Goal: Task Accomplishment & Management: Manage account settings

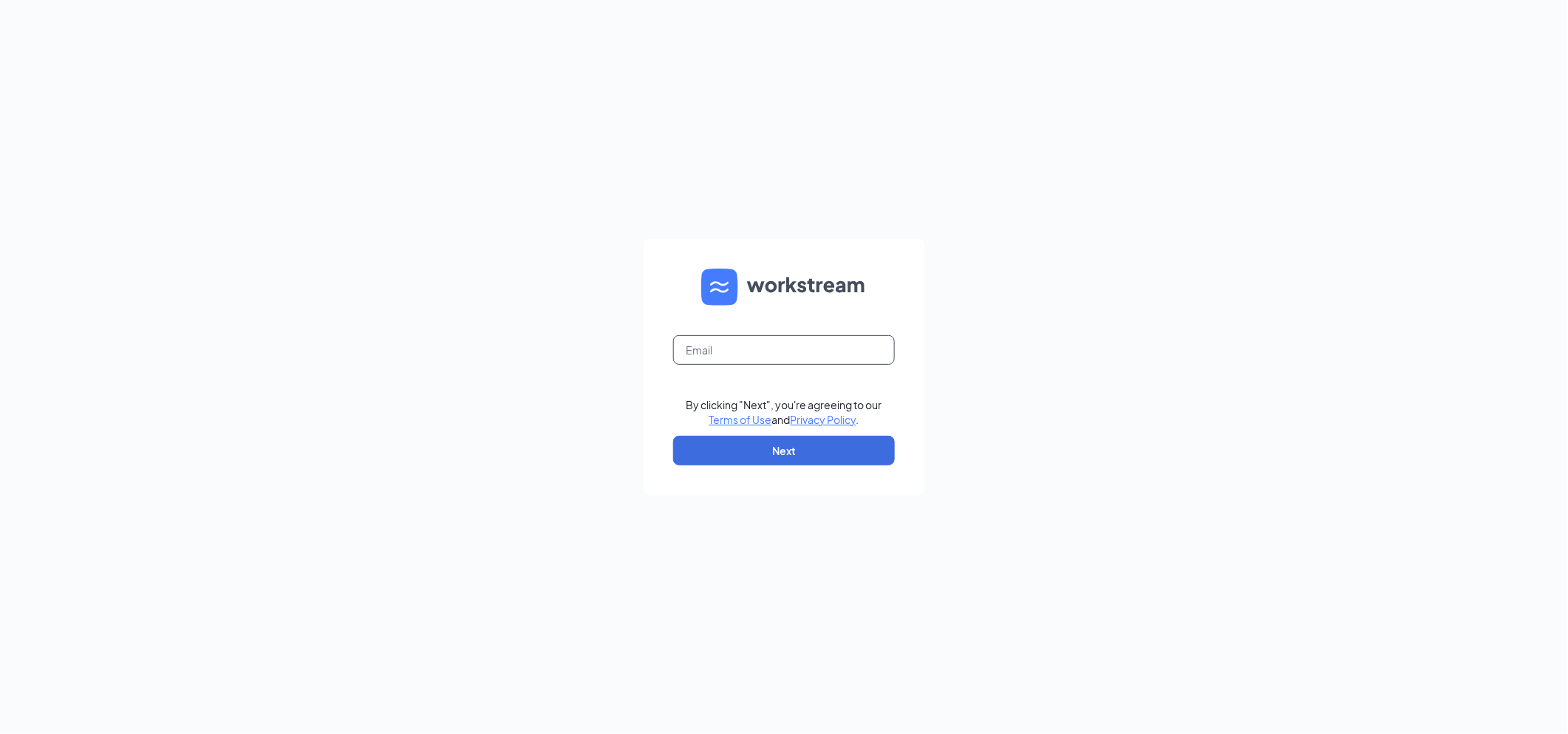
click at [718, 352] on input "text" at bounding box center [784, 349] width 222 height 30
type input "Mcopley@thepickleteam.com"
click at [745, 450] on button "Next" at bounding box center [784, 450] width 222 height 30
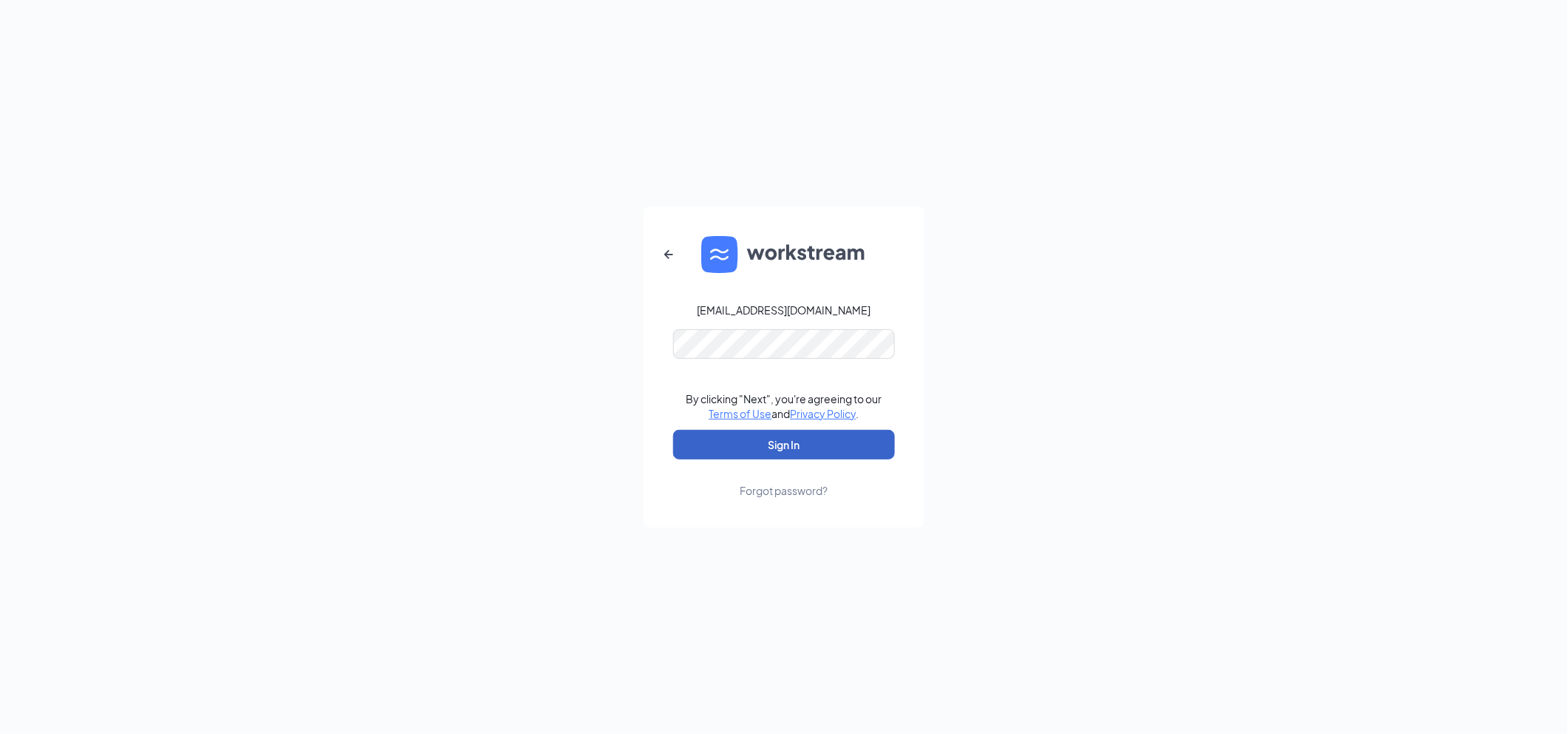
click at [771, 445] on button "Sign In" at bounding box center [784, 444] width 222 height 30
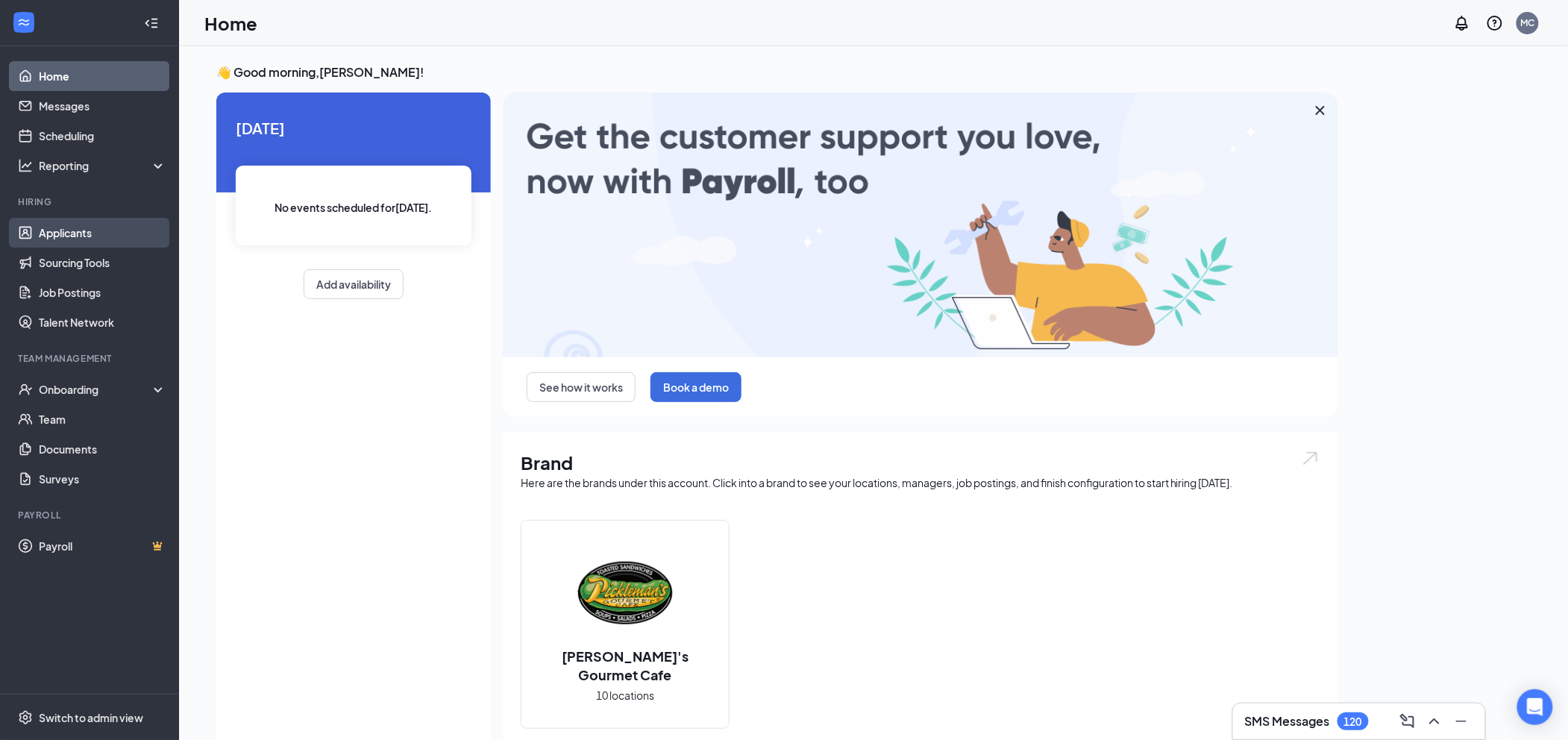
click at [58, 233] on link "Applicants" at bounding box center [103, 232] width 127 height 30
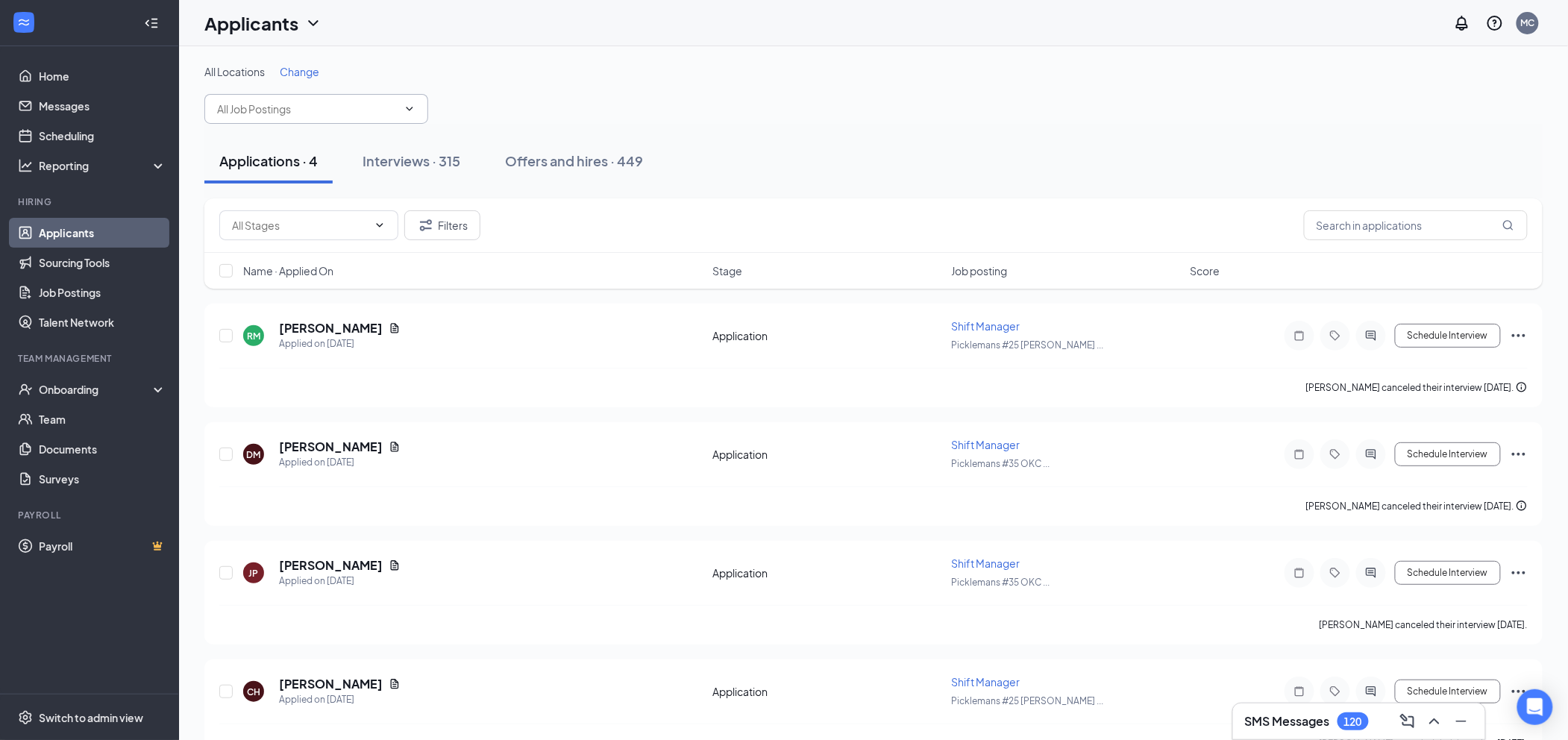
click at [370, 114] on input "text" at bounding box center [307, 109] width 180 height 16
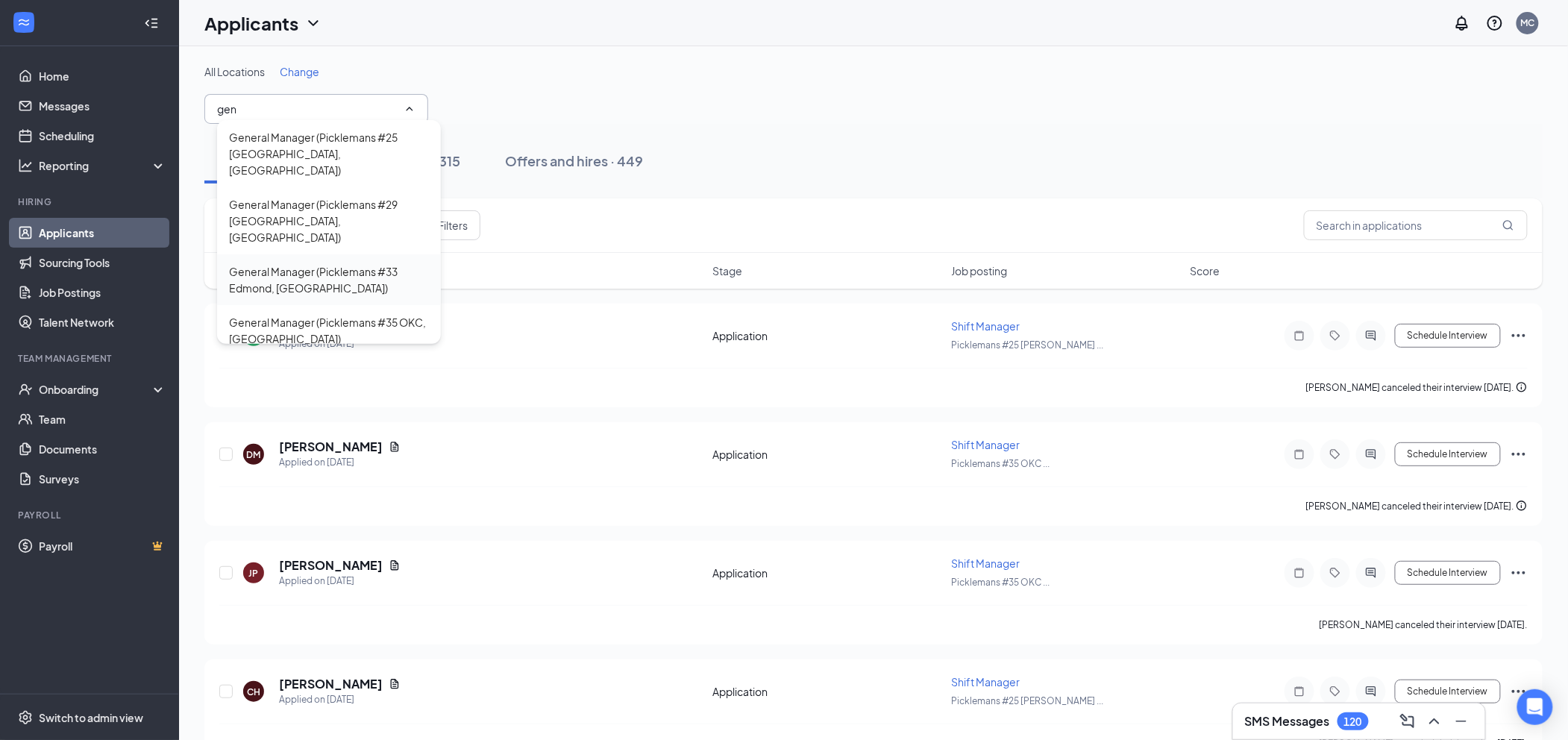
click at [324, 263] on div "General Manager (Picklemans #33 Edmond, [GEOGRAPHIC_DATA])" at bounding box center [329, 279] width 200 height 33
type input "General Manager (Picklemans #33 Edmond, [GEOGRAPHIC_DATA])"
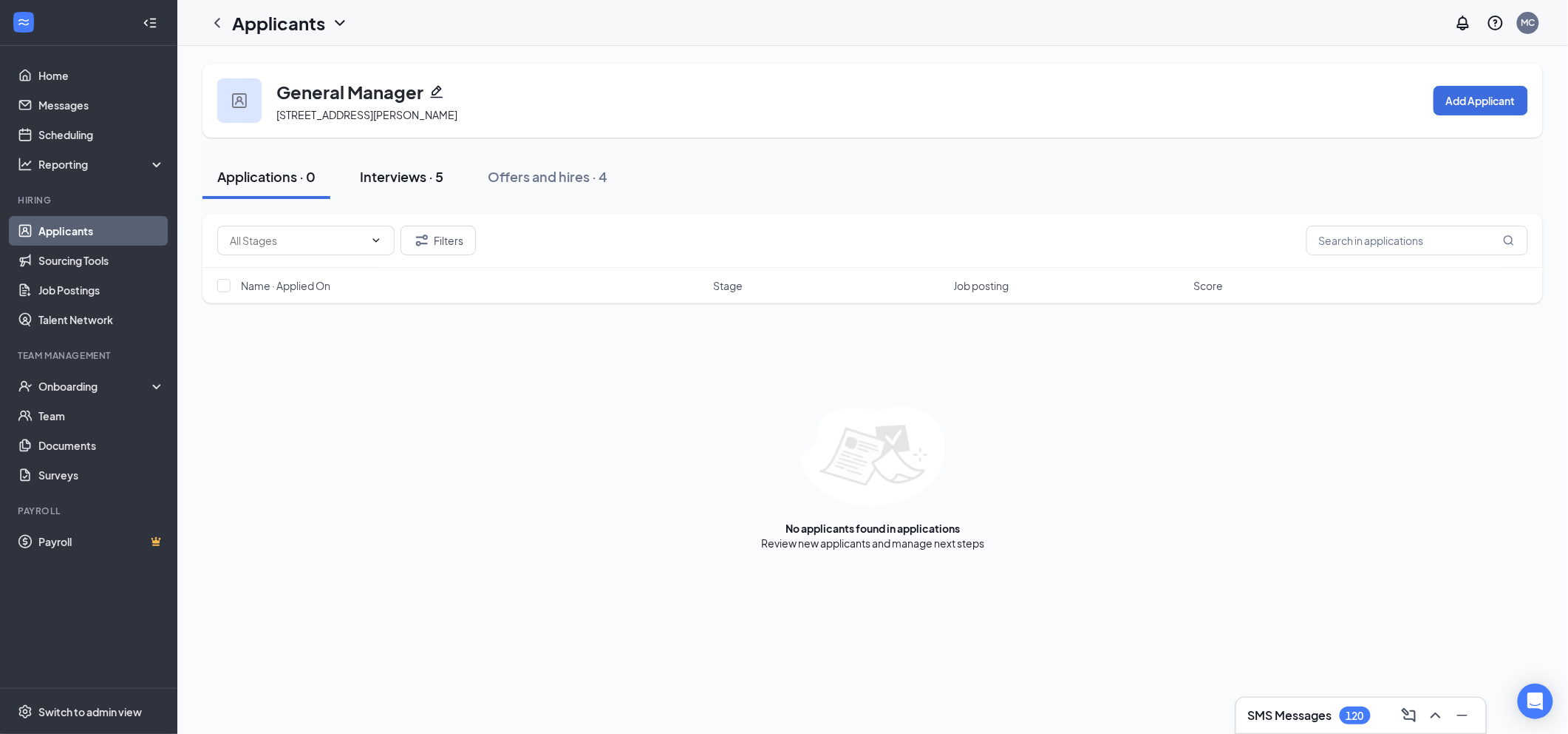
click at [418, 178] on div "Interviews · 5" at bounding box center [401, 176] width 84 height 19
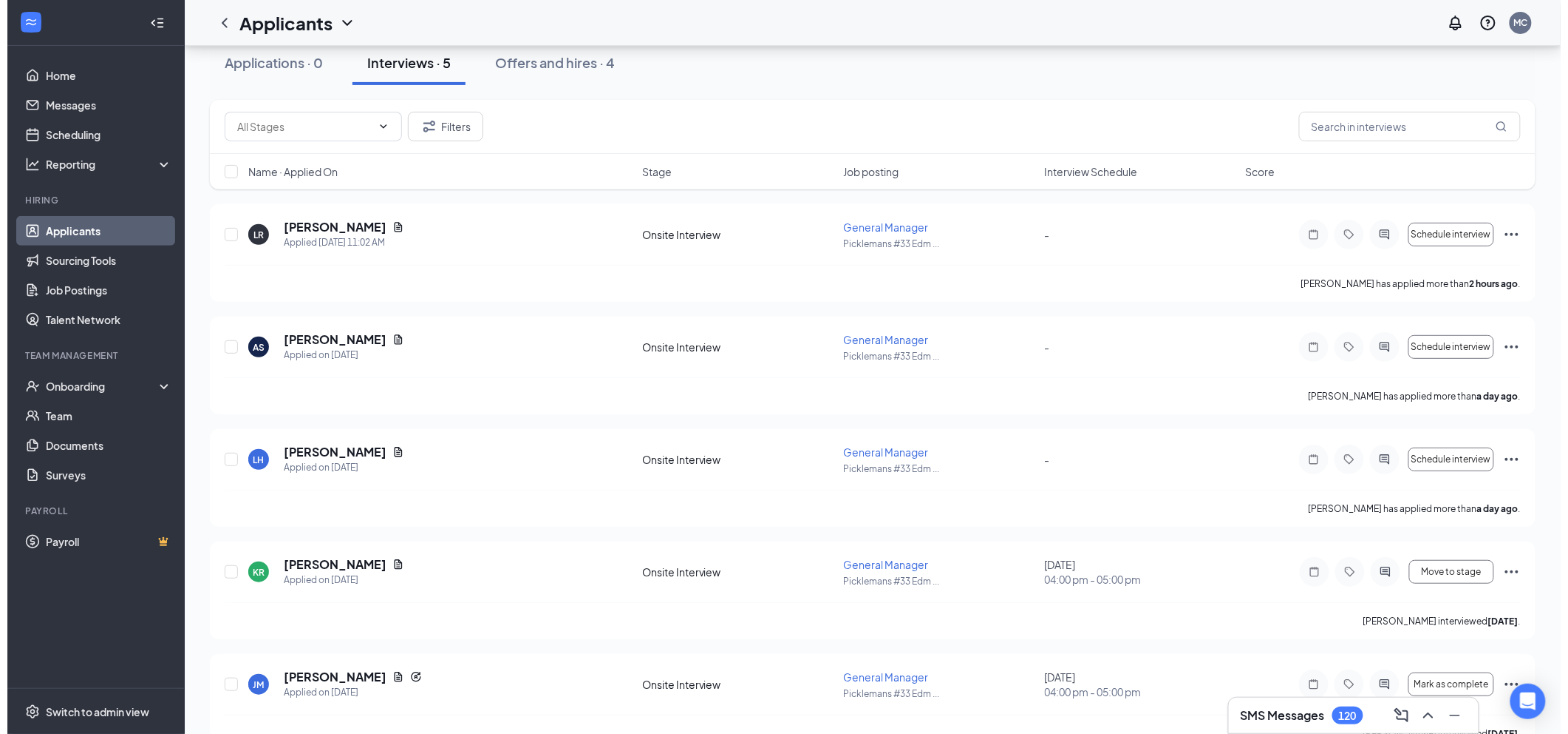
scroll to position [151, 0]
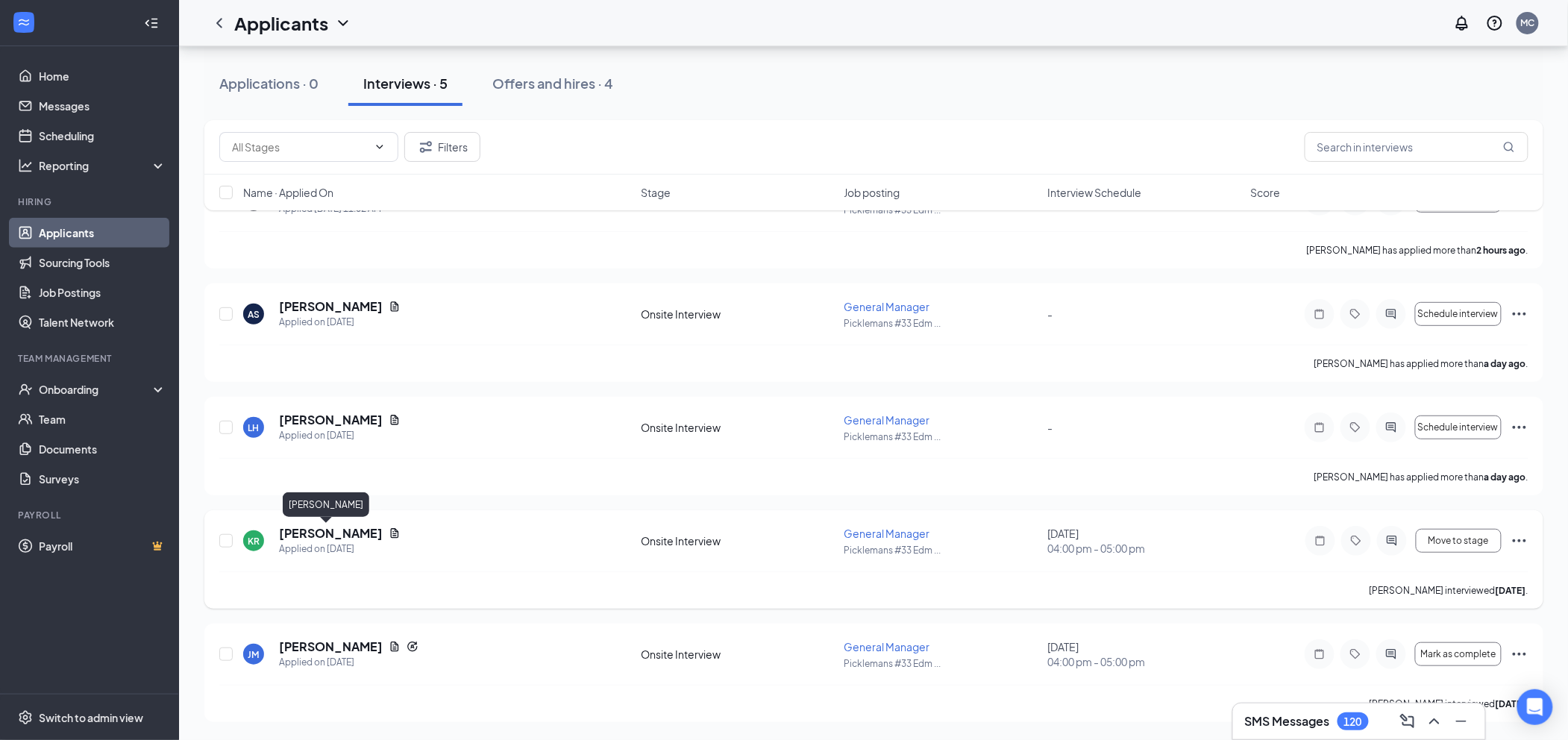
click at [317, 537] on h5 "Kyana Rojas" at bounding box center [331, 533] width 104 height 16
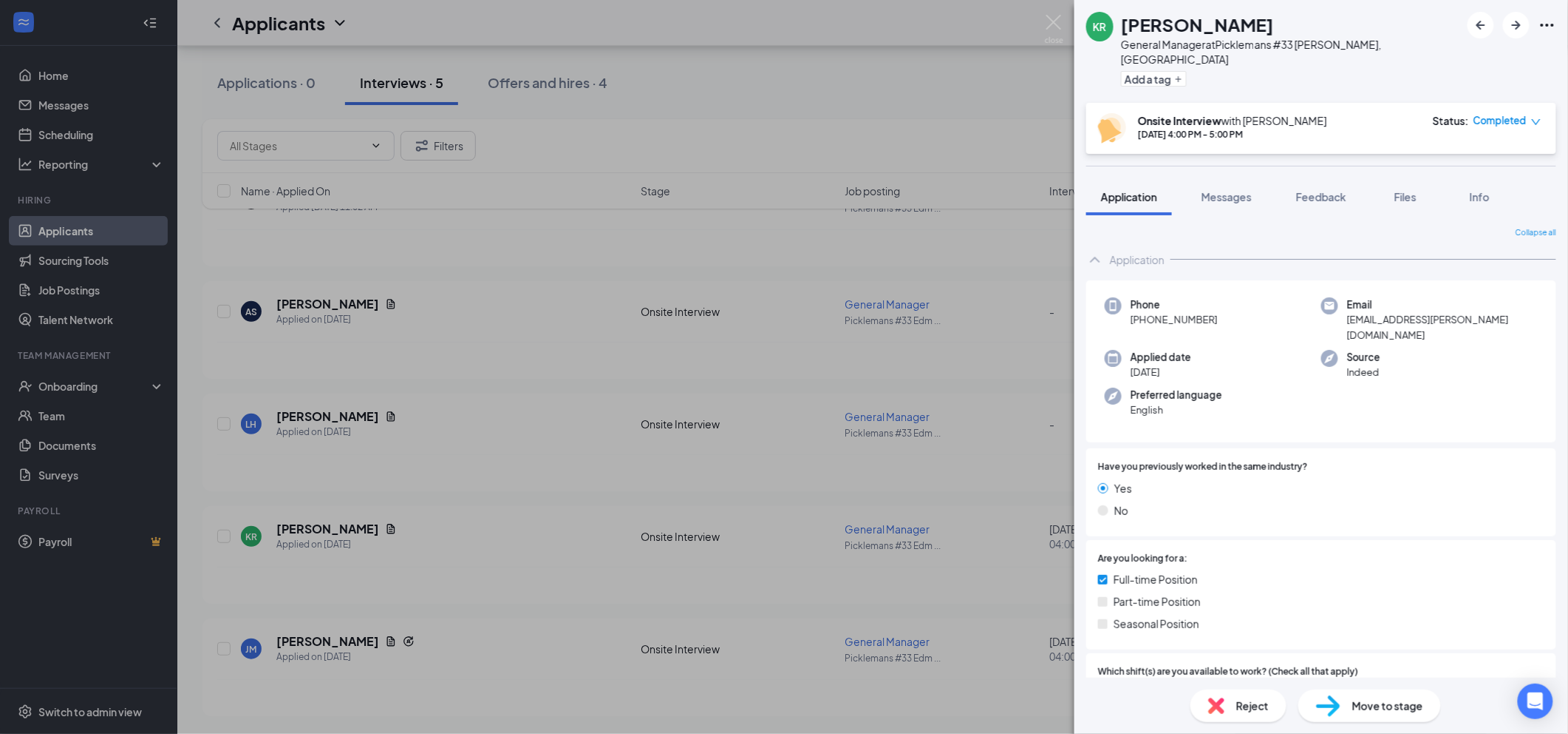
click at [1263, 707] on span "Reject" at bounding box center [1253, 705] width 32 height 16
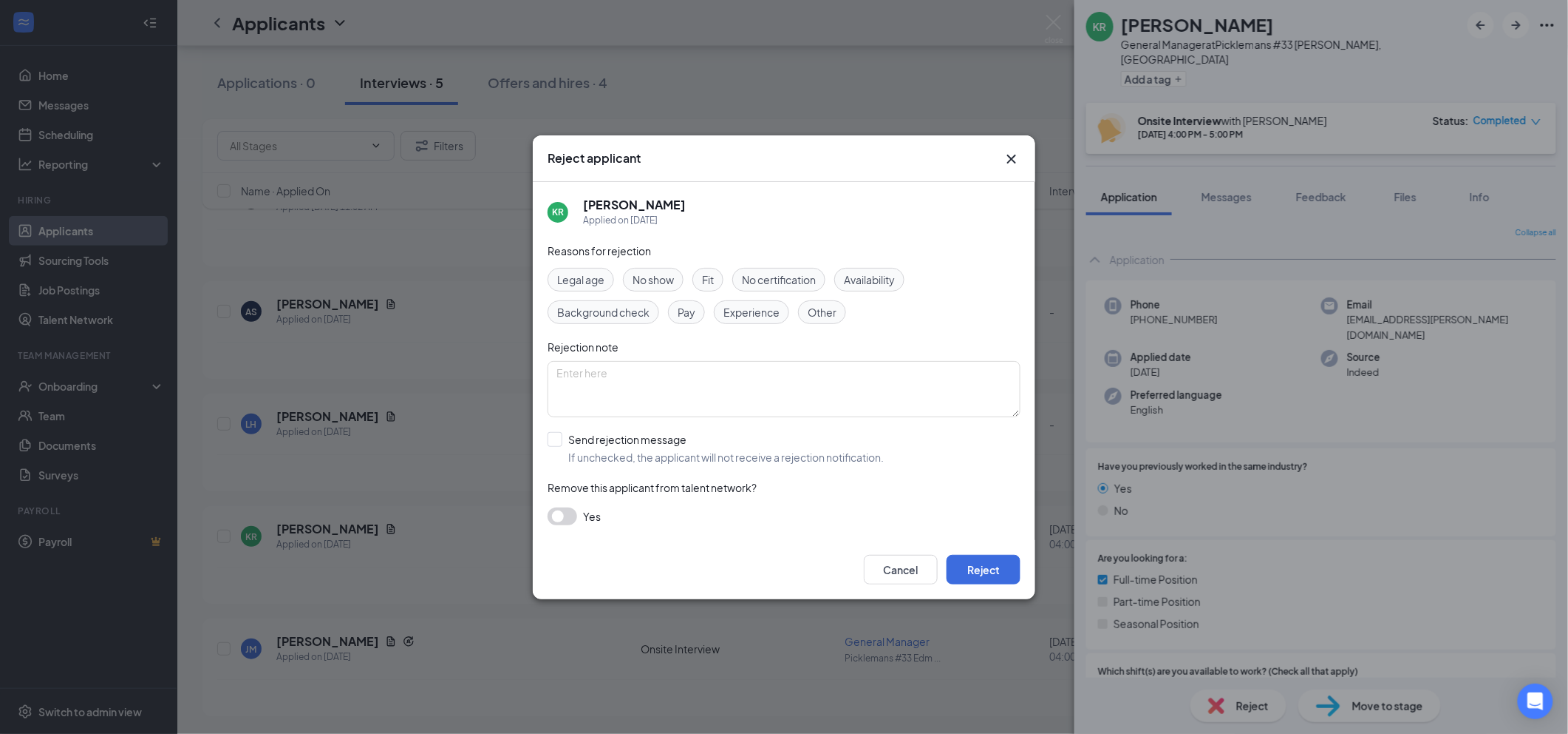
click at [819, 317] on span "Other" at bounding box center [822, 312] width 29 height 16
click at [631, 450] on input "Send rejection message If unchecked, the applicant will not receive a rejection…" at bounding box center [716, 448] width 336 height 32
checkbox input "true"
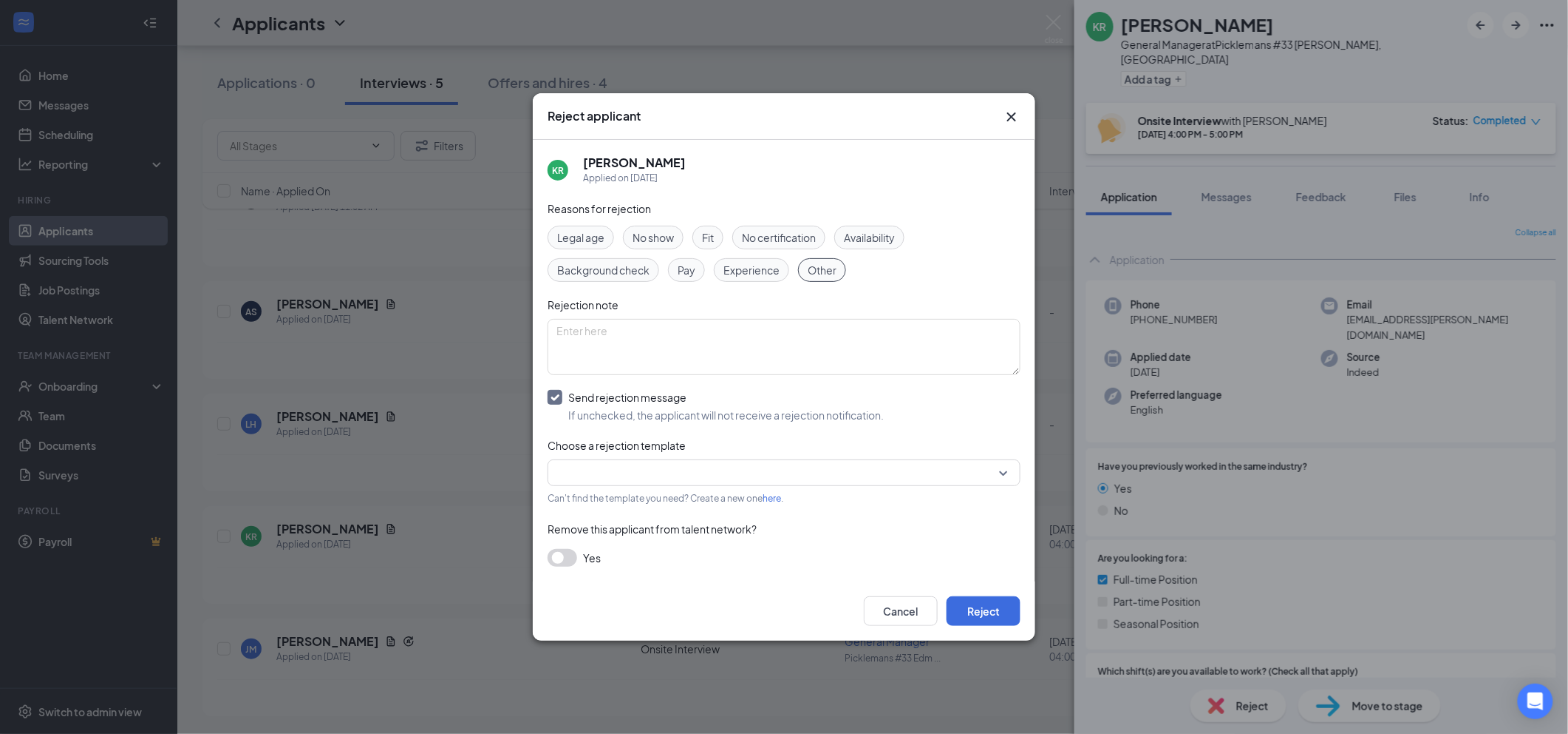
click at [655, 480] on input "search" at bounding box center [779, 473] width 445 height 25
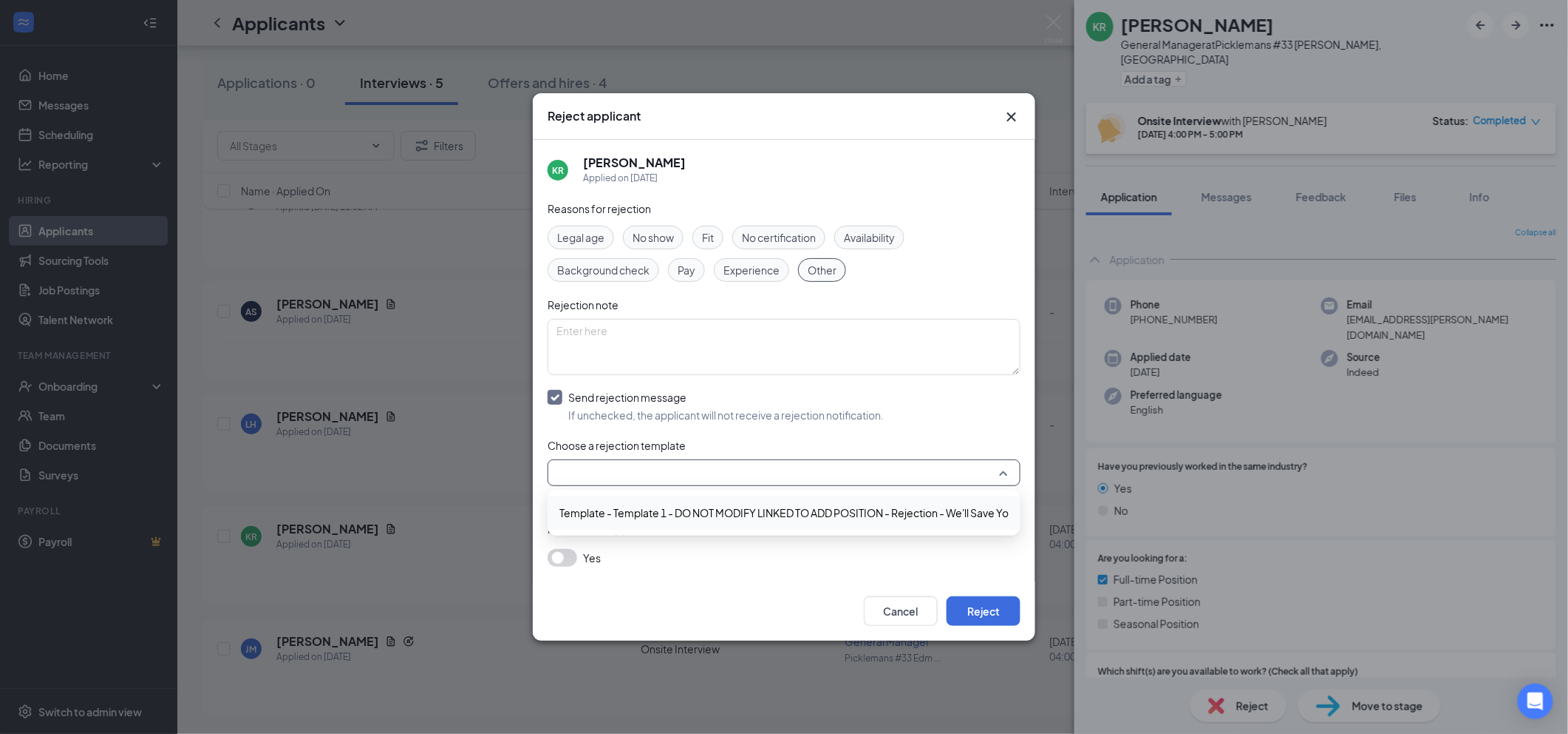
click at [660, 510] on span "Template - Template 1 - DO NOT MODIFY LINKED TO ADD POSITION - Rejection - We'l…" at bounding box center [817, 512] width 515 height 16
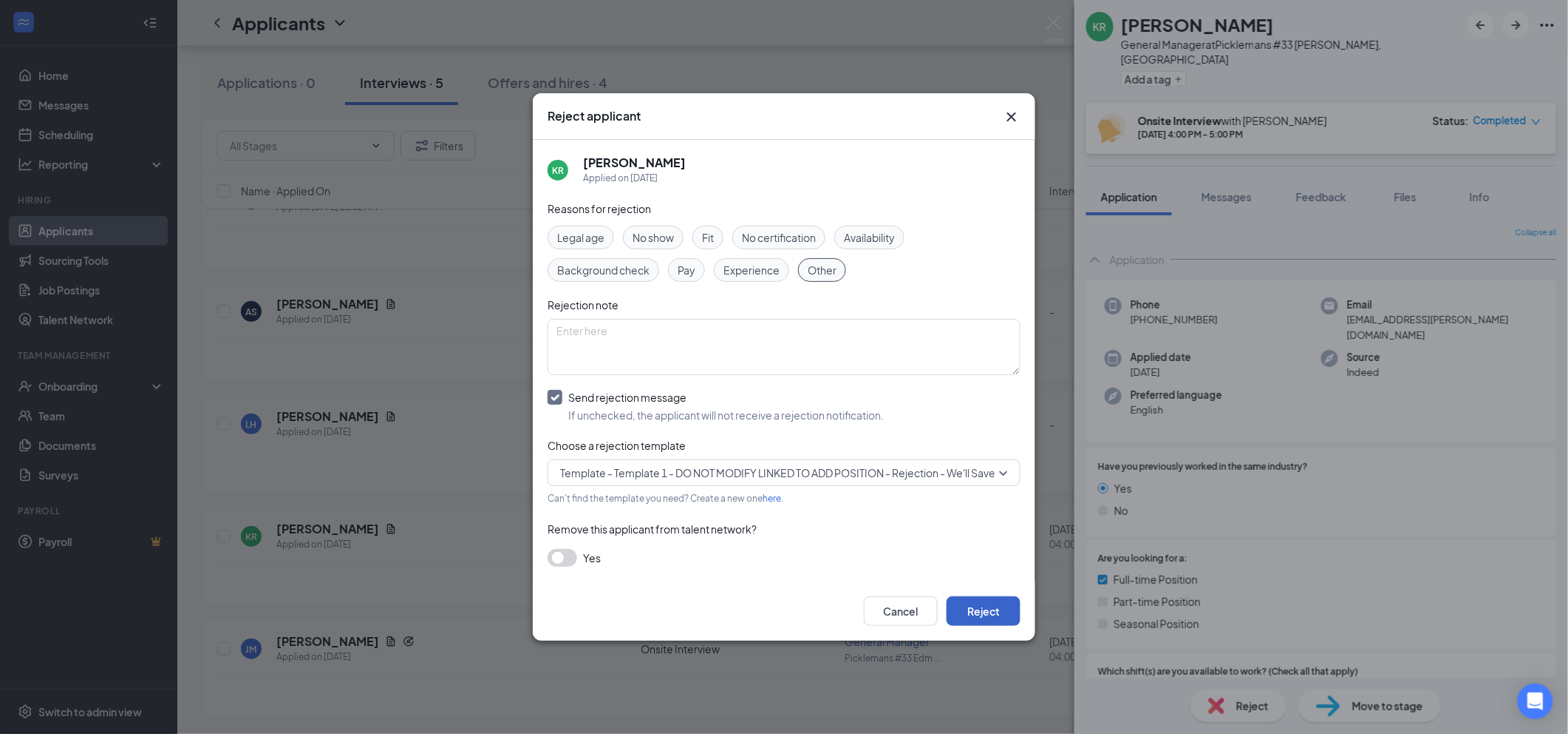
click at [974, 622] on button "Reject" at bounding box center [983, 610] width 74 height 30
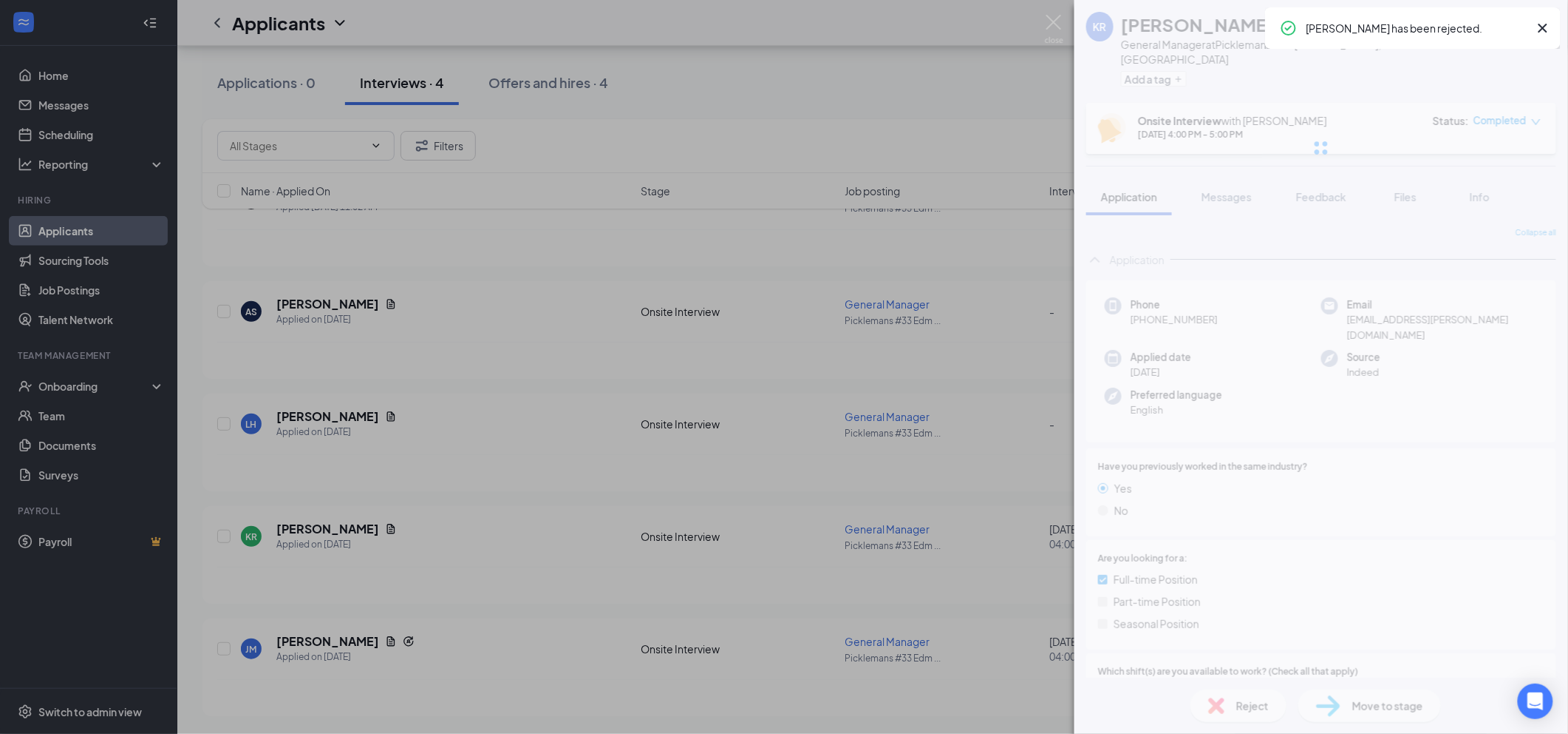
scroll to position [39, 0]
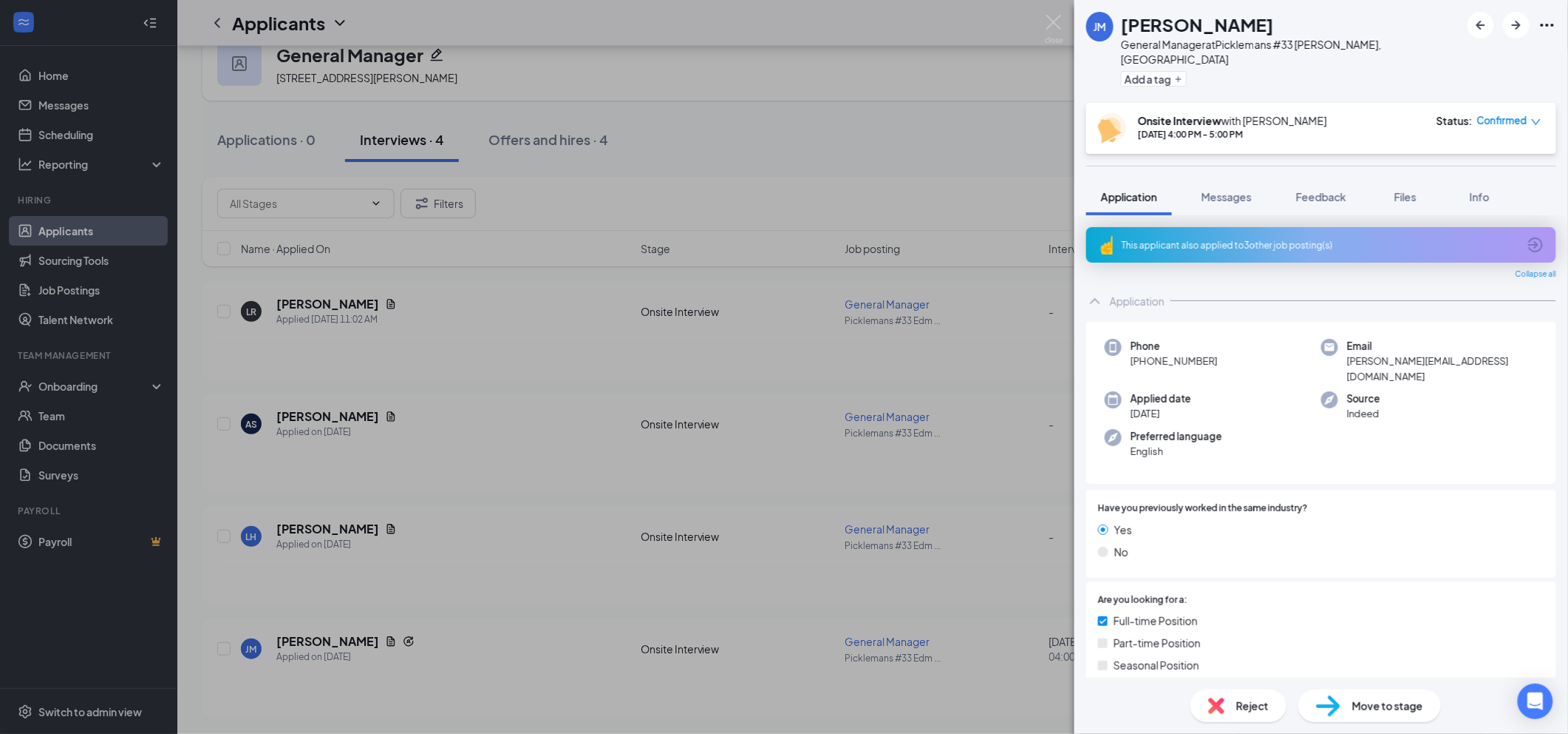
click at [1251, 707] on span "Reject" at bounding box center [1253, 705] width 32 height 16
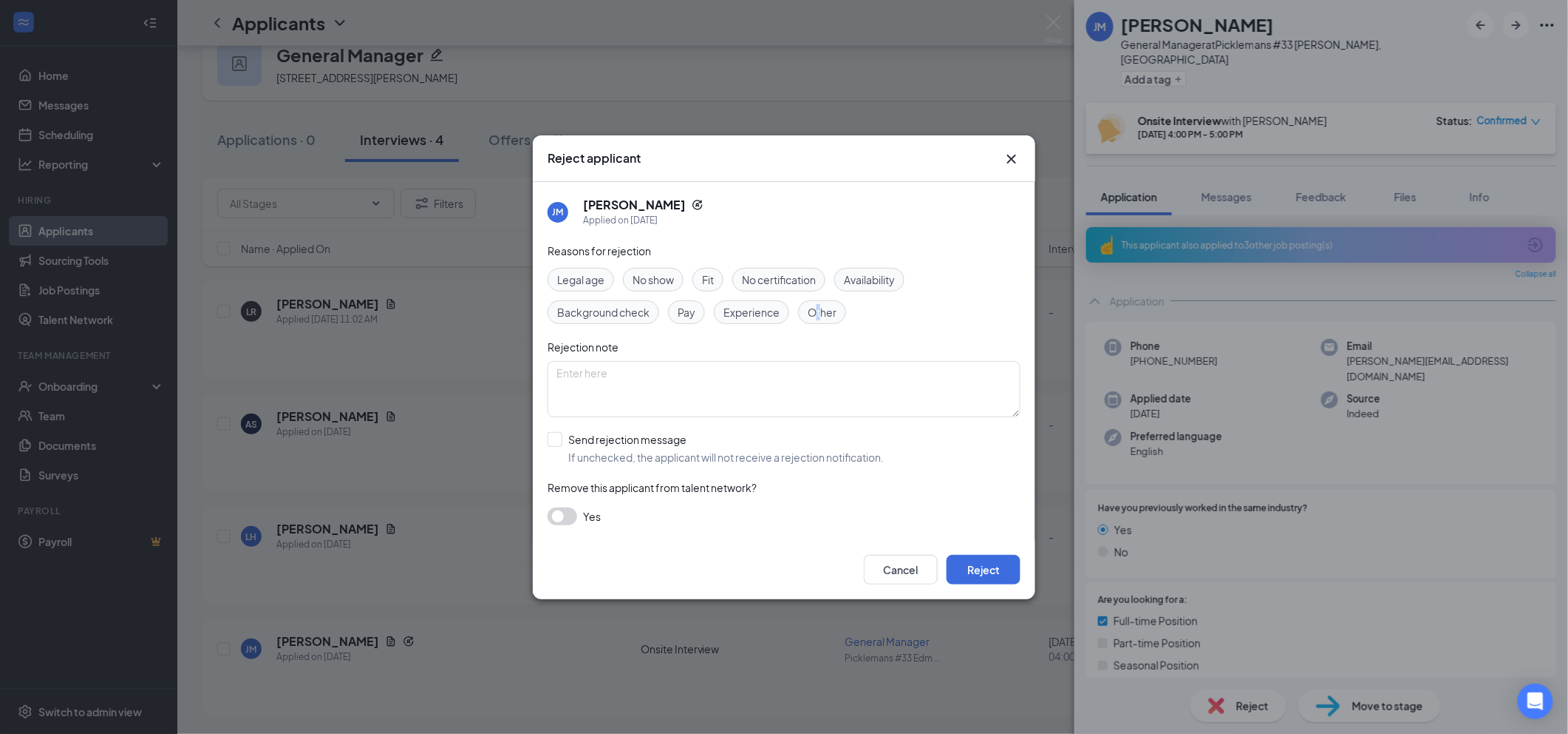
click at [820, 312] on span "Other" at bounding box center [822, 312] width 29 height 16
click at [642, 448] on input "Send rejection message If unchecked, the applicant will not receive a rejection…" at bounding box center [716, 448] width 336 height 32
checkbox input "true"
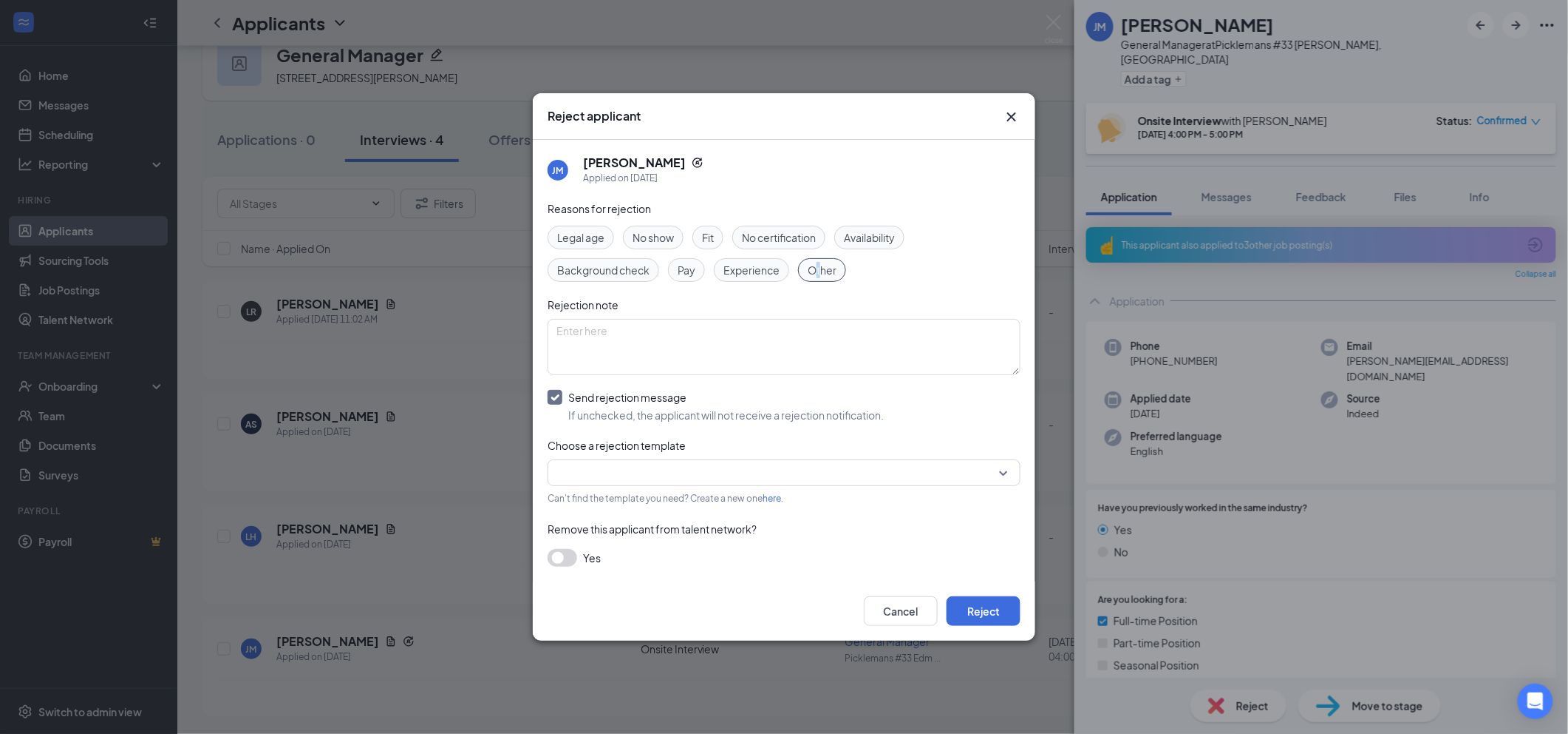
click at [669, 471] on input "search" at bounding box center [779, 473] width 445 height 25
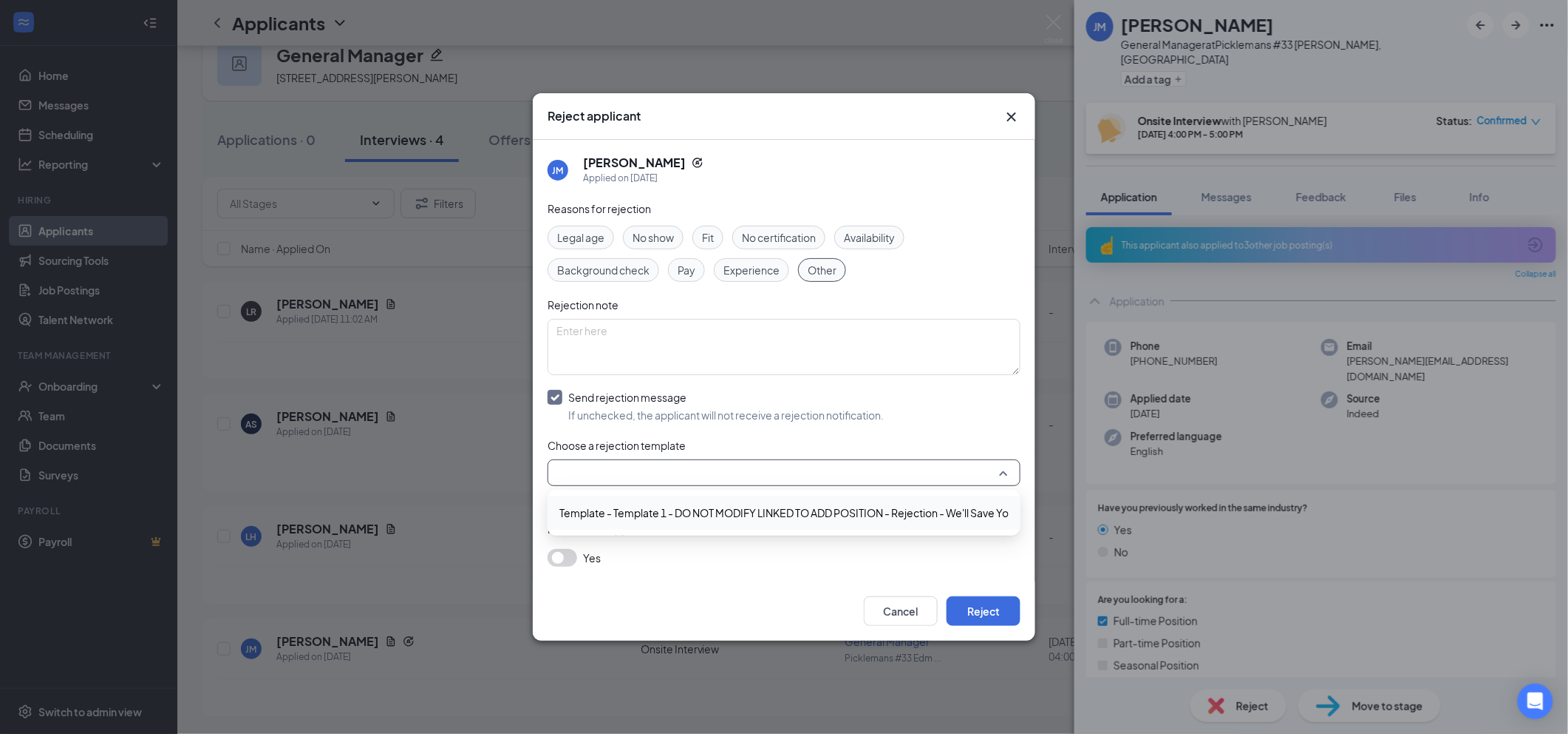
click at [679, 510] on span "Template - Template 1 - DO NOT MODIFY LINKED TO ADD POSITION - Rejection - We'l…" at bounding box center [817, 512] width 515 height 16
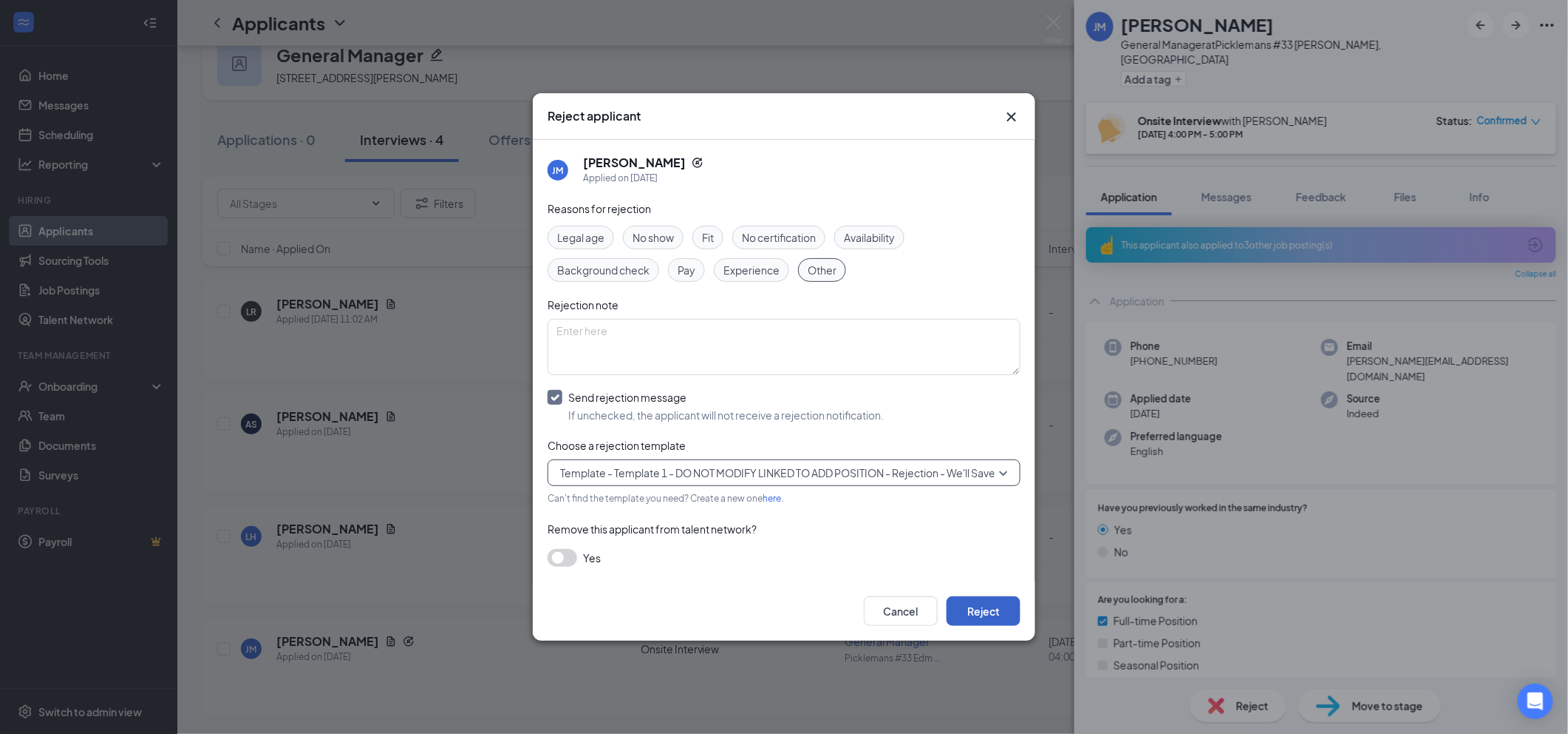
click at [974, 612] on button "Reject" at bounding box center [983, 610] width 74 height 30
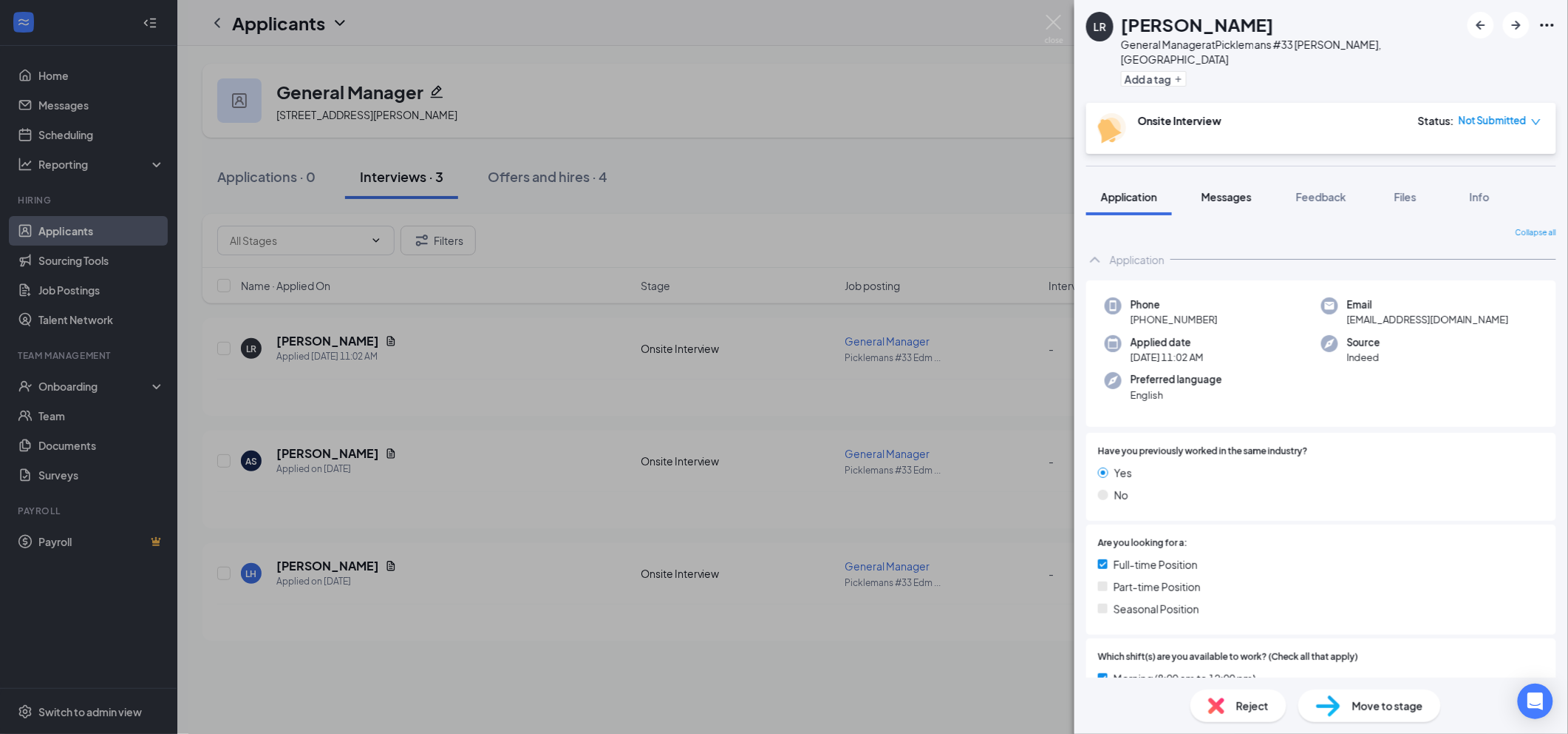
click at [1246, 190] on span "Messages" at bounding box center [1226, 197] width 50 height 14
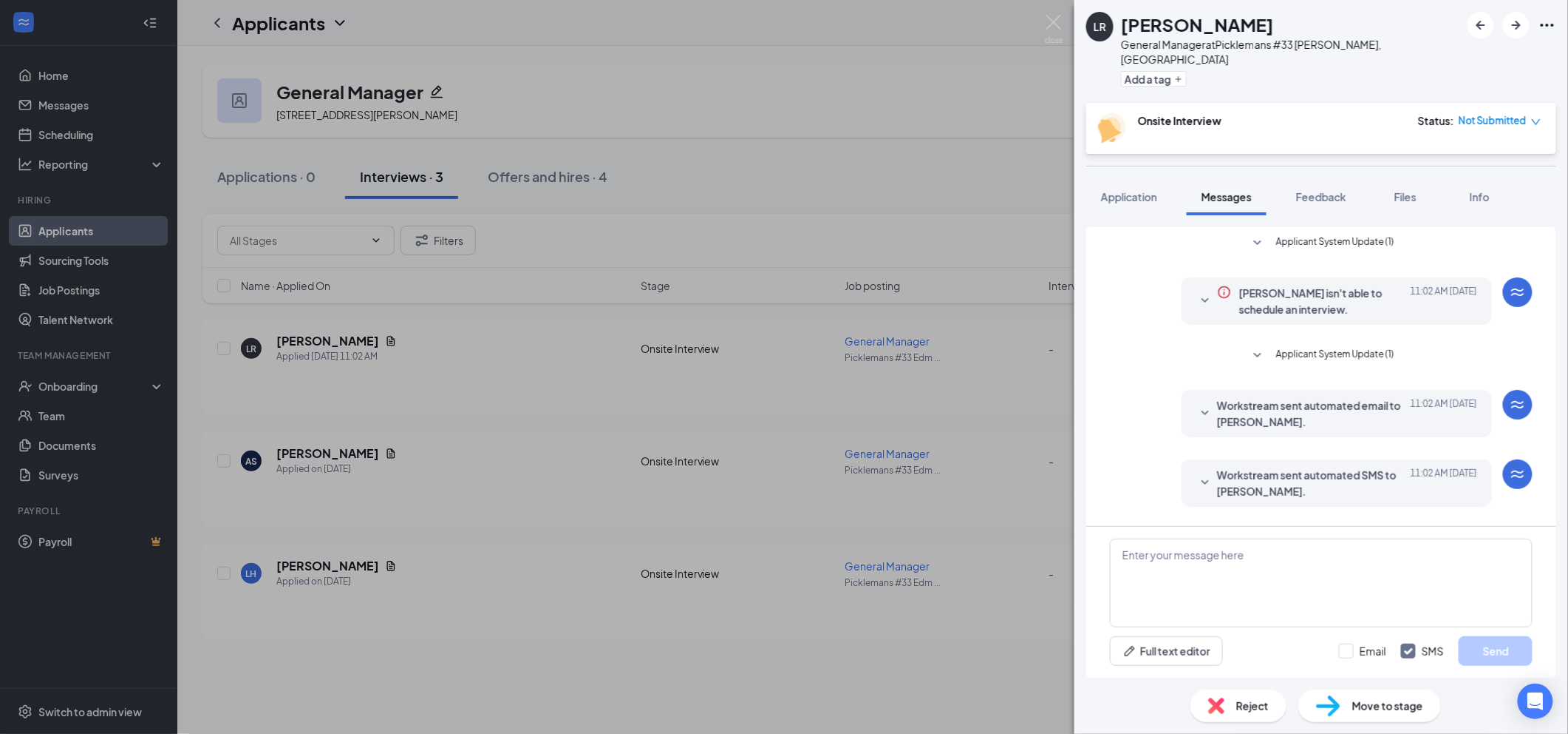
scroll to position [478, 0]
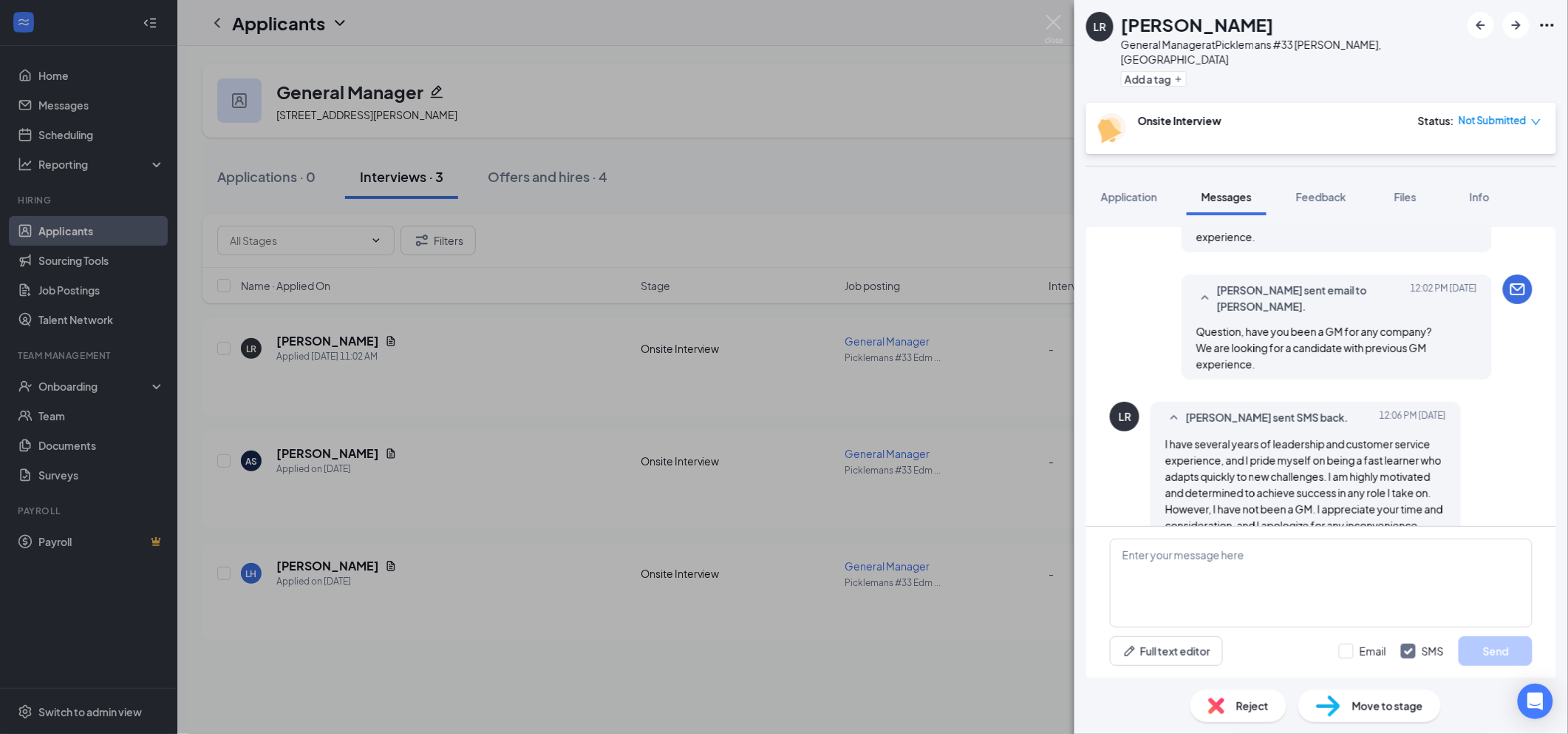
click at [1248, 707] on span "Reject" at bounding box center [1253, 705] width 32 height 16
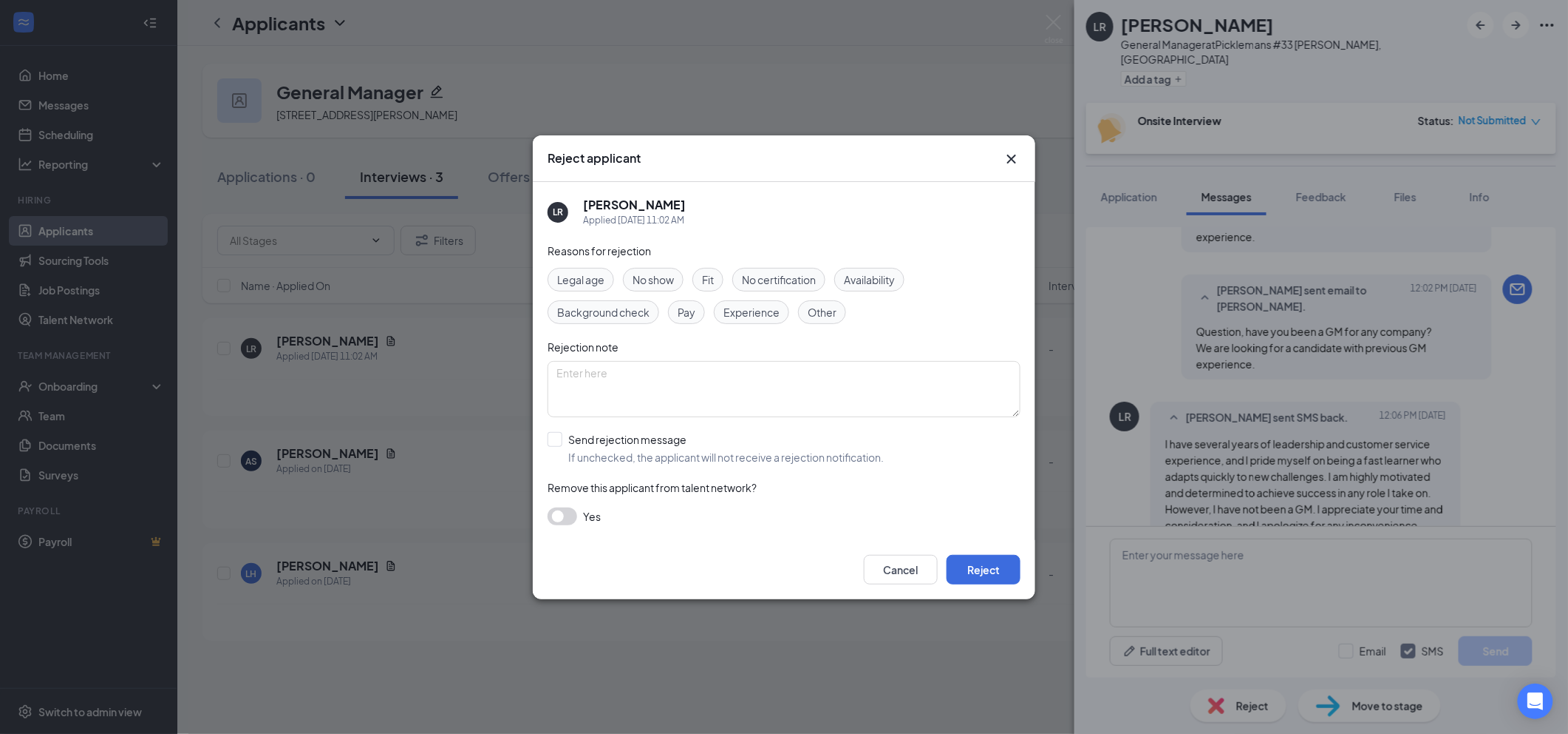
click at [825, 315] on span "Other" at bounding box center [822, 312] width 29 height 16
click at [761, 310] on span "Experience" at bounding box center [752, 312] width 56 height 16
click at [660, 451] on input "Send rejection message If unchecked, the applicant will not receive a rejection…" at bounding box center [716, 448] width 336 height 32
checkbox input "true"
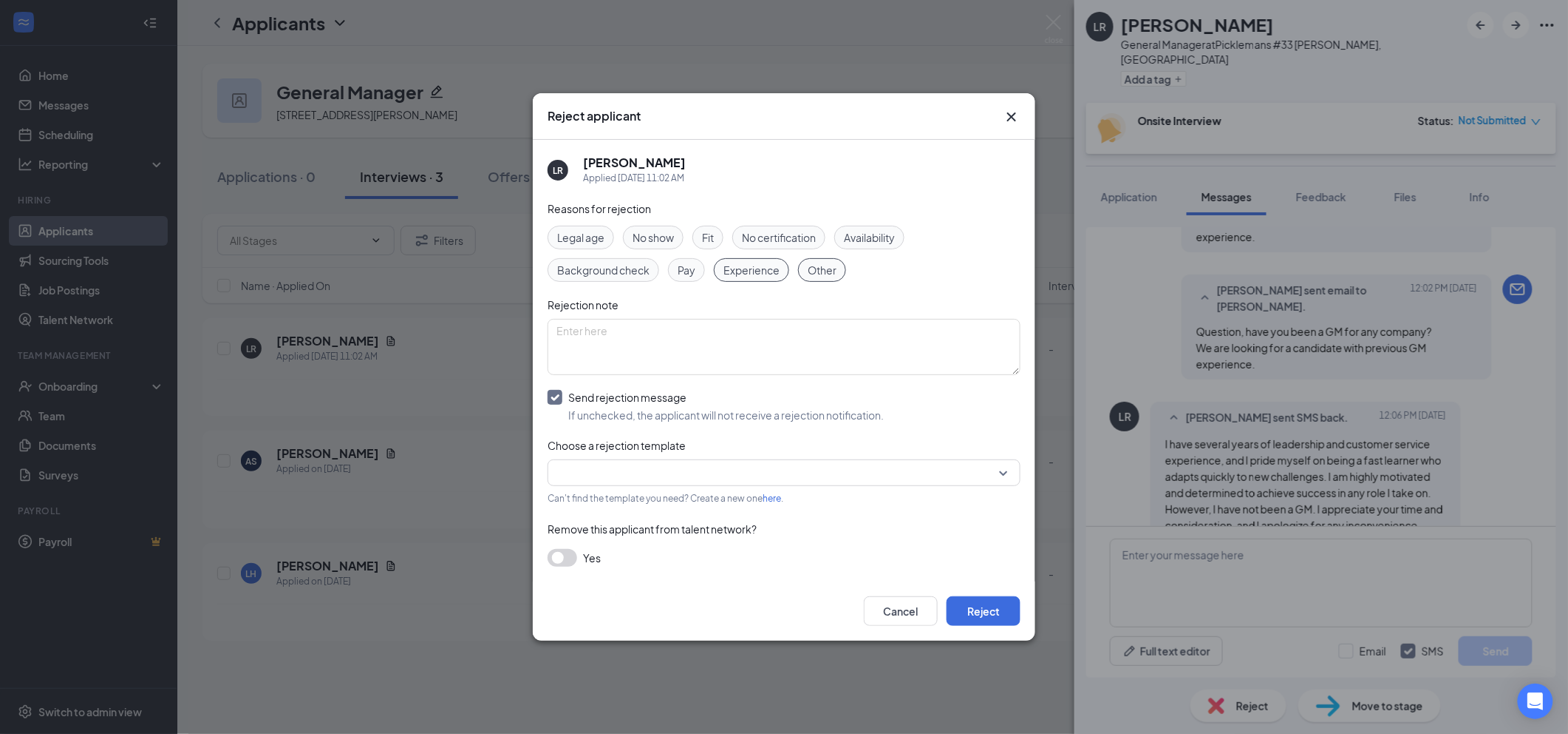
click at [709, 465] on input "search" at bounding box center [779, 473] width 445 height 25
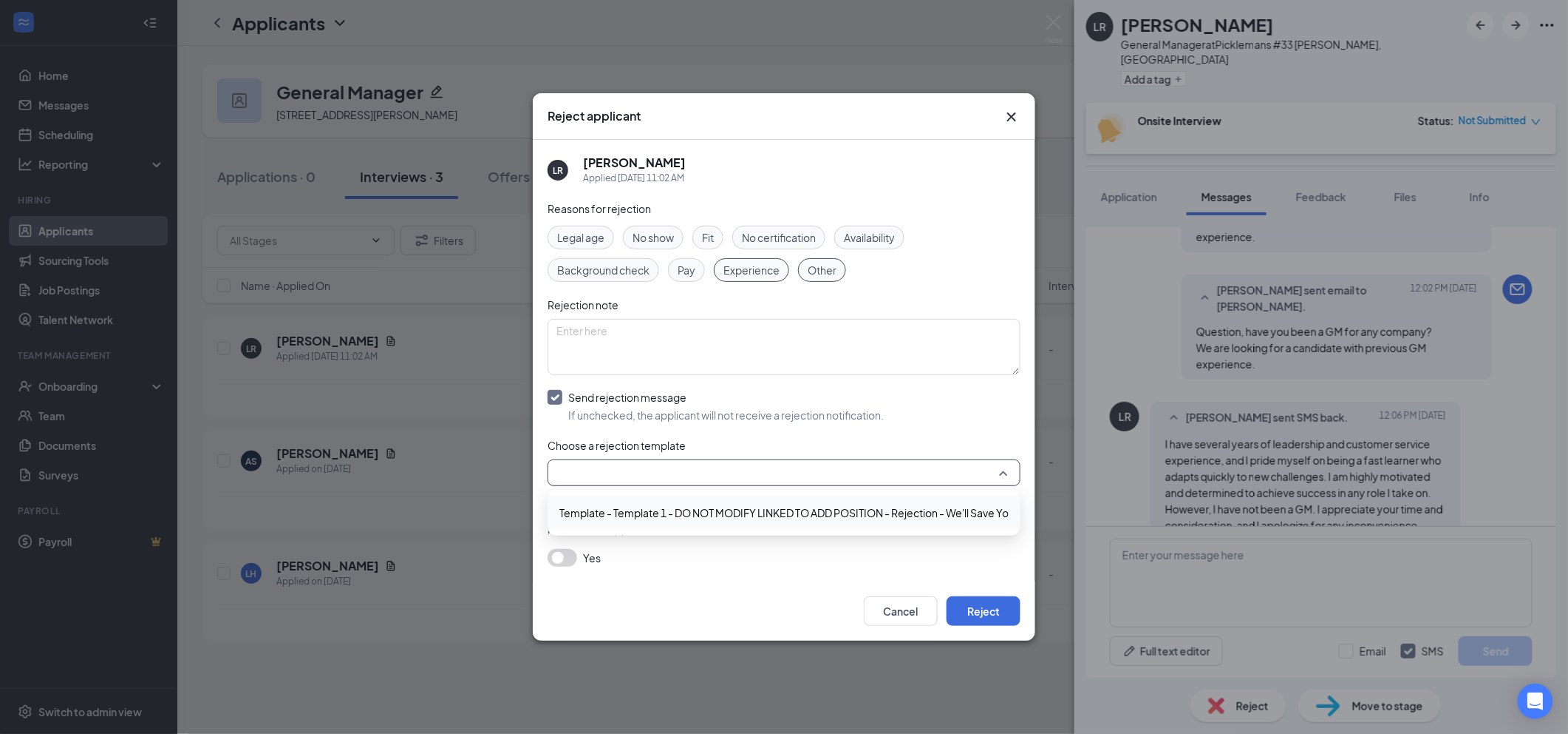
click at [718, 507] on span "Template - Template 1 - DO NOT MODIFY LINKED TO ADD POSITION - Rejection - We'l…" at bounding box center [817, 512] width 515 height 16
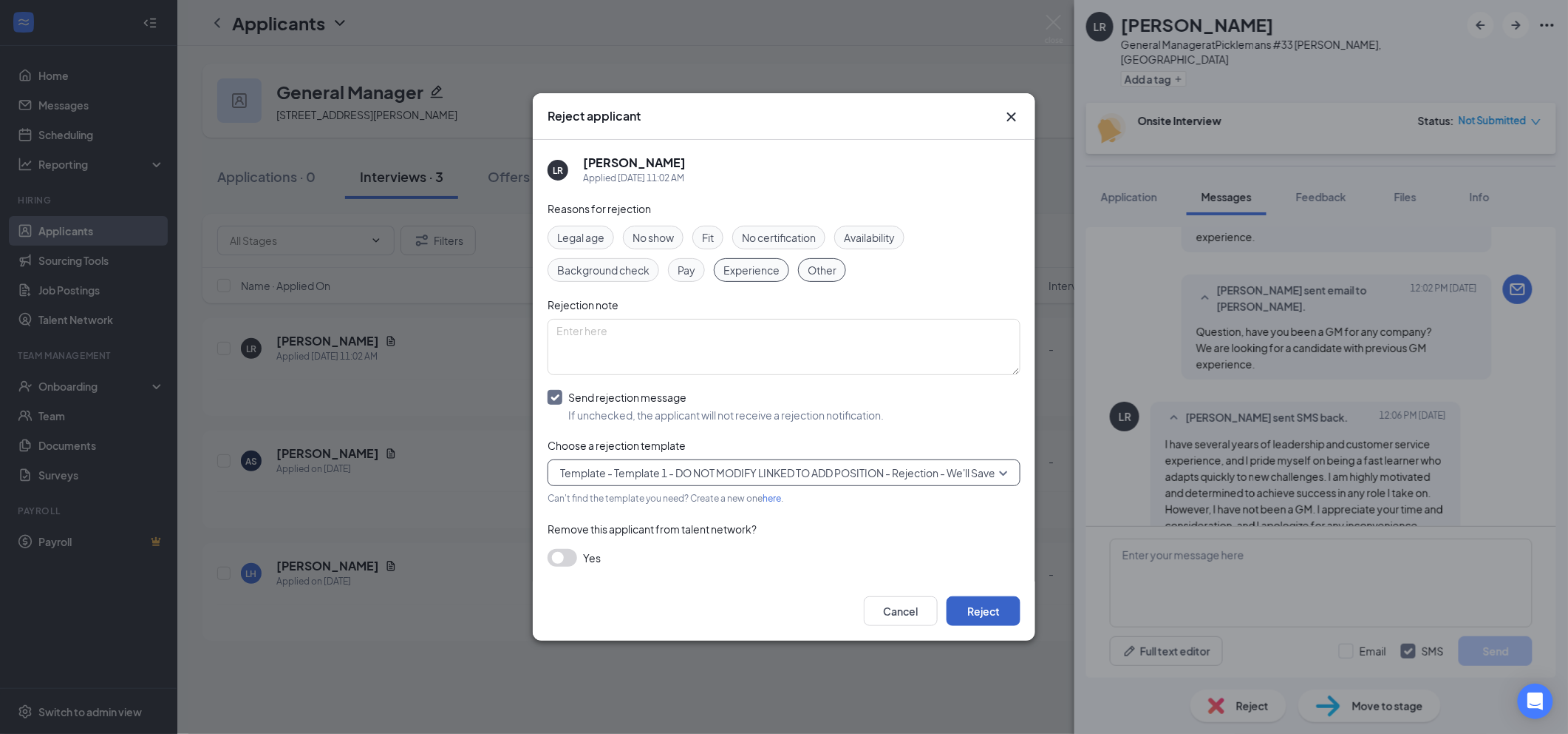
click at [976, 612] on button "Reject" at bounding box center [983, 610] width 74 height 30
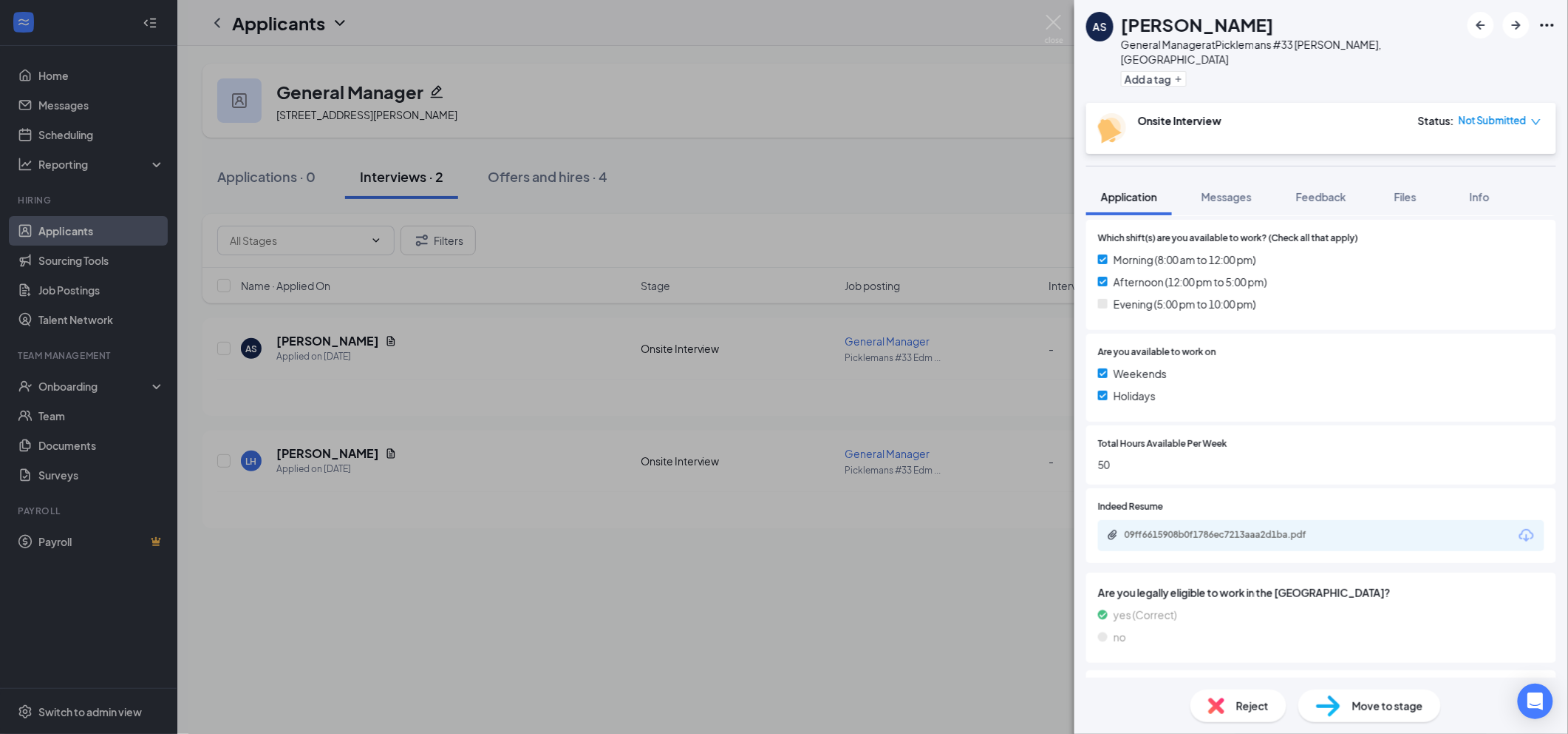
scroll to position [531, 0]
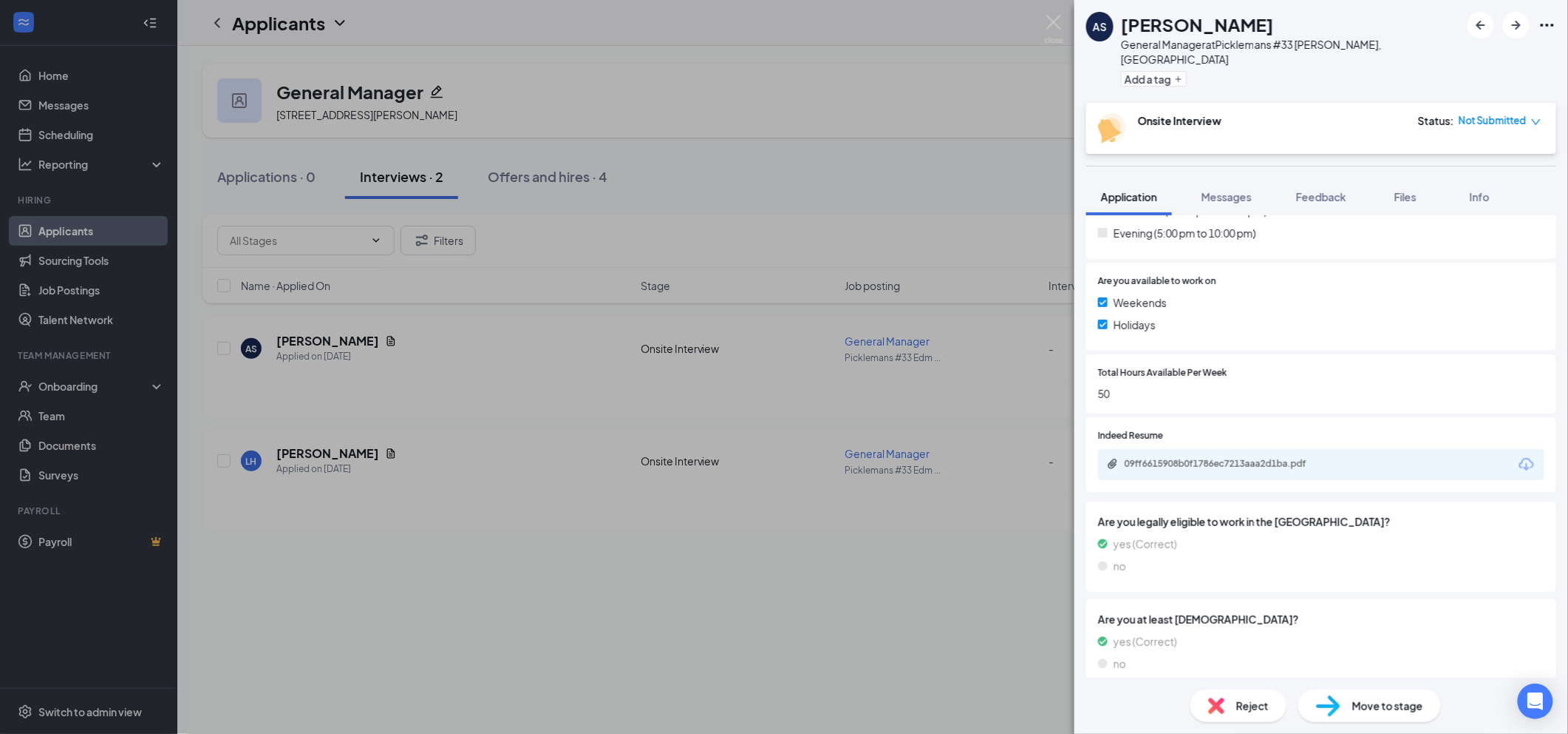
click at [1219, 458] on div "09ff6615908b0f1786ec7213aaa2d1ba.pdf" at bounding box center [1226, 465] width 240 height 14
click at [1215, 701] on img at bounding box center [1217, 705] width 16 height 16
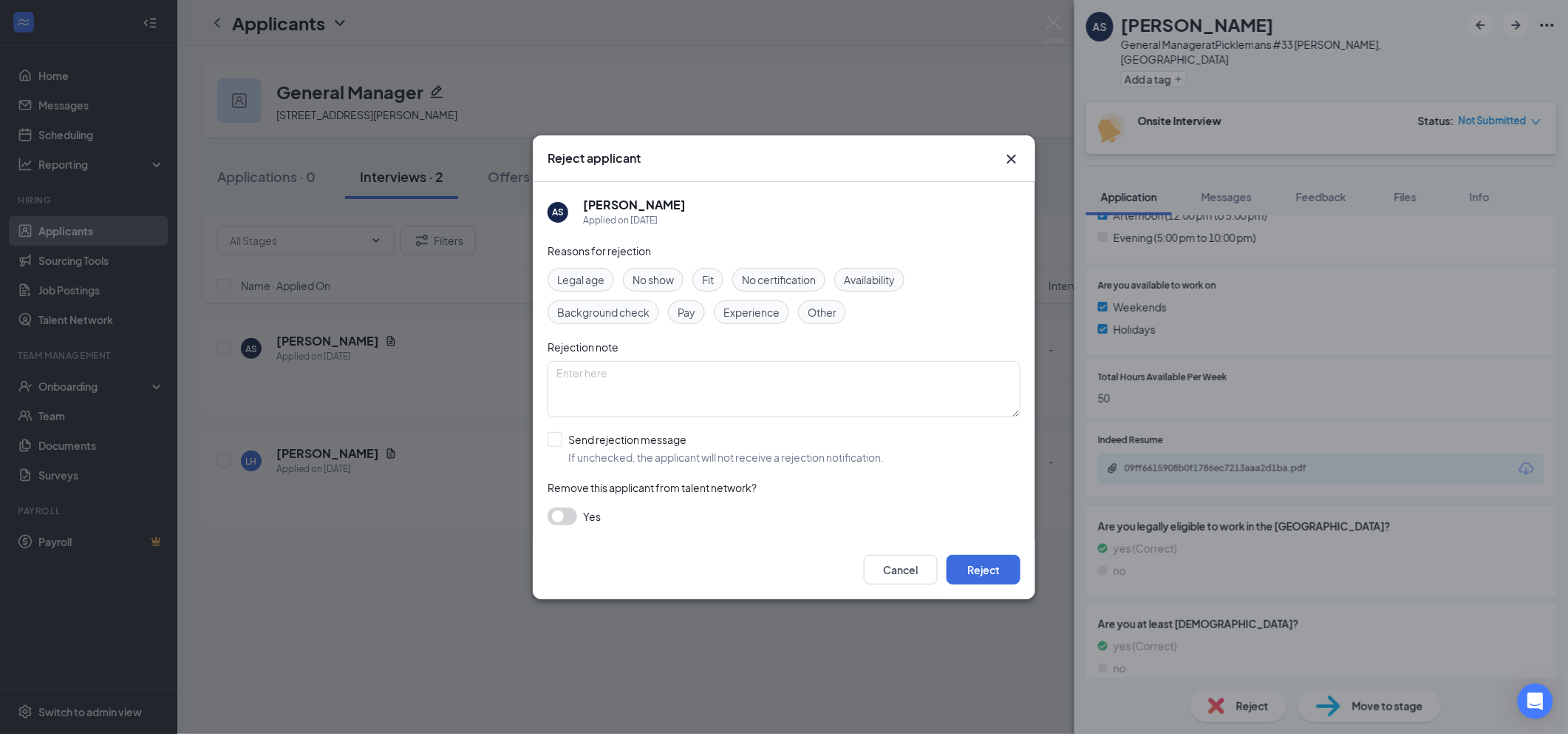
click at [824, 310] on span "Other" at bounding box center [822, 312] width 29 height 16
click at [774, 314] on span "Experience" at bounding box center [752, 312] width 56 height 16
click at [705, 455] on input "Send rejection message If unchecked, the applicant will not receive a rejection…" at bounding box center [716, 448] width 336 height 32
checkbox input "true"
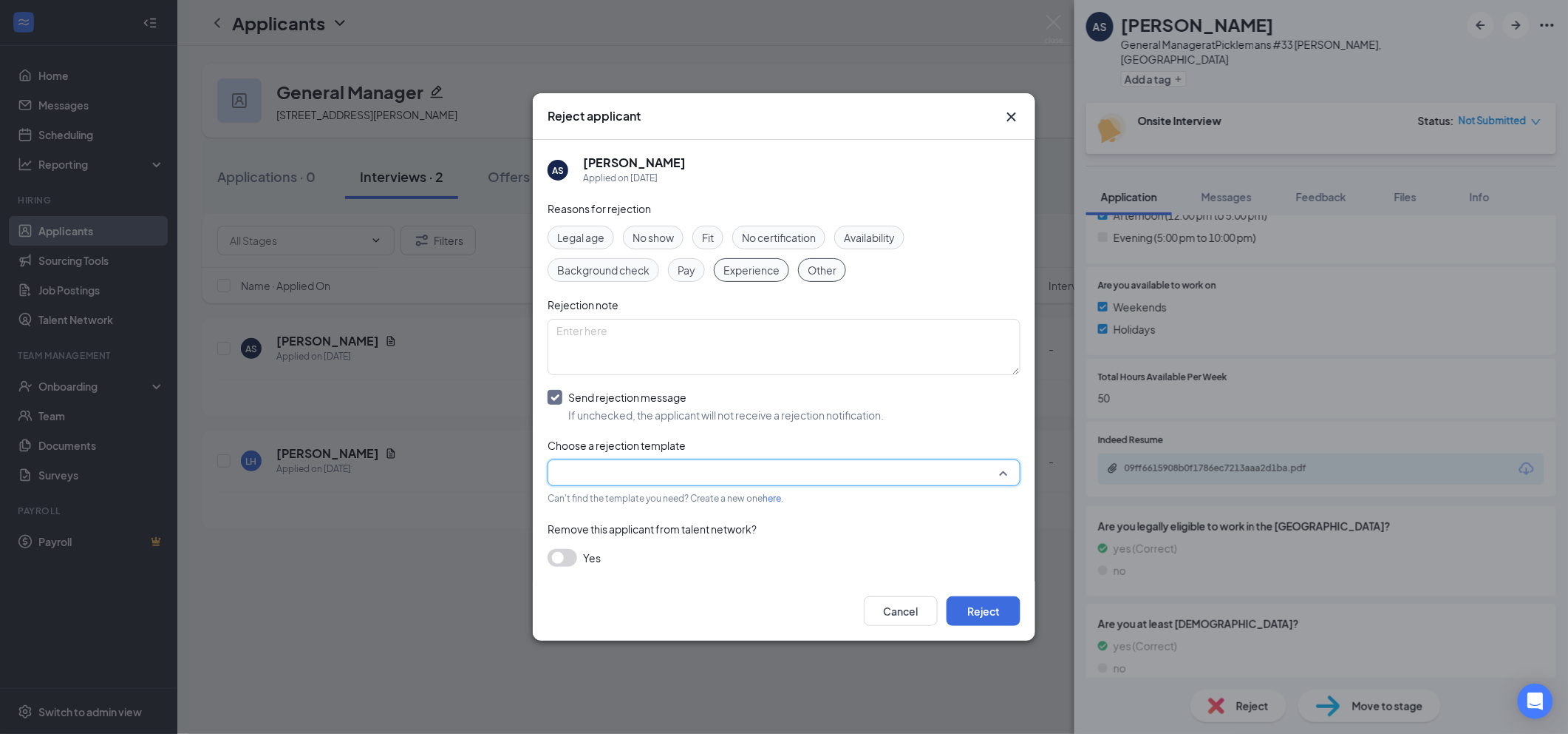
click at [722, 474] on input "search" at bounding box center [779, 473] width 445 height 25
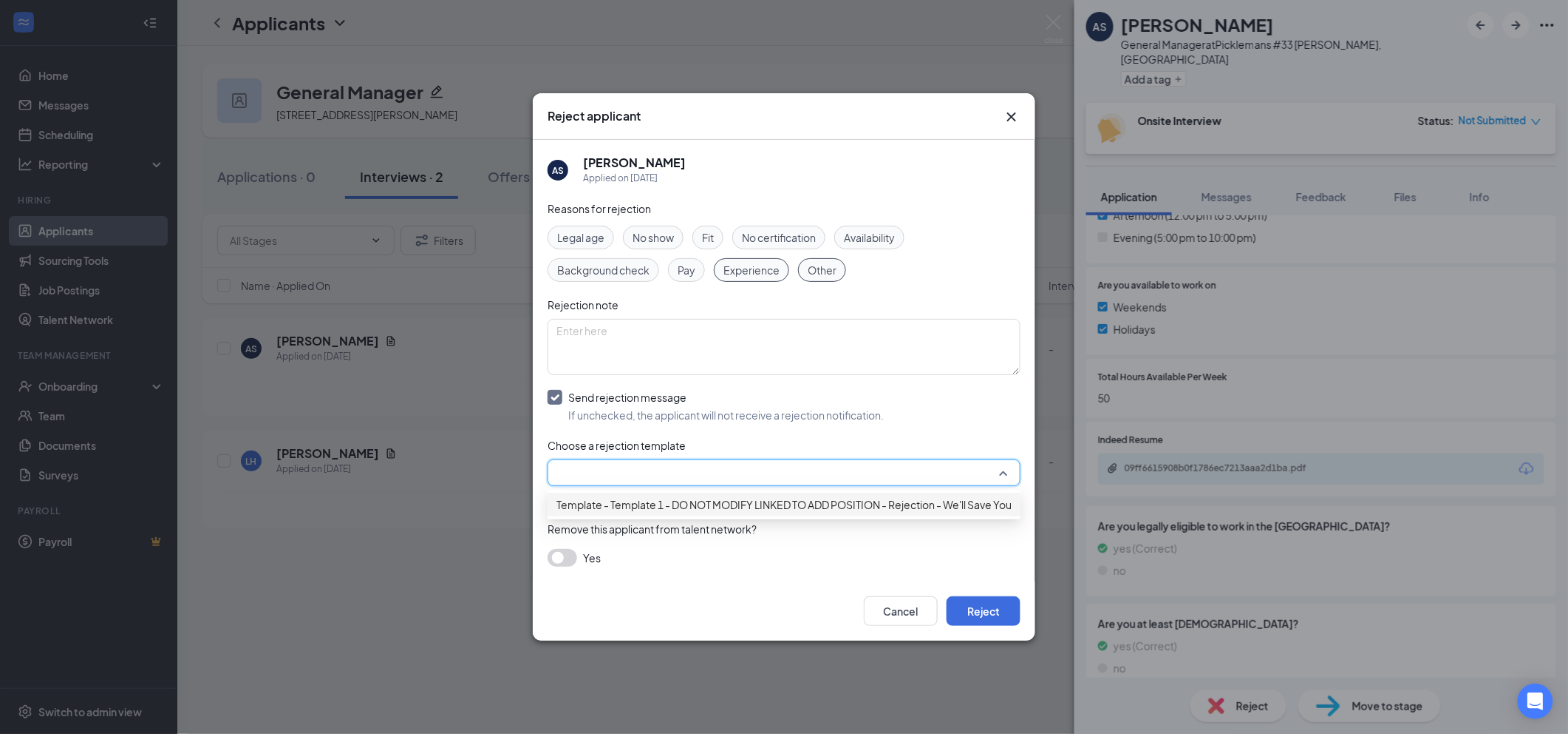
click at [725, 506] on span "Template - Template 1 - DO NOT MODIFY LINKED TO ADD POSITION - Rejection - We'l…" at bounding box center [815, 504] width 515 height 16
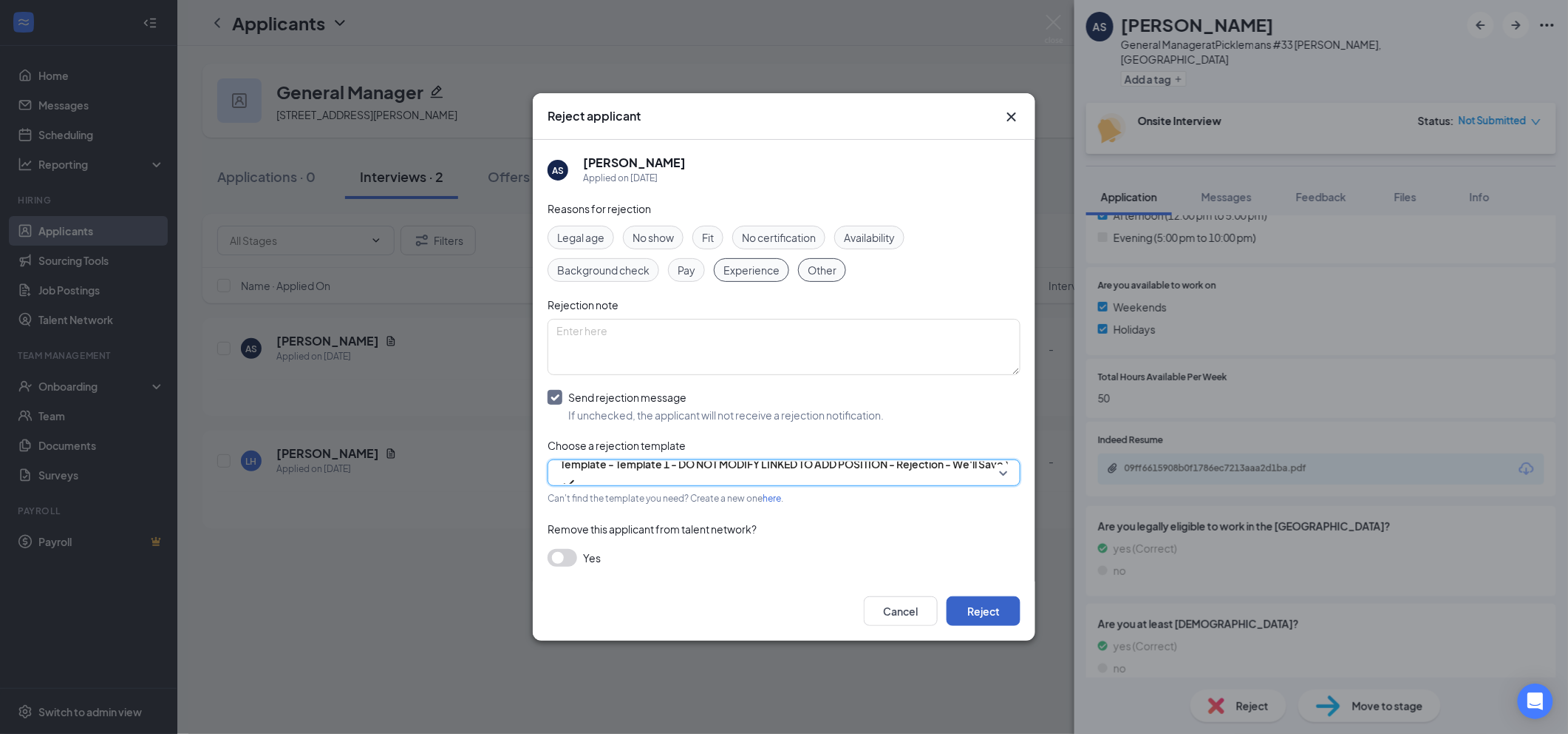
click at [959, 614] on button "Reject" at bounding box center [983, 610] width 74 height 30
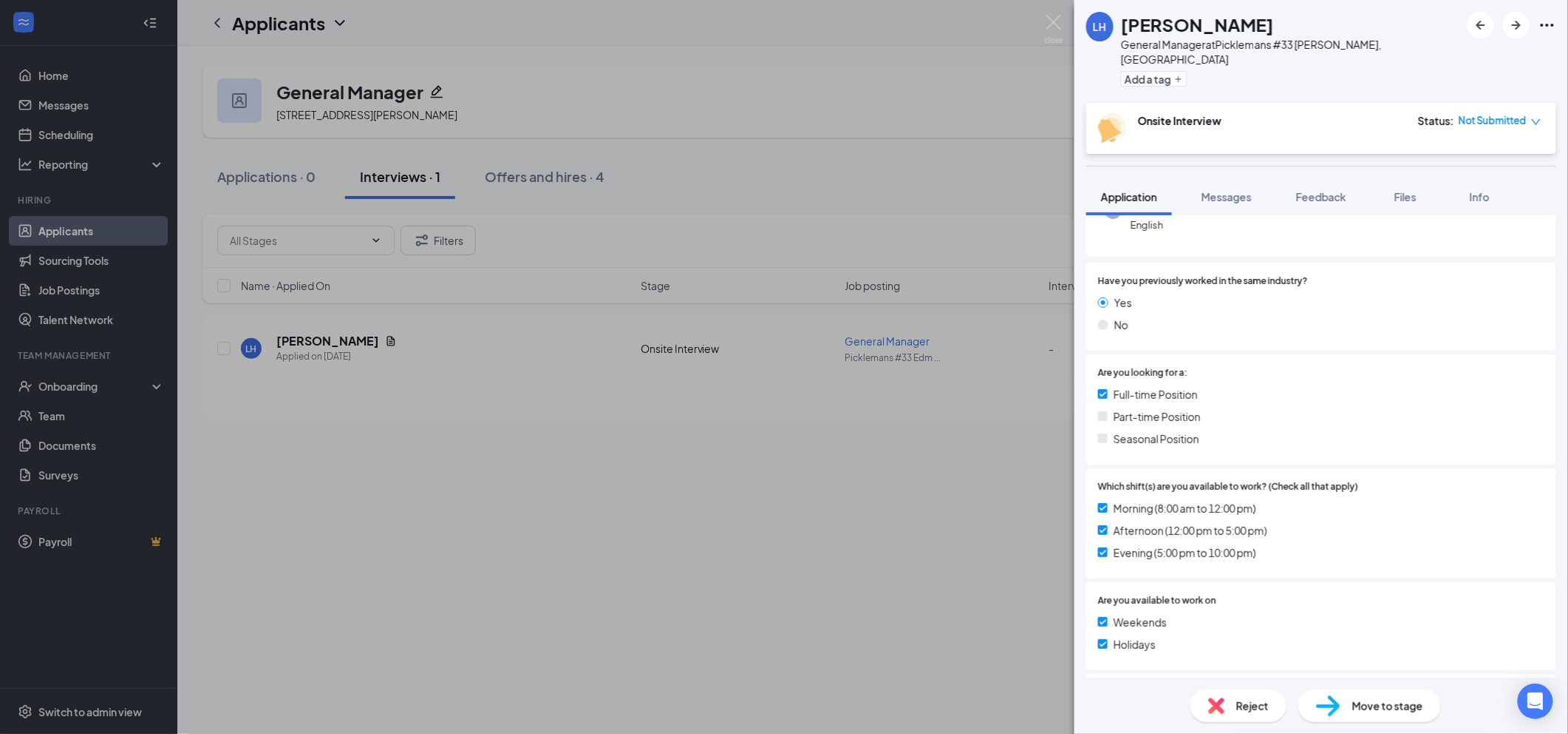
scroll to position [492, 0]
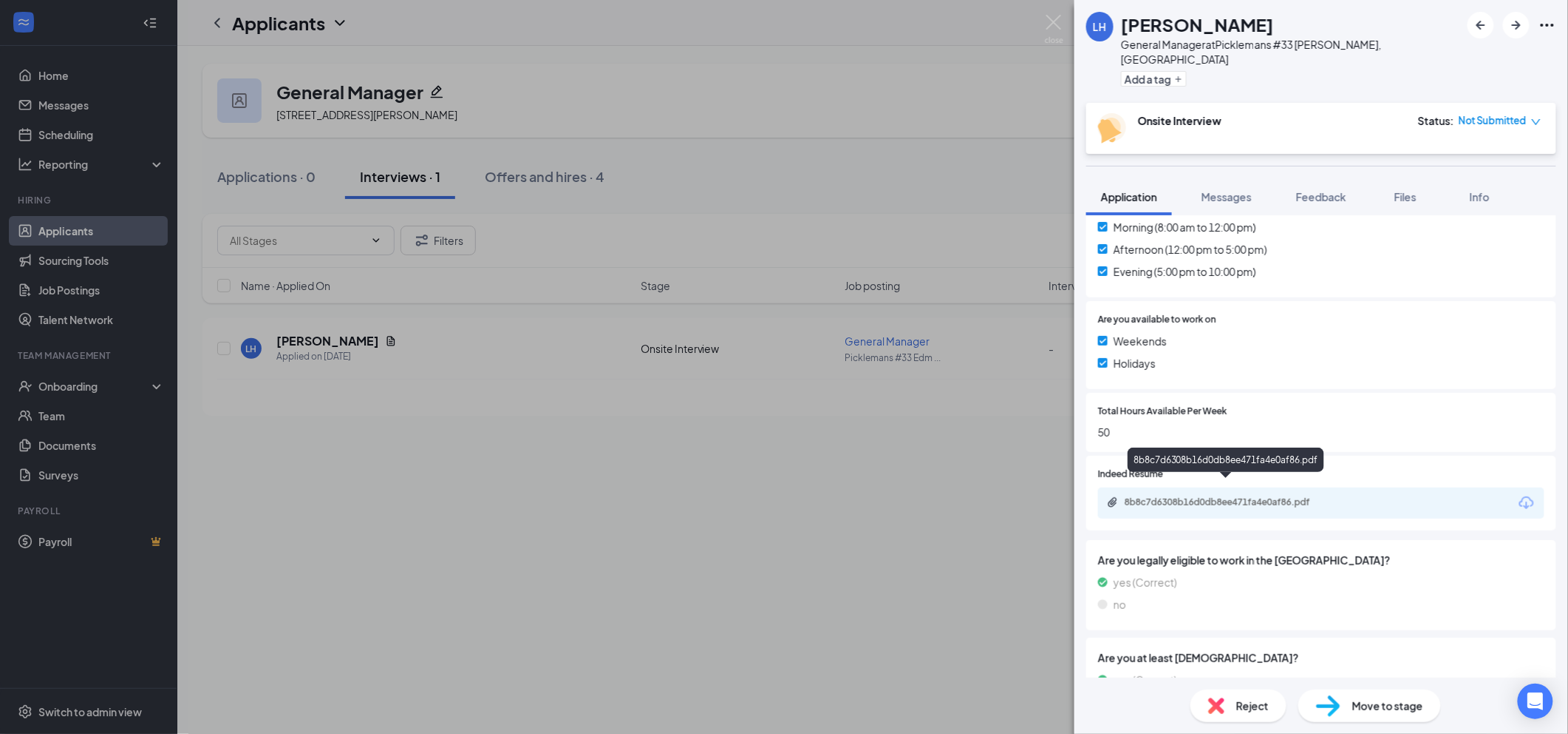
click at [1205, 496] on div "8b8c7d6308b16d0db8ee471fa4e0af86.pdf" at bounding box center [1228, 501] width 207 height 12
click at [1227, 190] on span "Messages" at bounding box center [1226, 197] width 50 height 14
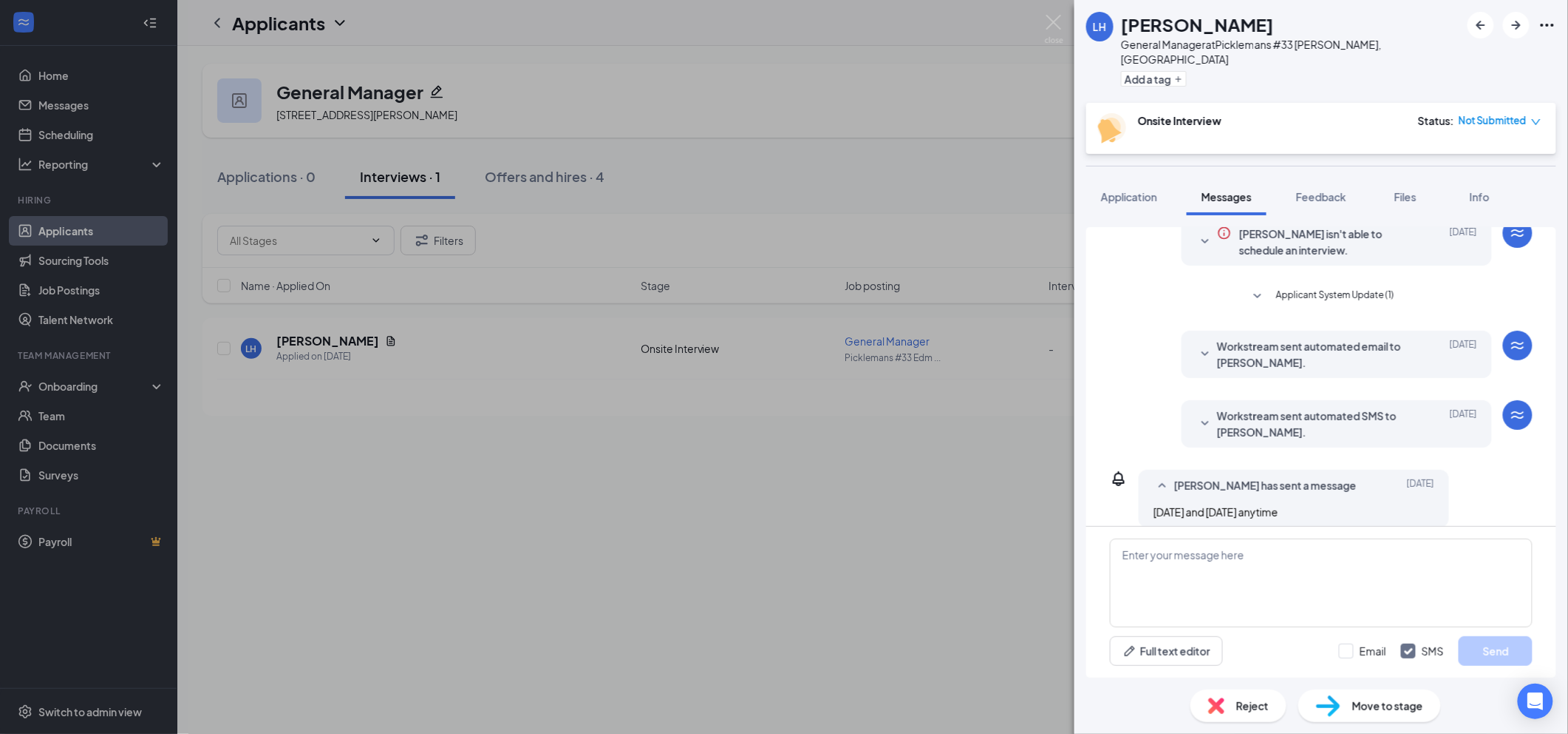
scroll to position [60, 0]
click at [1212, 562] on textarea at bounding box center [1321, 583] width 423 height 88
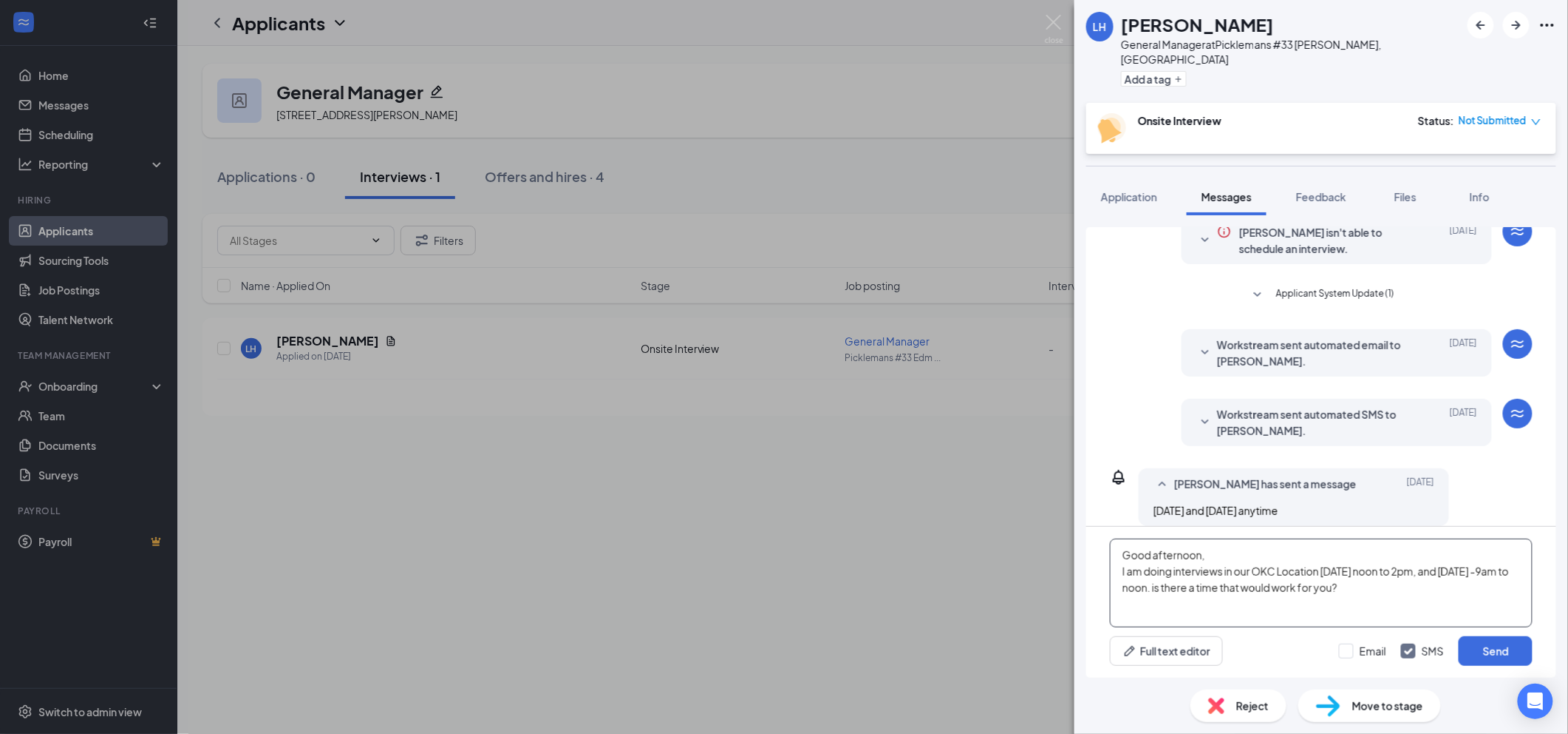
drag, startPoint x: 1431, startPoint y: 602, endPoint x: 1126, endPoint y: 547, distance: 309.9
click at [1126, 547] on textarea "Good afternoon, I am doing interviews in our OKC Location on Wednesday noon to …" at bounding box center [1321, 583] width 423 height 88
click at [1423, 615] on textarea "Good afternoon, I am doing interviews in our OKC Location on Wednesday noon to …" at bounding box center [1321, 583] width 423 height 88
click at [1437, 602] on textarea "Good afternoon, I am doing interviews in our OKC Location on Wednesday noon to …" at bounding box center [1321, 583] width 423 height 88
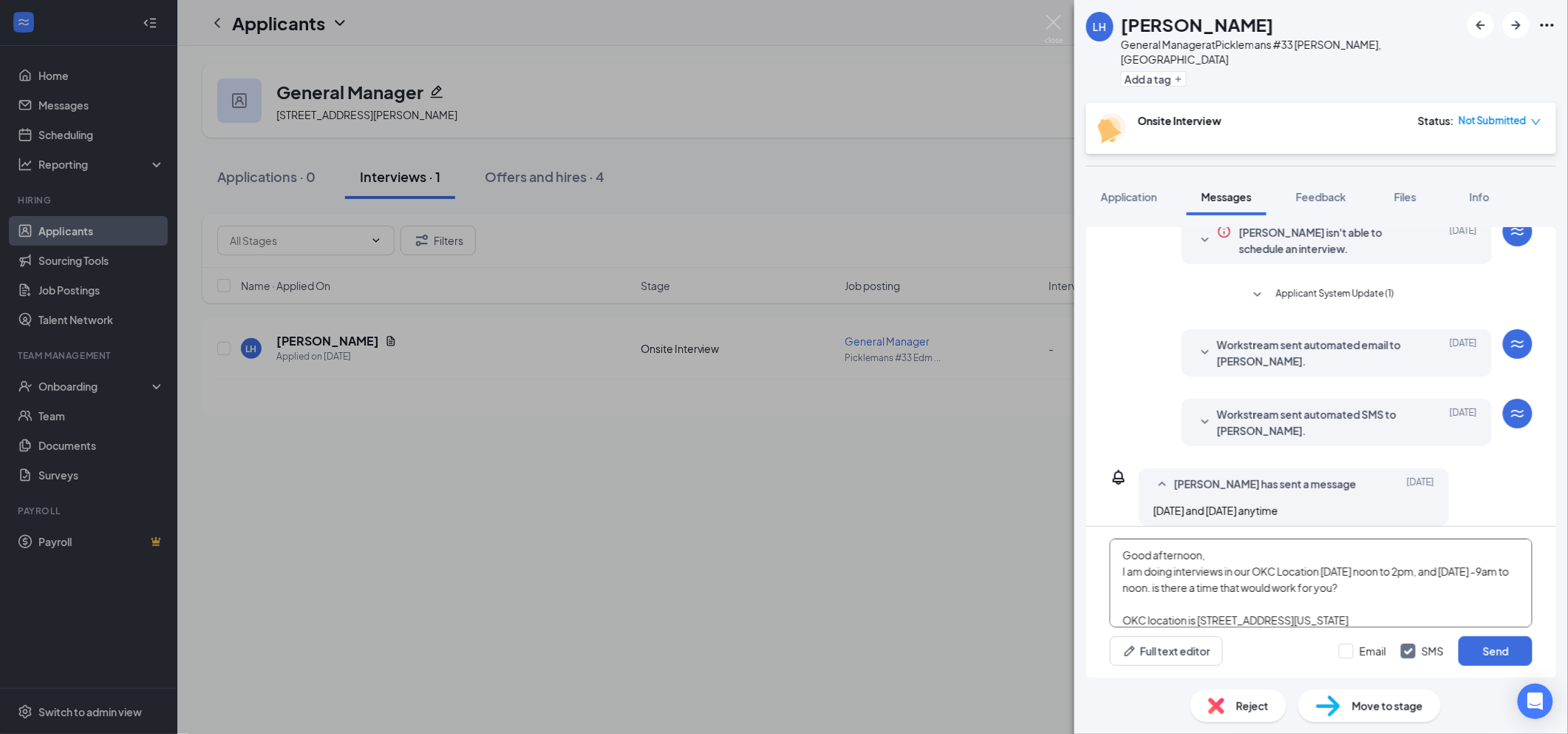
drag, startPoint x: 1402, startPoint y: 619, endPoint x: 1117, endPoint y: 548, distance: 293.7
click at [1117, 548] on textarea "Good afternoon, I am doing interviews in our OKC Location on Wednesday noon to …" at bounding box center [1321, 583] width 423 height 88
type textarea "Good afternoon, I am doing interviews in our OKC Location on Wednesday noon to …"
click at [1364, 652] on input "Email" at bounding box center [1363, 650] width 47 height 14
checkbox input "true"
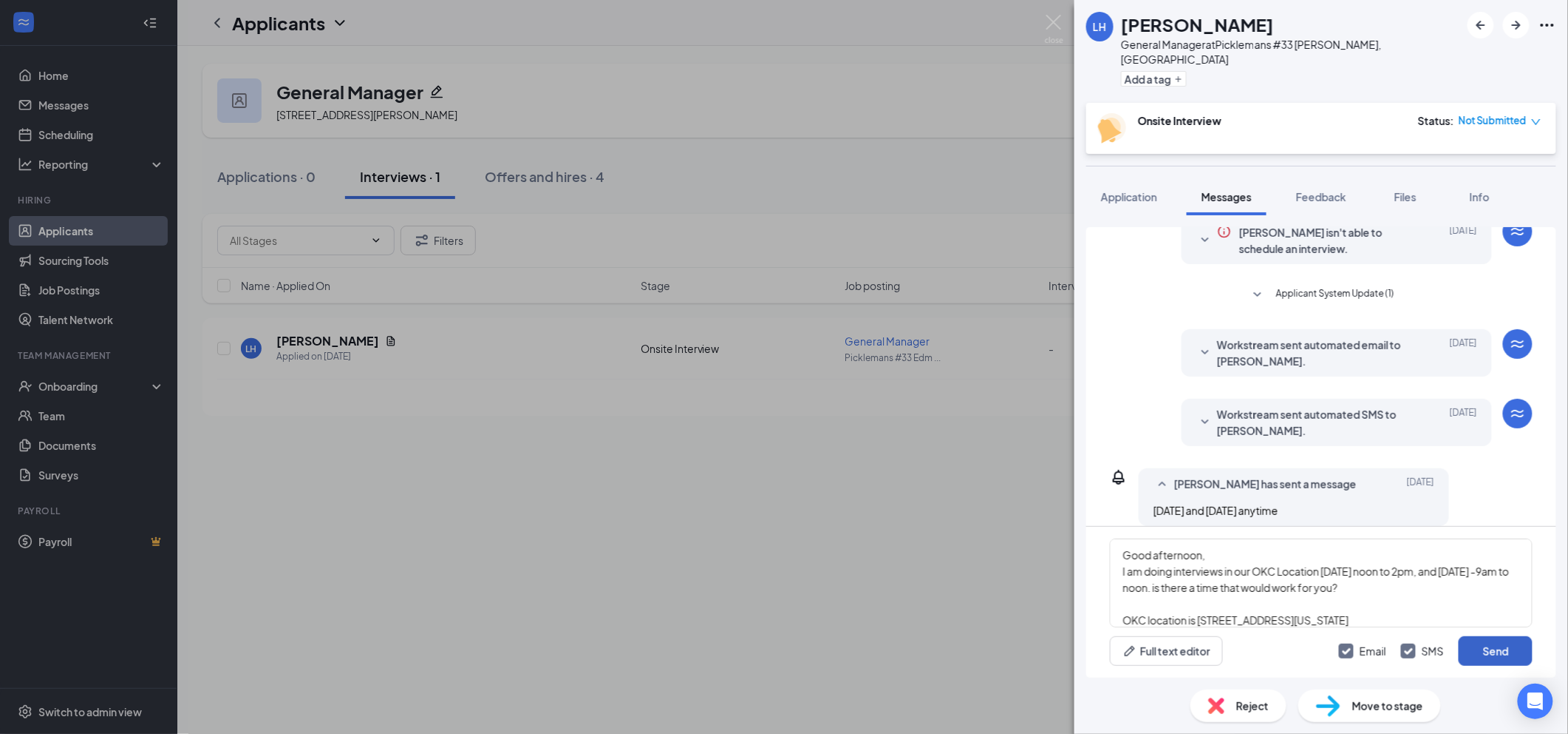
click at [1484, 649] on button "Send" at bounding box center [1496, 650] width 74 height 30
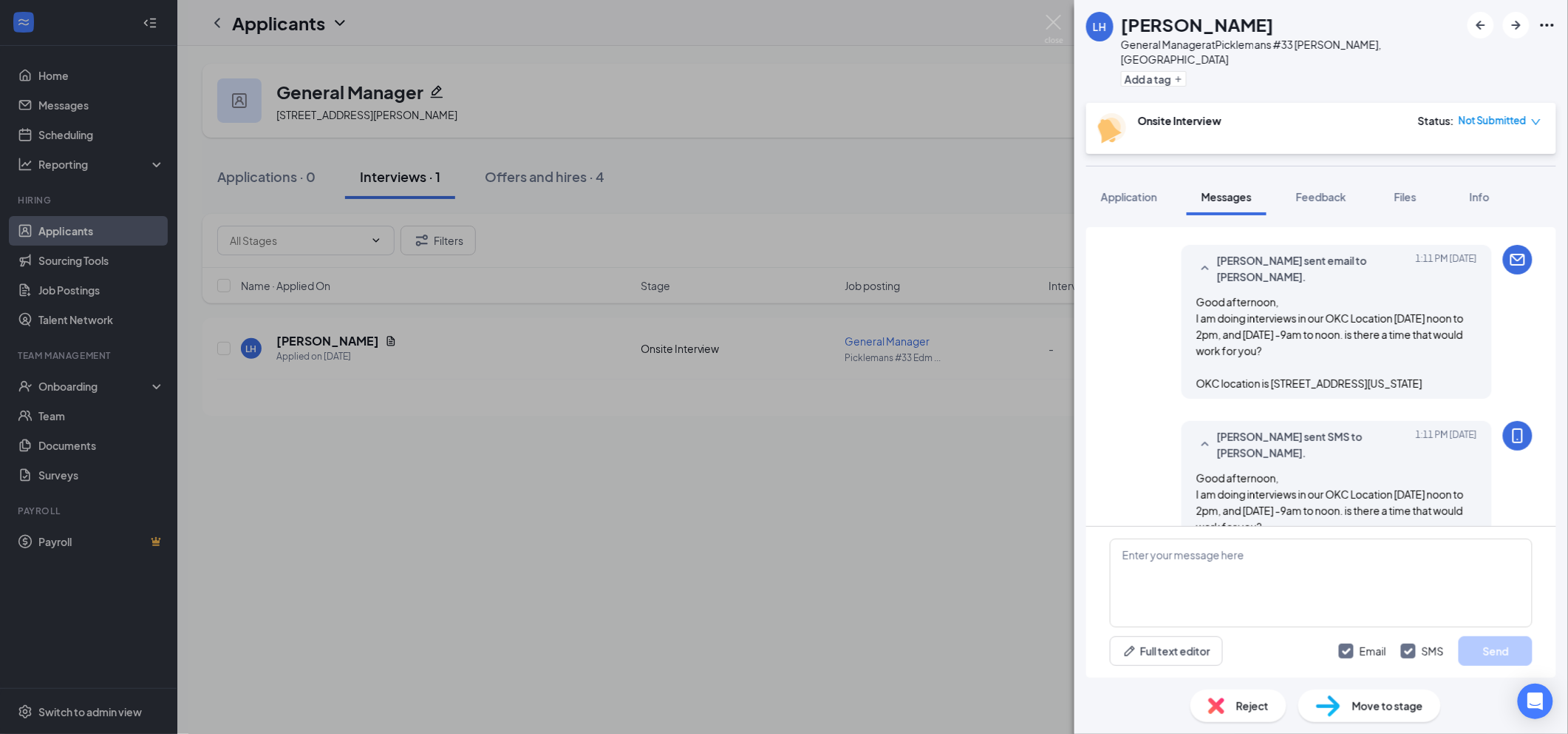
scroll to position [413, 0]
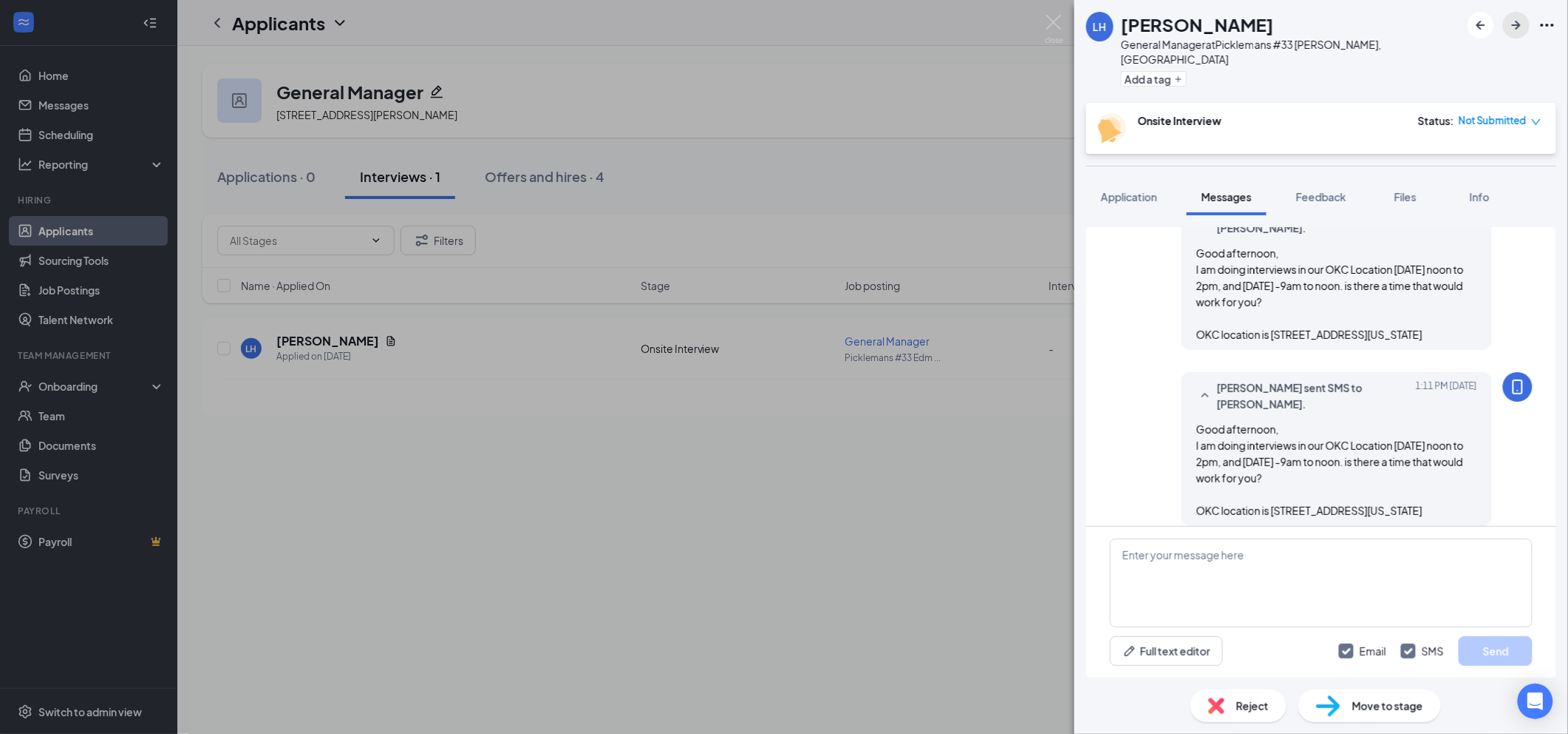
click at [1518, 31] on icon "ArrowRight" at bounding box center [1517, 25] width 18 height 18
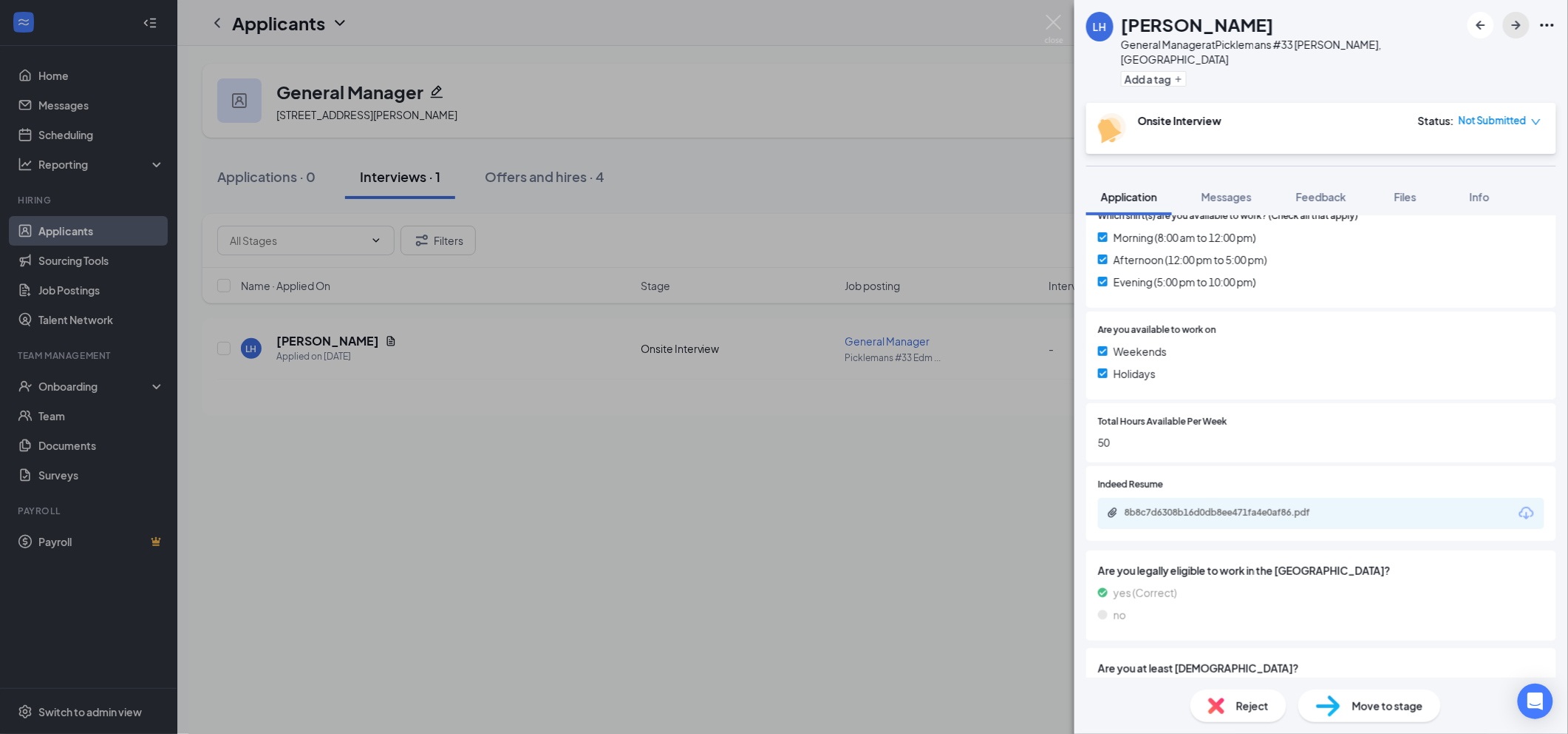
scroll to position [531, 0]
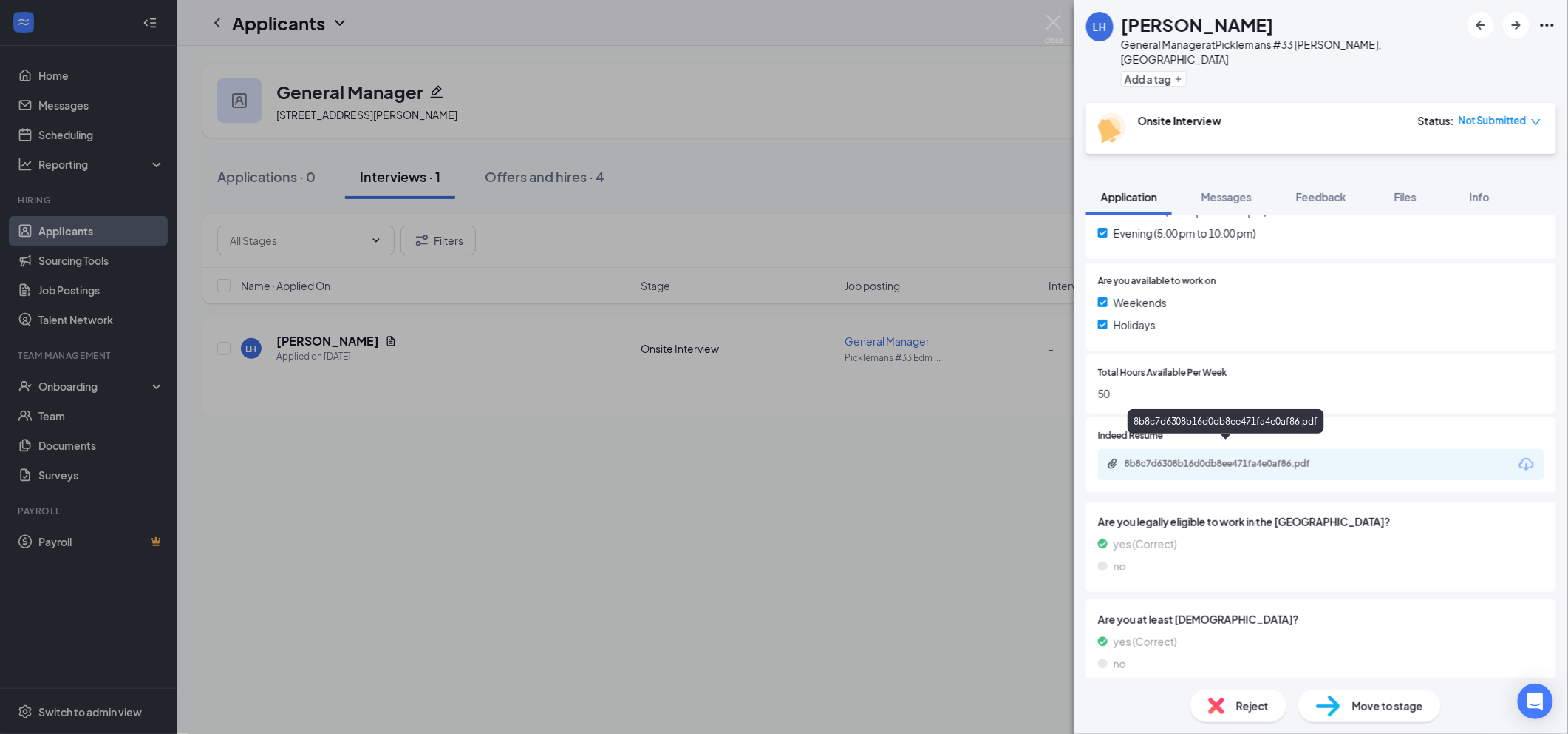
click at [1260, 458] on div "8b8c7d6308b16d0db8ee471fa4e0af86.pdf" at bounding box center [1228, 463] width 207 height 12
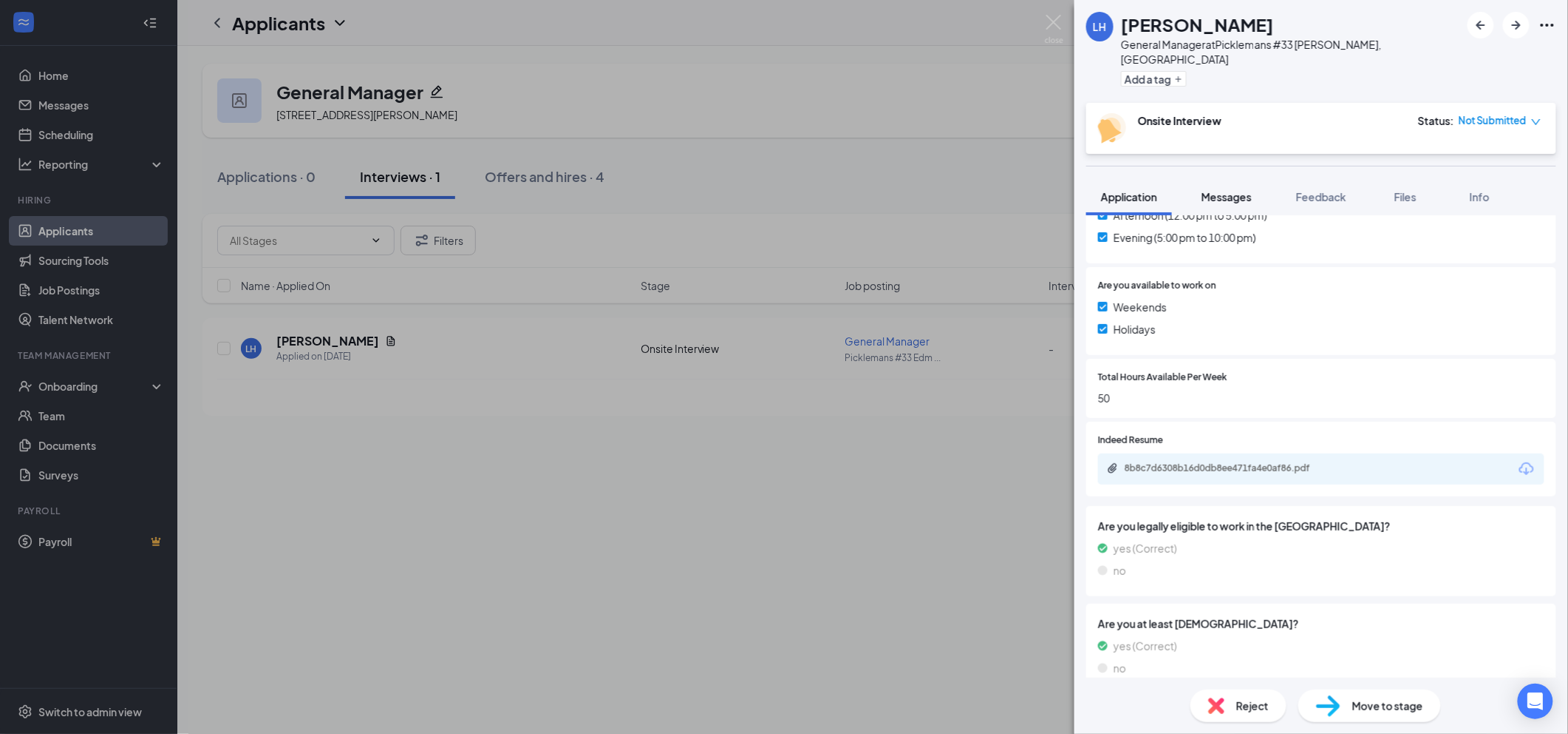
click at [1243, 190] on button "Messages" at bounding box center [1226, 197] width 80 height 37
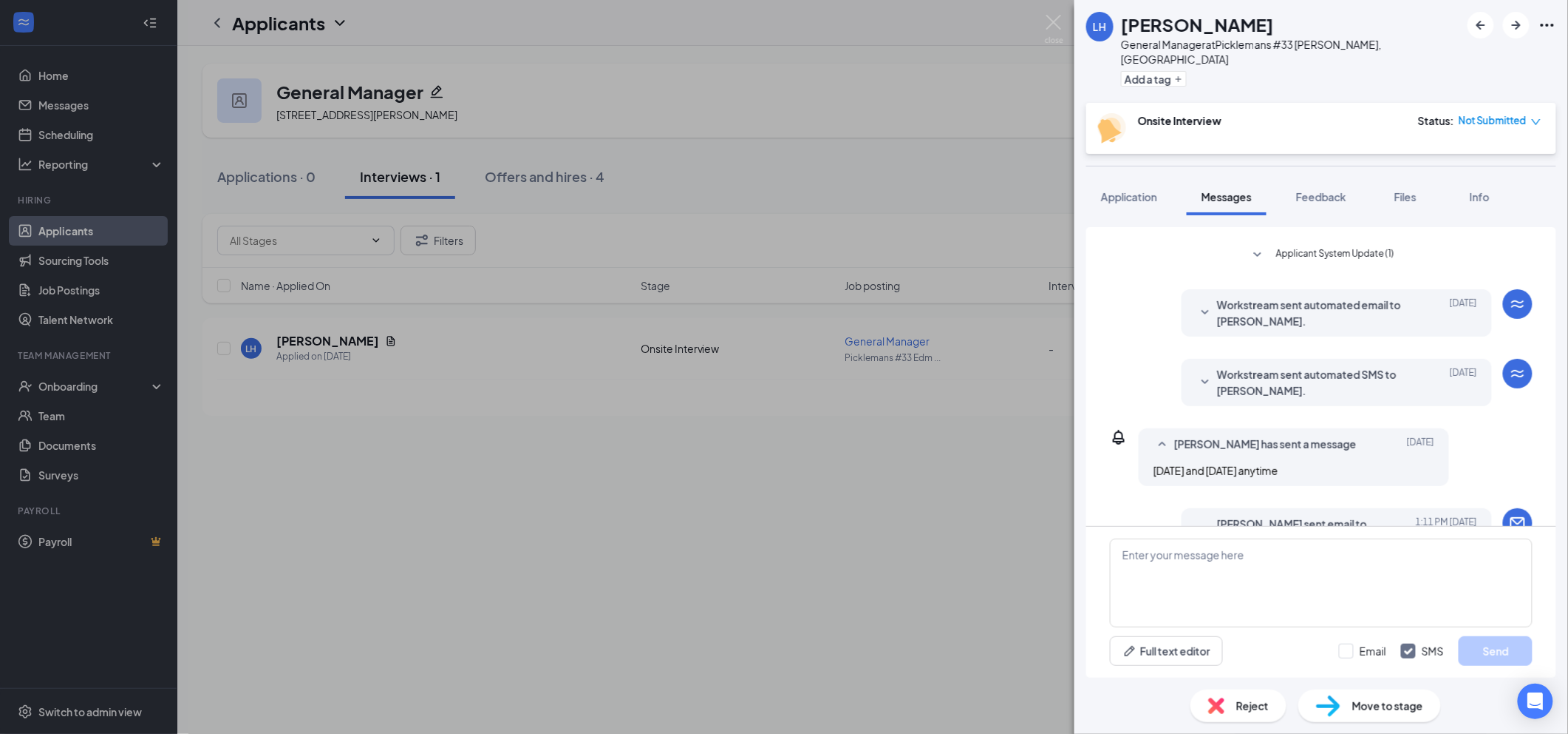
scroll to position [413, 0]
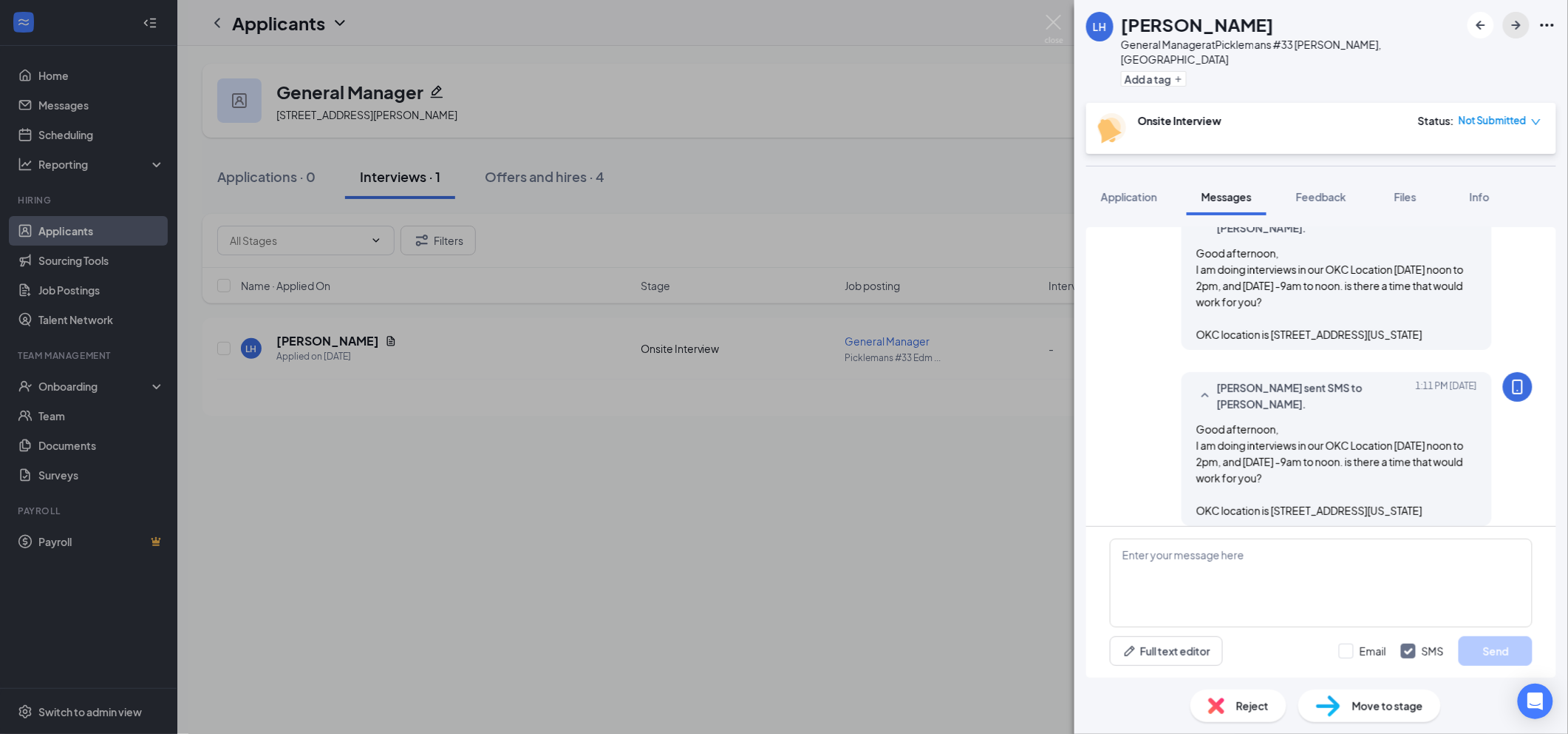
drag, startPoint x: 1519, startPoint y: 31, endPoint x: 1134, endPoint y: 118, distance: 394.7
click at [1520, 31] on icon "ArrowRight" at bounding box center [1517, 25] width 18 height 18
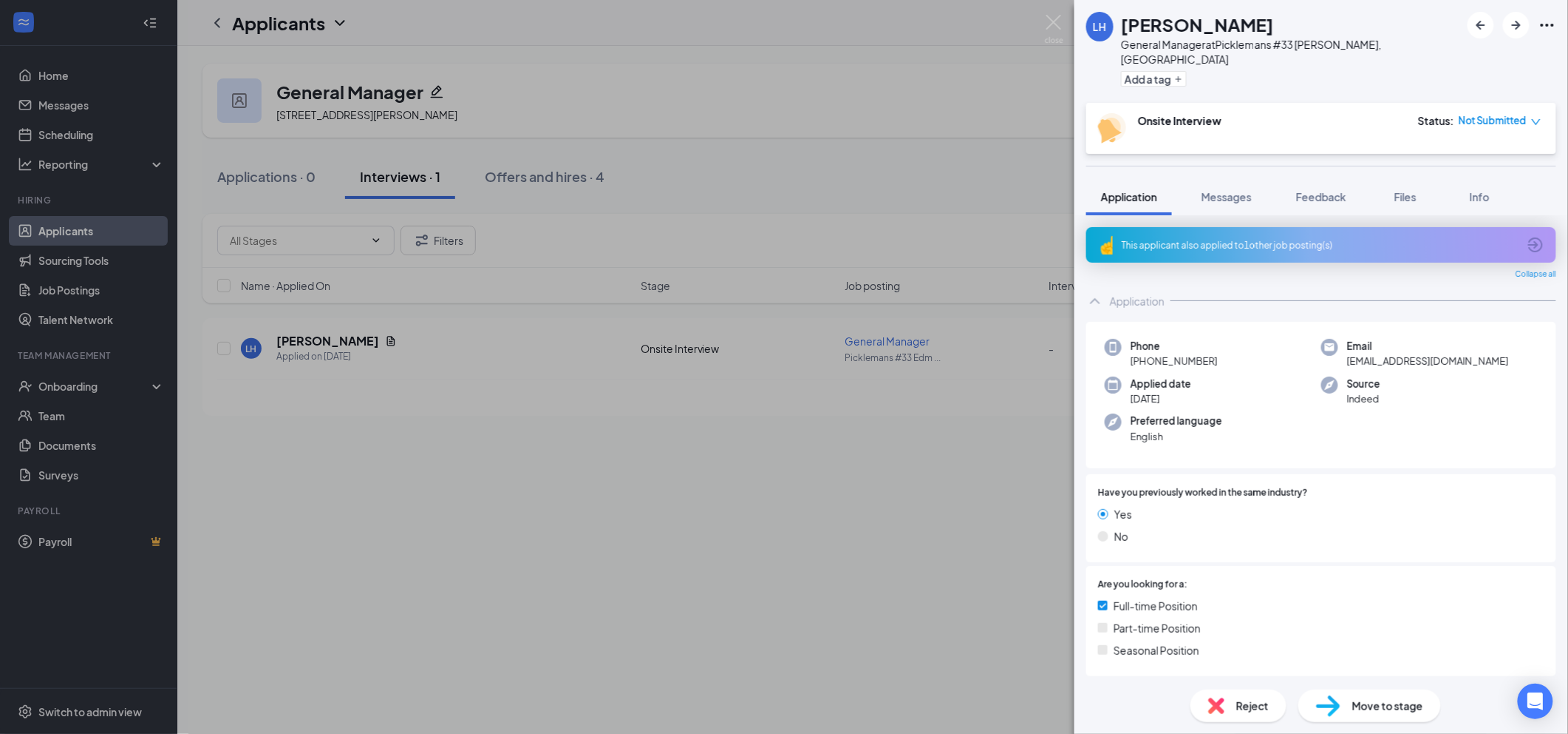
click at [217, 24] on div "LH Latorie Hampton General Manager at Picklemans #33 Edmond, OK Add a tag Onsit…" at bounding box center [784, 367] width 1568 height 734
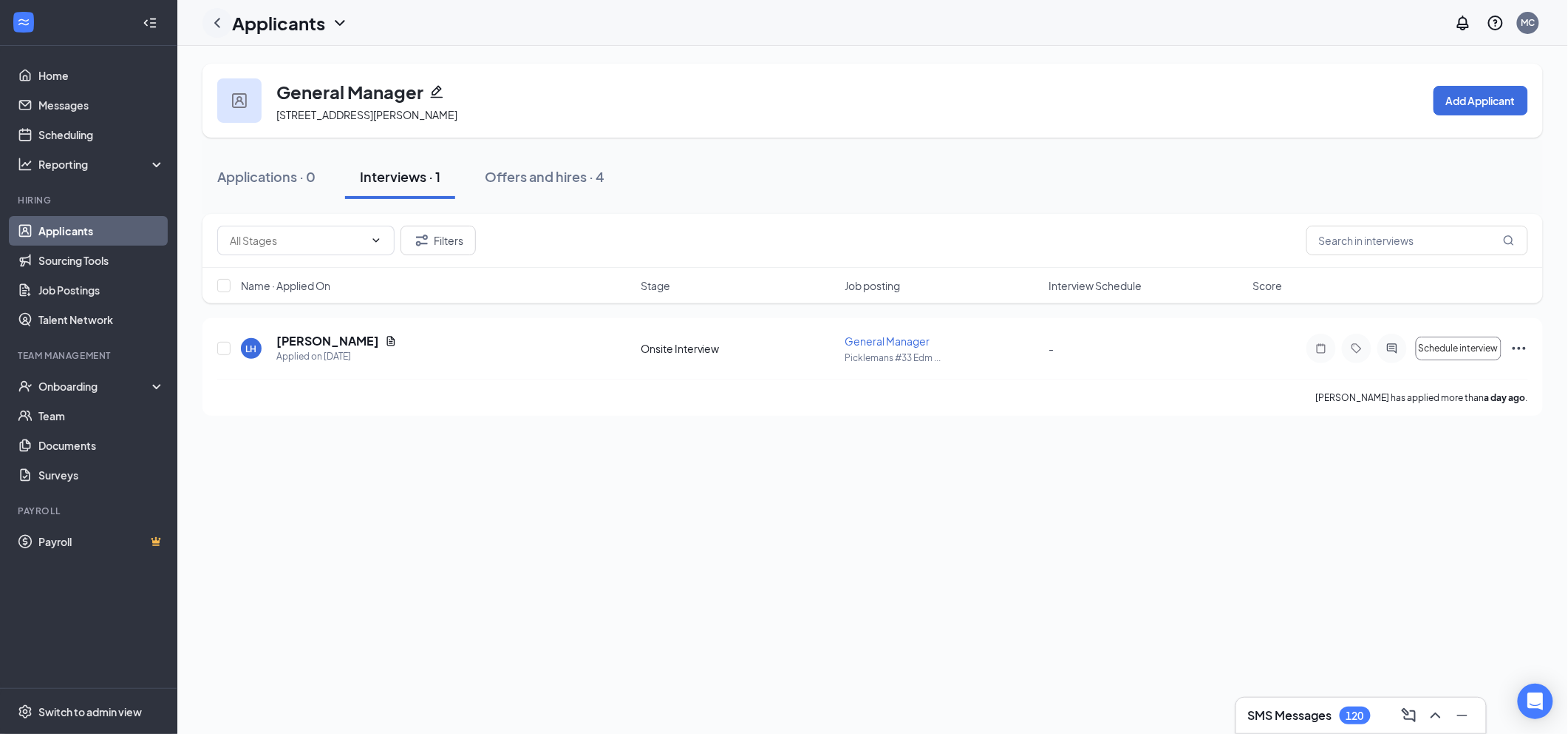
click at [222, 23] on icon "ChevronLeft" at bounding box center [217, 23] width 18 height 18
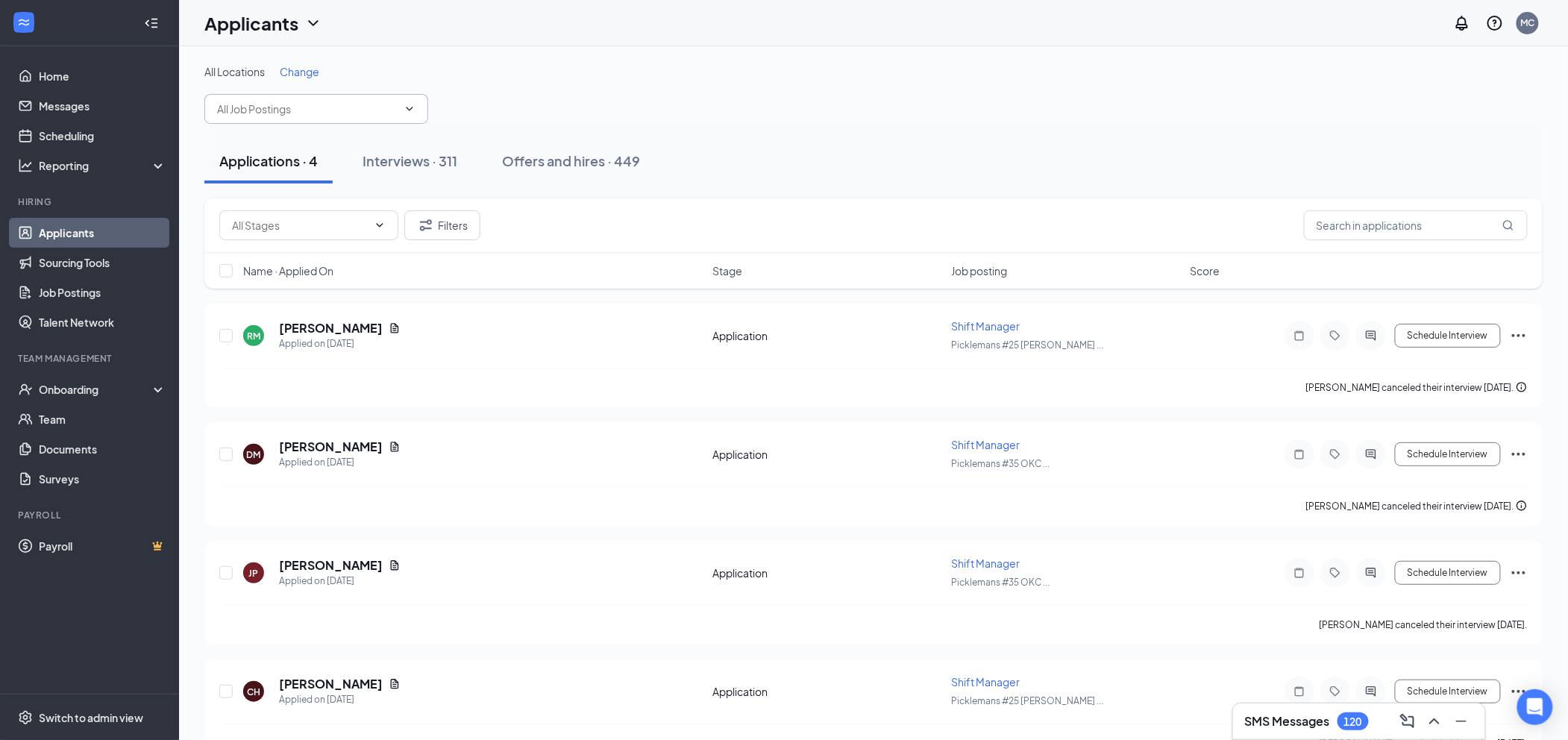
click at [387, 112] on input "text" at bounding box center [307, 109] width 180 height 16
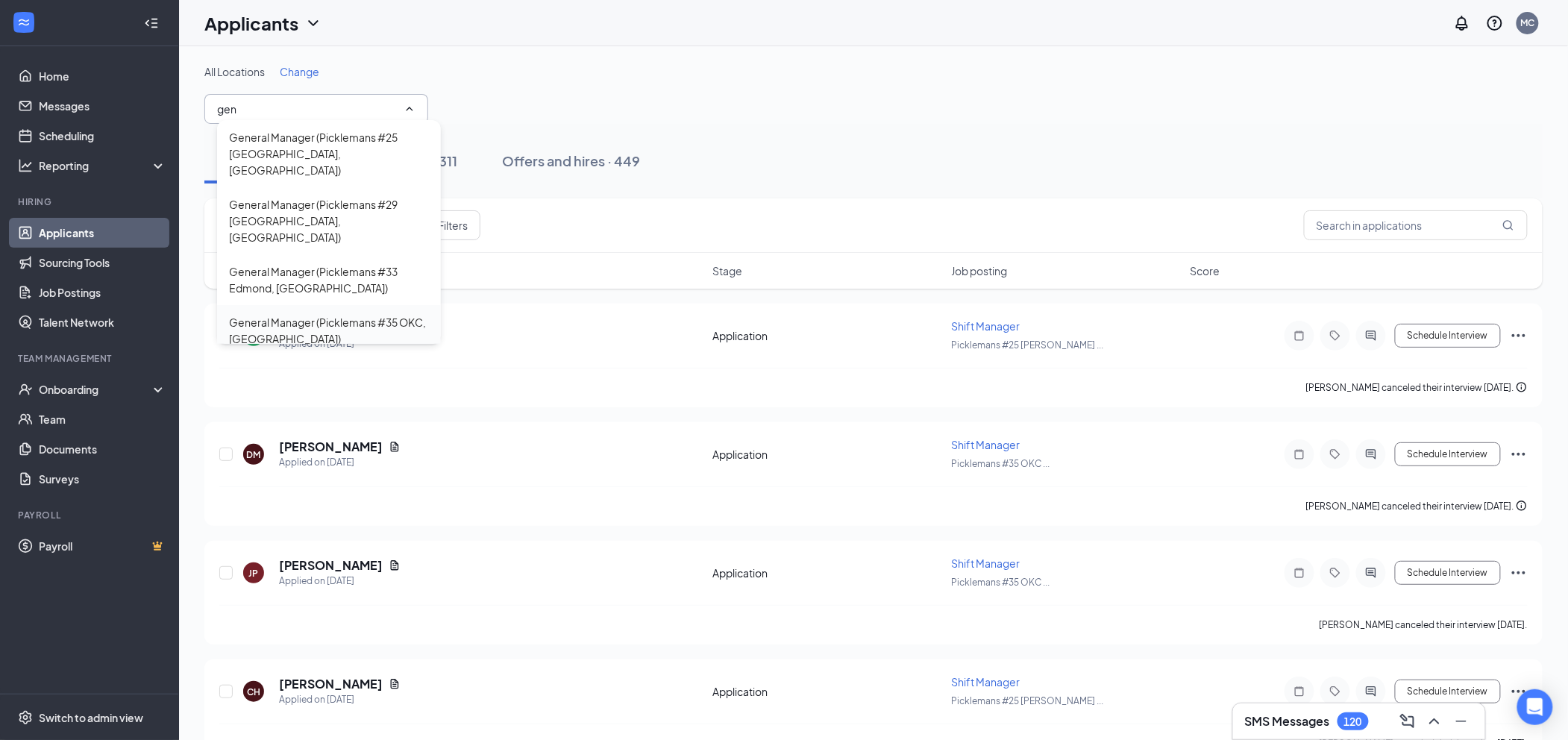
type input "gen"
click at [361, 314] on div "General Manager (Picklemans #35 OKC, [GEOGRAPHIC_DATA])" at bounding box center [329, 330] width 200 height 33
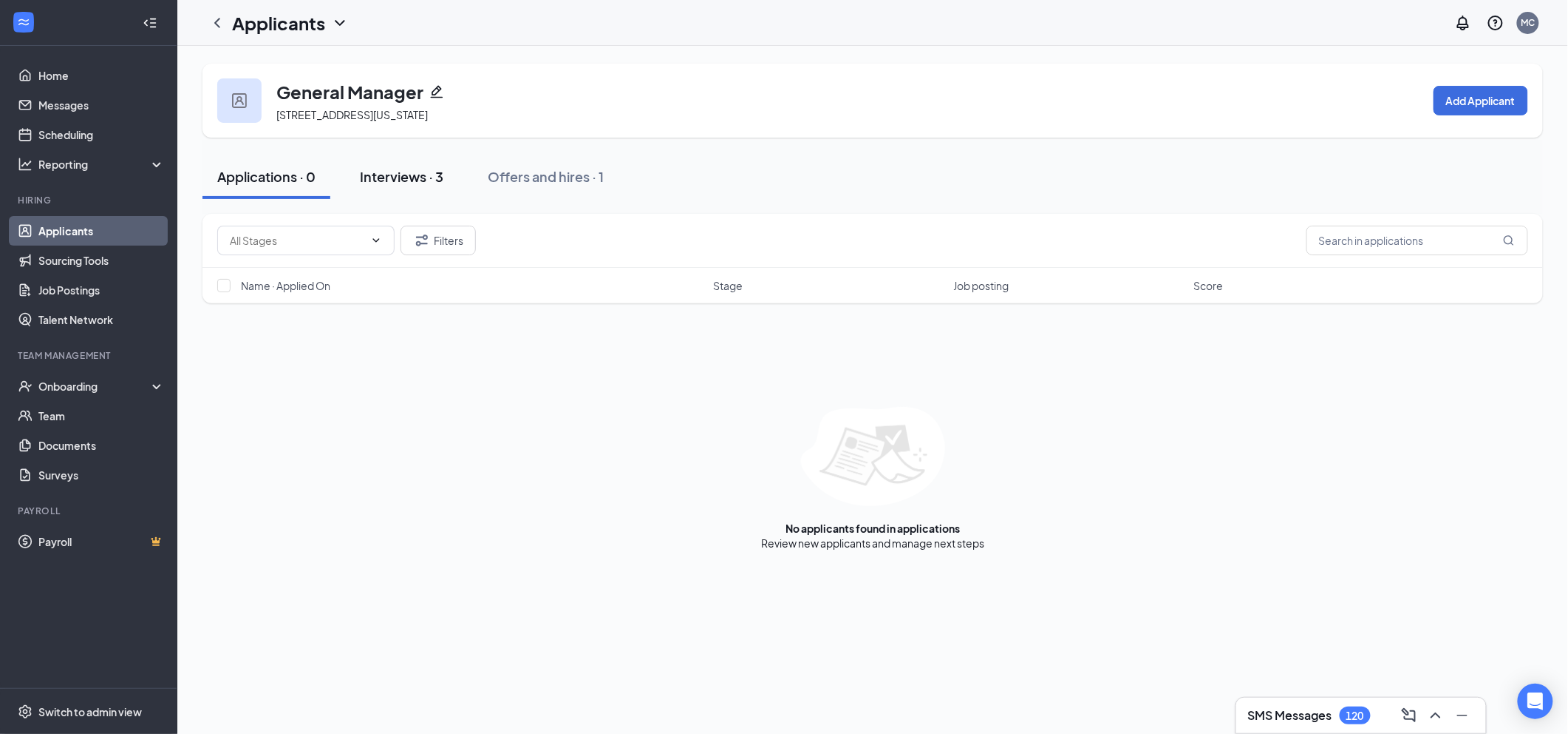
click at [397, 170] on div "Interviews · 3" at bounding box center [401, 176] width 84 height 19
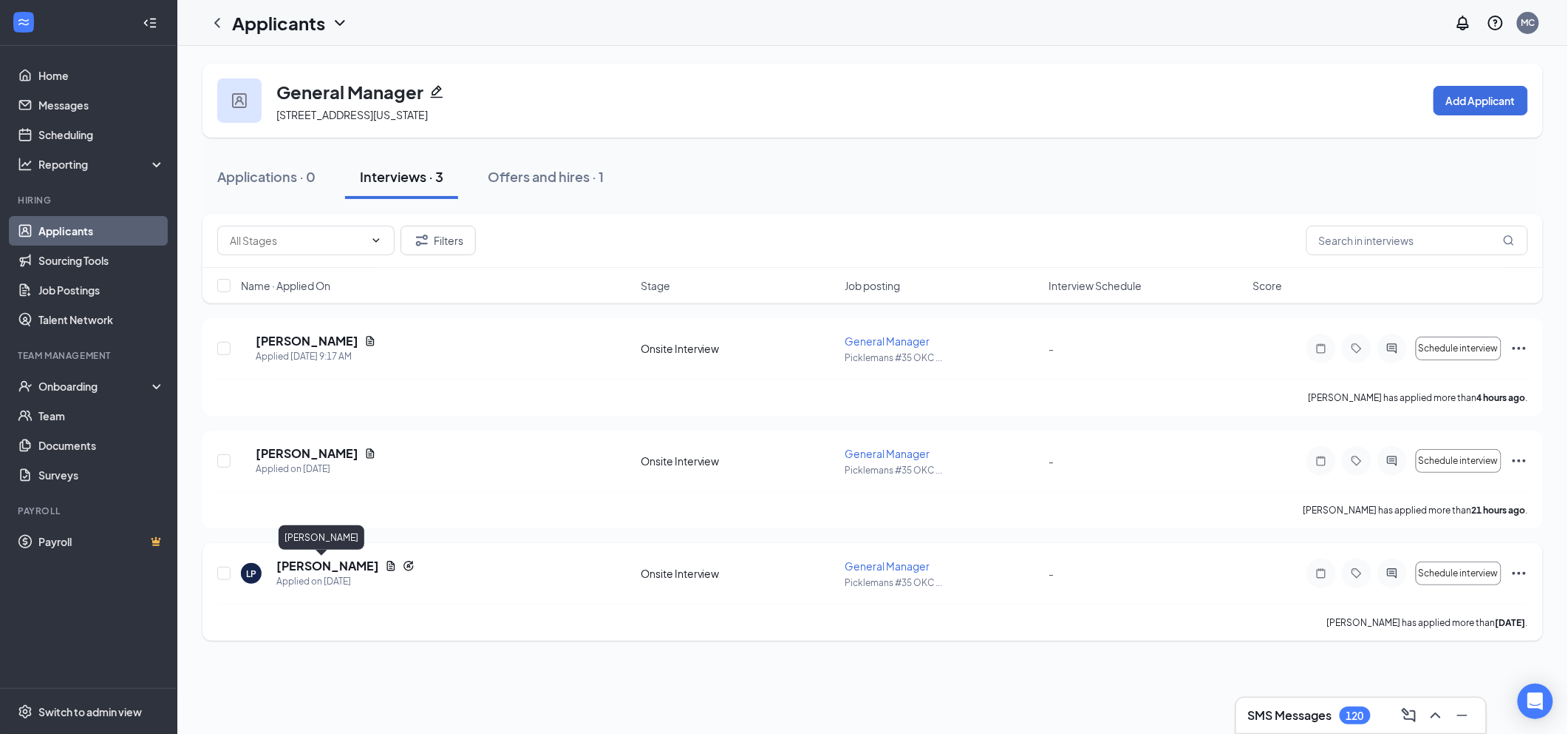
click at [294, 566] on h5 "Luis Prato" at bounding box center [328, 565] width 103 height 16
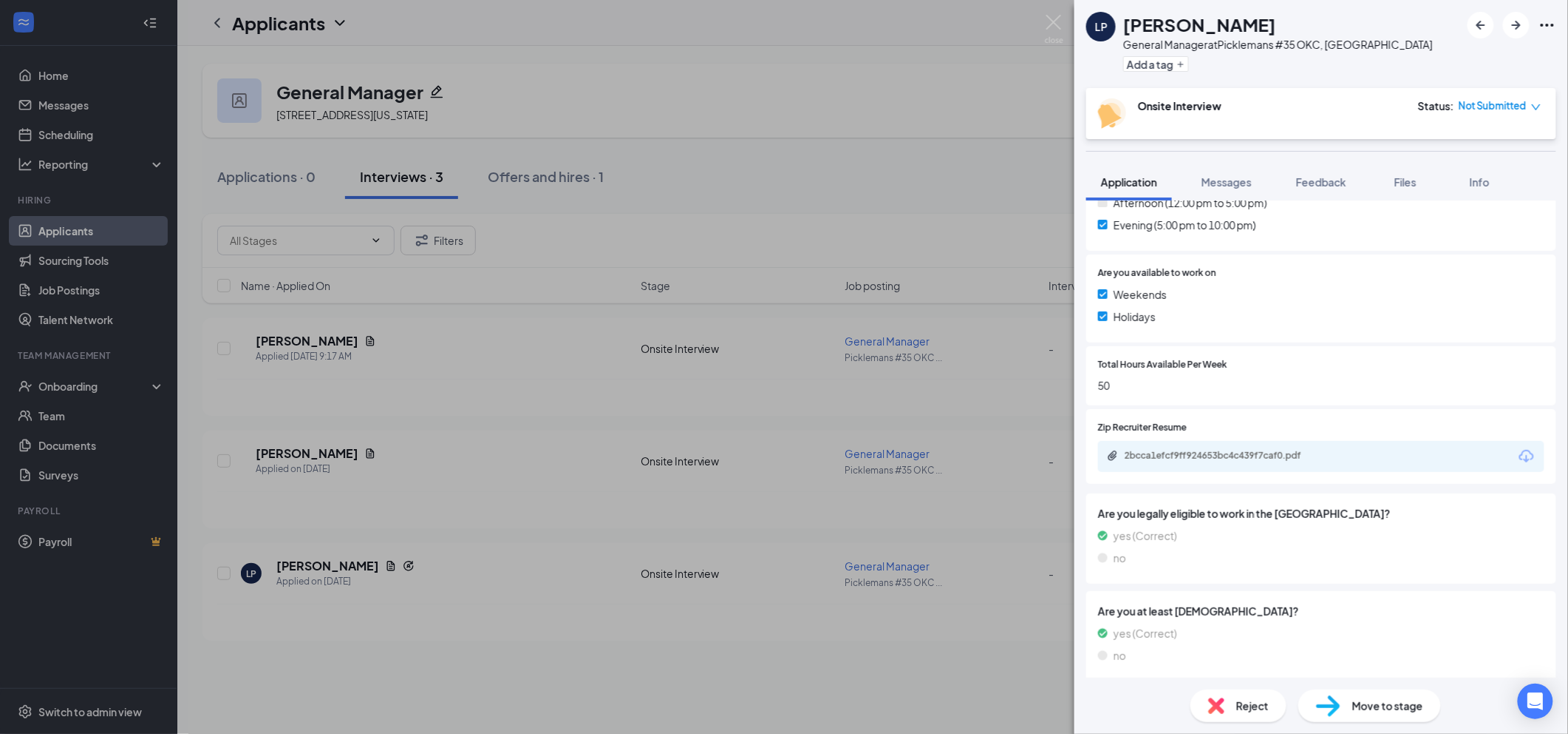
scroll to position [531, 0]
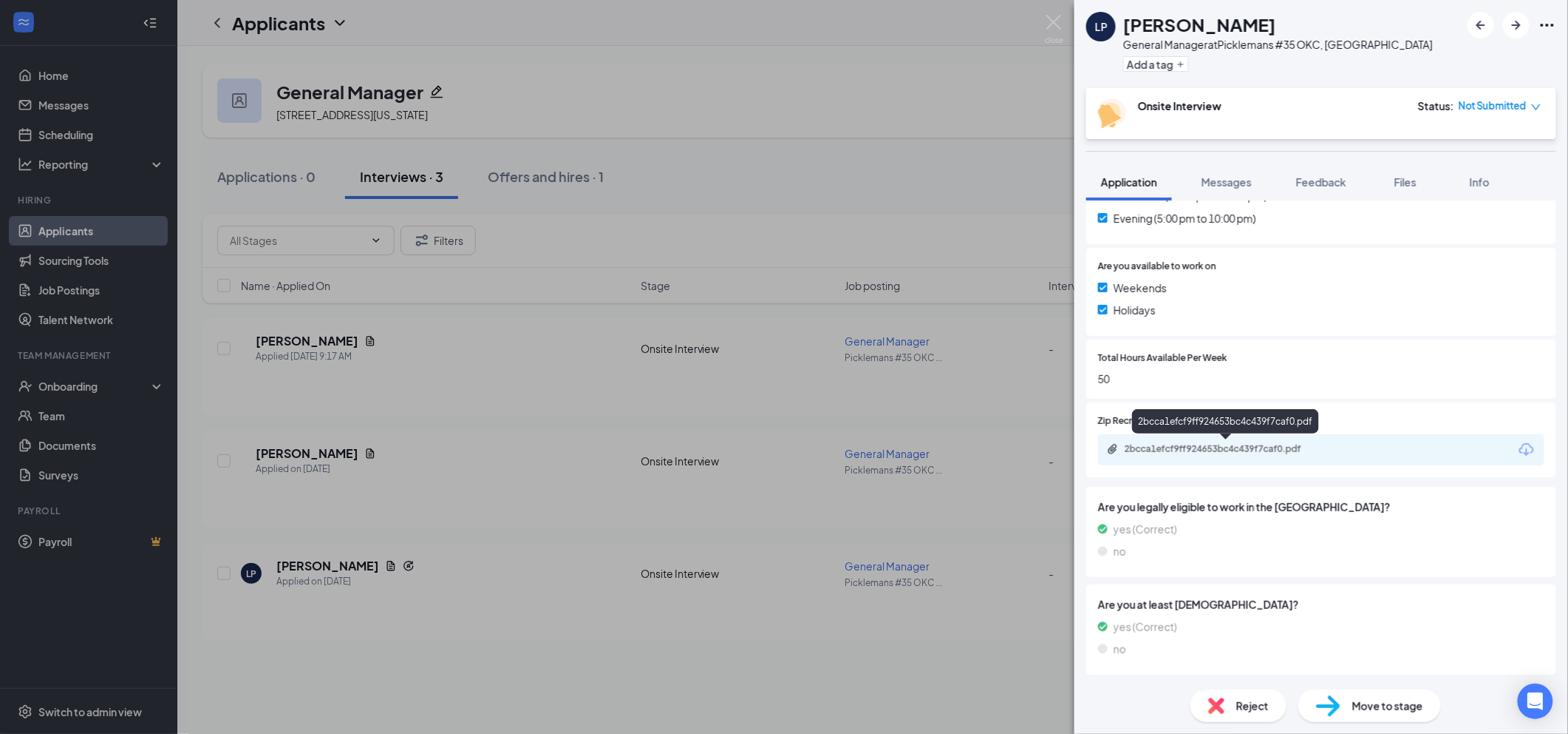
click at [1242, 451] on div "2bcca1efcf9ff924653bc4c439f7caf0.pdf" at bounding box center [1228, 448] width 207 height 12
click at [1243, 698] on span "Reject" at bounding box center [1253, 705] width 32 height 16
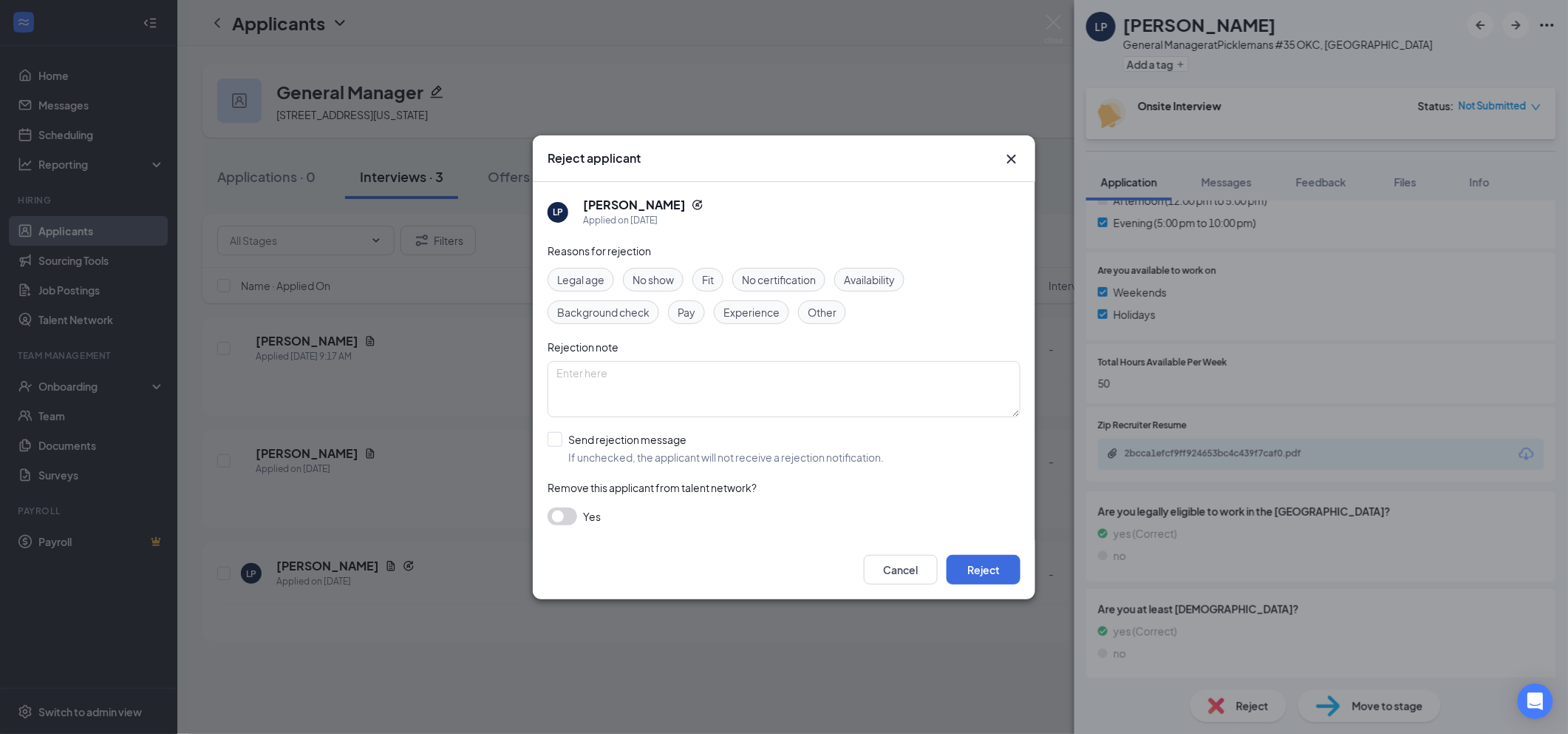
click at [688, 314] on span "Pay" at bounding box center [687, 312] width 18 height 16
click at [670, 451] on input "Send rejection message If unchecked, the applicant will not receive a rejection…" at bounding box center [716, 448] width 336 height 32
checkbox input "true"
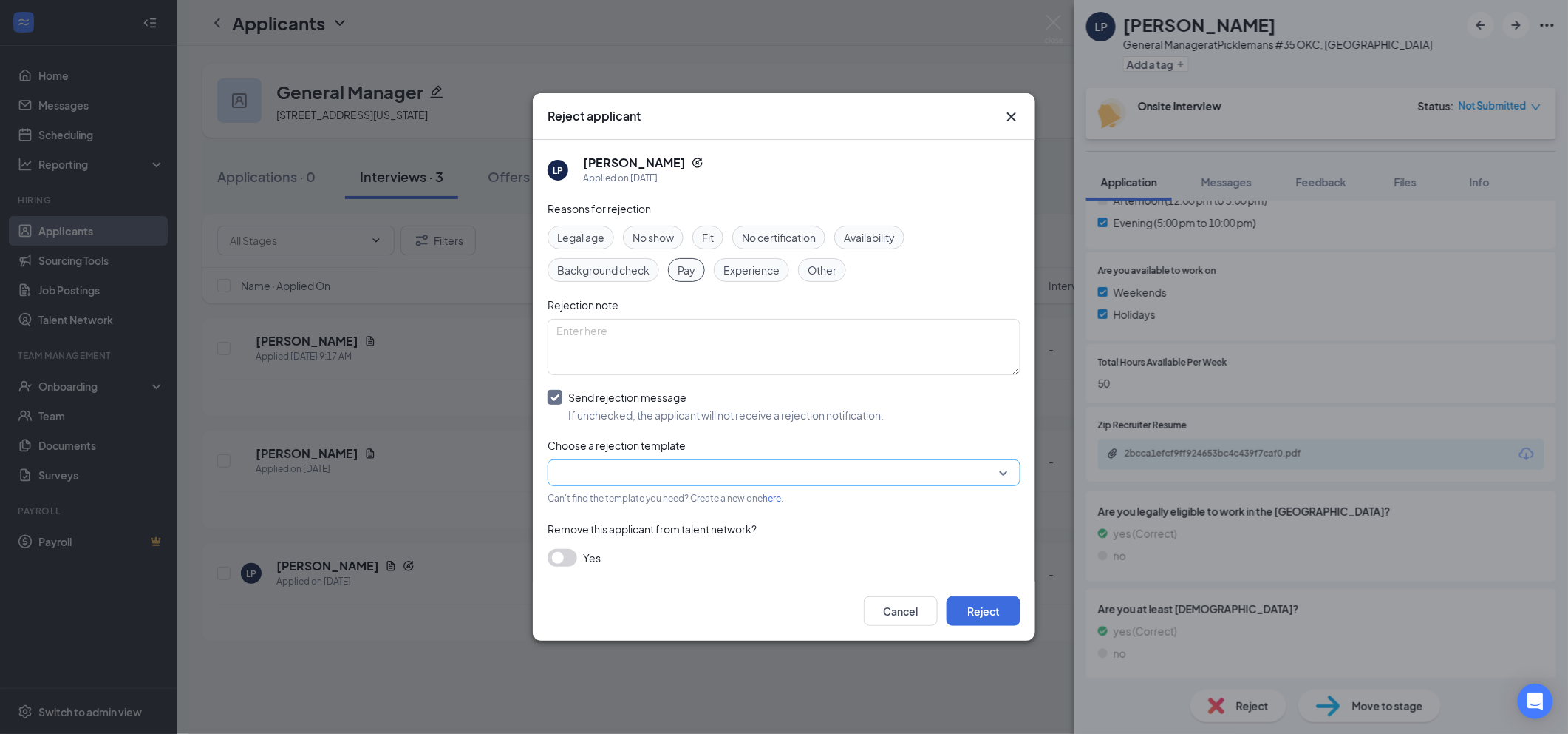
click at [716, 478] on input "search" at bounding box center [779, 473] width 445 height 25
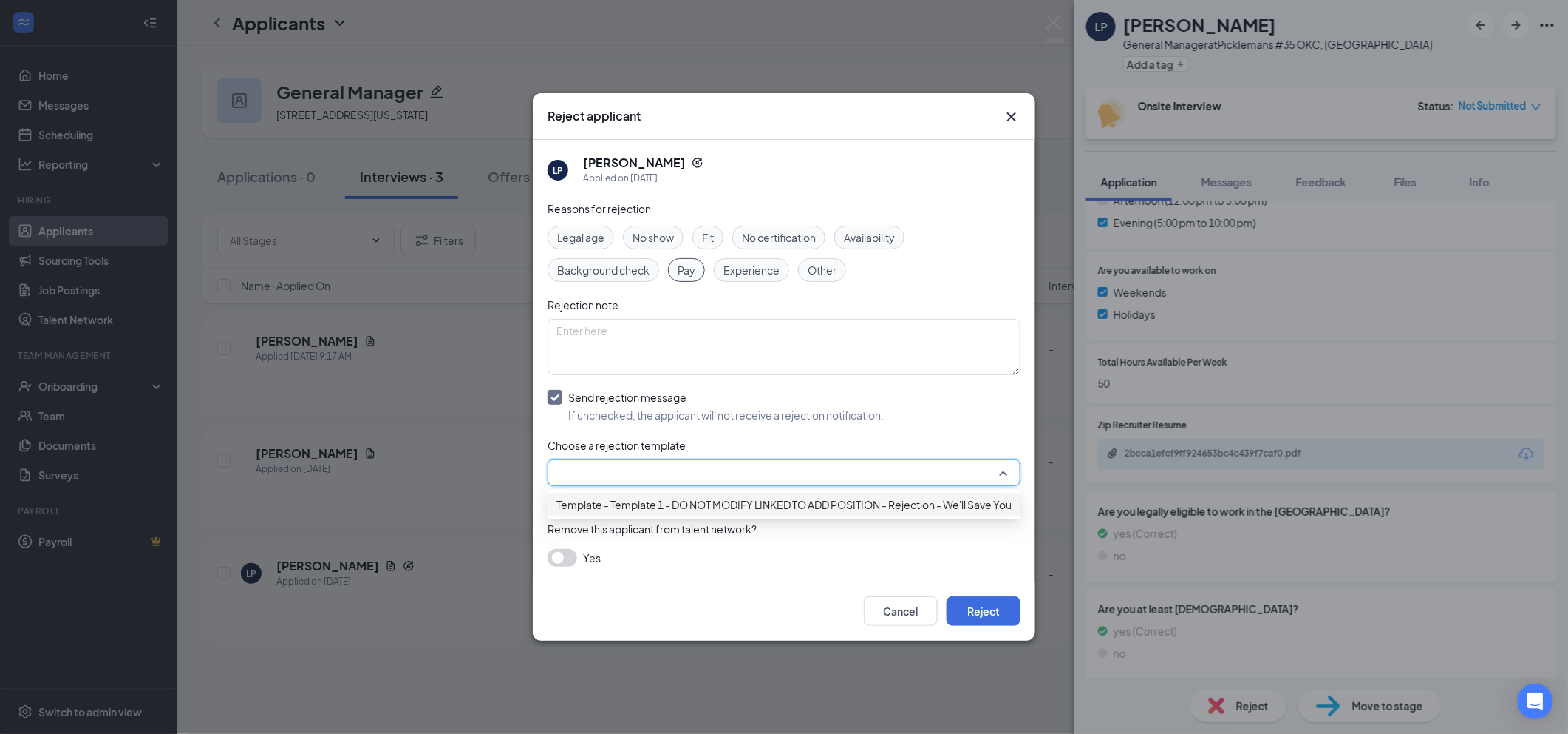
click at [721, 509] on span "Template - Template 1 - DO NOT MODIFY LINKED TO ADD POSITION - Rejection - We'l…" at bounding box center [815, 504] width 515 height 16
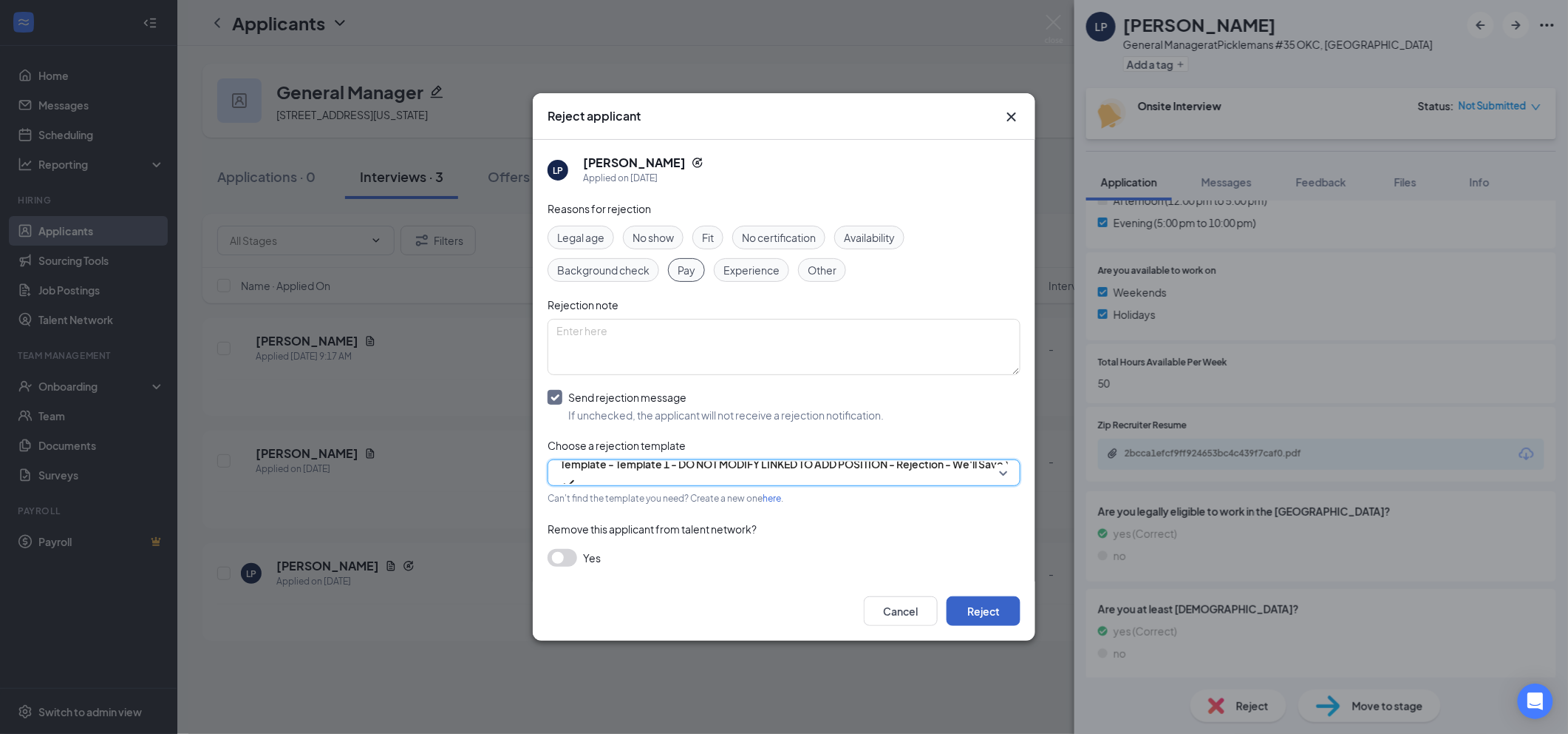
click at [988, 614] on button "Reject" at bounding box center [983, 610] width 74 height 30
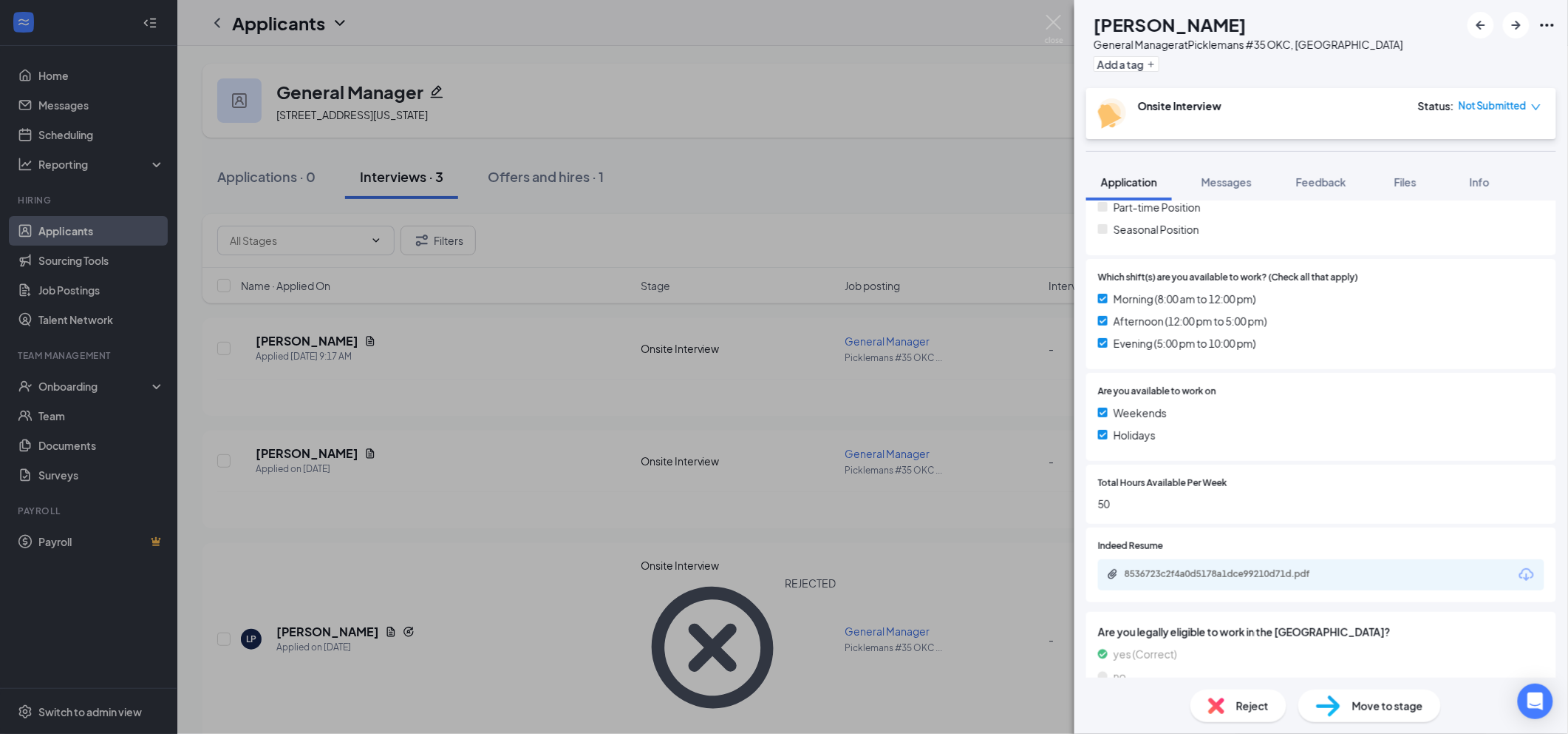
scroll to position [394, 0]
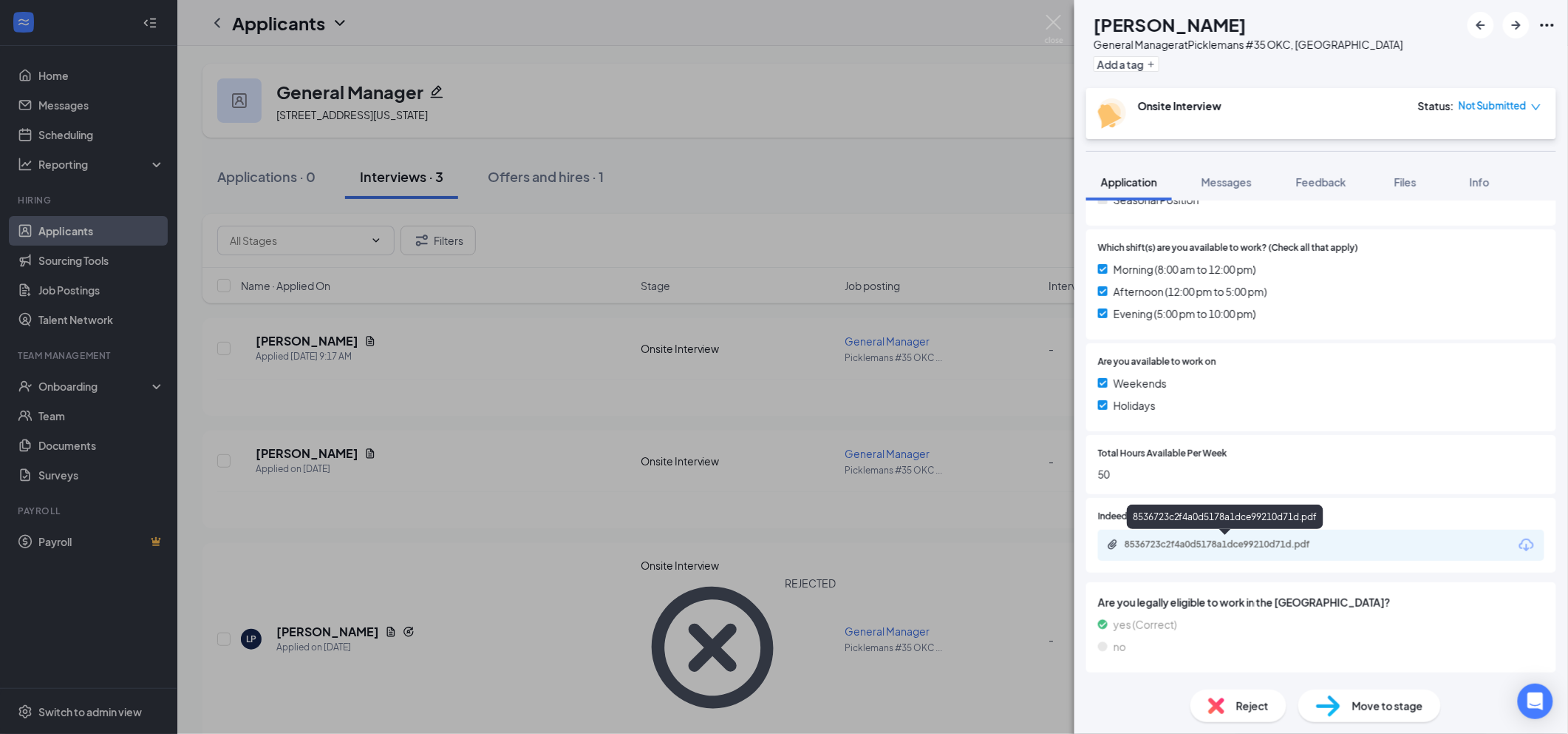
click at [1300, 550] on div "8536723c2f4a0d5178a1dce99210d71d.pdf" at bounding box center [1226, 546] width 240 height 14
click at [1544, 24] on icon "Ellipses" at bounding box center [1547, 24] width 14 height 3
click at [1060, 27] on img at bounding box center [1054, 29] width 19 height 29
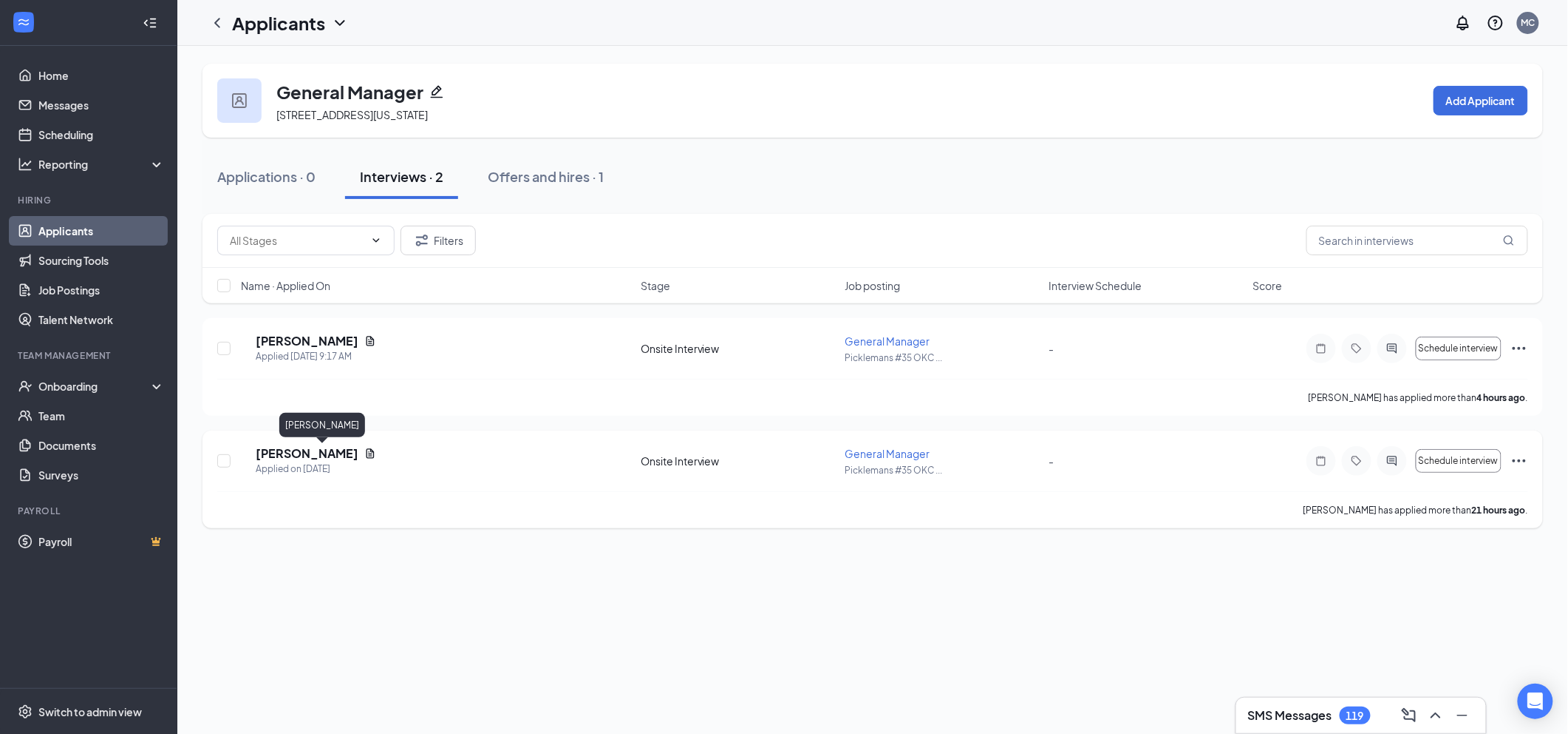
click at [288, 454] on h5 "Mason Lilly" at bounding box center [307, 454] width 103 height 16
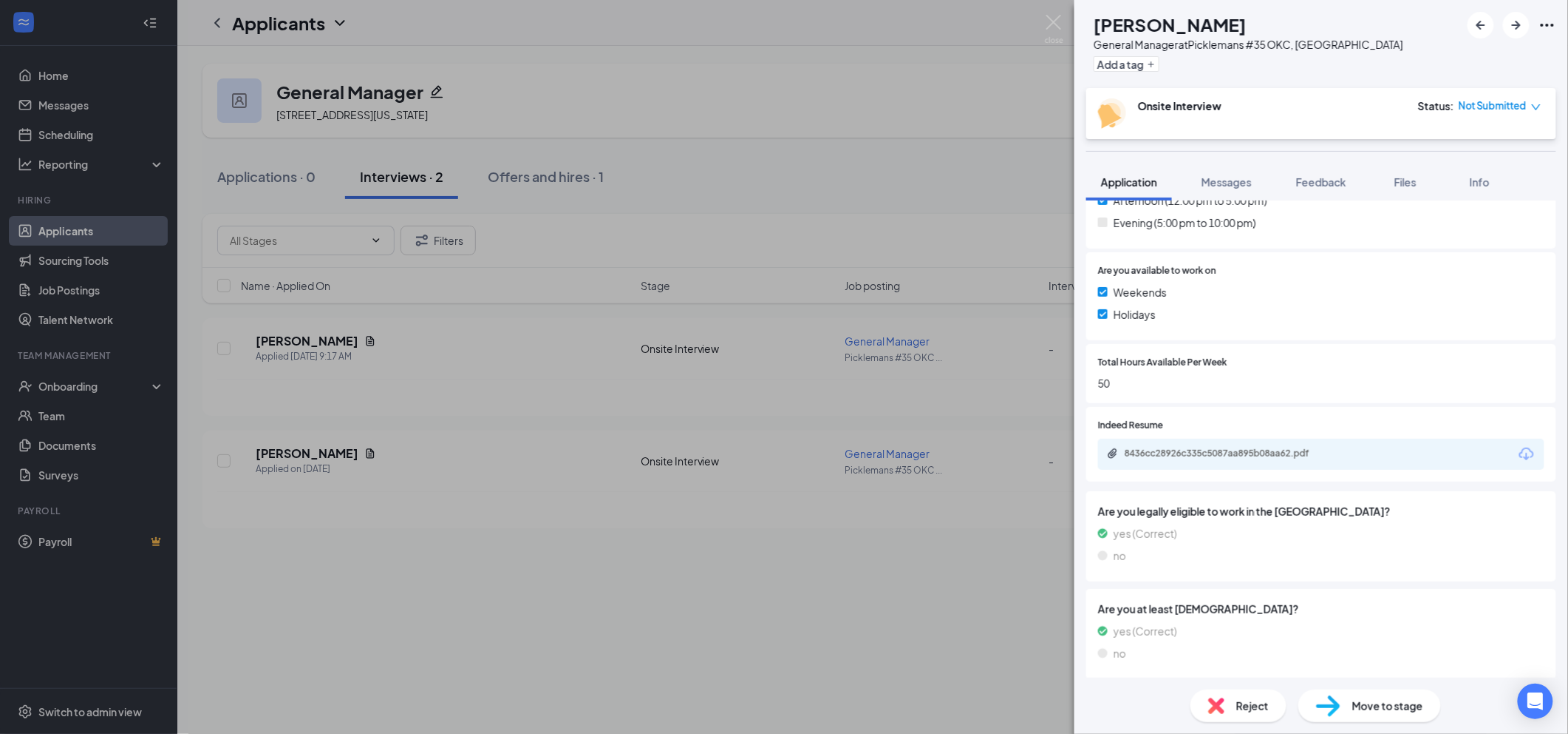
scroll to position [490, 0]
click at [1230, 451] on div "8436cc28926c335c5087aa895b08aa62.pdf" at bounding box center [1228, 448] width 207 height 12
click at [1256, 704] on span "Reject" at bounding box center [1253, 705] width 32 height 16
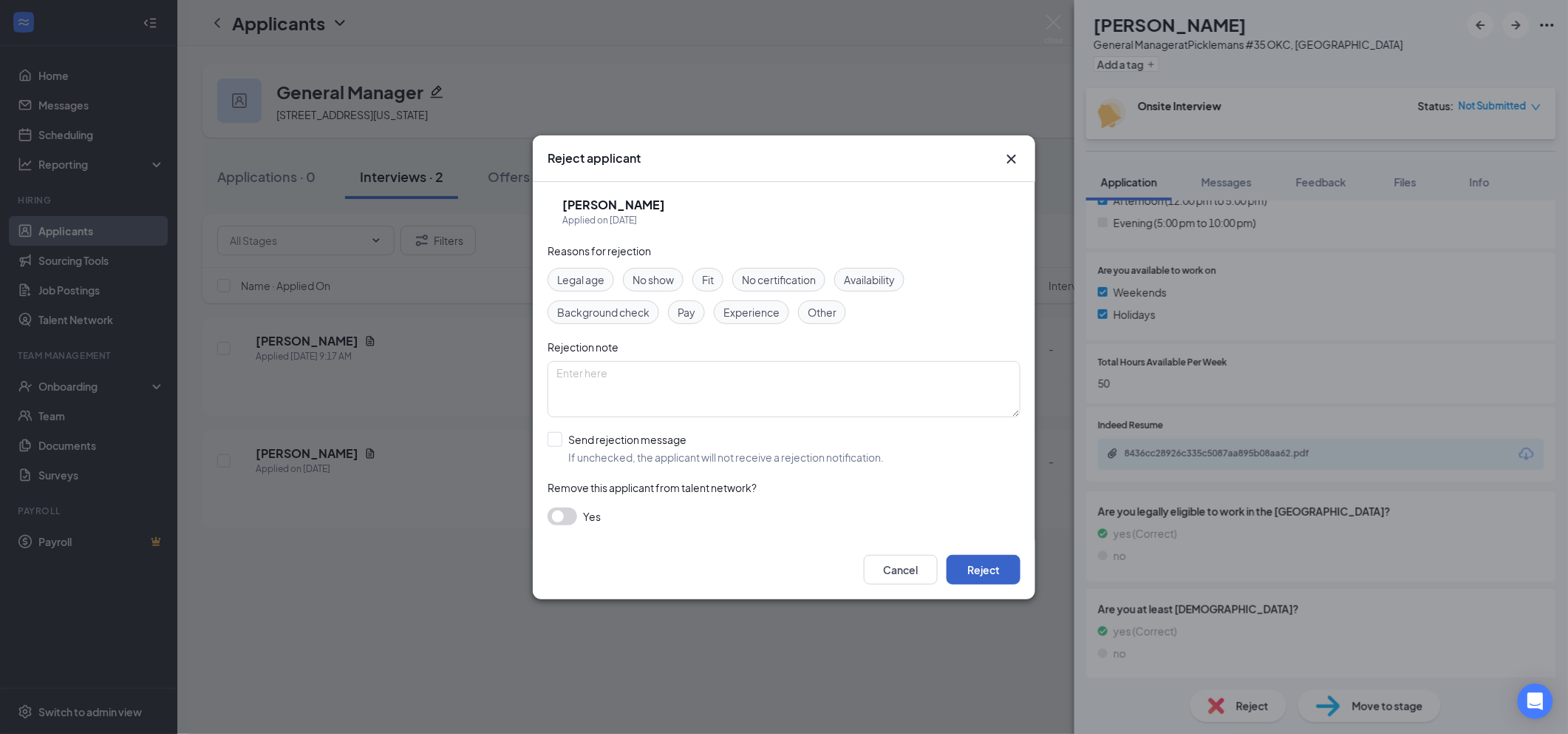
click at [1002, 573] on button "Reject" at bounding box center [983, 569] width 74 height 30
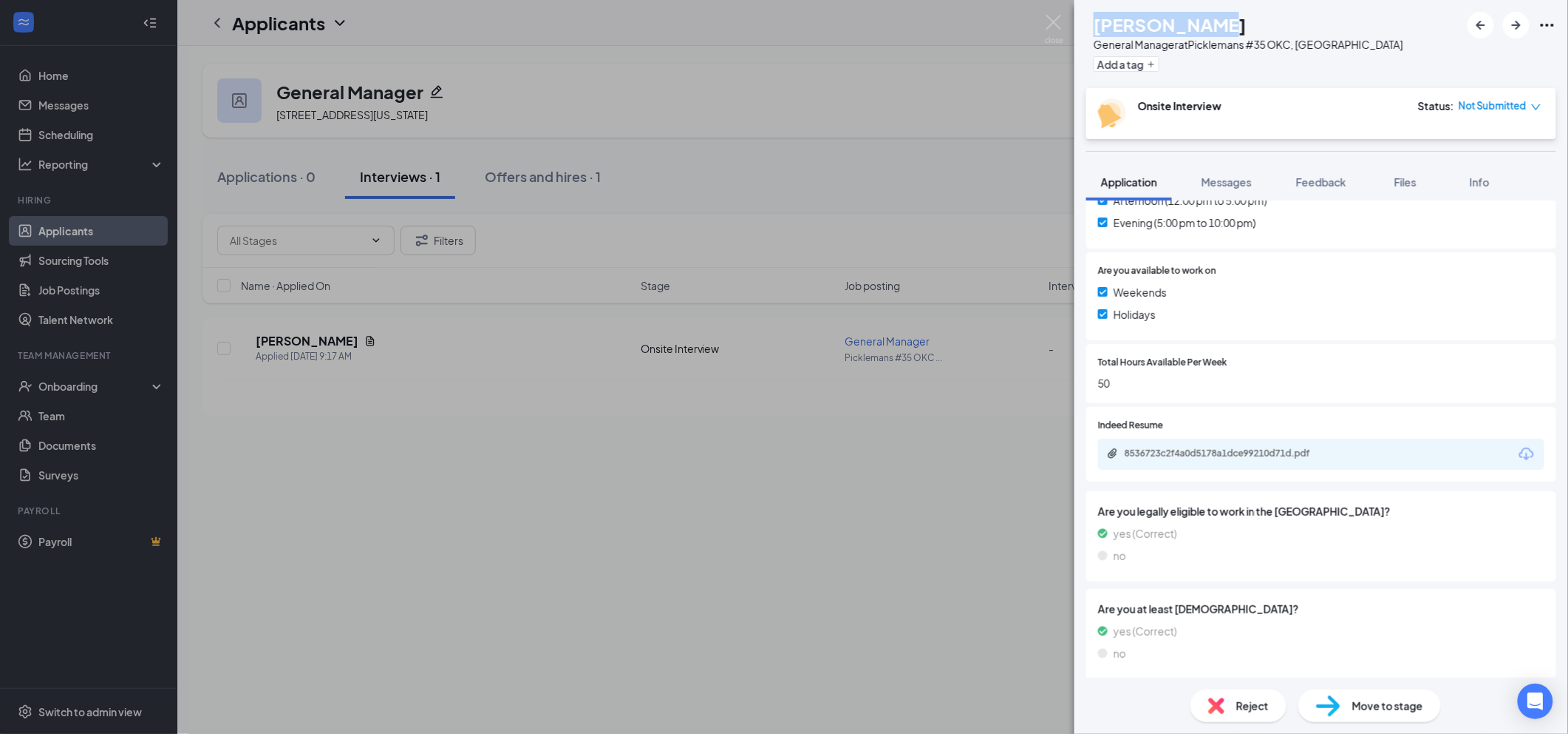
drag, startPoint x: 1244, startPoint y: 28, endPoint x: 1130, endPoint y: 32, distance: 114.1
click at [1130, 32] on div "German Rivas" at bounding box center [1249, 24] width 310 height 25
copy h1 "German Rivas"
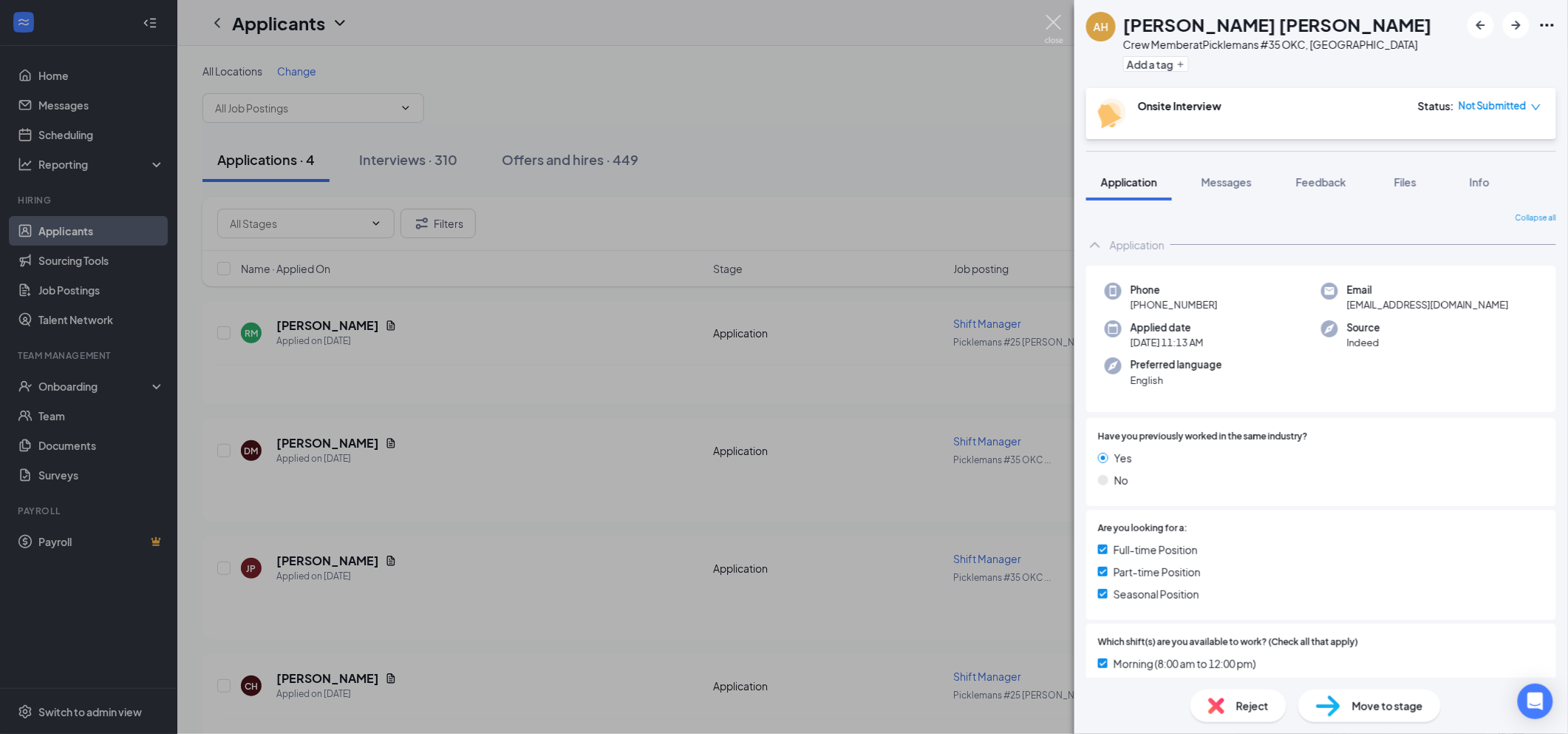
click at [1059, 19] on img at bounding box center [1054, 29] width 19 height 29
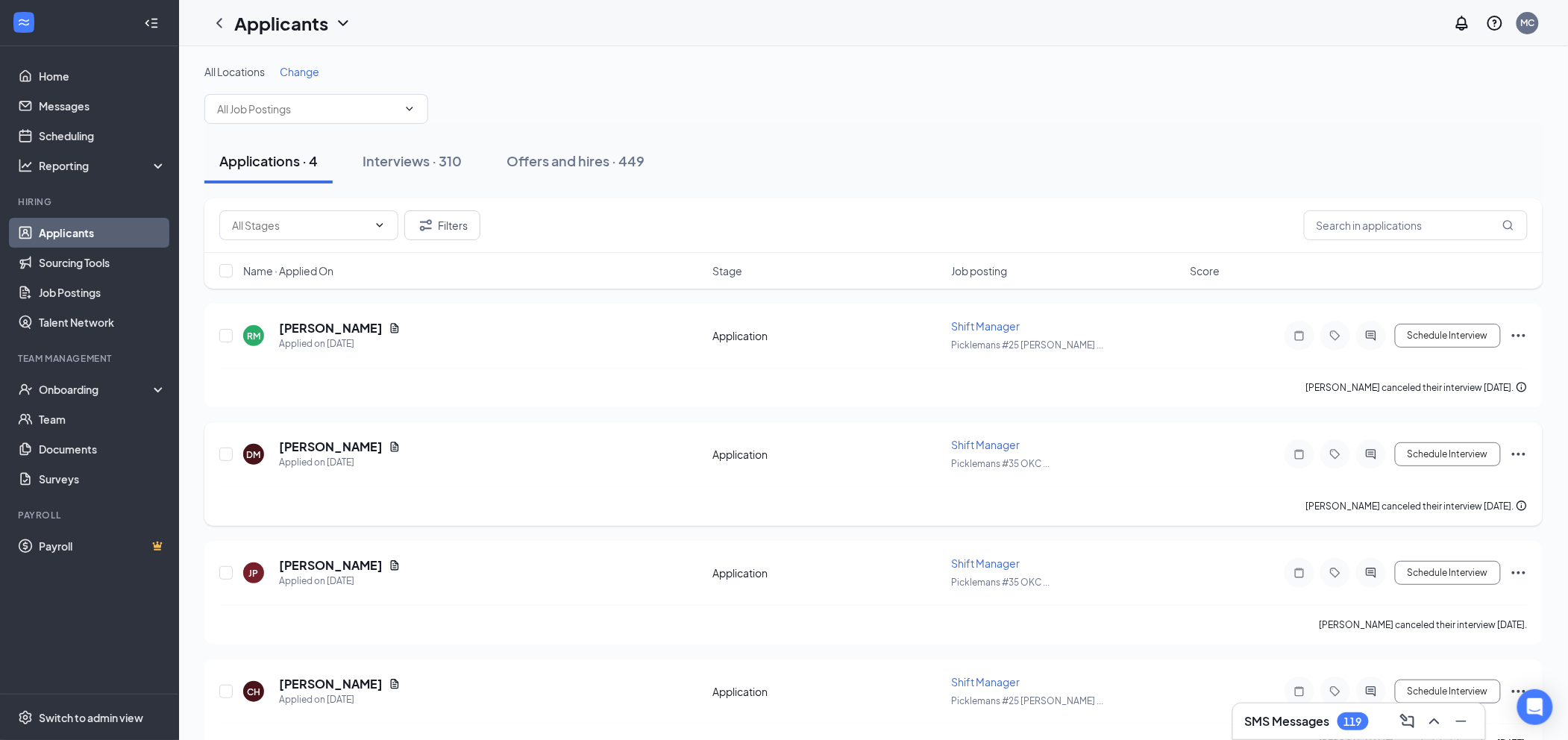
click at [984, 443] on span "Shift Manager" at bounding box center [985, 444] width 68 height 14
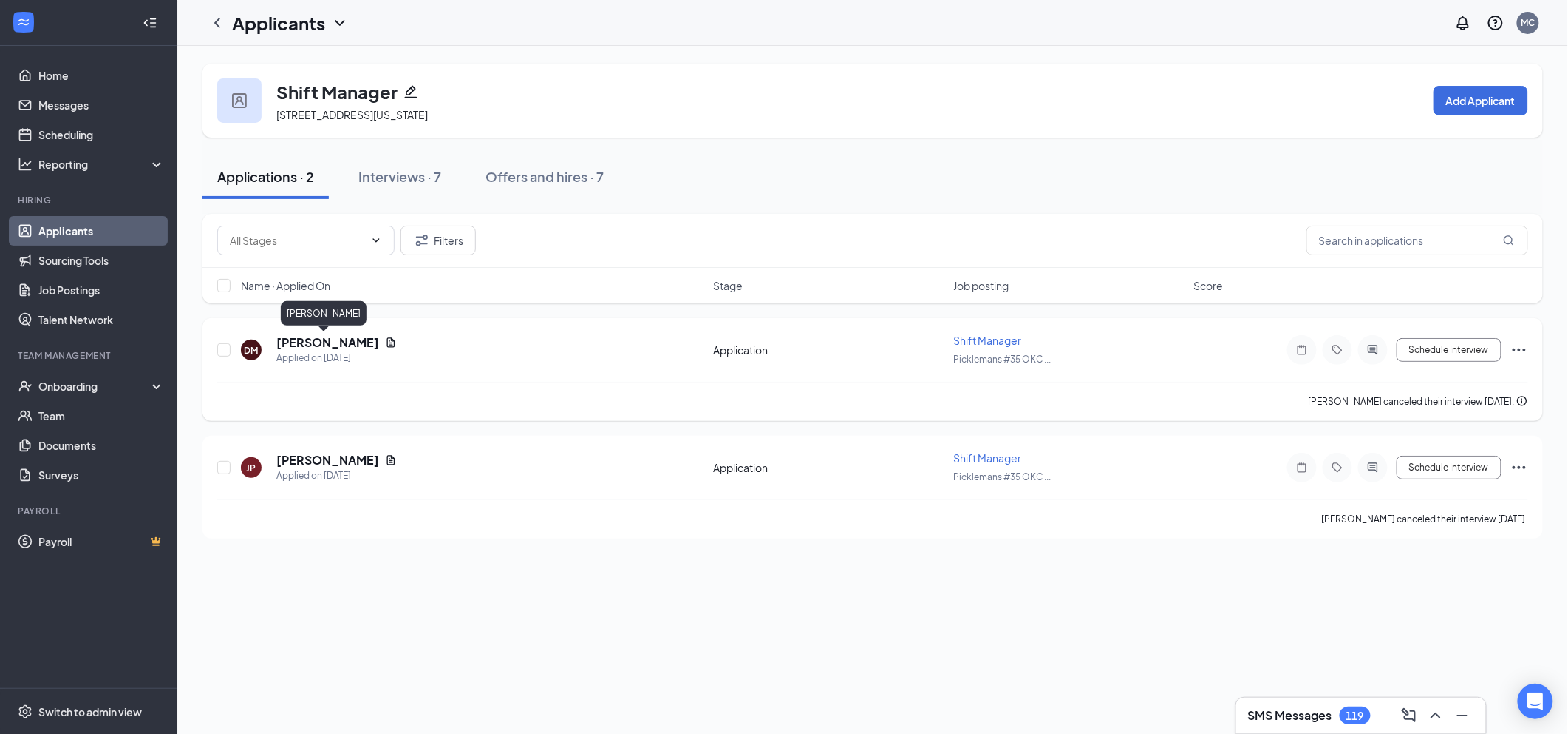
click at [305, 347] on h5 "[PERSON_NAME]" at bounding box center [328, 343] width 103 height 16
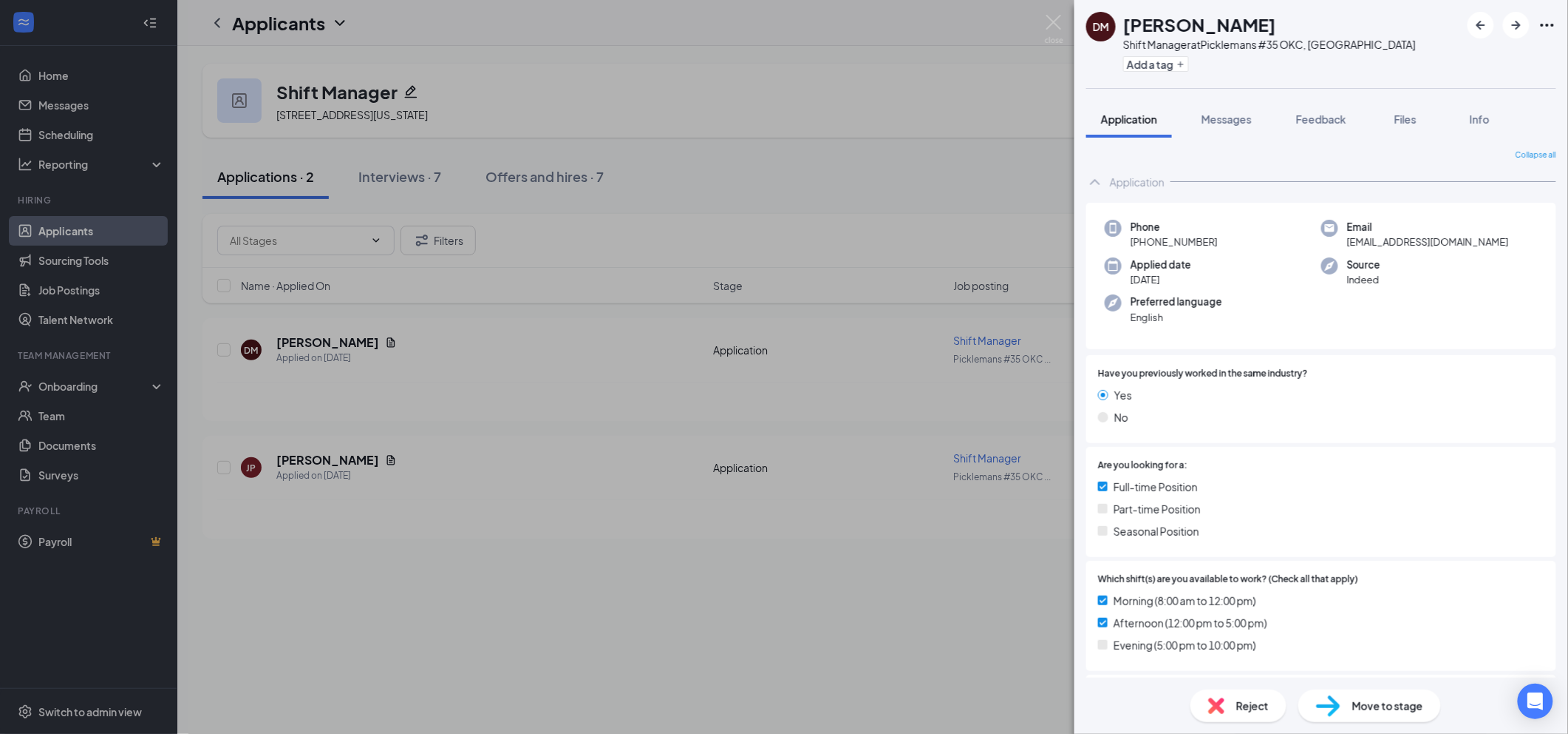
click at [1263, 702] on span "Reject" at bounding box center [1253, 705] width 32 height 16
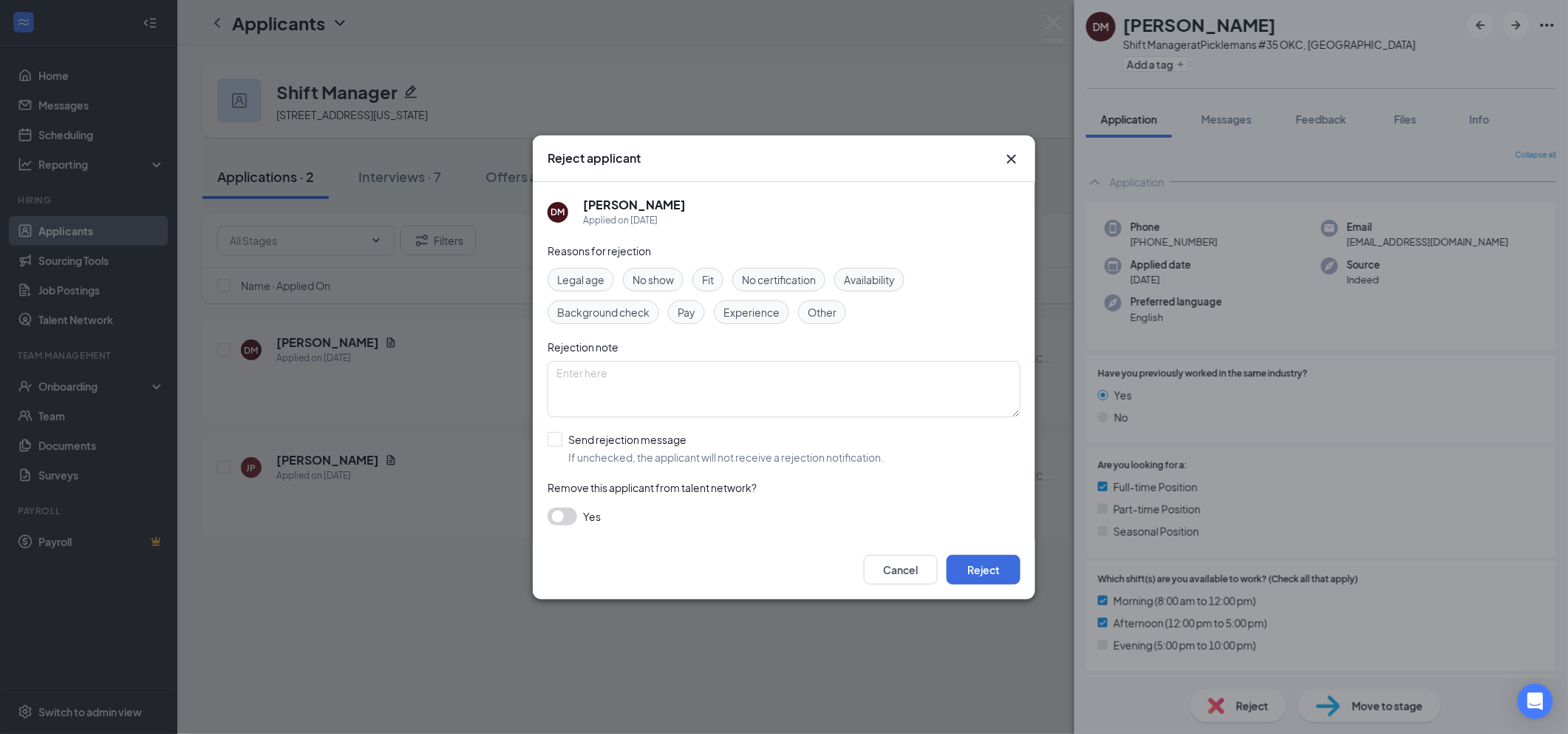
click at [832, 314] on span "Other" at bounding box center [822, 312] width 29 height 16
click at [654, 446] on input "Send rejection message If unchecked, the applicant will not receive a rejection…" at bounding box center [716, 448] width 336 height 32
checkbox input "true"
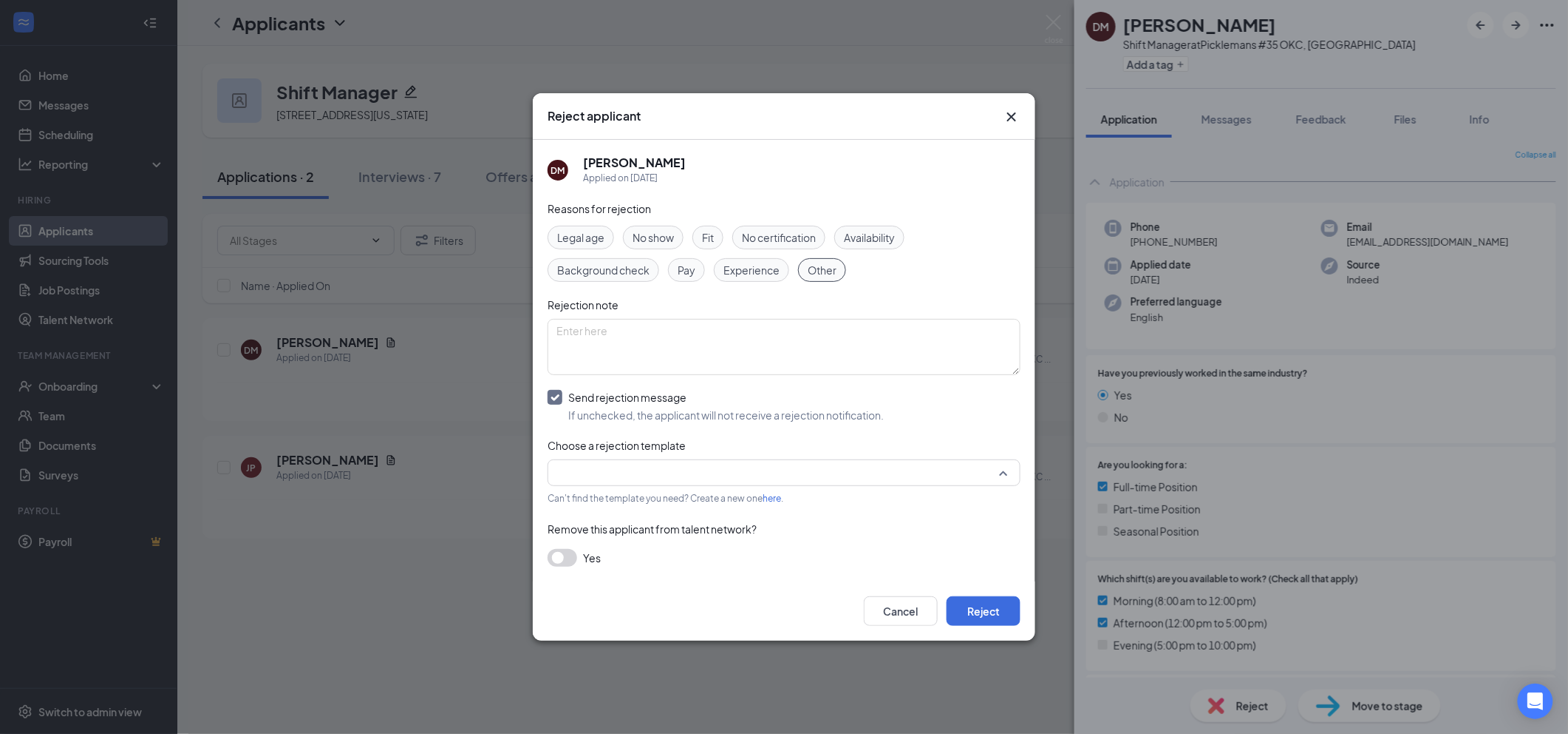
click at [775, 474] on input "search" at bounding box center [779, 473] width 445 height 25
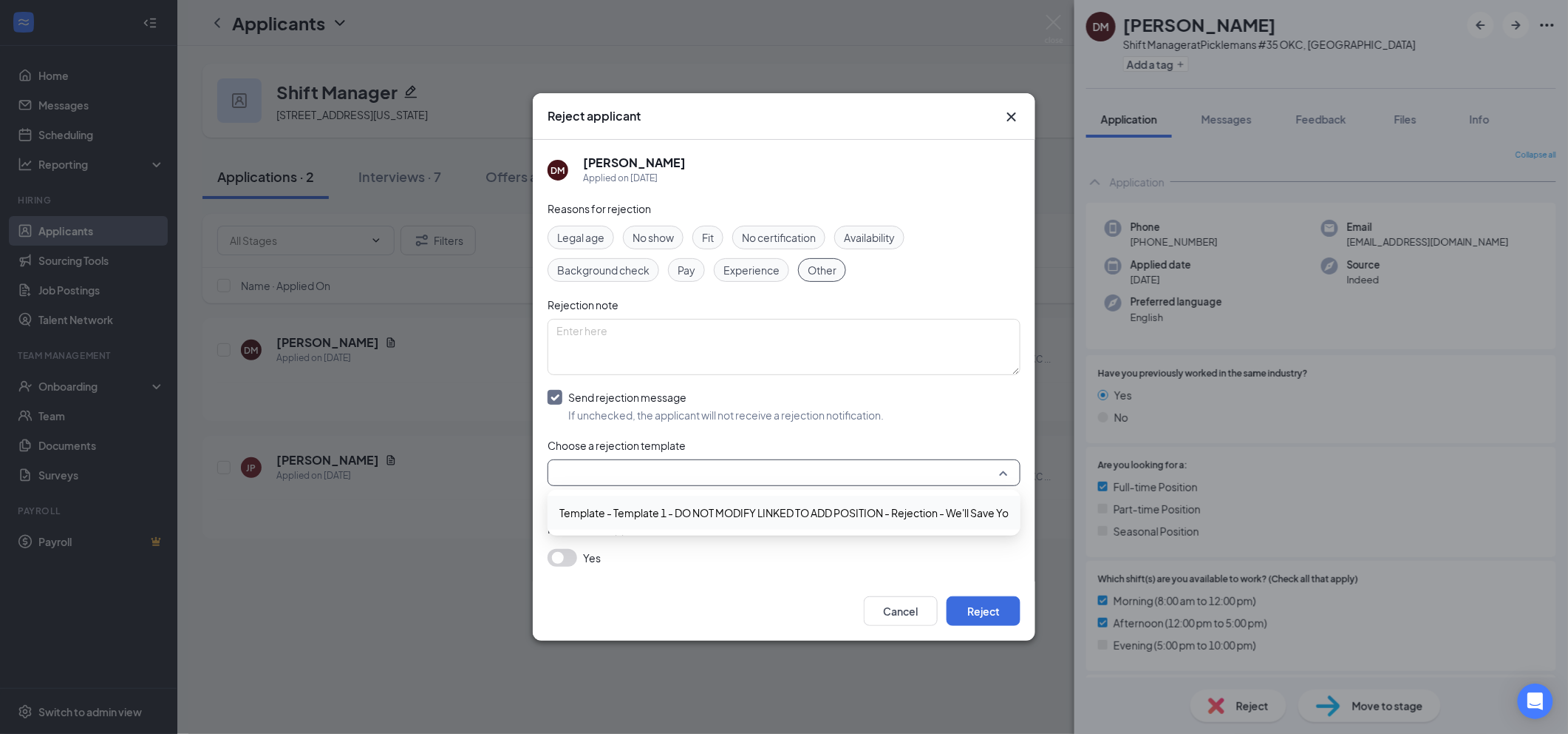
click at [737, 510] on span "Template - Template 1 - DO NOT MODIFY LINKED TO ADD POSITION - Rejection - We'l…" at bounding box center [817, 512] width 515 height 16
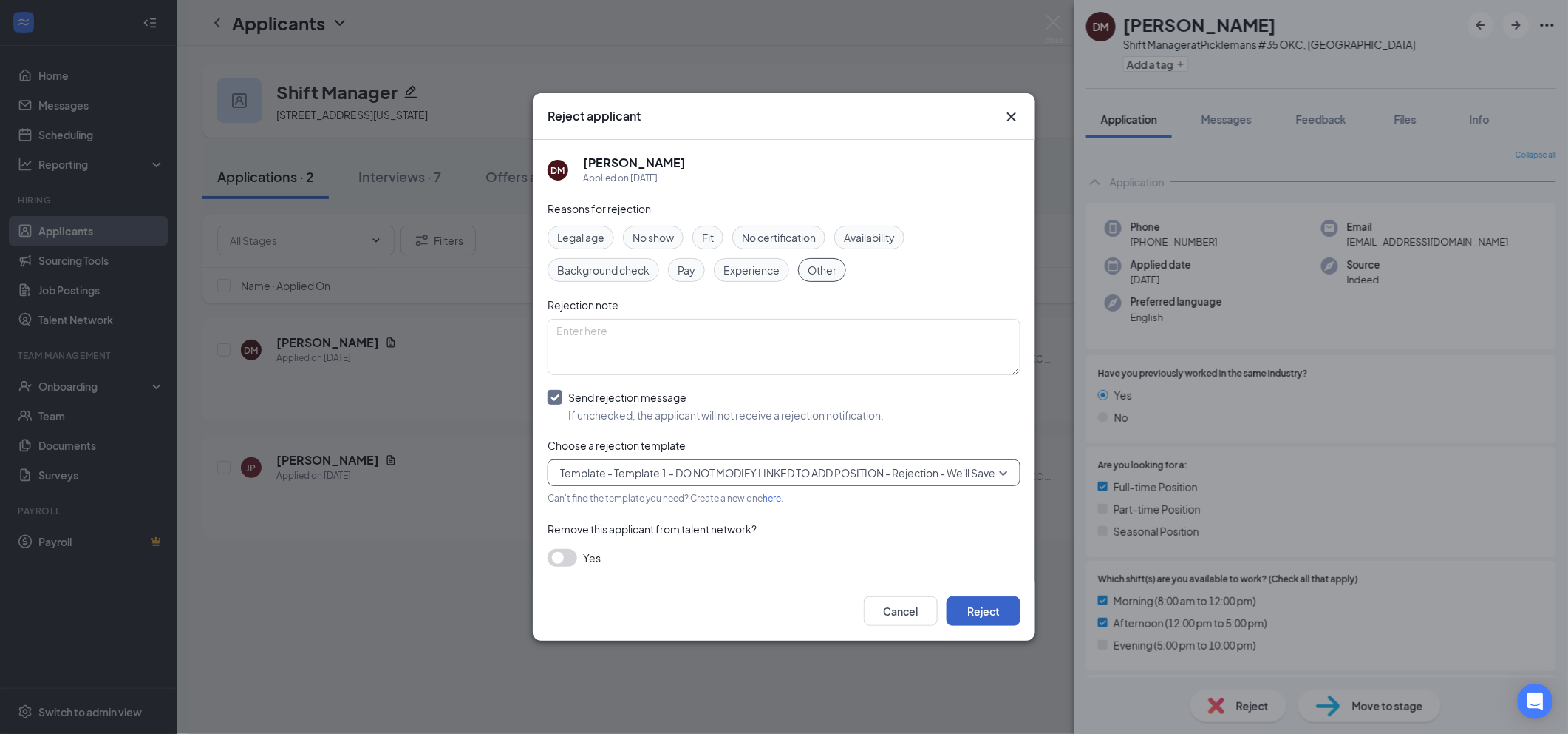
click at [975, 616] on button "Reject" at bounding box center [983, 610] width 74 height 30
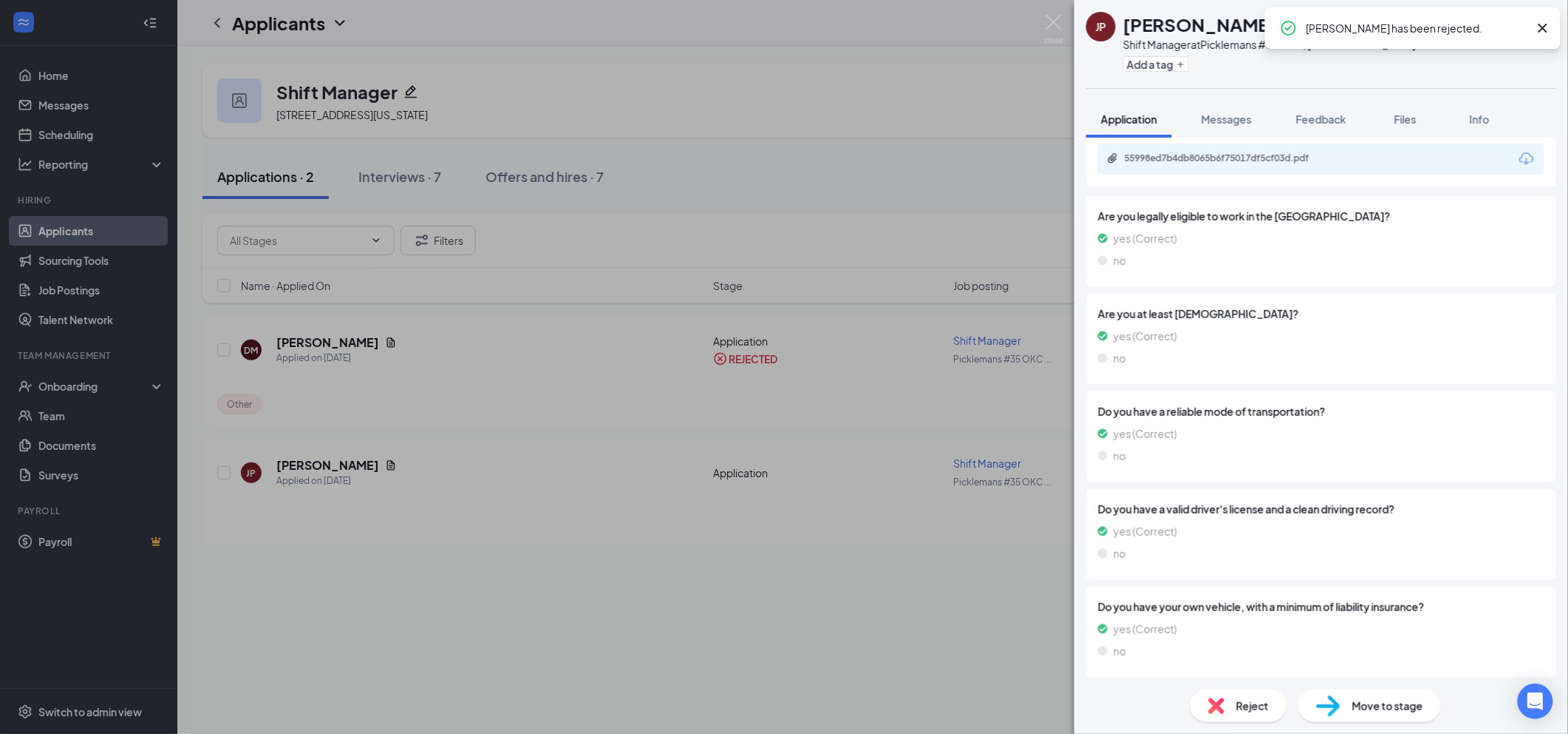
scroll to position [812, 0]
click at [1217, 164] on div "55998ed7b4db8065b6f75017df5cf03d.pdf" at bounding box center [1321, 156] width 446 height 31
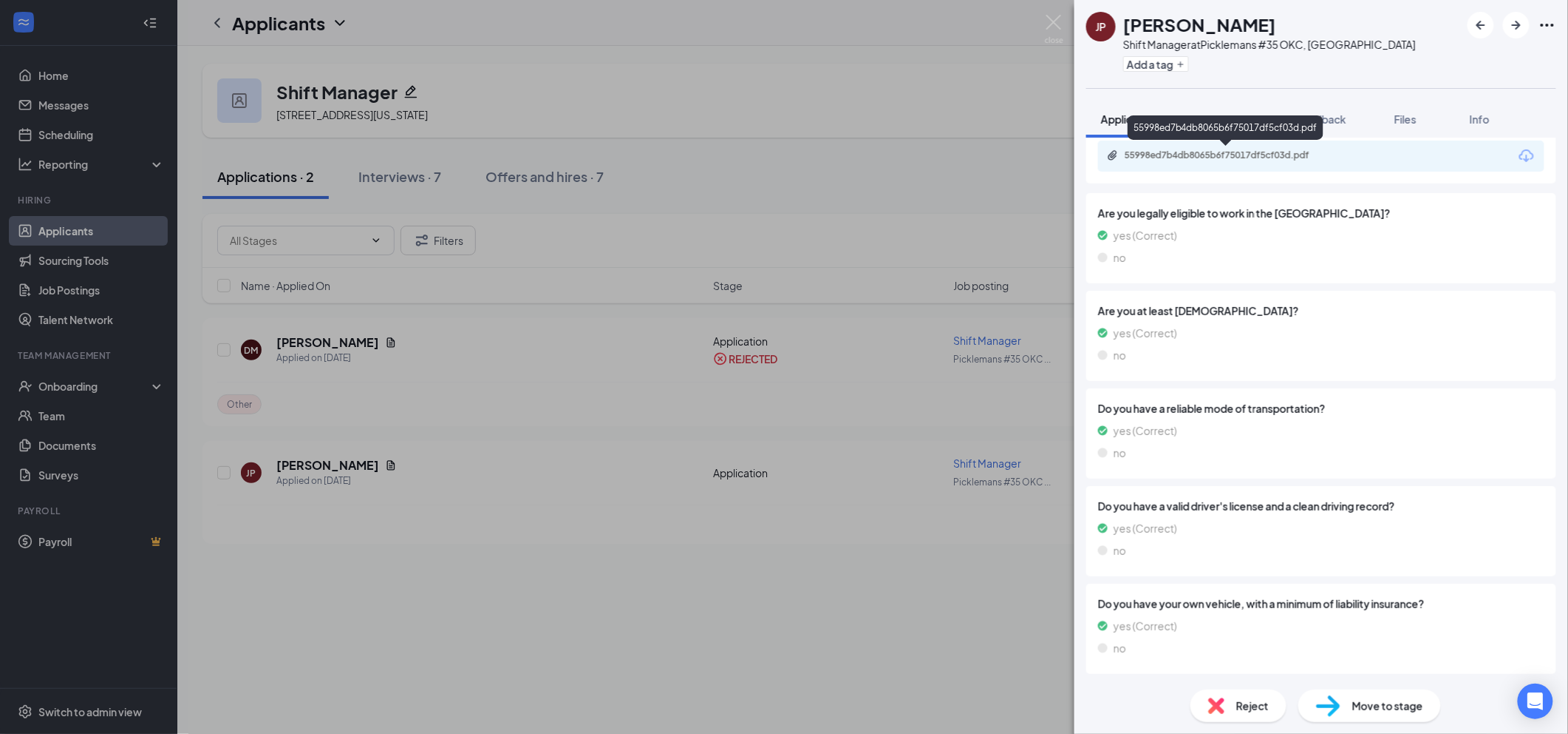
click at [1201, 154] on div "55998ed7b4db8065b6f75017df5cf03d.pdf" at bounding box center [1228, 155] width 207 height 12
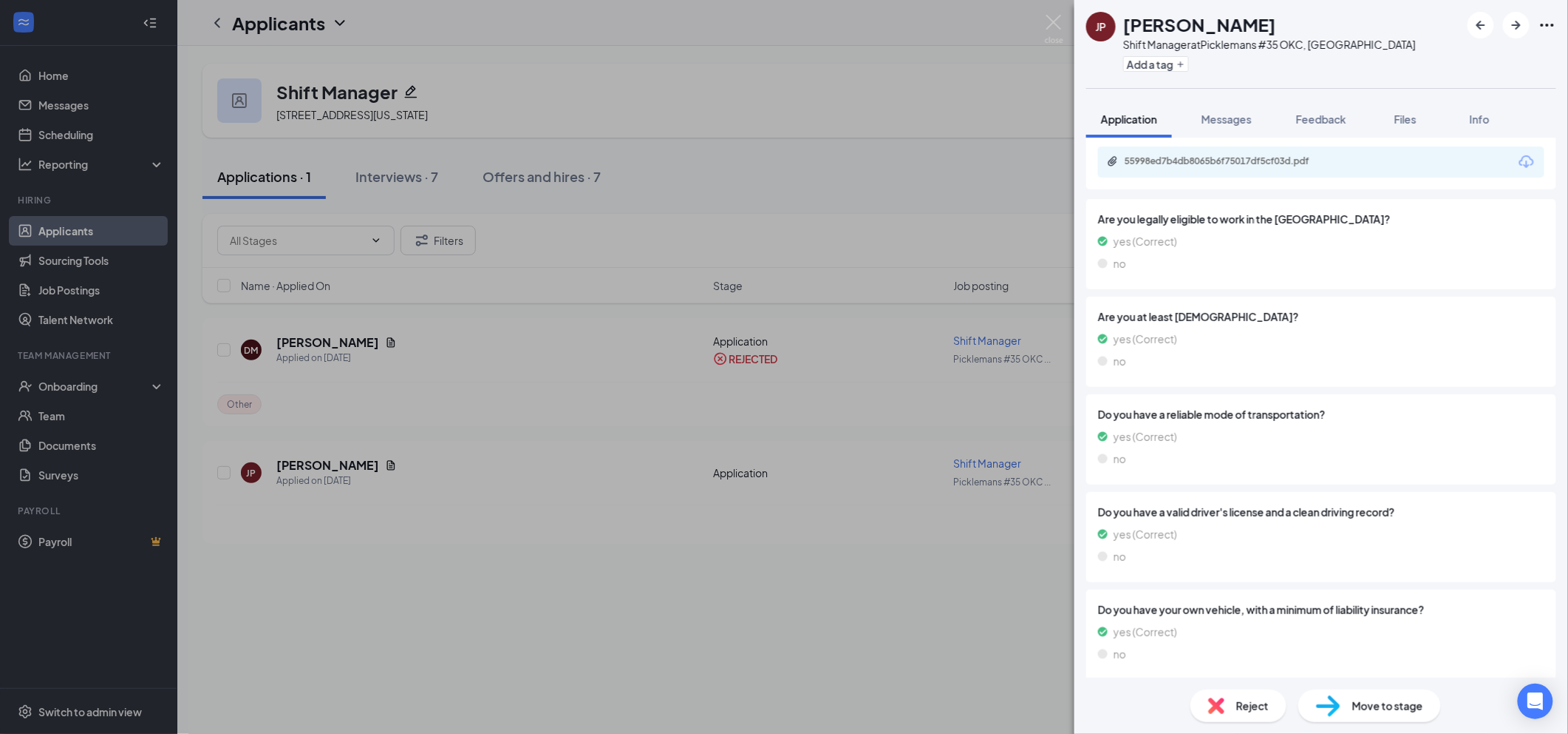
click at [1259, 693] on div "Reject" at bounding box center [1238, 705] width 96 height 32
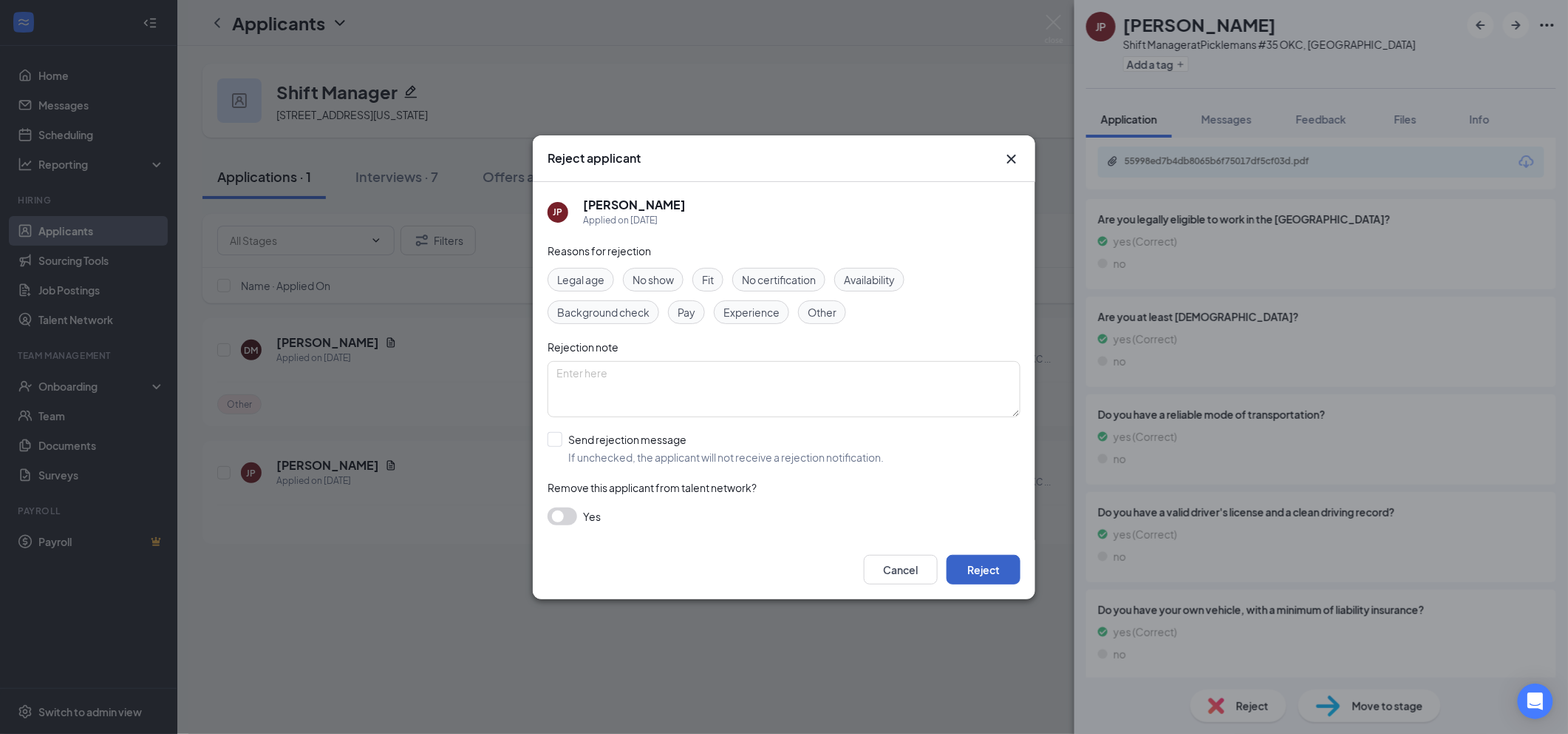
click at [984, 565] on button "Reject" at bounding box center [983, 569] width 74 height 30
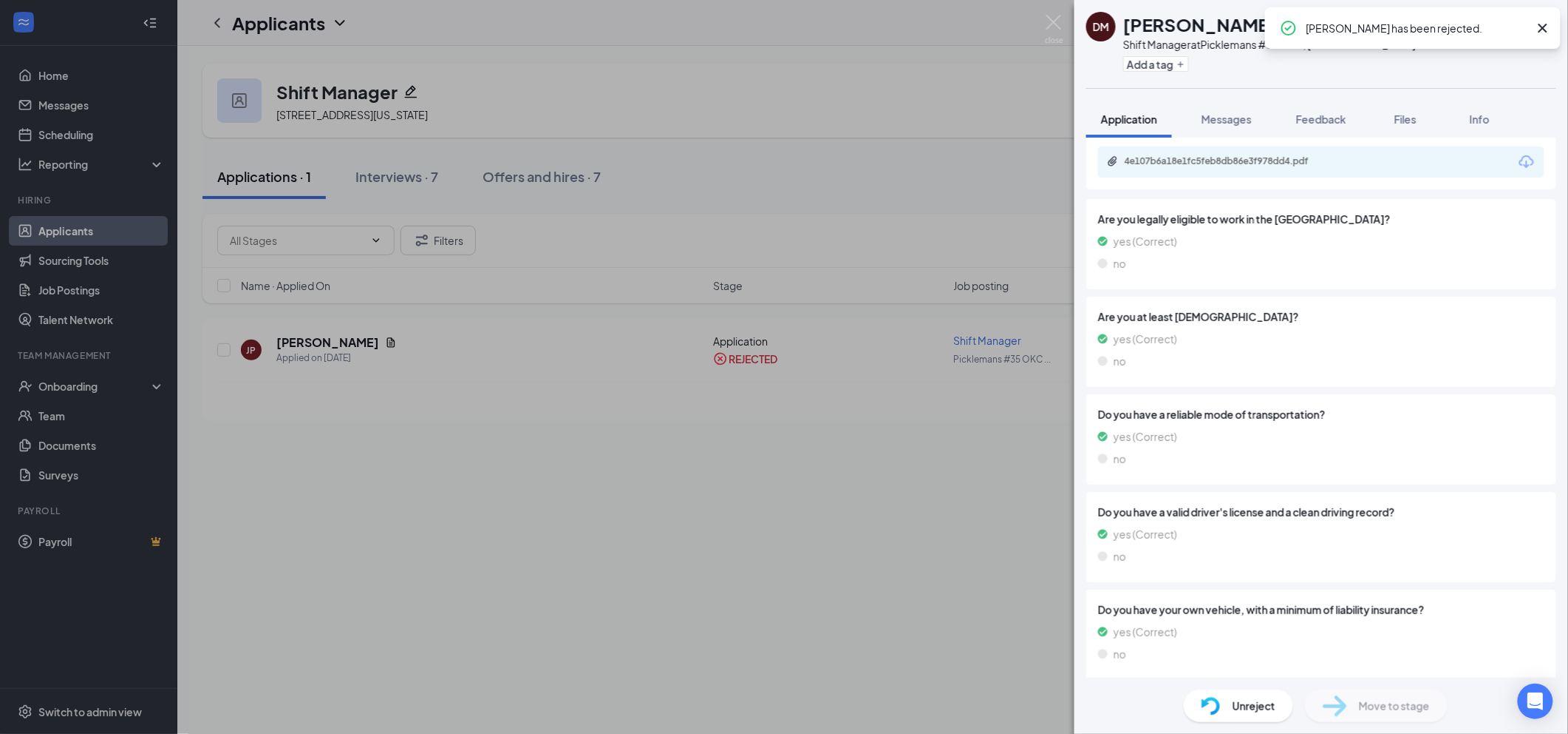
click at [393, 171] on div "DM [PERSON_NAME] Shift Manager at Picklemans #35 OKC, [GEOGRAPHIC_DATA] Add a t…" at bounding box center [784, 367] width 1568 height 734
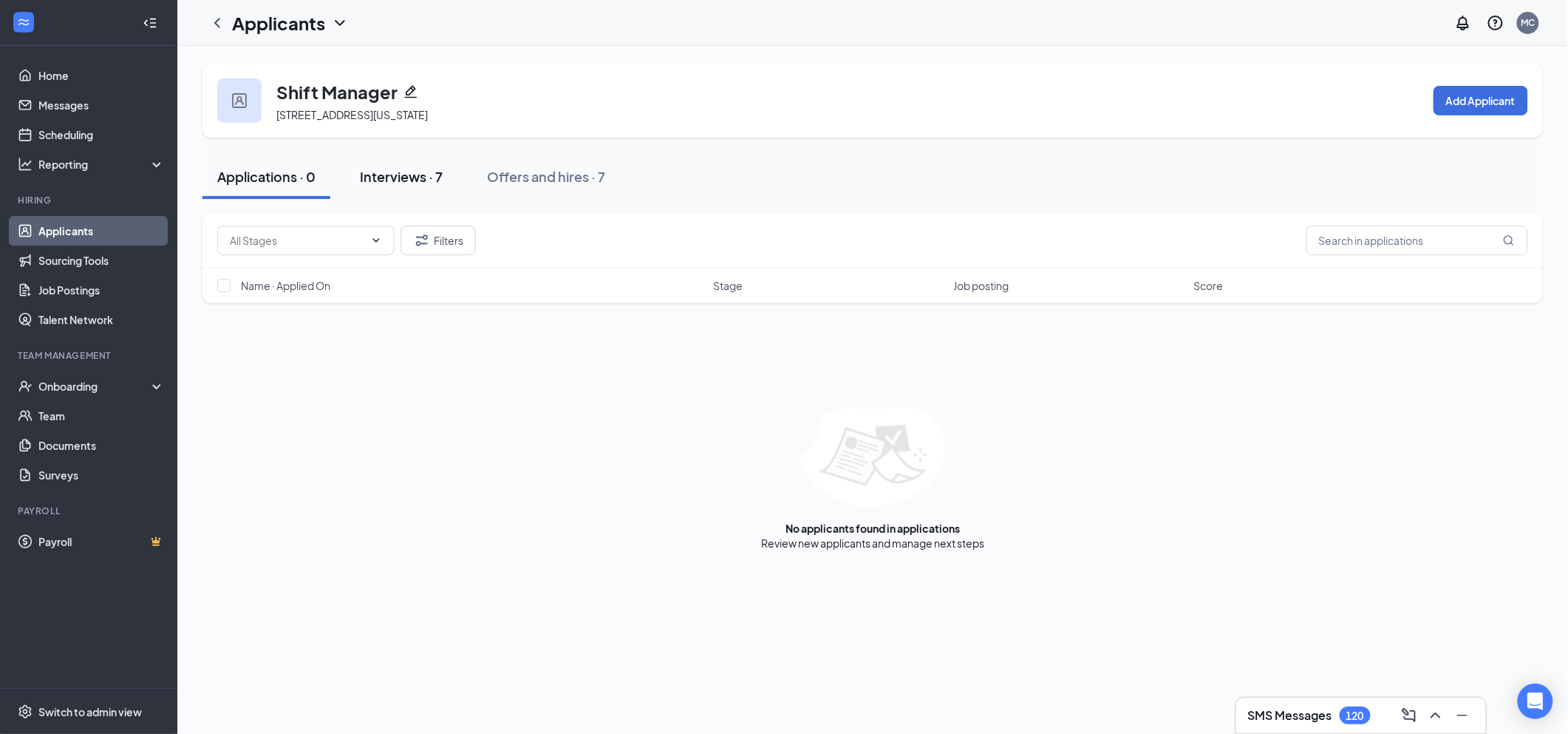
click at [390, 176] on div "Interviews · 7" at bounding box center [401, 176] width 83 height 19
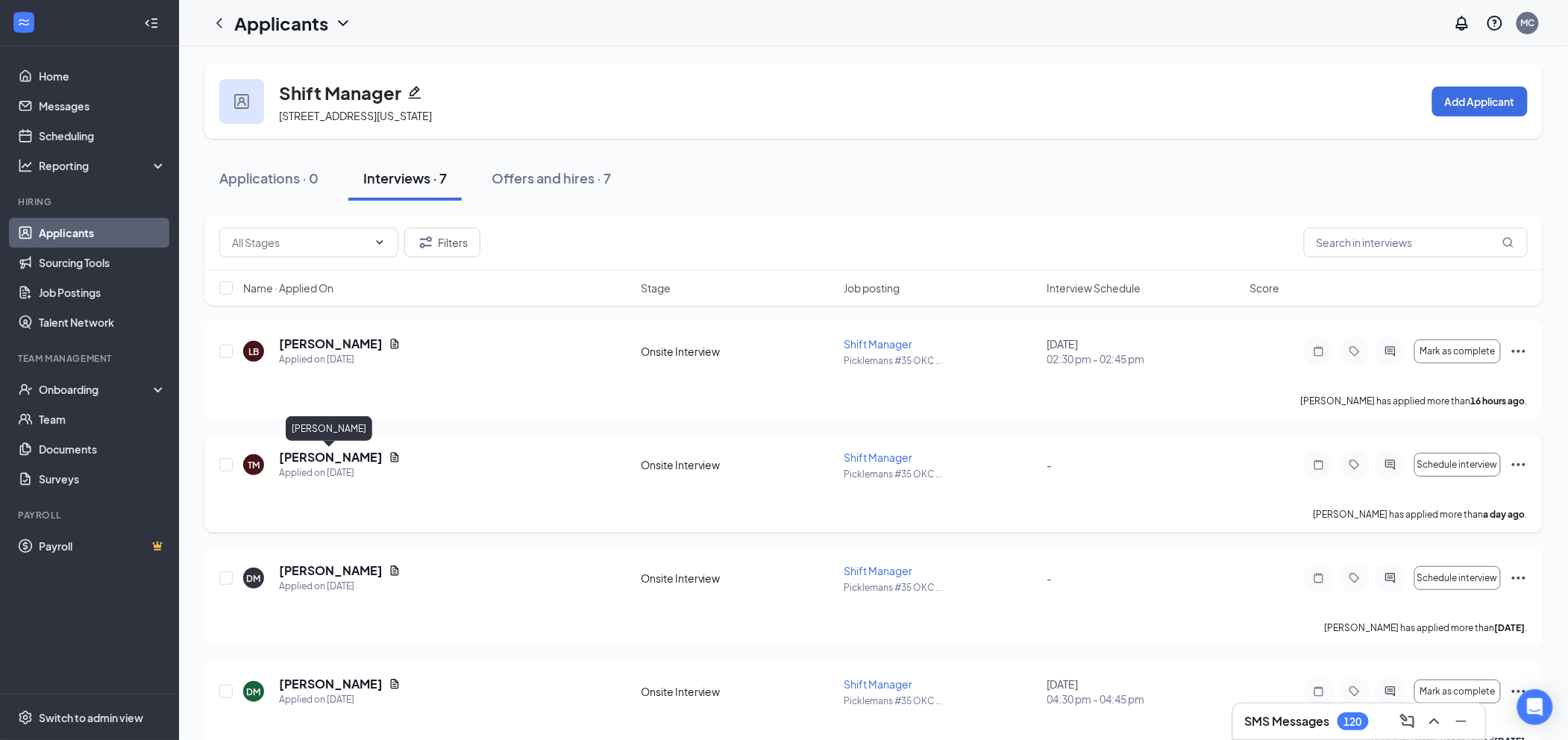
click at [326, 458] on h5 "[PERSON_NAME]" at bounding box center [331, 457] width 104 height 16
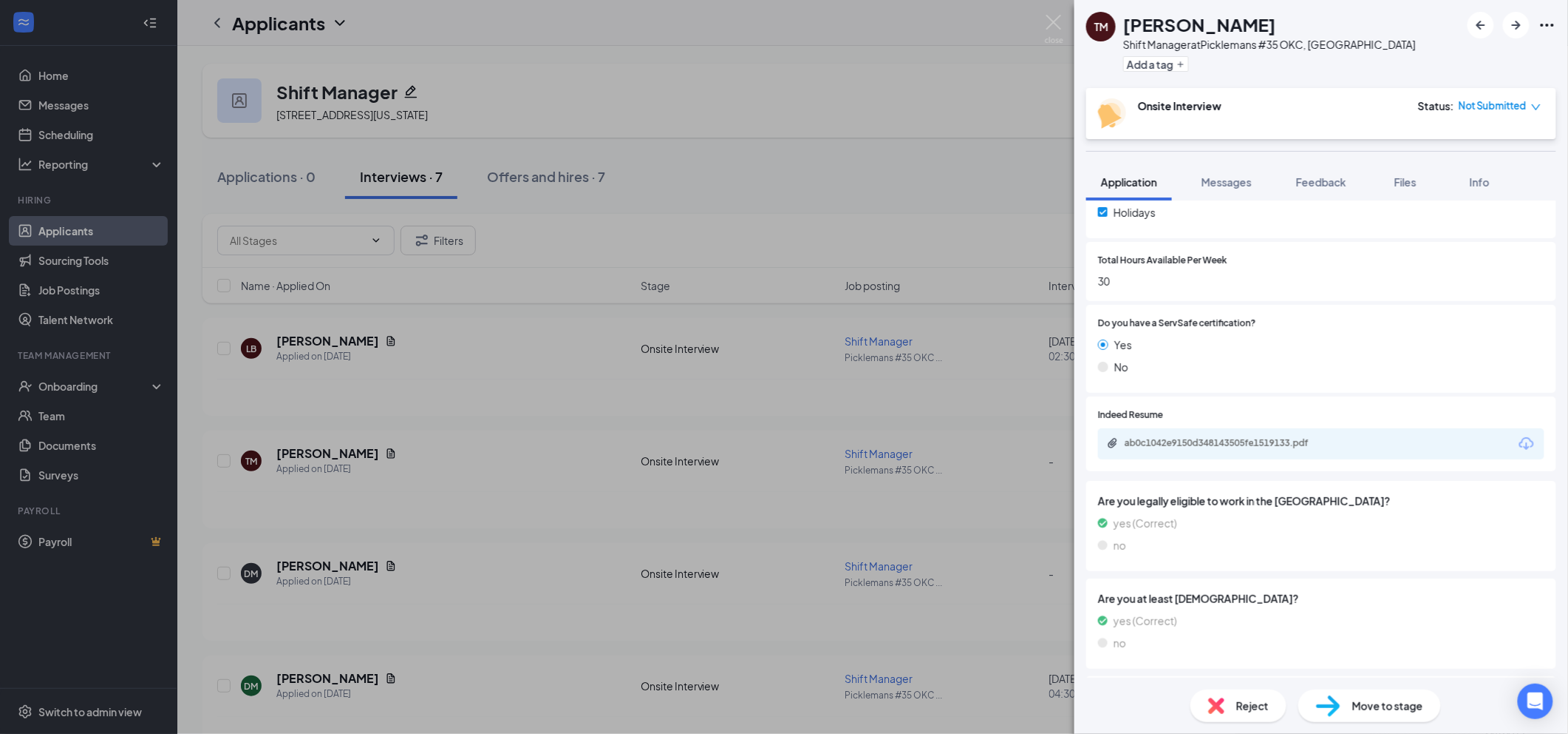
scroll to position [690, 0]
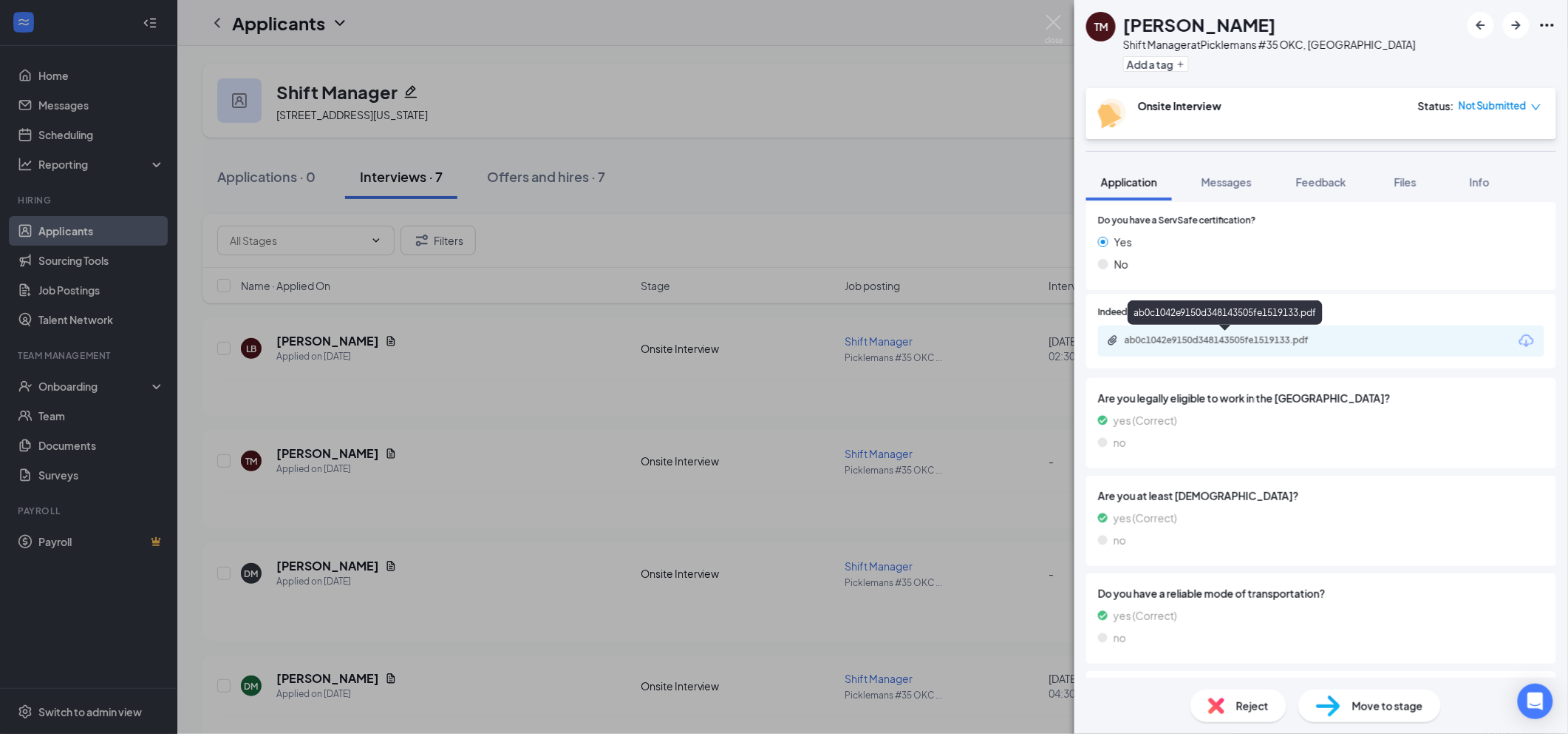
click at [1214, 335] on div "ab0c1042e9150d348143505fe1519133.pdf" at bounding box center [1228, 340] width 207 height 12
click at [1243, 175] on div "Messages" at bounding box center [1226, 182] width 50 height 14
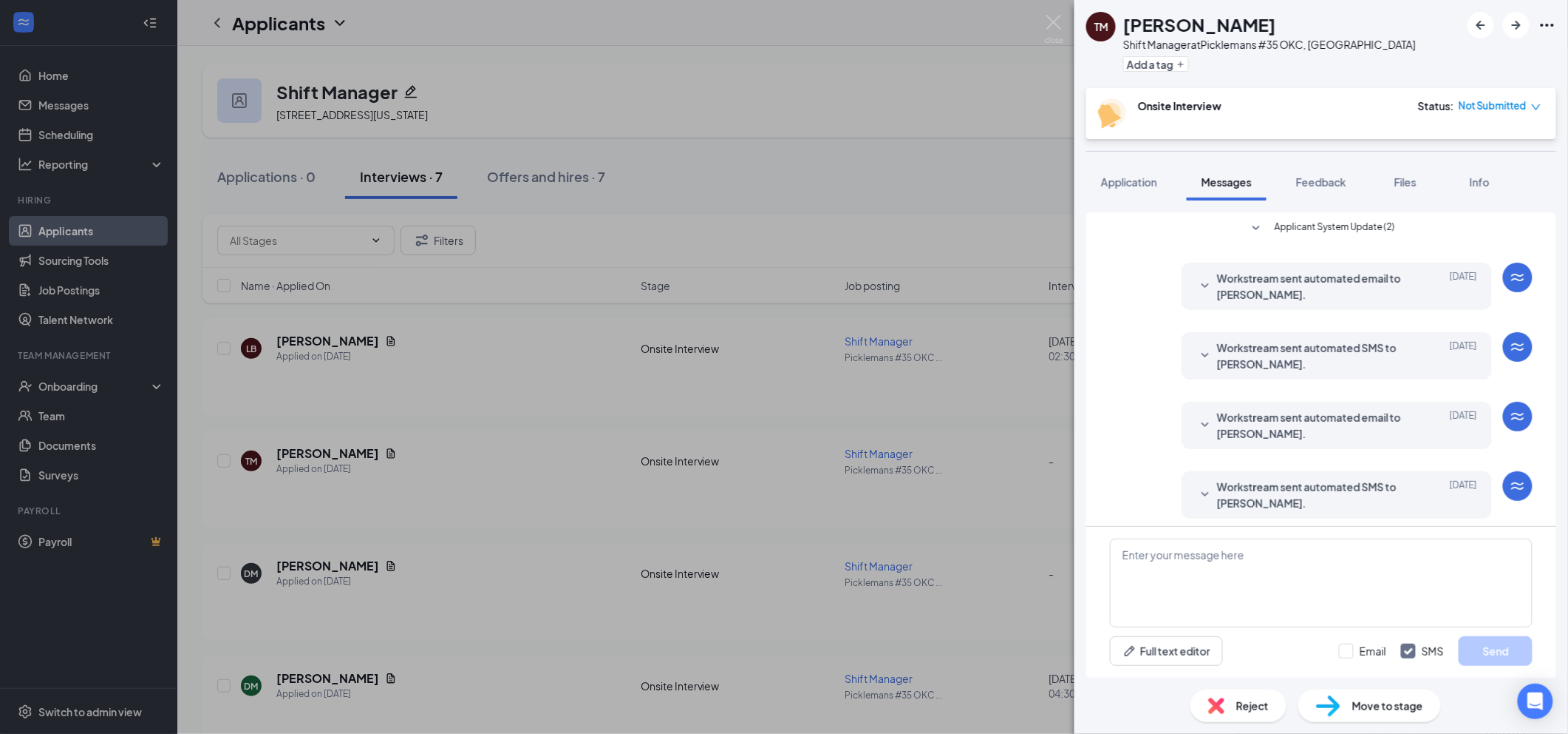
scroll to position [146, 0]
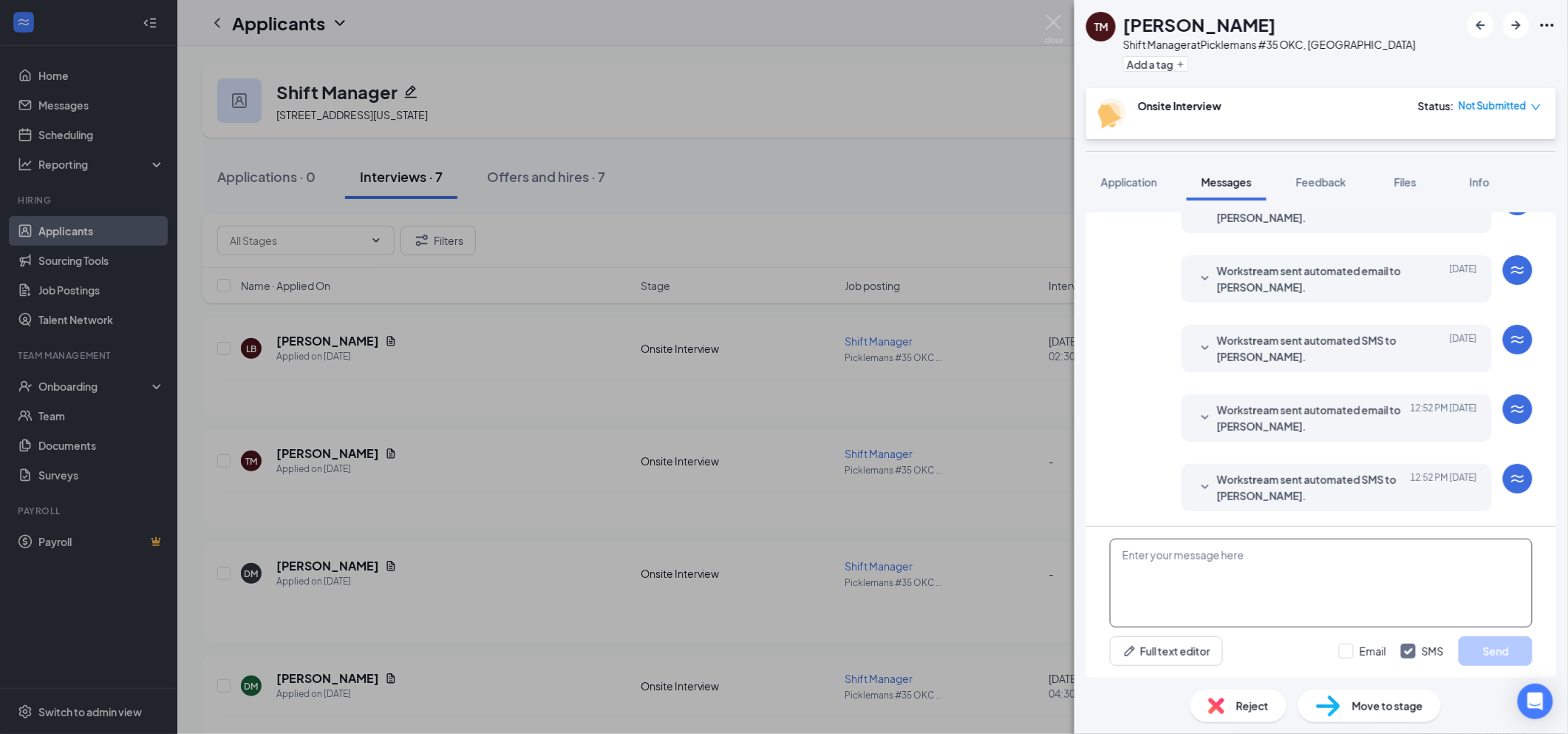
click at [1260, 592] on textarea at bounding box center [1321, 583] width 423 height 88
type textarea "We are doing open interviews daily 2pm to 5pm. is there a day and time we can p…"
click at [1354, 649] on input "Email" at bounding box center [1363, 650] width 47 height 14
checkbox input "true"
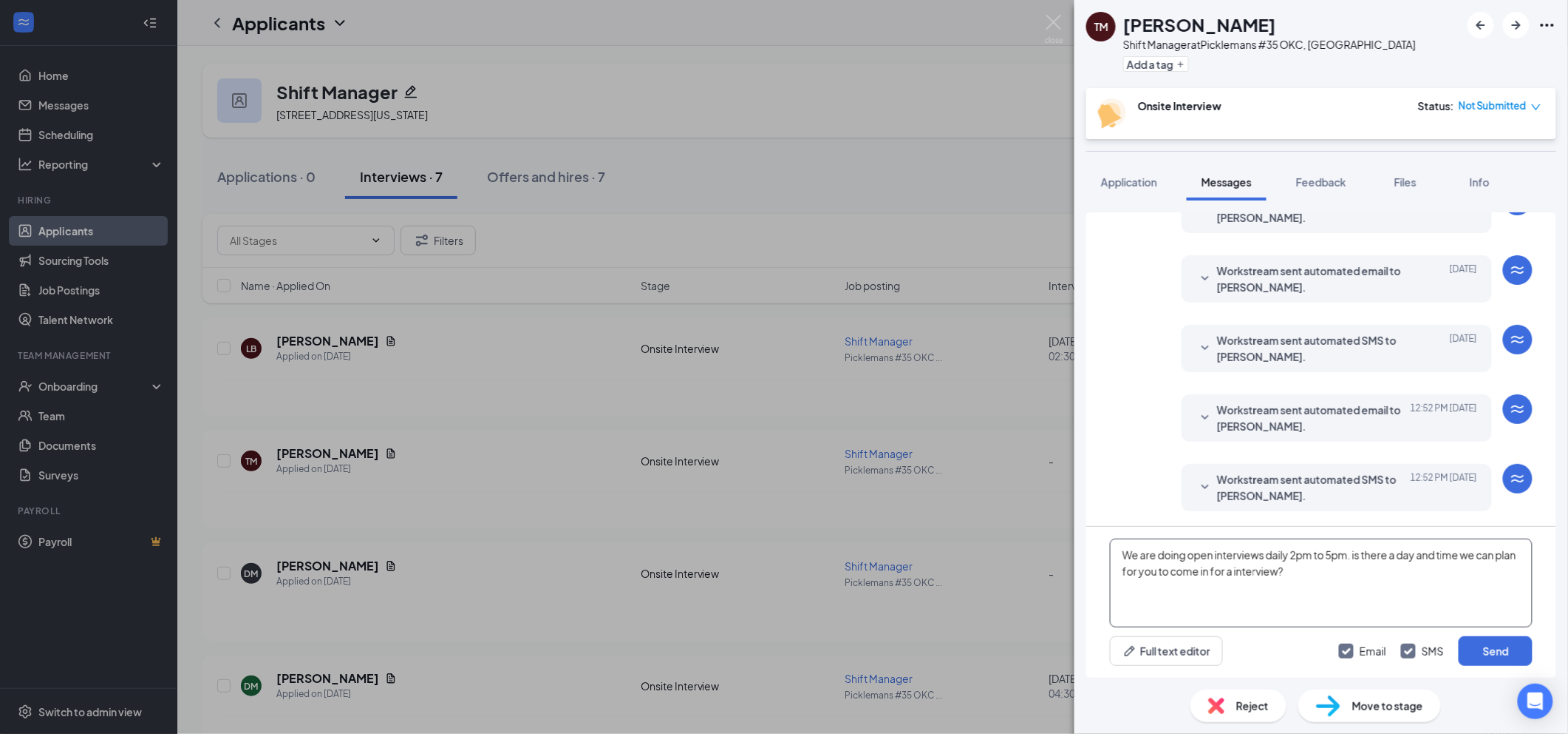
drag, startPoint x: 1118, startPoint y: 555, endPoint x: 1308, endPoint y: 574, distance: 190.9
click at [1308, 574] on textarea "We are doing open interviews daily 2pm to 5pm. is there a day and time we can p…" at bounding box center [1321, 583] width 423 height 88
drag, startPoint x: 1335, startPoint y: 561, endPoint x: 1215, endPoint y: 561, distance: 120.0
drag, startPoint x: 1215, startPoint y: 561, endPoint x: 1379, endPoint y: 573, distance: 164.4
click at [1379, 573] on textarea "We hold open interviews daily from 2 PM to 5 PM. Is there a specific day and ti…" at bounding box center [1321, 583] width 423 height 88
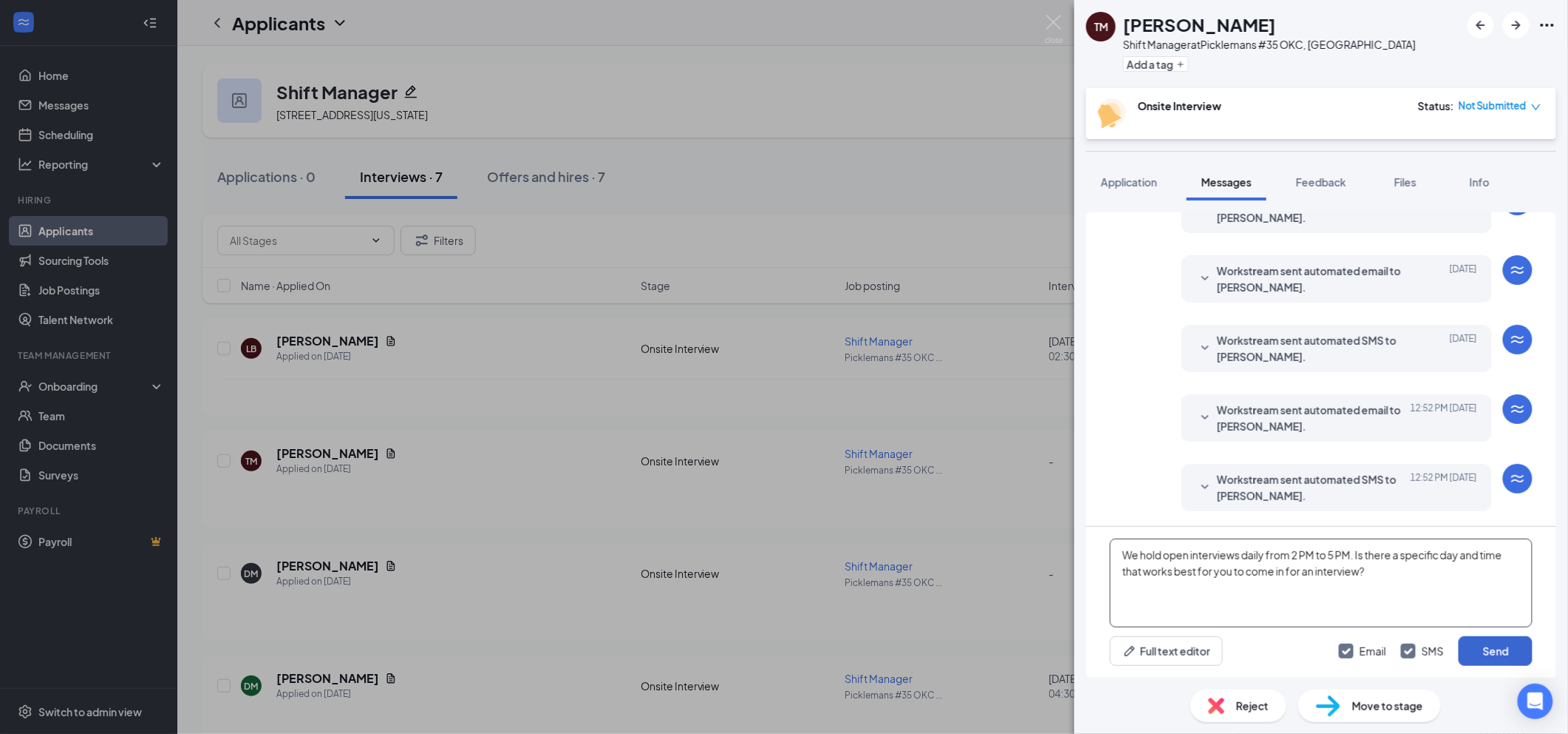
type textarea "We hold open interviews daily from 2 PM to 5 PM. Is there a specific day and ti…"
click at [1480, 656] on button "Send" at bounding box center [1496, 650] width 74 height 30
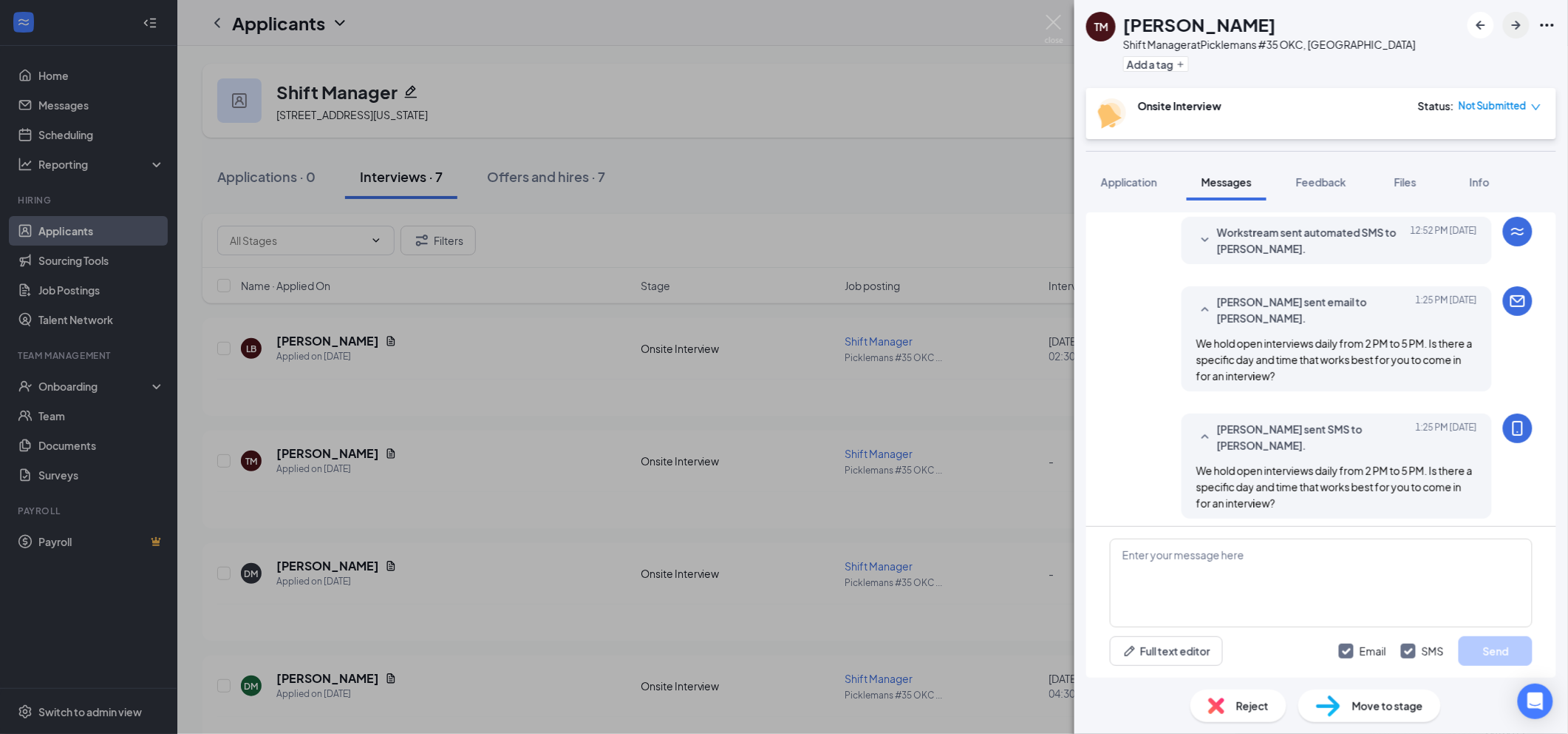
scroll to position [400, 0]
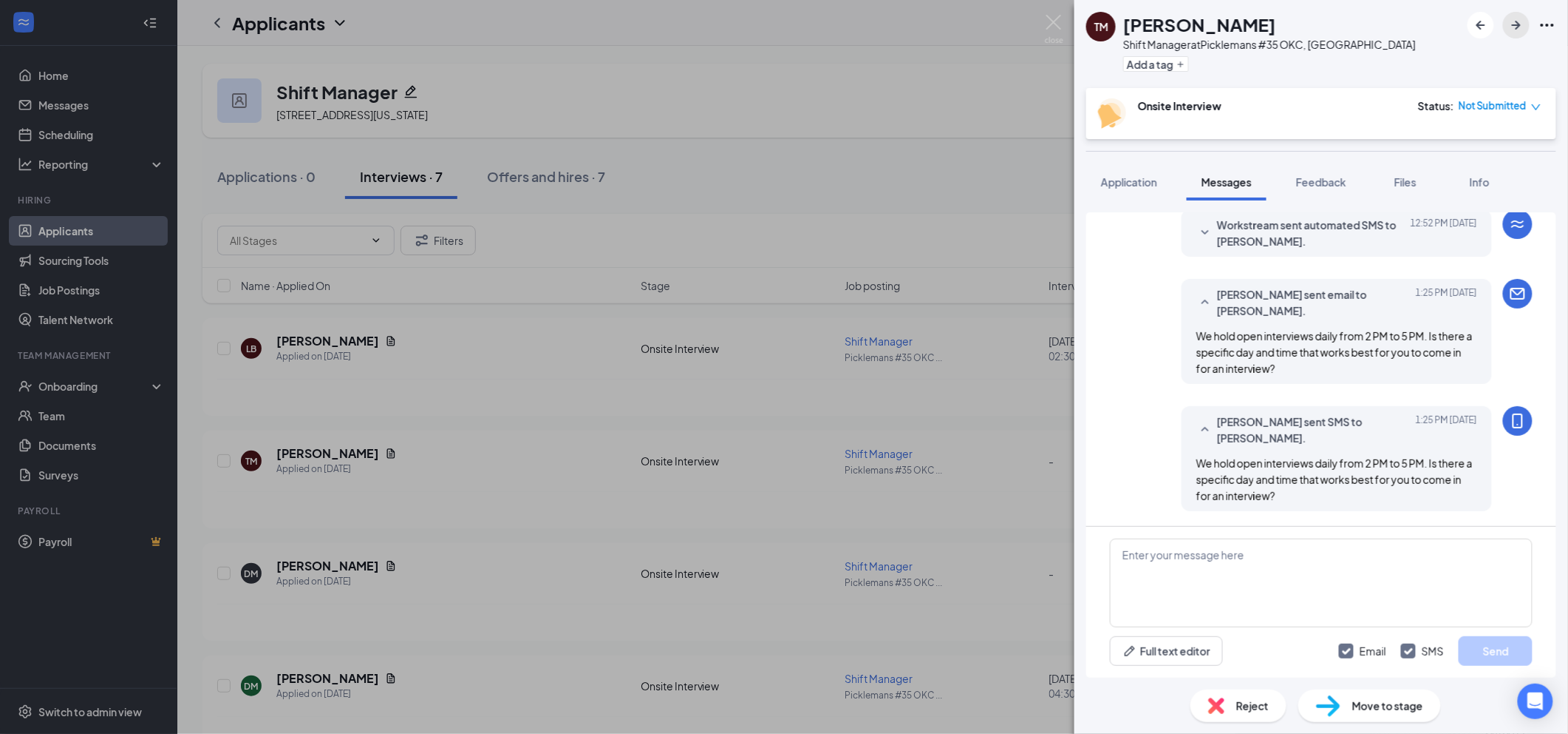
click at [1511, 27] on icon "ArrowRight" at bounding box center [1517, 25] width 18 height 18
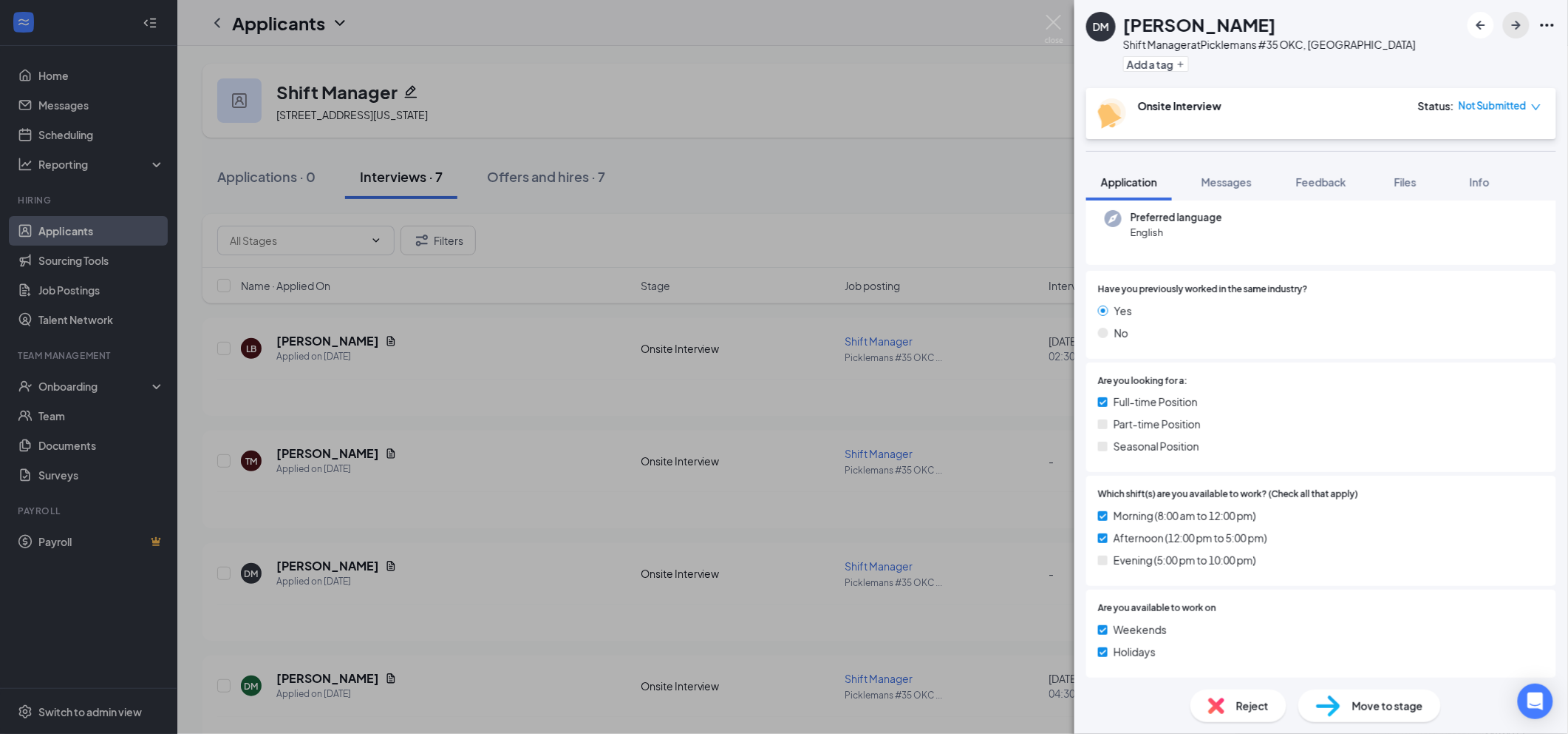
scroll to position [394, 0]
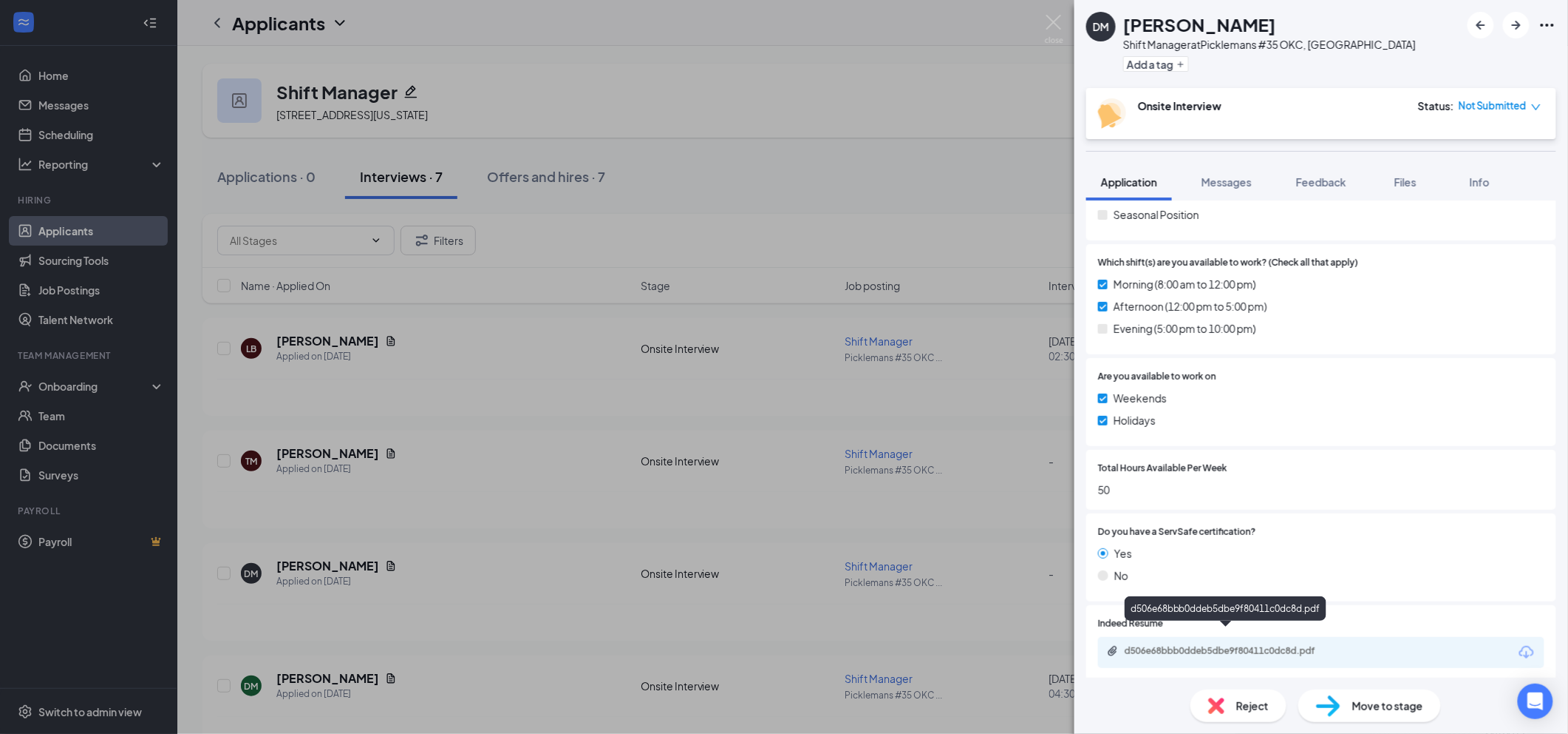
click at [1198, 645] on div "d506e68bbb0ddeb5dbe9f80411c0dc8d.pdf" at bounding box center [1228, 650] width 207 height 12
click at [1236, 184] on span "Messages" at bounding box center [1226, 181] width 50 height 14
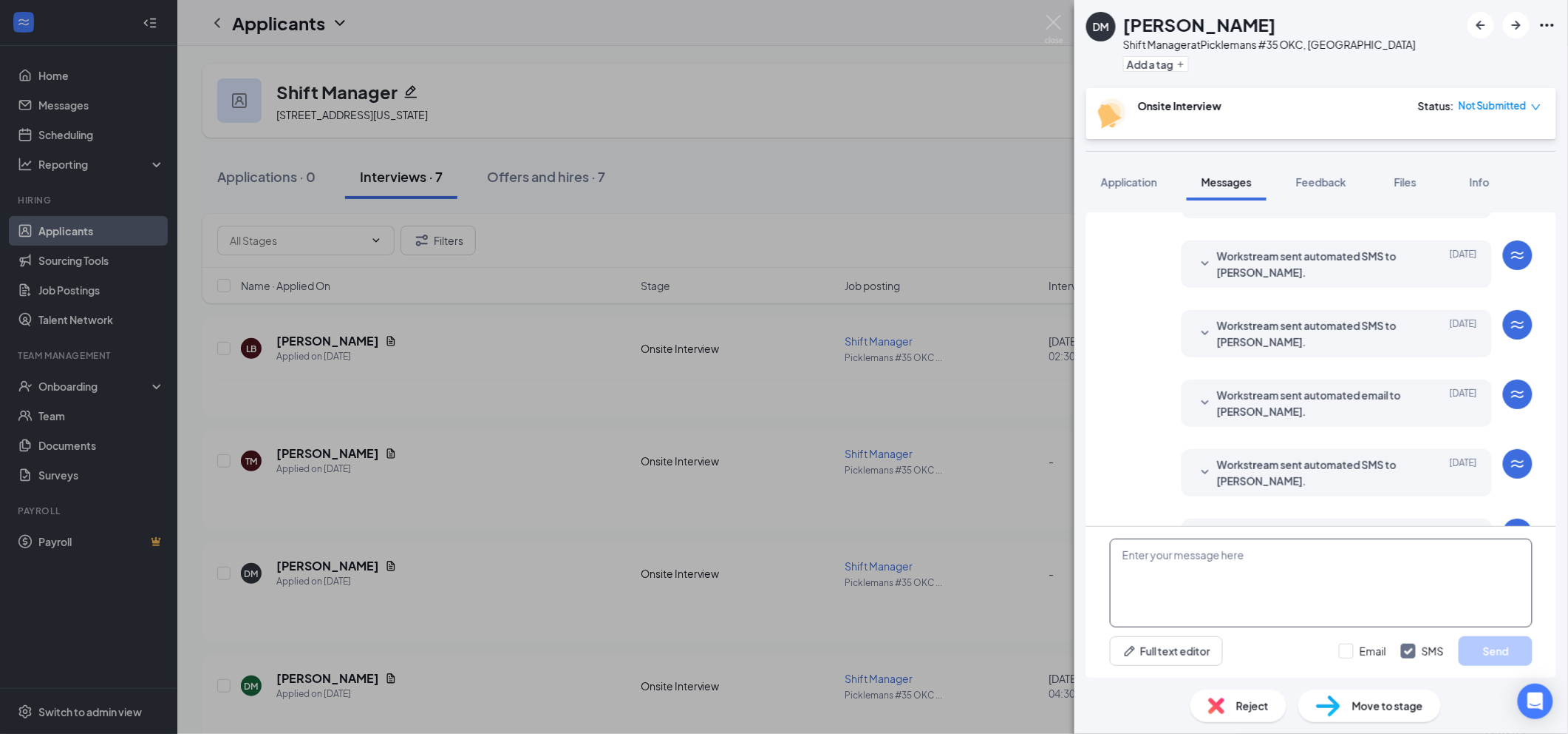
scroll to position [146, 0]
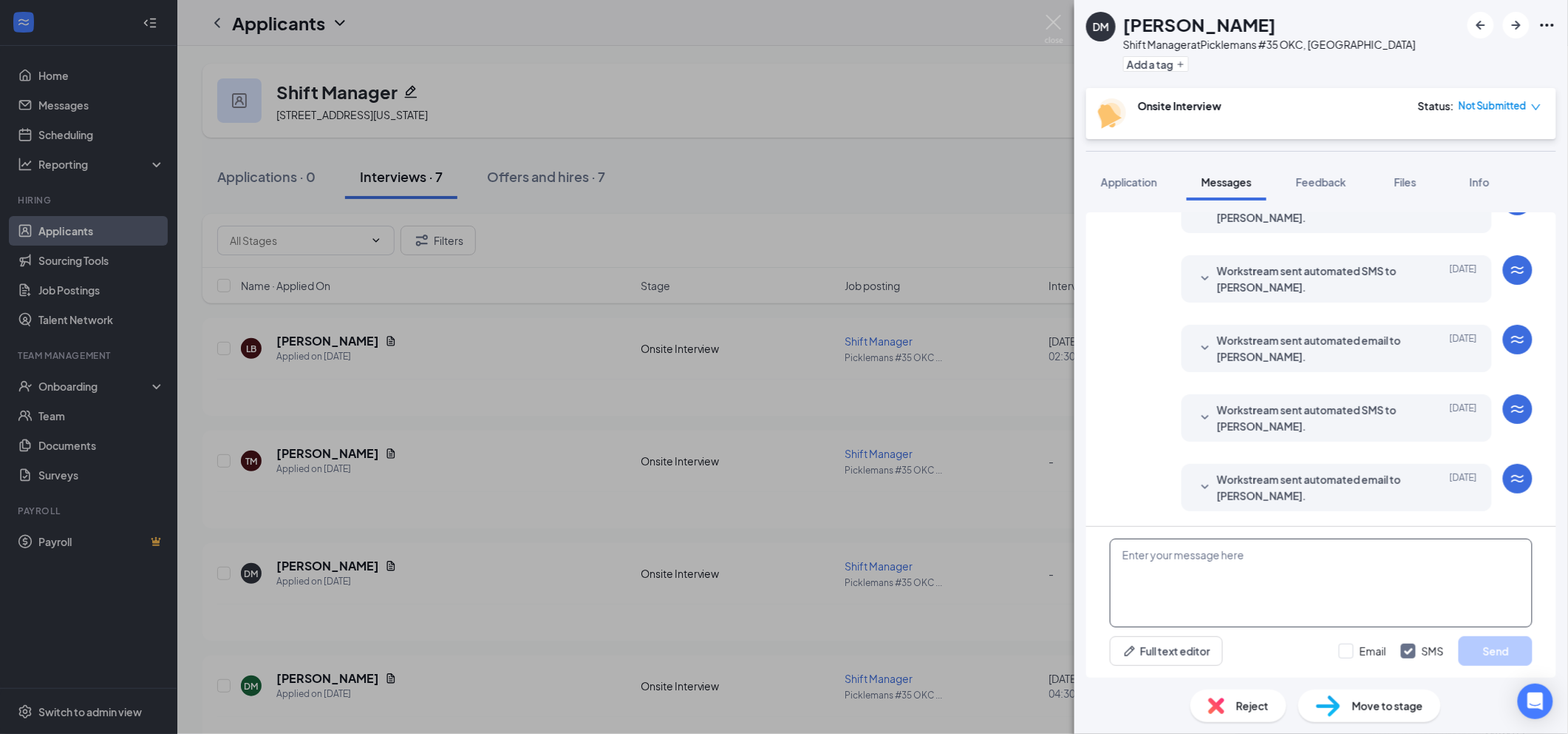
click at [1288, 569] on textarea at bounding box center [1321, 583] width 423 height 88
paste textarea "We hold open interviews daily from 2 PM to 5 PM. Is there a specific day and ti…"
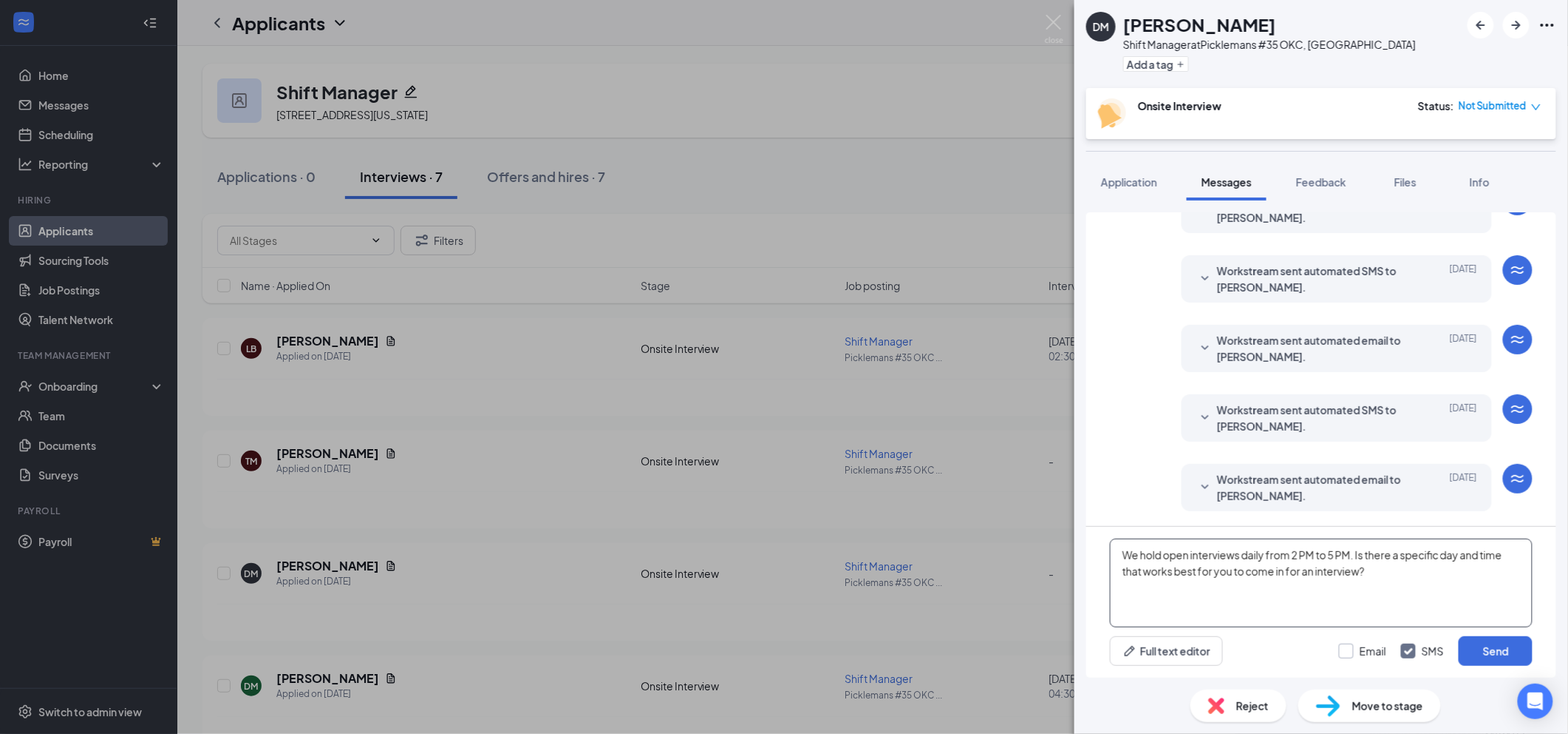
type textarea "We hold open interviews daily from 2 PM to 5 PM. Is there a specific day and ti…"
click at [1372, 651] on input "Email" at bounding box center [1363, 650] width 47 height 14
checkbox input "true"
click at [1476, 642] on button "Send" at bounding box center [1496, 650] width 74 height 30
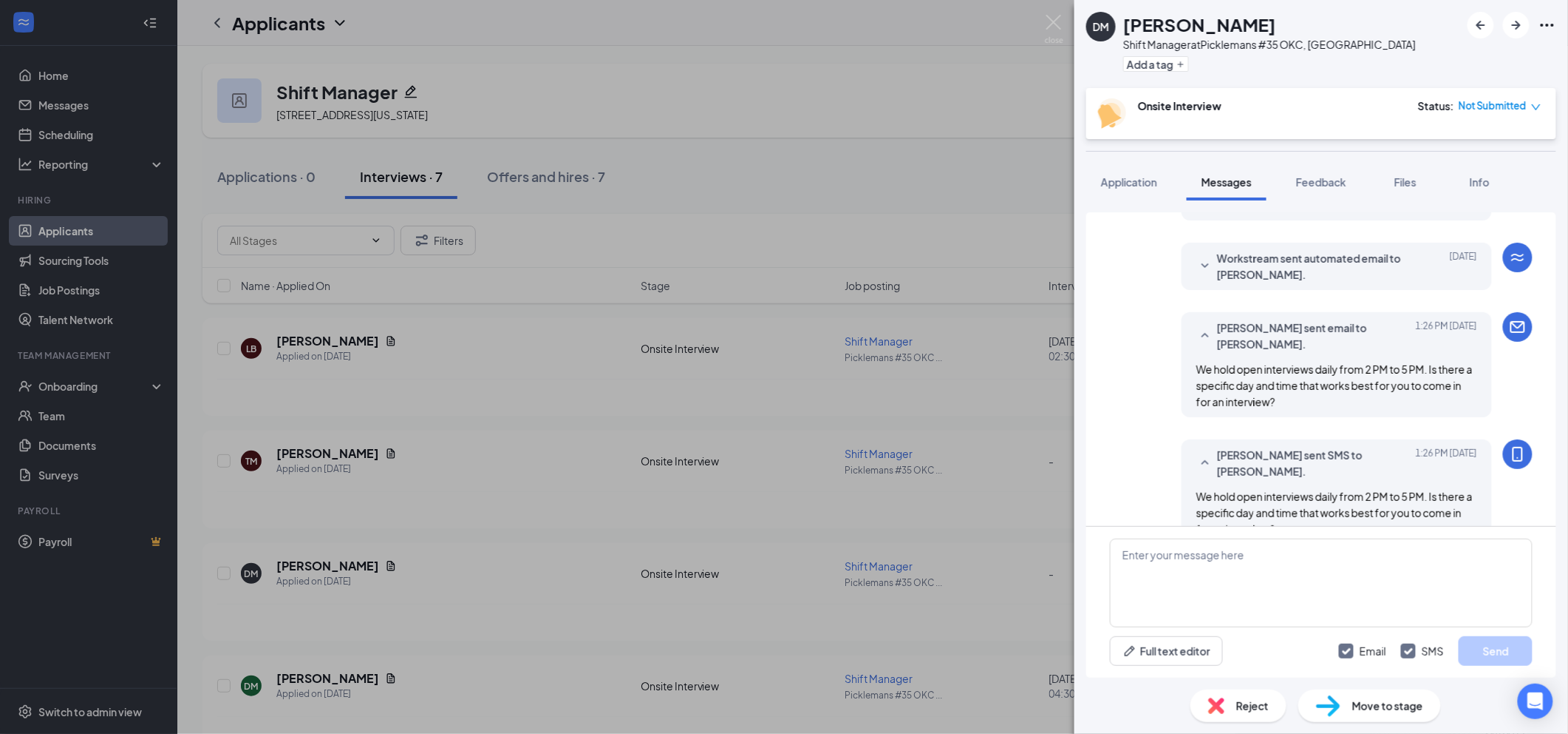
scroll to position [400, 0]
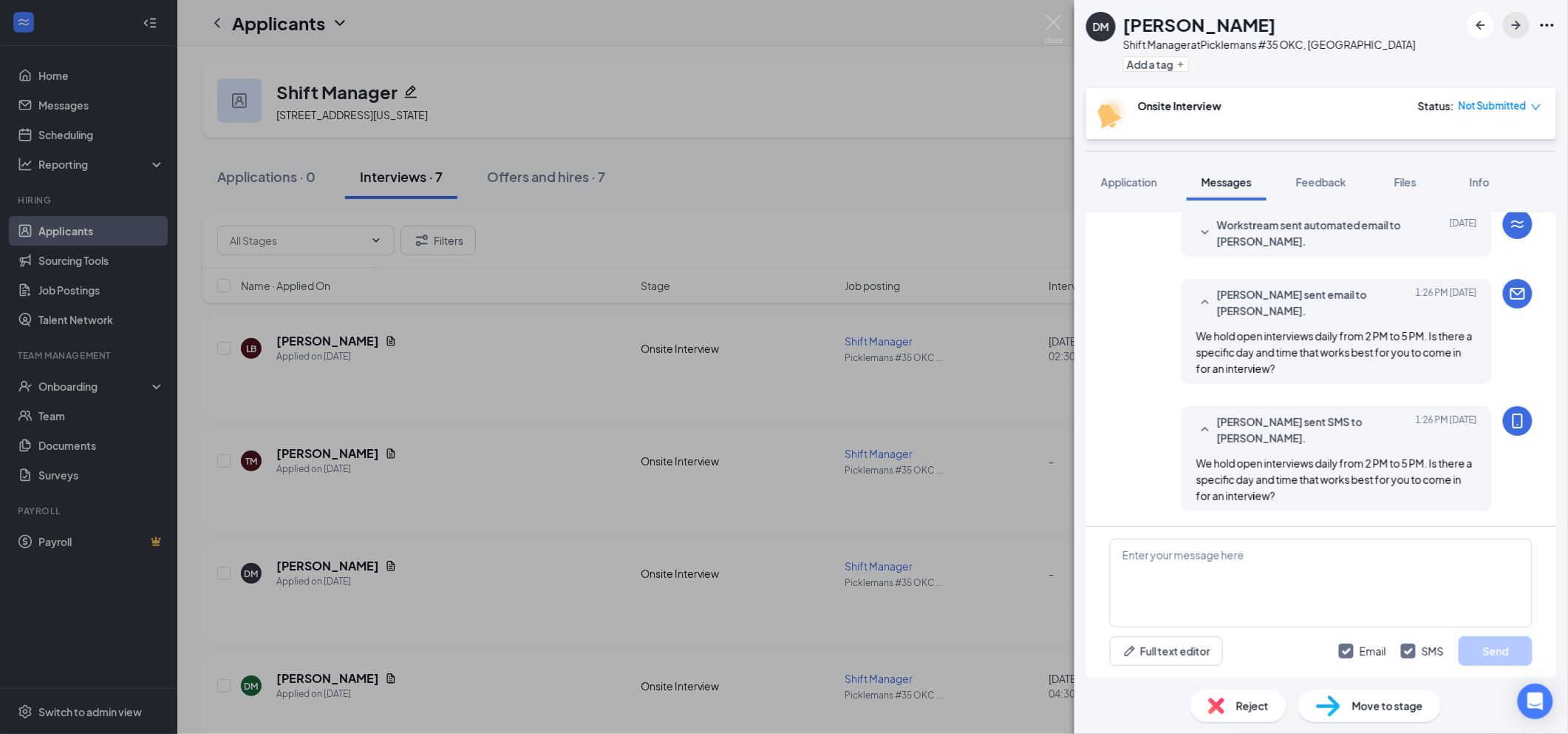
click at [1517, 23] on icon "ArrowRight" at bounding box center [1517, 25] width 18 height 18
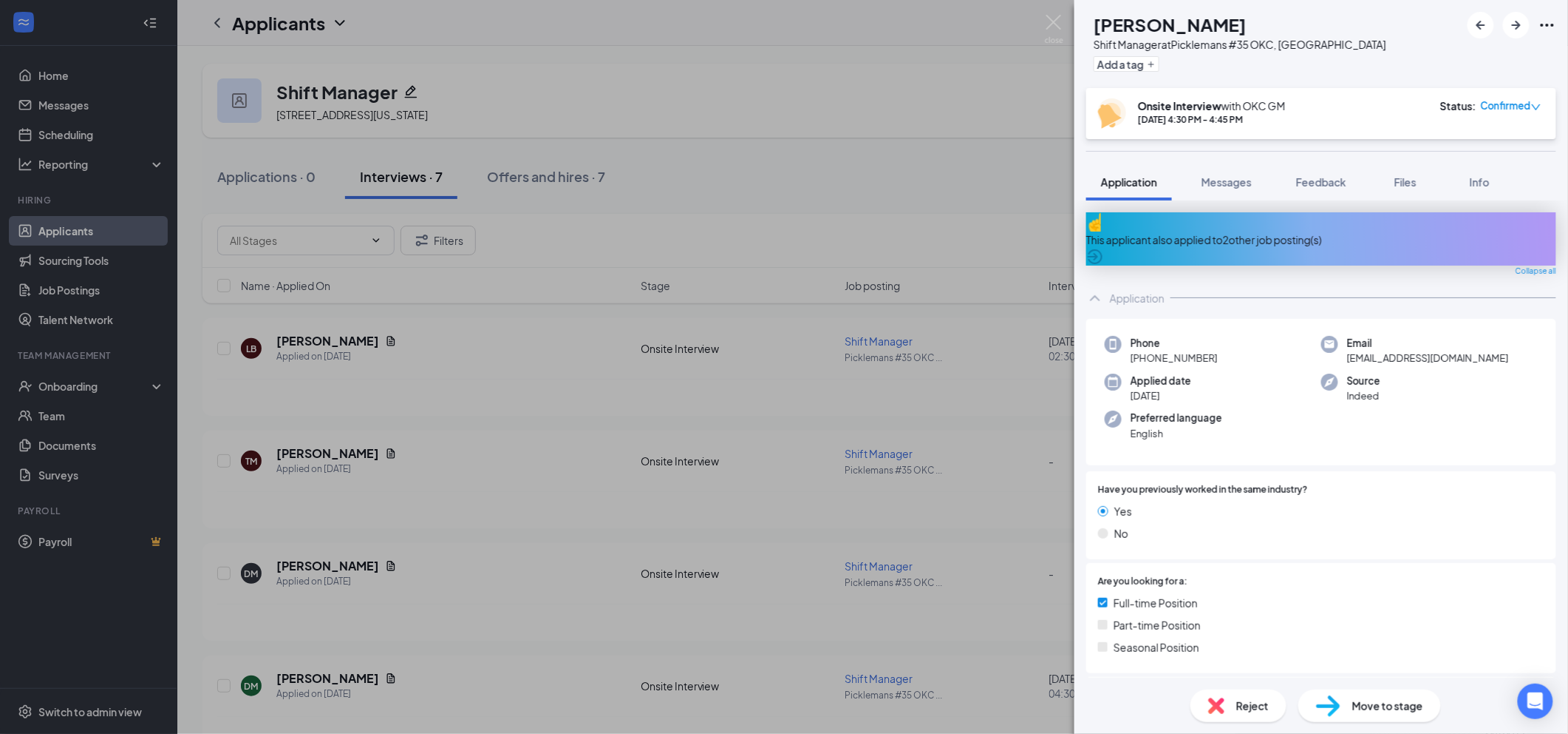
click at [1263, 705] on span "Reject" at bounding box center [1253, 705] width 32 height 16
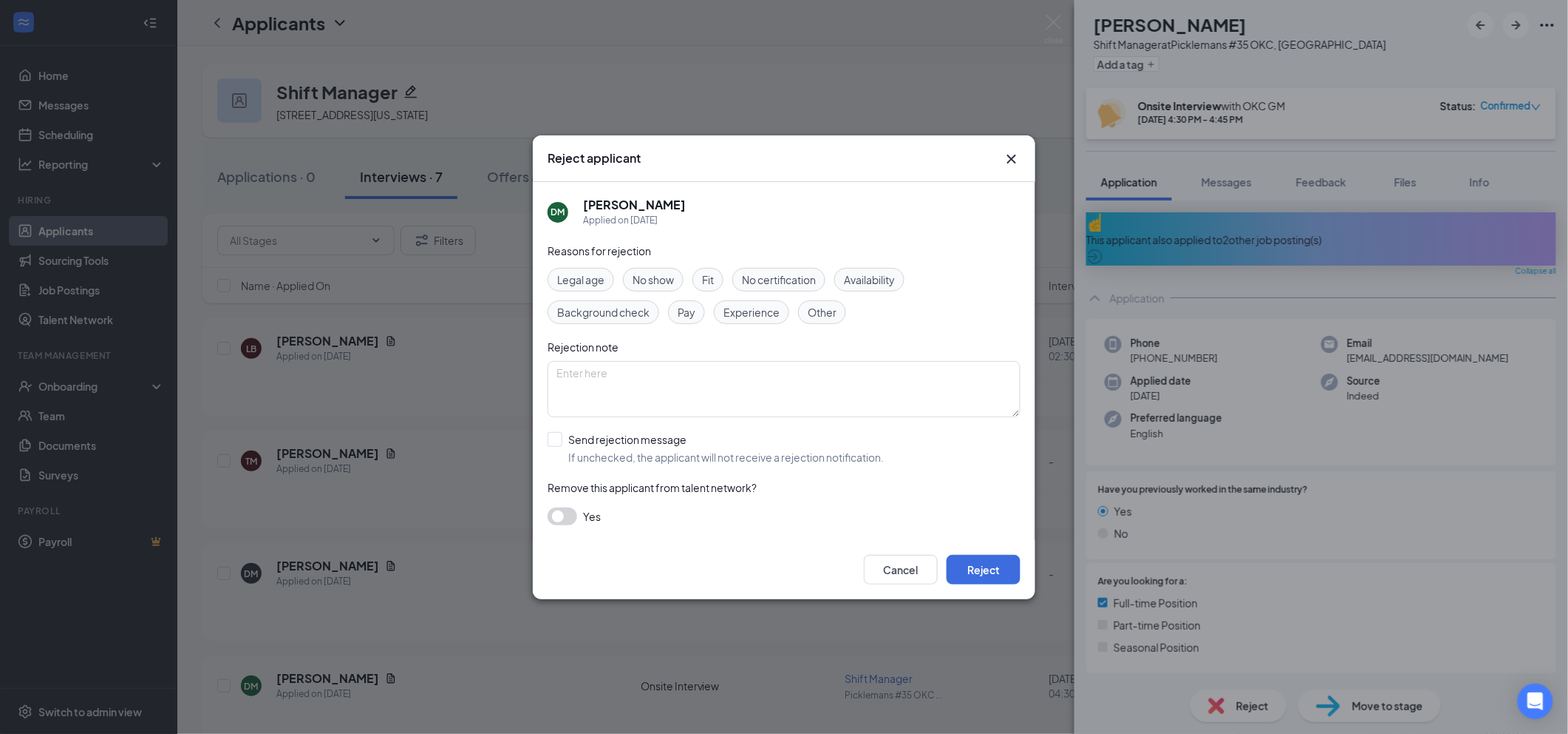
click at [811, 315] on span "Other" at bounding box center [822, 312] width 29 height 16
click at [684, 455] on input "Send rejection message If unchecked, the applicant will not receive a rejection…" at bounding box center [716, 448] width 336 height 32
checkbox input "true"
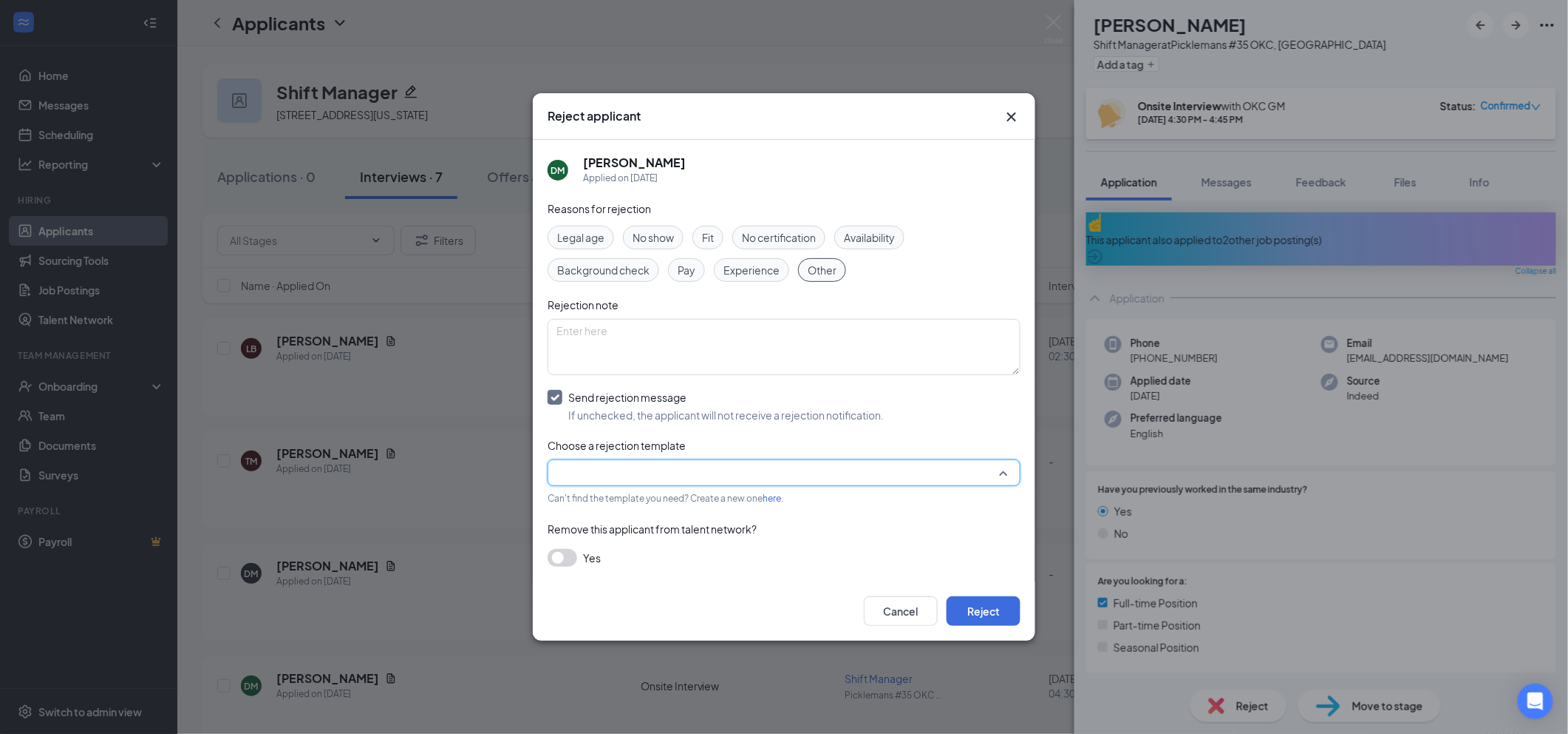
click at [692, 468] on input "search" at bounding box center [779, 473] width 445 height 25
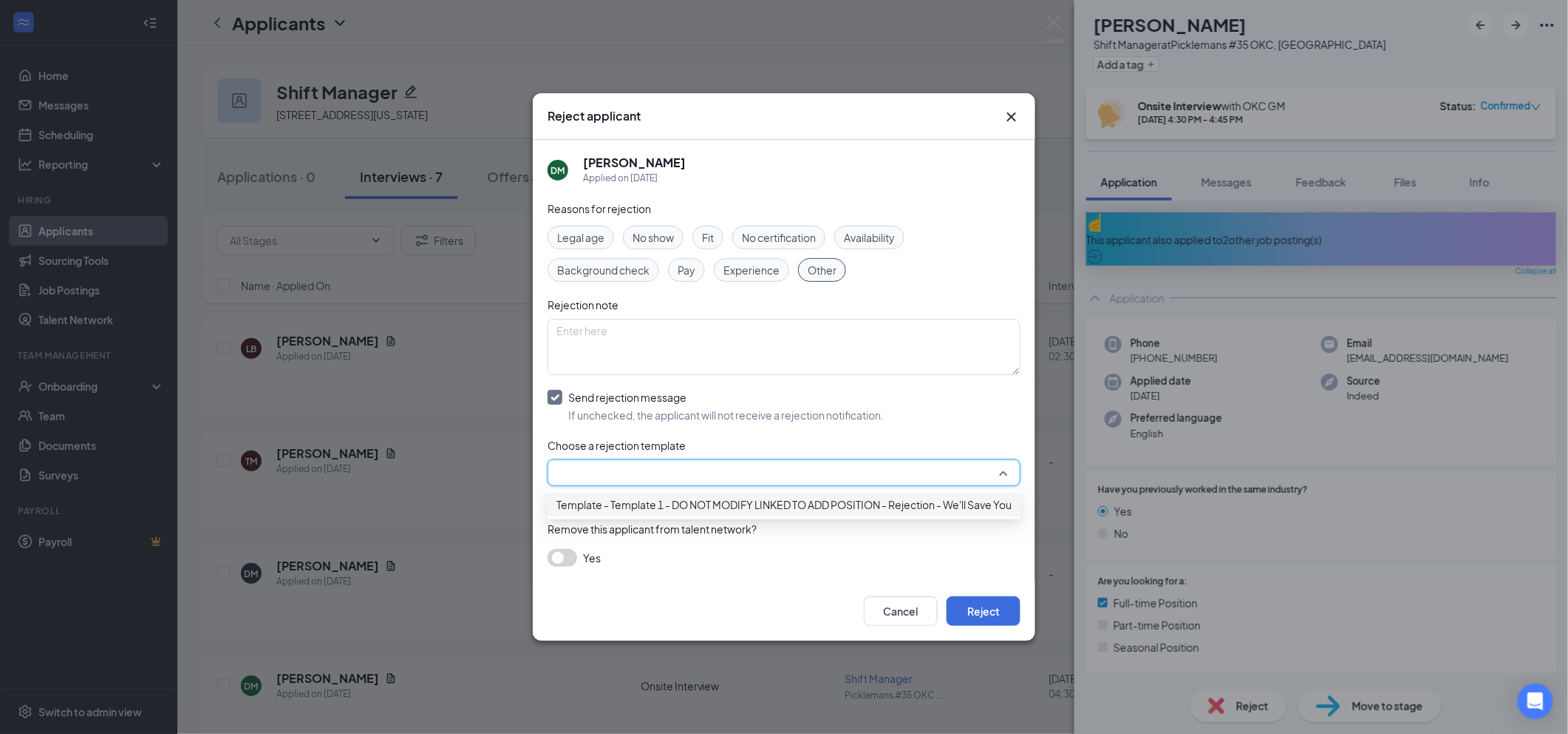
click at [714, 508] on span "Template - Template 1 - DO NOT MODIFY LINKED TO ADD POSITION - Rejection - We'l…" at bounding box center [815, 504] width 515 height 16
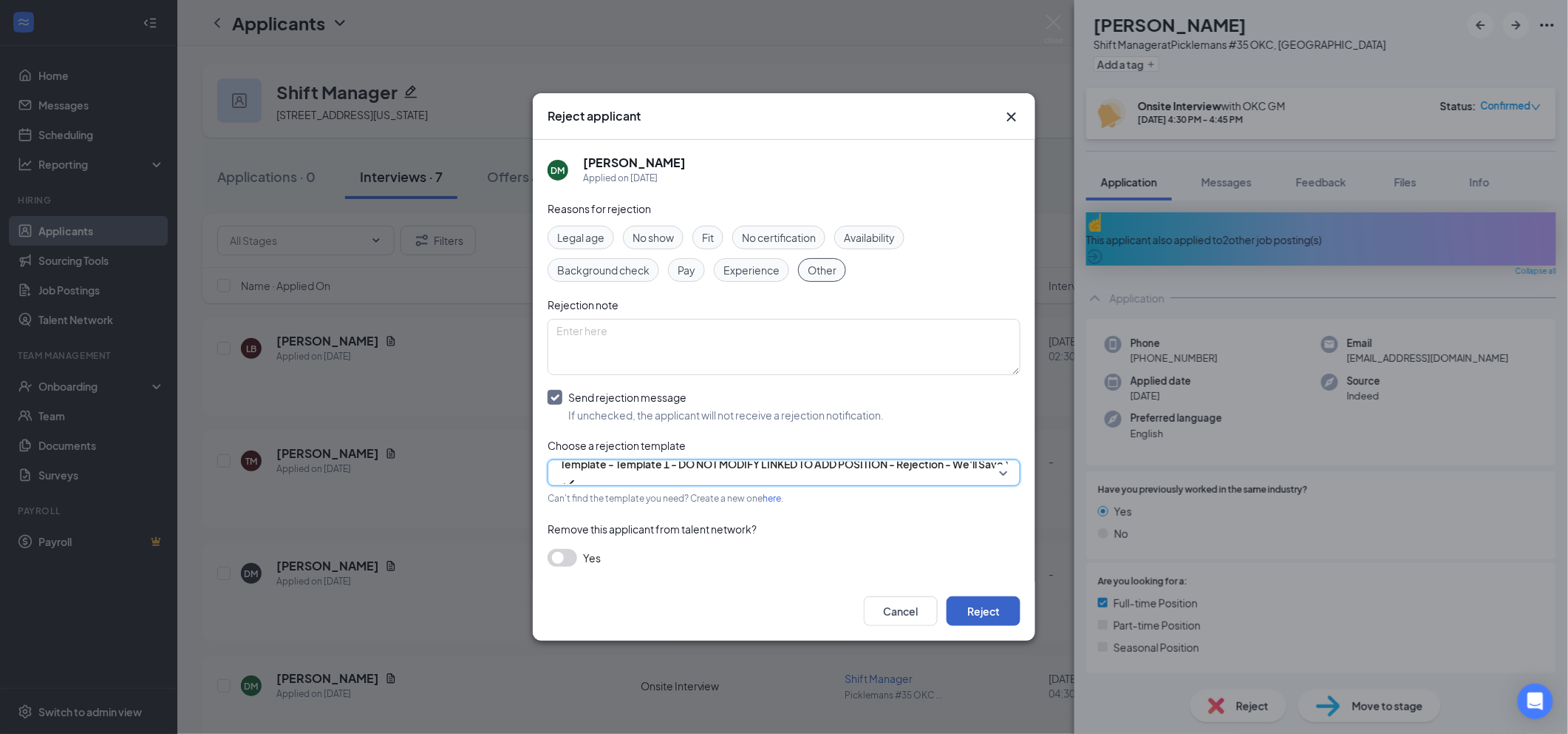
click at [1000, 602] on button "Reject" at bounding box center [983, 610] width 74 height 30
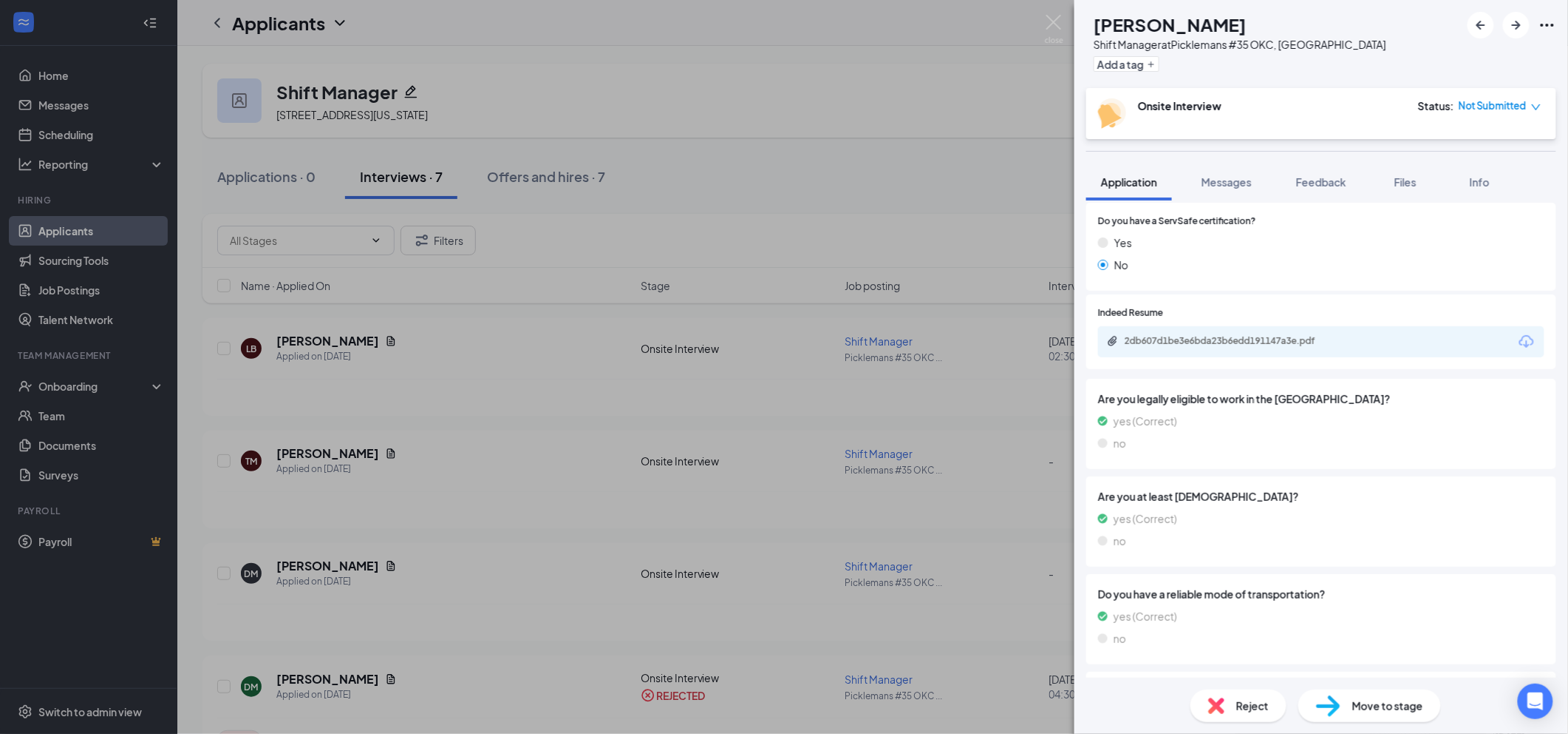
scroll to position [690, 0]
click at [1243, 335] on div "2db607d1be3e6bda23b6edd191147a3e.pdf" at bounding box center [1228, 340] width 207 height 12
click at [1237, 705] on span "Reject" at bounding box center [1253, 705] width 32 height 16
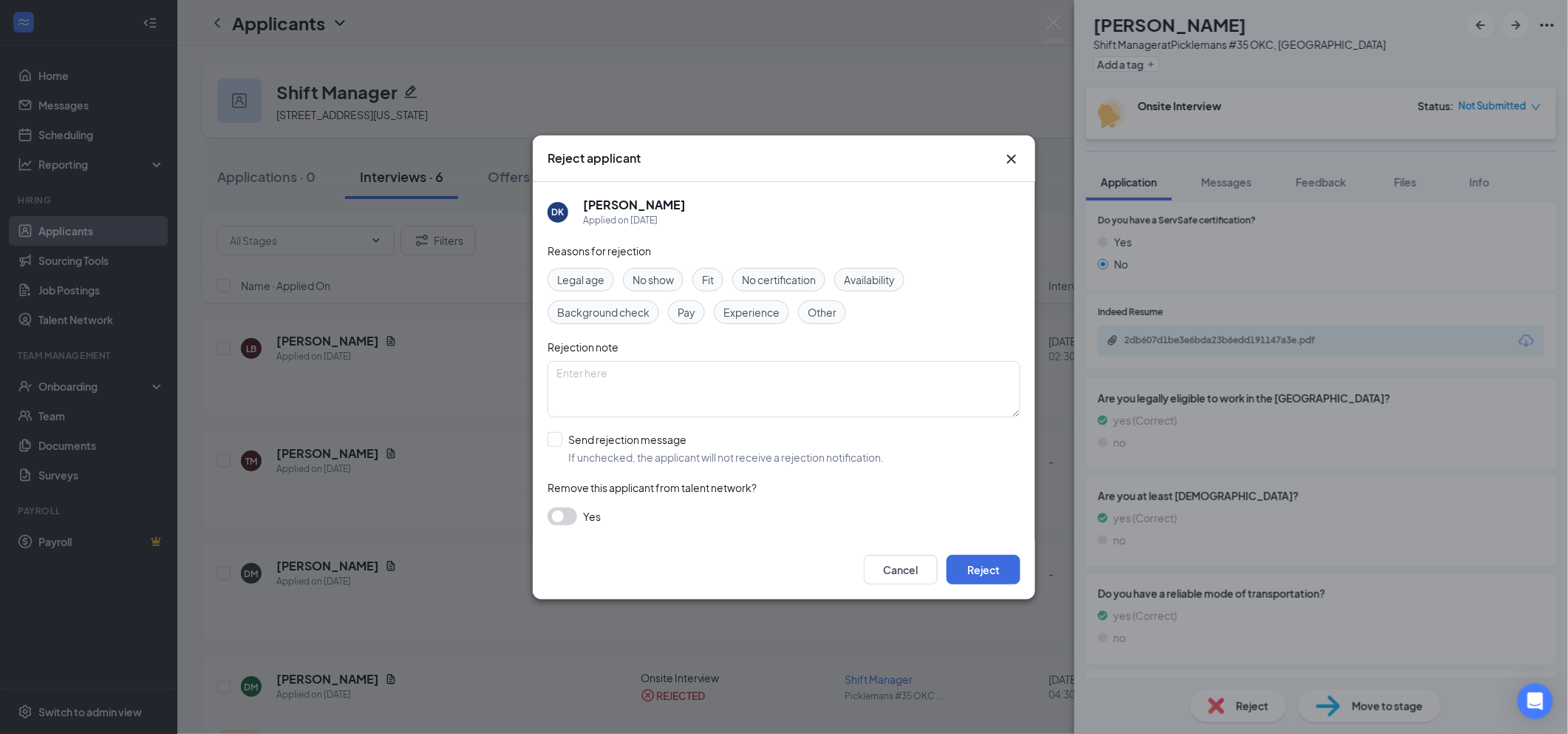
click at [840, 308] on div "Other" at bounding box center [822, 312] width 48 height 23
click at [665, 445] on input "Send rejection message If unchecked, the applicant will not receive a rejection…" at bounding box center [716, 448] width 336 height 32
checkbox input "true"
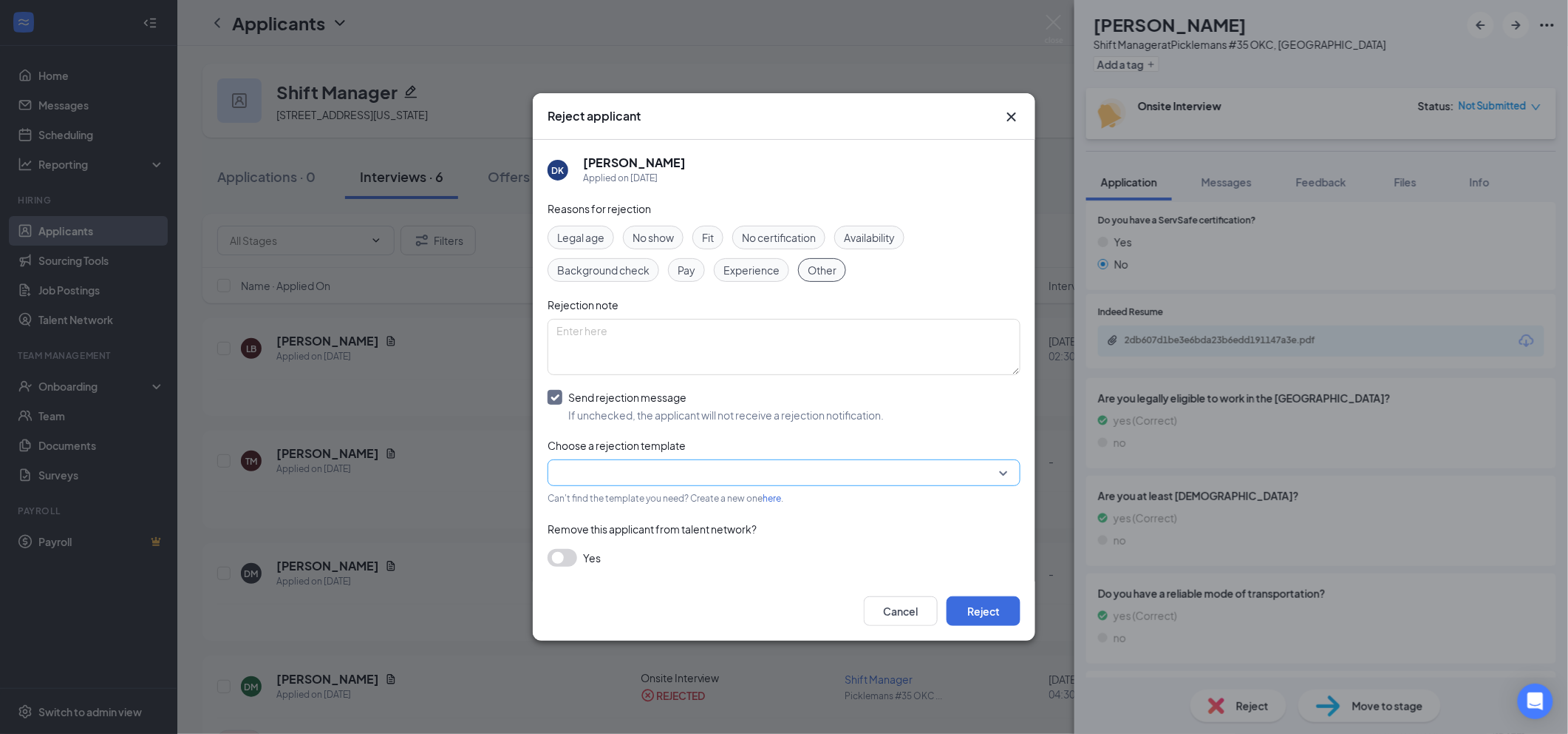
click at [722, 478] on input "search" at bounding box center [779, 473] width 445 height 25
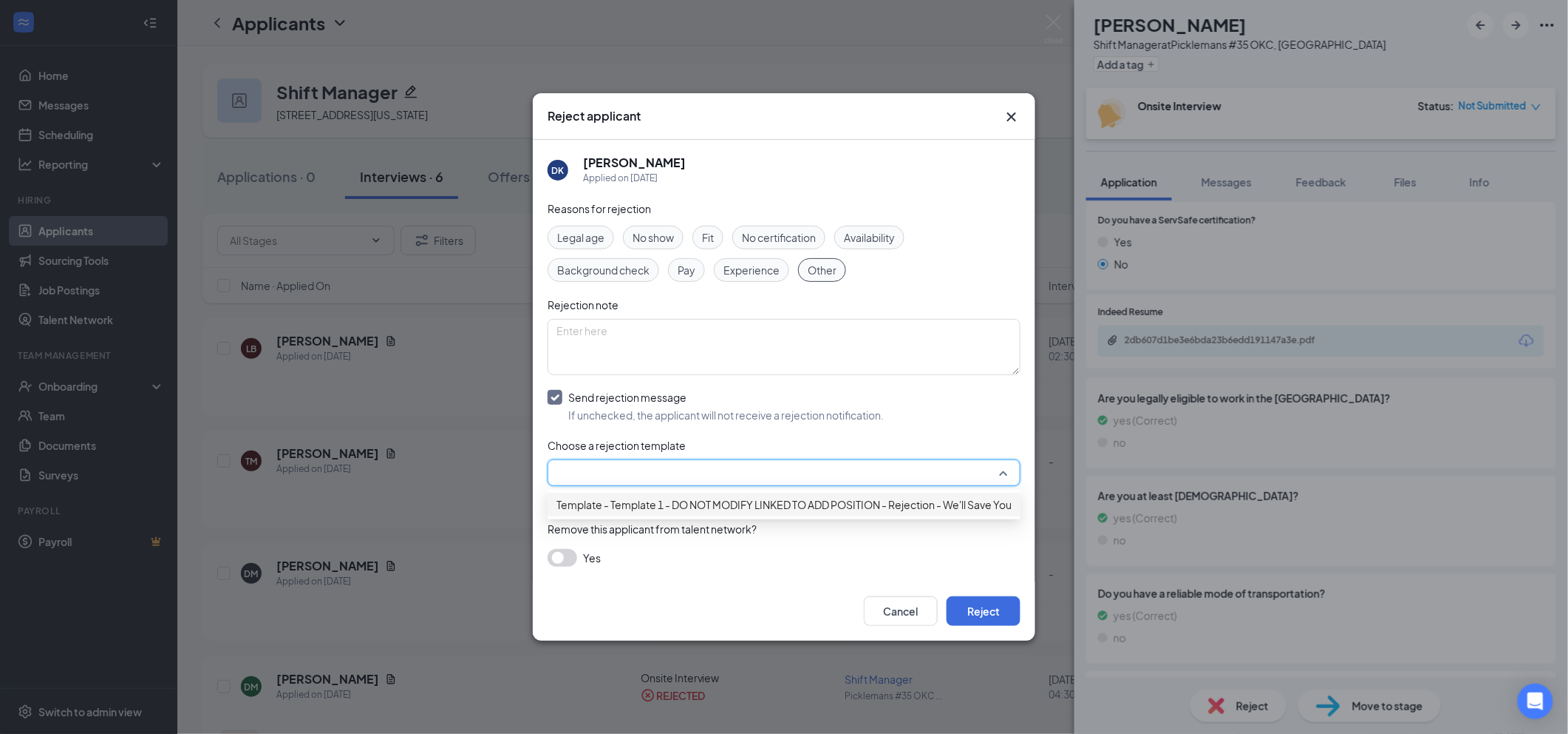
click at [787, 507] on span "Template - Template 1 - DO NOT MODIFY LINKED TO ADD POSITION - Rejection - We'l…" at bounding box center [815, 504] width 515 height 16
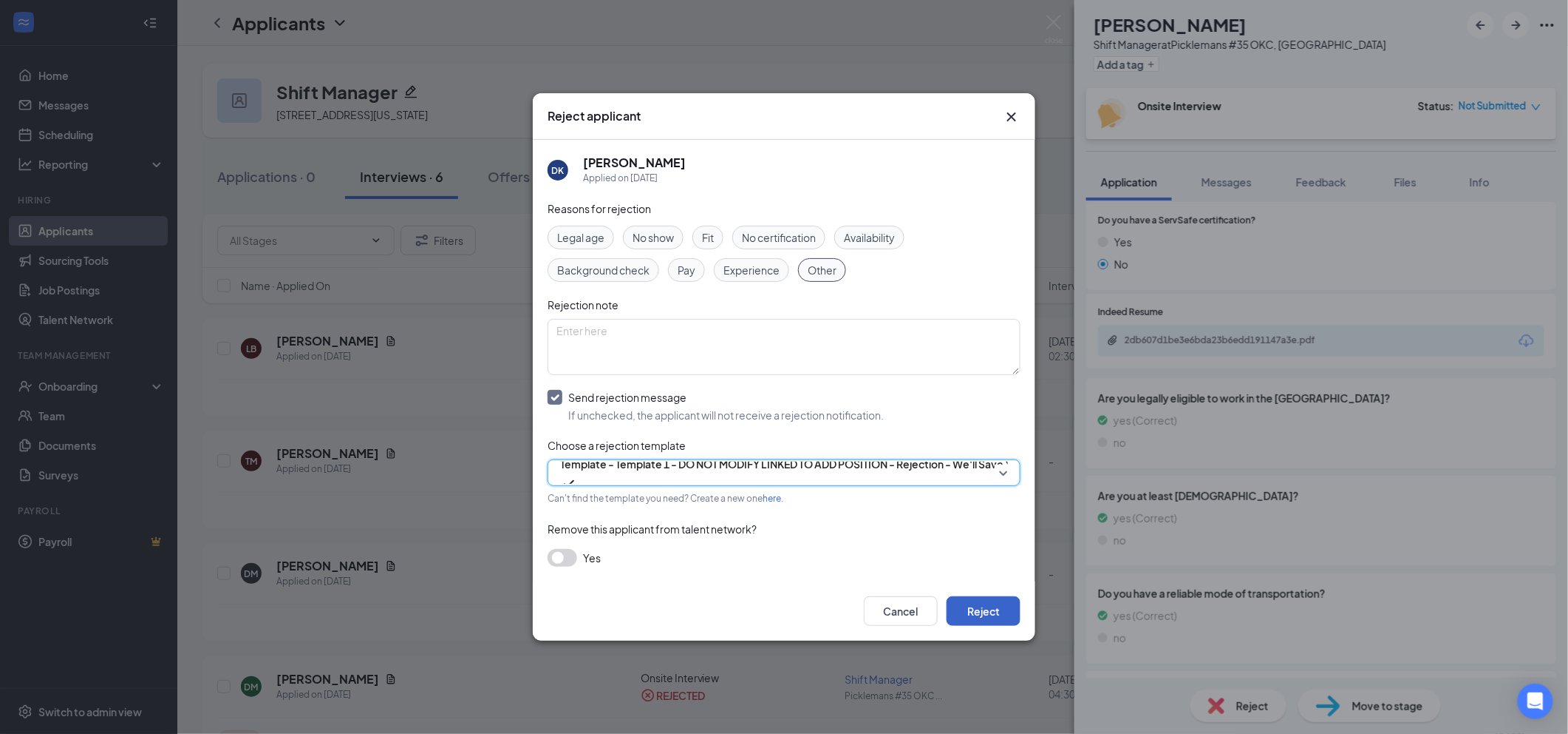
click at [980, 608] on button "Reject" at bounding box center [983, 610] width 74 height 30
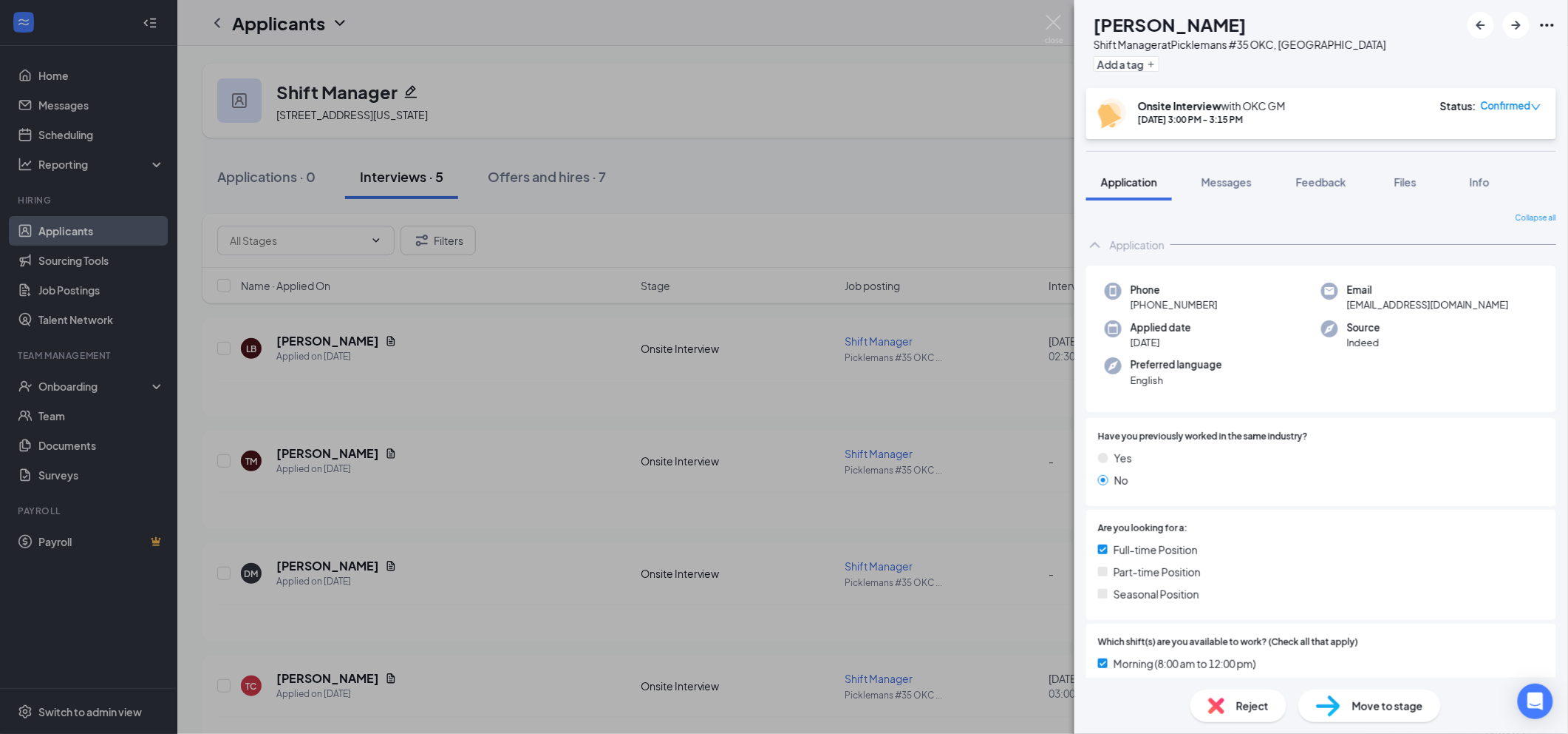
click at [1251, 701] on span "Reject" at bounding box center [1253, 705] width 32 height 16
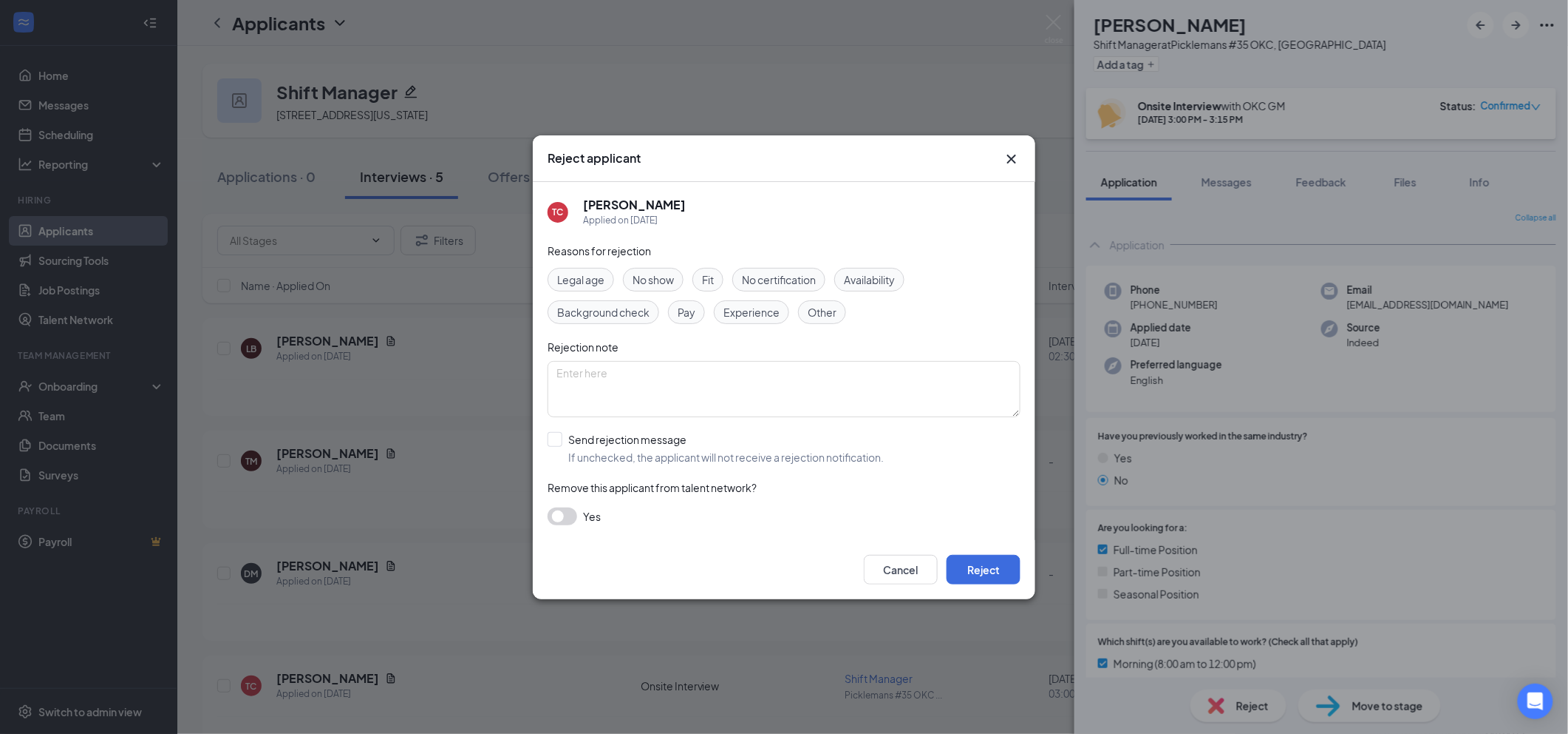
click at [816, 310] on span "Other" at bounding box center [822, 312] width 29 height 16
click at [661, 427] on div "Reasons for rejection Legal age No show Fit No certification Availability Backg…" at bounding box center [784, 391] width 473 height 298
click at [669, 448] on input "Send rejection message If unchecked, the applicant will not receive a rejection…" at bounding box center [716, 448] width 336 height 32
checkbox input "true"
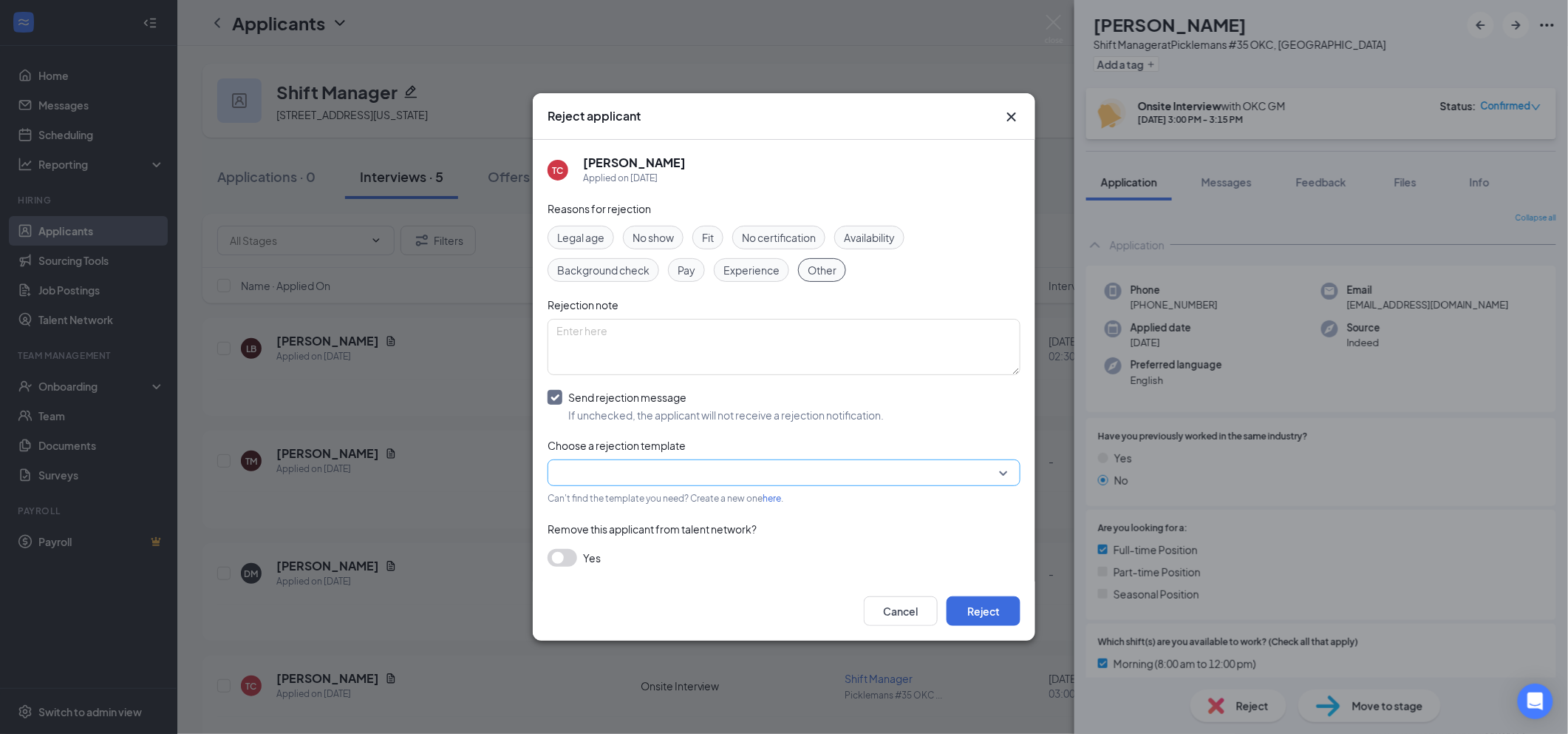
click at [723, 471] on input "search" at bounding box center [779, 473] width 445 height 25
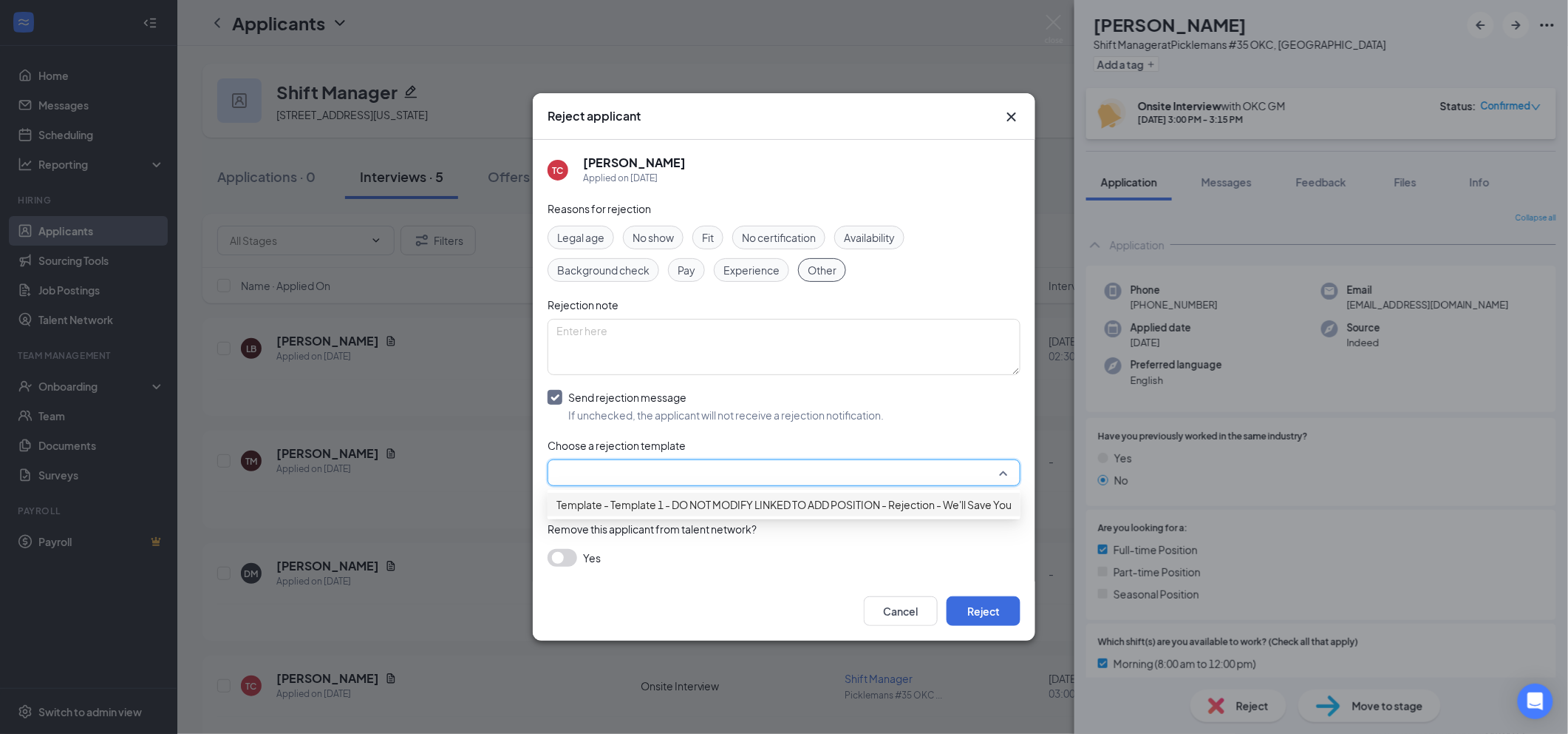
click at [736, 504] on span "Template - Template 1 - DO NOT MODIFY LINKED TO ADD POSITION - Rejection - We'l…" at bounding box center [815, 504] width 515 height 16
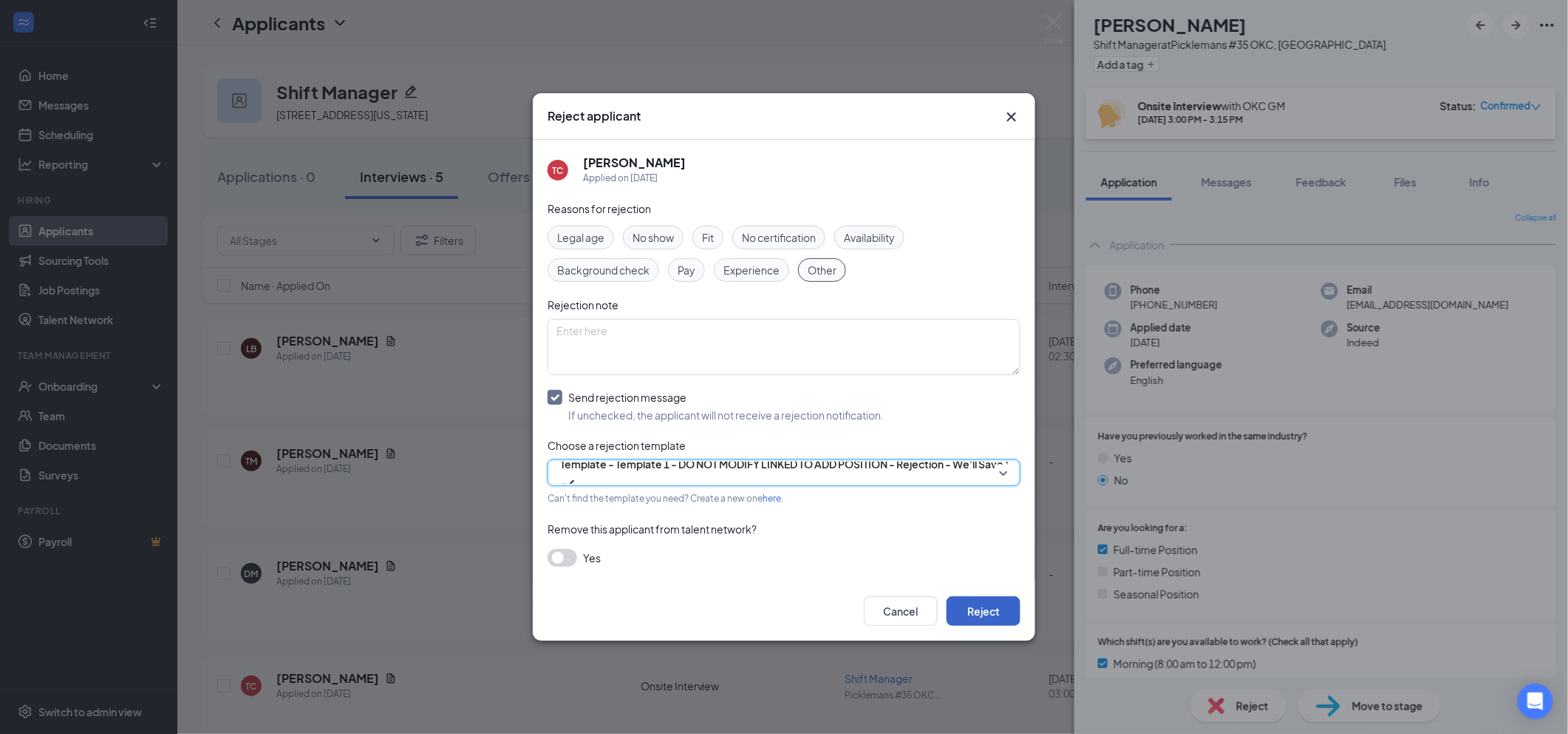
click at [988, 612] on button "Reject" at bounding box center [983, 610] width 74 height 30
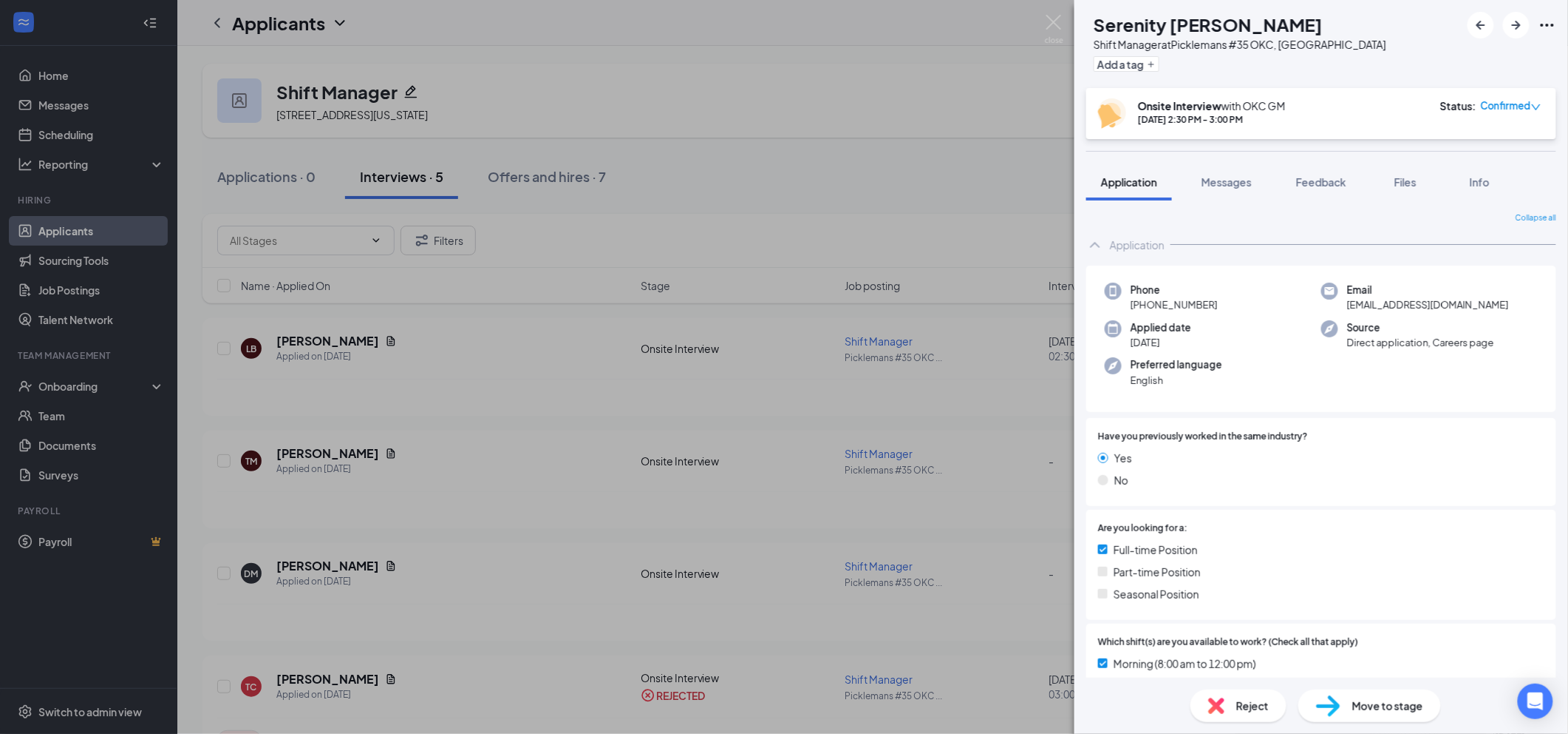
click at [1260, 701] on span "Reject" at bounding box center [1253, 705] width 32 height 16
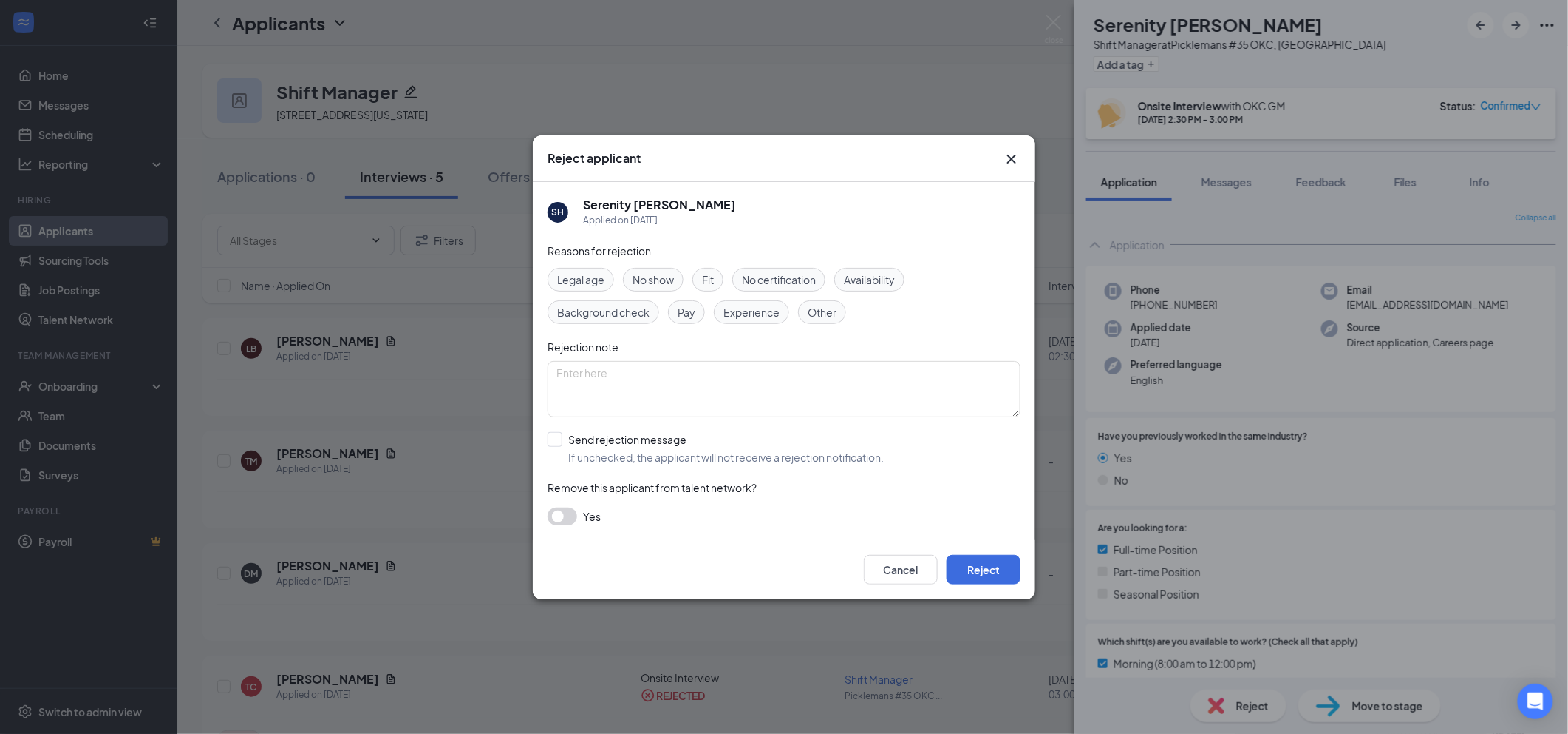
click at [825, 310] on span "Other" at bounding box center [822, 312] width 29 height 16
click at [676, 314] on div "Pay" at bounding box center [686, 312] width 37 height 23
click at [670, 458] on input "Send rejection message If unchecked, the applicant will not receive a rejection…" at bounding box center [716, 448] width 336 height 32
checkbox input "true"
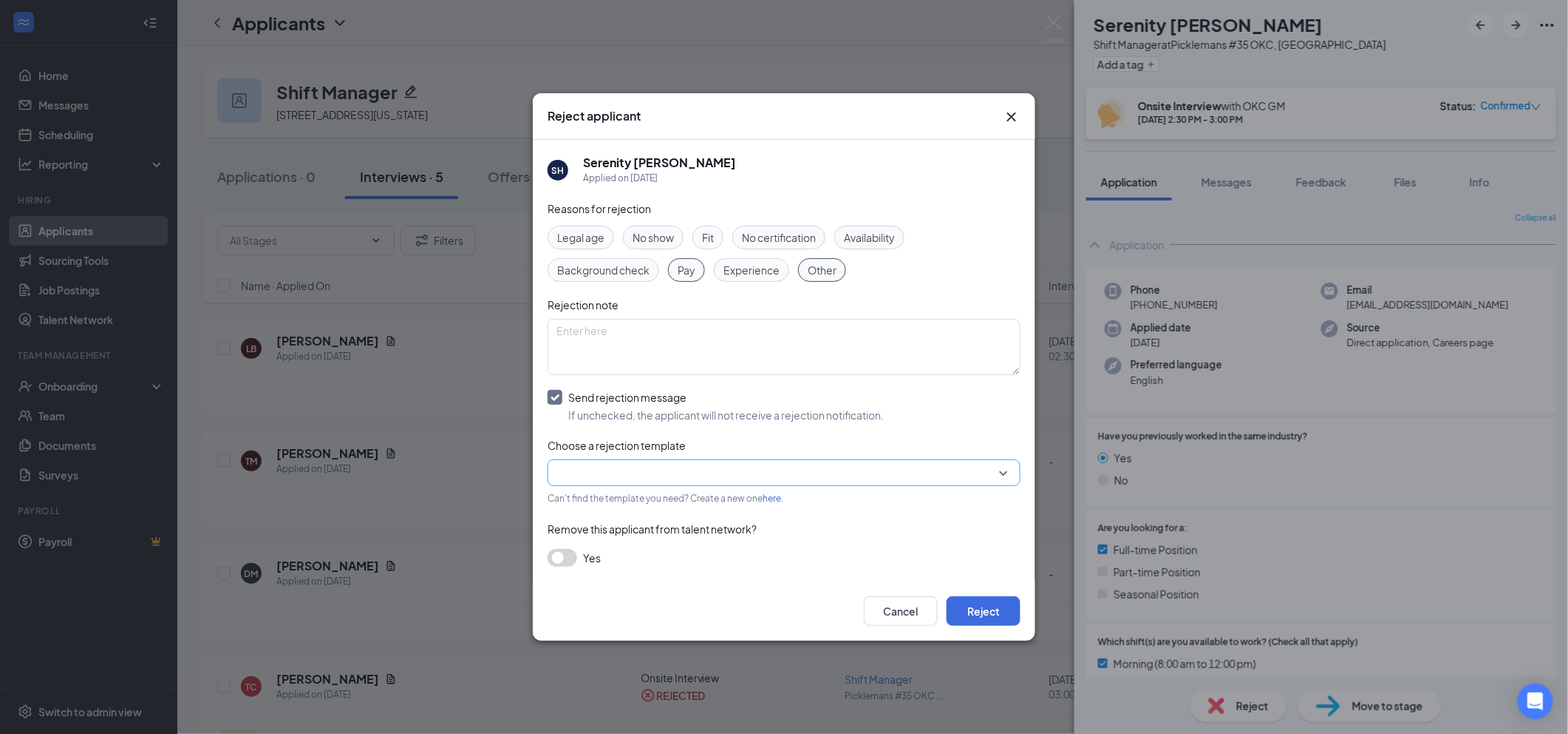
click at [707, 468] on input "search" at bounding box center [779, 473] width 445 height 25
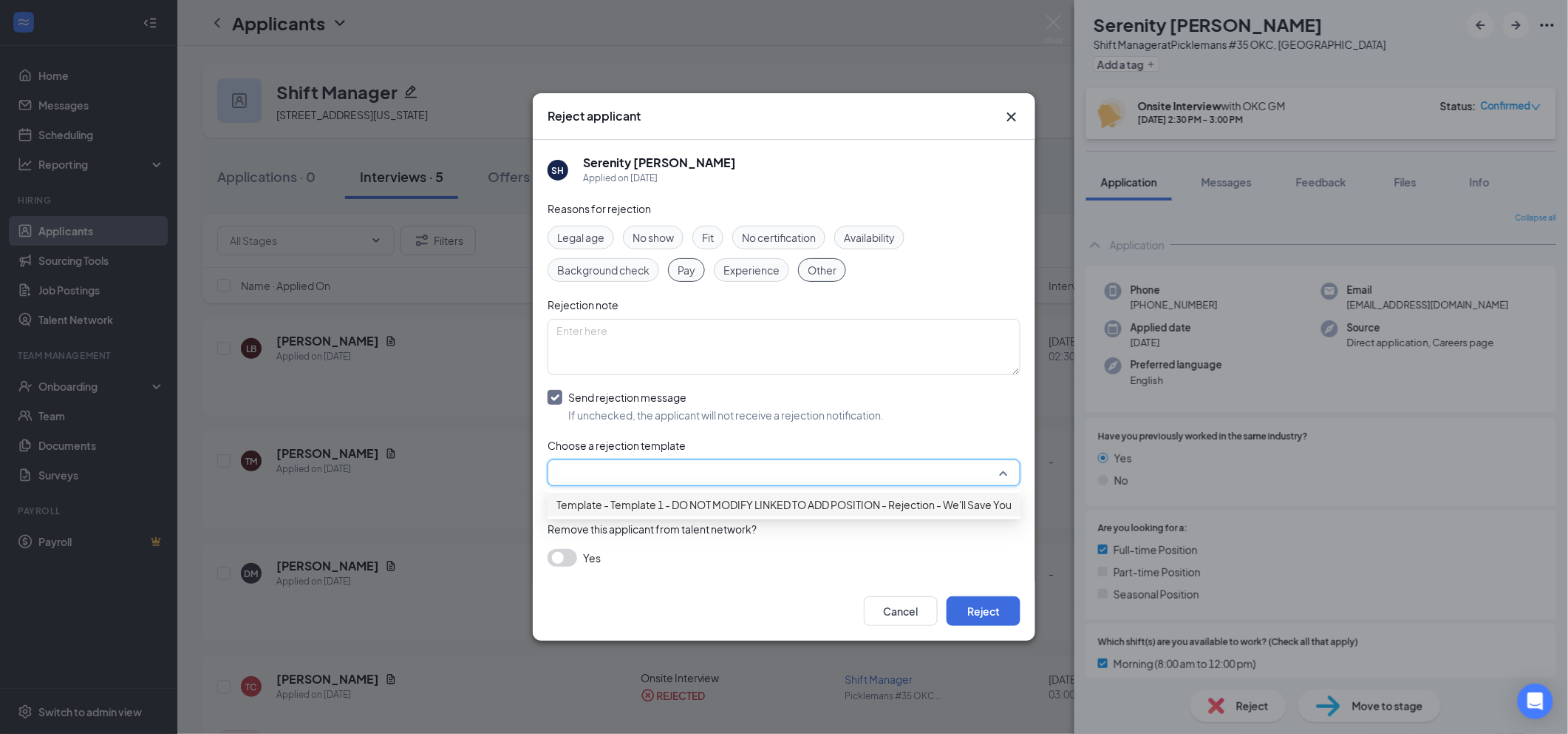
click at [713, 507] on span "Template - Template 1 - DO NOT MODIFY LINKED TO ADD POSITION - Rejection - We'l…" at bounding box center [815, 504] width 515 height 16
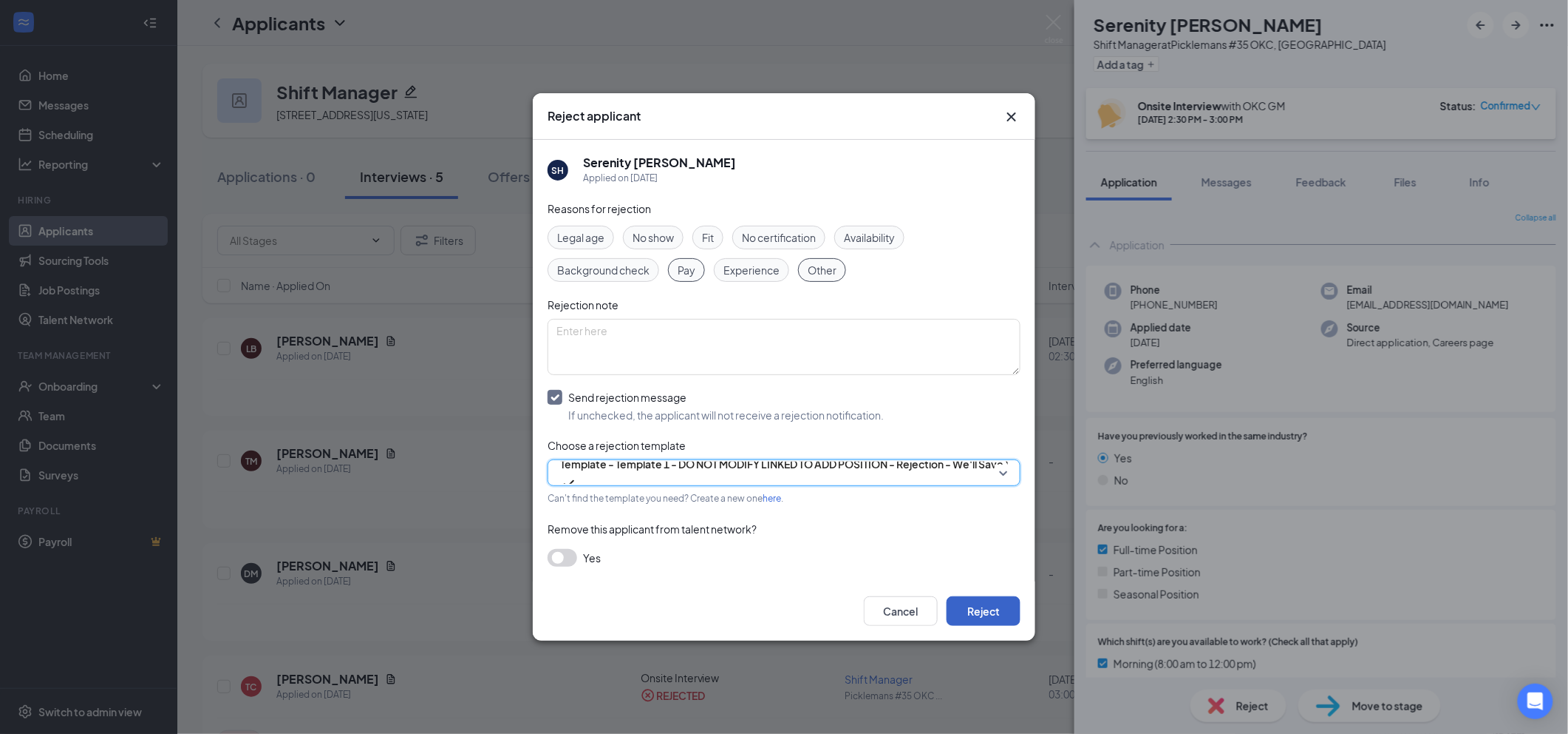
click at [974, 610] on button "Reject" at bounding box center [983, 610] width 74 height 30
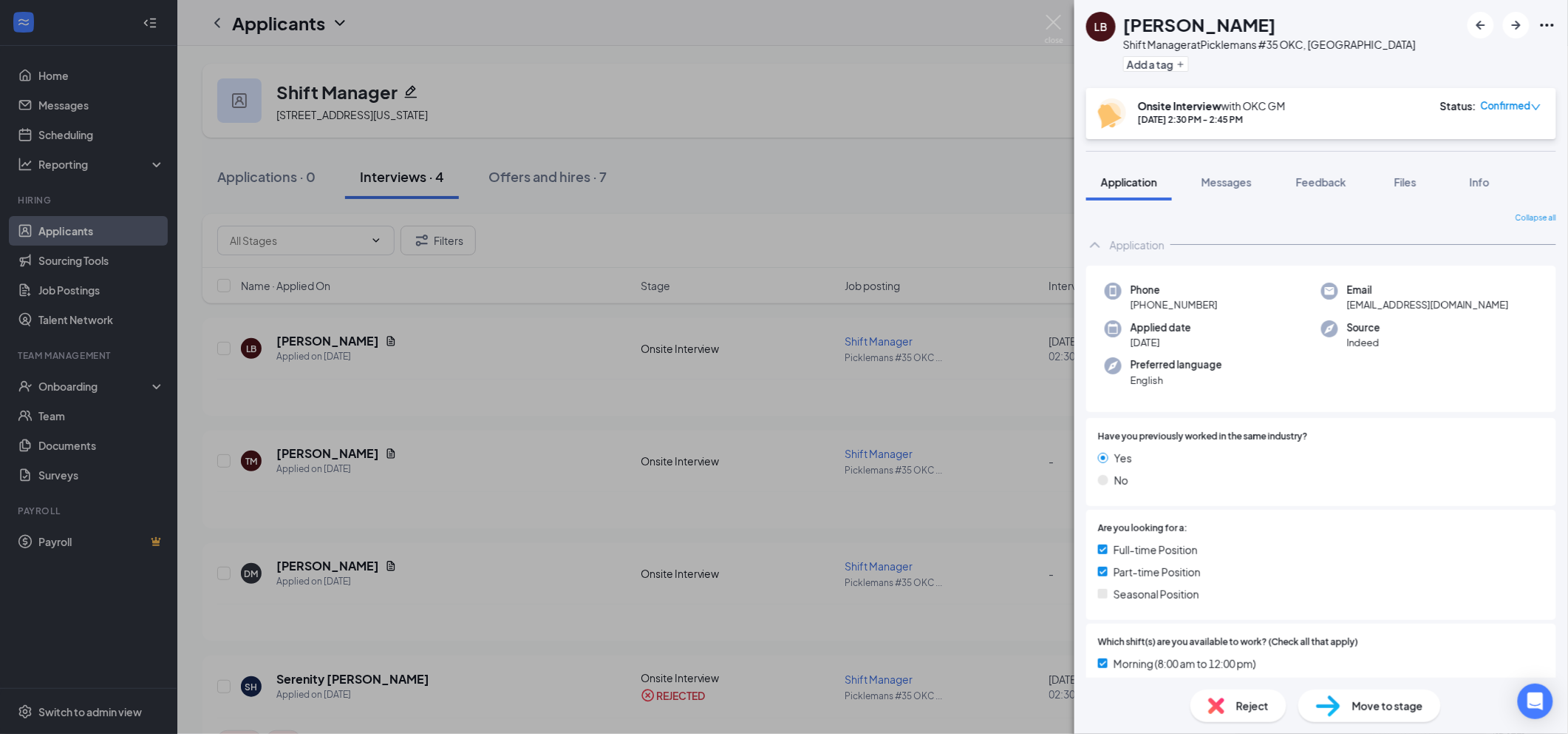
click at [863, 176] on div "LB [PERSON_NAME] Shift Manager at Picklemans #35 OKC, [GEOGRAPHIC_DATA] Add a t…" at bounding box center [784, 367] width 1568 height 734
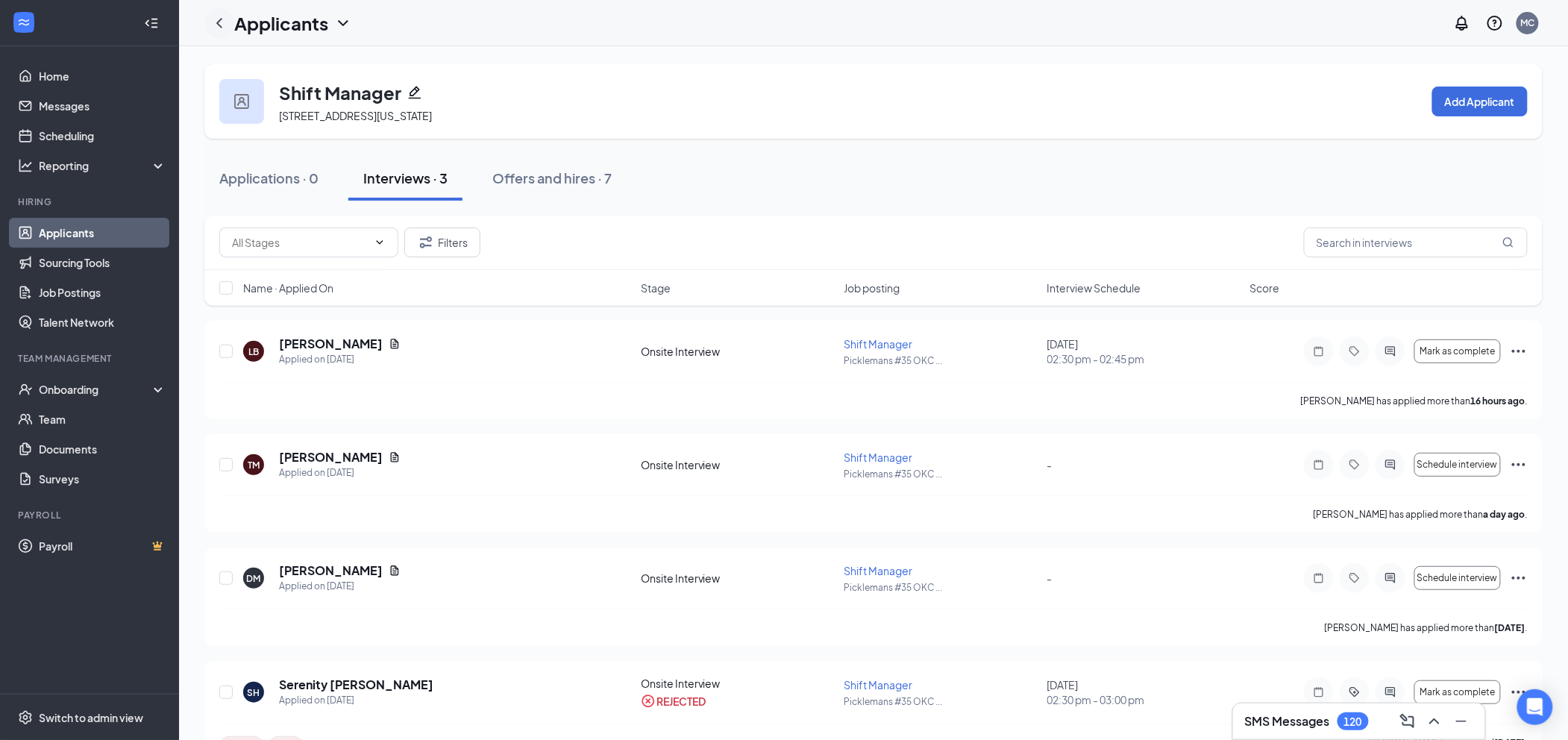
click at [219, 27] on icon "ChevronLeft" at bounding box center [219, 24] width 18 height 18
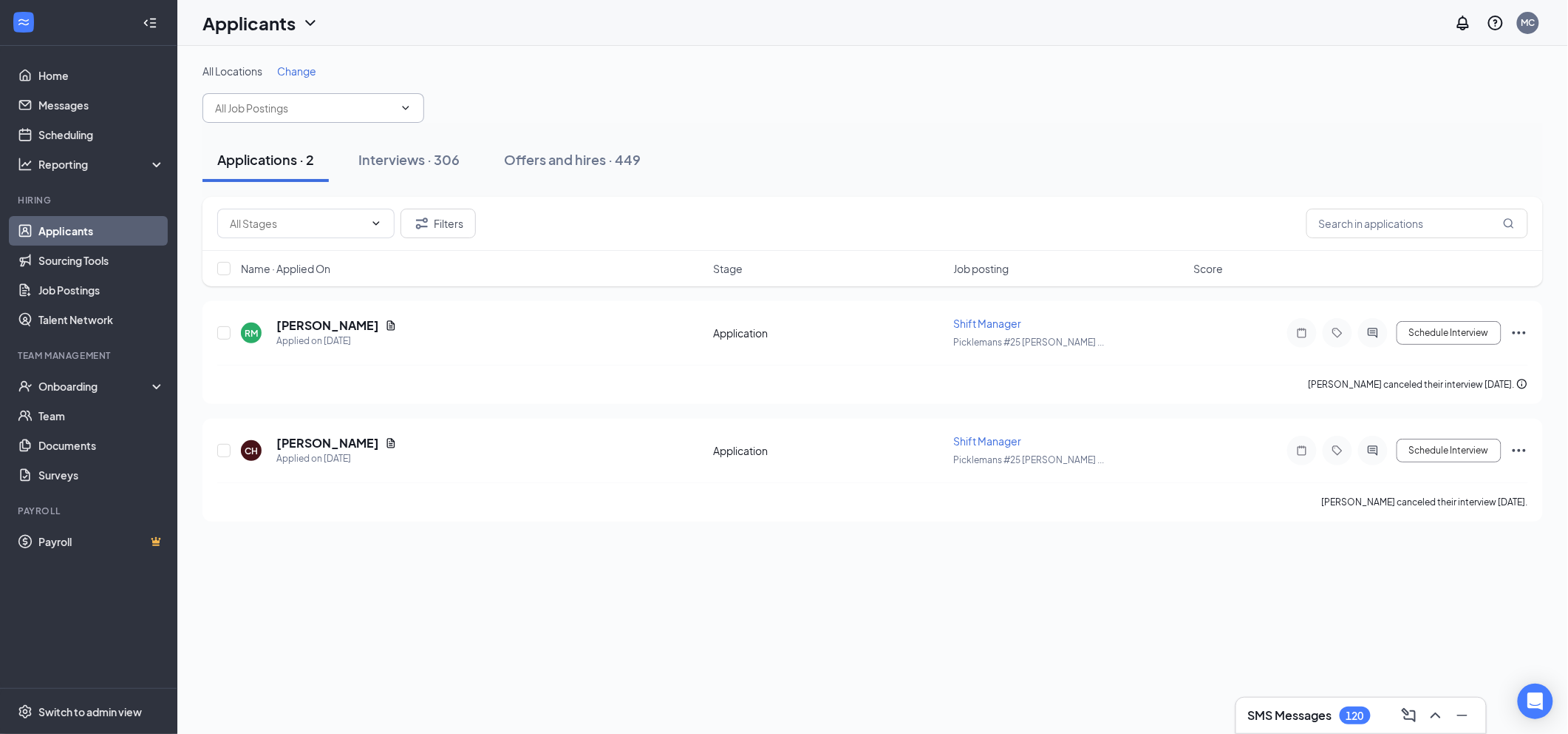
click at [339, 105] on input "text" at bounding box center [305, 108] width 178 height 16
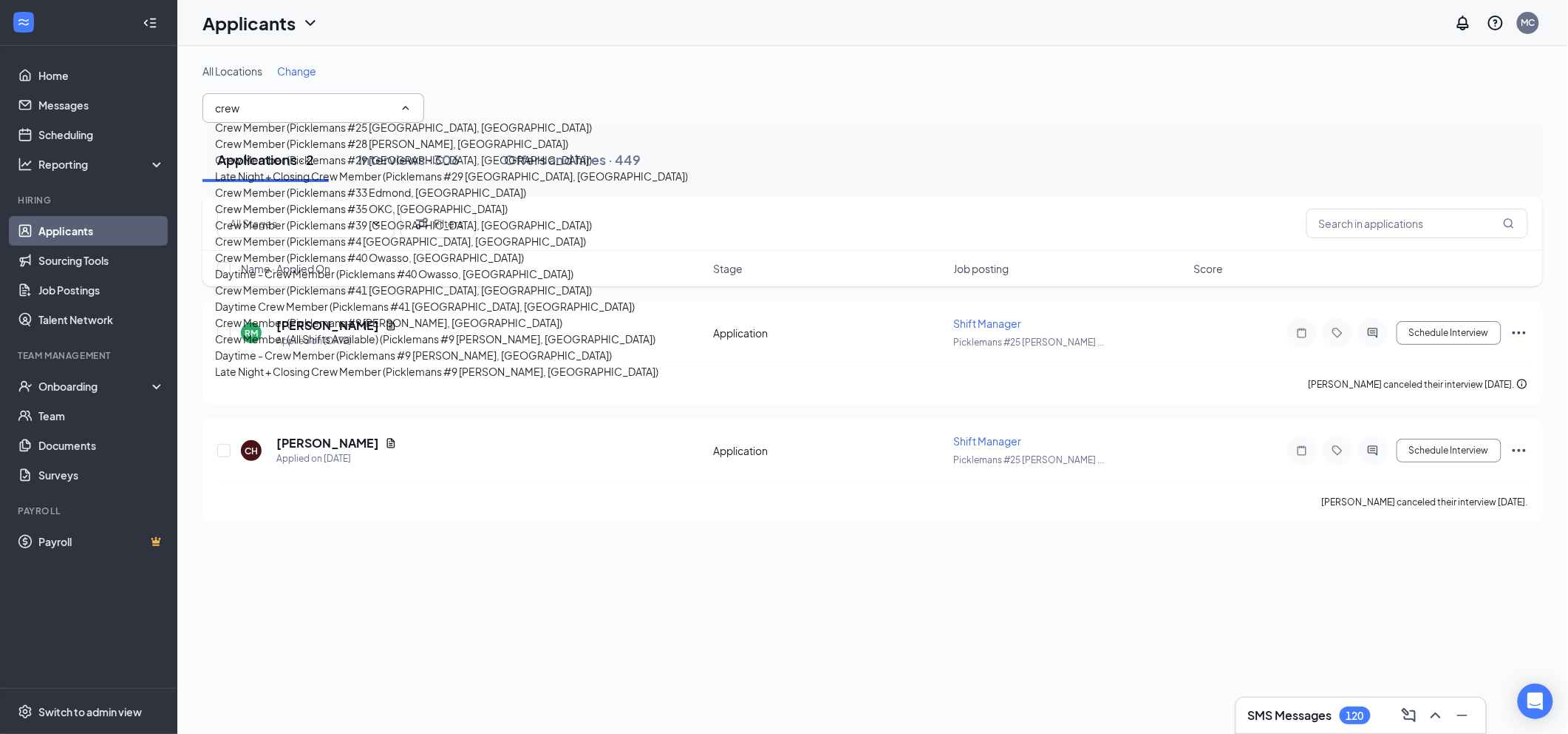
scroll to position [197, 0]
type input "crew"
click at [316, 200] on div "Crew Member (Picklemans #35 OKC, [GEOGRAPHIC_DATA])" at bounding box center [361, 208] width 293 height 16
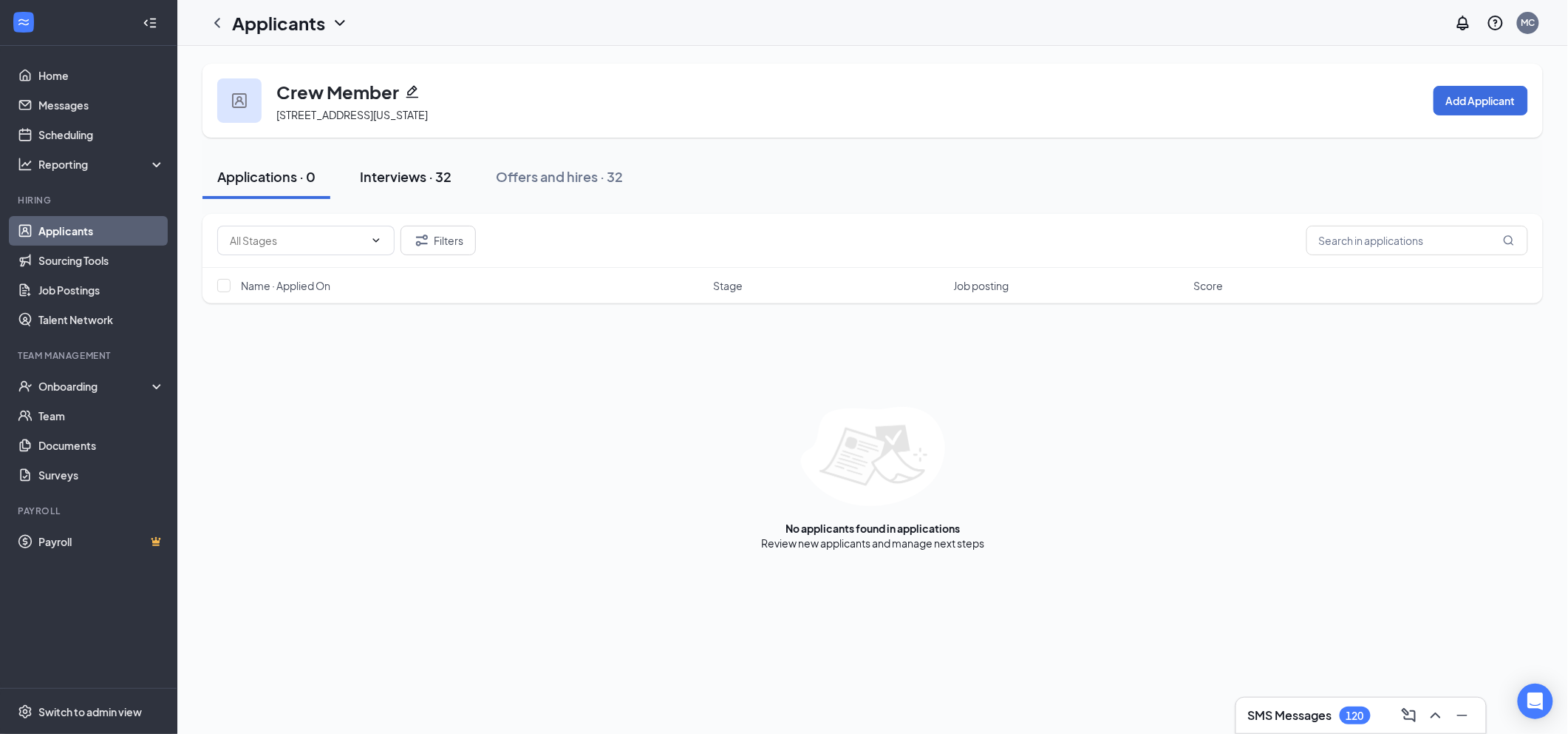
click at [421, 175] on div "Interviews · 32" at bounding box center [406, 176] width 92 height 19
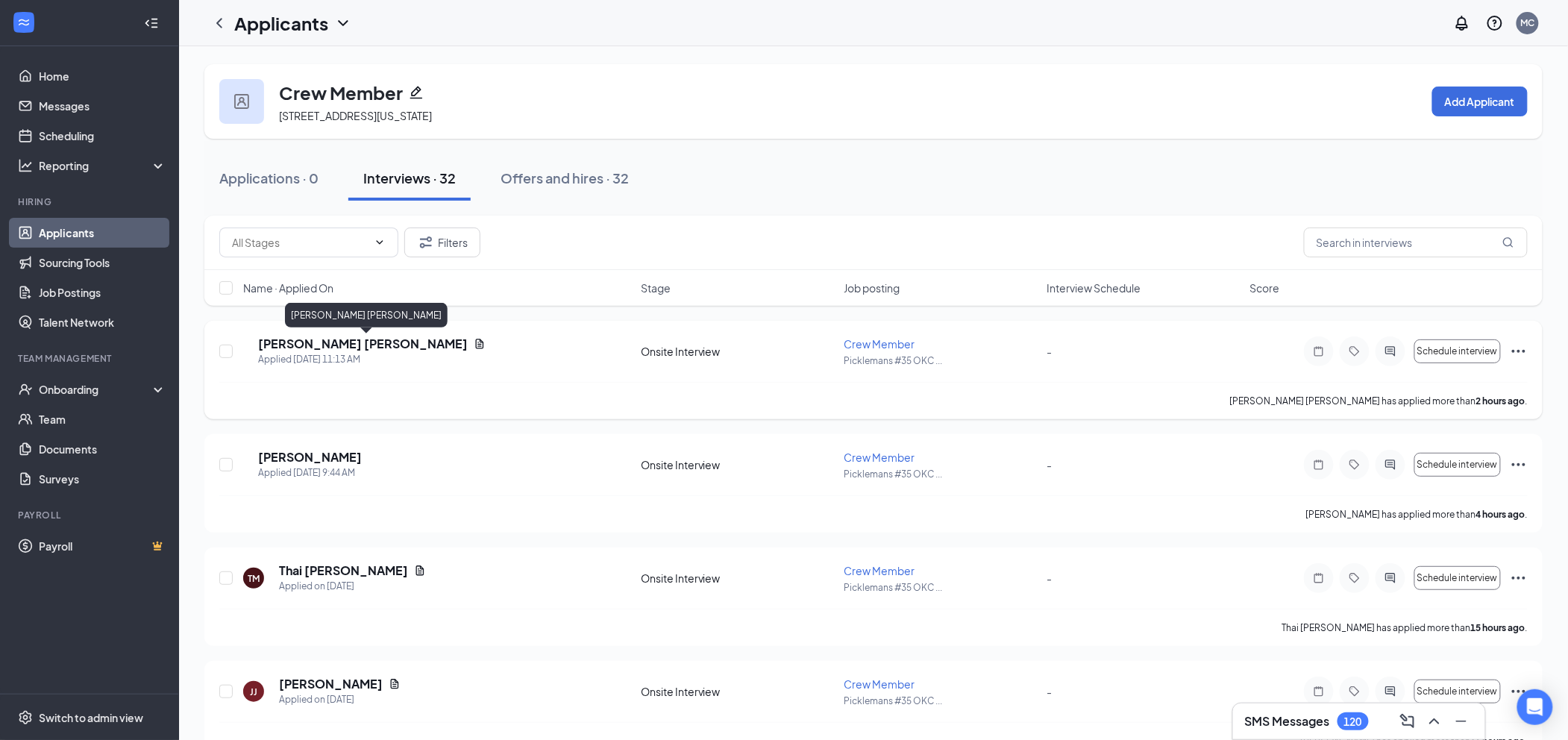
click at [299, 341] on h5 "[PERSON_NAME] [PERSON_NAME]" at bounding box center [363, 344] width 209 height 16
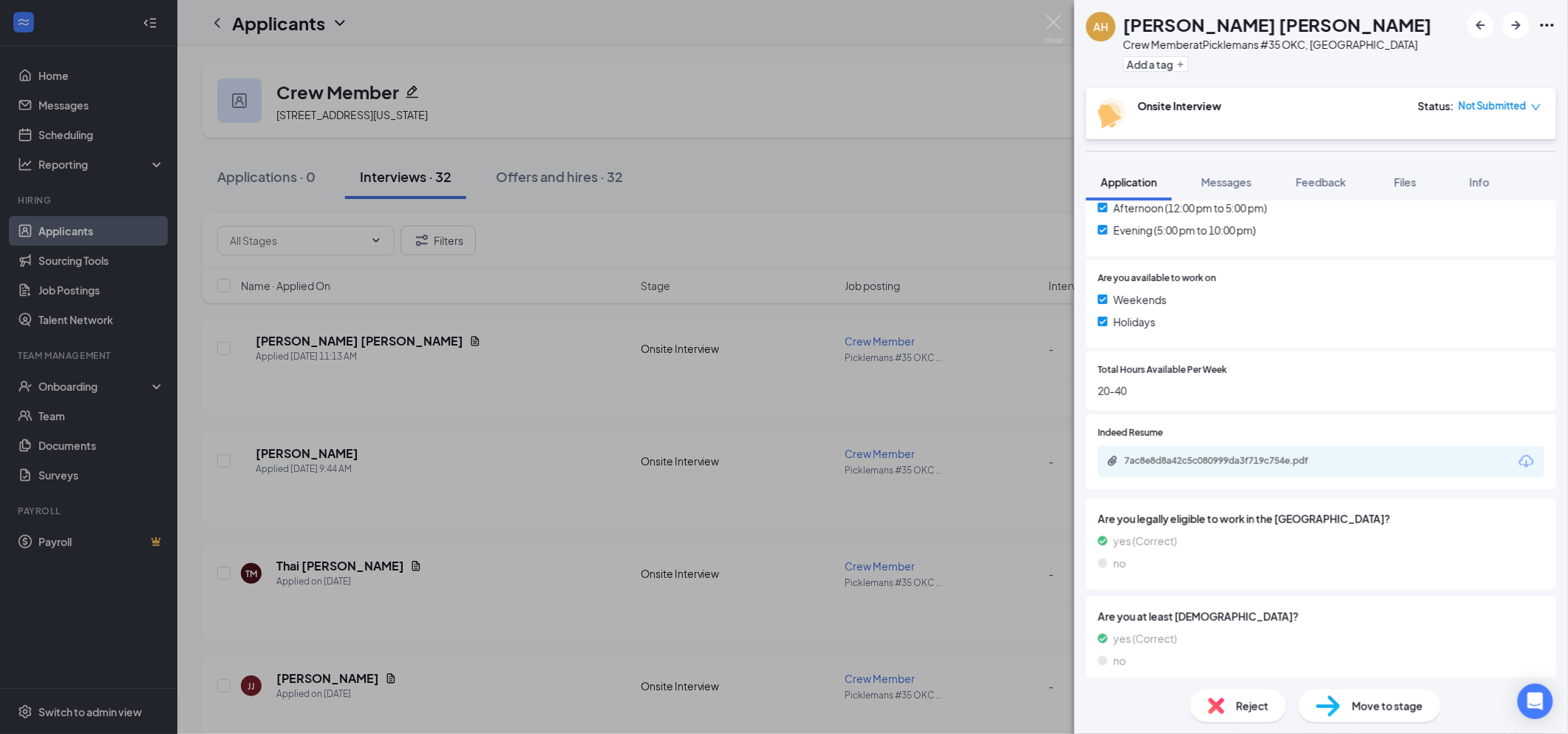
scroll to position [587, 0]
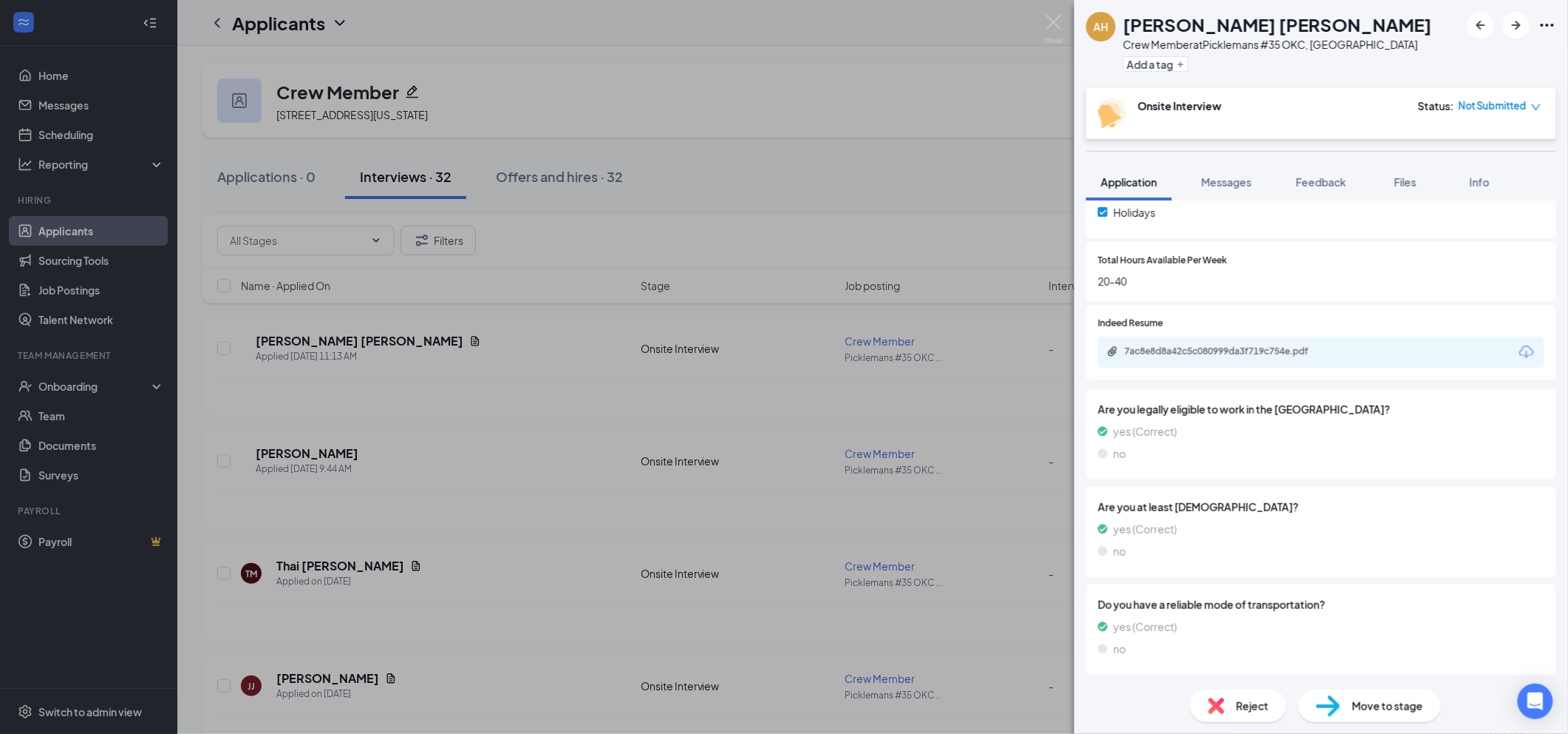
click at [1268, 352] on div "7ac8e8d8a42c5c080999da3f719c754e.pdf" at bounding box center [1228, 351] width 207 height 12
click at [1245, 701] on span "Reject" at bounding box center [1253, 705] width 32 height 16
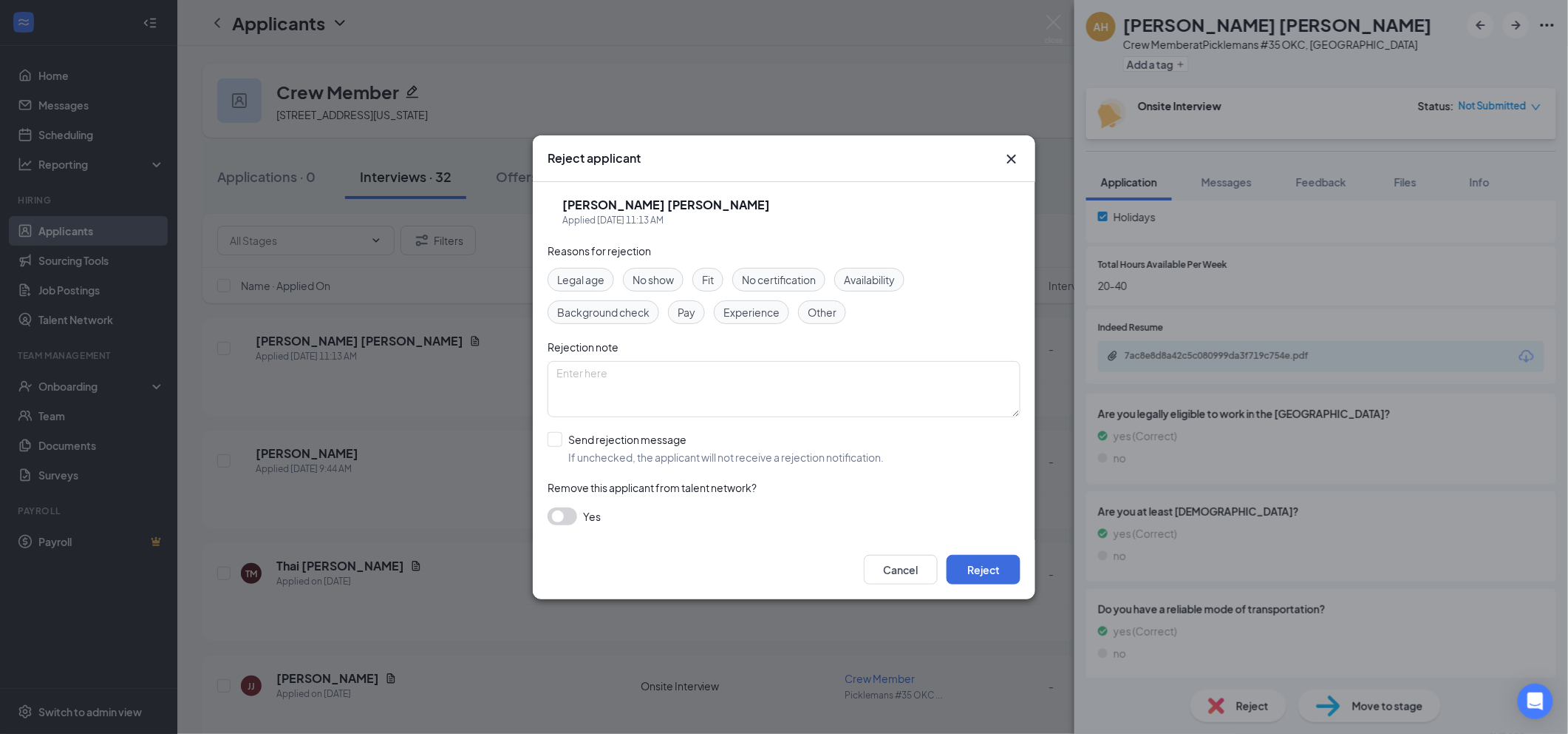
click at [815, 310] on span "Other" at bounding box center [822, 312] width 29 height 16
click at [606, 442] on input "Send rejection message If unchecked, the applicant will not receive a rejection…" at bounding box center [716, 448] width 336 height 32
checkbox input "true"
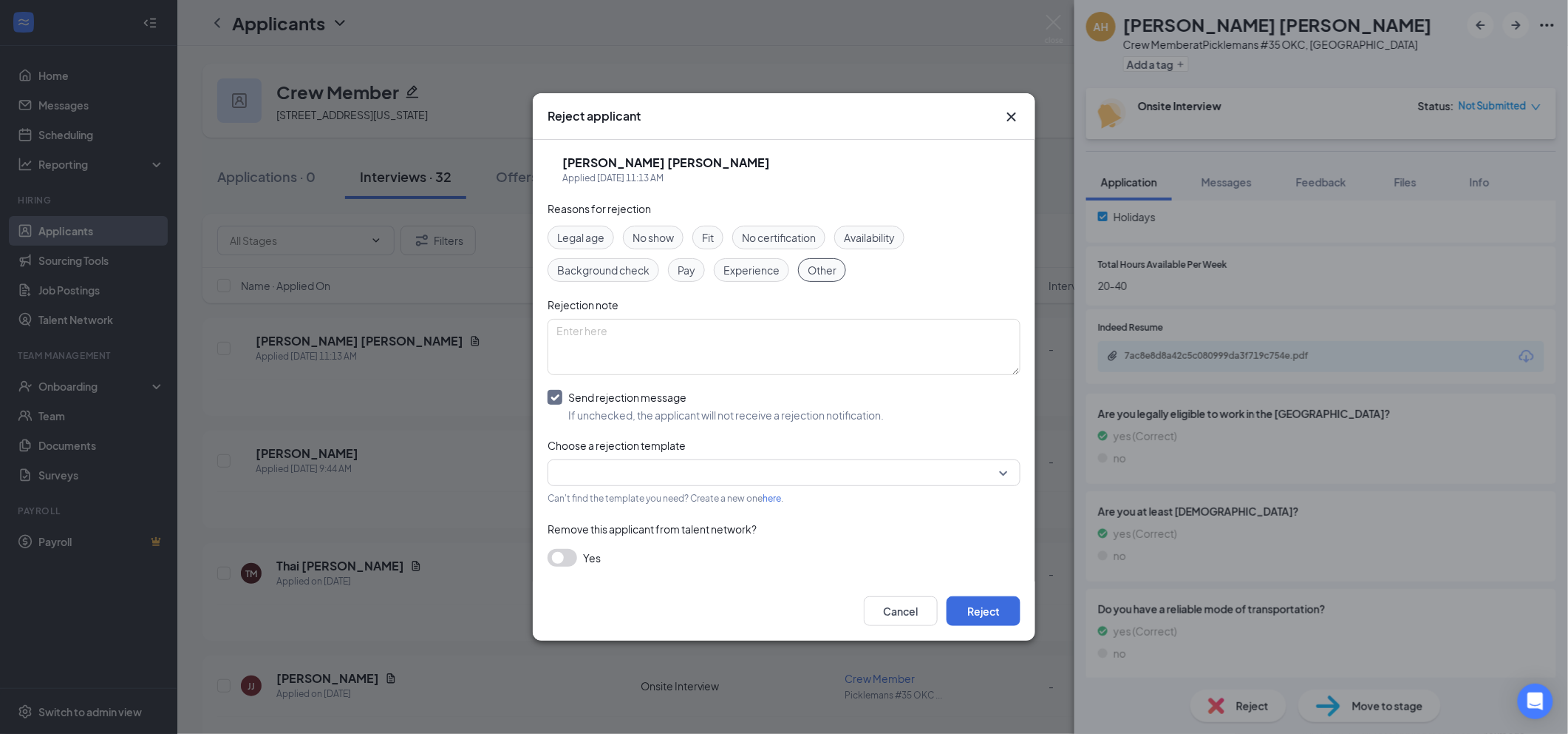
click at [692, 487] on div "Reasons for rejection Legal age No show Fit No certification Availability Backg…" at bounding box center [784, 390] width 473 height 381
click at [708, 472] on input "search" at bounding box center [779, 473] width 445 height 25
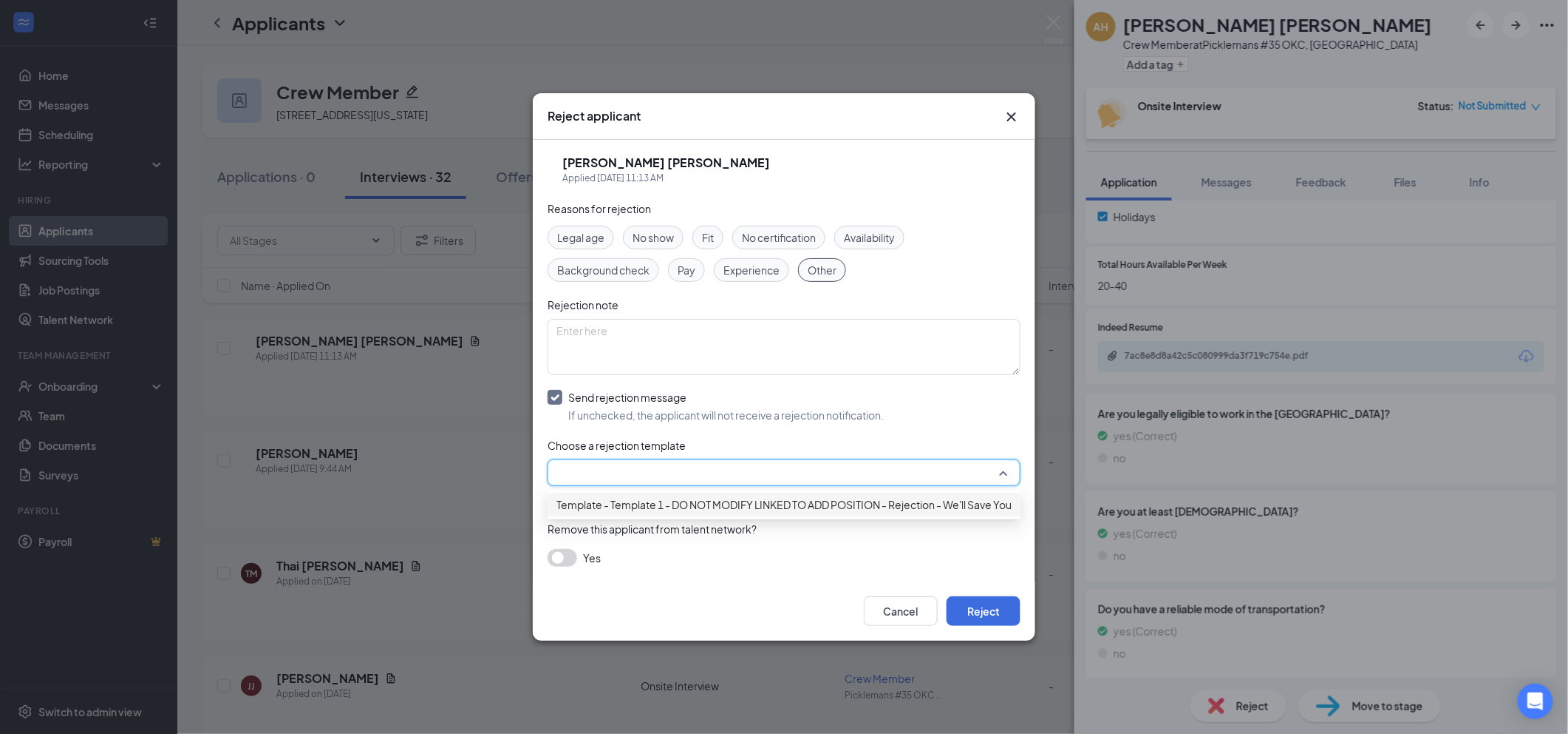
click at [716, 503] on span "Template - Template 1 - DO NOT MODIFY LINKED TO ADD POSITION - Rejection - We'l…" at bounding box center [815, 504] width 515 height 16
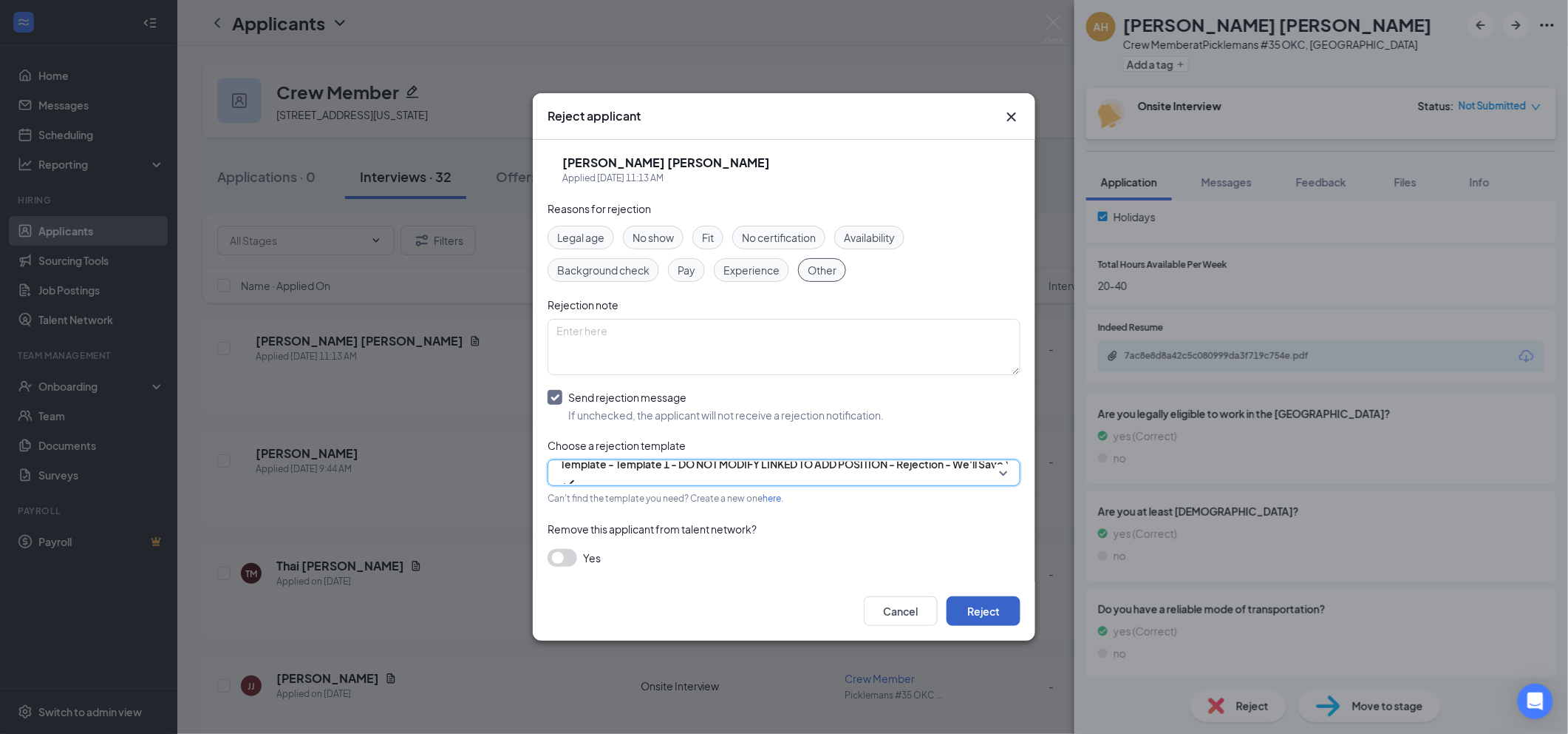
click at [981, 619] on button "Reject" at bounding box center [983, 610] width 74 height 30
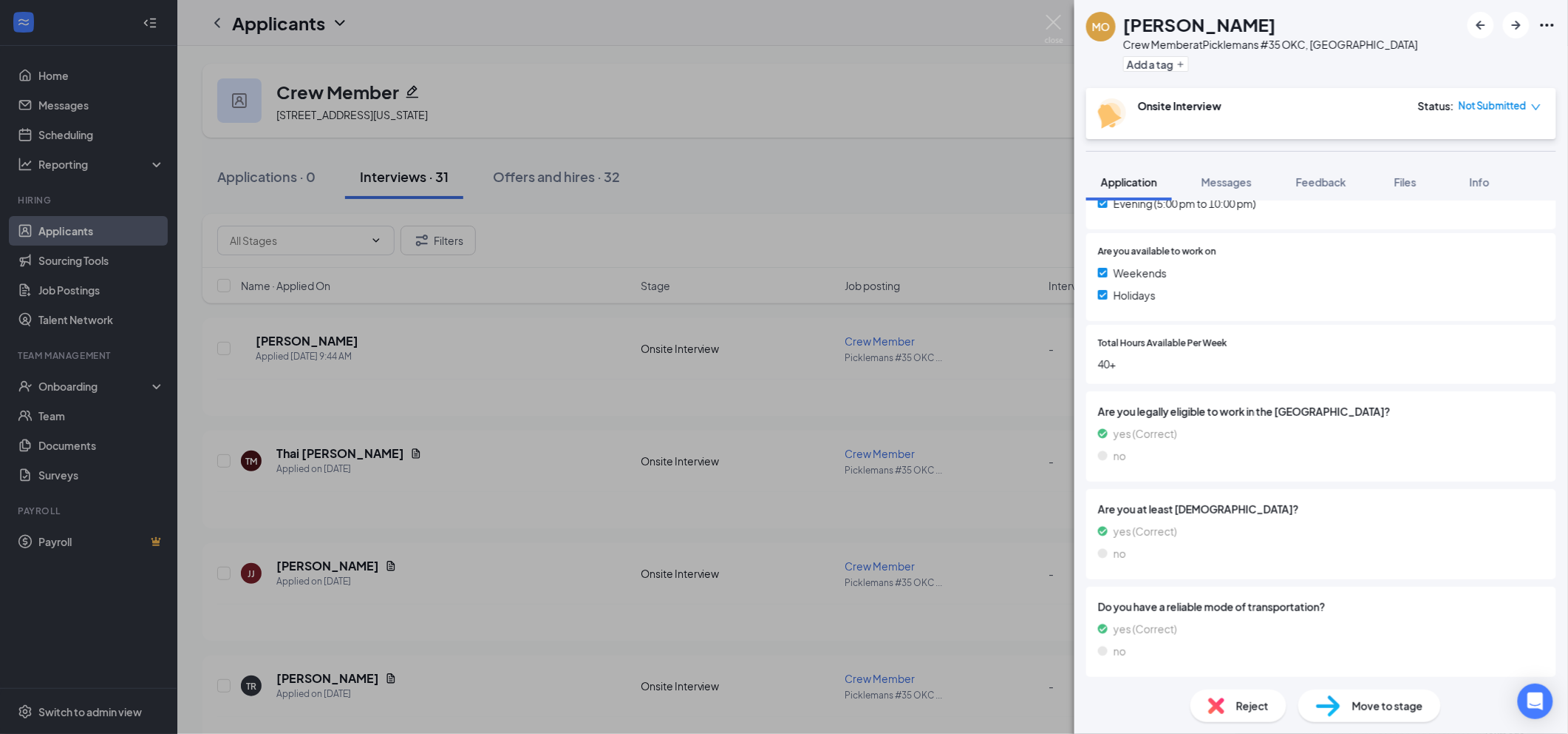
scroll to position [508, 0]
click at [1249, 713] on span "Reject" at bounding box center [1253, 705] width 32 height 16
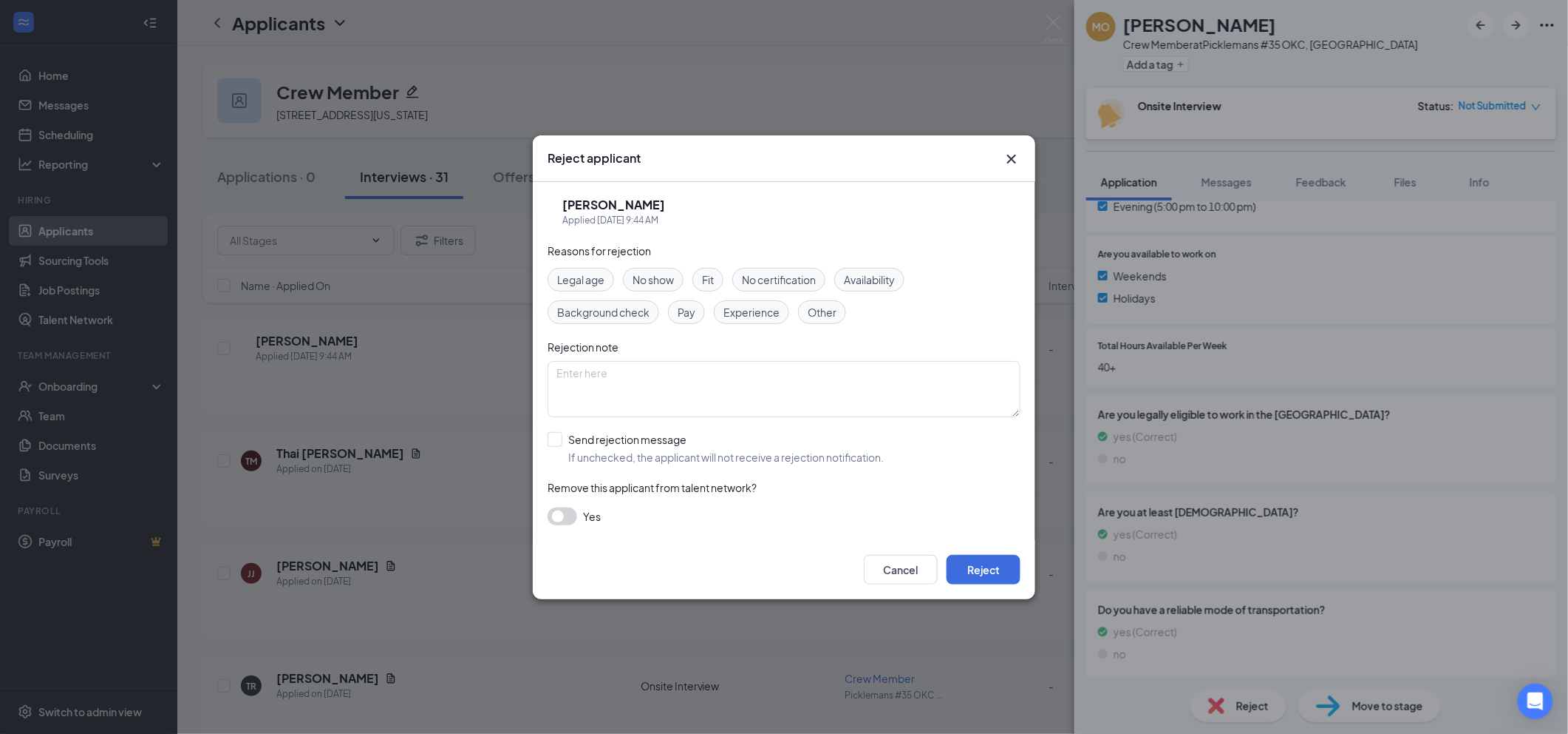
drag, startPoint x: 823, startPoint y: 307, endPoint x: 815, endPoint y: 309, distance: 8.2
click at [822, 307] on span "Other" at bounding box center [822, 312] width 29 height 16
click at [643, 458] on input "Send rejection message If unchecked, the applicant will not receive a rejection…" at bounding box center [716, 448] width 336 height 32
checkbox input "true"
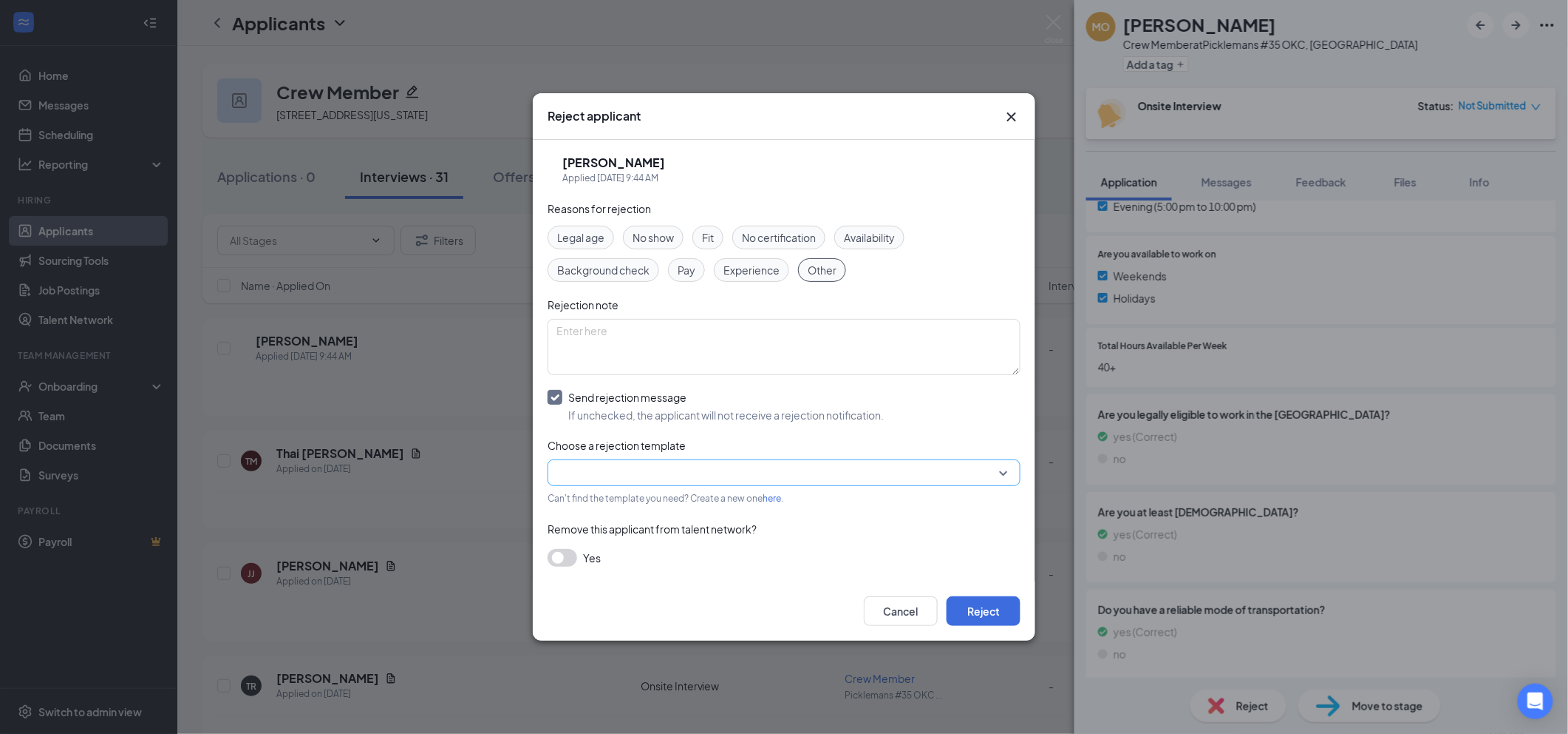
click at [688, 467] on input "search" at bounding box center [779, 473] width 445 height 25
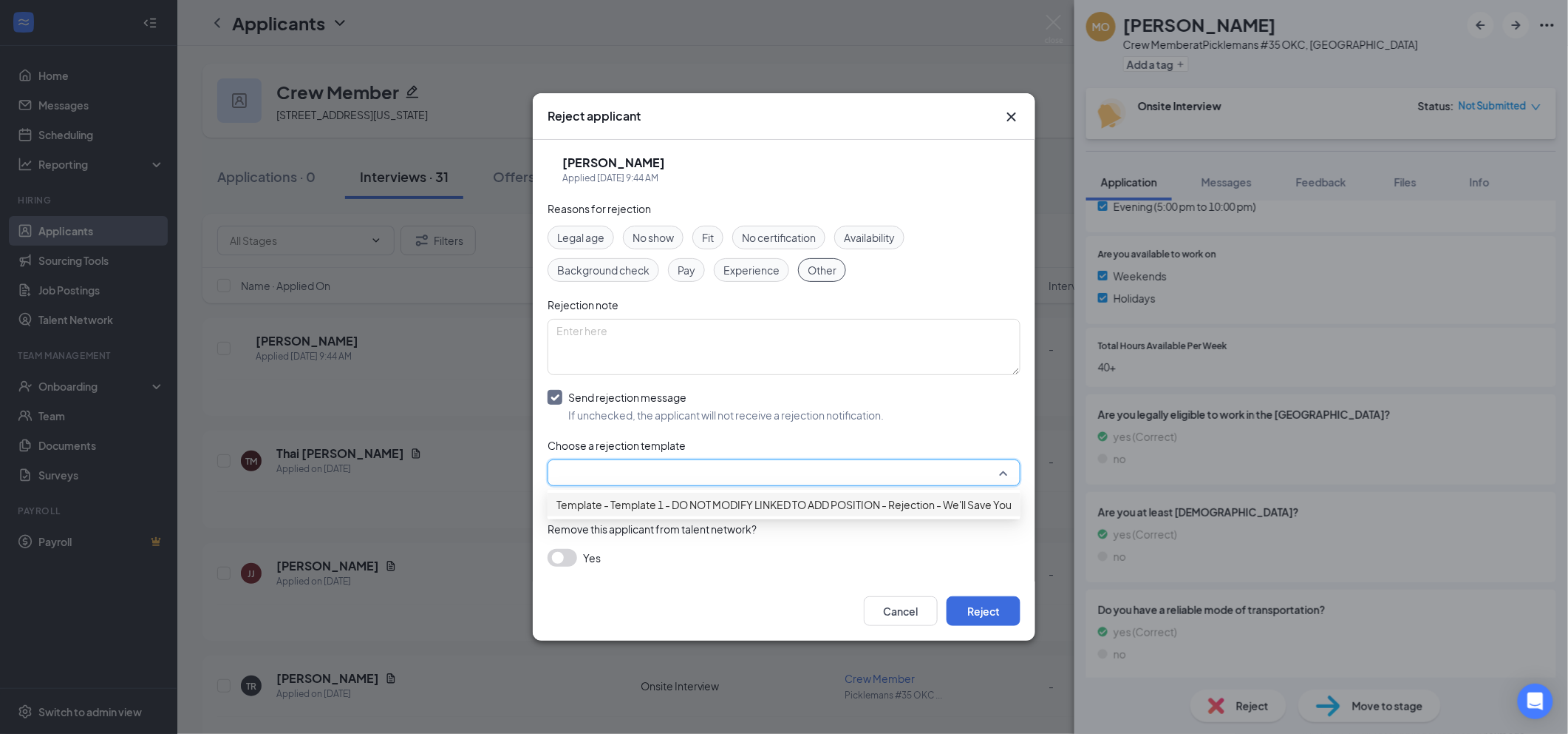
click at [745, 507] on span "Template - Template 1 - DO NOT MODIFY LINKED TO ADD POSITION - Rejection - We'l…" at bounding box center [815, 504] width 515 height 16
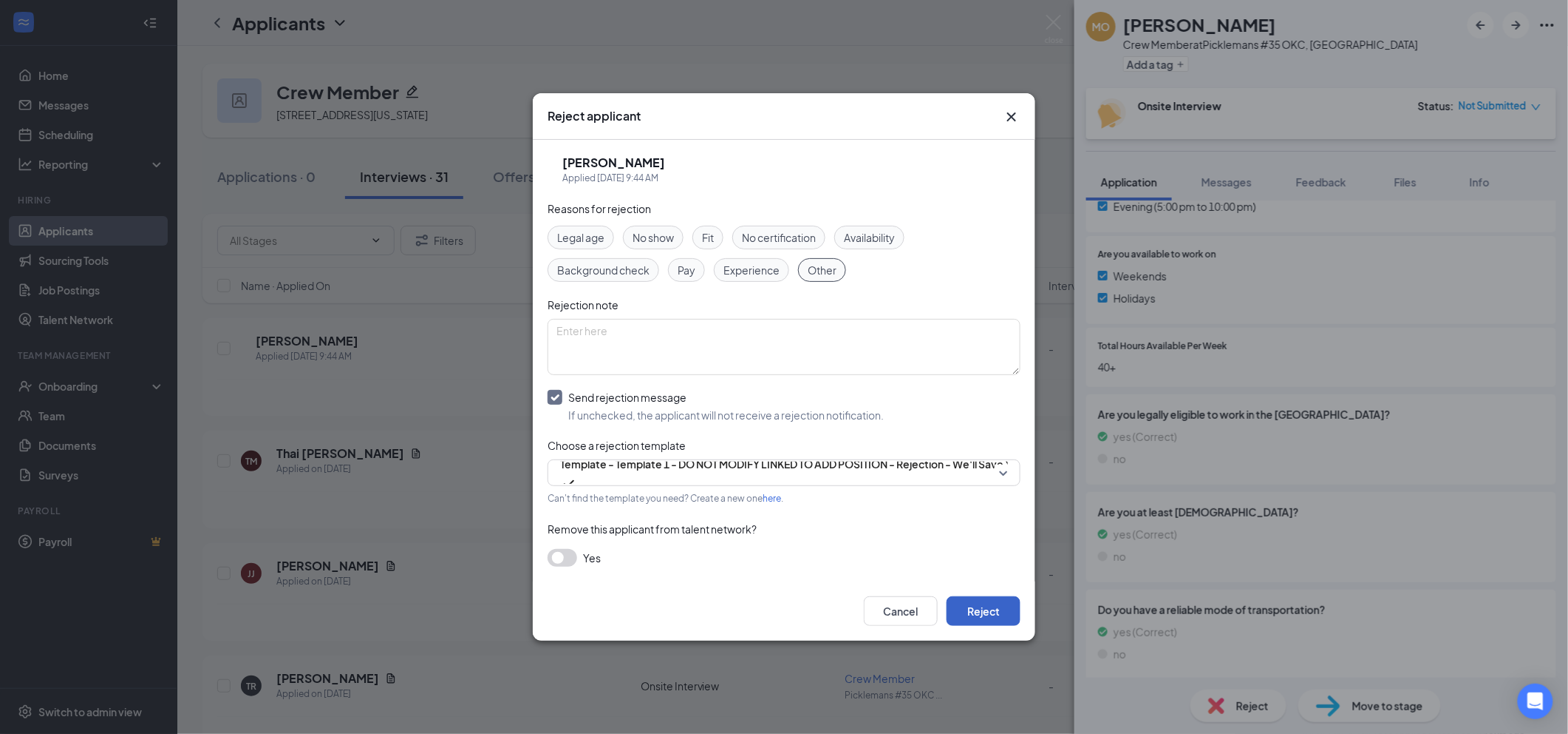
click at [982, 608] on button "Reject" at bounding box center [983, 610] width 74 height 30
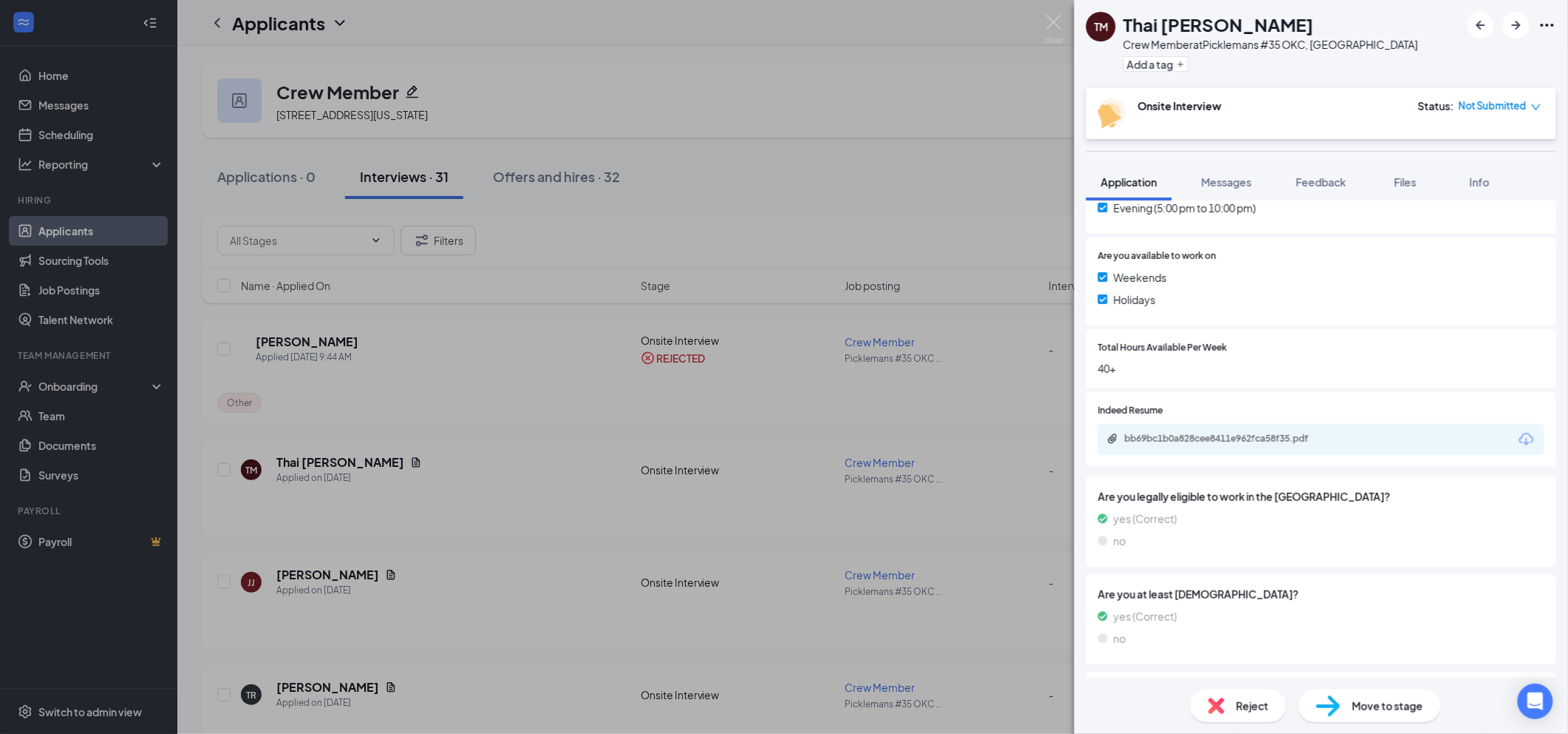
scroll to position [587, 0]
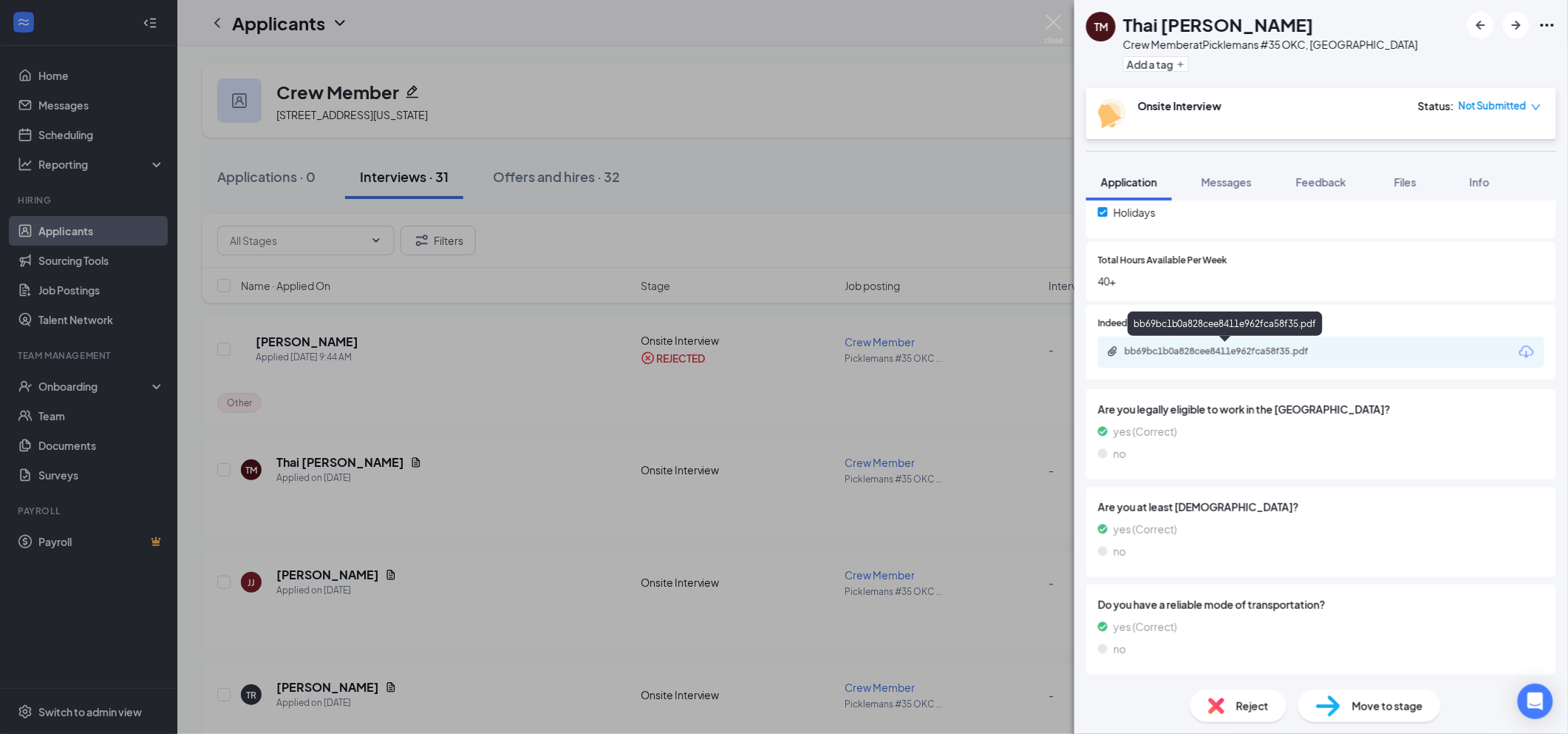
click at [1245, 350] on div "bb69bc1b0a828cee8411e962fca58f35.pdf" at bounding box center [1228, 351] width 207 height 12
click at [1244, 711] on span "Reject" at bounding box center [1253, 705] width 32 height 16
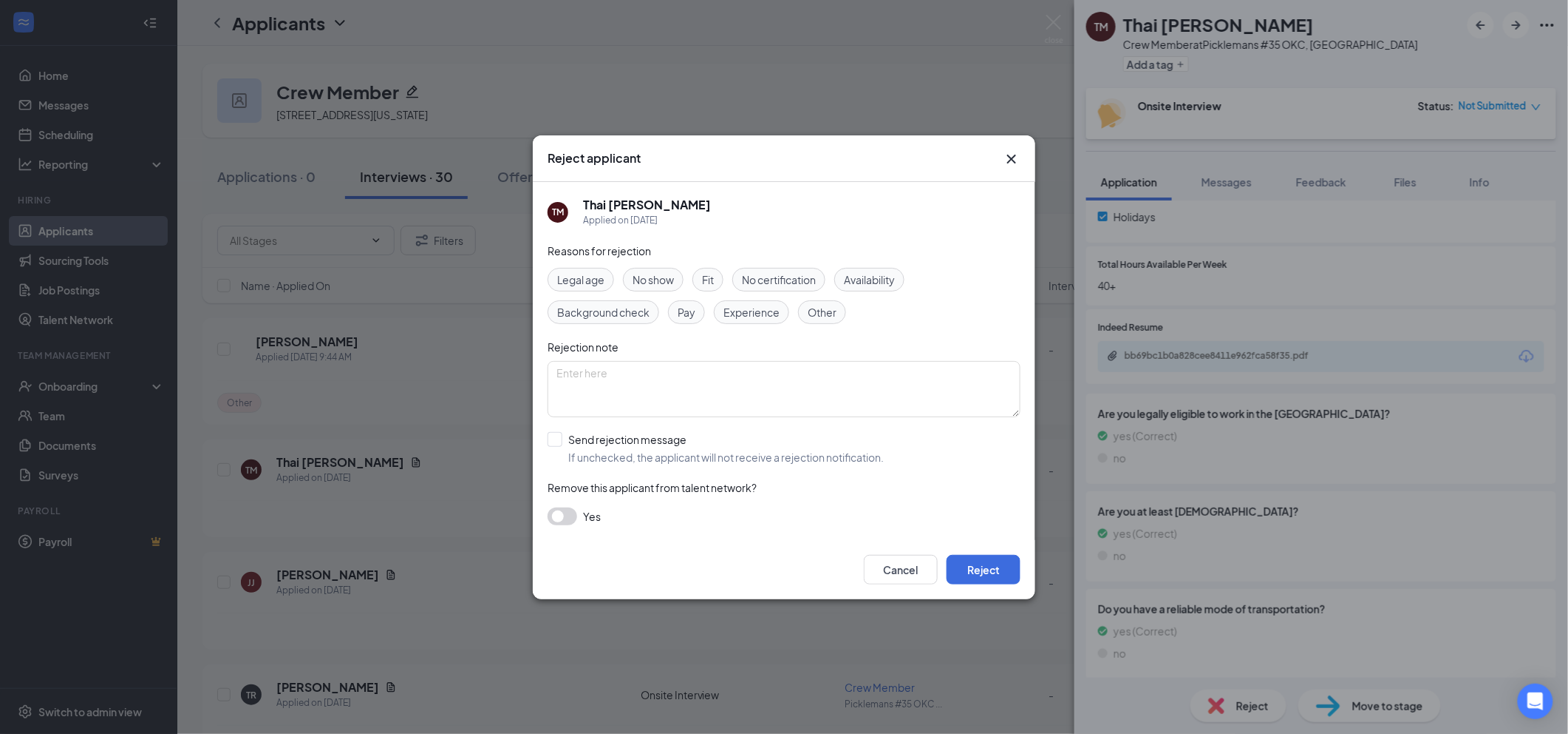
click at [771, 310] on span "Experience" at bounding box center [752, 312] width 56 height 16
click at [701, 454] on input "Send rejection message If unchecked, the applicant will not receive a rejection…" at bounding box center [716, 448] width 336 height 32
checkbox input "true"
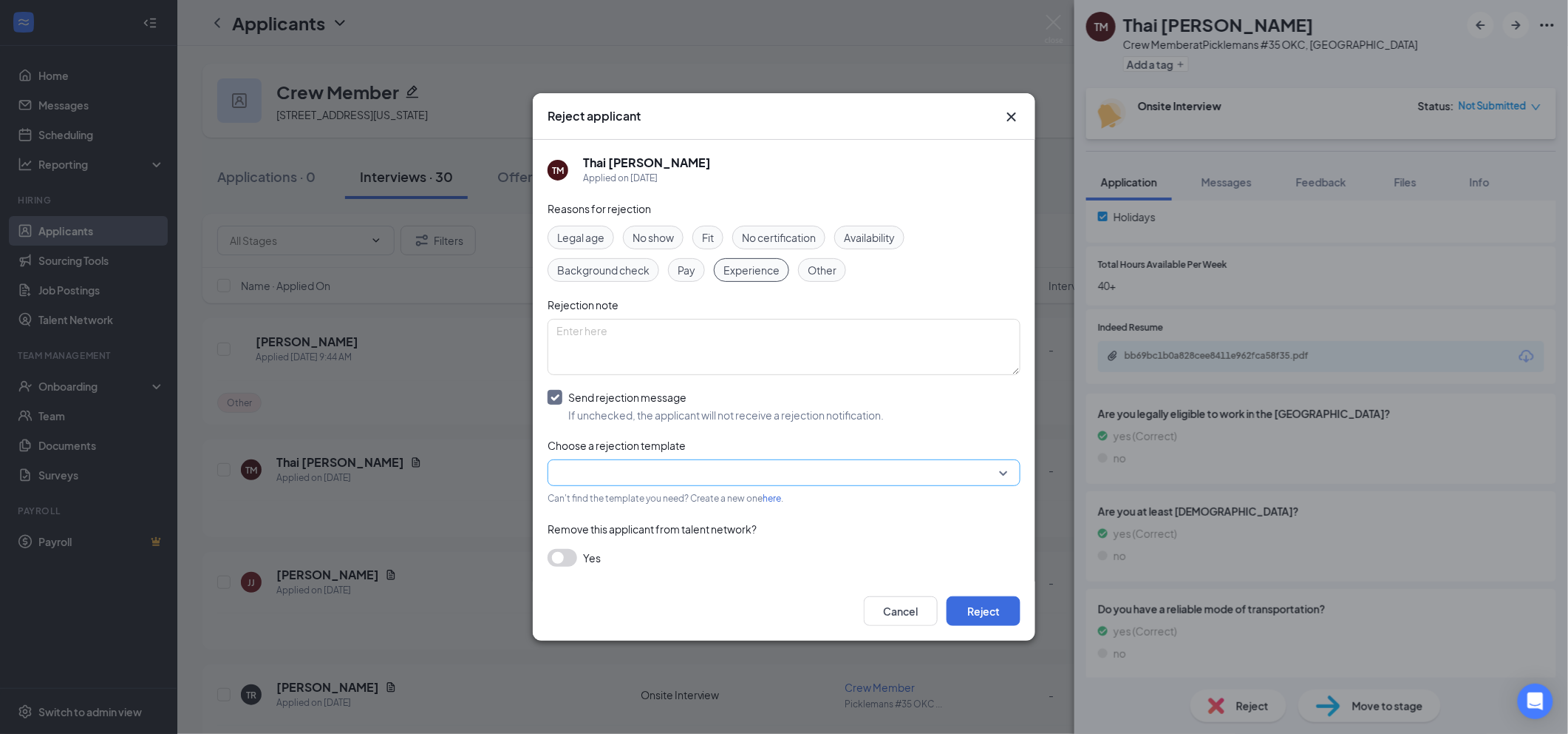
click at [734, 477] on input "search" at bounding box center [779, 473] width 445 height 25
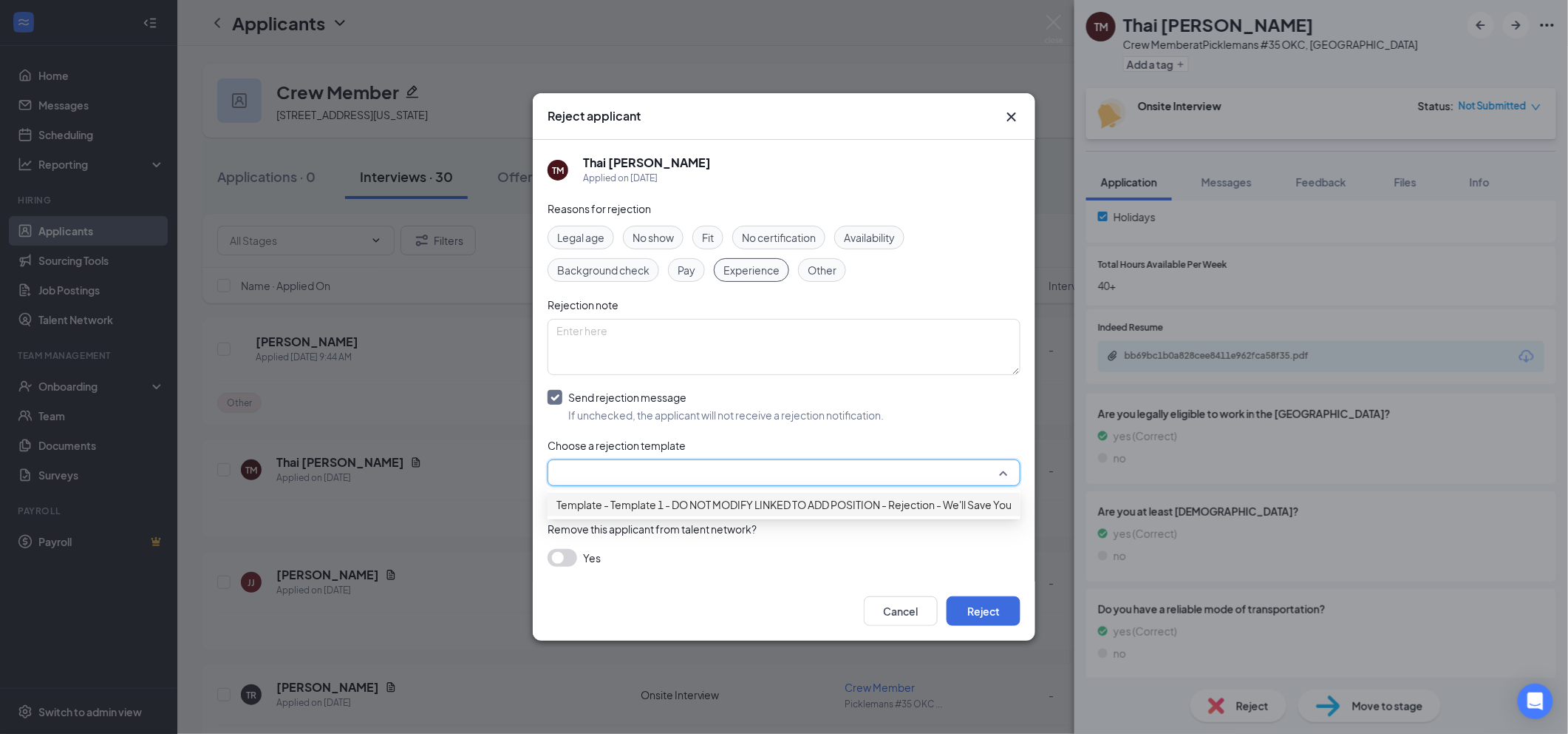
click at [782, 512] on span "Template - Template 1 - DO NOT MODIFY LINKED TO ADD POSITION - Rejection - We'l…" at bounding box center [815, 504] width 515 height 16
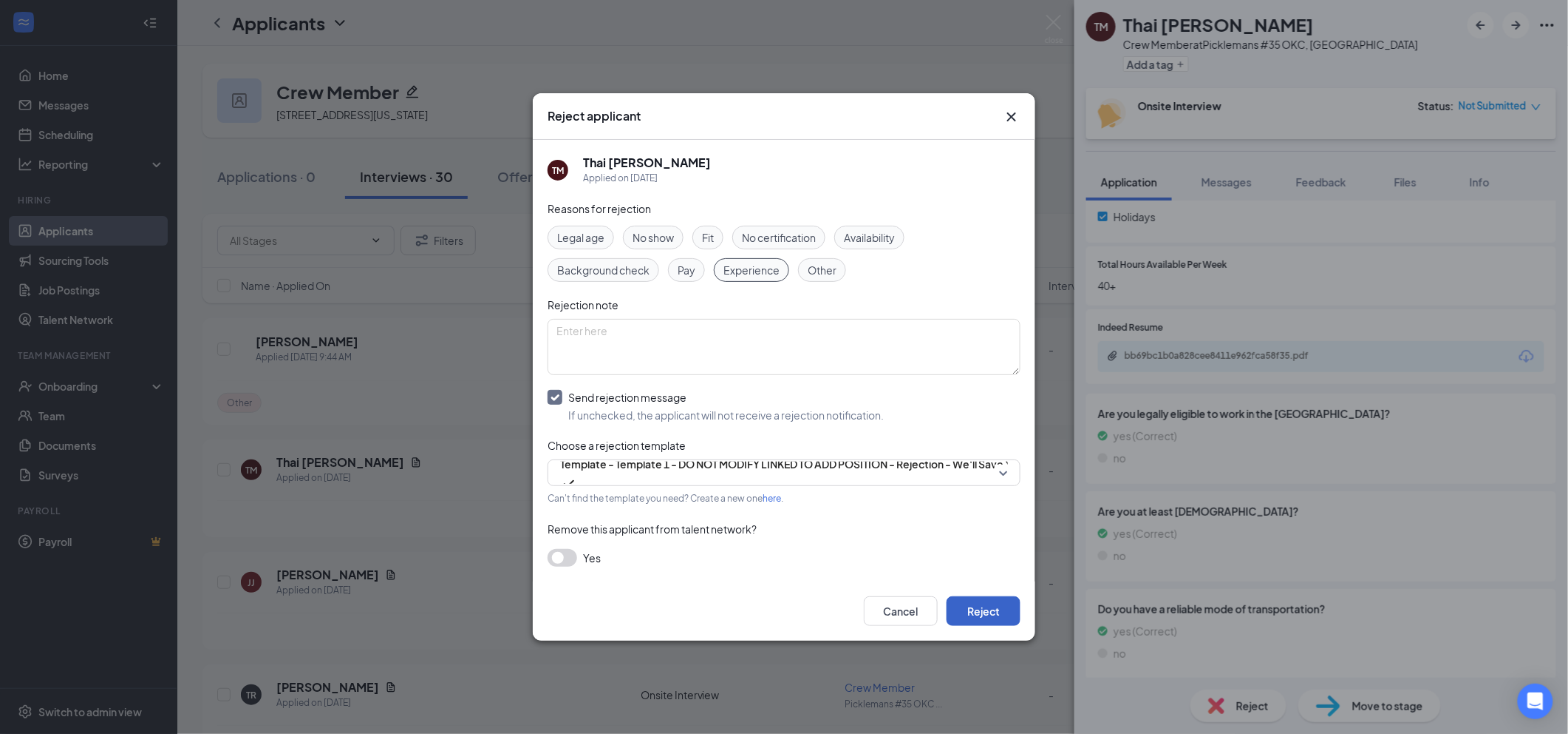
click at [971, 619] on button "Reject" at bounding box center [983, 610] width 74 height 30
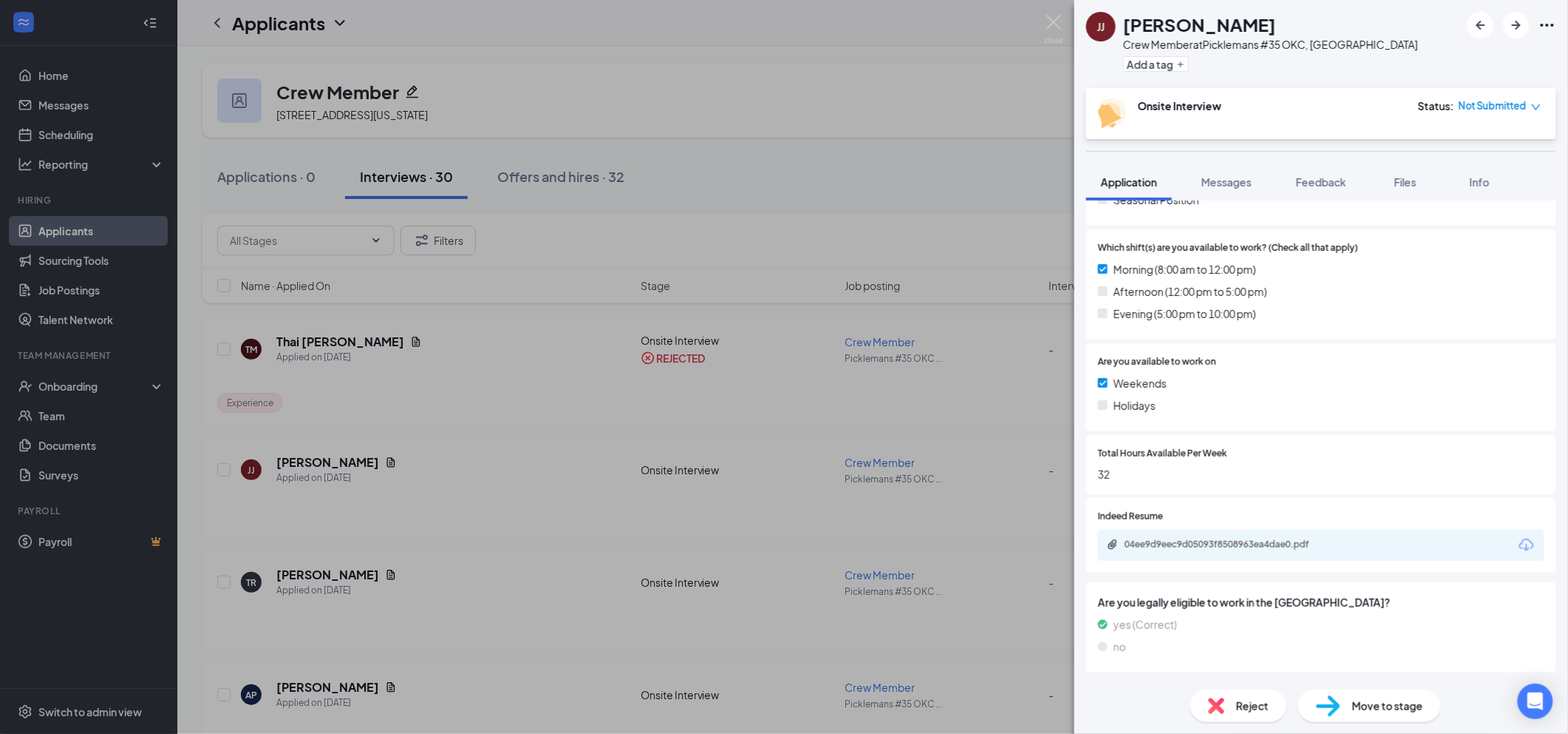
scroll to position [587, 0]
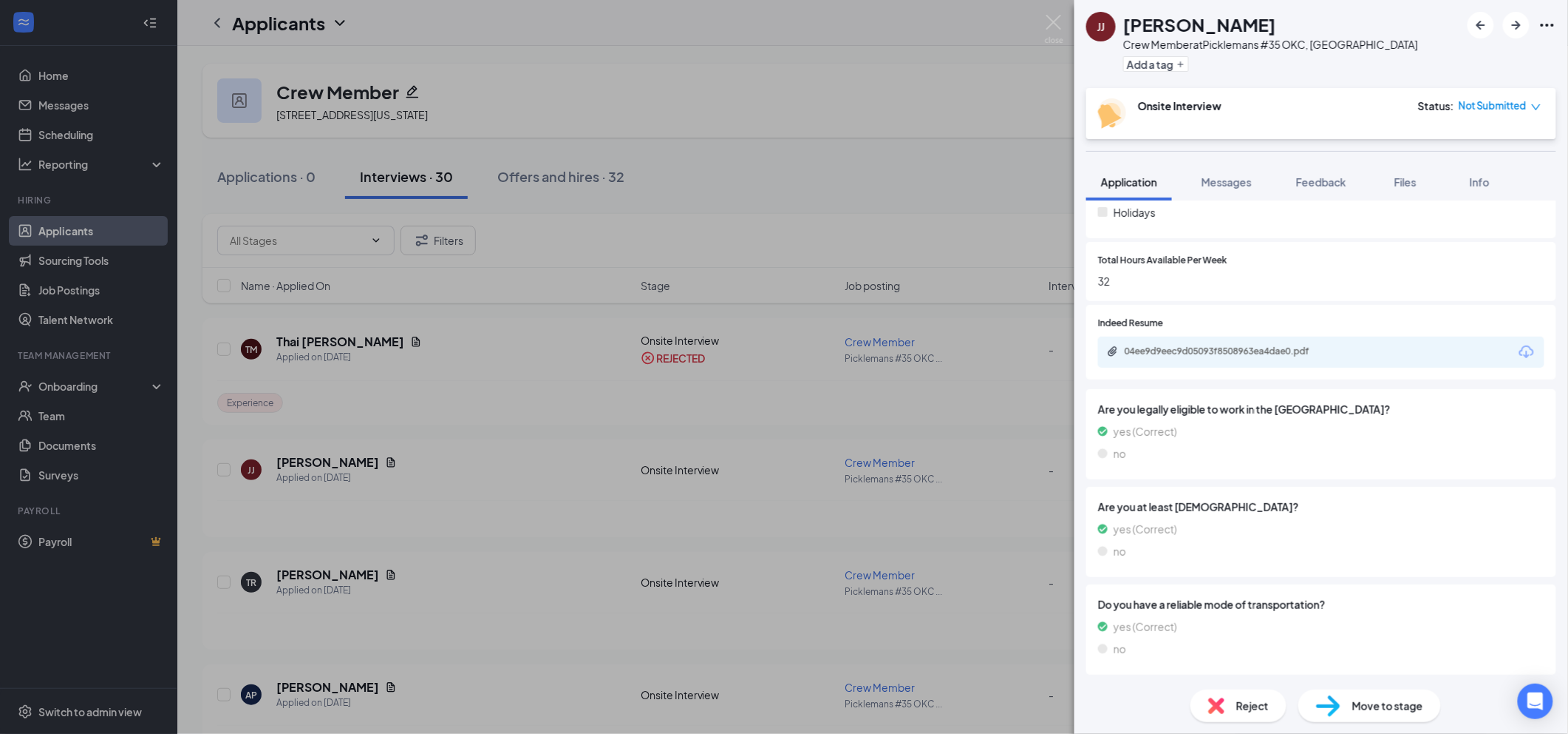
click at [1192, 360] on div "04ee9d9eec9d05093f8508963ea4dae0.pdf" at bounding box center [1321, 352] width 446 height 31
click at [1187, 351] on div "04ee9d9eec9d05093f8508963ea4dae0.pdf" at bounding box center [1228, 351] width 207 height 12
click at [1239, 705] on span "Reject" at bounding box center [1253, 705] width 32 height 16
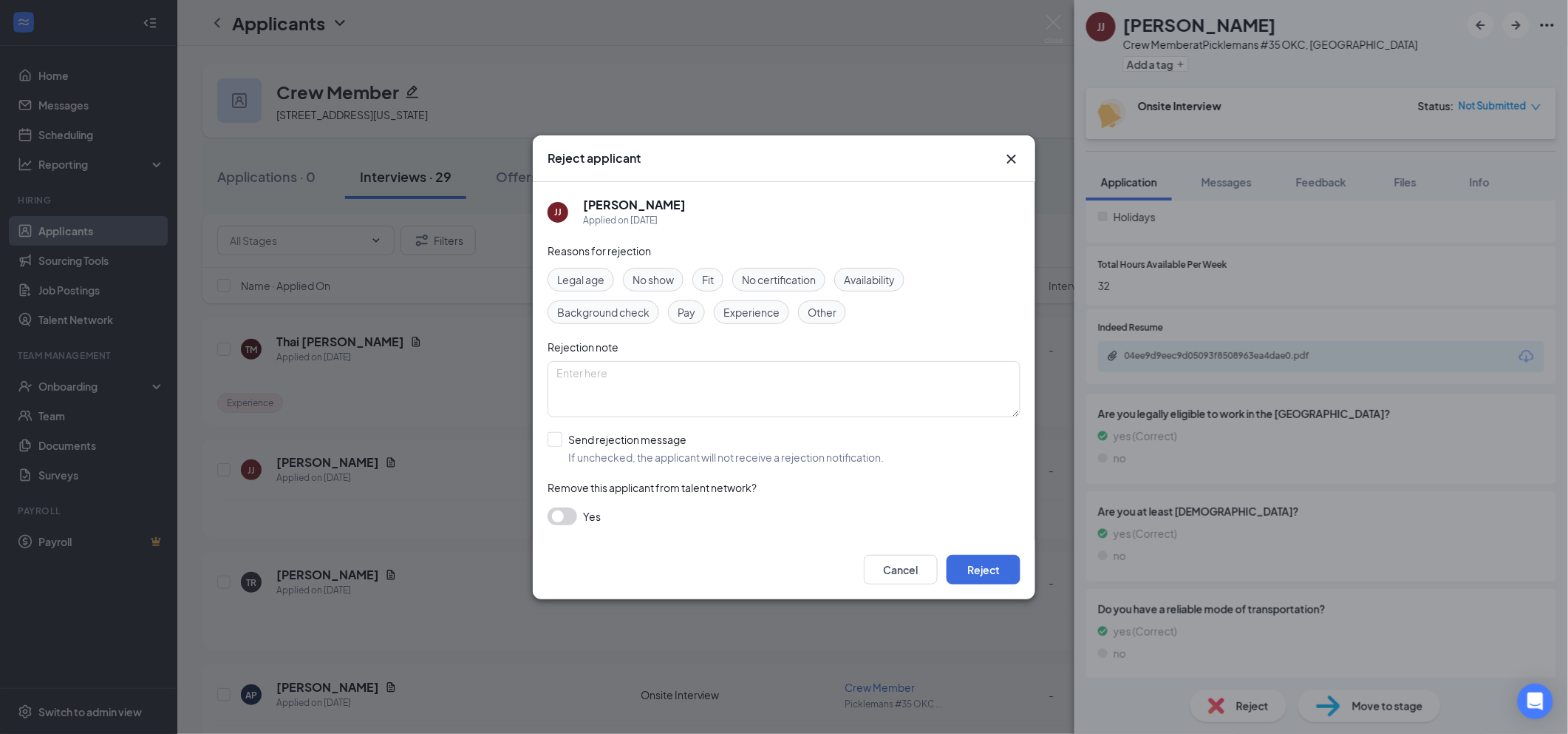
click at [819, 311] on span "Other" at bounding box center [822, 312] width 29 height 16
click at [802, 445] on input "Send rejection message If unchecked, the applicant will not receive a rejection…" at bounding box center [716, 448] width 336 height 32
checkbox input "true"
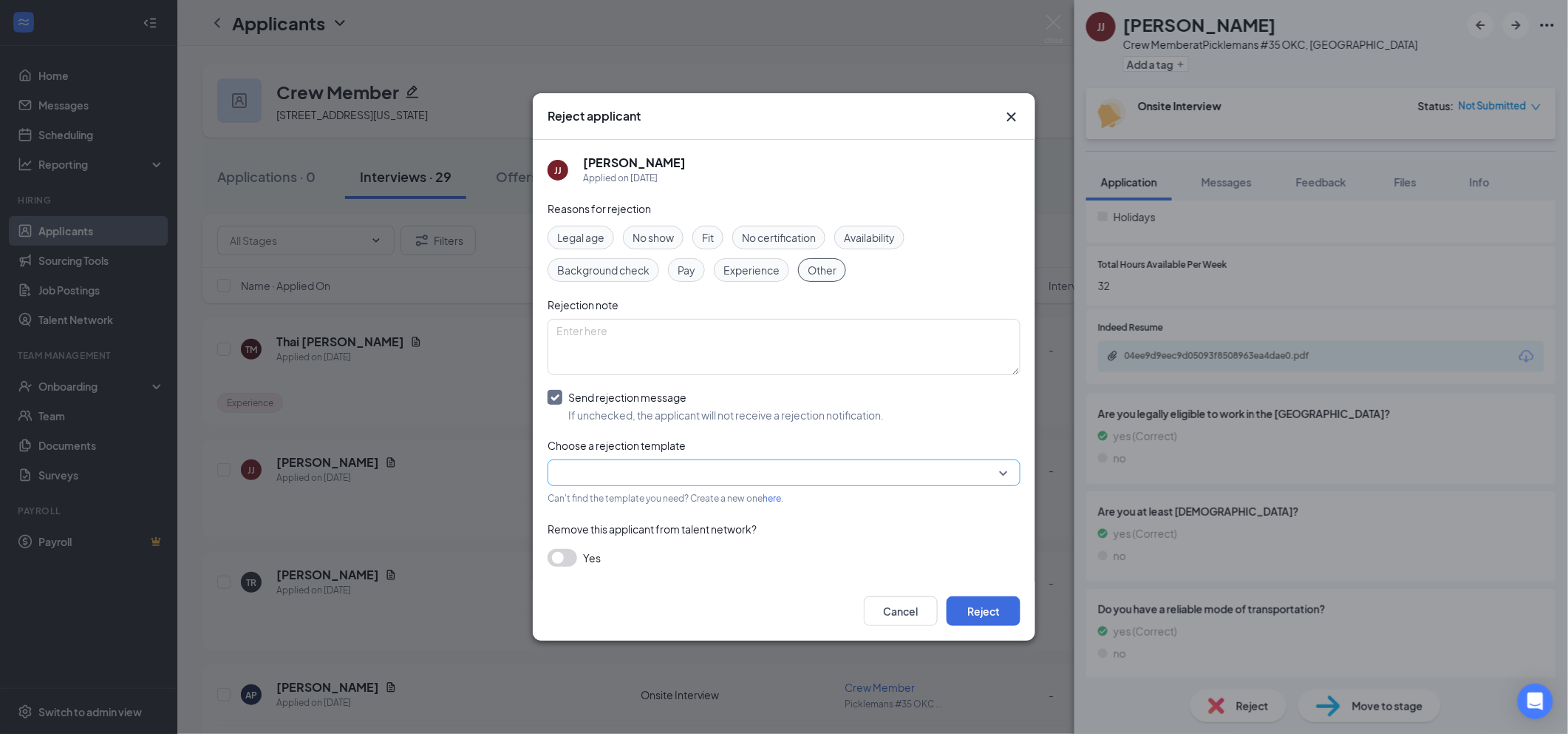
click at [823, 480] on input "search" at bounding box center [779, 473] width 445 height 25
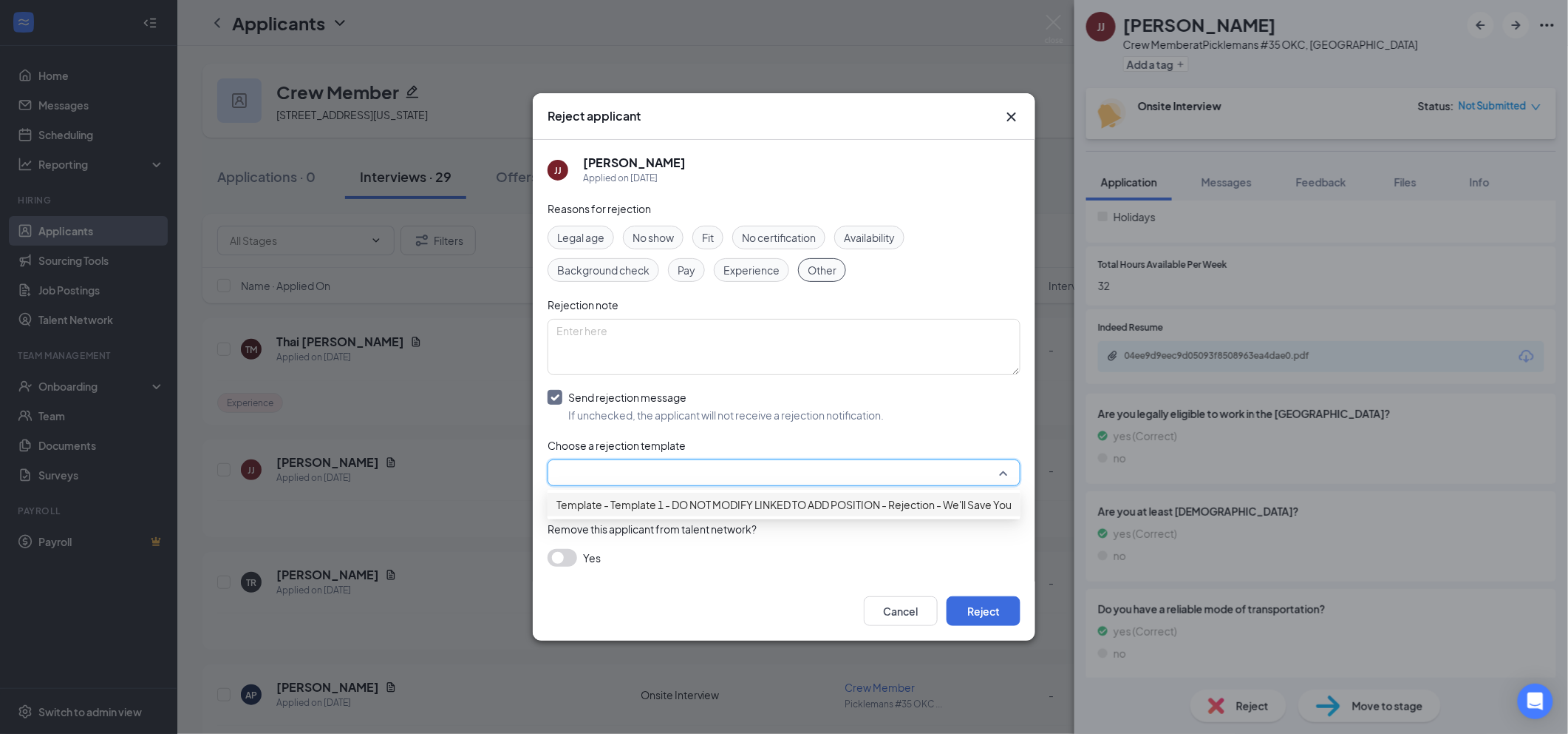
click at [848, 508] on span "Template - Template 1 - DO NOT MODIFY LINKED TO ADD POSITION - Rejection - We'l…" at bounding box center [815, 504] width 515 height 16
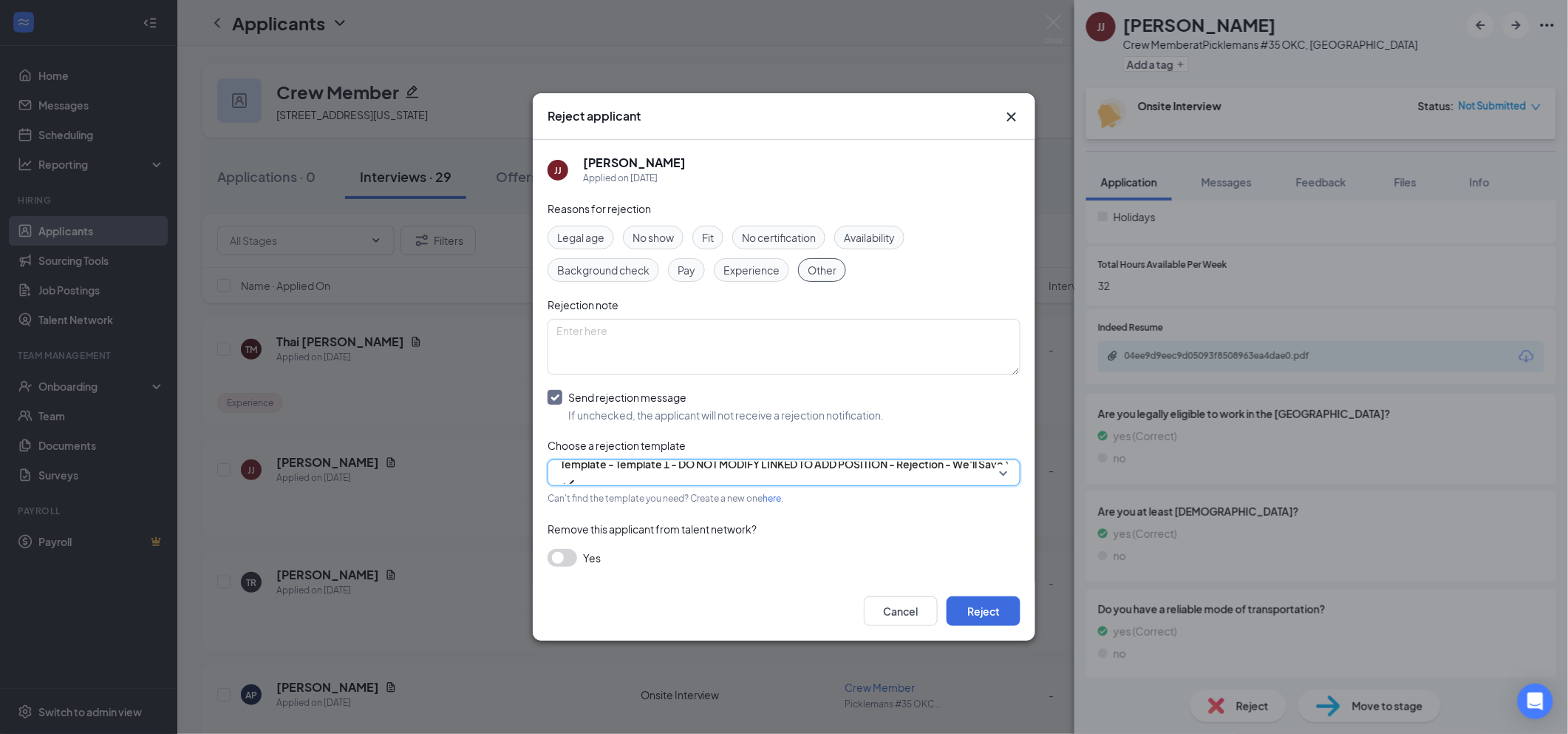
click at [964, 593] on div "Cancel Reject" at bounding box center [784, 611] width 503 height 60
click at [975, 603] on button "Reject" at bounding box center [983, 610] width 74 height 30
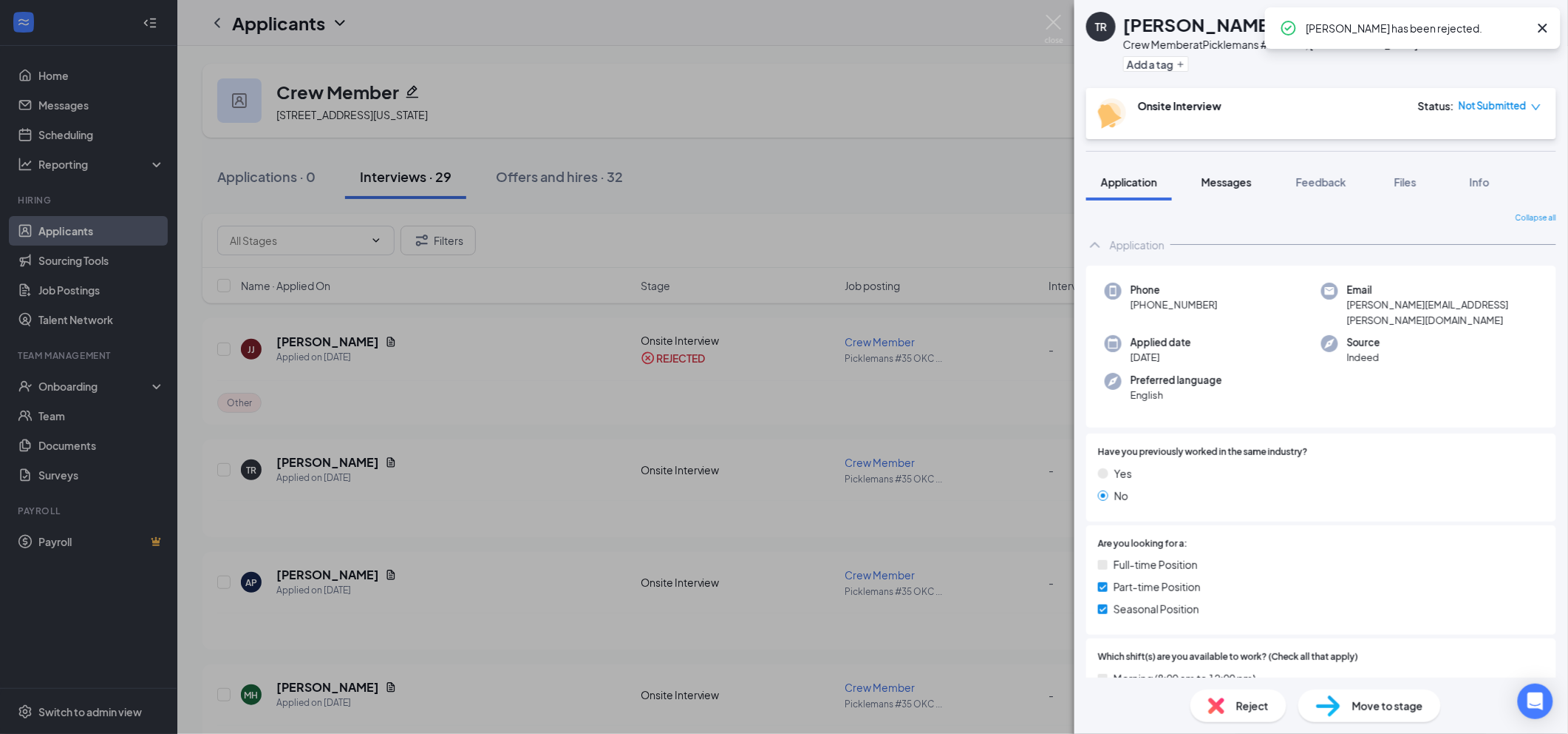
click at [1230, 183] on span "Messages" at bounding box center [1226, 181] width 50 height 14
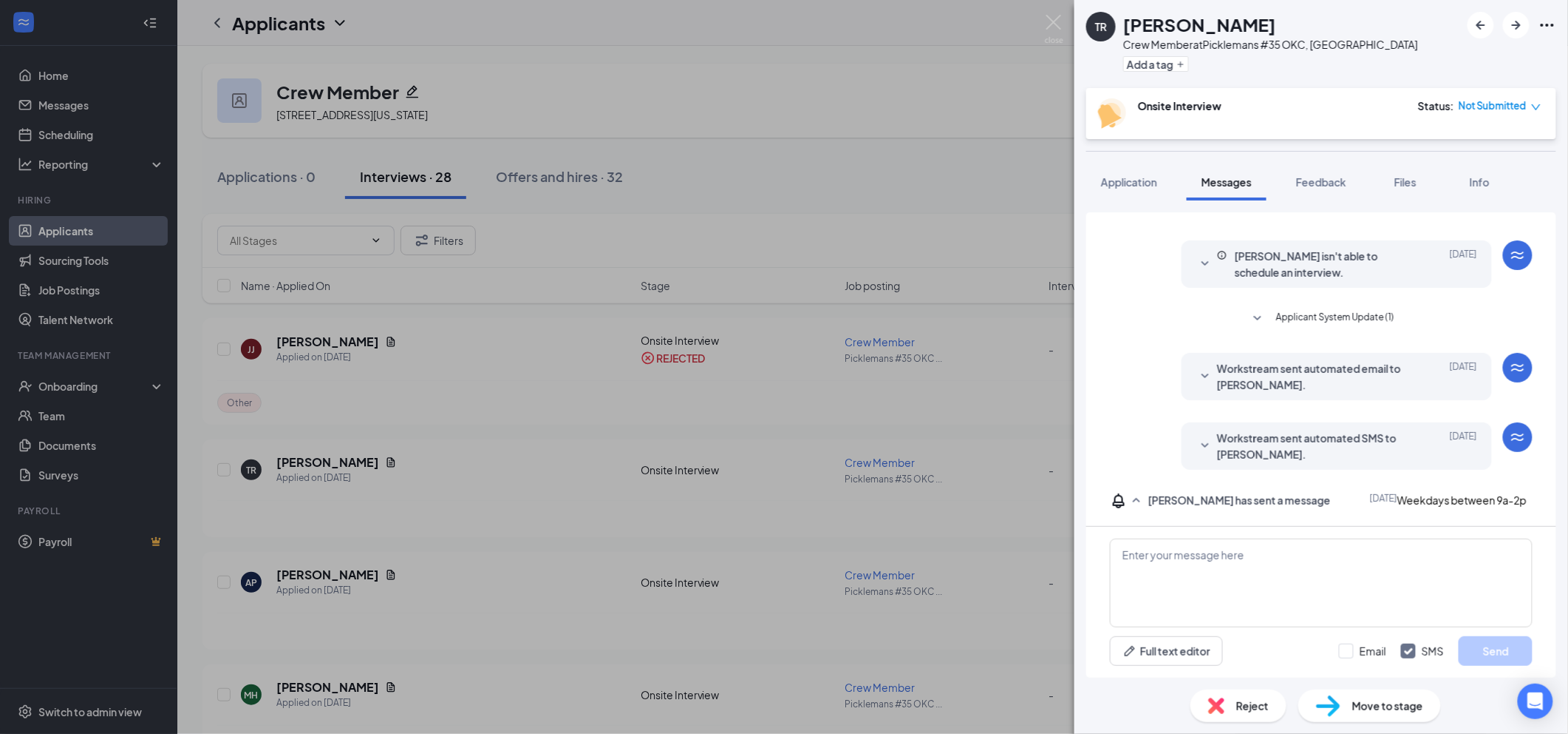
scroll to position [60, 0]
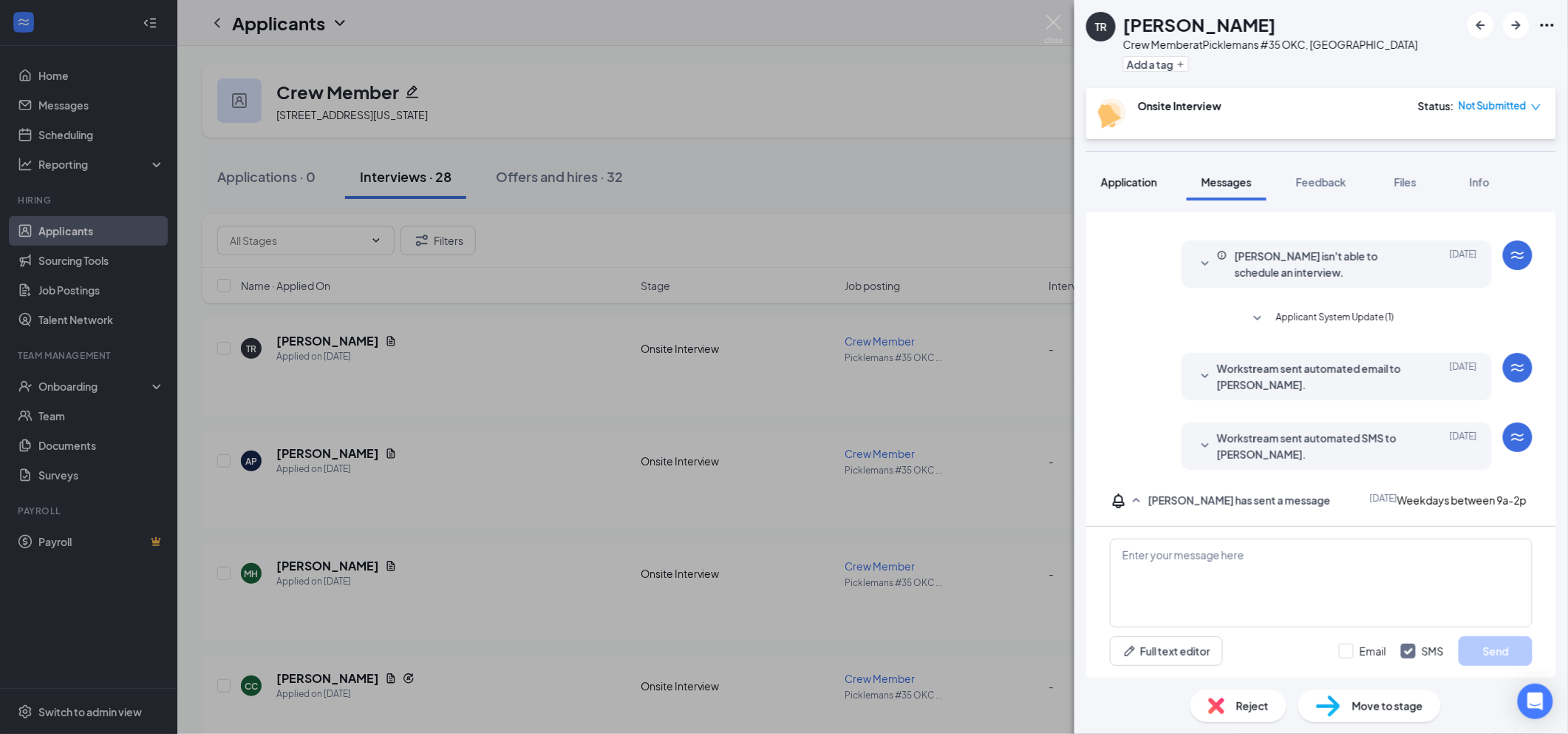
click at [1140, 185] on span "Application" at bounding box center [1129, 181] width 56 height 14
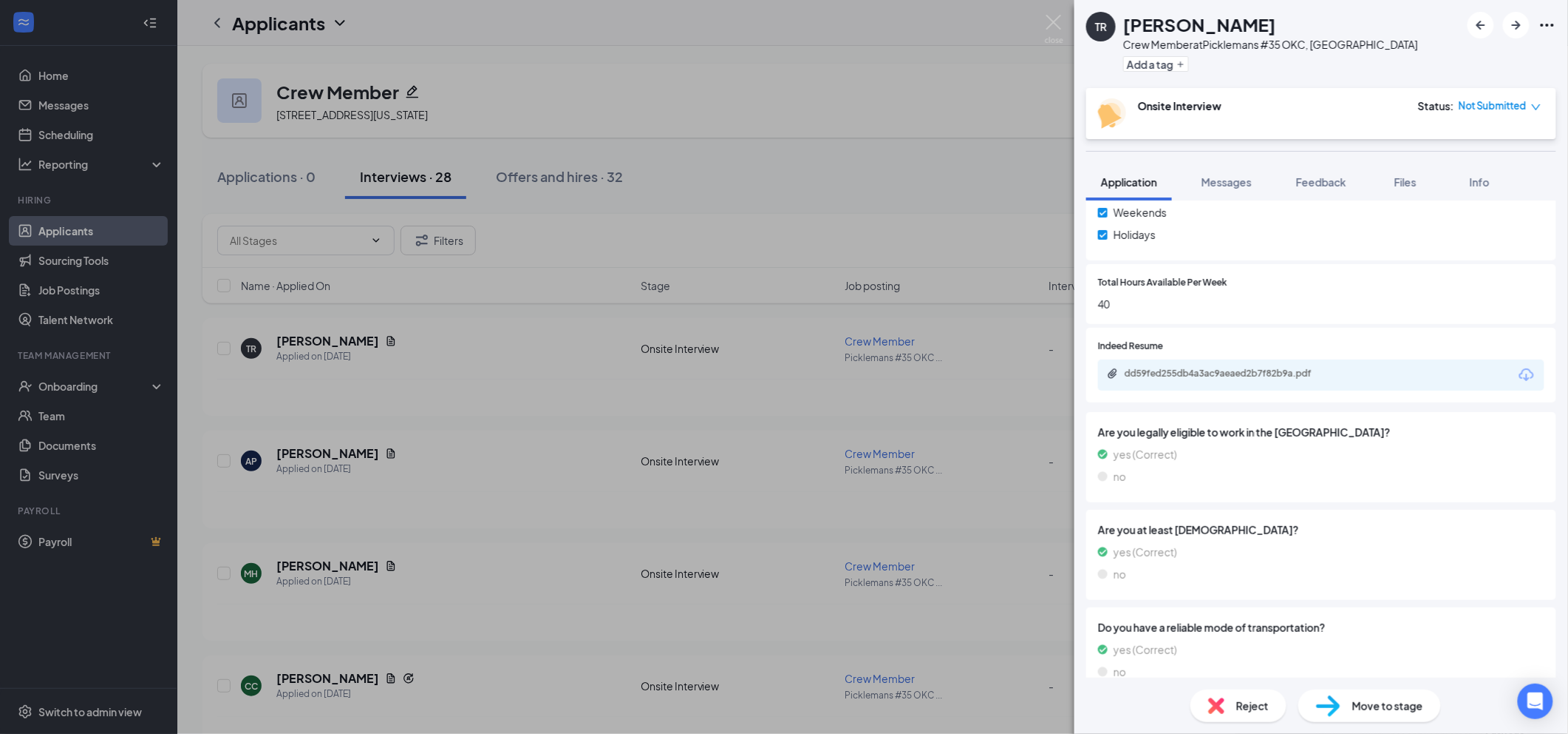
scroll to position [587, 0]
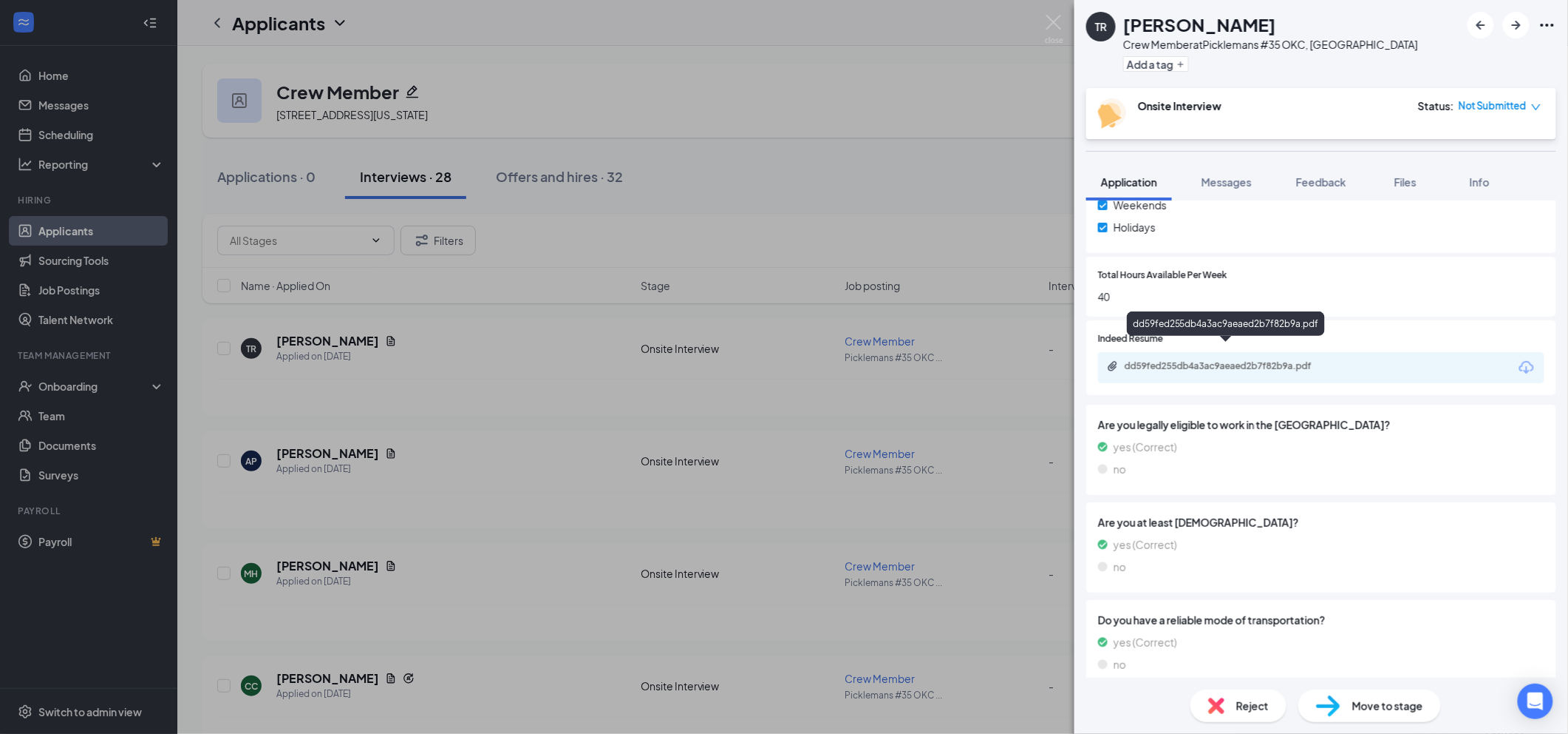
click at [1226, 360] on div "dd59fed255db4a3ac9aeaed2b7f82b9a.pdf" at bounding box center [1228, 365] width 207 height 12
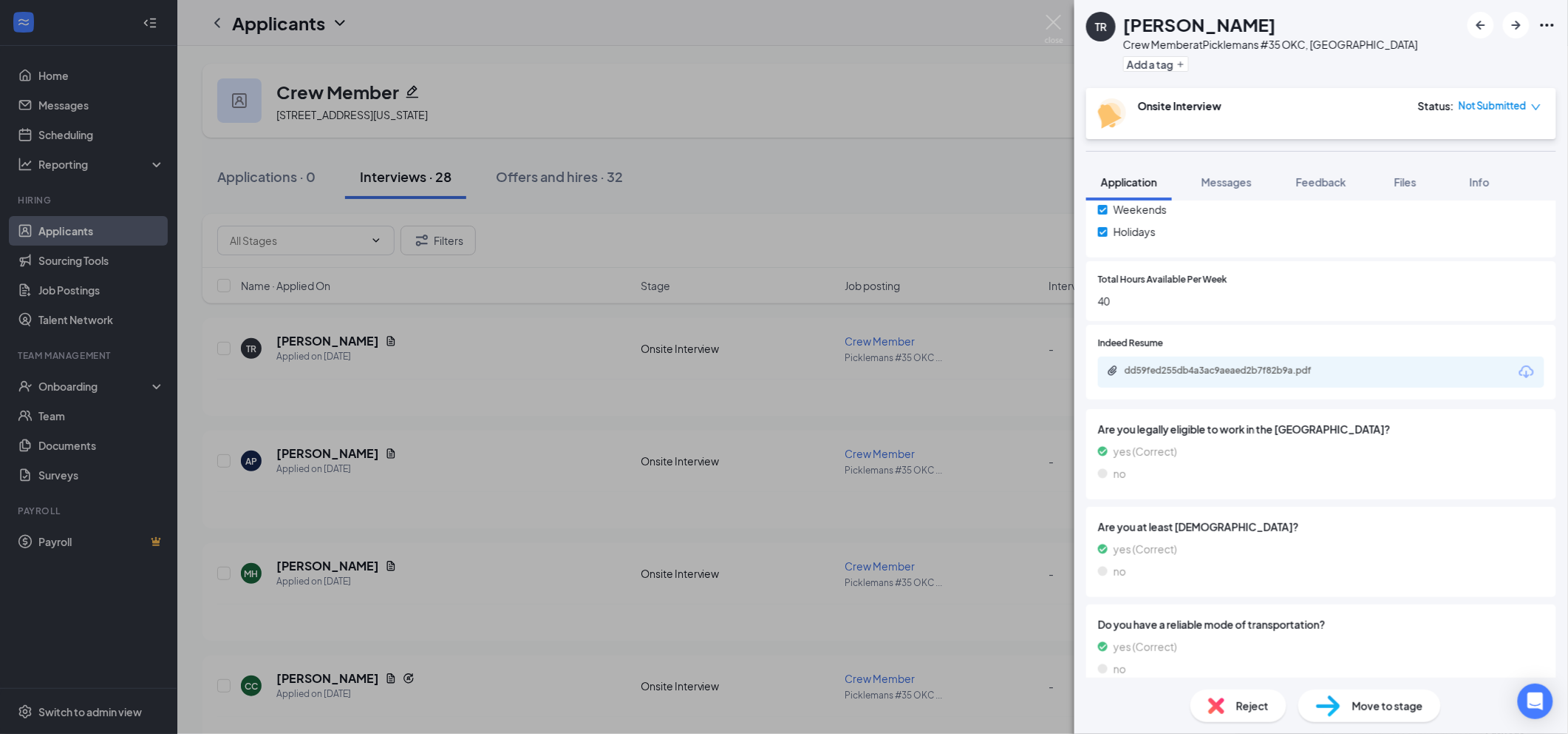
click at [1239, 707] on span "Reject" at bounding box center [1253, 705] width 32 height 16
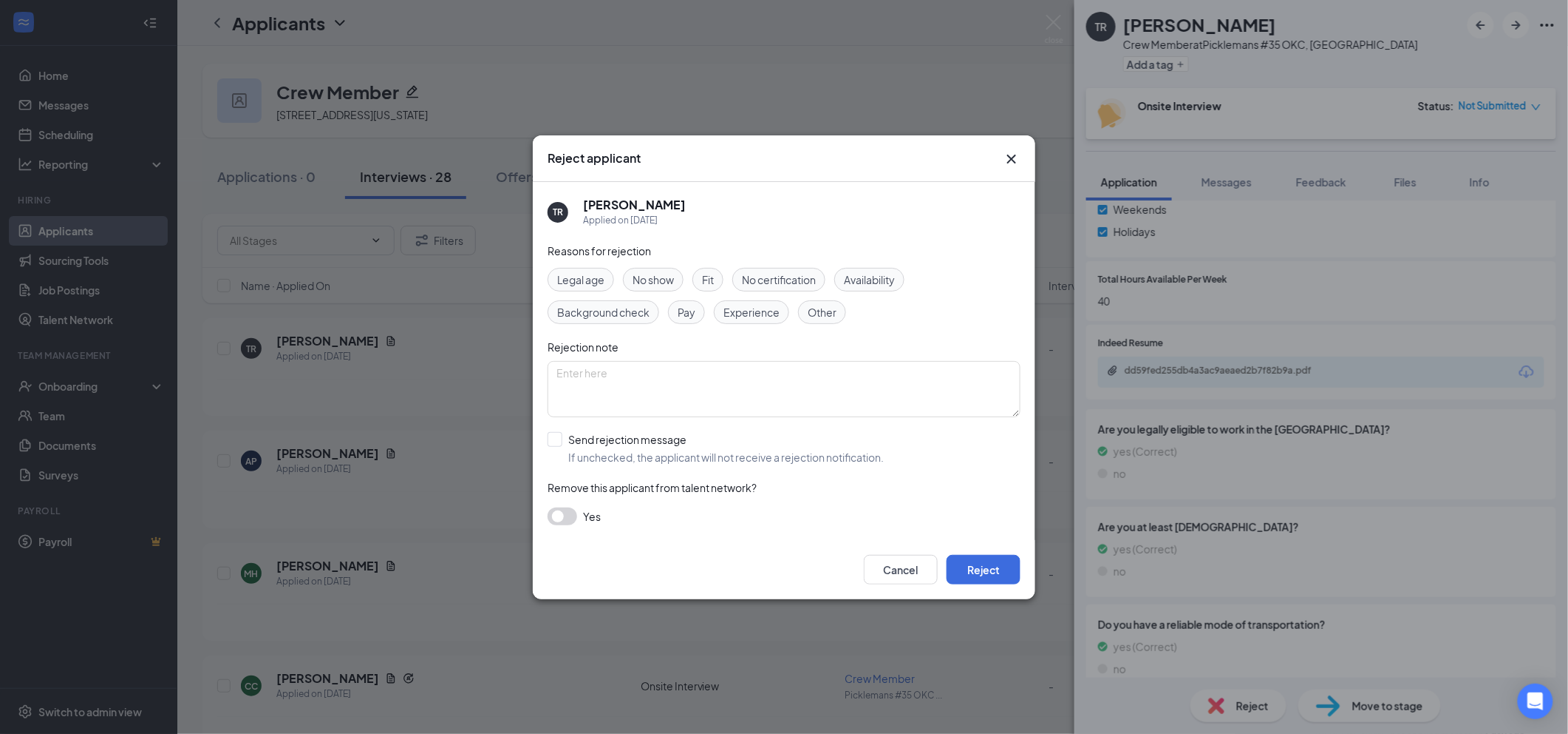
click at [829, 315] on span "Other" at bounding box center [822, 312] width 29 height 16
click at [796, 465] on div "Reasons for rejection Legal age No show Fit No certification Availability Backg…" at bounding box center [784, 391] width 473 height 298
click at [795, 459] on input "Send rejection message If unchecked, the applicant will not receive a rejection…" at bounding box center [716, 448] width 336 height 32
checkbox input "true"
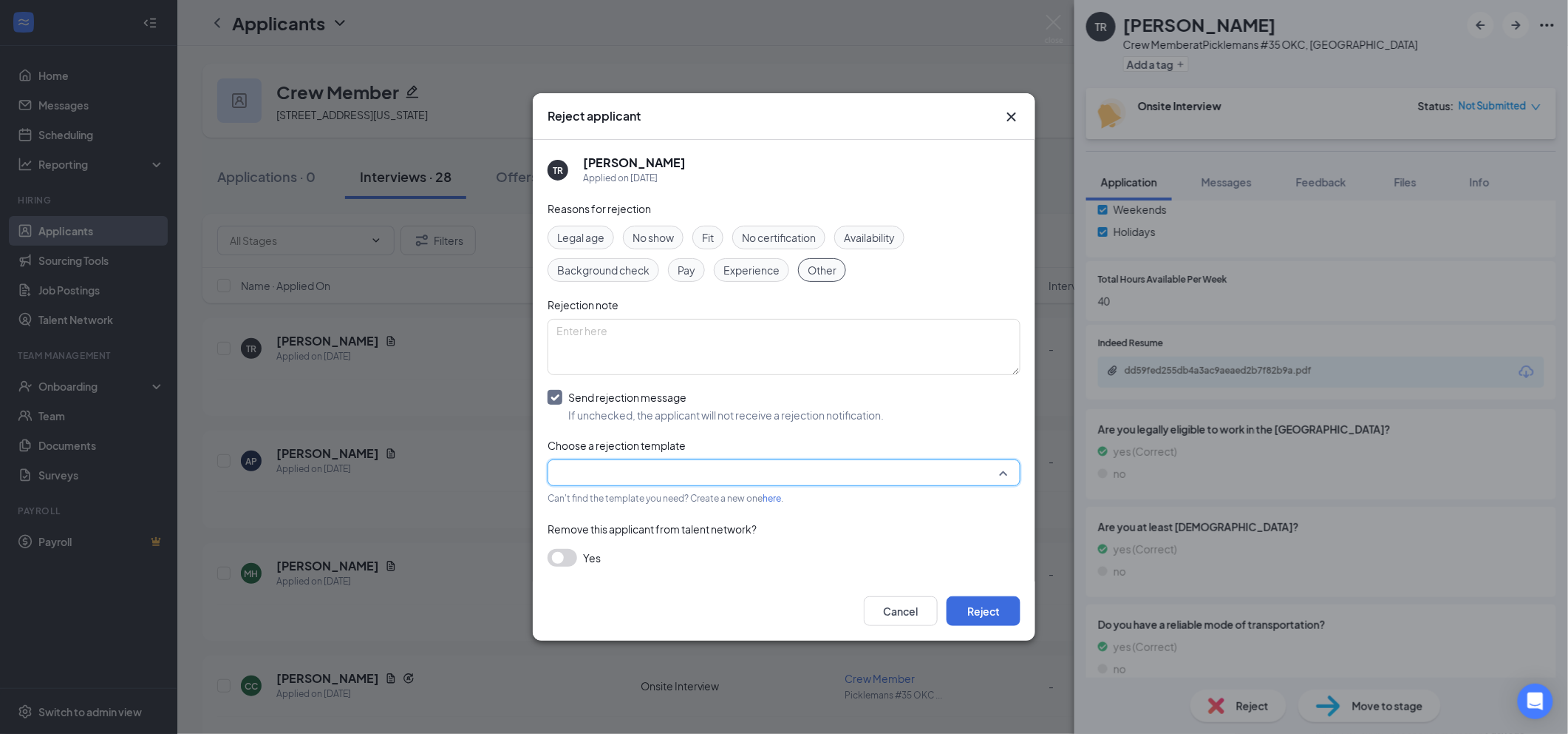
click at [648, 471] on input "search" at bounding box center [779, 473] width 445 height 25
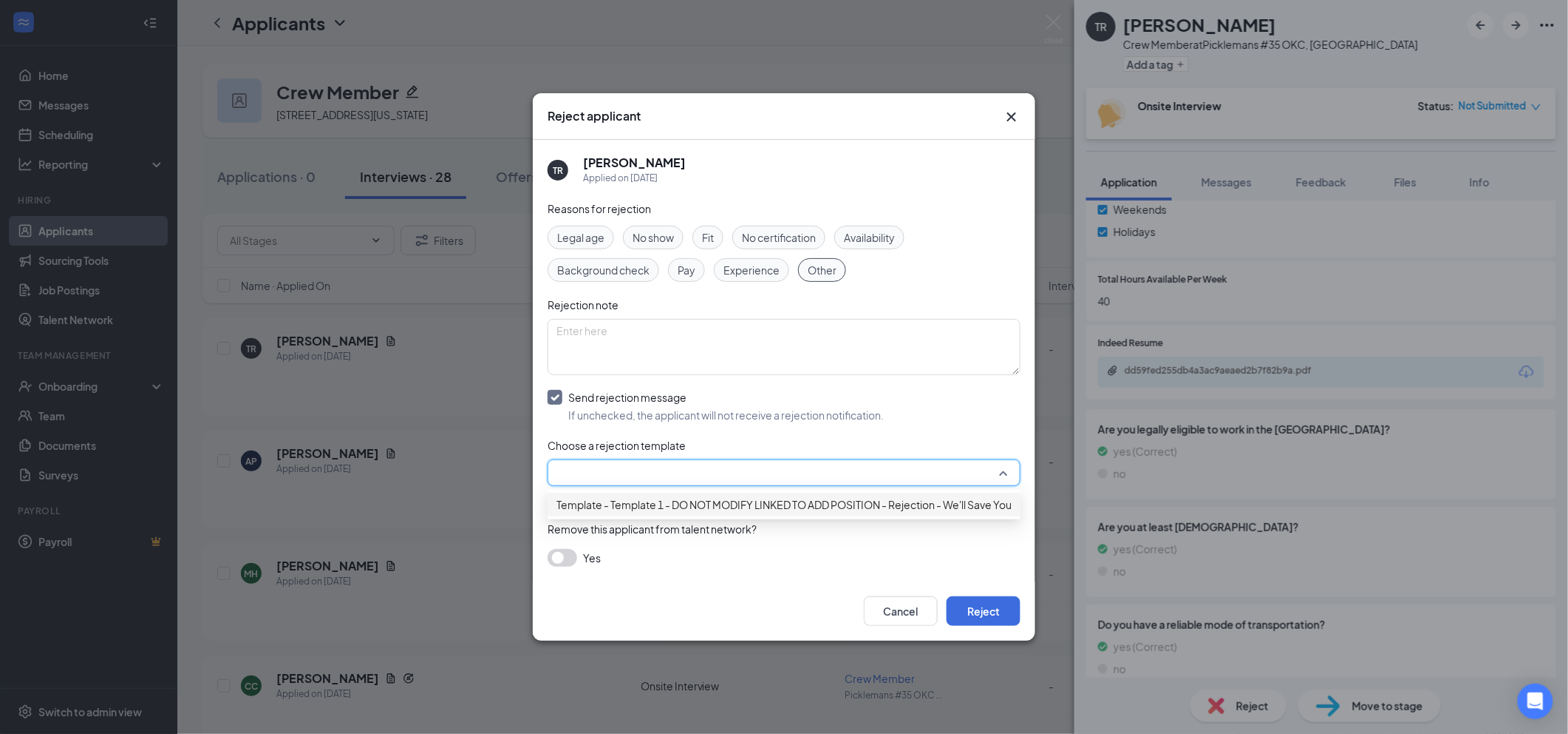
click at [672, 512] on span "Template - Template 1 - DO NOT MODIFY LINKED TO ADD POSITION - Rejection - We'l…" at bounding box center [815, 504] width 515 height 16
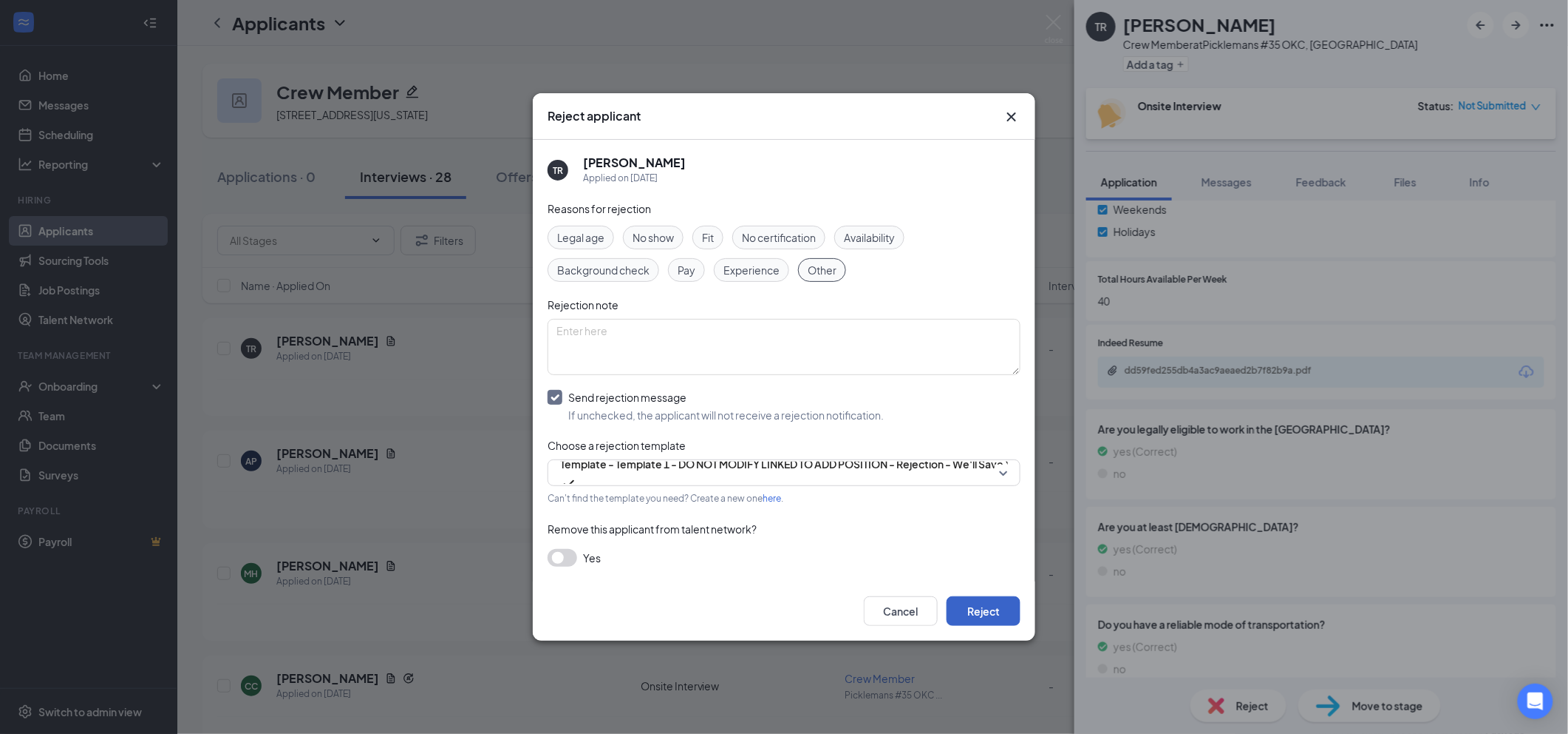
click at [982, 612] on button "Reject" at bounding box center [983, 610] width 74 height 30
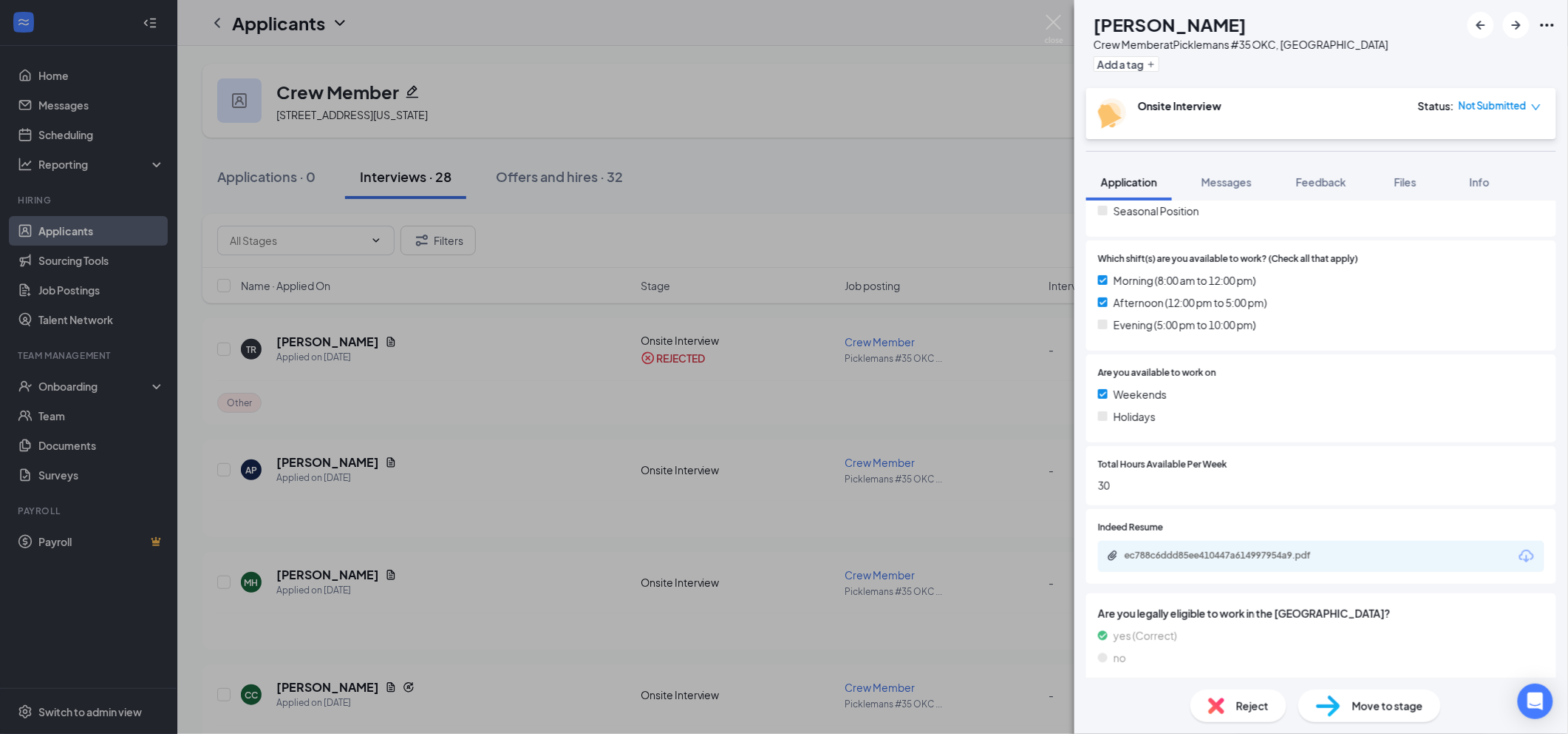
scroll to position [394, 0]
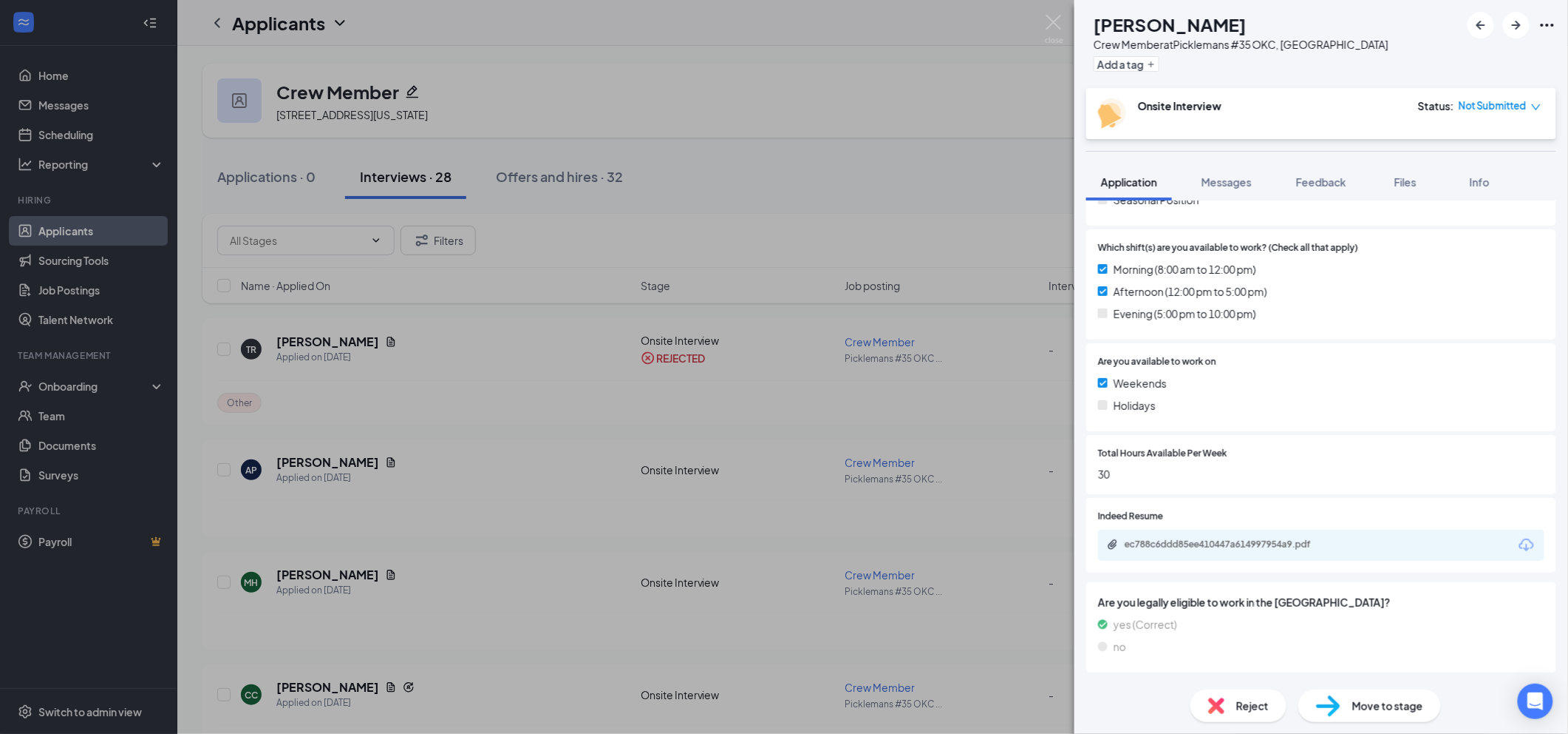
click at [1199, 537] on div "ec788c6ddd85ee410447a614997954a9.pdf" at bounding box center [1321, 545] width 446 height 31
click at [1203, 547] on div "ec788c6ddd85ee410447a614997954a9.pdf" at bounding box center [1228, 544] width 207 height 12
click at [1233, 696] on div "Reject" at bounding box center [1238, 705] width 96 height 32
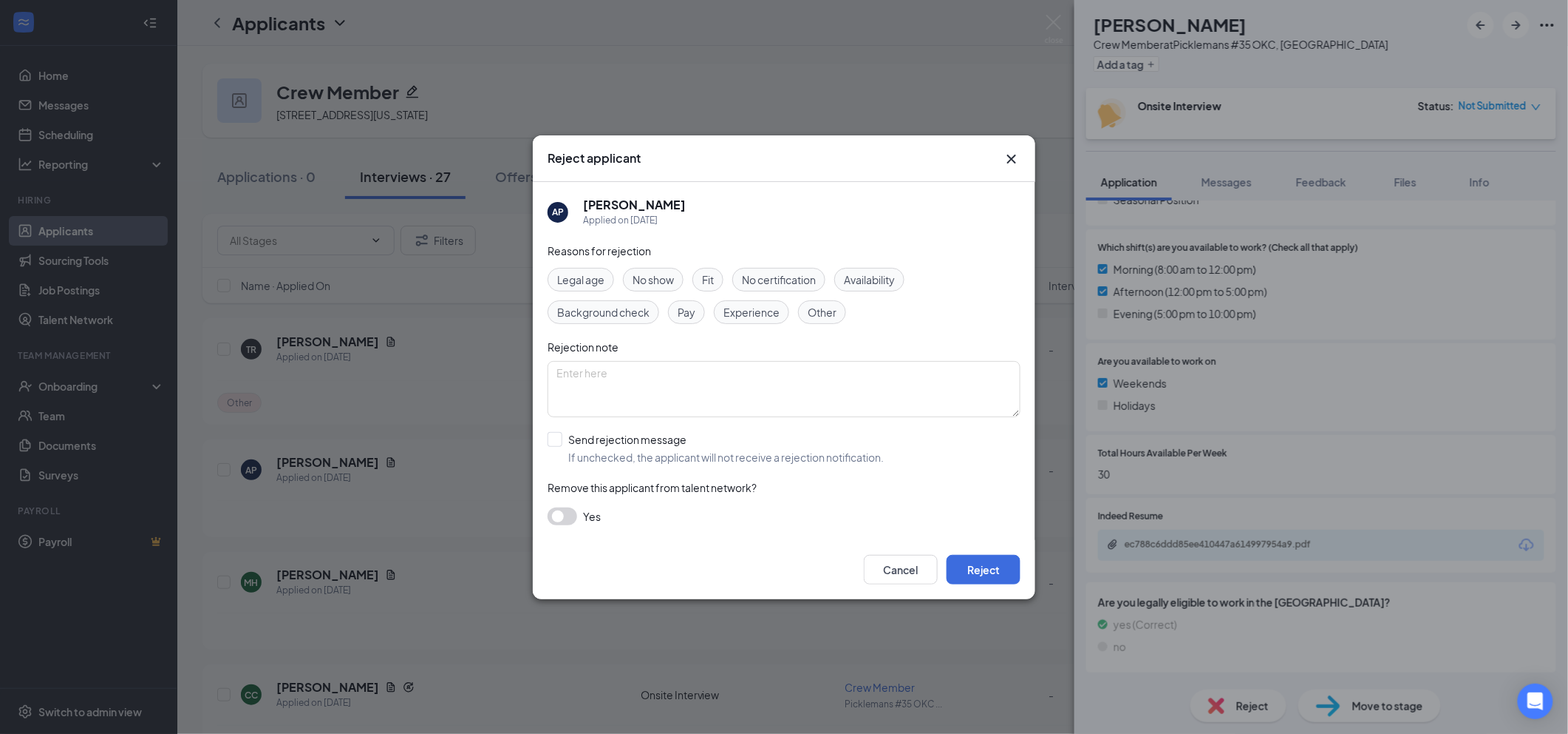
click at [825, 310] on span "Other" at bounding box center [822, 312] width 29 height 16
click at [739, 457] on input "Send rejection message If unchecked, the applicant will not receive a rejection…" at bounding box center [716, 448] width 336 height 32
checkbox input "true"
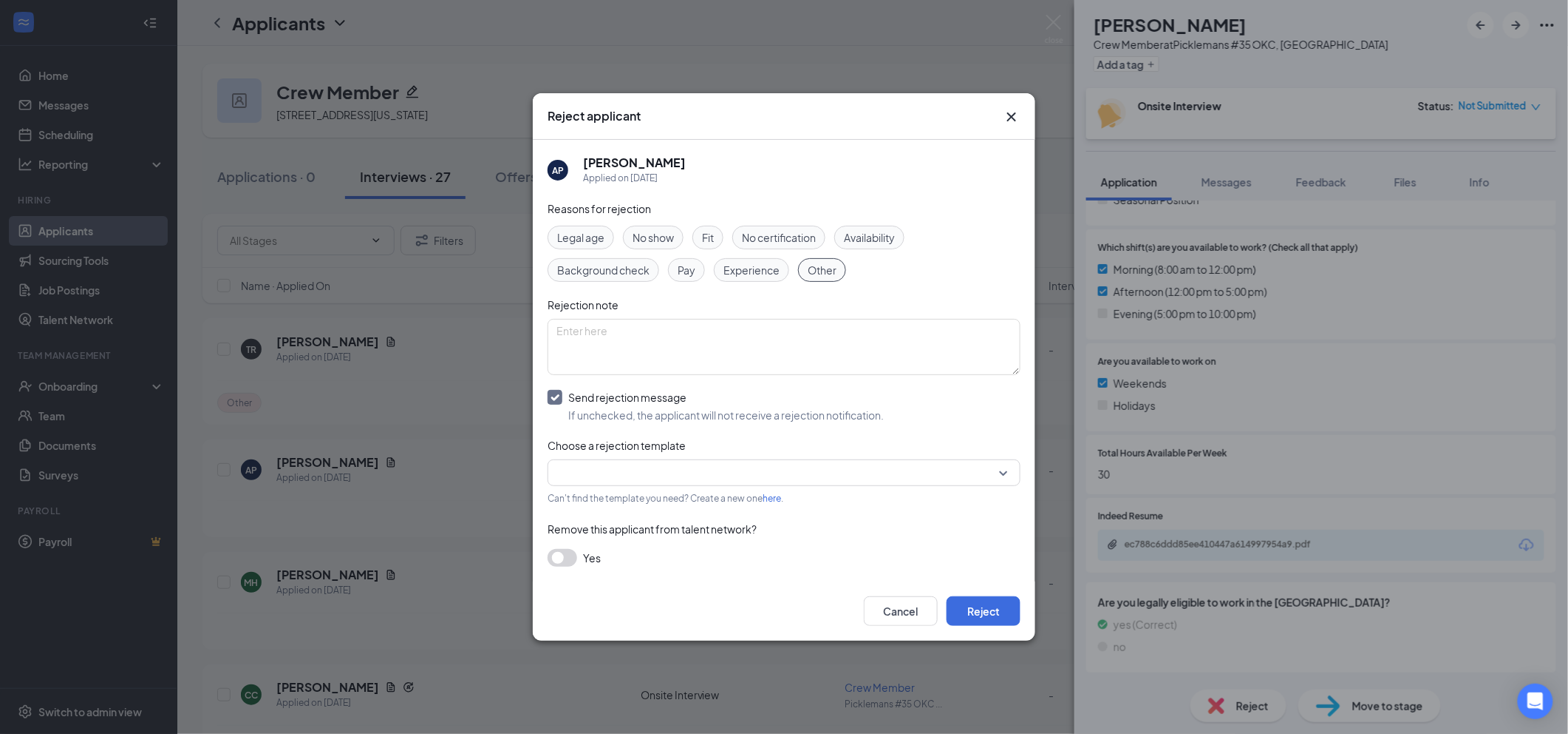
click at [775, 492] on link "here" at bounding box center [771, 498] width 19 height 11
click at [758, 468] on input "search" at bounding box center [779, 473] width 445 height 25
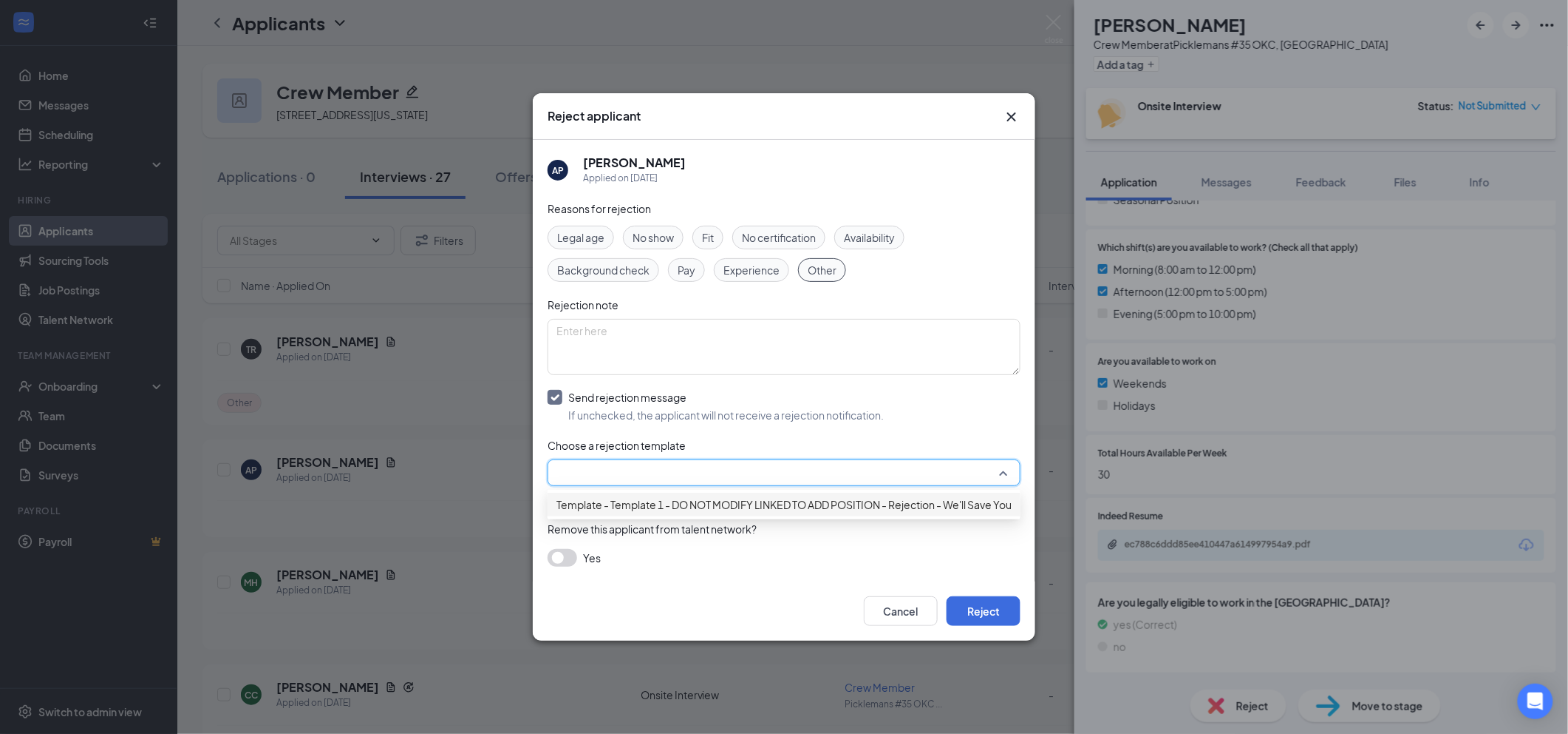
click at [757, 503] on span "Template - Template 1 - DO NOT MODIFY LINKED TO ADD POSITION - Rejection - We'l…" at bounding box center [815, 504] width 515 height 16
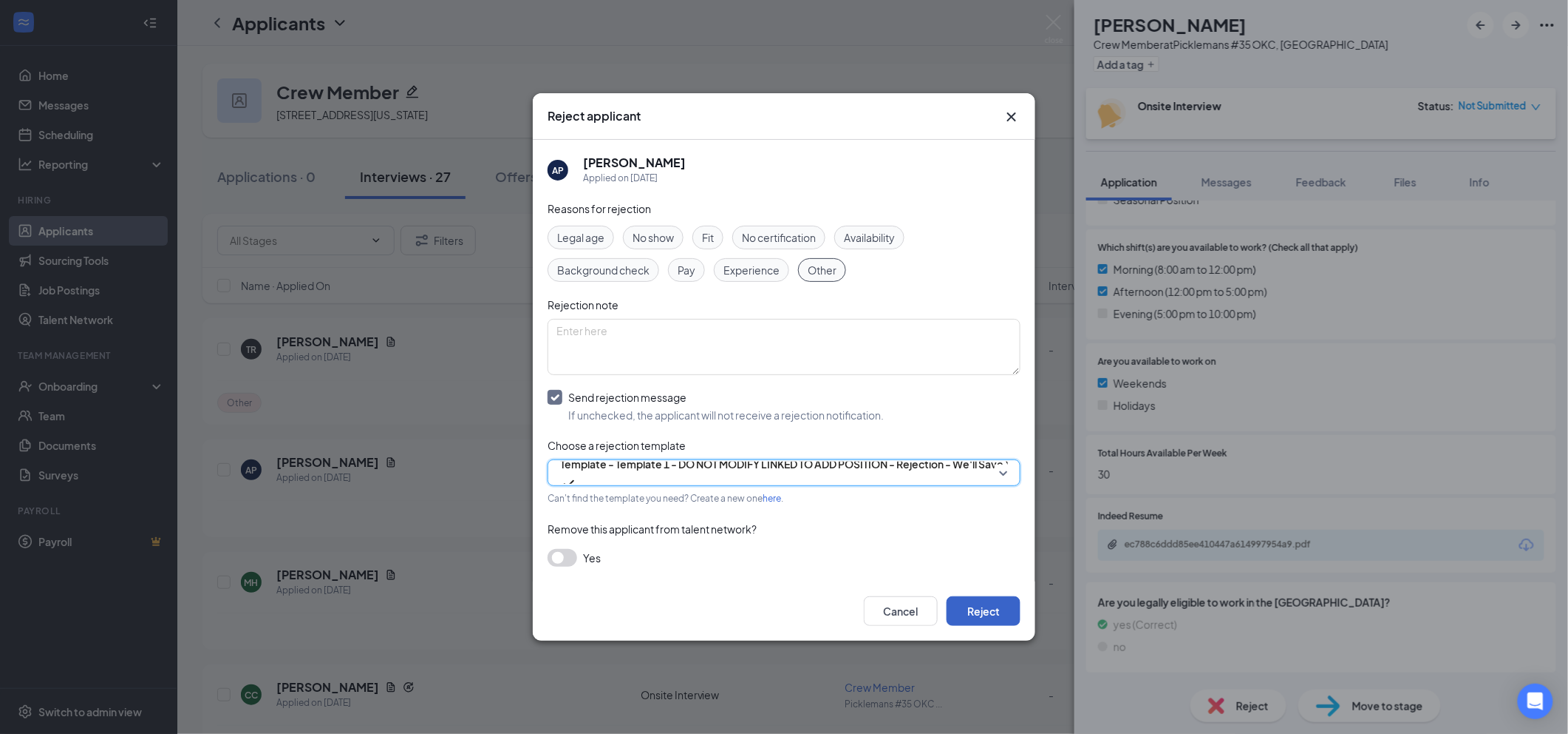
click at [963, 617] on button "Reject" at bounding box center [983, 610] width 74 height 30
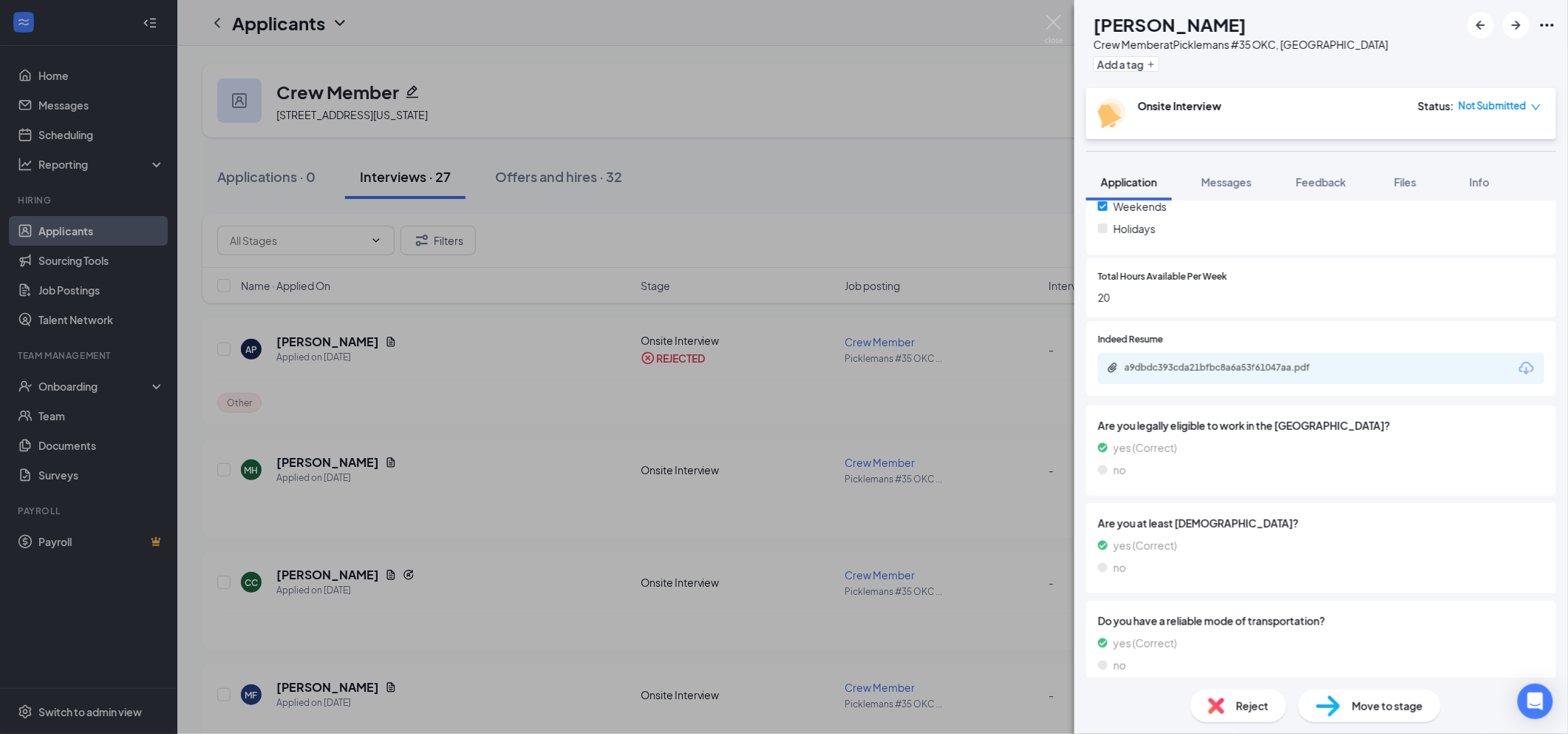
scroll to position [587, 0]
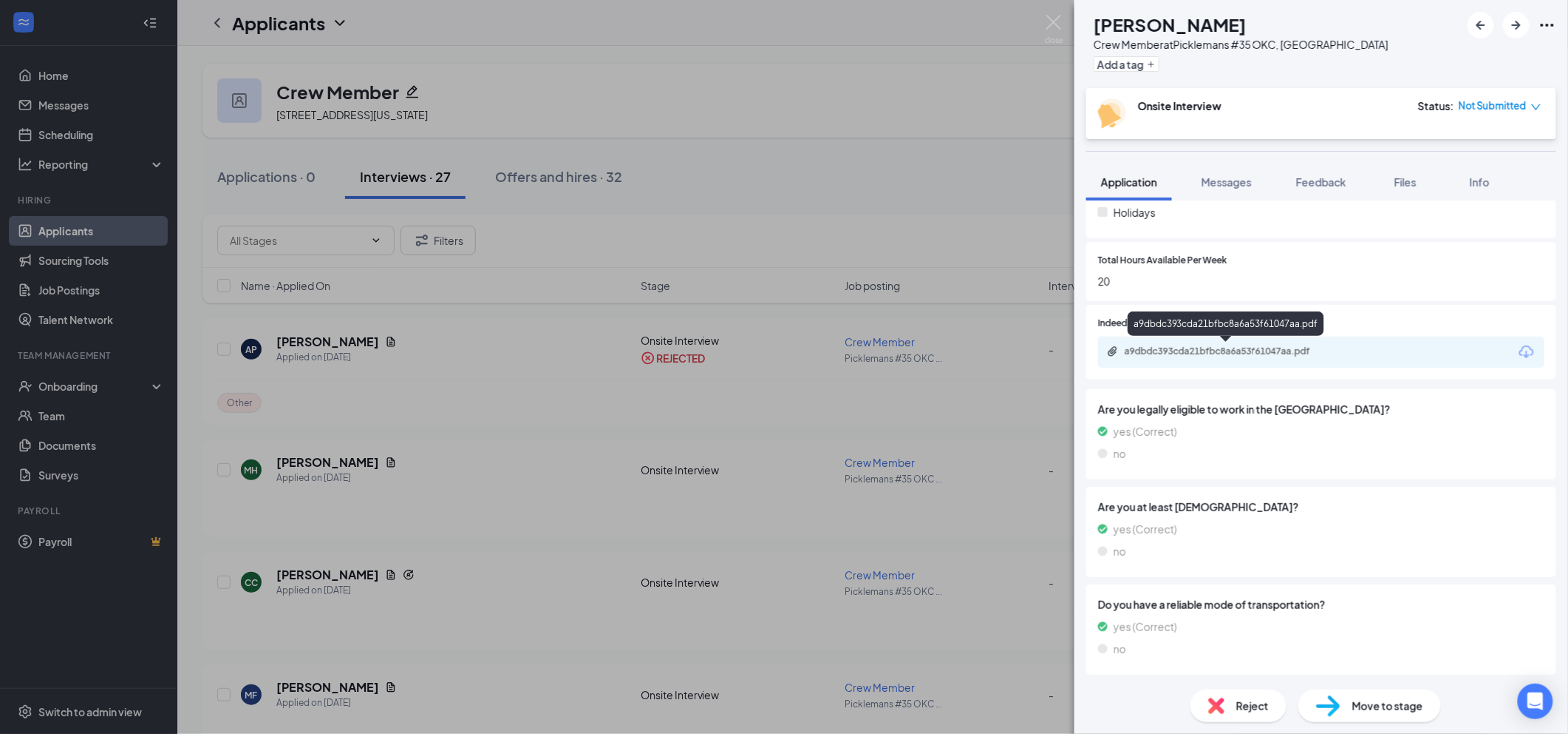
click at [1192, 346] on div "a9dbdc393cda21bfbc8a6a53f61047aa.pdf" at bounding box center [1228, 351] width 207 height 12
click at [1263, 710] on span "Reject" at bounding box center [1253, 705] width 32 height 16
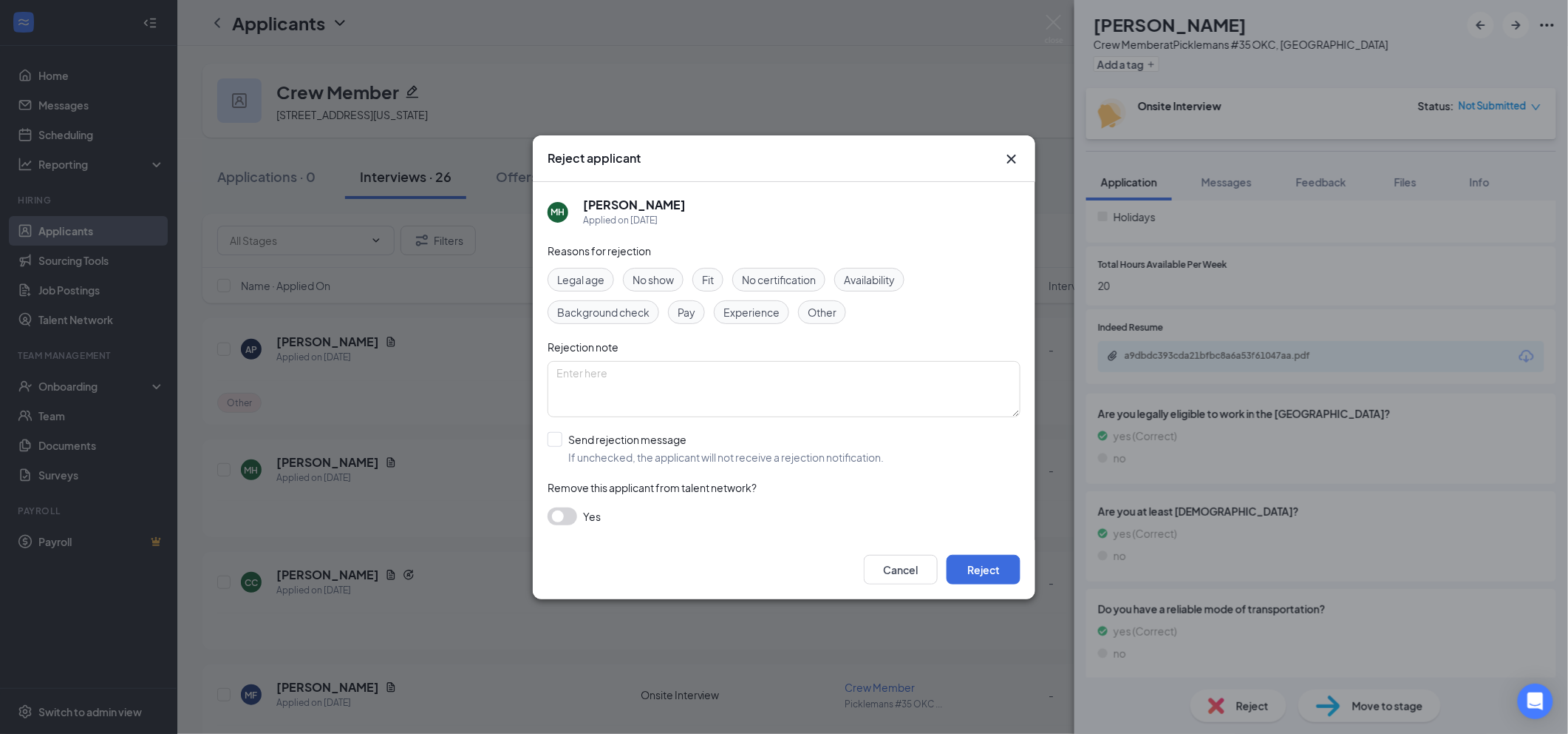
click at [832, 308] on span "Other" at bounding box center [822, 312] width 29 height 16
click at [671, 445] on input "Send rejection message If unchecked, the applicant will not receive a rejection…" at bounding box center [716, 448] width 336 height 32
checkbox input "true"
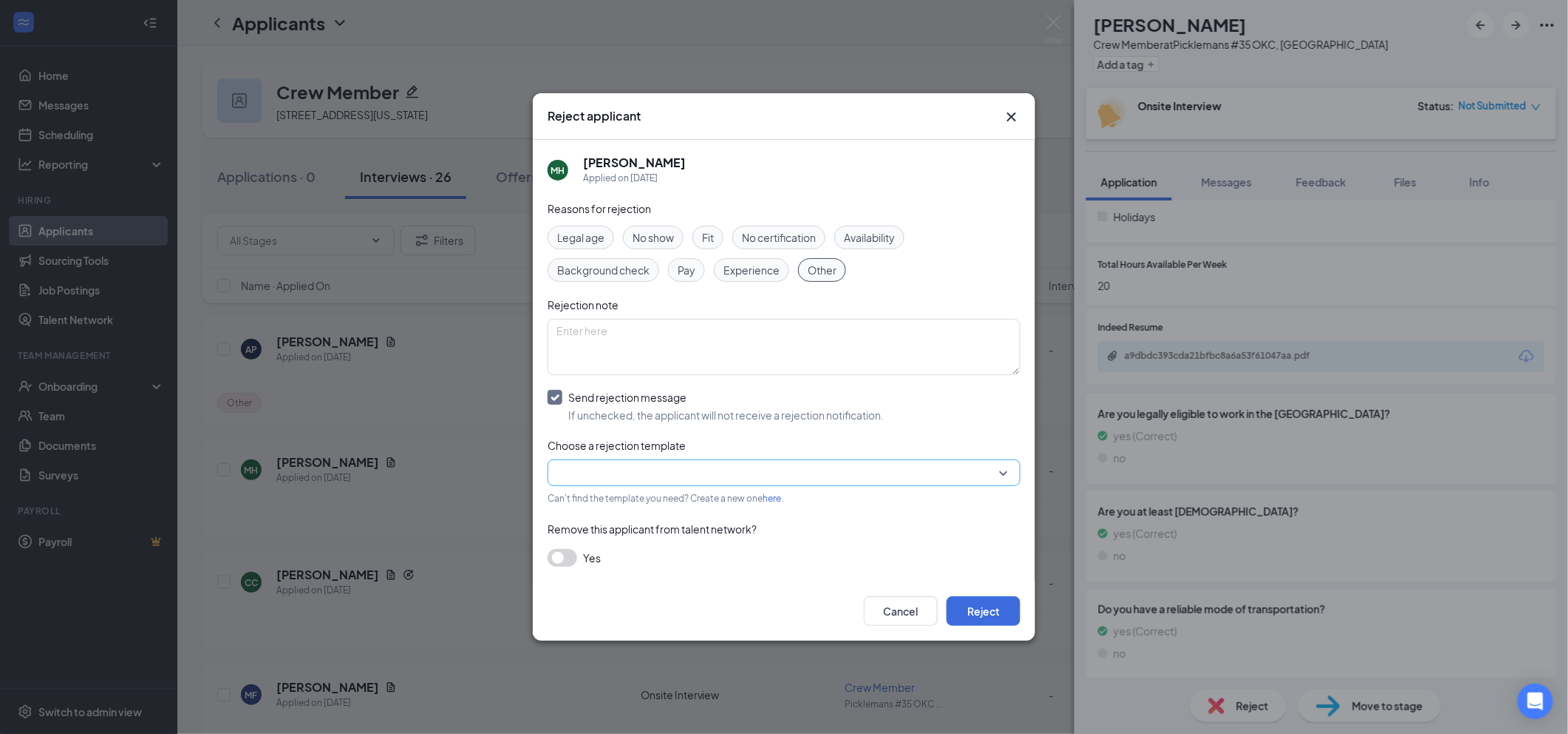
click at [675, 469] on input "search" at bounding box center [779, 473] width 445 height 25
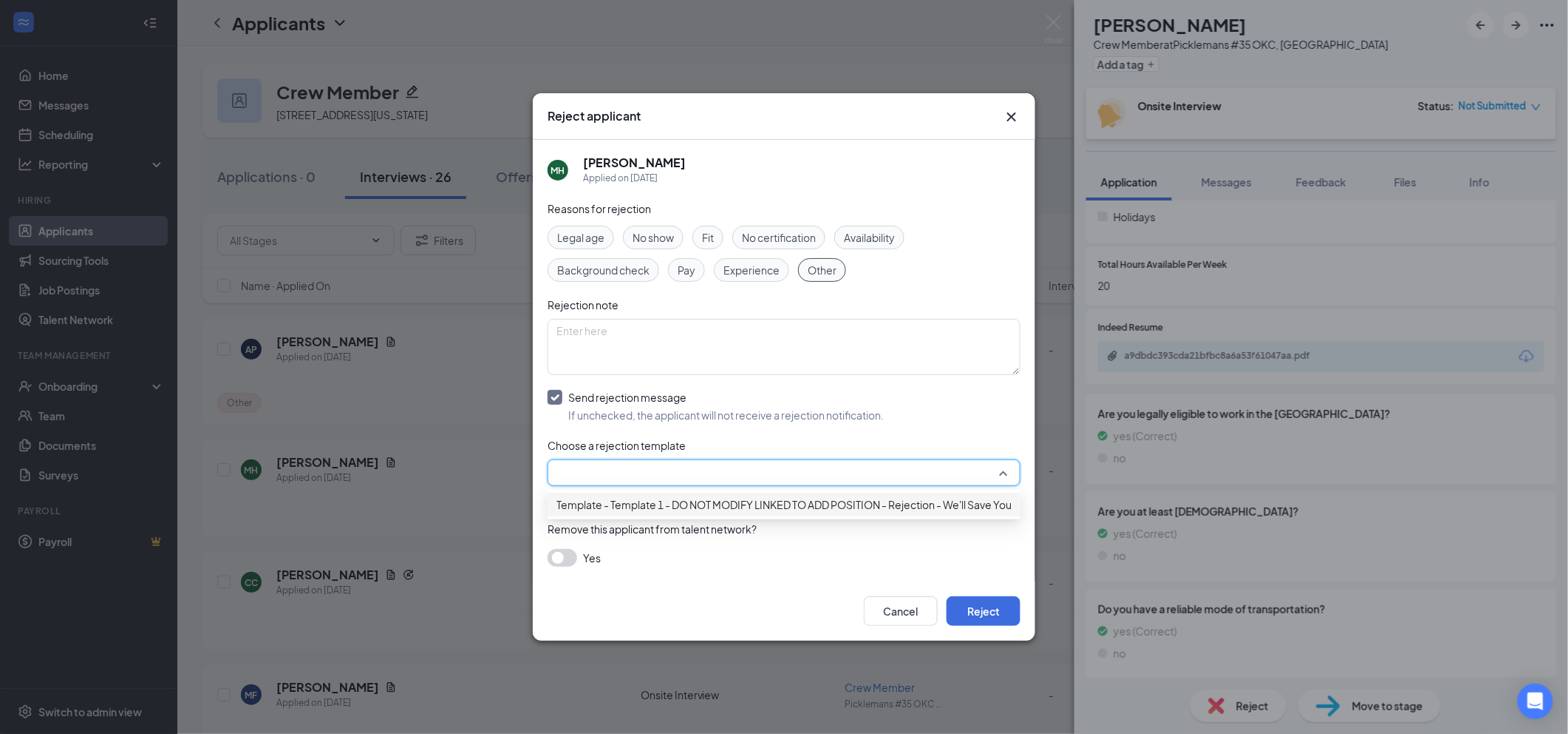
click at [707, 510] on span "Template - Template 1 - DO NOT MODIFY LINKED TO ADD POSITION - Rejection - We'l…" at bounding box center [815, 504] width 515 height 16
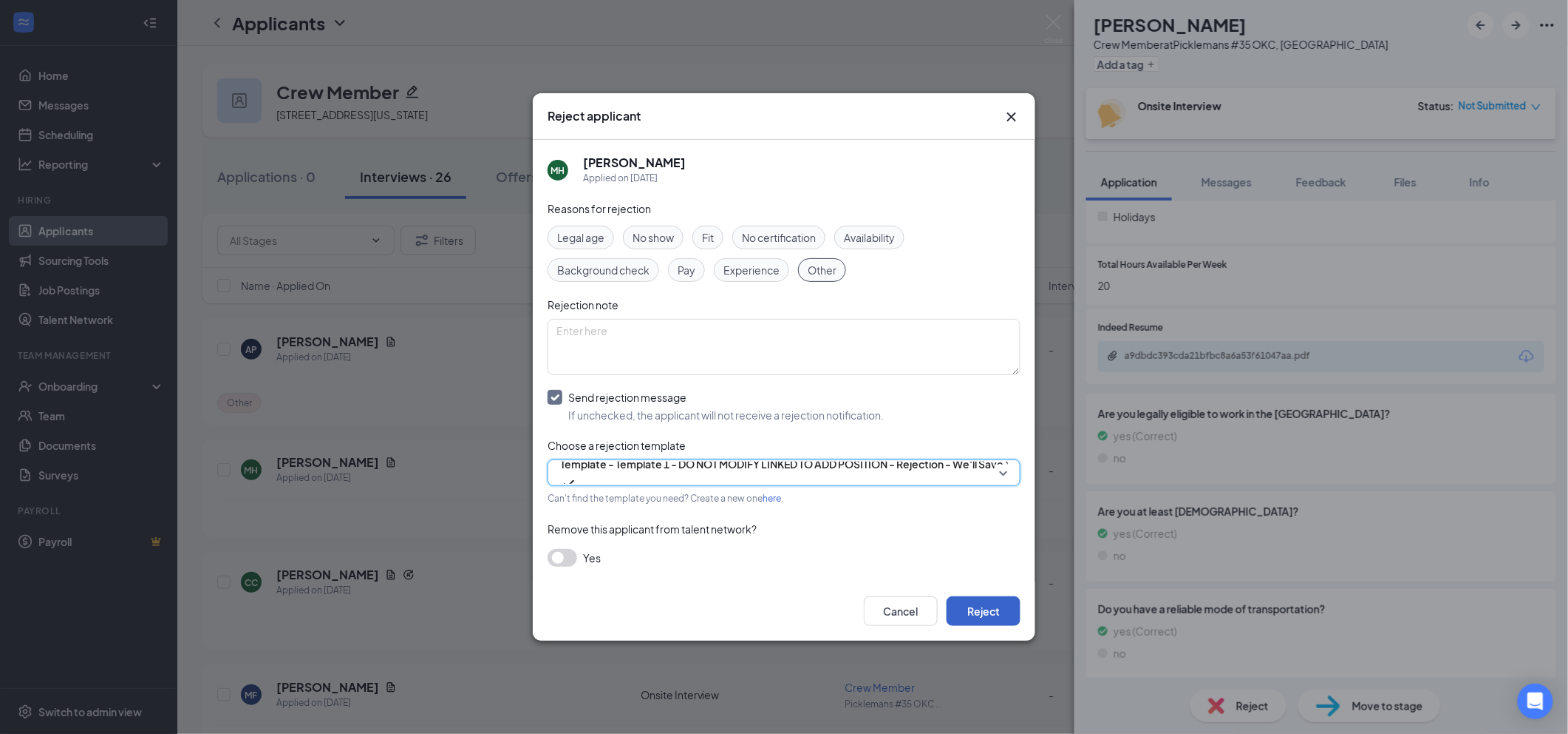
click at [982, 615] on button "Reject" at bounding box center [983, 610] width 74 height 30
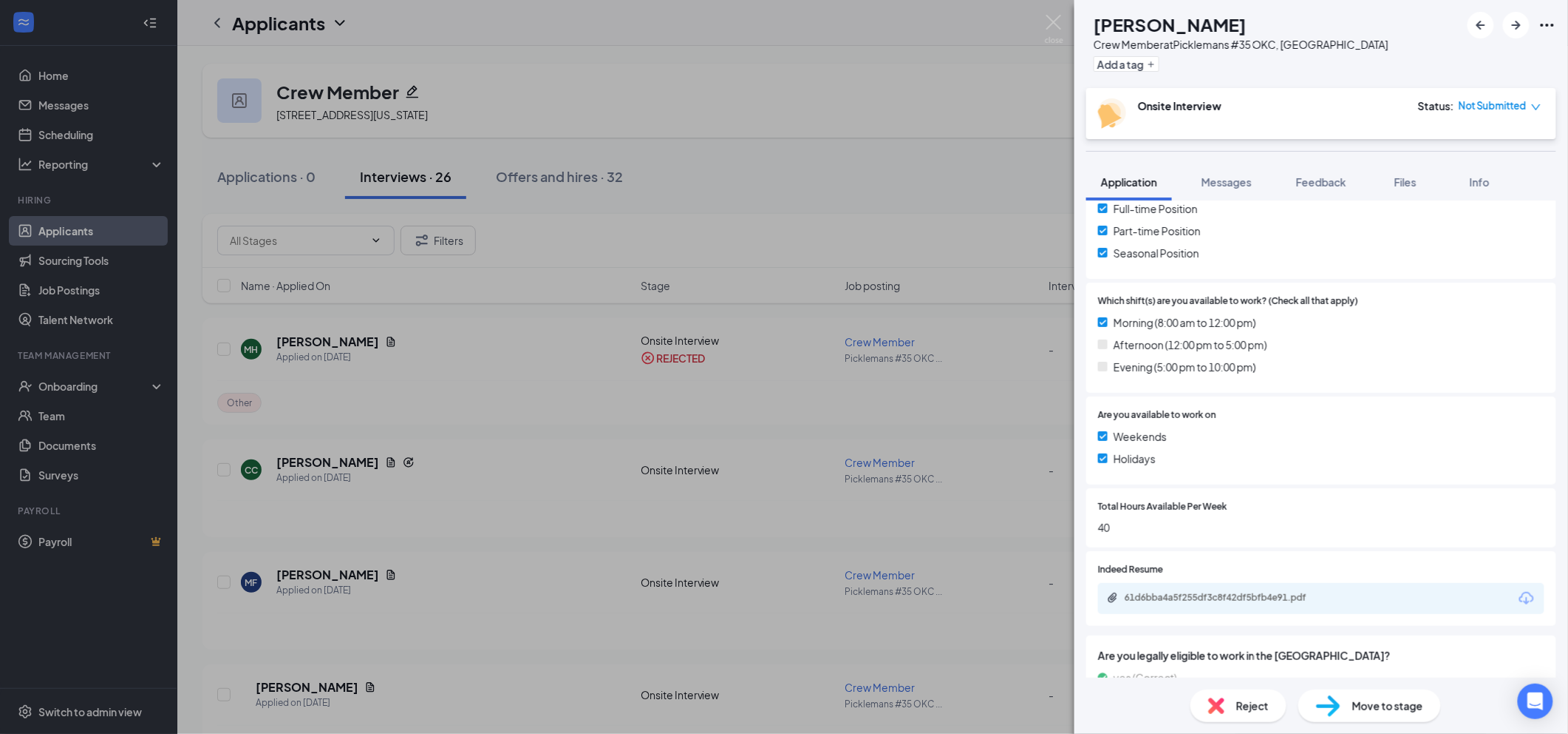
scroll to position [592, 0]
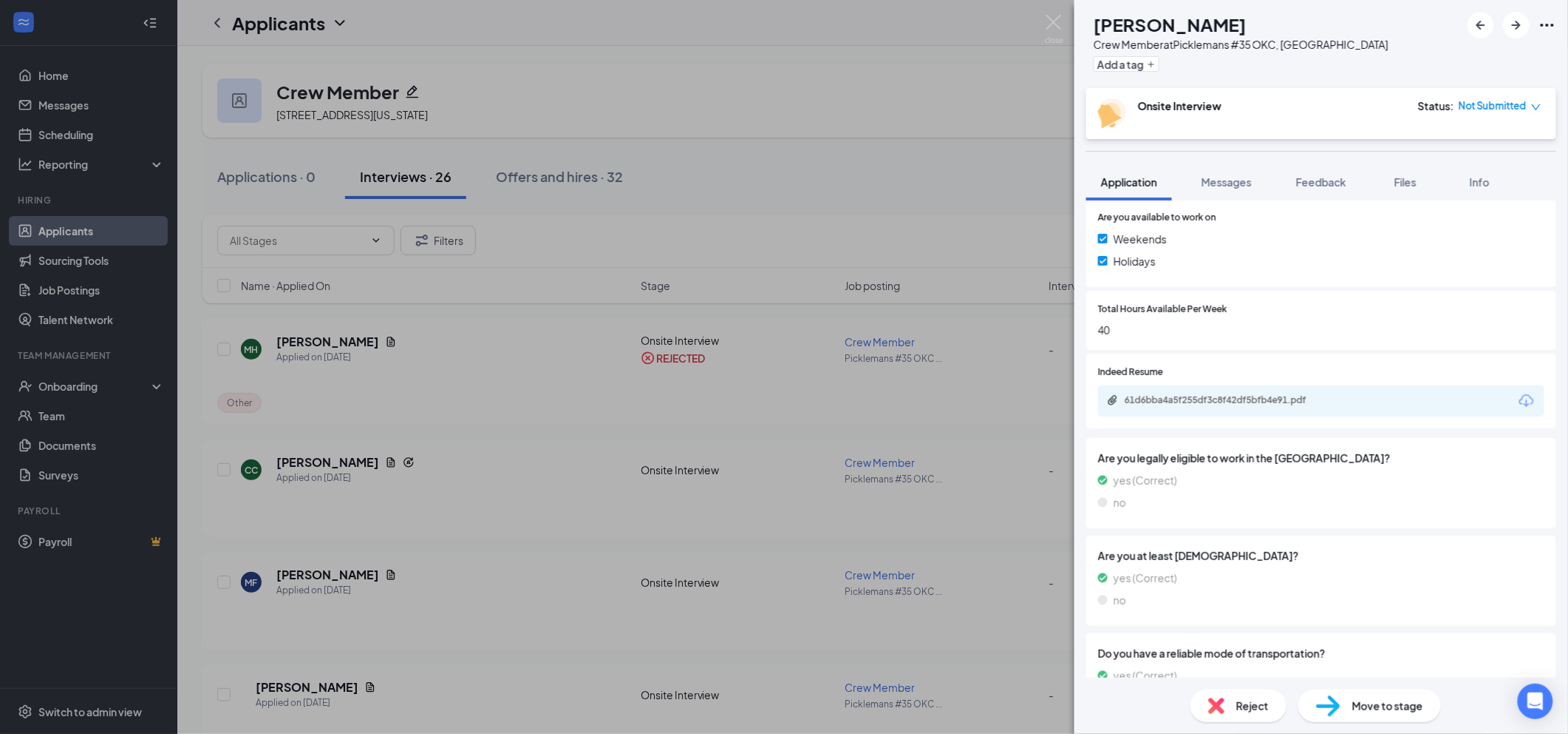
click at [1290, 394] on div "61d6bba4a5f255df3c8f42df5bfb4e91.pdf" at bounding box center [1228, 399] width 207 height 12
click at [1249, 702] on span "Reject" at bounding box center [1253, 705] width 32 height 16
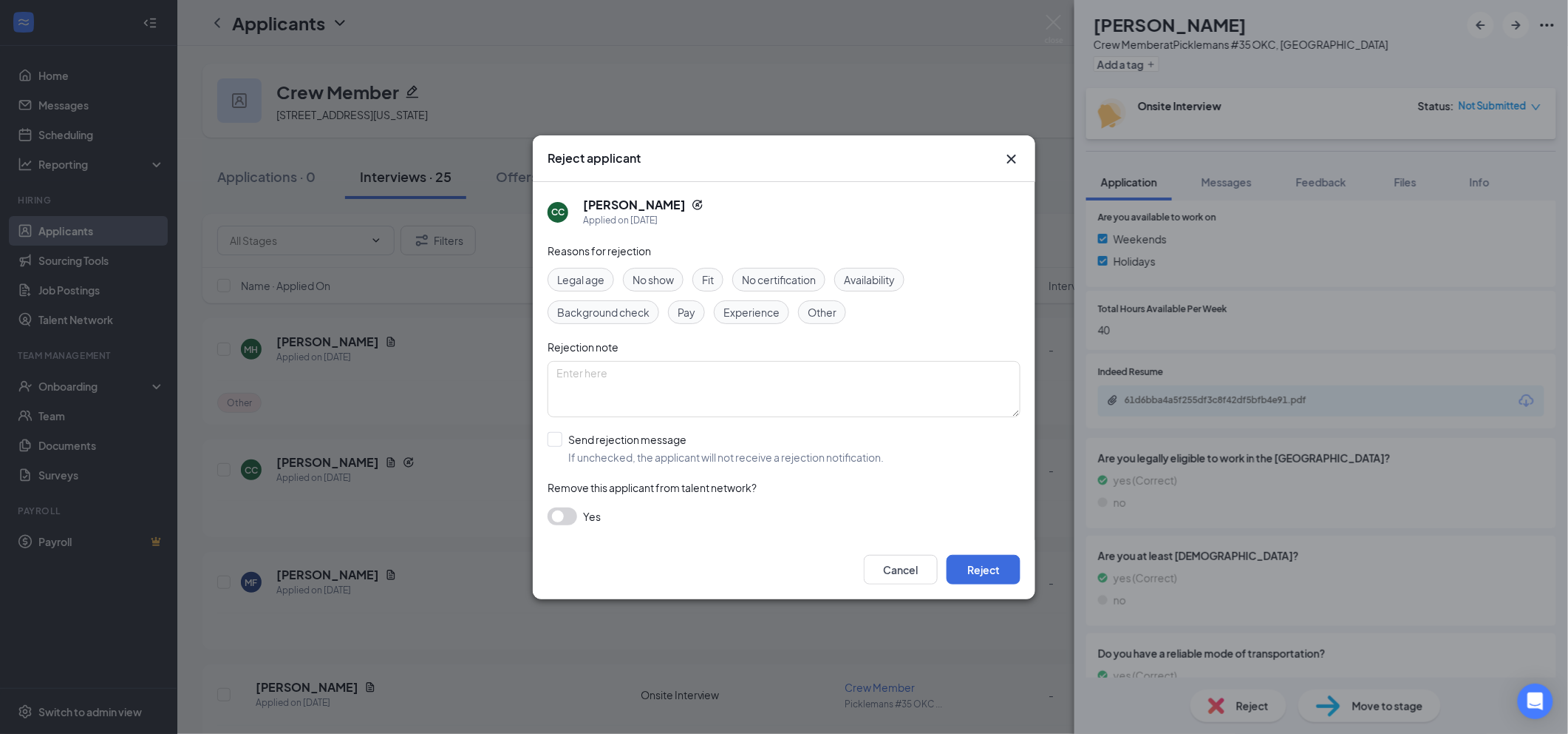
click at [825, 308] on span "Other" at bounding box center [822, 312] width 29 height 16
click at [689, 447] on input "Send rejection message If unchecked, the applicant will not receive a rejection…" at bounding box center [716, 448] width 336 height 32
checkbox input "true"
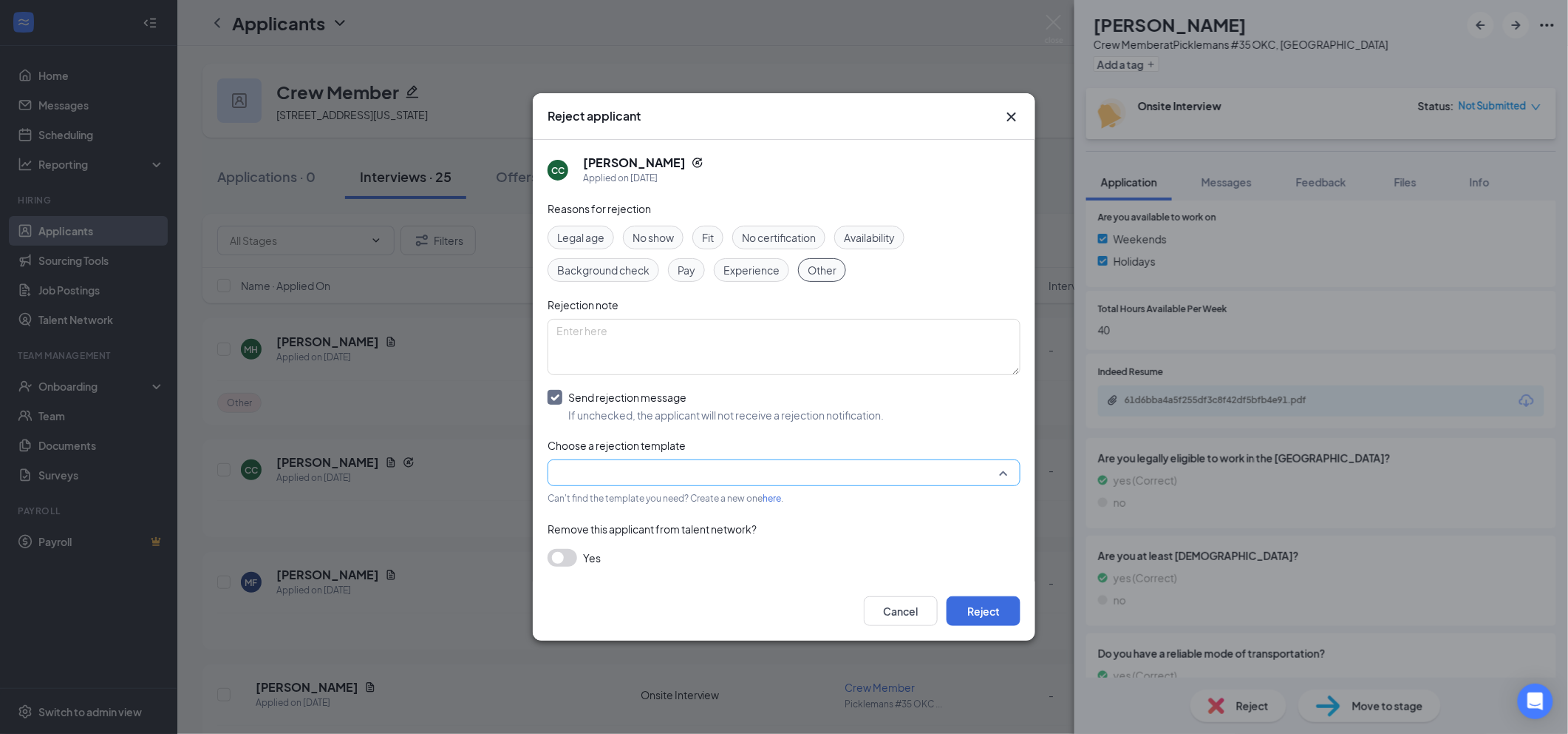
click at [727, 486] on div at bounding box center [784, 473] width 473 height 27
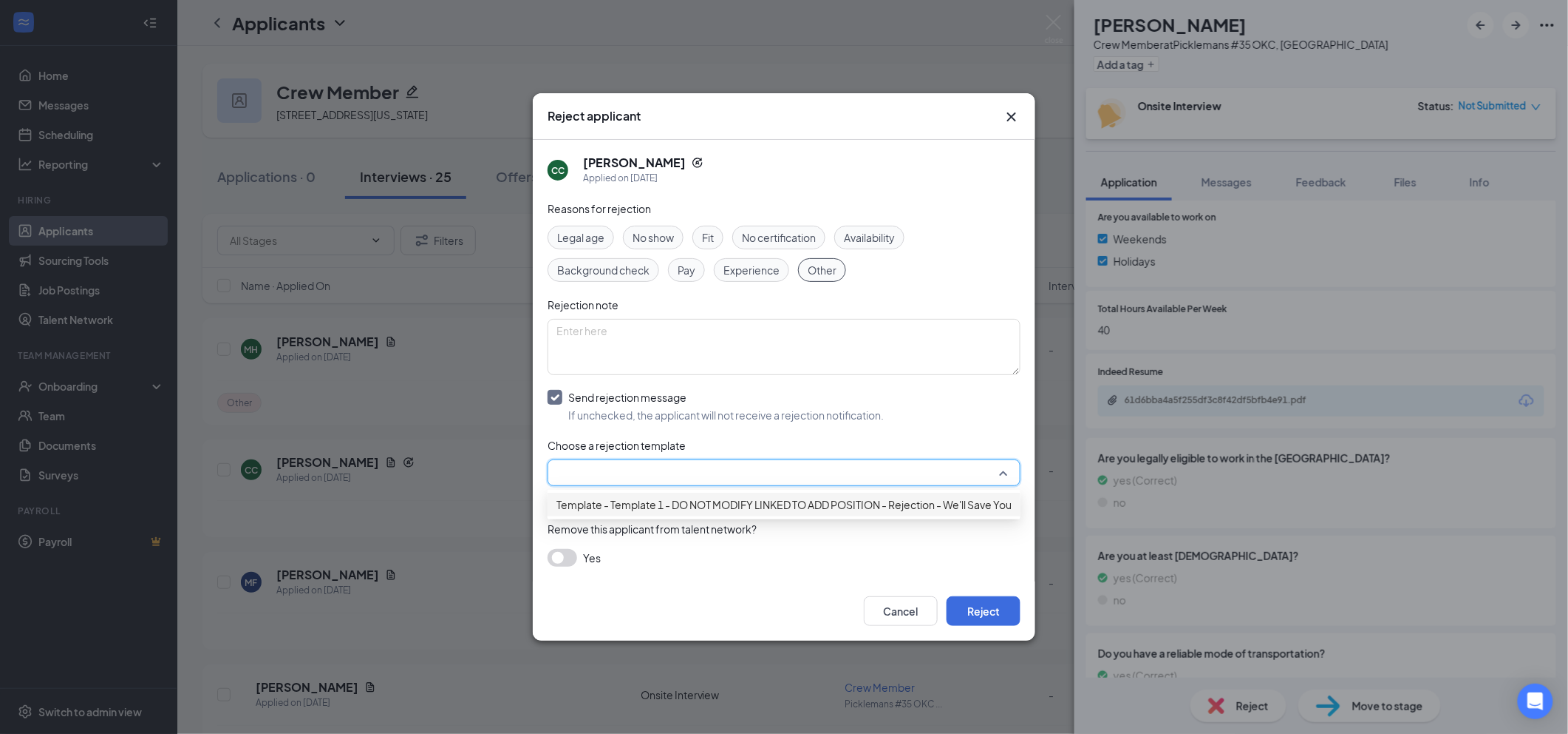
click at [748, 510] on span "Template - Template 1 - DO NOT MODIFY LINKED TO ADD POSITION - Rejection - We'l…" at bounding box center [815, 504] width 515 height 16
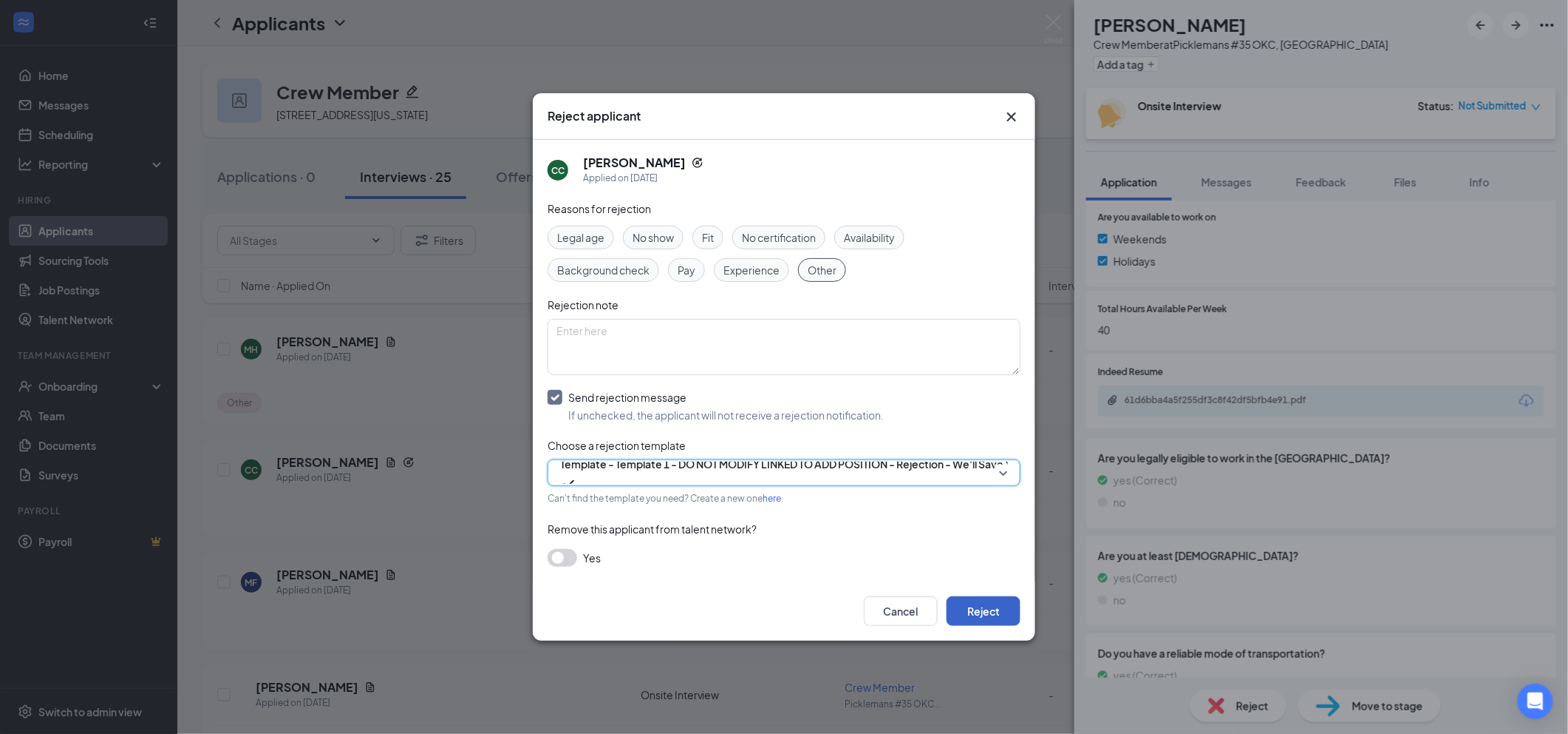
click at [975, 610] on button "Reject" at bounding box center [983, 610] width 74 height 30
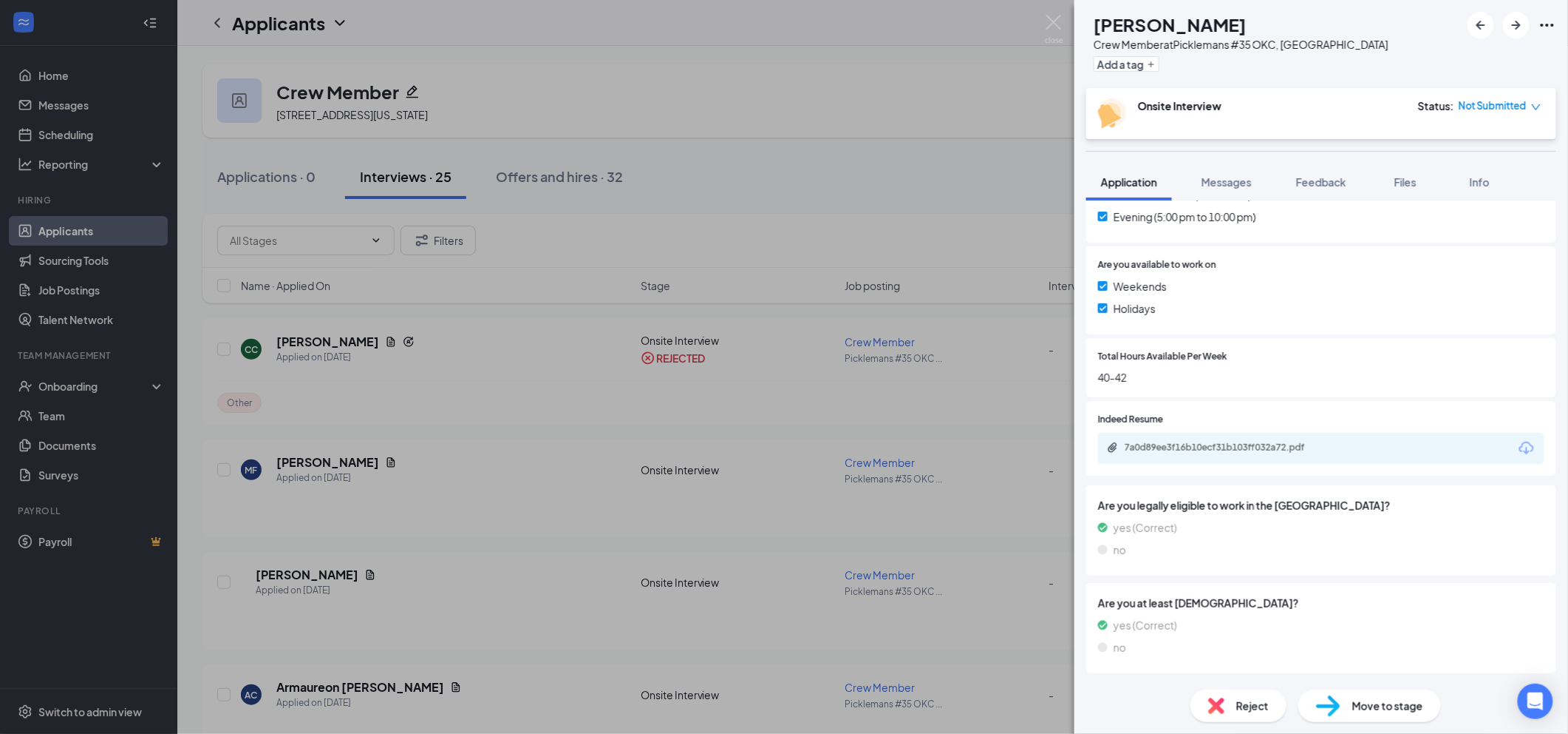
scroll to position [492, 0]
click at [1251, 442] on div "7a0d89ee3f16b10ecf31b103ff032a72.pdf" at bounding box center [1228, 445] width 207 height 12
click at [1272, 691] on div "Reject" at bounding box center [1238, 705] width 96 height 32
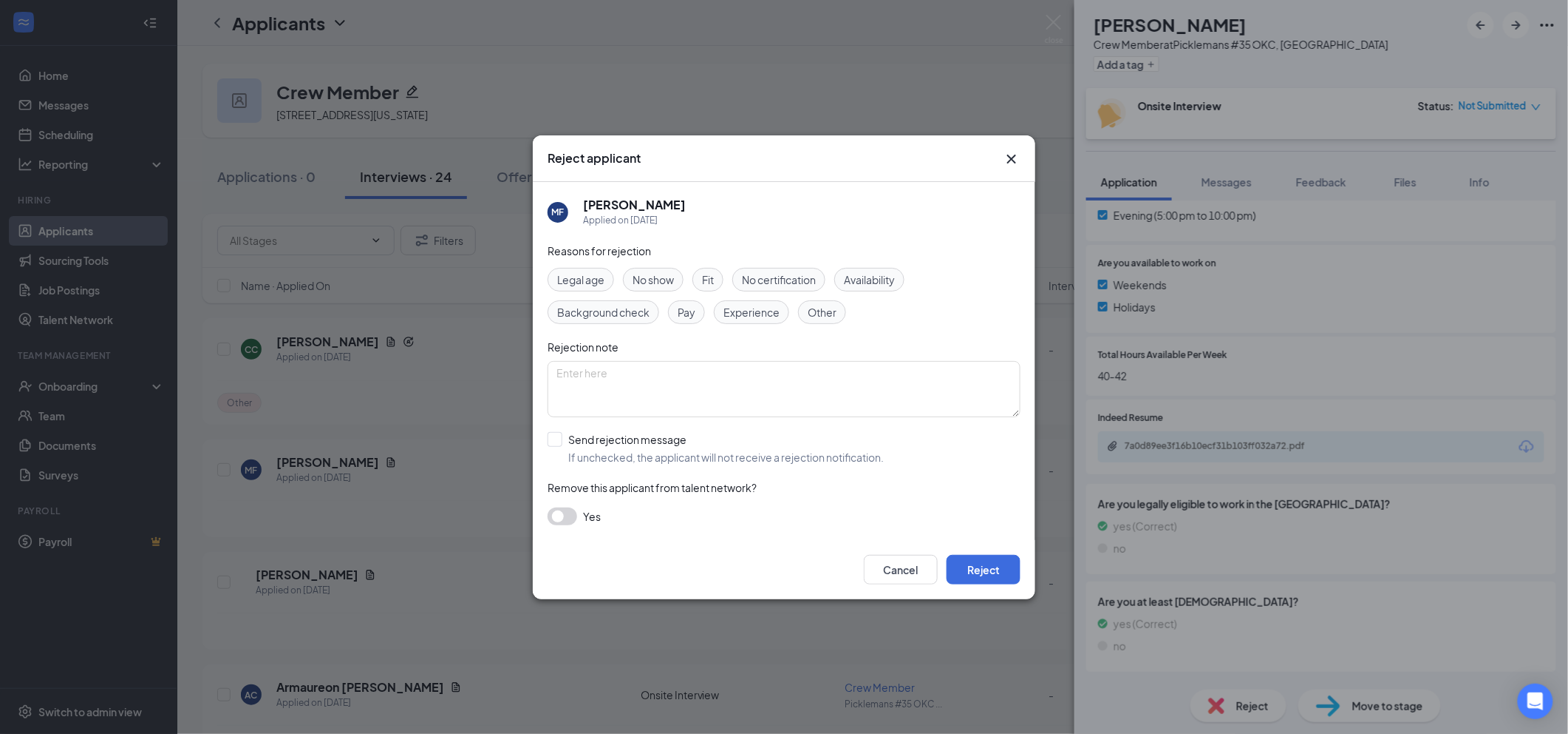
click at [826, 312] on span "Other" at bounding box center [822, 312] width 29 height 16
click at [763, 450] on input "Send rejection message If unchecked, the applicant will not receive a rejection…" at bounding box center [716, 448] width 336 height 32
checkbox input "true"
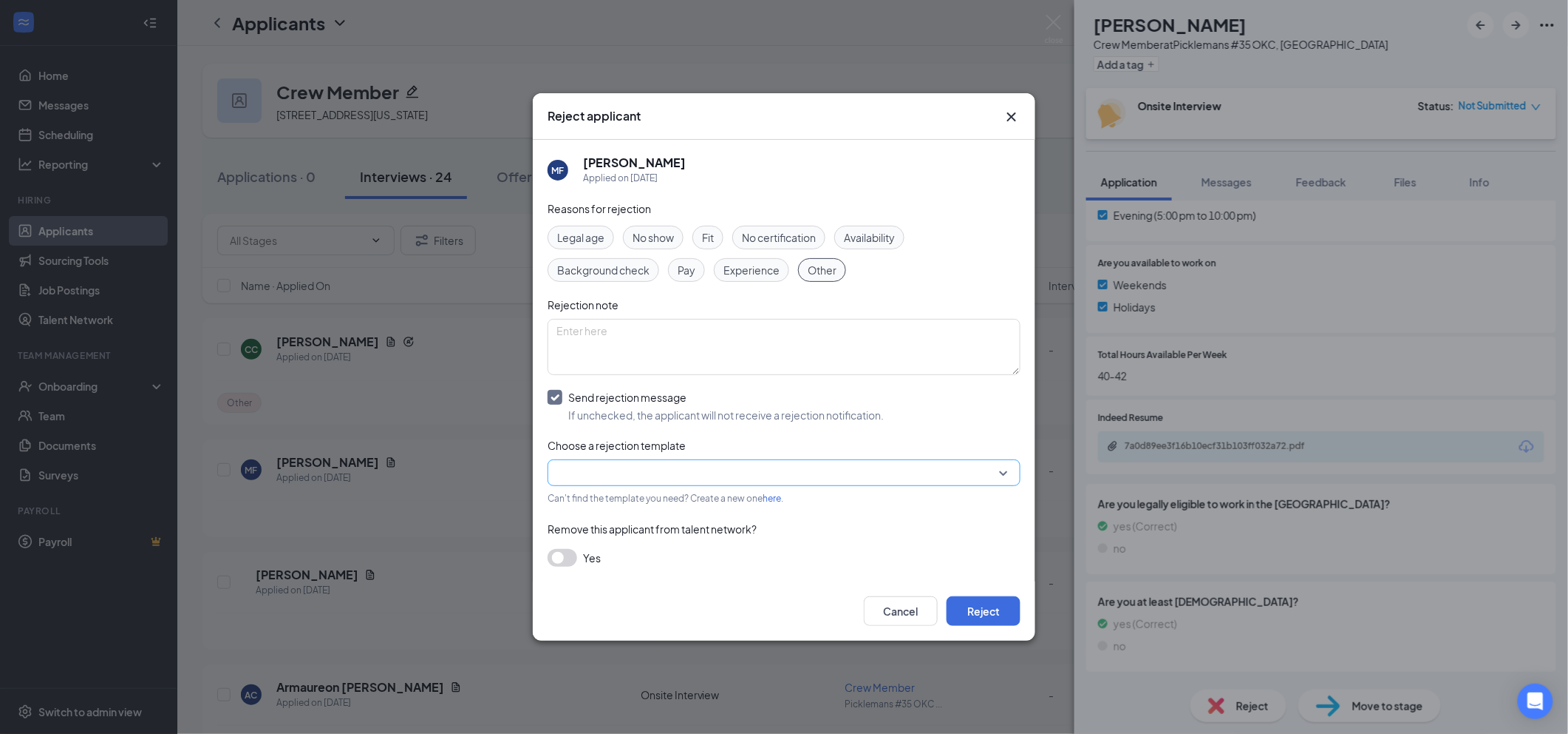
click at [740, 474] on input "search" at bounding box center [779, 473] width 445 height 25
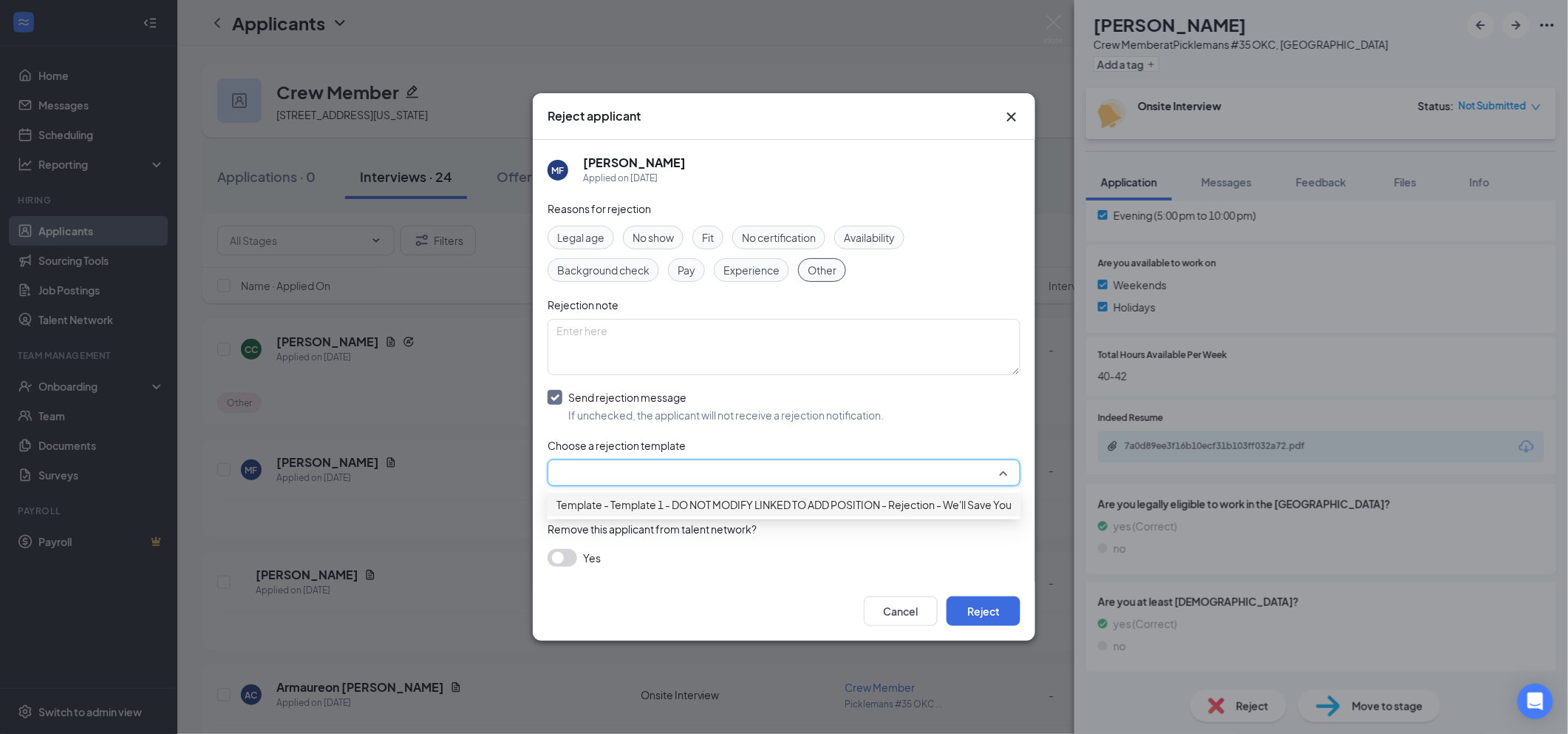
click at [737, 509] on span "Template - Template 1 - DO NOT MODIFY LINKED TO ADD POSITION - Rejection - We'l…" at bounding box center [815, 504] width 515 height 16
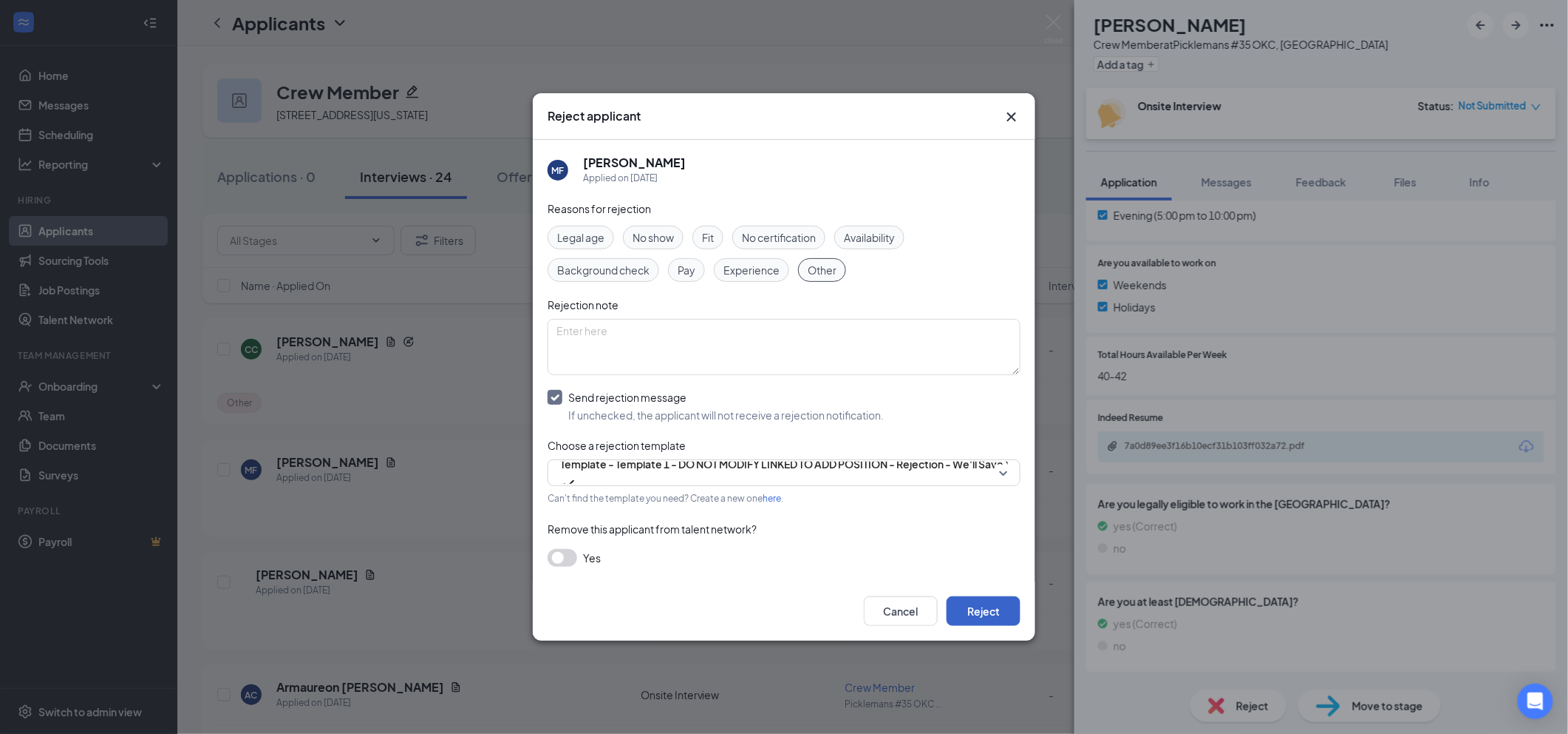
click at [965, 617] on button "Reject" at bounding box center [983, 610] width 74 height 30
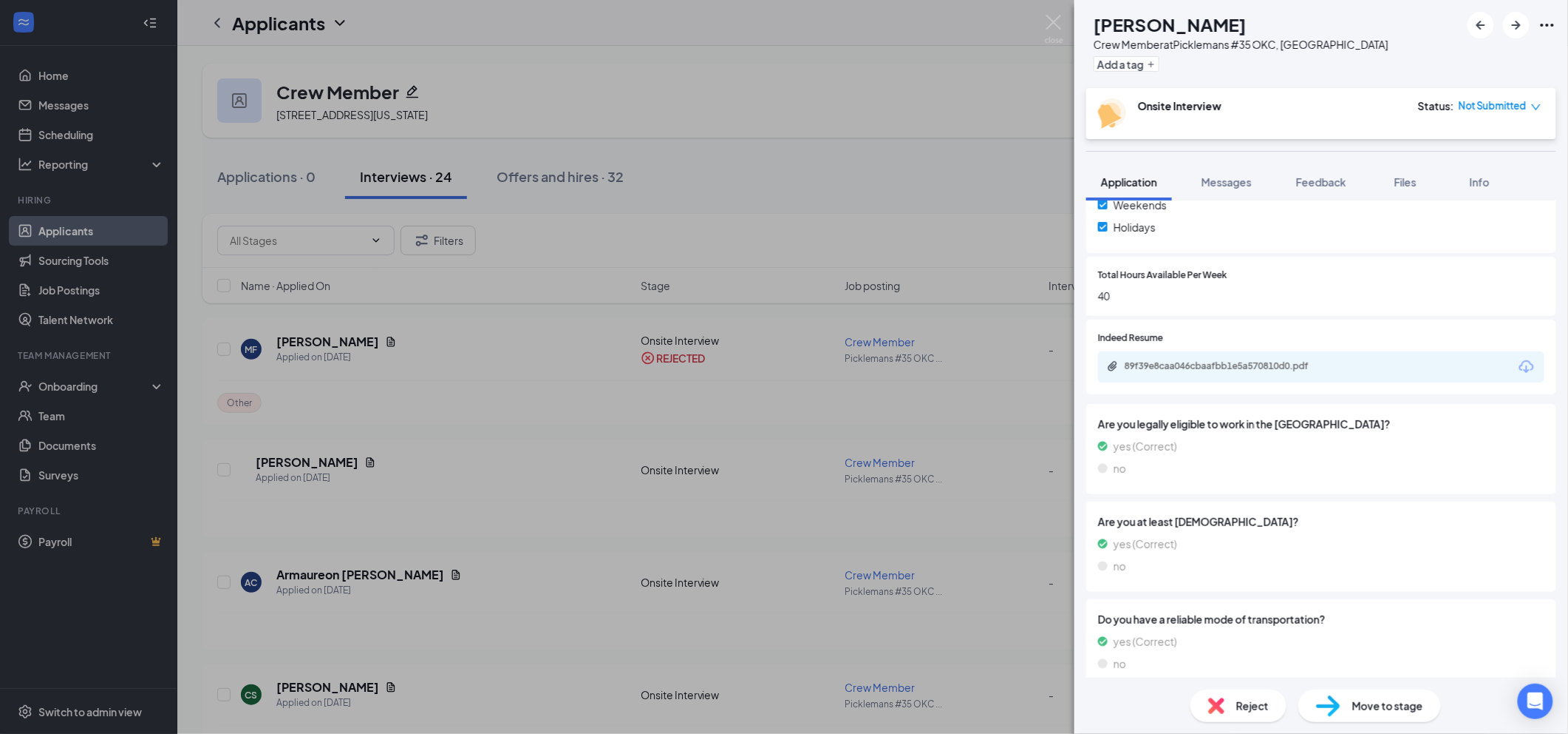
scroll to position [628, 0]
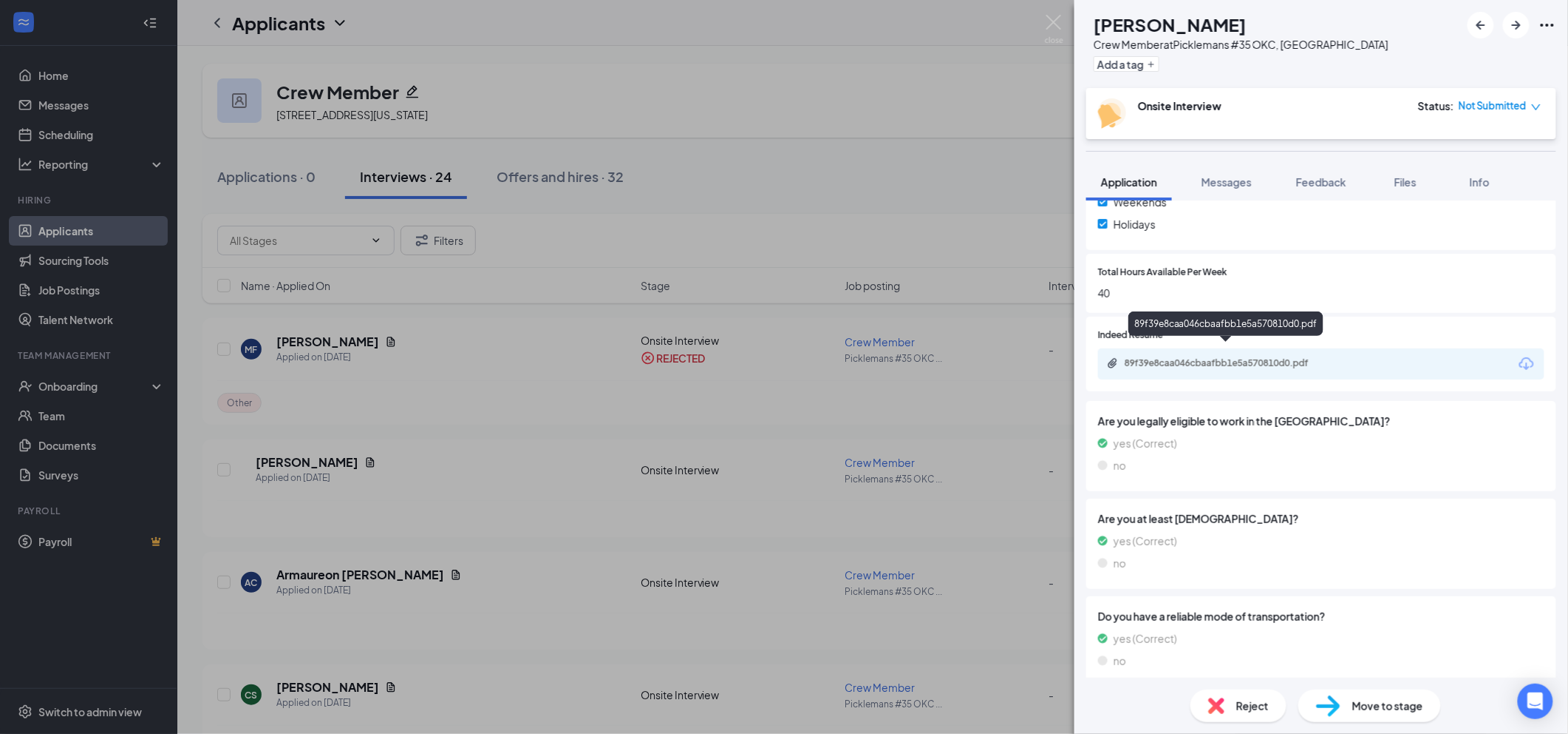
click at [1200, 357] on div "89f39e8caa046cbaafbb1e5a570810d0.pdf" at bounding box center [1228, 362] width 207 height 12
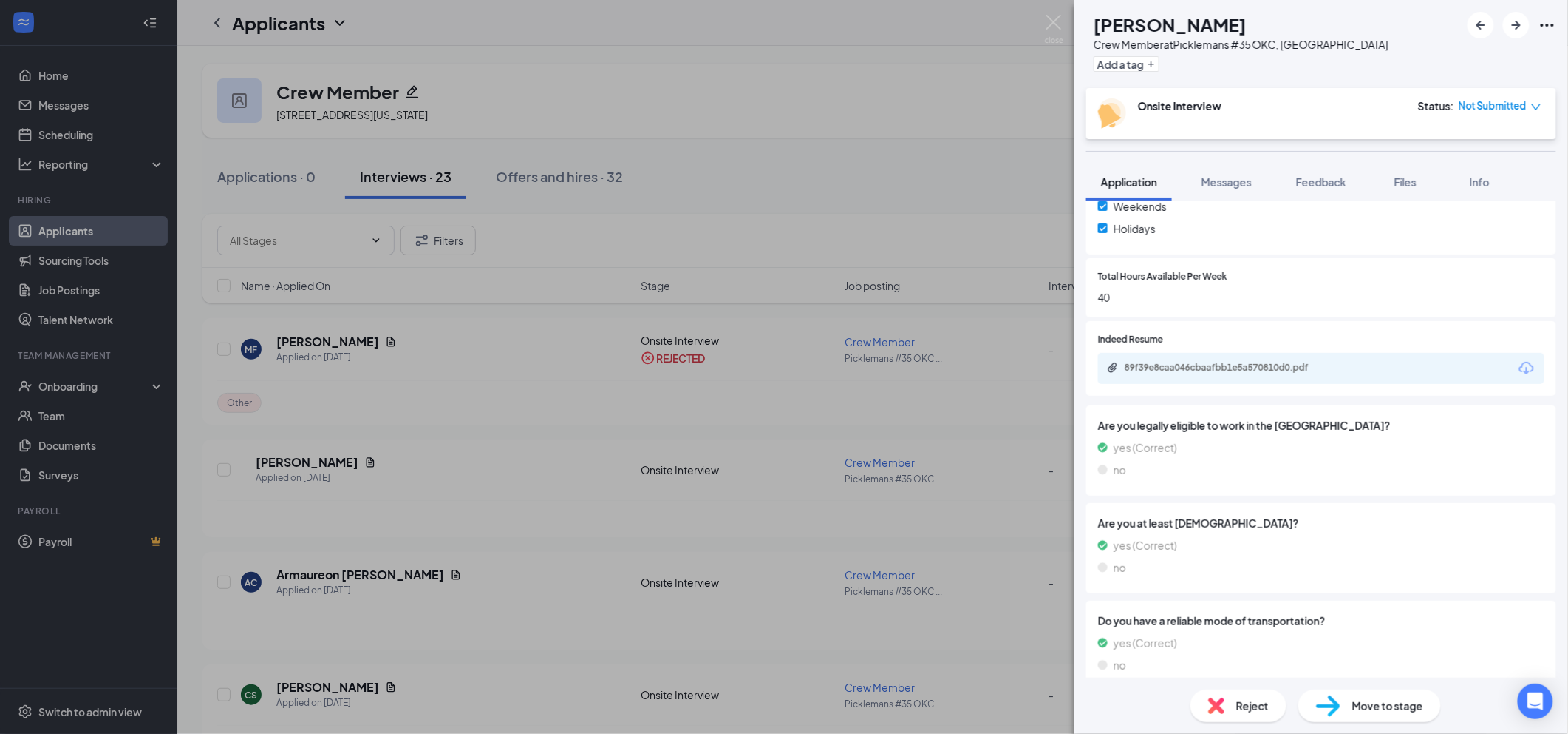
click at [1245, 708] on span "Reject" at bounding box center [1253, 705] width 32 height 16
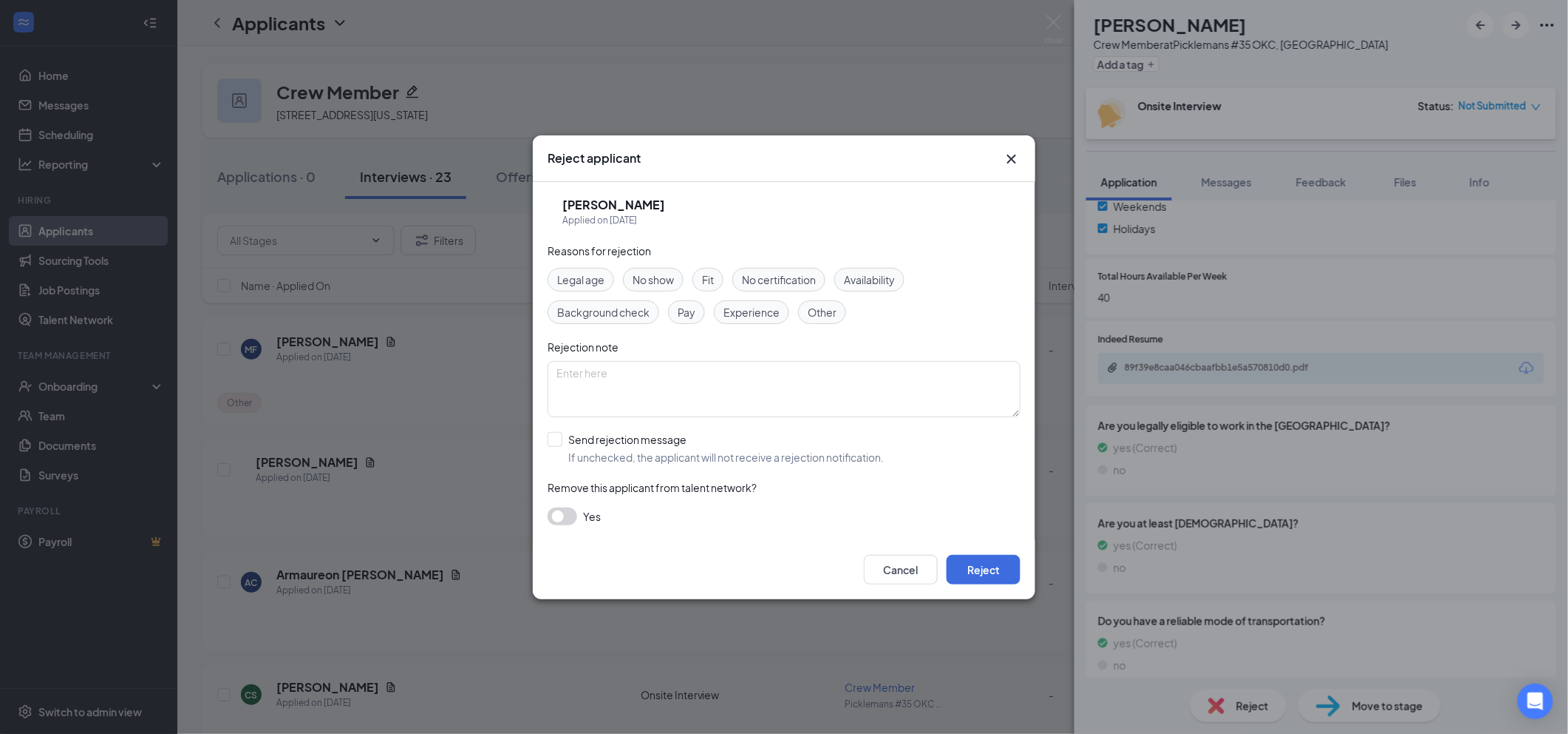
click at [832, 312] on span "Other" at bounding box center [822, 312] width 29 height 16
click at [741, 455] on input "Send rejection message If unchecked, the applicant will not receive a rejection…" at bounding box center [716, 448] width 336 height 32
checkbox input "true"
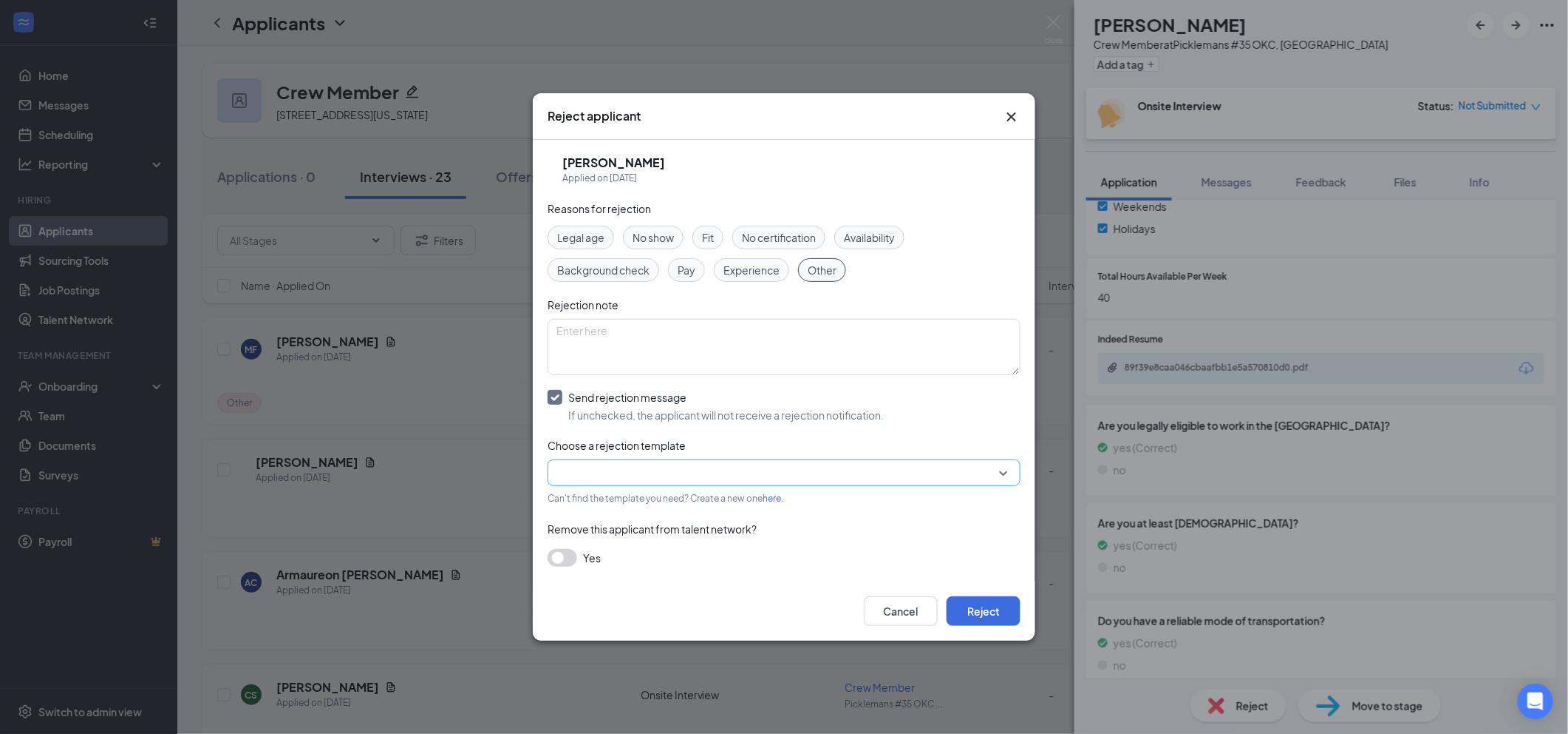
click at [758, 481] on input "search" at bounding box center [779, 473] width 445 height 25
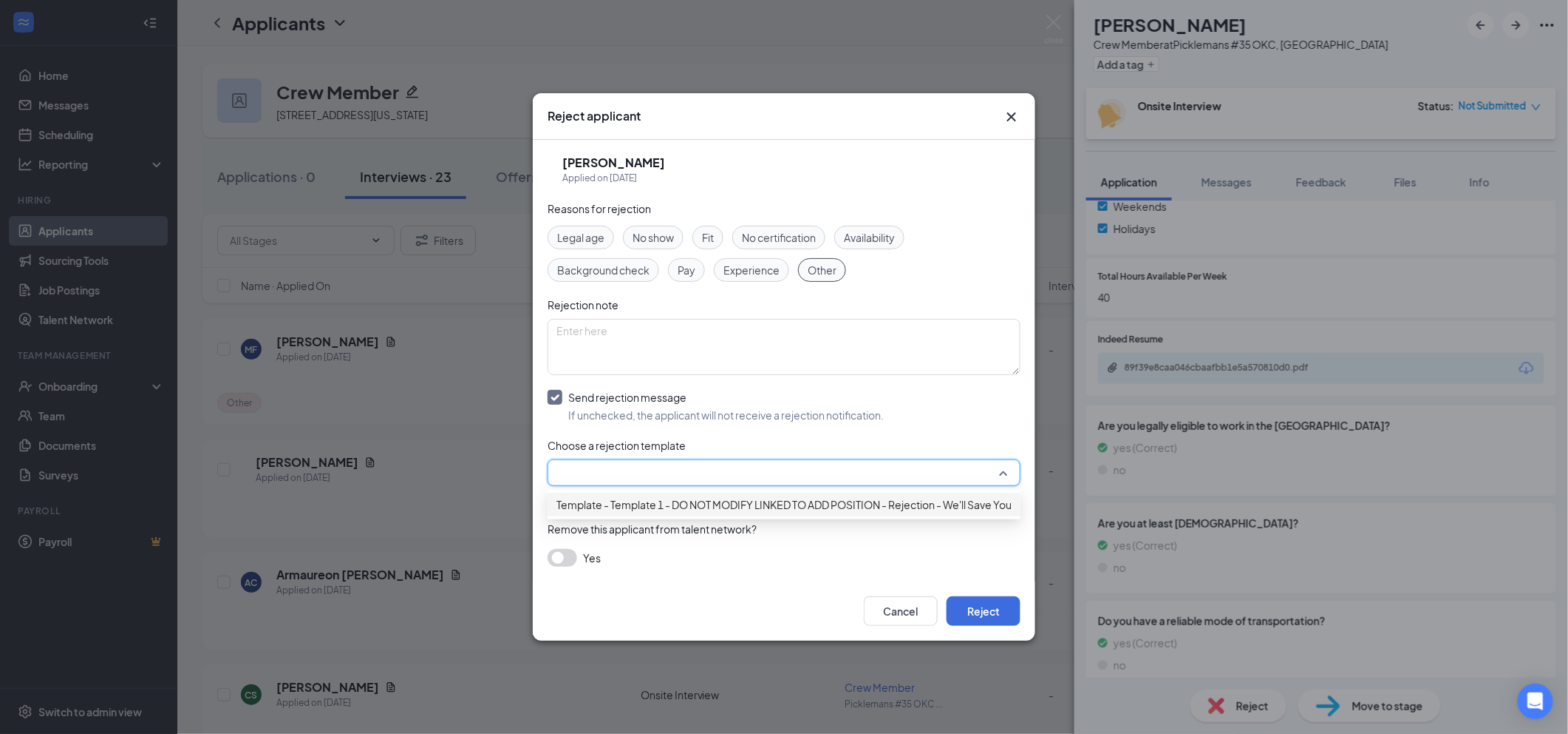
click at [751, 511] on span "Template - Template 1 - DO NOT MODIFY LINKED TO ADD POSITION - Rejection - We'l…" at bounding box center [815, 504] width 515 height 16
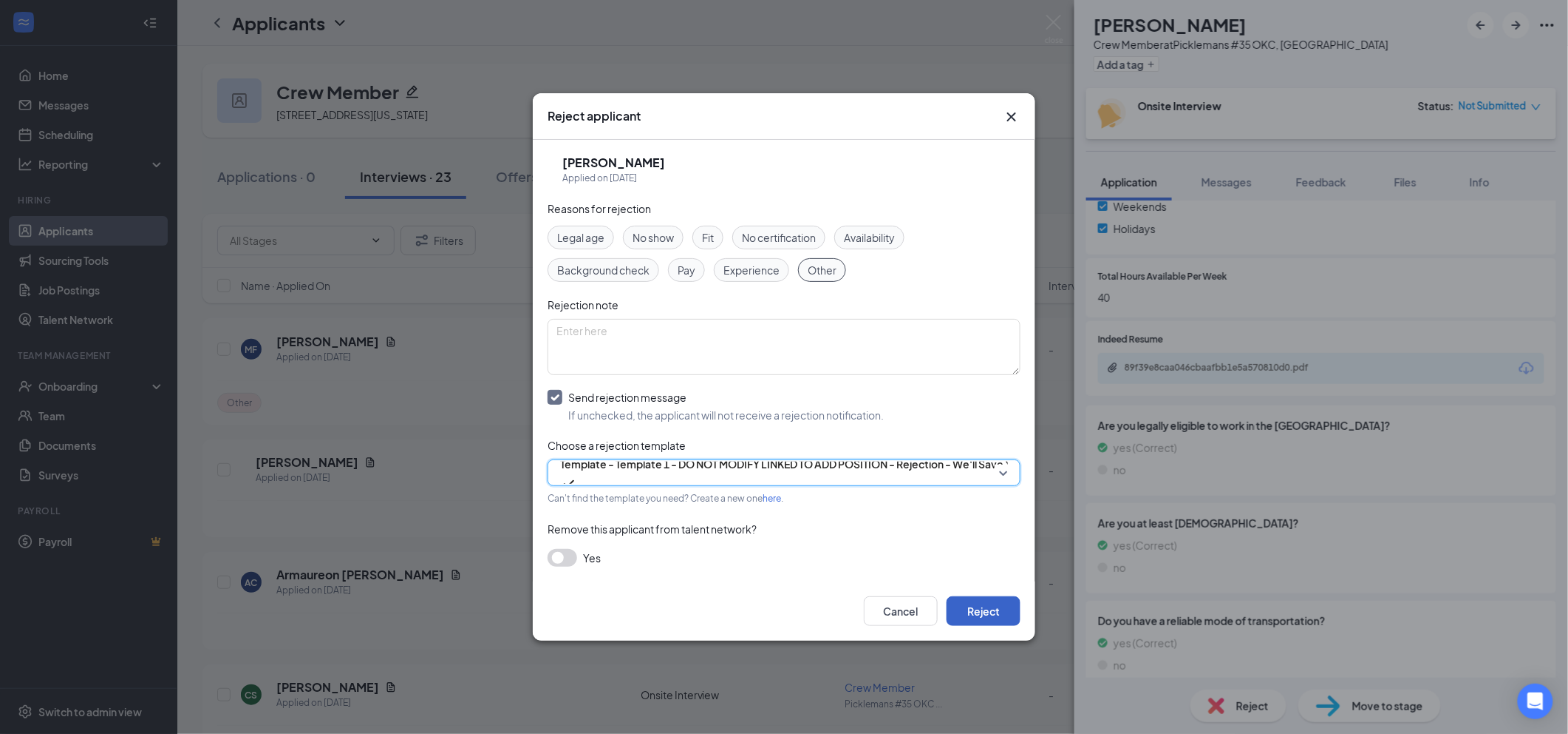
click at [981, 617] on button "Reject" at bounding box center [983, 610] width 74 height 30
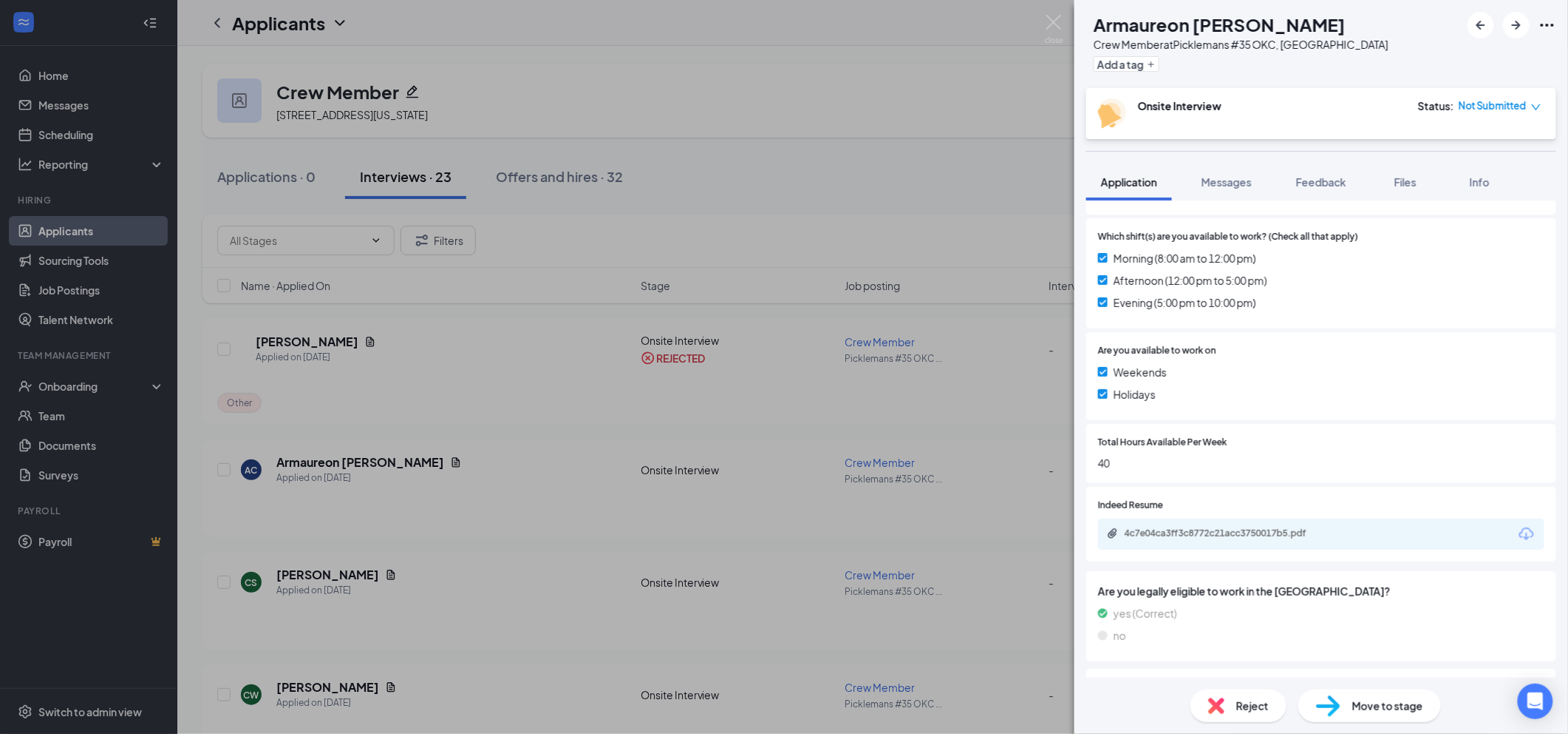
scroll to position [587, 0]
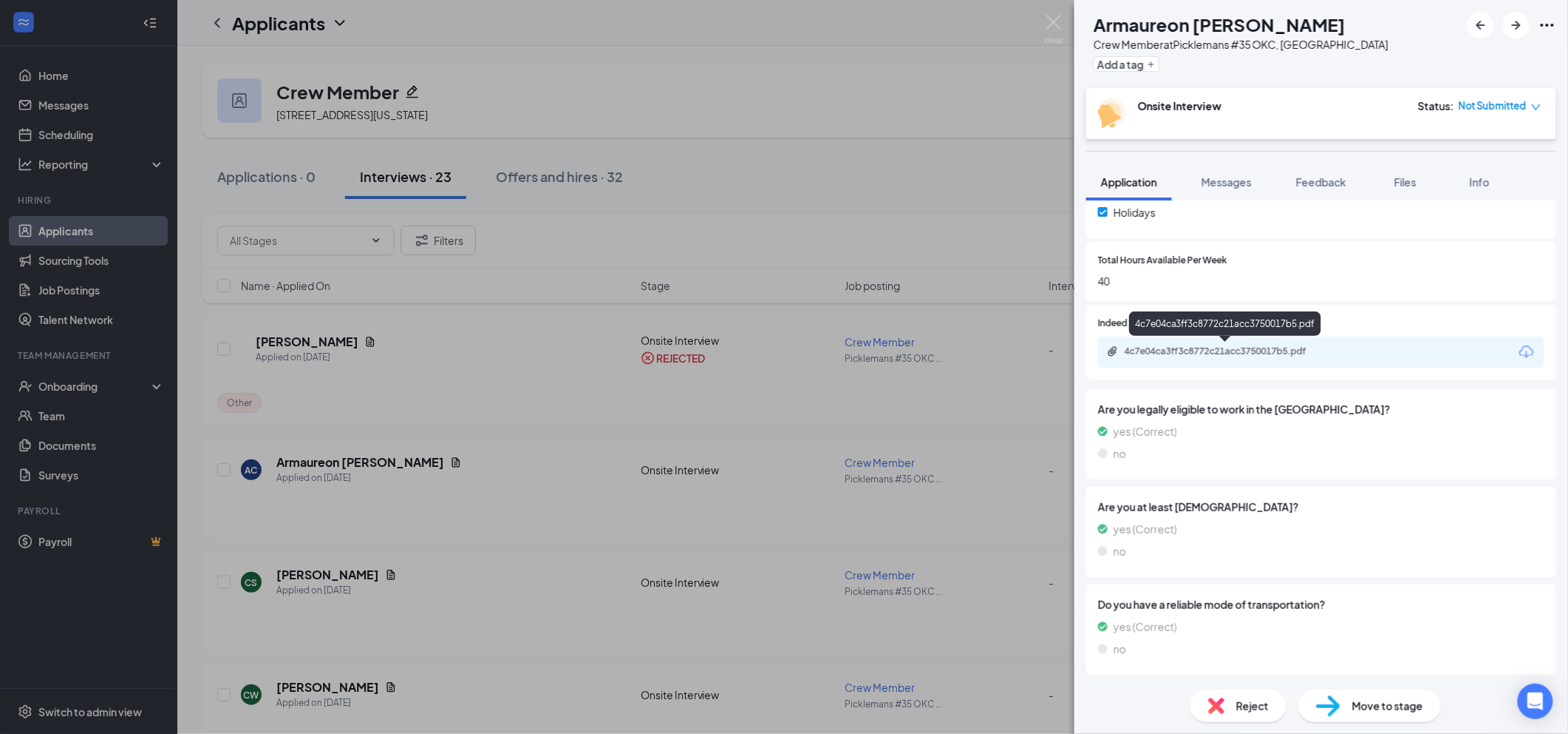
click at [1195, 356] on div "4c7e04ca3ff3c8772c21acc3750017b5.pdf" at bounding box center [1226, 353] width 240 height 14
click at [1233, 699] on div "Reject" at bounding box center [1238, 705] width 96 height 32
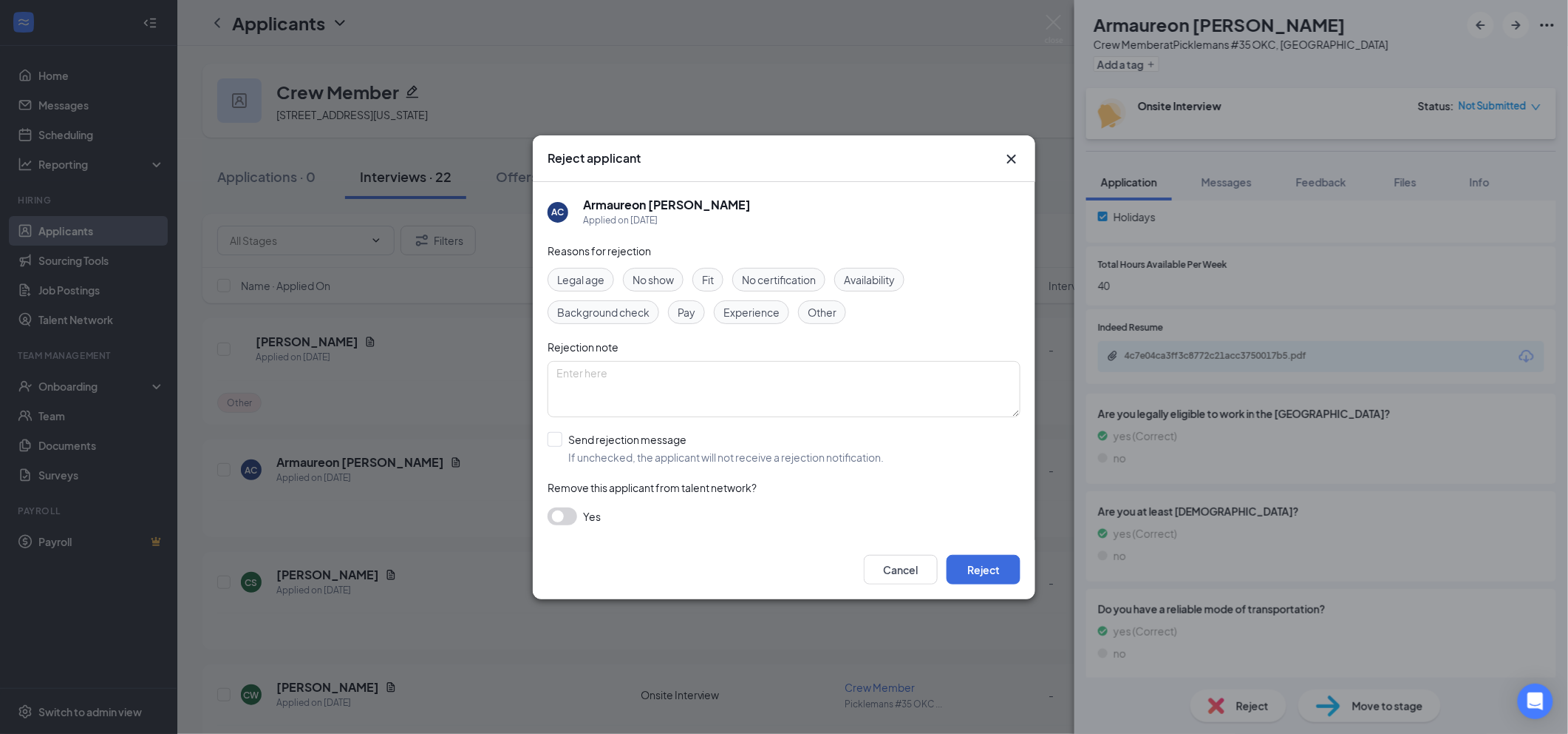
click at [695, 309] on span "Pay" at bounding box center [687, 312] width 18 height 16
click at [668, 455] on input "Send rejection message If unchecked, the applicant will not receive a rejection…" at bounding box center [716, 448] width 336 height 32
checkbox input "true"
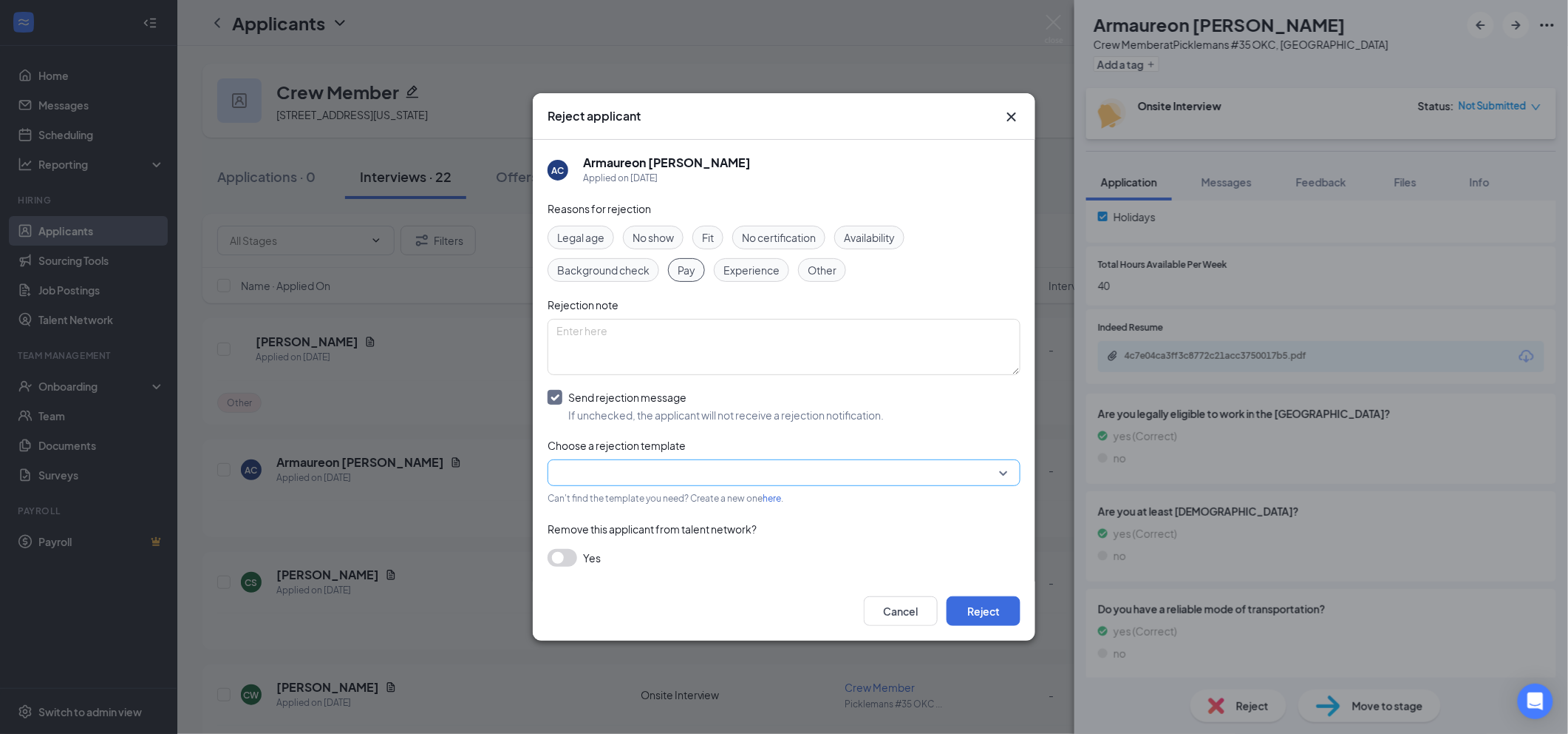
click at [743, 474] on input "search" at bounding box center [779, 473] width 445 height 25
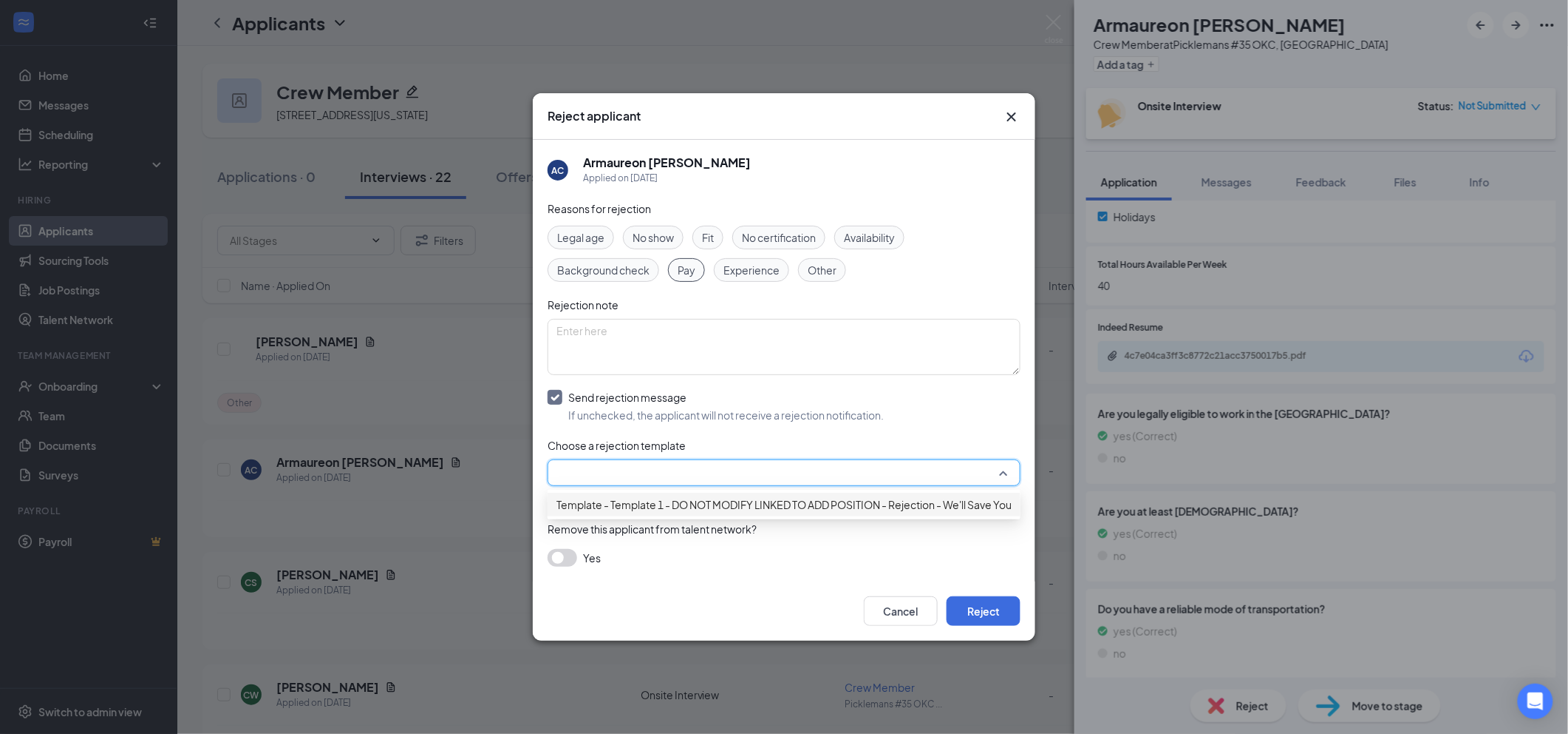
click at [737, 512] on span "Template - Template 1 - DO NOT MODIFY LINKED TO ADD POSITION - Rejection - We'l…" at bounding box center [815, 504] width 515 height 16
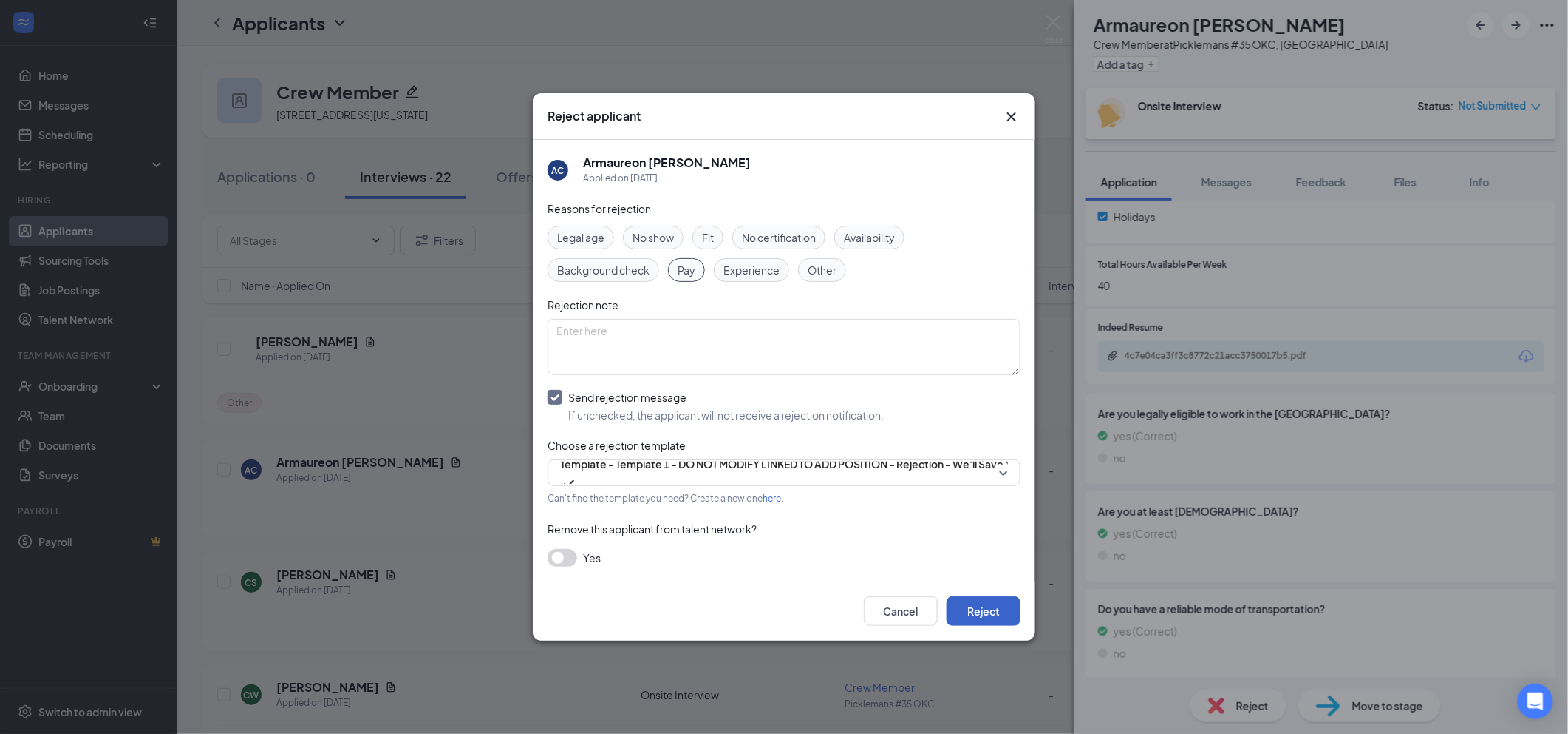
click at [1012, 622] on button "Reject" at bounding box center [983, 610] width 74 height 30
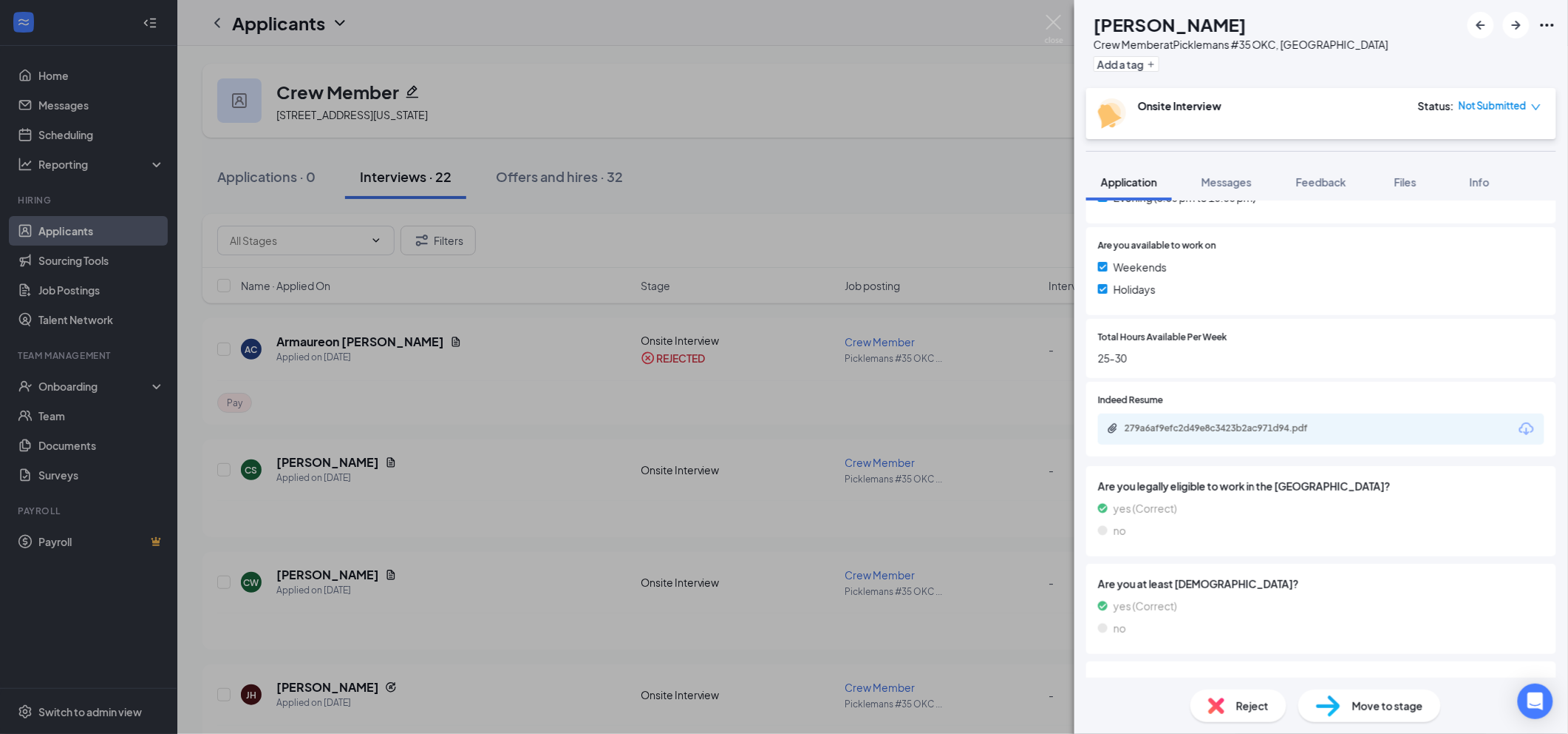
scroll to position [587, 0]
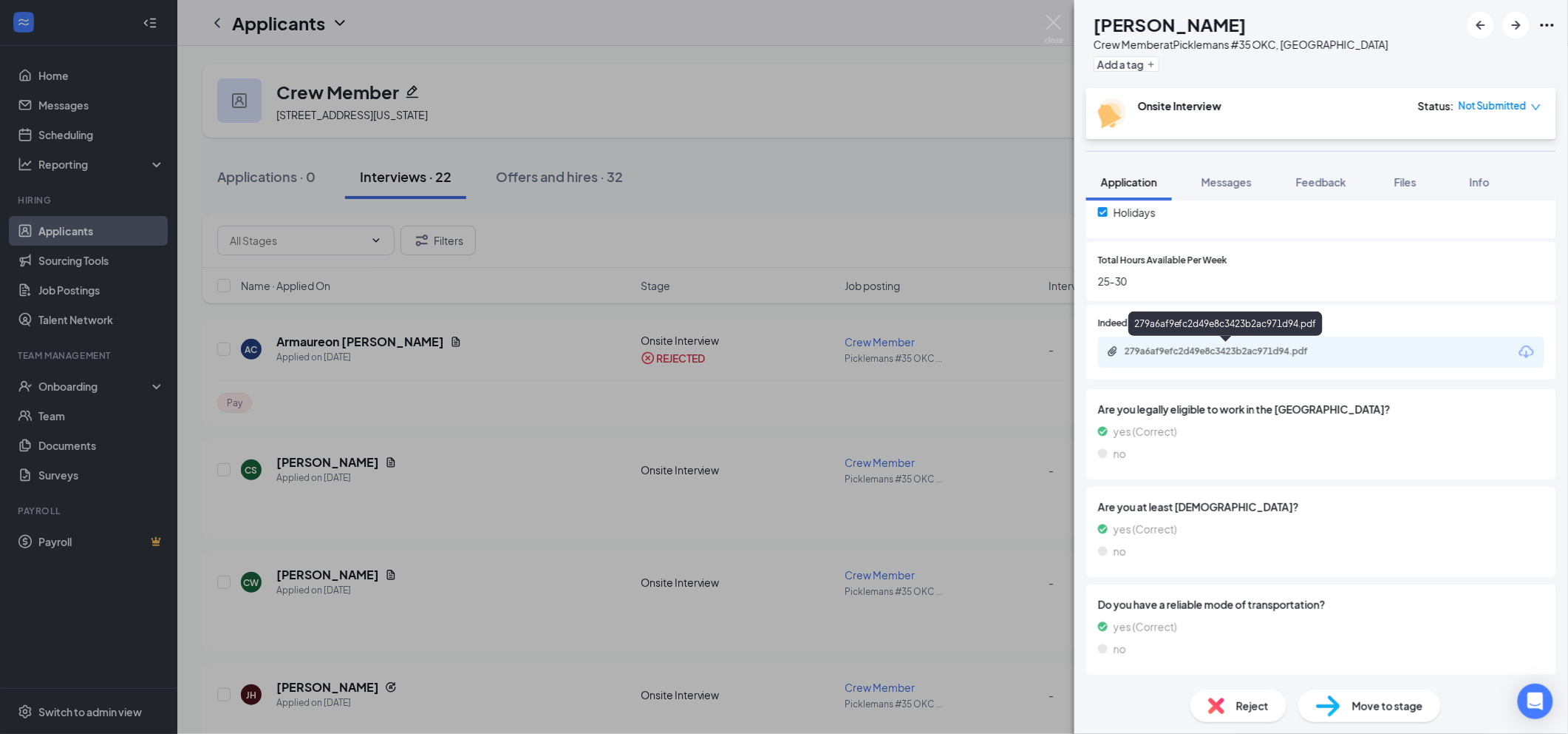
click at [1207, 350] on div "279a6af9efc2d49e8c3423b2ac971d94.pdf" at bounding box center [1228, 351] width 207 height 12
drag, startPoint x: 1230, startPoint y: 187, endPoint x: 1235, endPoint y: 194, distance: 8.6
click at [1230, 187] on span "Messages" at bounding box center [1226, 181] width 50 height 14
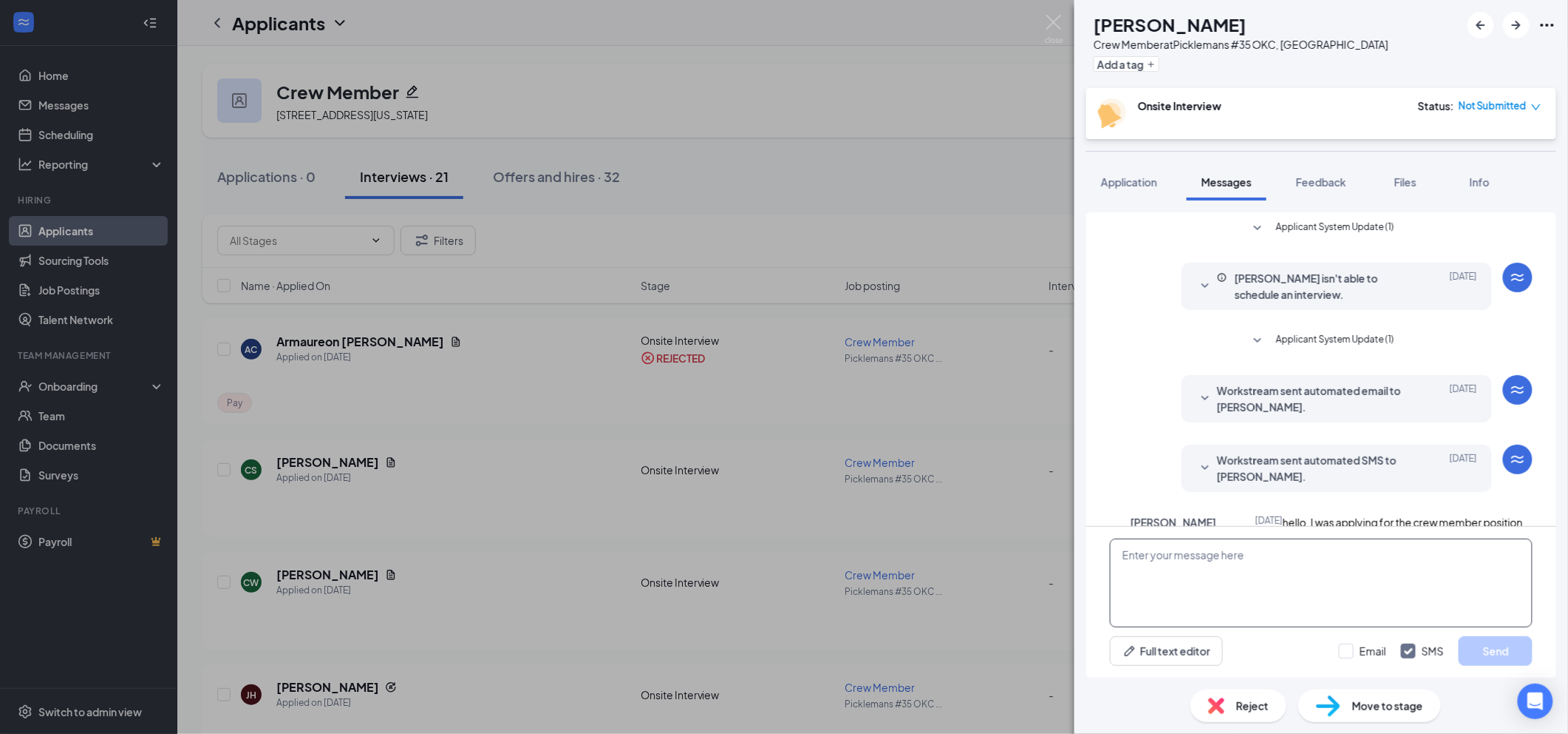
scroll to position [93, 0]
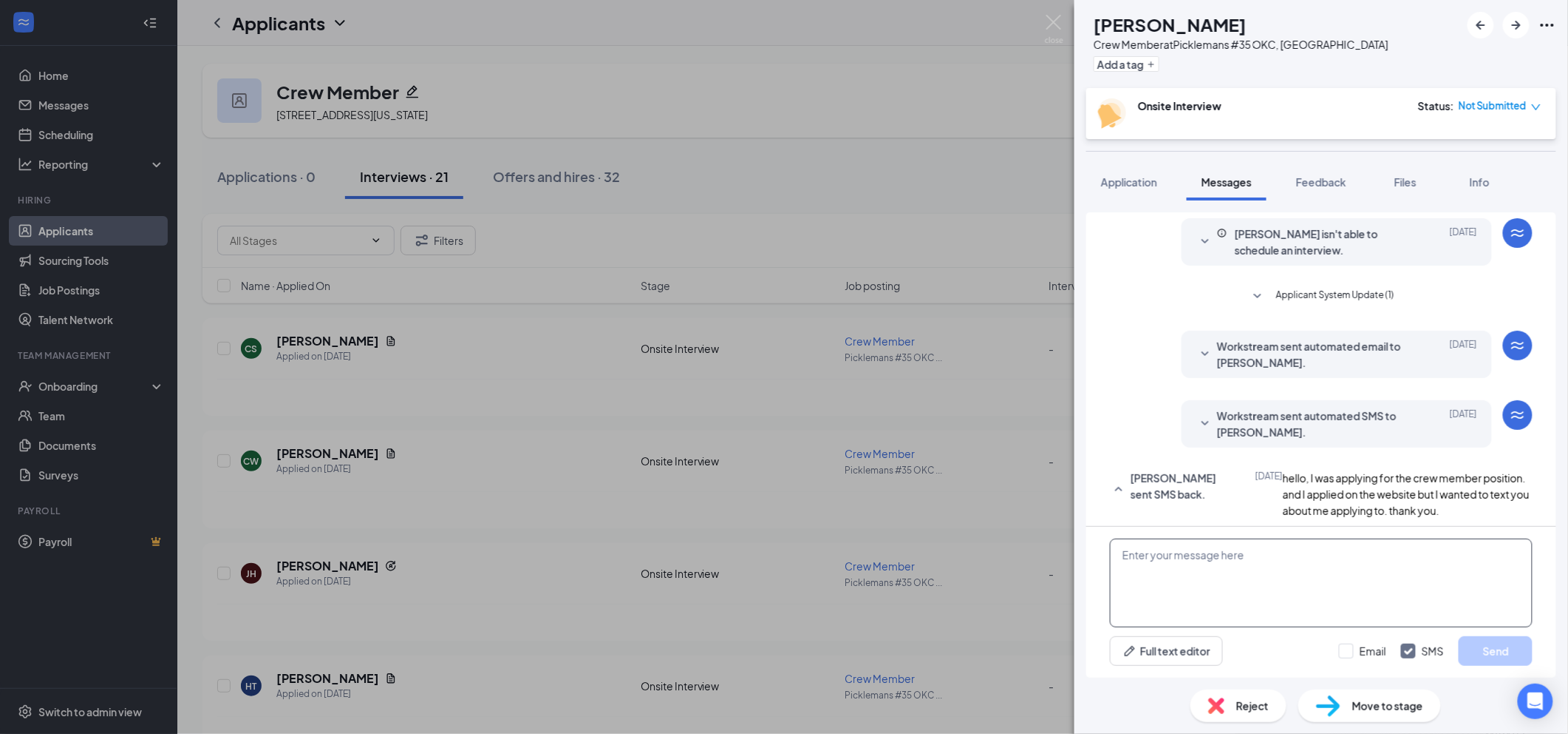
click at [1247, 557] on textarea at bounding box center [1321, 583] width 423 height 88
paste textarea "We hold open interviews daily from 2 PM to 5 PM. Is there a specific day and ti…"
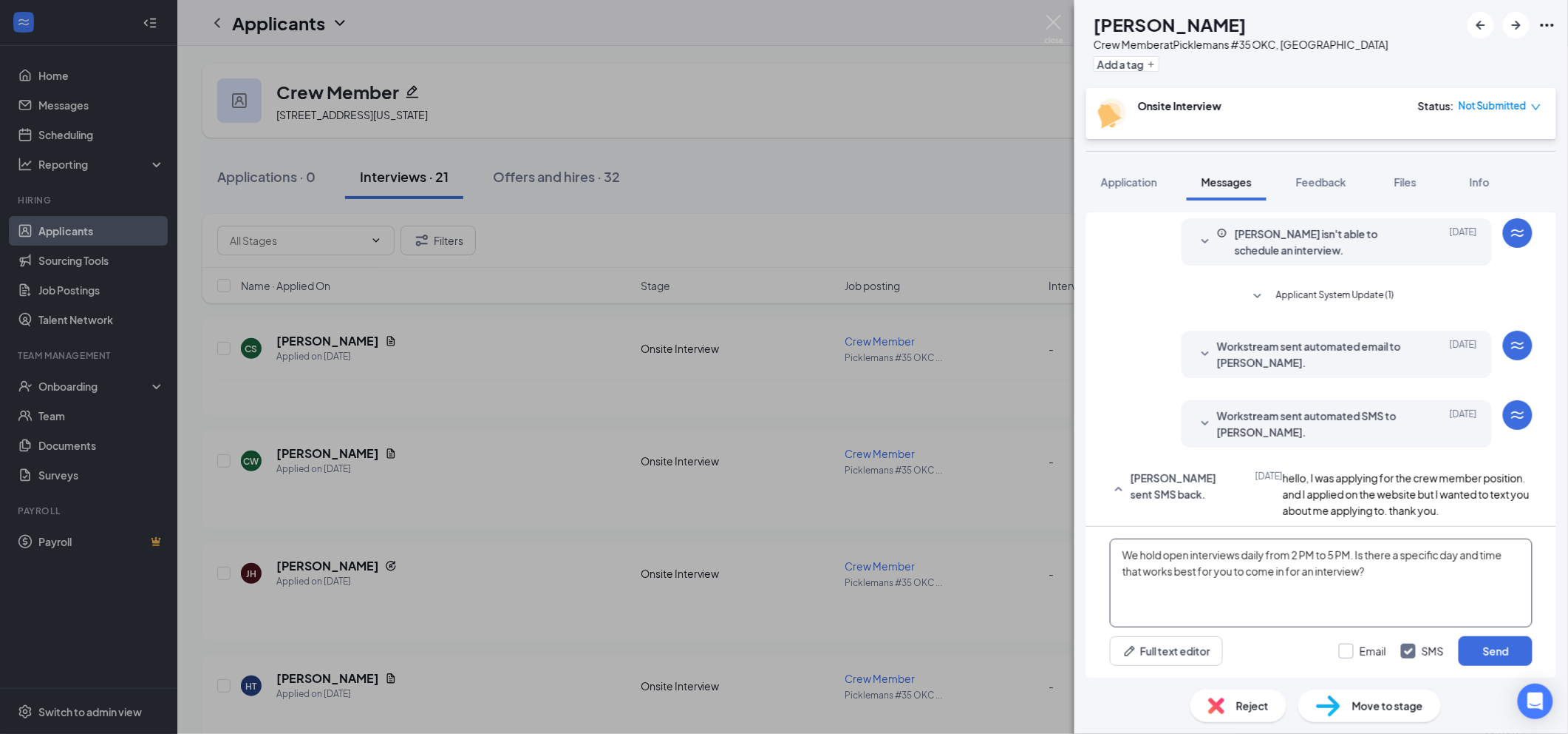
type textarea "We hold open interviews daily from 2 PM to 5 PM. Is there a specific day and ti…"
click at [1363, 647] on input "Email" at bounding box center [1363, 650] width 47 height 14
checkbox input "true"
click at [1476, 643] on button "Send" at bounding box center [1496, 650] width 74 height 30
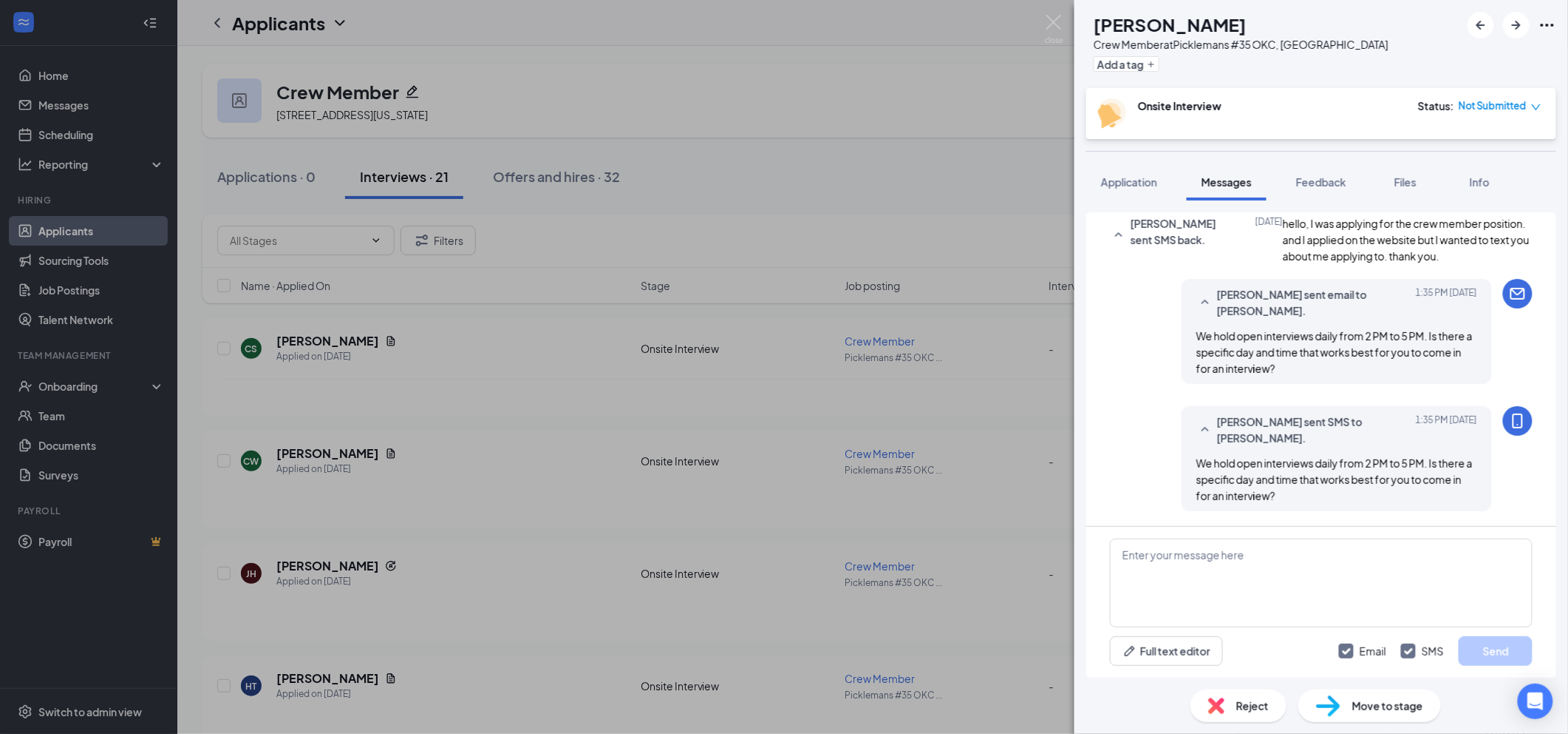
scroll to position [347, 0]
click at [1509, 23] on icon "ArrowRight" at bounding box center [1517, 25] width 18 height 18
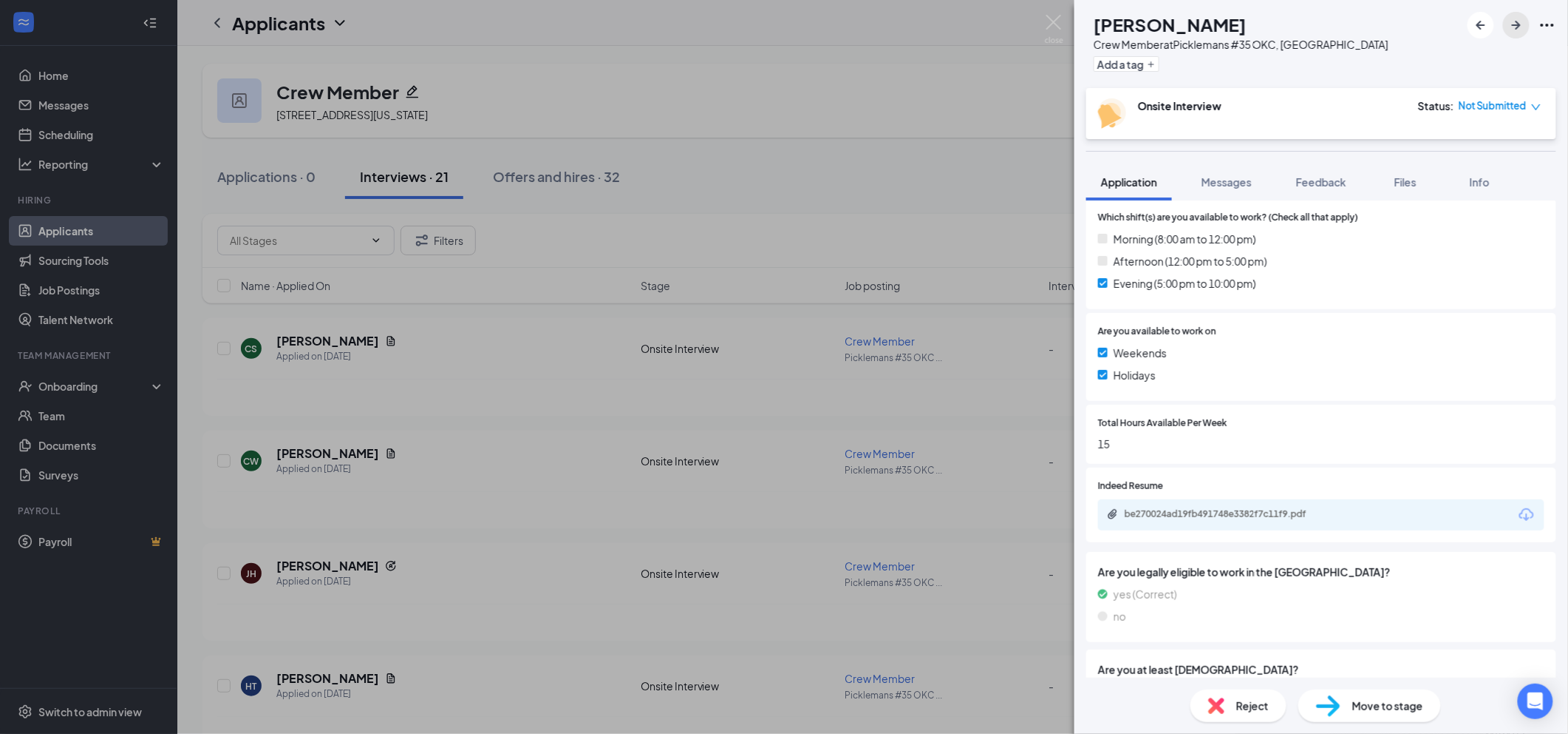
scroll to position [492, 0]
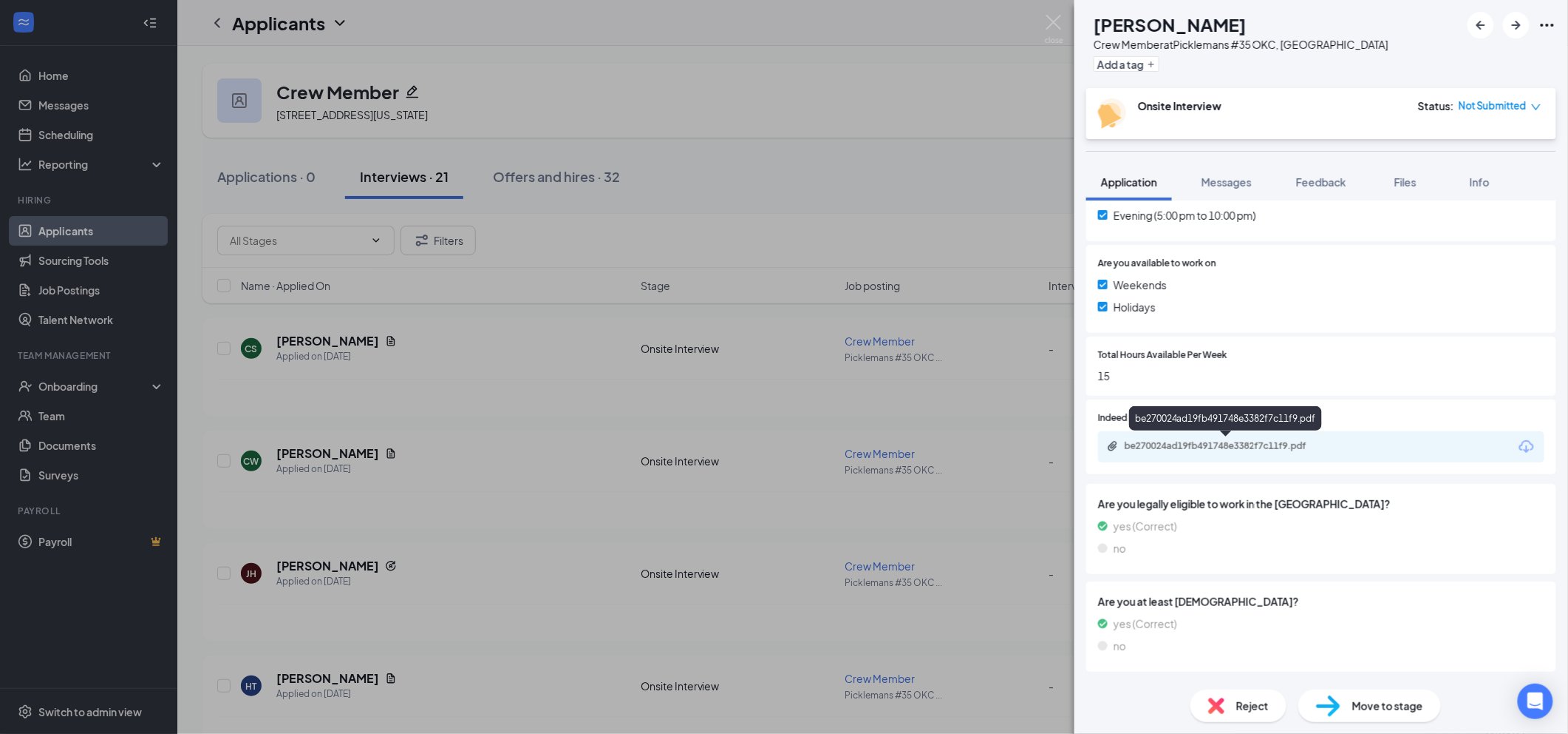
click at [1218, 448] on div "be270024ad19fb491748e3382f7c11f9.pdf" at bounding box center [1228, 445] width 207 height 12
click at [1215, 193] on button "Messages" at bounding box center [1226, 181] width 80 height 37
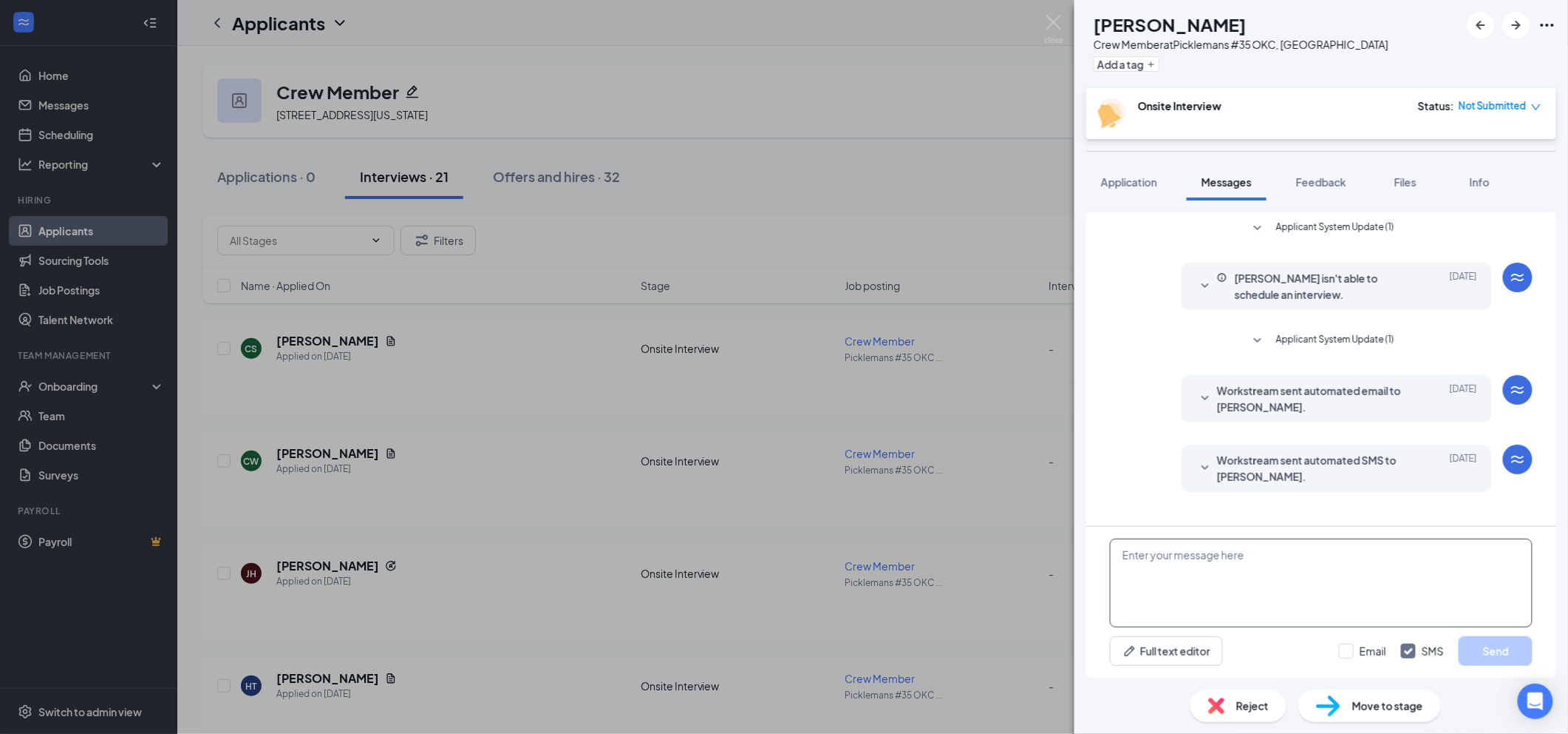
click at [1283, 563] on textarea at bounding box center [1321, 583] width 423 height 88
paste textarea "We hold open interviews daily from 2 PM to 5 PM. Is there a specific day and ti…"
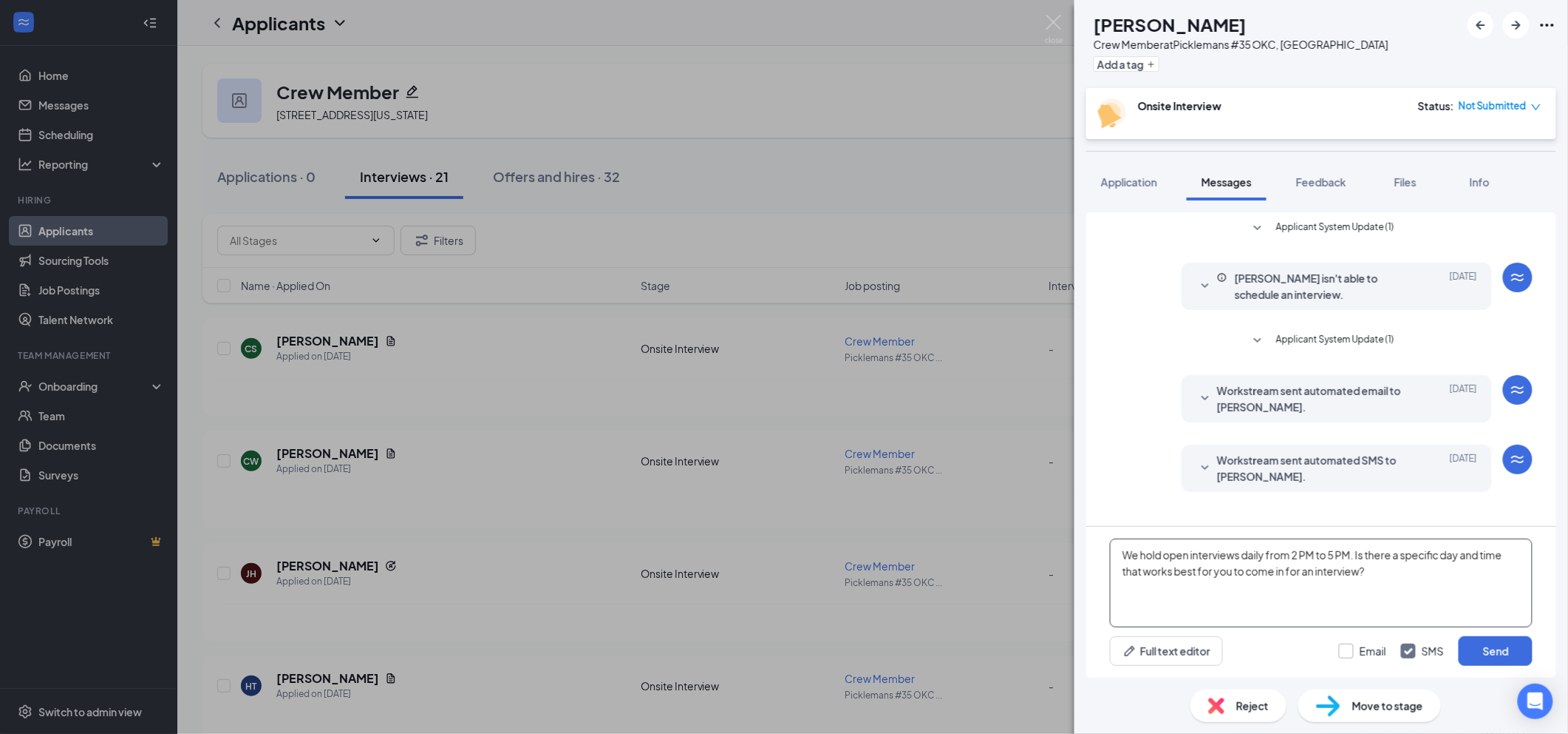
type textarea "We hold open interviews daily from 2 PM to 5 PM. Is there a specific day and ti…"
click at [1355, 656] on input "Email" at bounding box center [1363, 650] width 47 height 14
checkbox input "true"
click at [1515, 640] on button "Send" at bounding box center [1496, 650] width 74 height 30
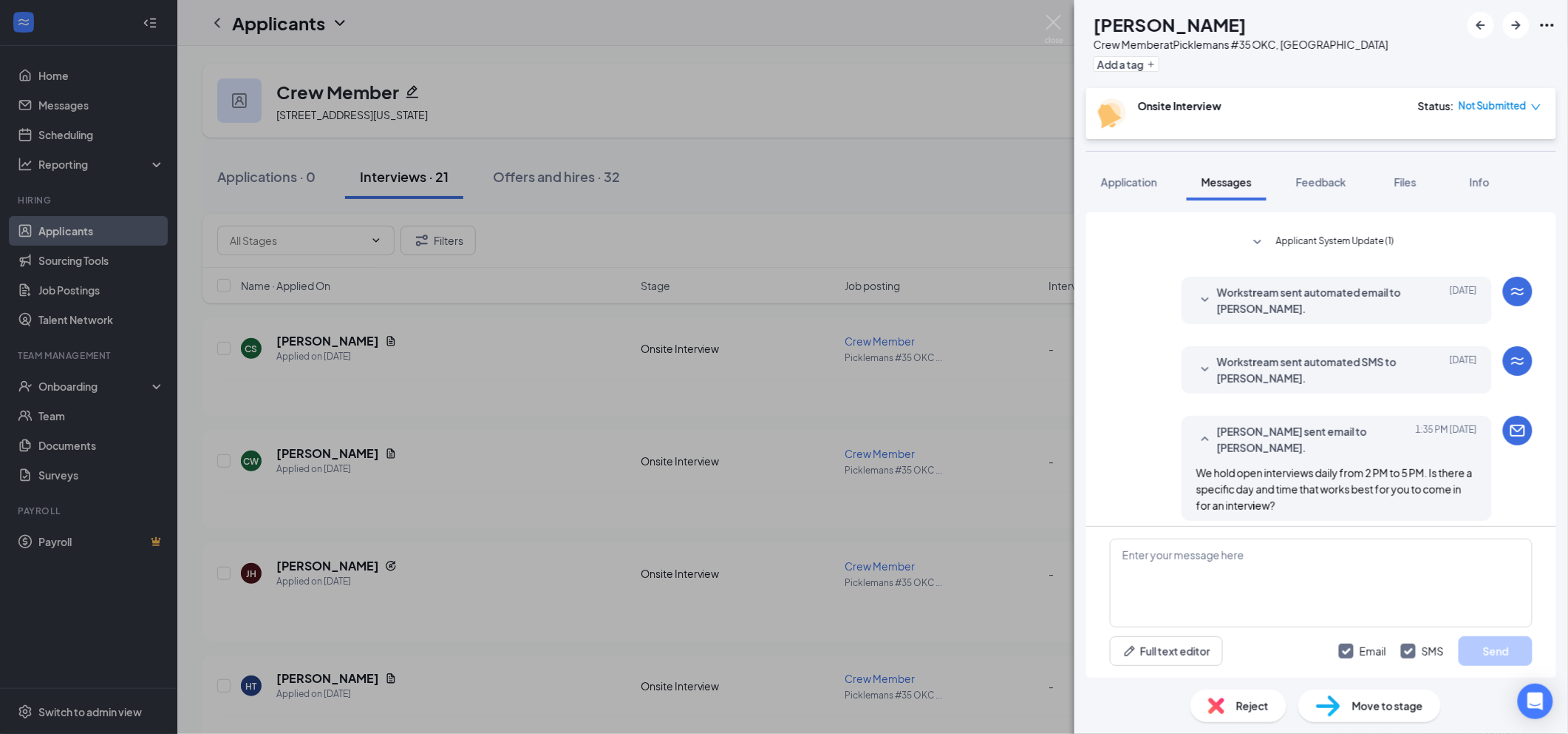
scroll to position [235, 0]
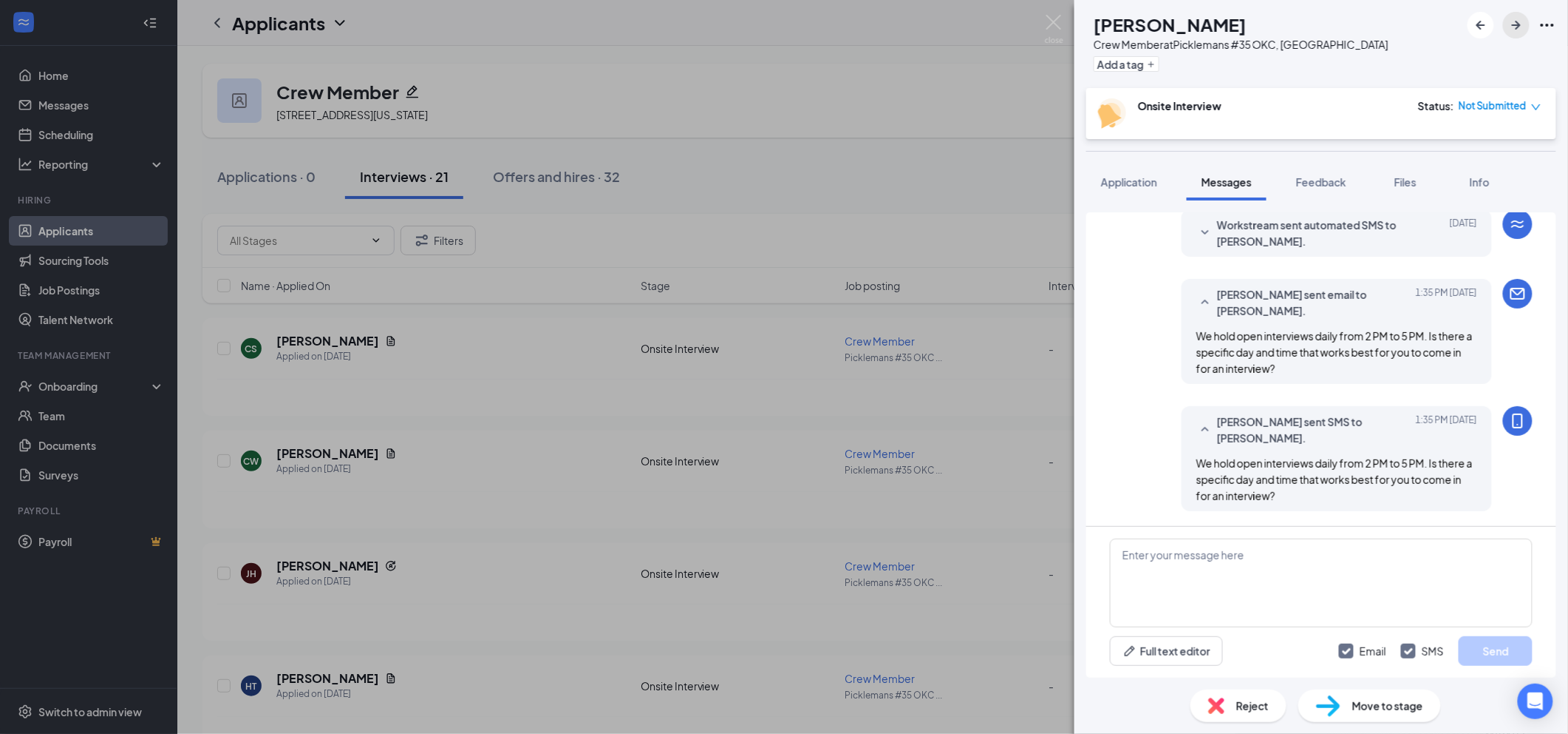
click at [1523, 31] on icon "ArrowRight" at bounding box center [1517, 25] width 18 height 18
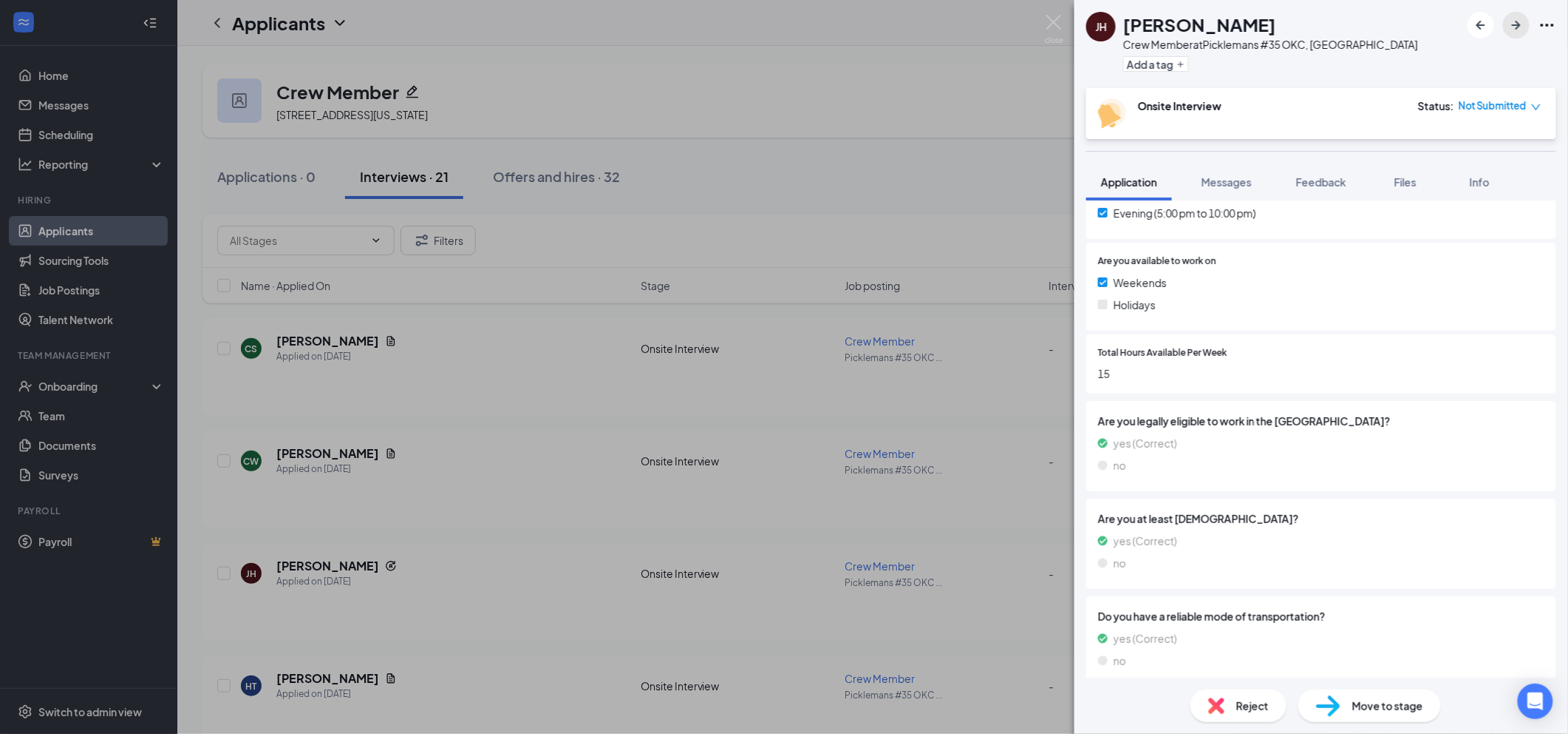
scroll to position [548, 0]
click at [1245, 710] on span "Reject" at bounding box center [1253, 705] width 32 height 16
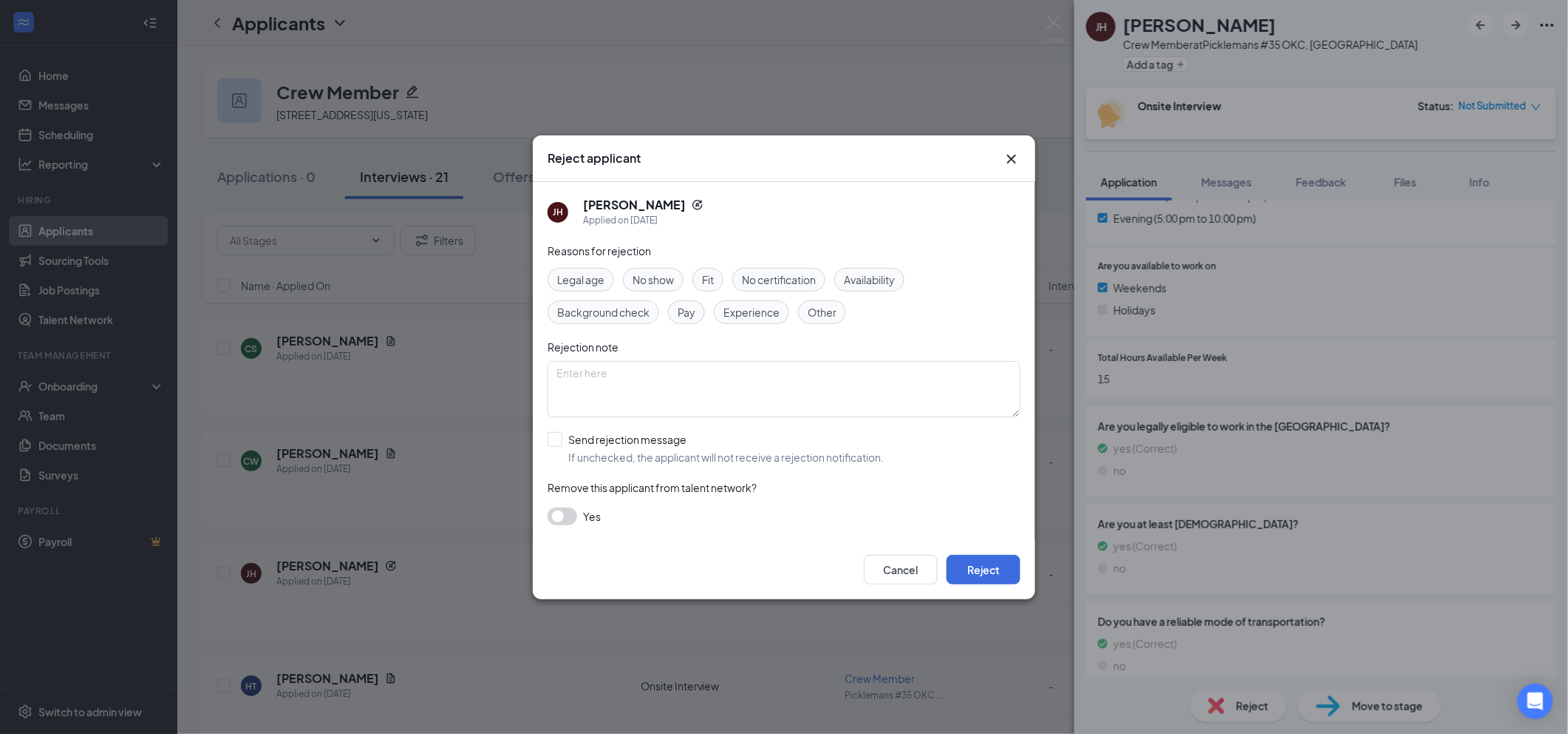
click at [838, 308] on div "Other" at bounding box center [822, 312] width 48 height 23
click at [749, 453] on input "Send rejection message If unchecked, the applicant will not receive a rejection…" at bounding box center [716, 448] width 336 height 32
checkbox input "true"
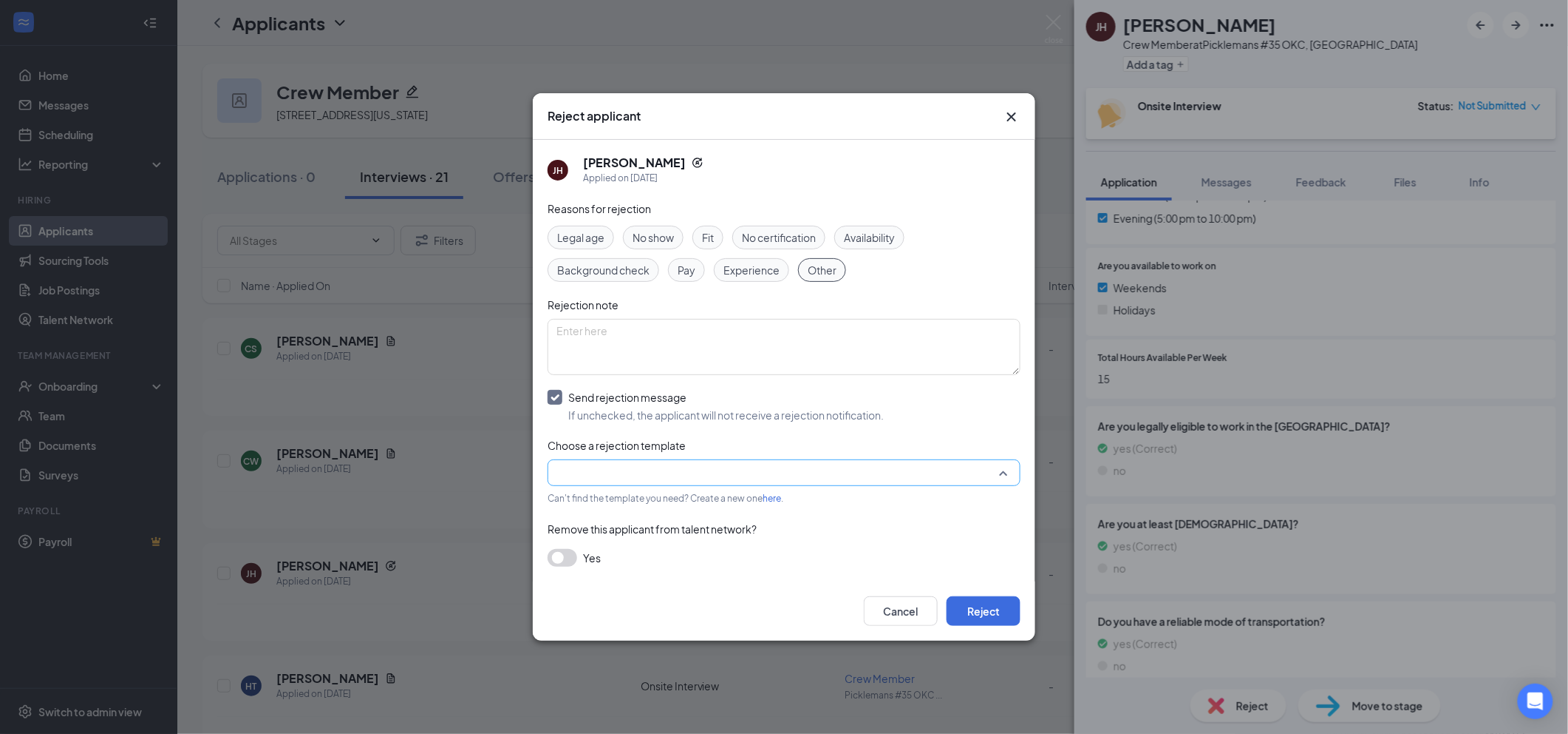
click at [758, 477] on input "search" at bounding box center [779, 473] width 445 height 25
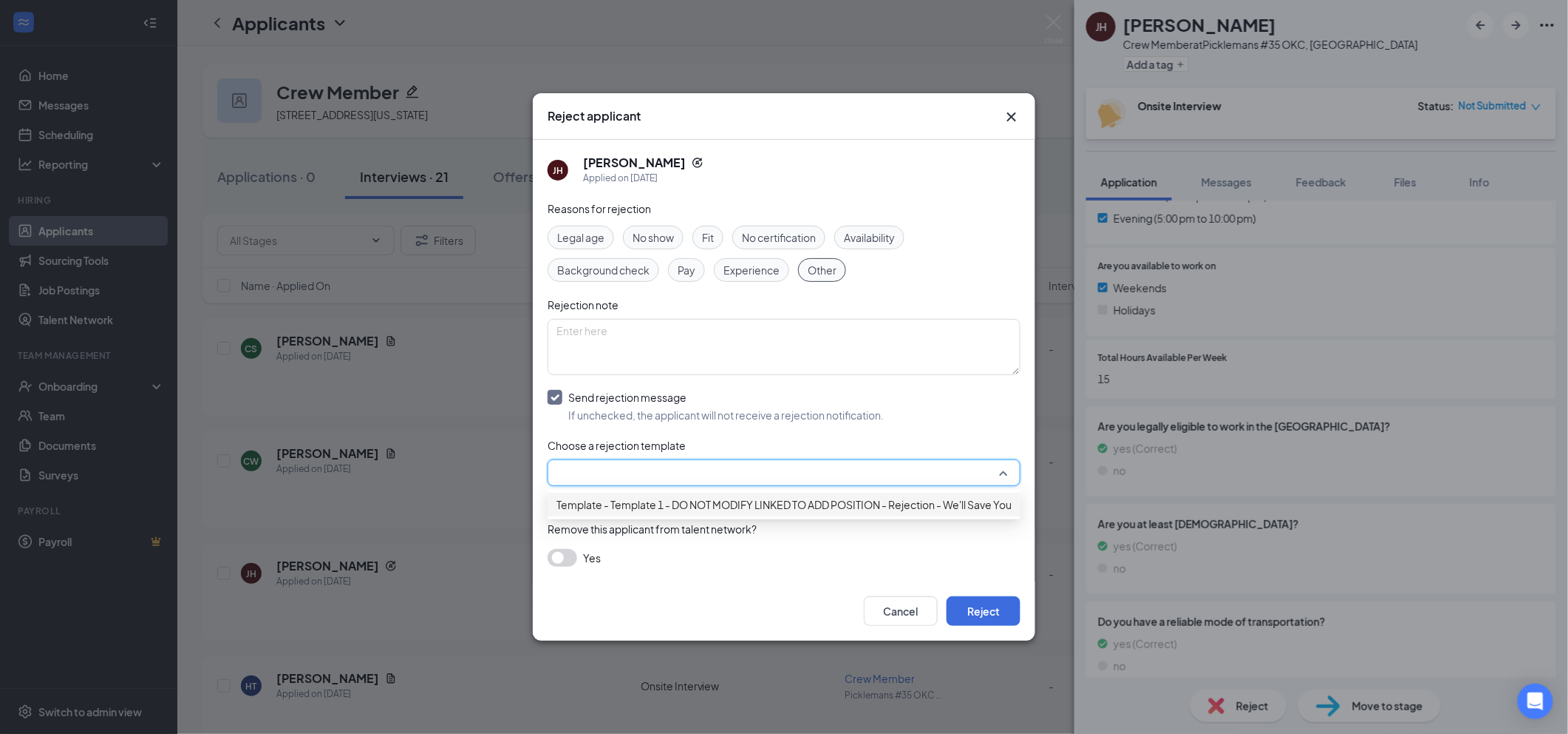
click at [815, 512] on span "Template - Template 1 - DO NOT MODIFY LINKED TO ADD POSITION - Rejection - We'l…" at bounding box center [815, 504] width 515 height 16
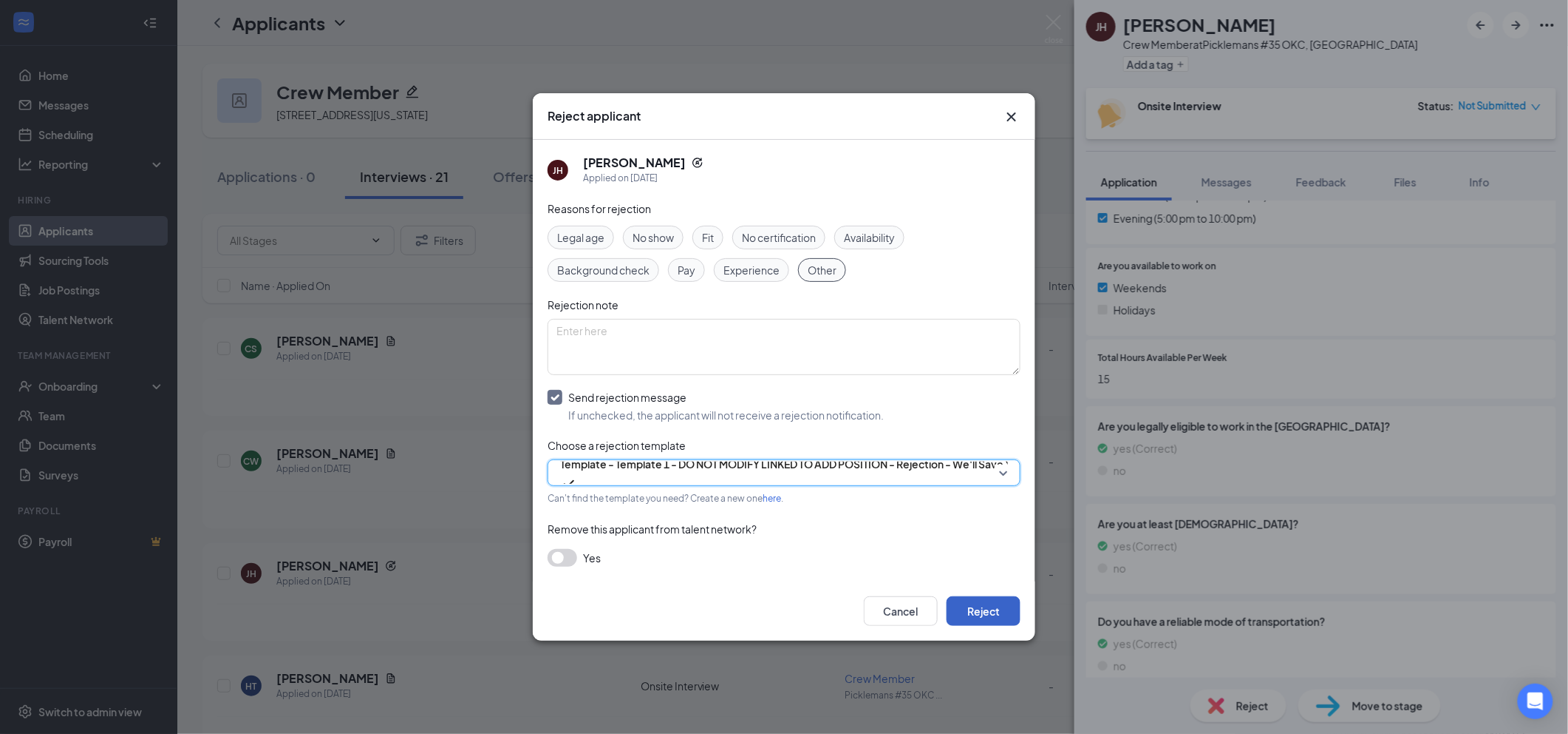
click at [971, 606] on button "Reject" at bounding box center [983, 610] width 74 height 30
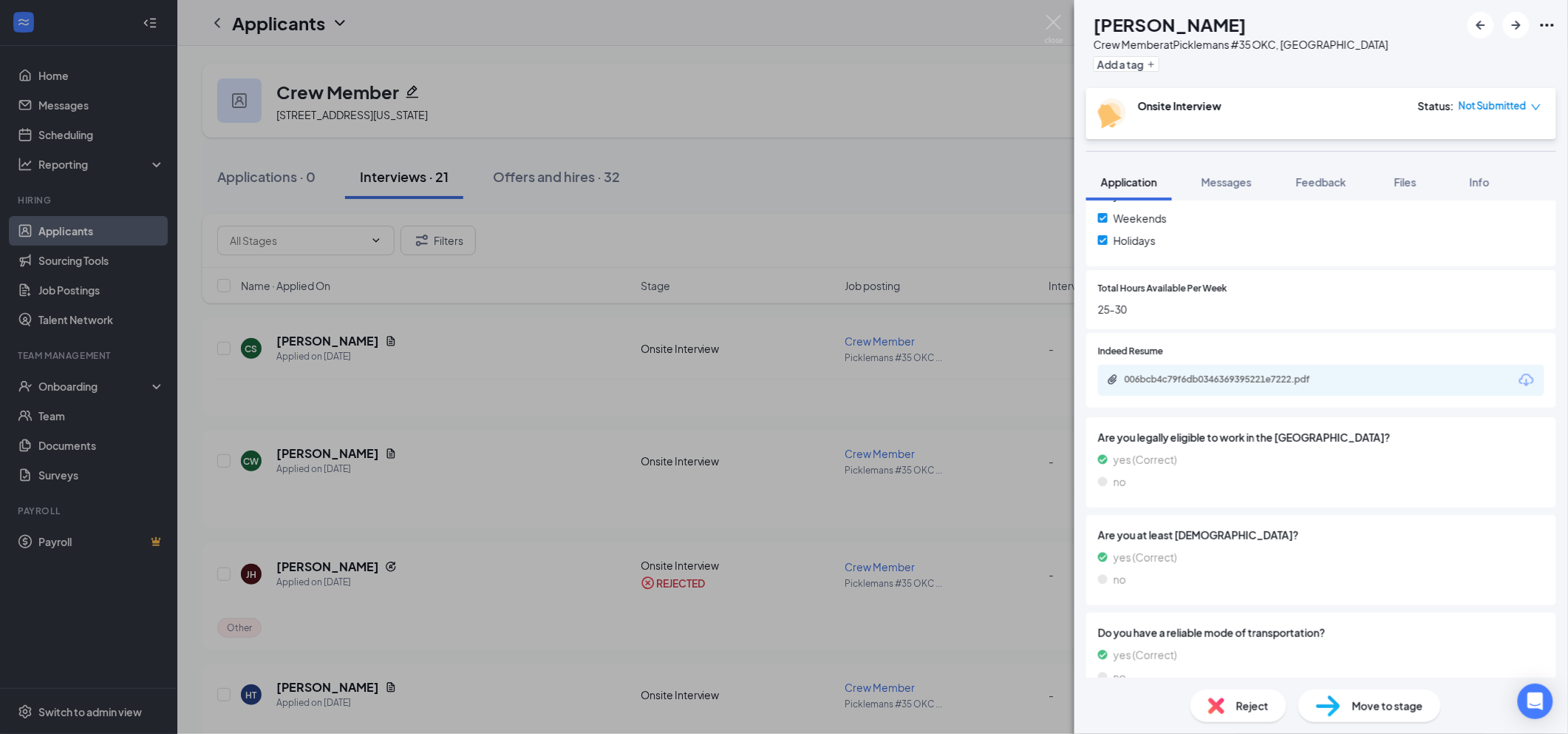
scroll to position [587, 0]
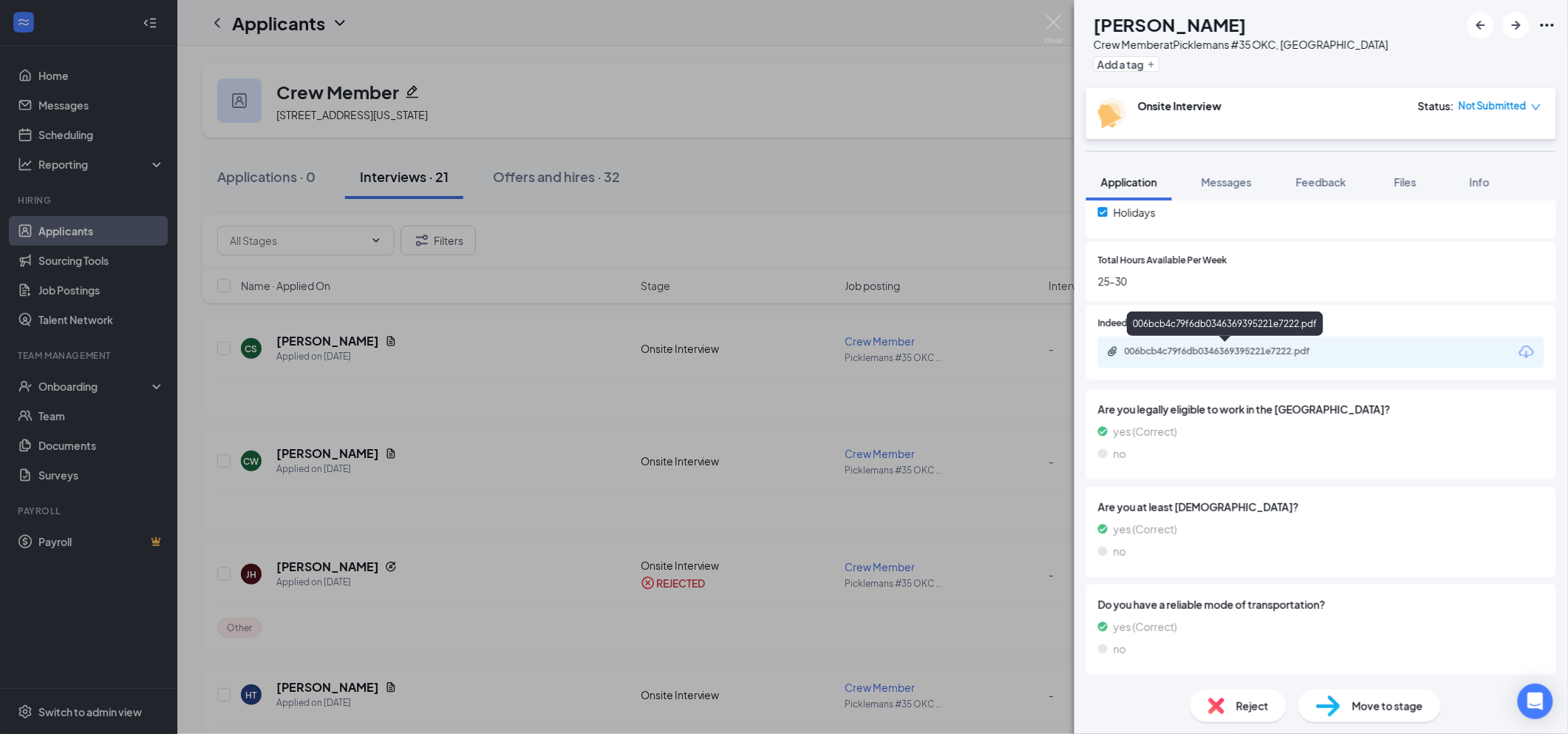
click at [1235, 360] on div "006bcb4c79f6db0346369395221e7222.pdf" at bounding box center [1321, 352] width 446 height 31
click at [1226, 345] on div "006bcb4c79f6db0346369395221e7222.pdf" at bounding box center [1228, 351] width 207 height 12
drag, startPoint x: 1228, startPoint y: 183, endPoint x: 1205, endPoint y: 183, distance: 23.0
click at [1228, 182] on span "Messages" at bounding box center [1226, 181] width 50 height 14
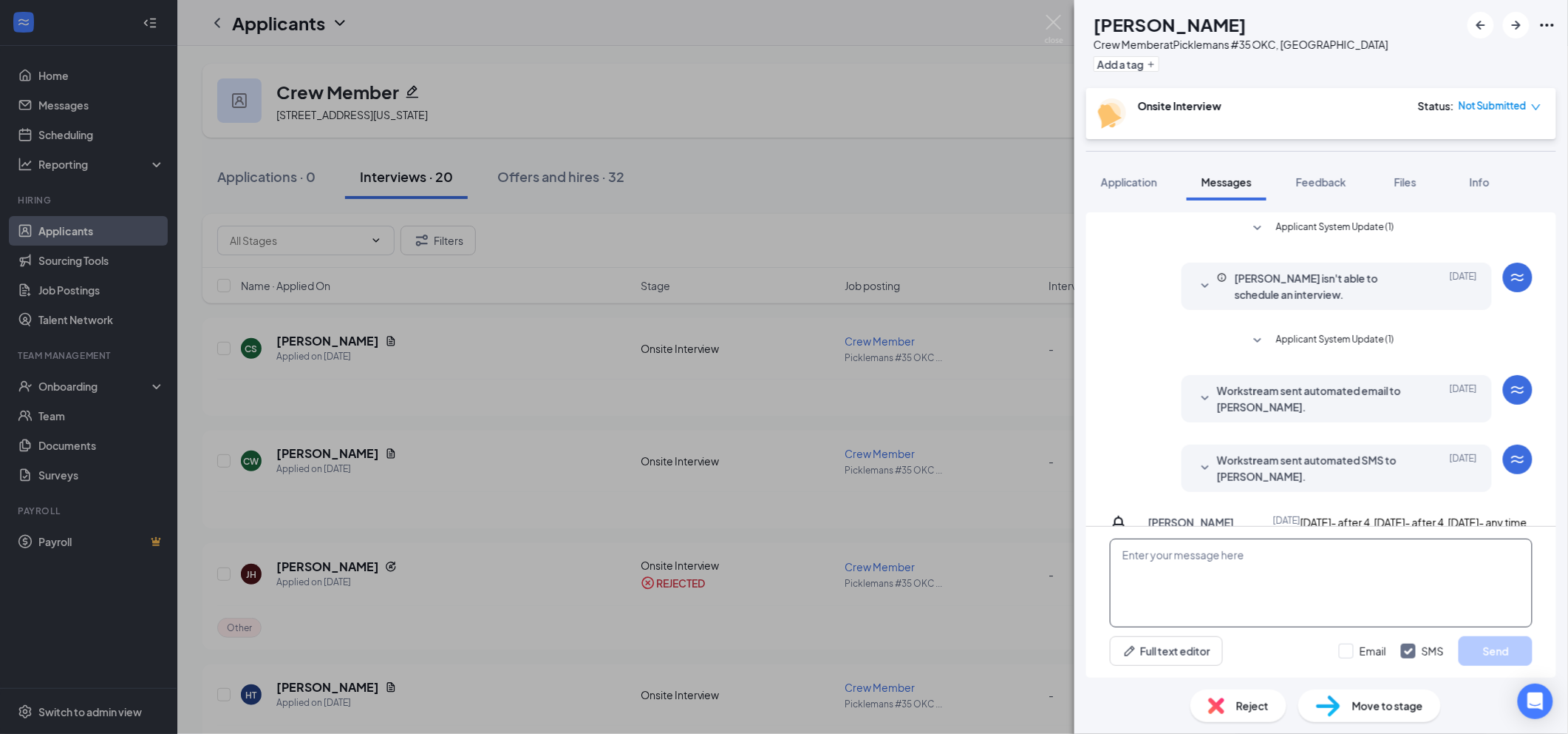
scroll to position [77, 0]
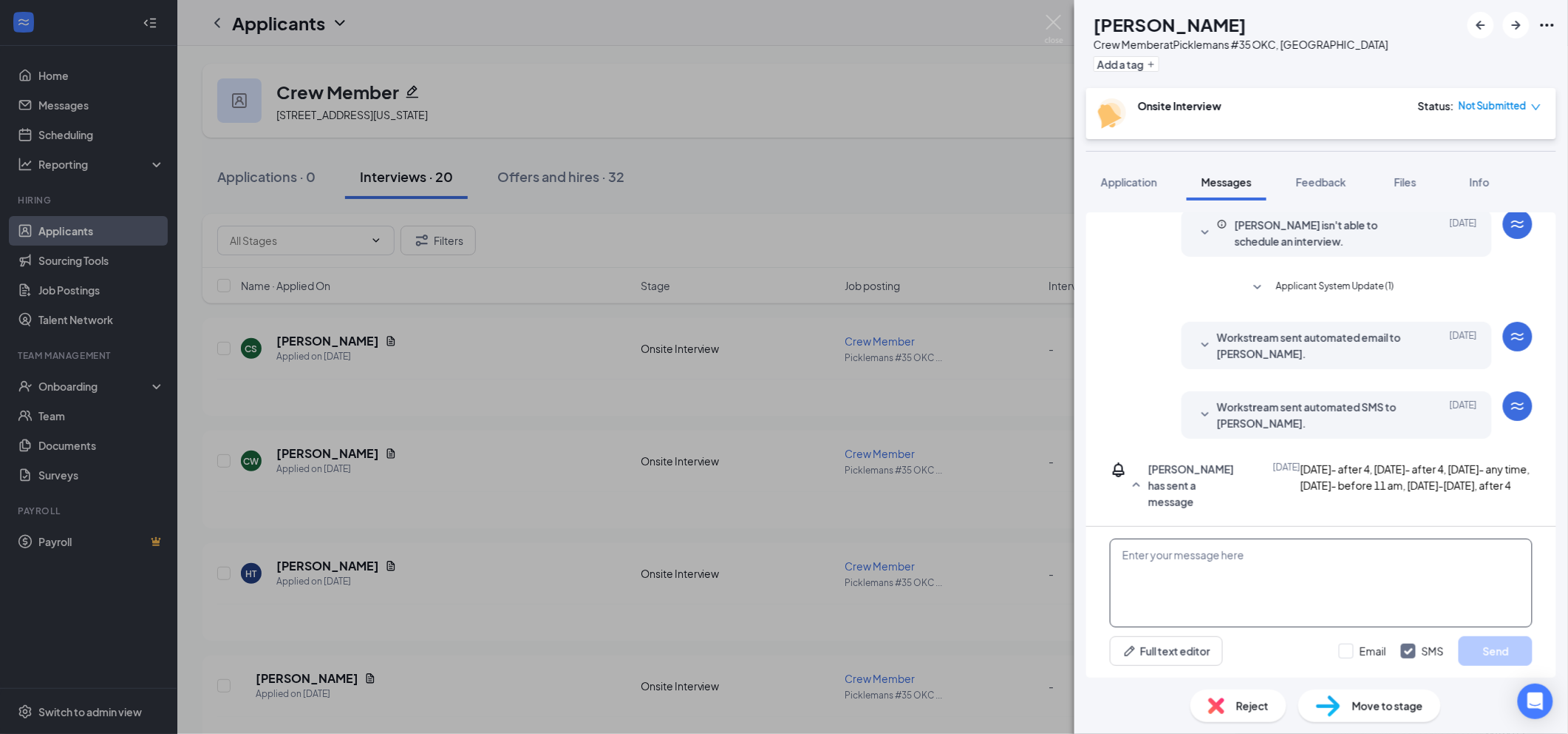
click at [1263, 557] on textarea at bounding box center [1321, 583] width 423 height 88
paste textarea "We hold open interviews daily from 2 PM to 5 PM. Is there a specific day and ti…"
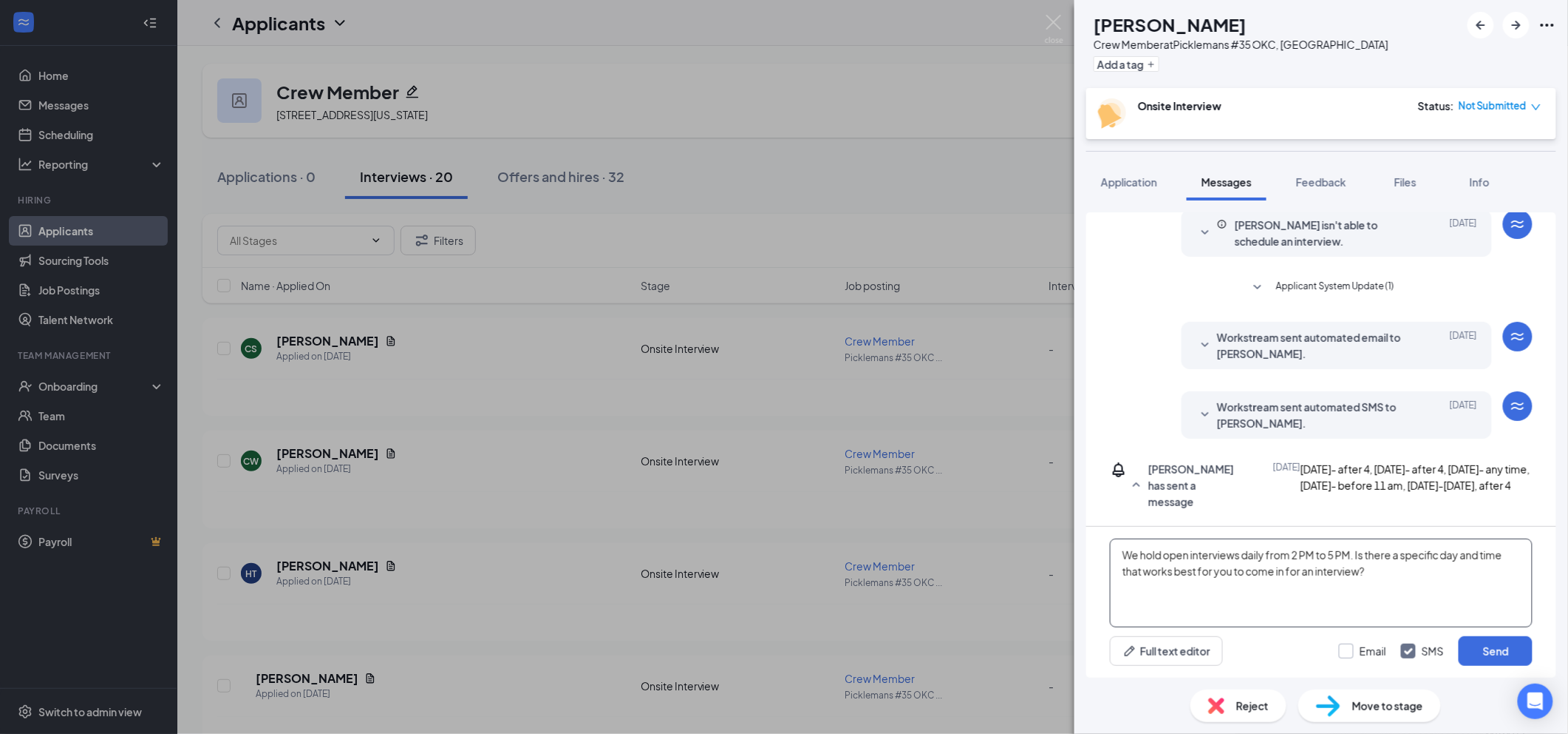
type textarea "We hold open interviews daily from 2 PM to 5 PM. Is there a specific day and ti…"
click at [1372, 651] on input "Email" at bounding box center [1363, 650] width 47 height 14
checkbox input "true"
click at [1497, 639] on button "Send" at bounding box center [1496, 650] width 74 height 30
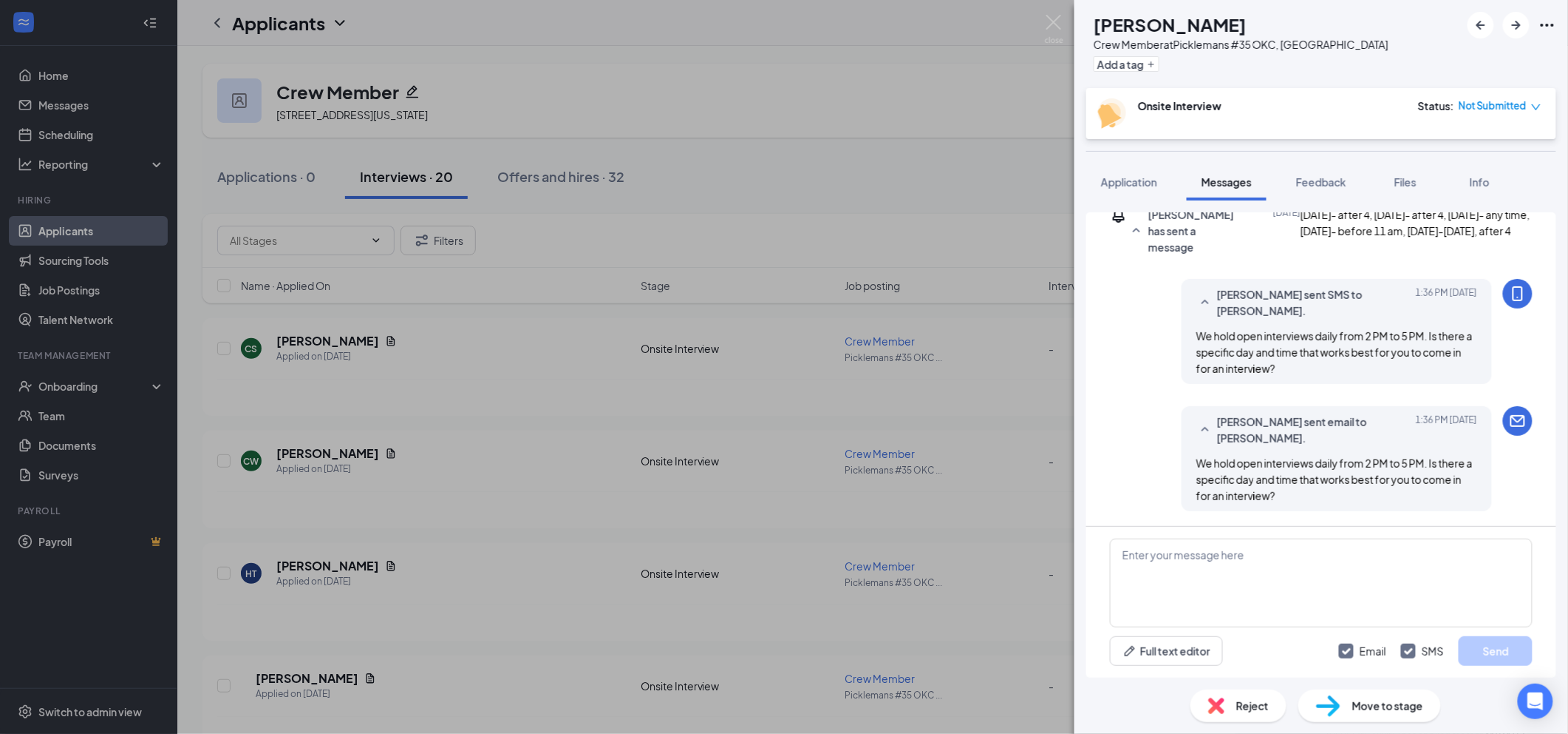
scroll to position [317, 0]
click at [1520, 30] on icon "ArrowRight" at bounding box center [1517, 25] width 18 height 18
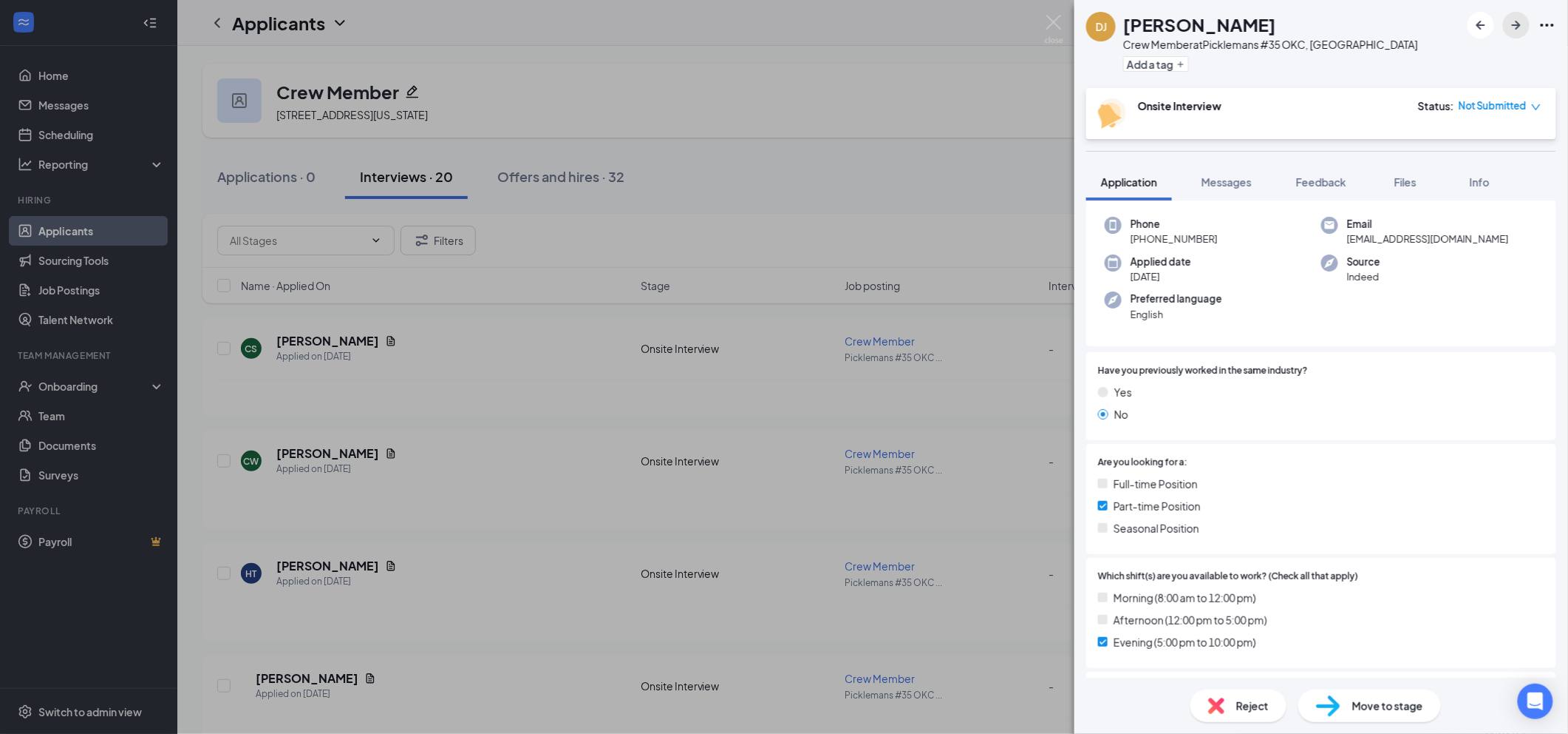
scroll to position [394, 0]
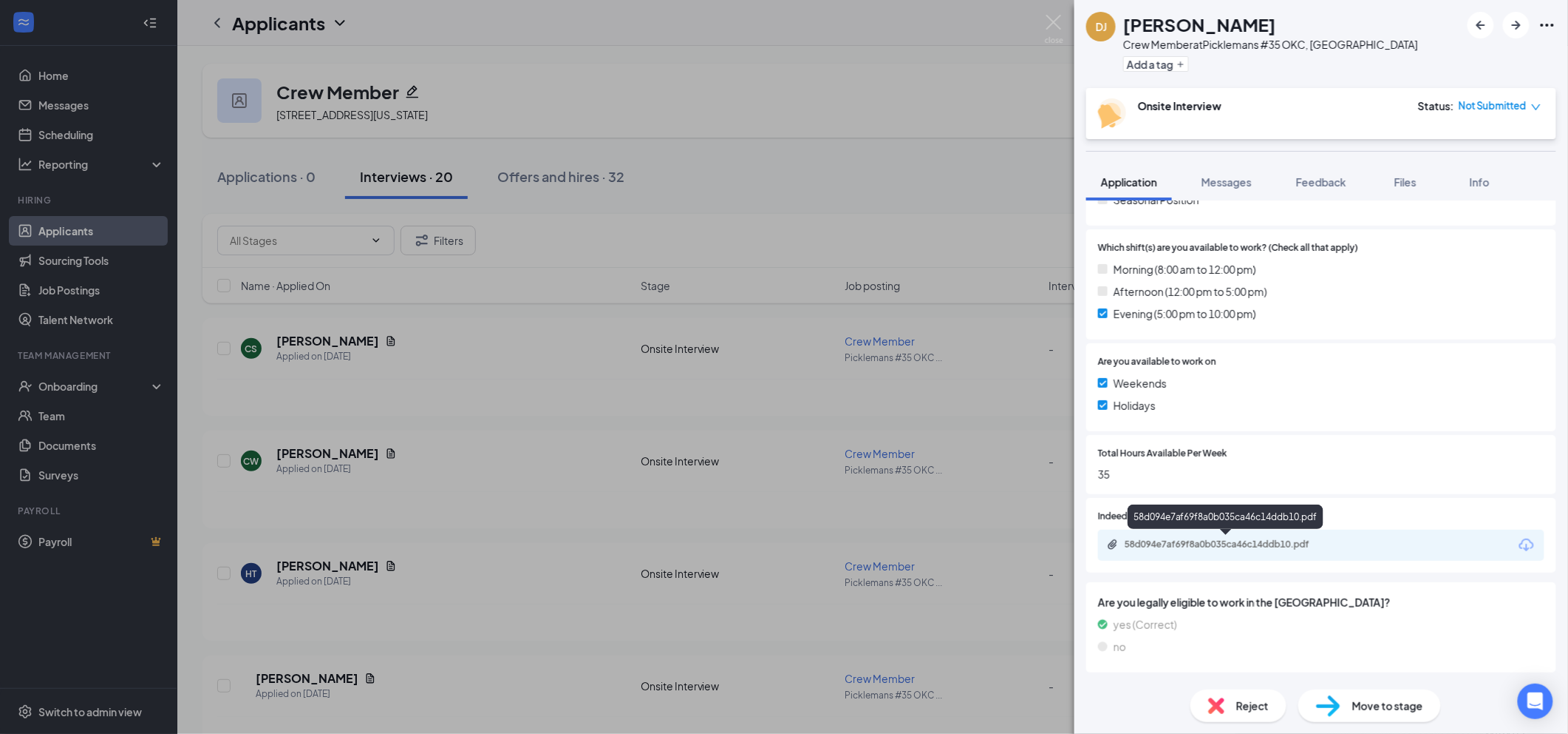
click at [1217, 545] on div "58d094e7af69f8a0b035ca46c14ddb10.pdf" at bounding box center [1228, 544] width 207 height 12
click at [1242, 691] on div "Reject" at bounding box center [1238, 705] width 96 height 32
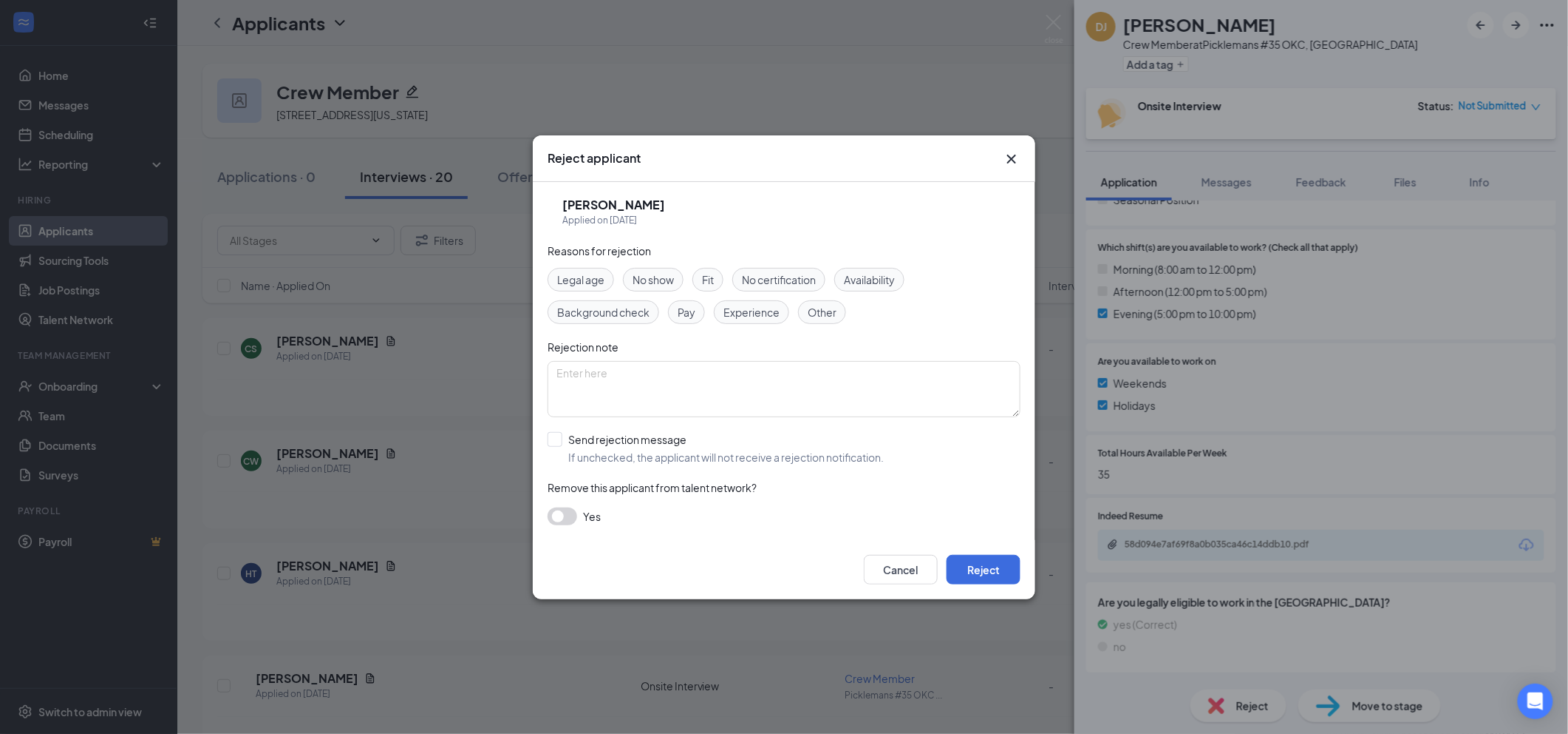
click at [820, 307] on span "Other" at bounding box center [822, 312] width 29 height 16
click at [732, 441] on input "Send rejection message If unchecked, the applicant will not receive a rejection…" at bounding box center [716, 448] width 336 height 32
checkbox input "true"
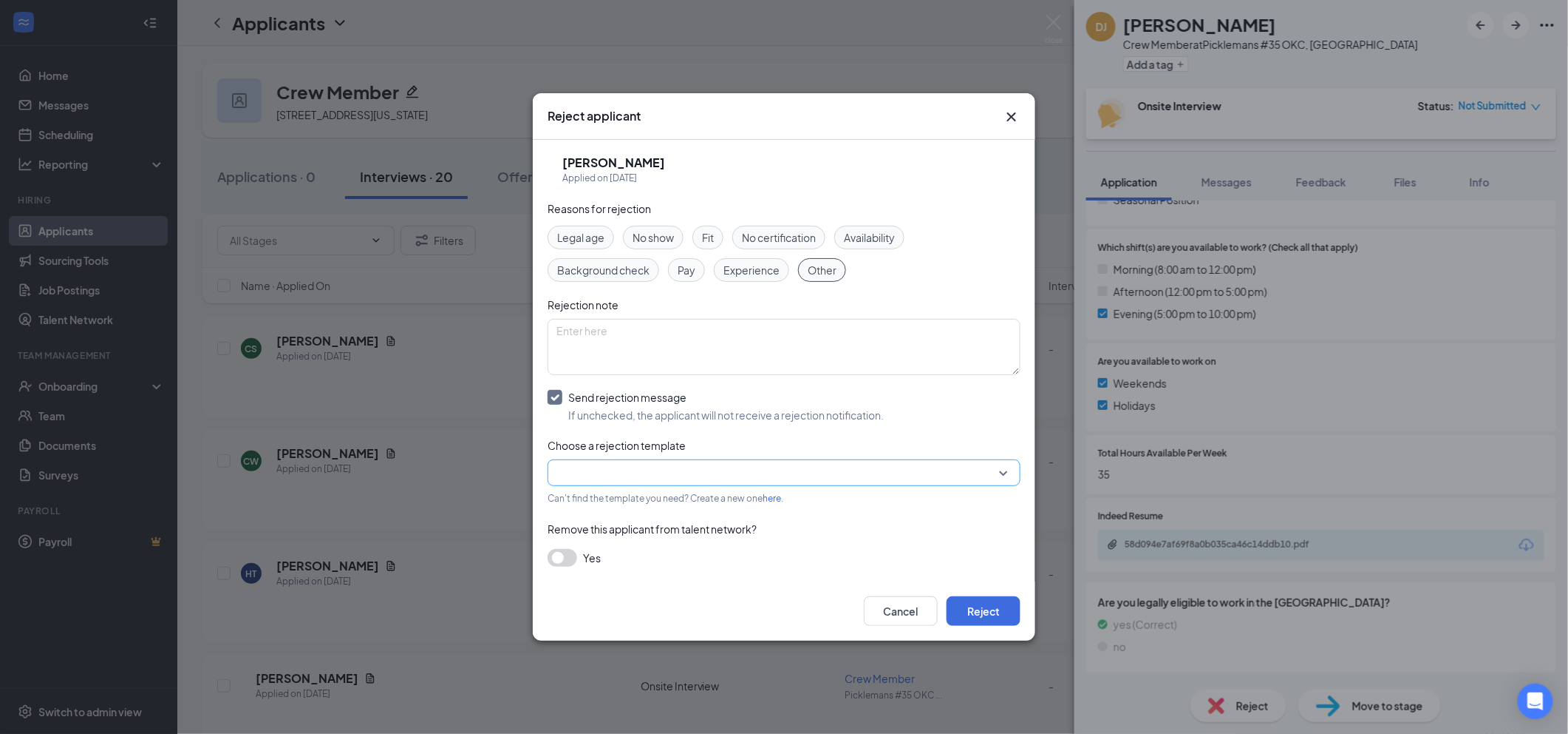
click at [772, 482] on input "search" at bounding box center [779, 473] width 445 height 25
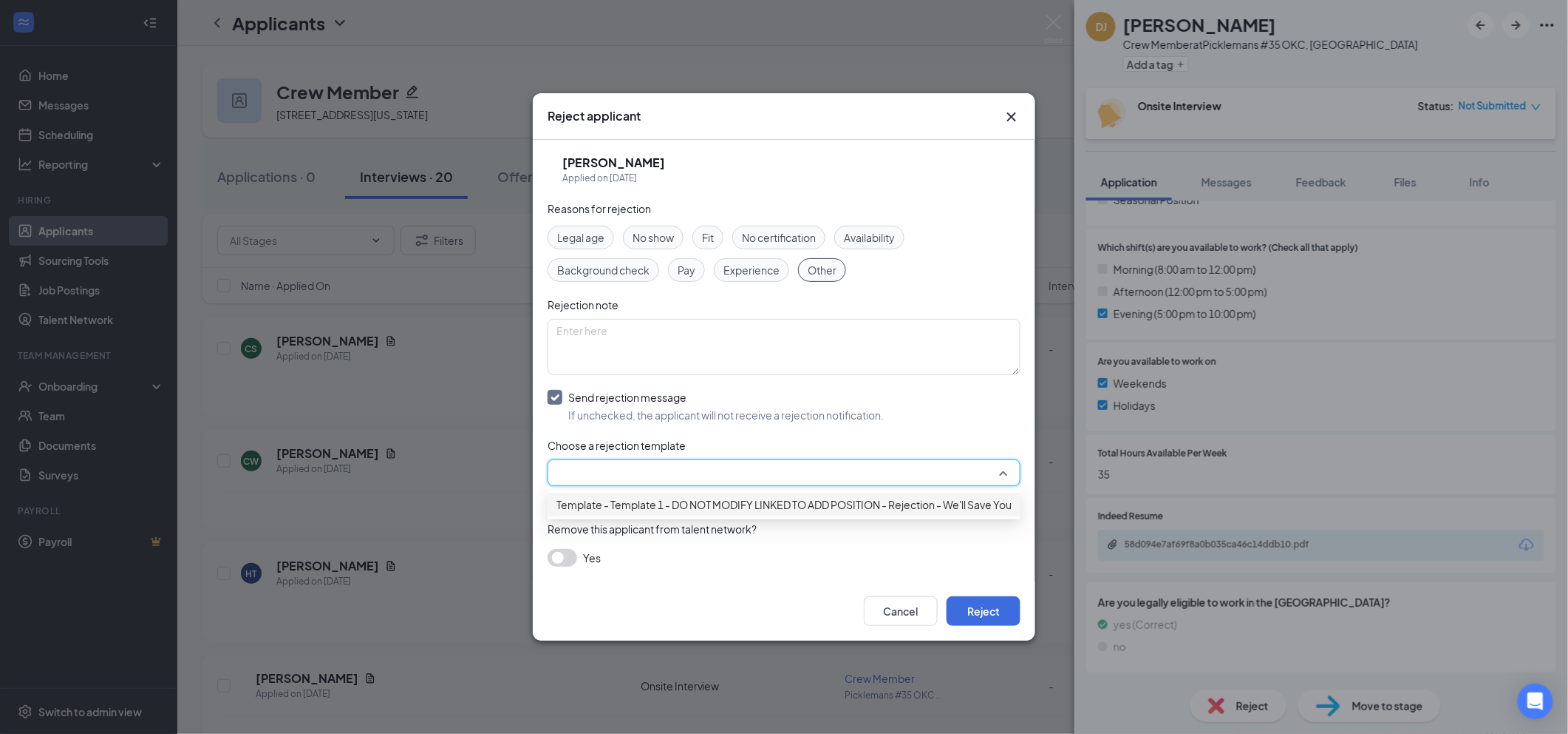
click at [793, 511] on span "Template - Template 1 - DO NOT MODIFY LINKED TO ADD POSITION - Rejection - We'l…" at bounding box center [815, 504] width 515 height 16
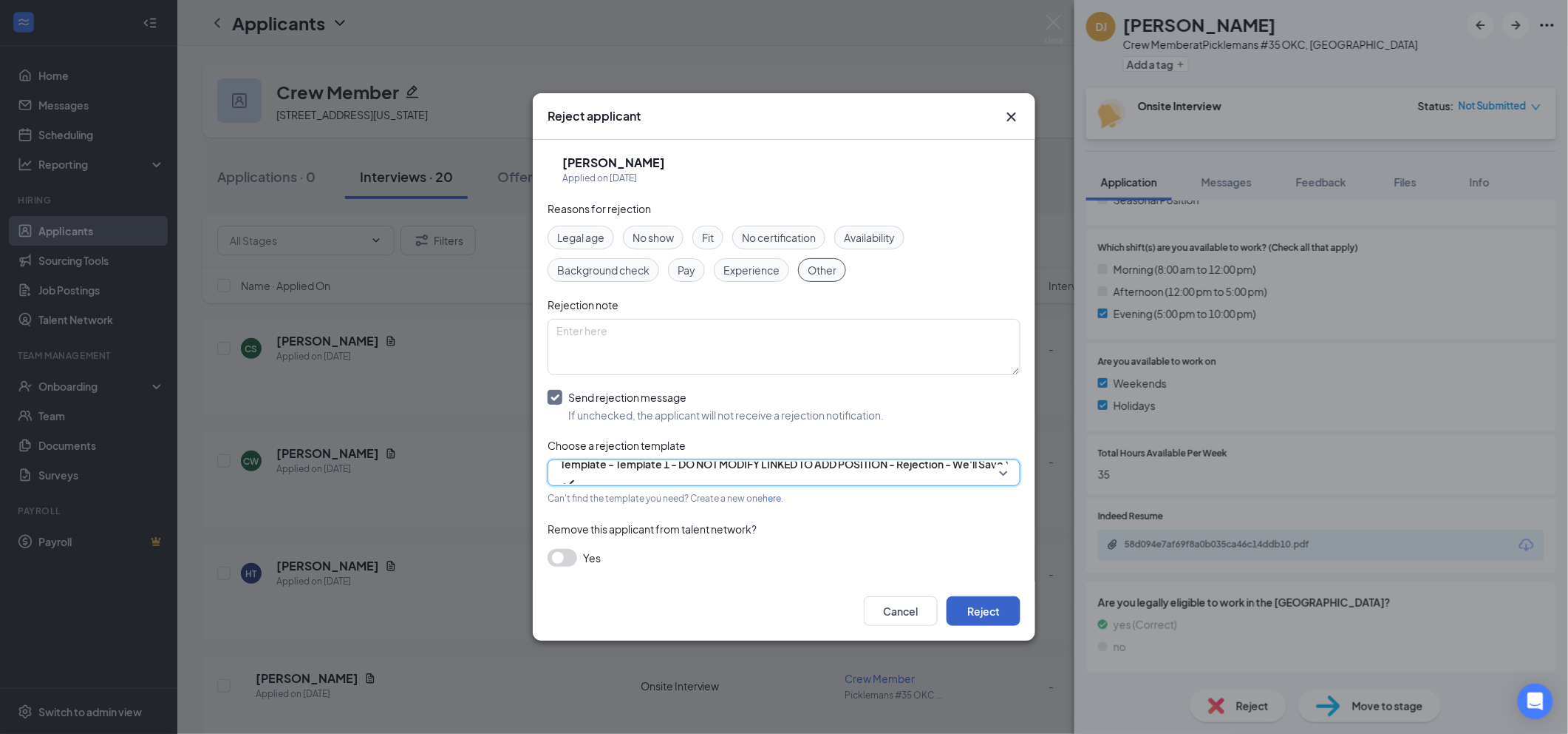
click at [971, 619] on button "Reject" at bounding box center [983, 610] width 74 height 30
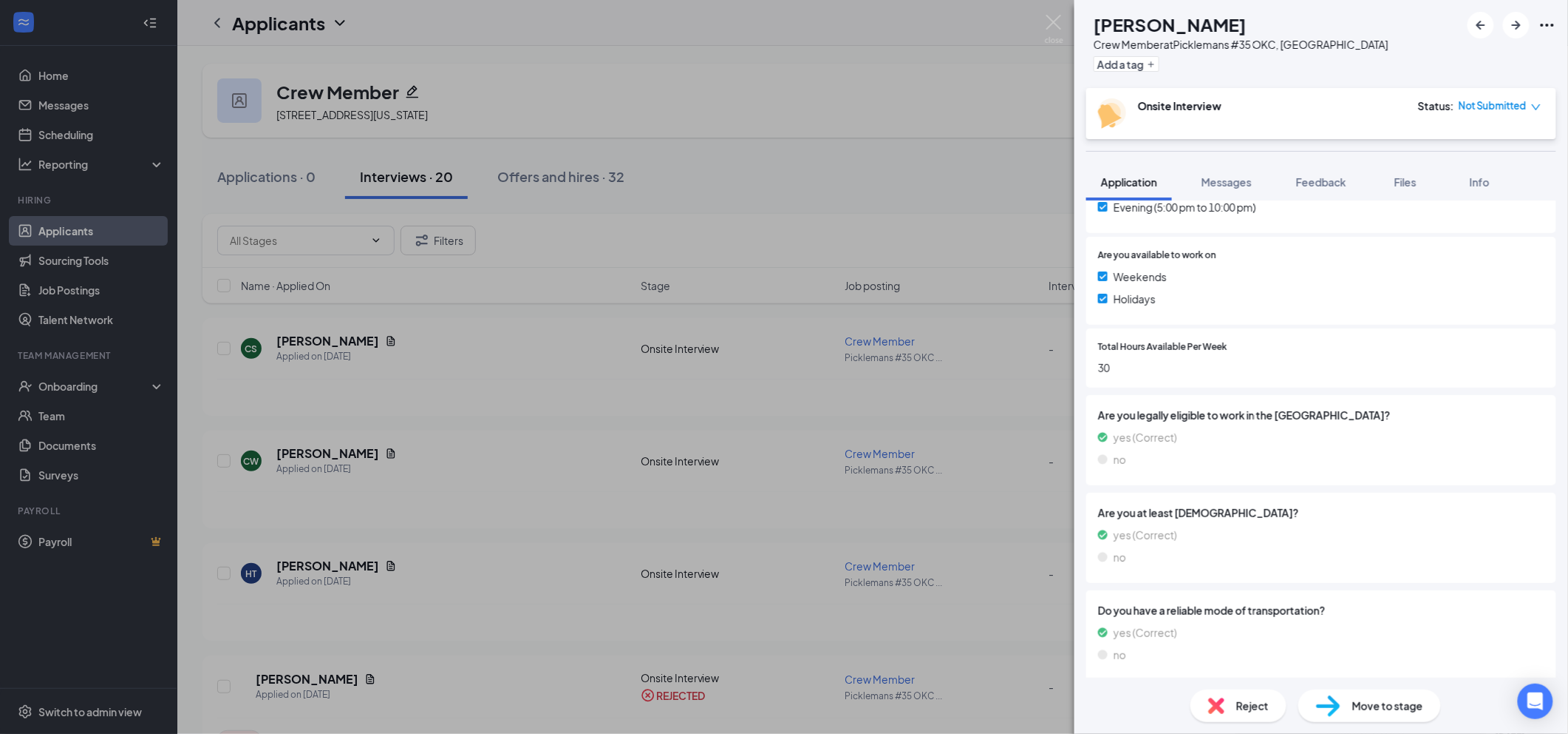
scroll to position [508, 0]
click at [1239, 702] on span "Reject" at bounding box center [1253, 705] width 32 height 16
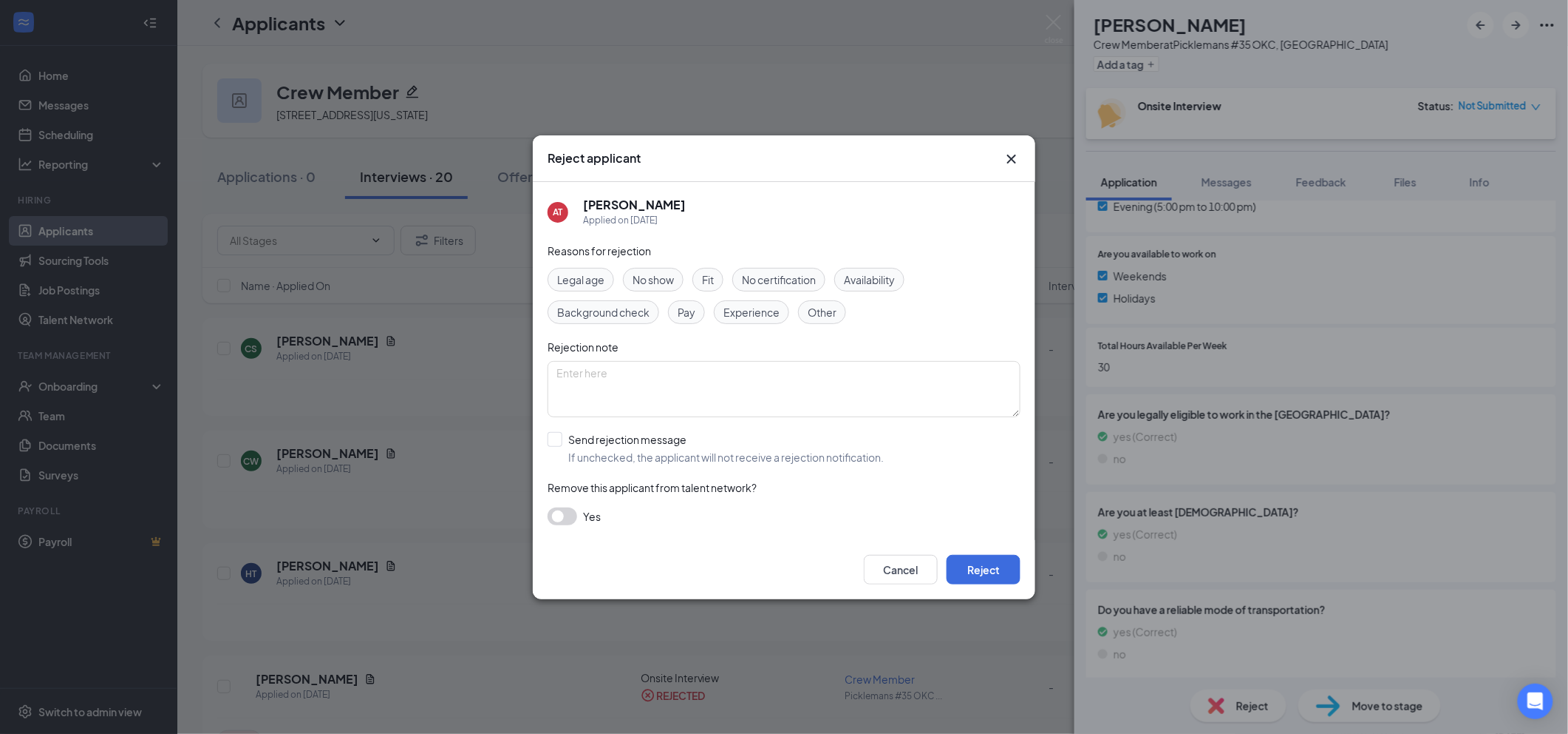
click at [820, 312] on span "Other" at bounding box center [822, 312] width 29 height 16
click at [734, 457] on input "Send rejection message If unchecked, the applicant will not receive a rejection…" at bounding box center [716, 448] width 336 height 32
checkbox input "true"
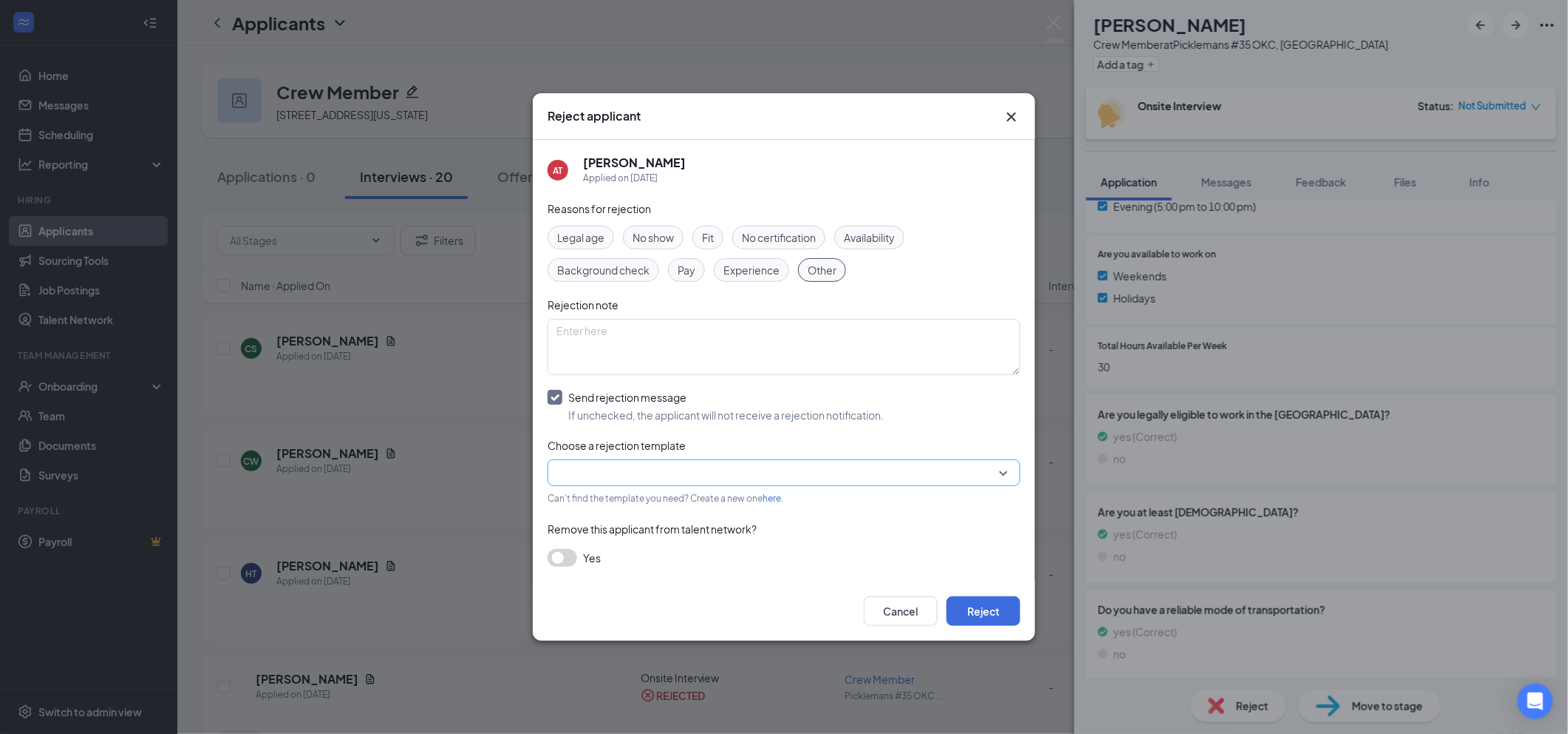
click at [766, 472] on input "search" at bounding box center [779, 473] width 445 height 25
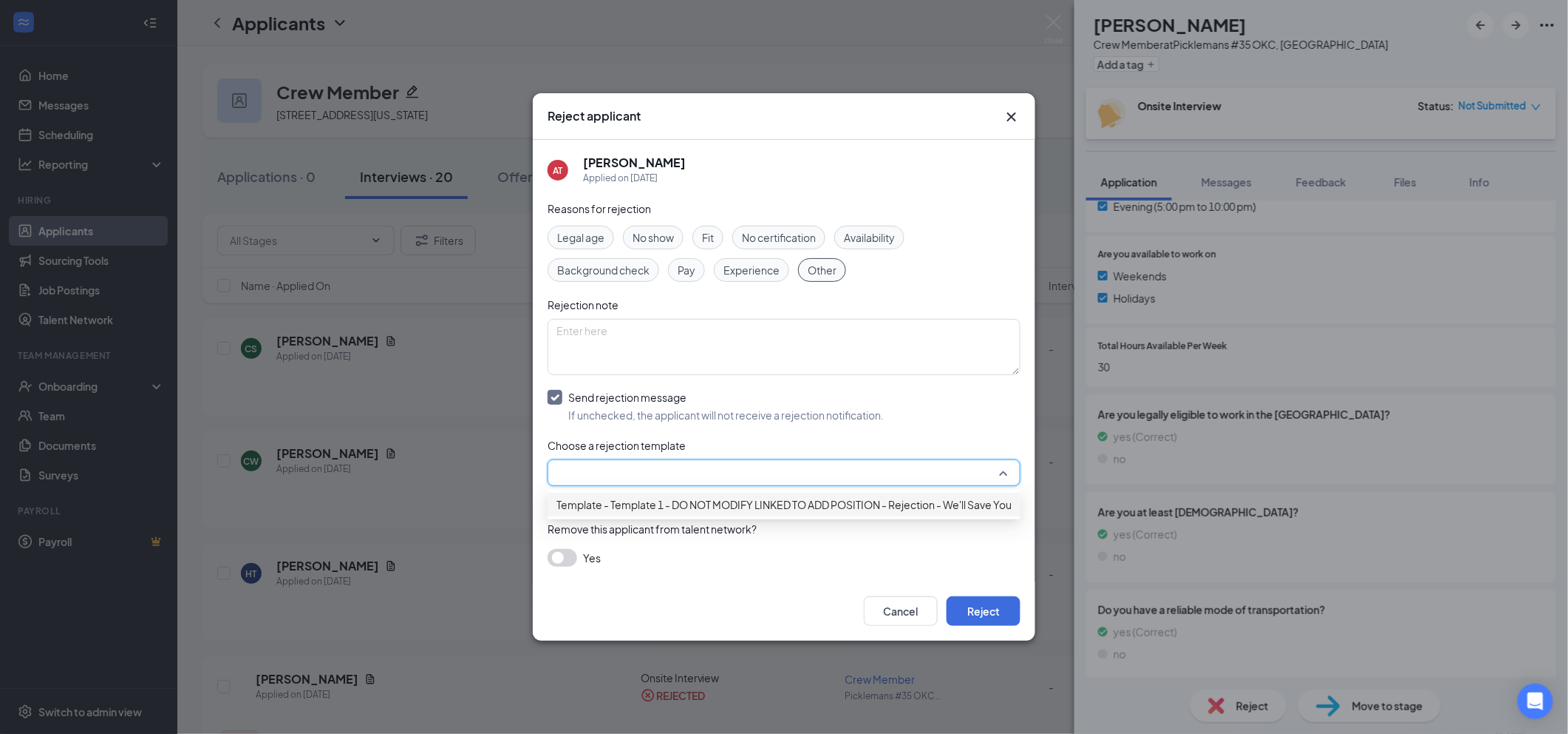
click at [801, 509] on span "Template - Template 1 - DO NOT MODIFY LINKED TO ADD POSITION - Rejection - We'l…" at bounding box center [815, 504] width 515 height 16
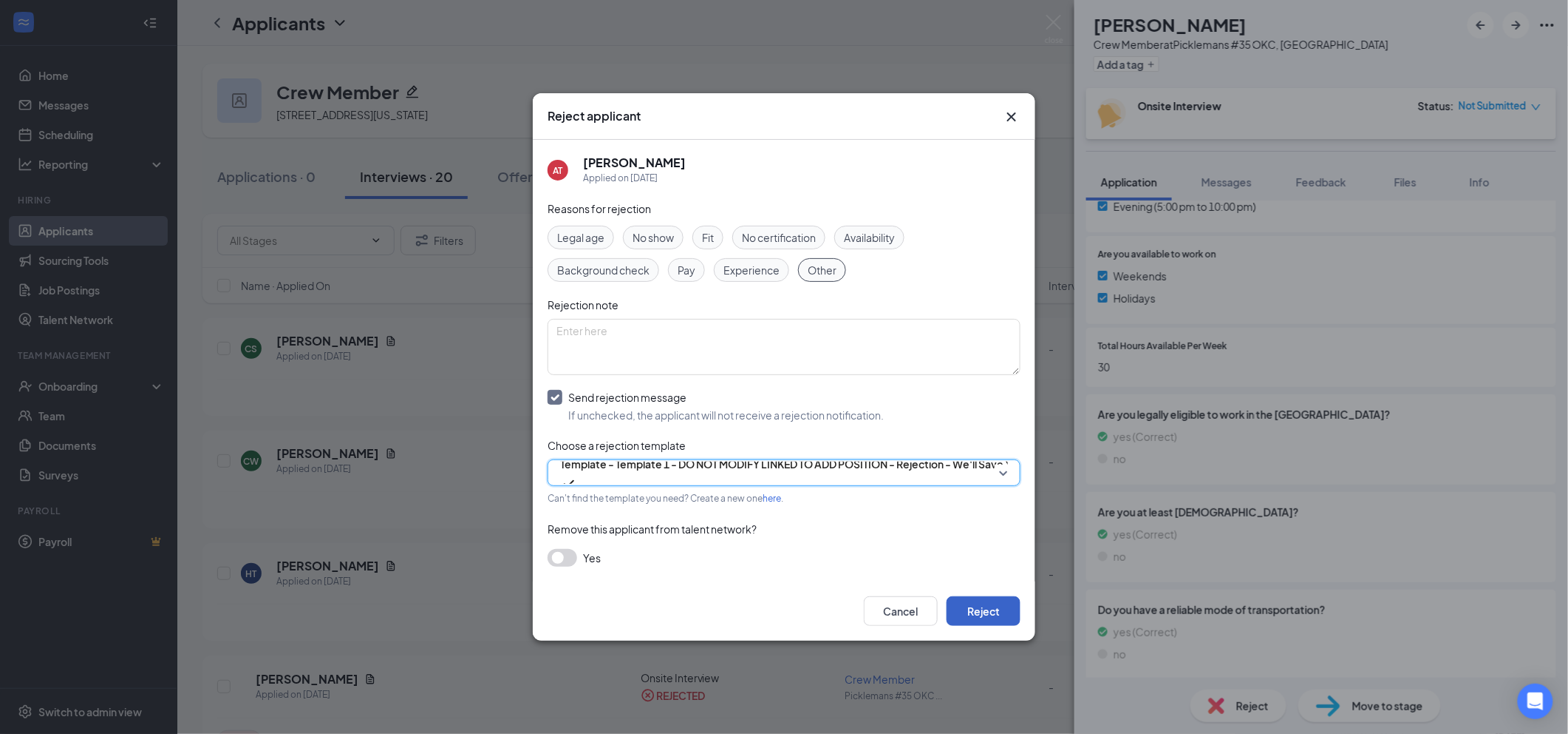
click at [975, 604] on button "Reject" at bounding box center [983, 610] width 74 height 30
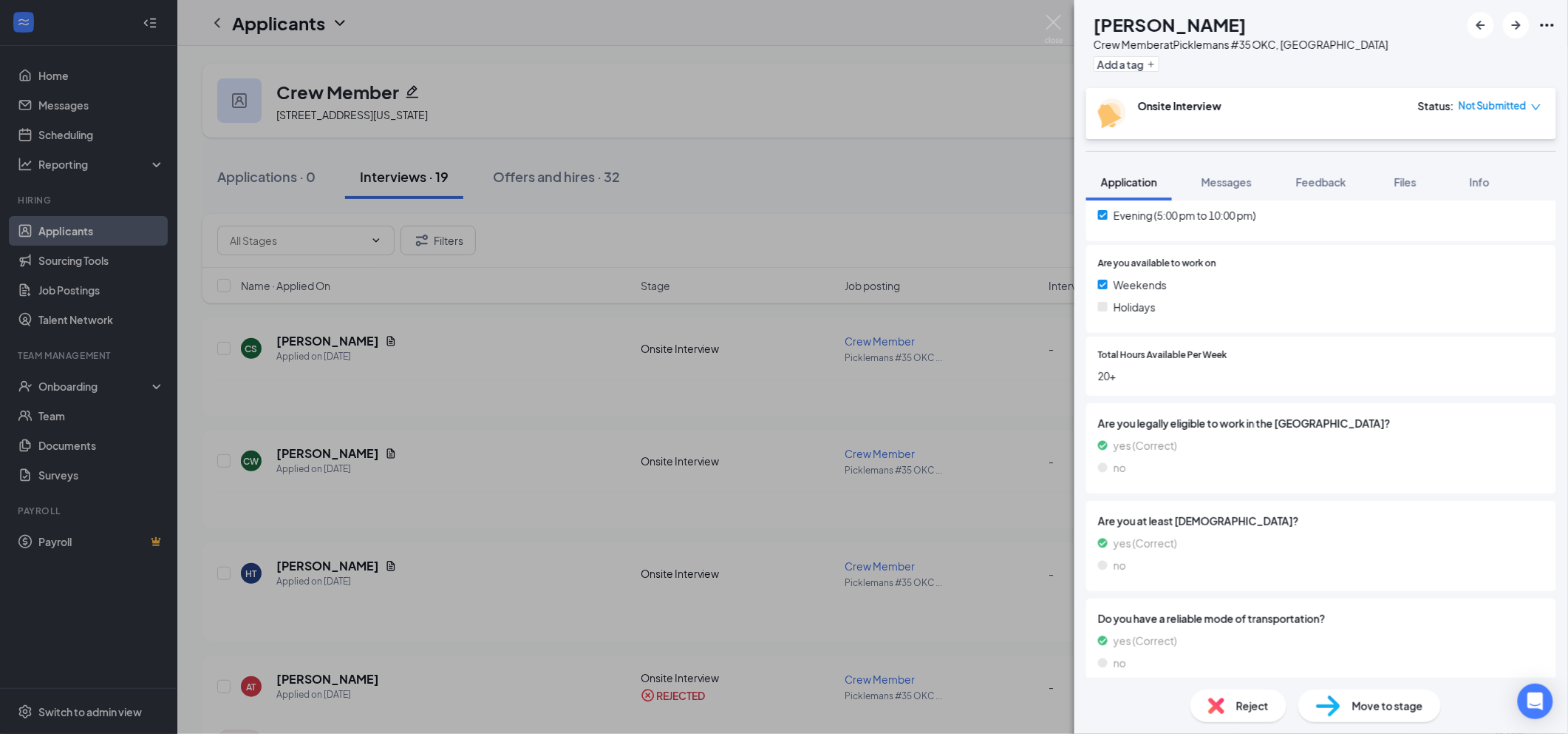
scroll to position [508, 0]
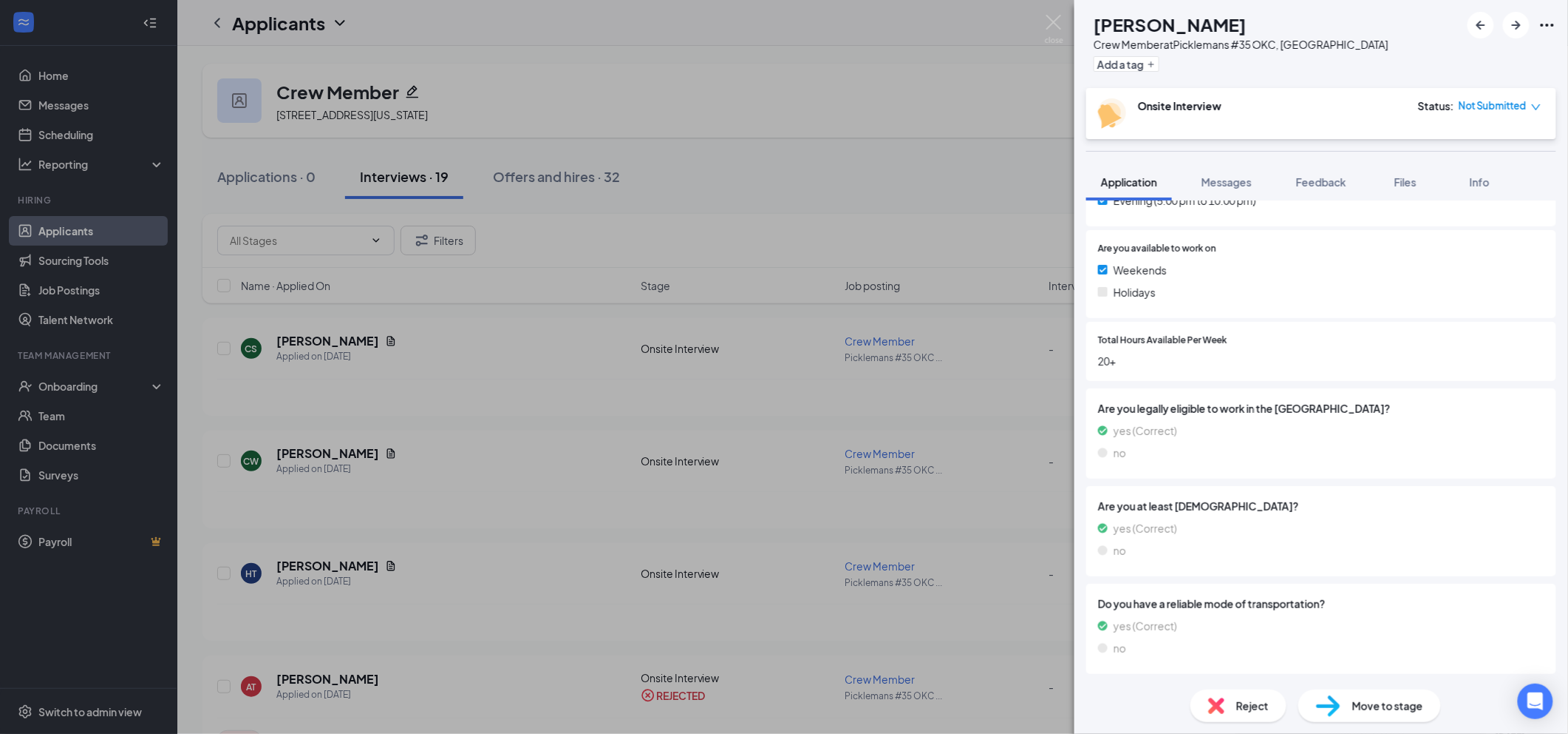
click at [1251, 705] on span "Reject" at bounding box center [1253, 705] width 32 height 16
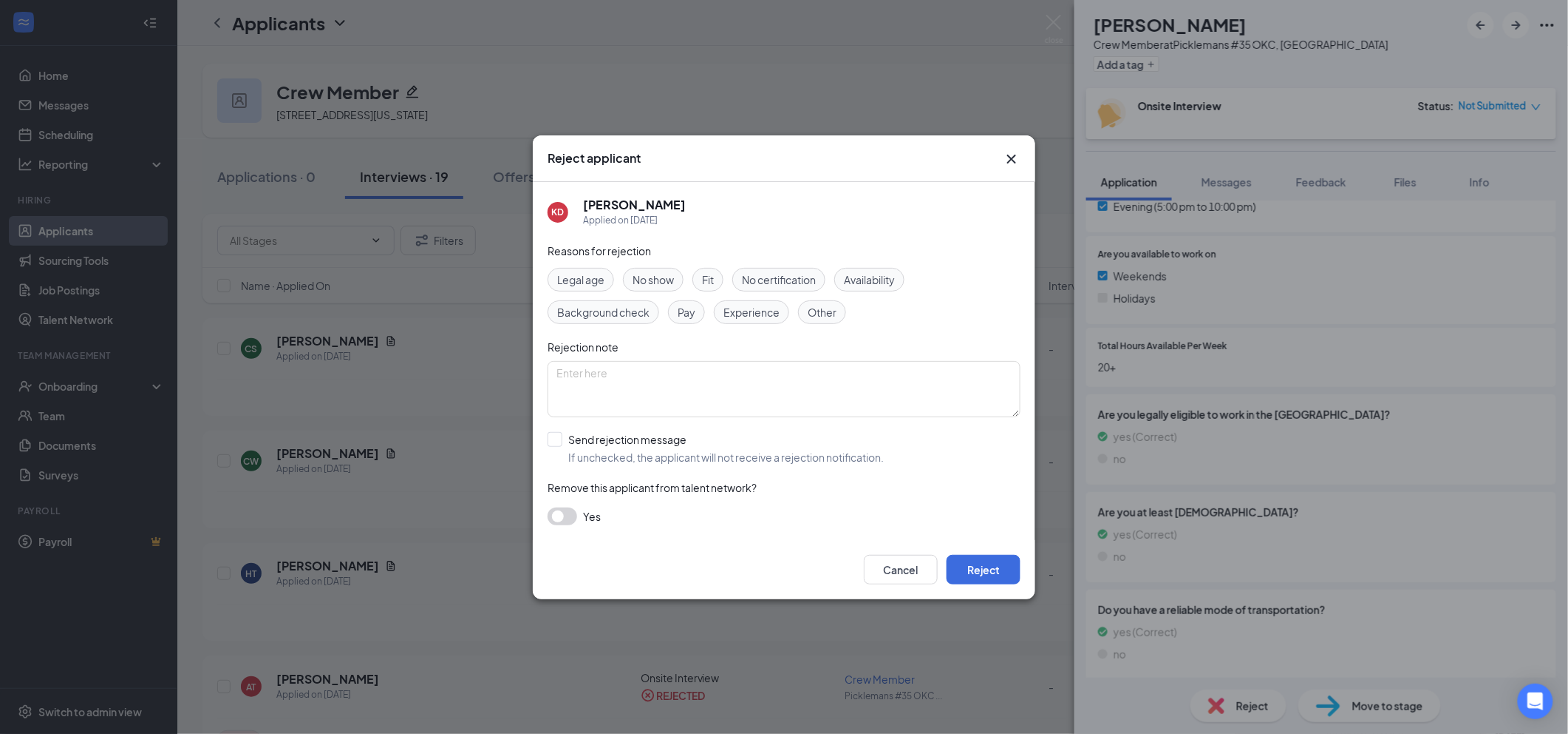
click at [803, 309] on div "Other" at bounding box center [822, 312] width 48 height 23
click at [680, 438] on input "Send rejection message If unchecked, the applicant will not receive a rejection…" at bounding box center [716, 448] width 336 height 32
checkbox input "true"
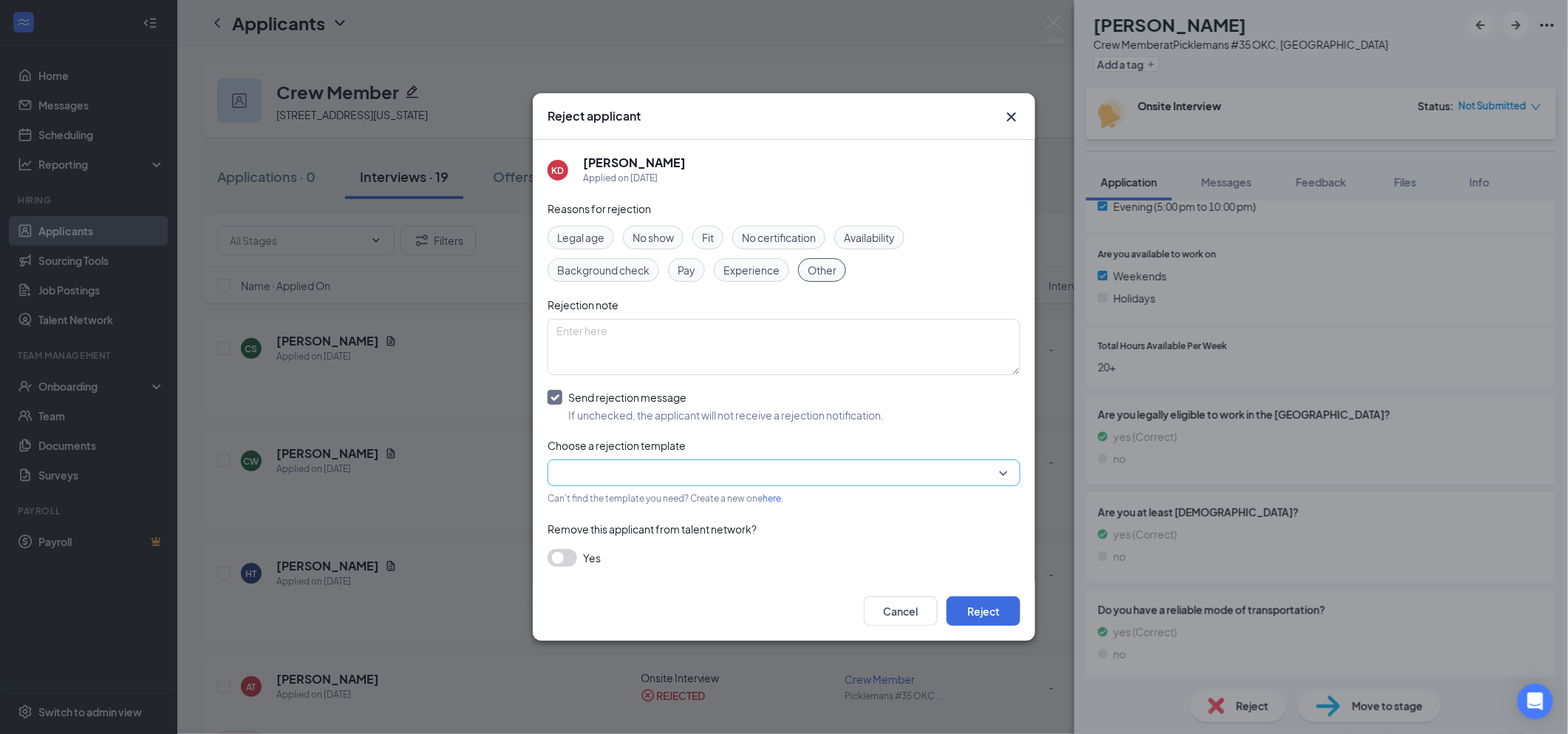
click at [727, 479] on input "search" at bounding box center [779, 473] width 445 height 25
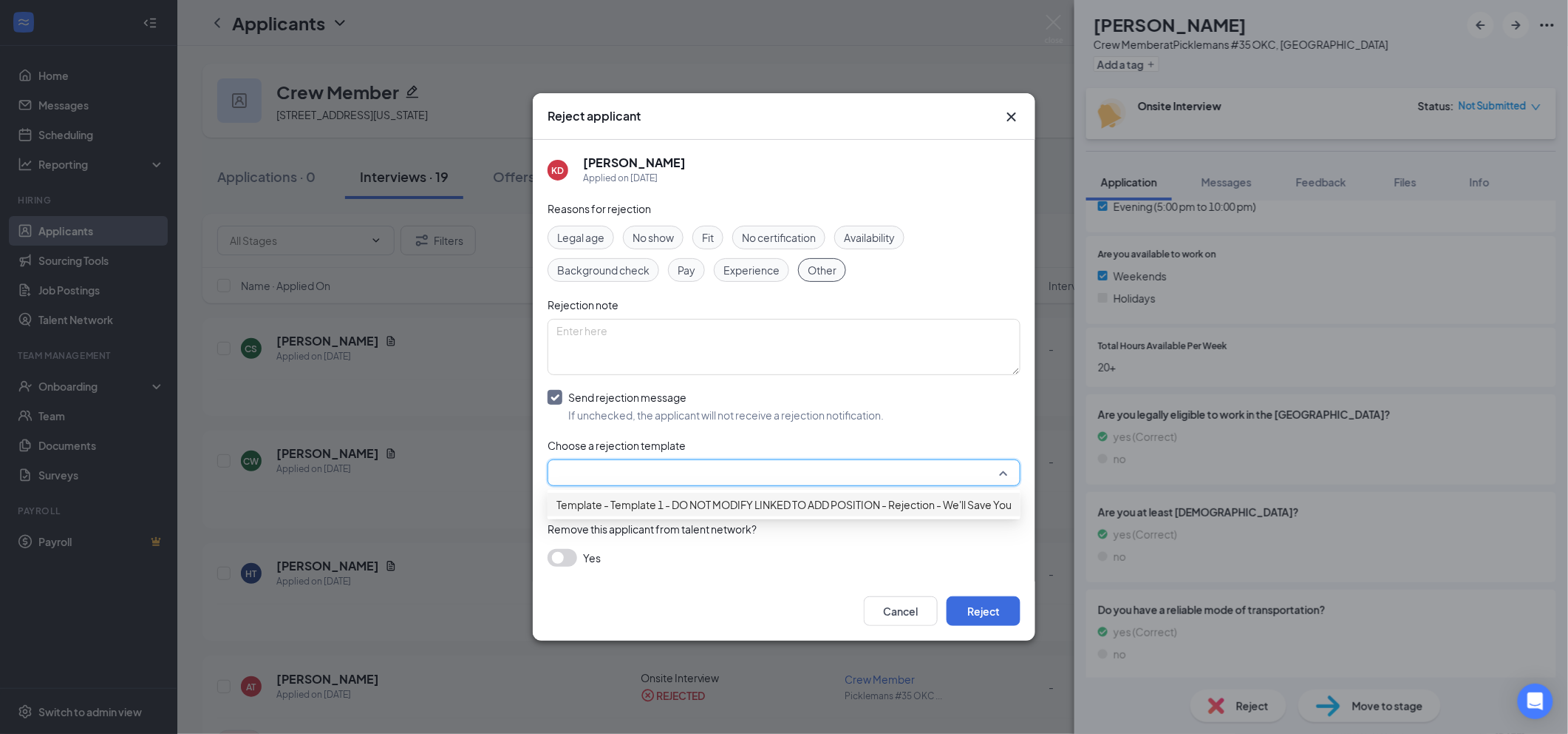
click at [804, 512] on span "Template - Template 1 - DO NOT MODIFY LINKED TO ADD POSITION - Rejection - We'l…" at bounding box center [815, 504] width 515 height 16
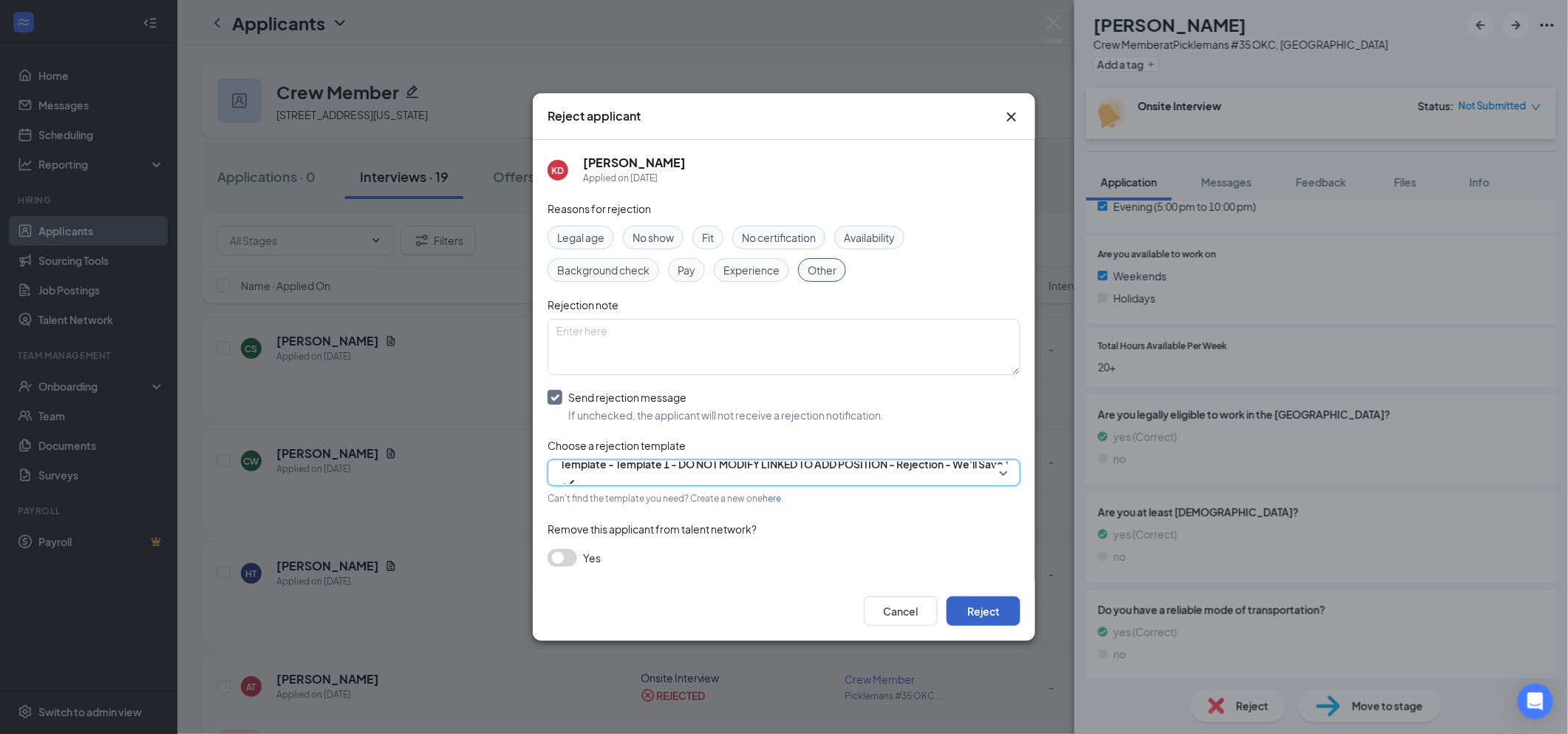
click at [977, 607] on button "Reject" at bounding box center [983, 610] width 74 height 30
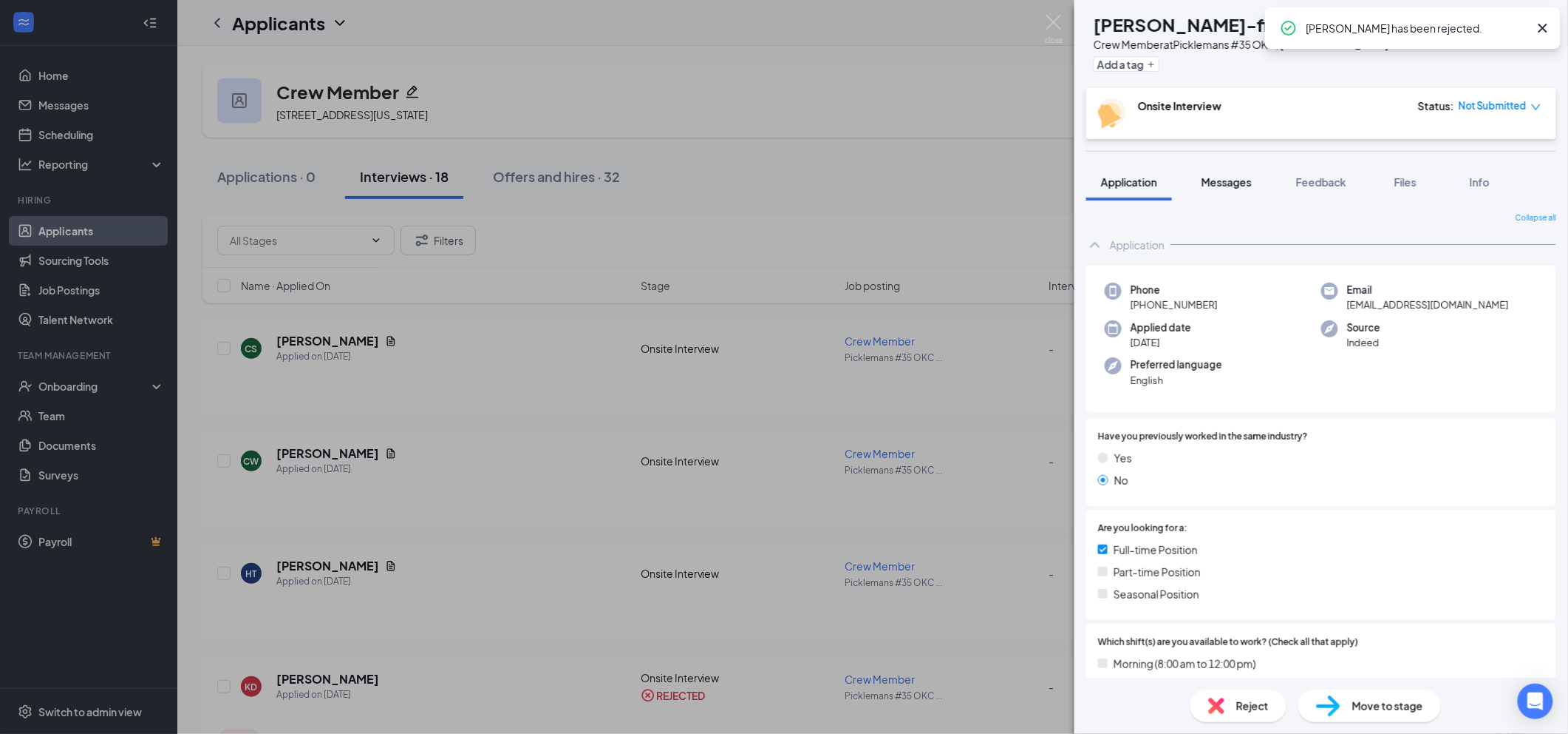
click at [1234, 182] on span "Messages" at bounding box center [1226, 181] width 50 height 14
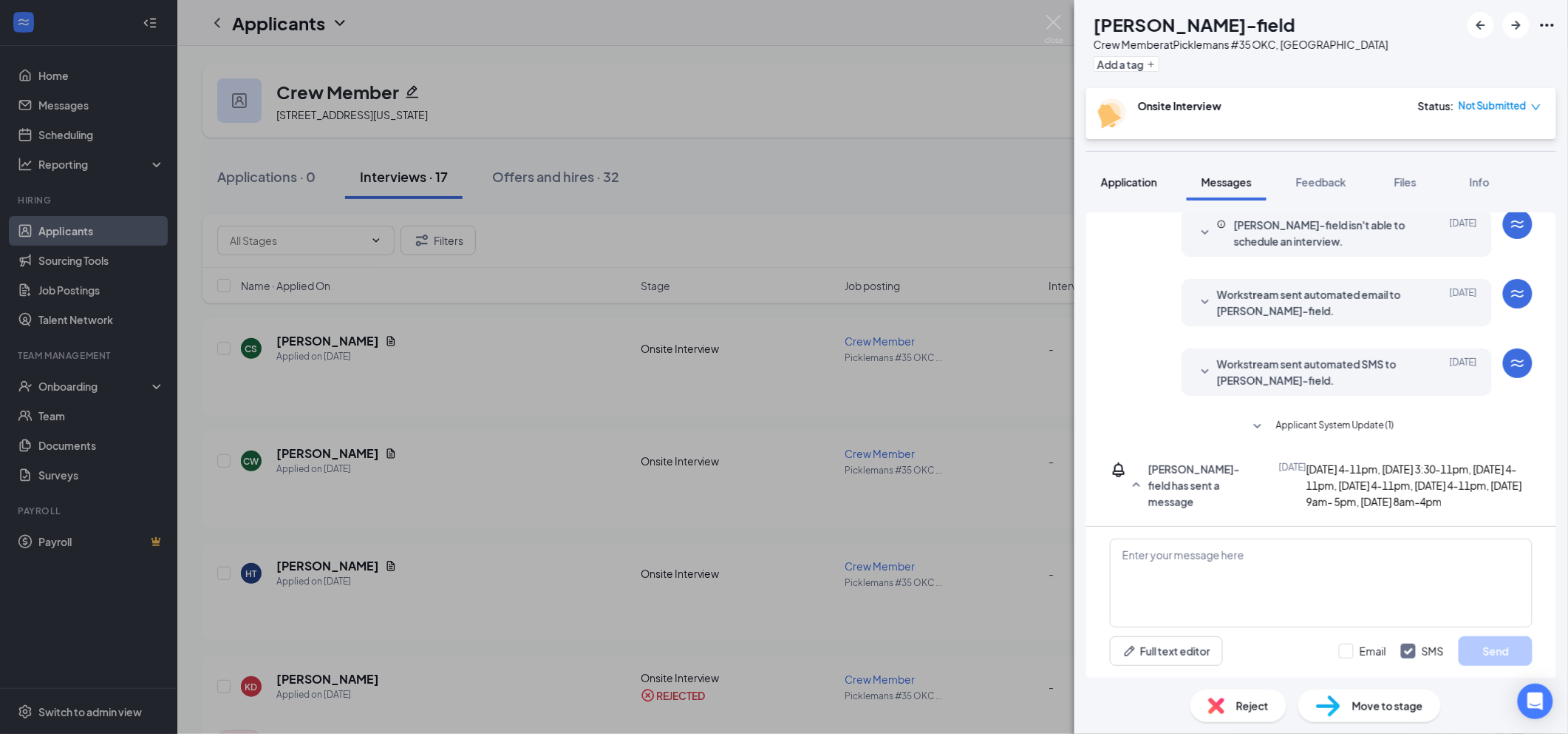
scroll to position [93, 0]
click at [1153, 182] on span "Application" at bounding box center [1129, 181] width 56 height 14
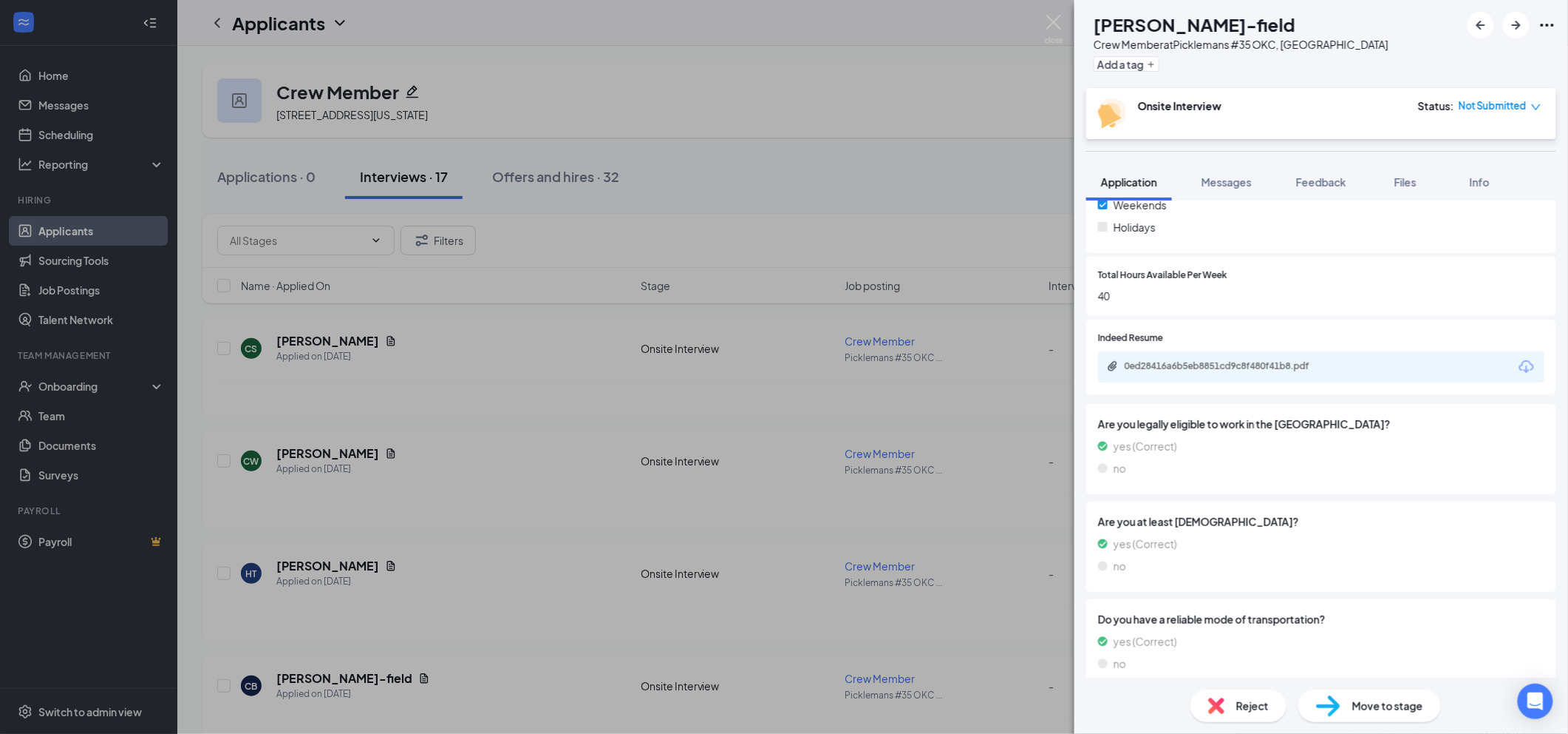
scroll to position [587, 0]
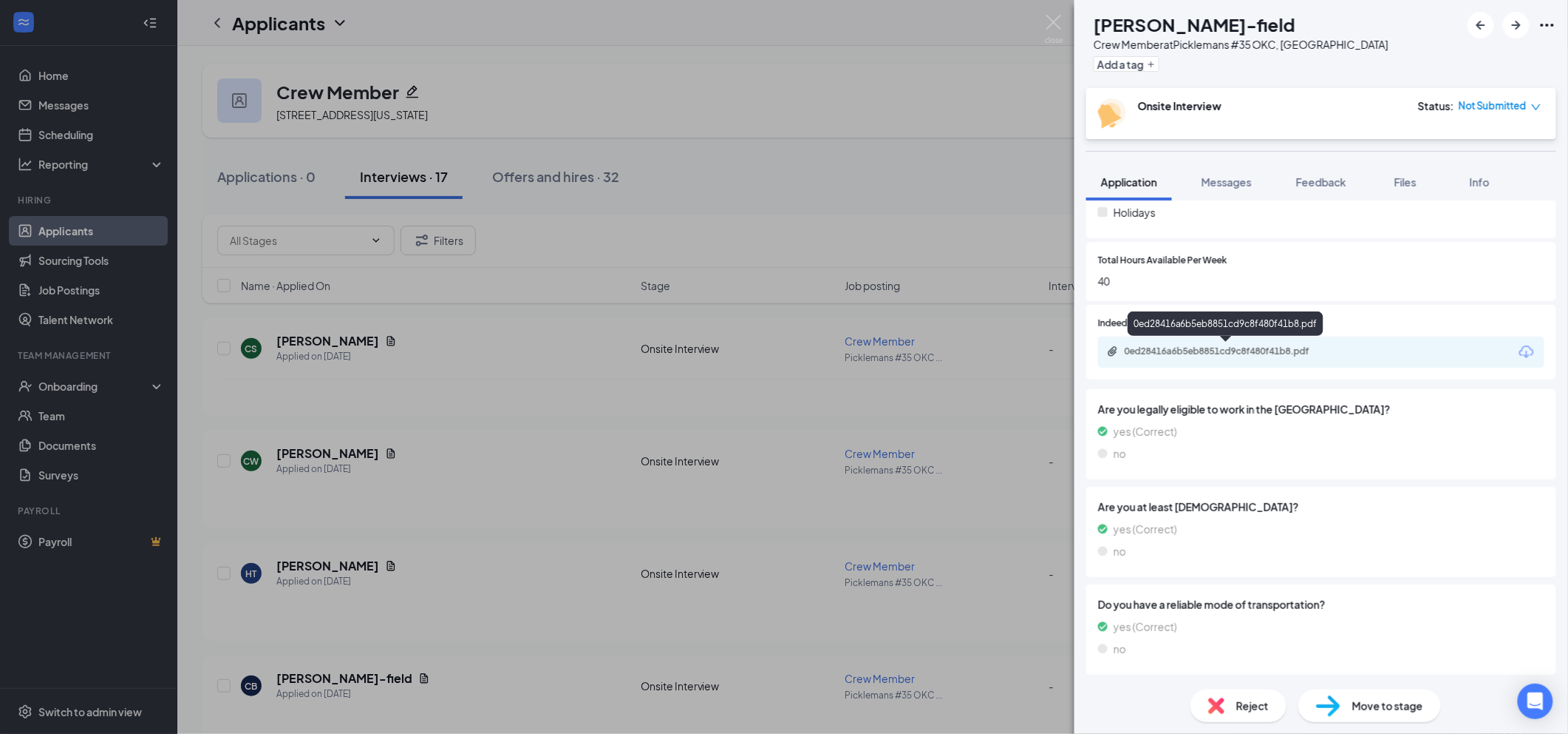
click at [1296, 347] on div "0ed28416a6b5eb8851cd9c8f480f41b8.pdf" at bounding box center [1228, 351] width 207 height 12
click at [1247, 705] on span "Reject" at bounding box center [1253, 705] width 32 height 16
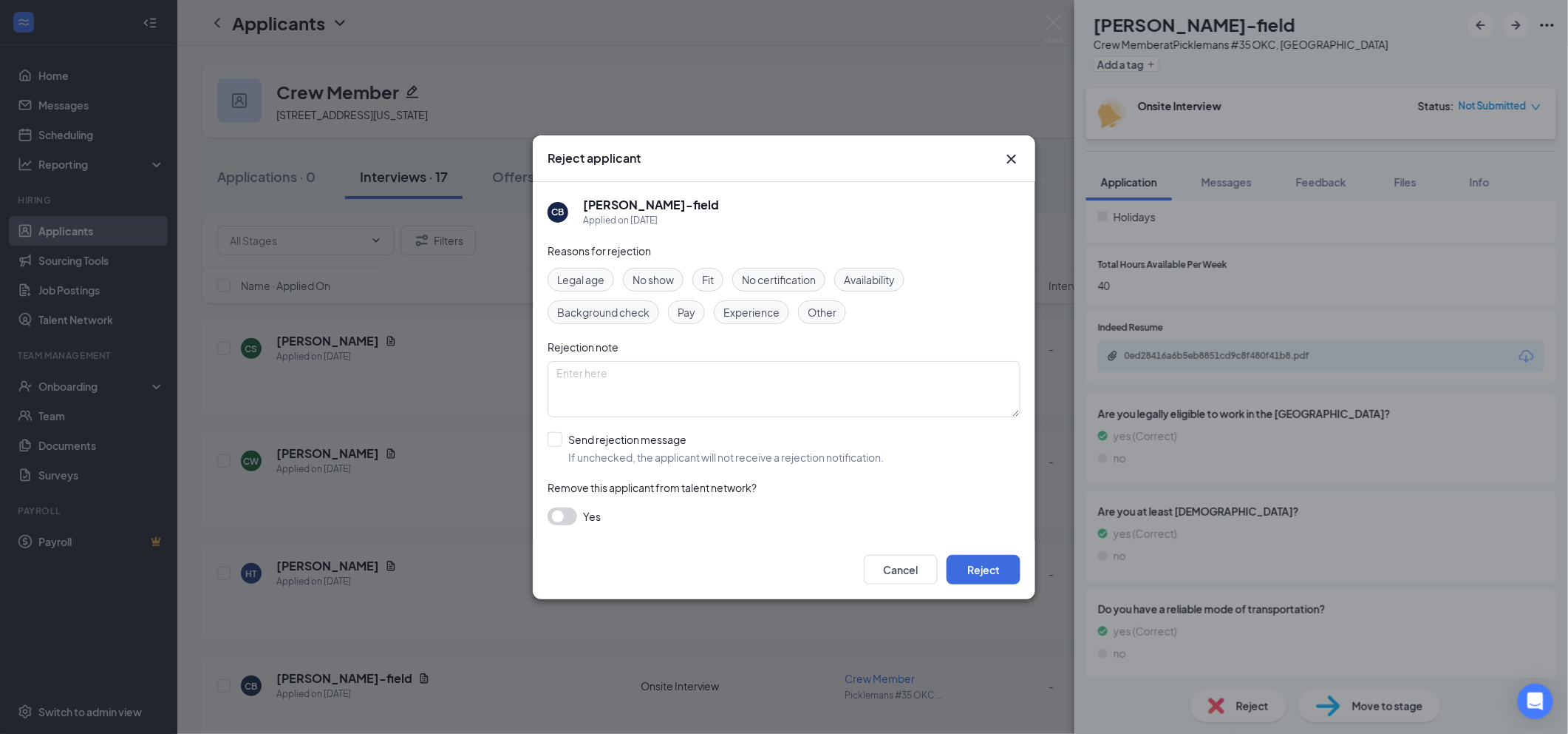
click at [817, 310] on span "Other" at bounding box center [822, 312] width 29 height 16
click at [707, 454] on input "Send rejection message If unchecked, the applicant will not receive a rejection…" at bounding box center [716, 448] width 336 height 32
checkbox input "true"
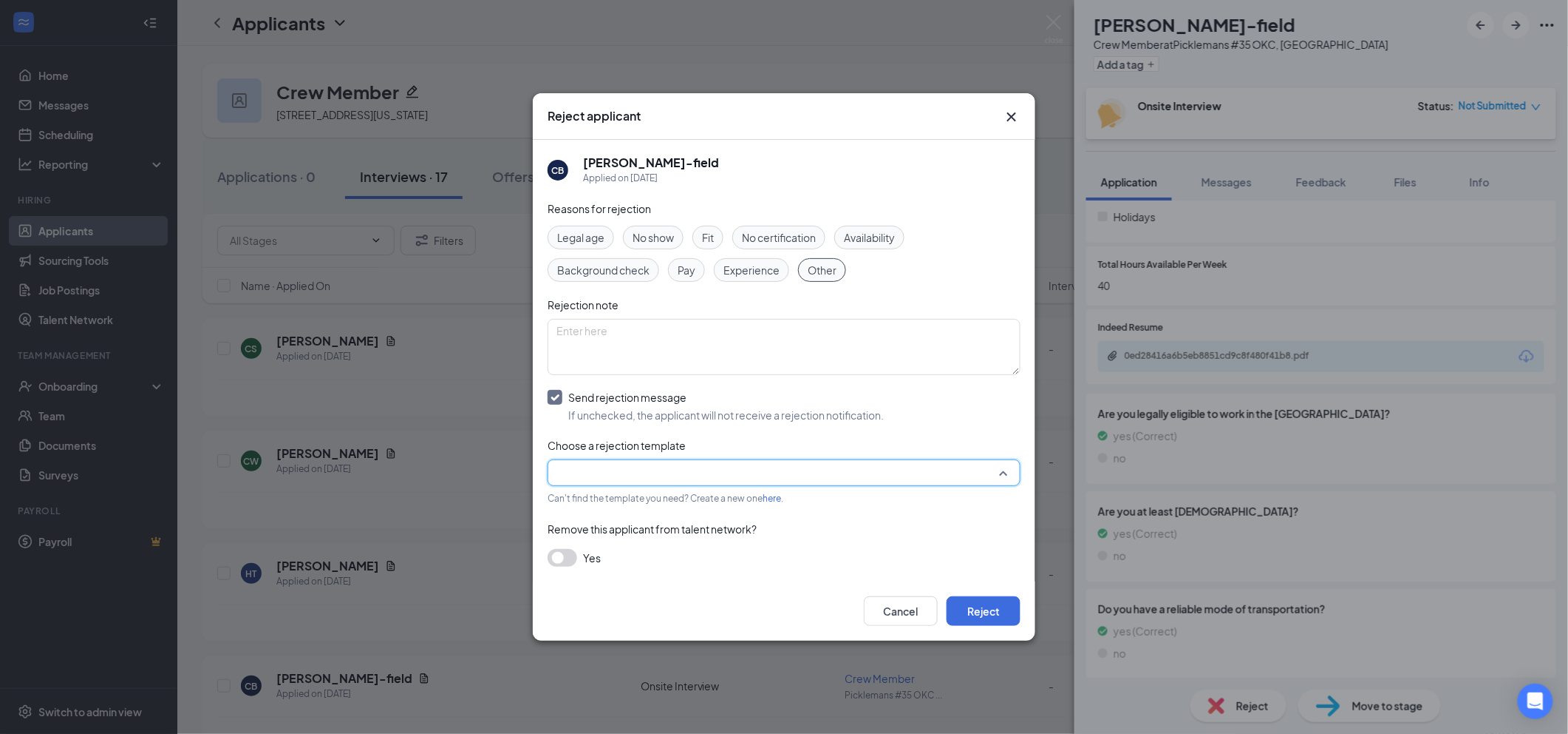
click at [701, 478] on input "search" at bounding box center [779, 473] width 445 height 25
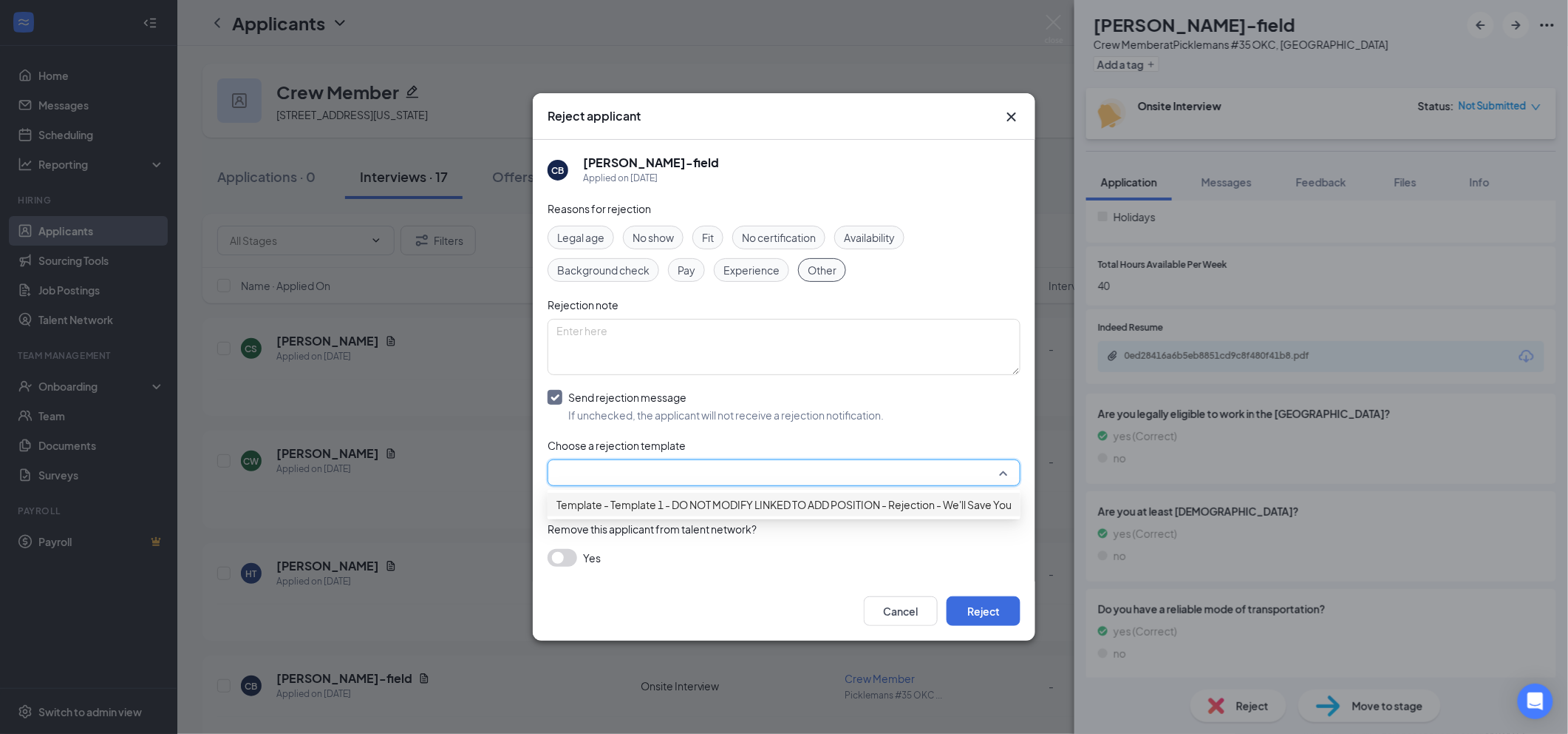
click at [710, 511] on span "Template - Template 1 - DO NOT MODIFY LINKED TO ADD POSITION - Rejection - We'l…" at bounding box center [815, 504] width 515 height 16
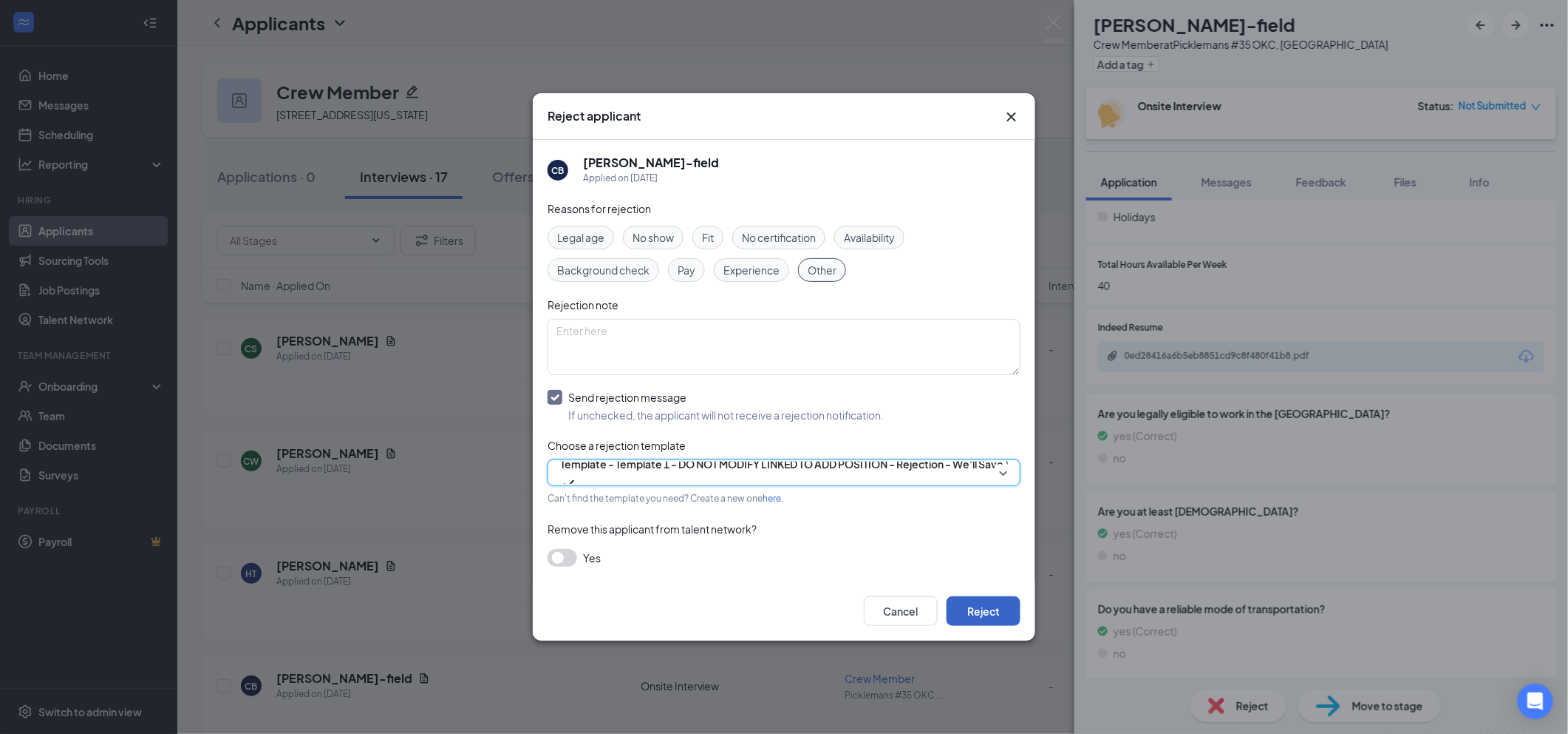
click at [982, 606] on button "Reject" at bounding box center [983, 610] width 74 height 30
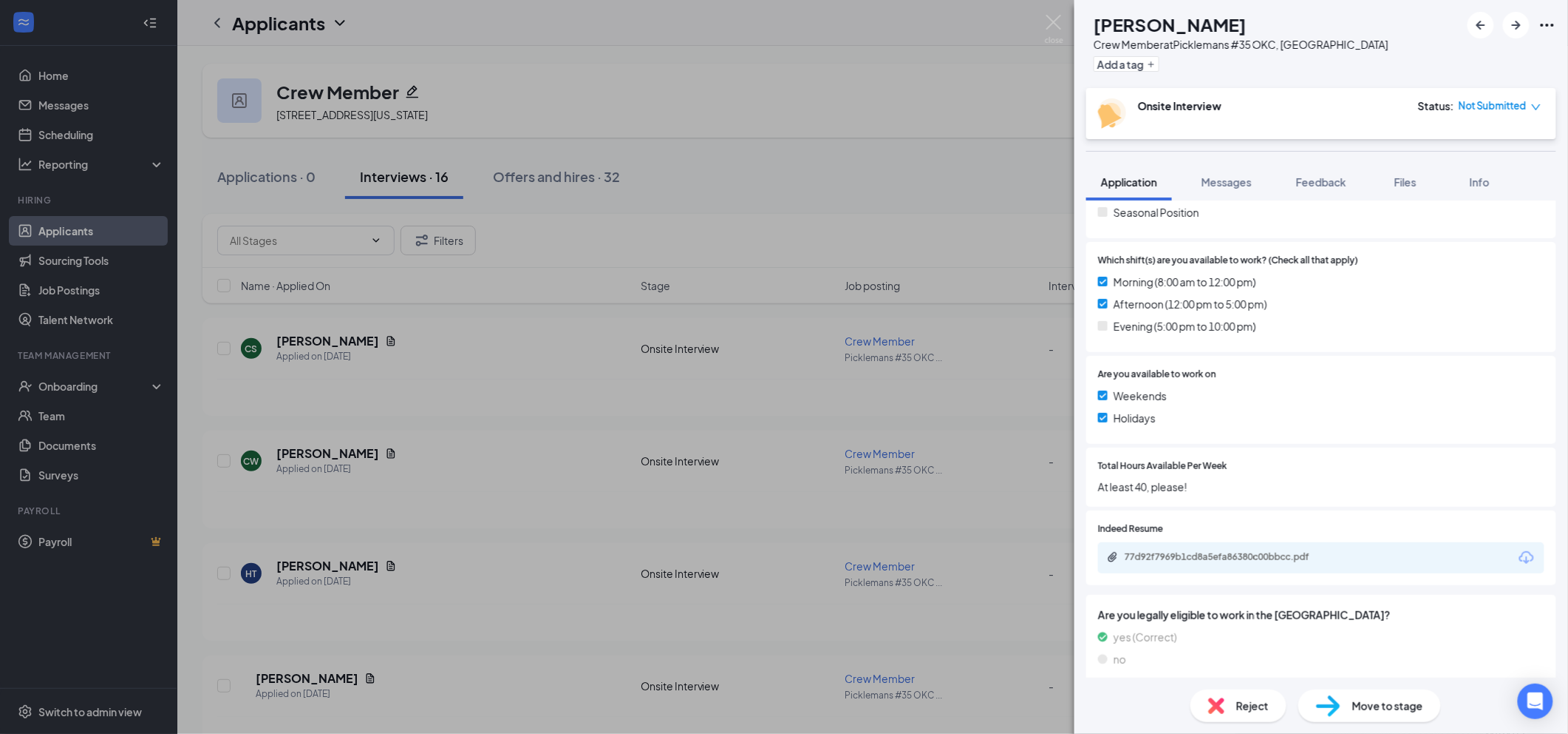
scroll to position [492, 0]
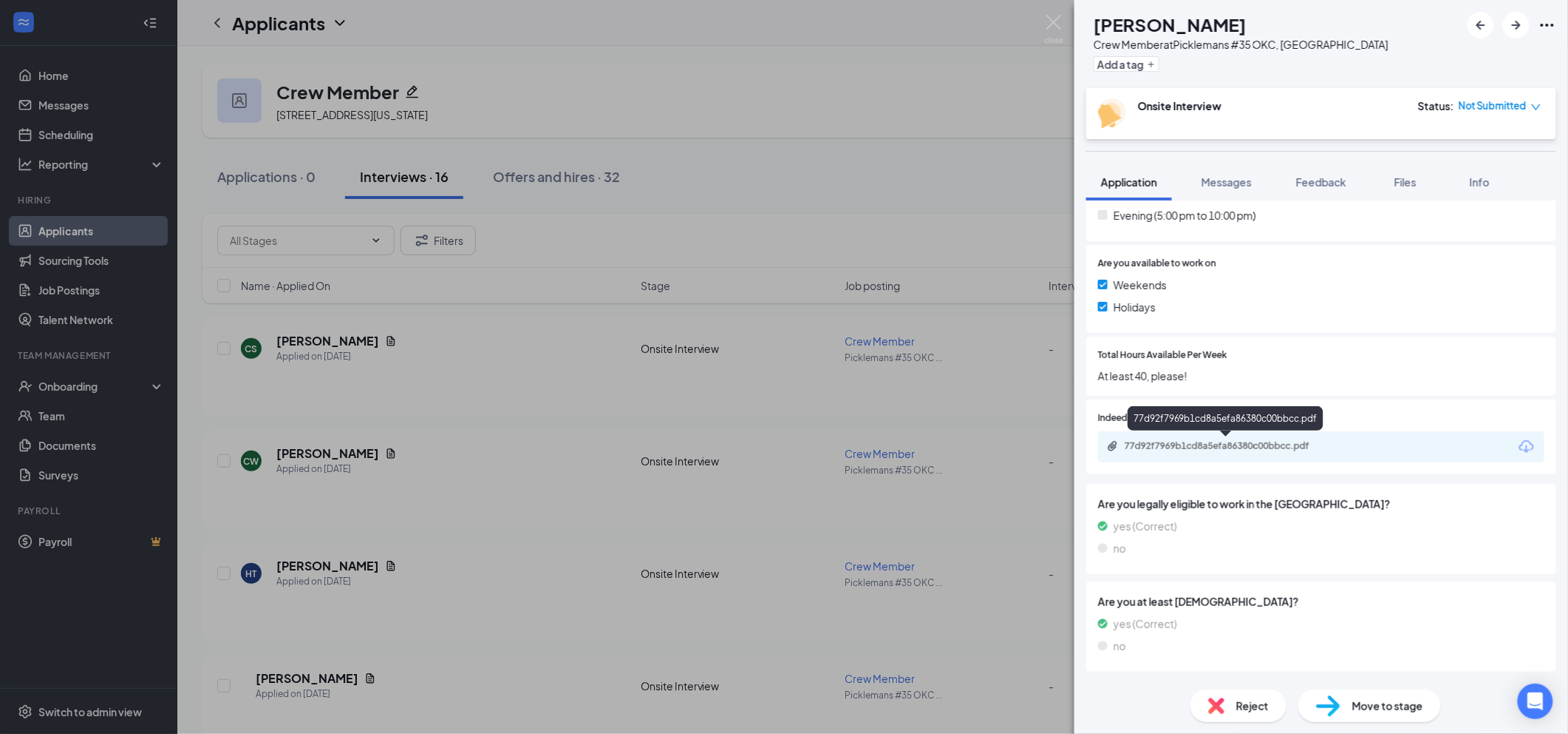
click at [1212, 442] on div "77d92f7969b1cd8a5efa86380c00bbcc.pdf" at bounding box center [1228, 445] width 207 height 12
click at [1230, 704] on div "Reject" at bounding box center [1238, 705] width 96 height 32
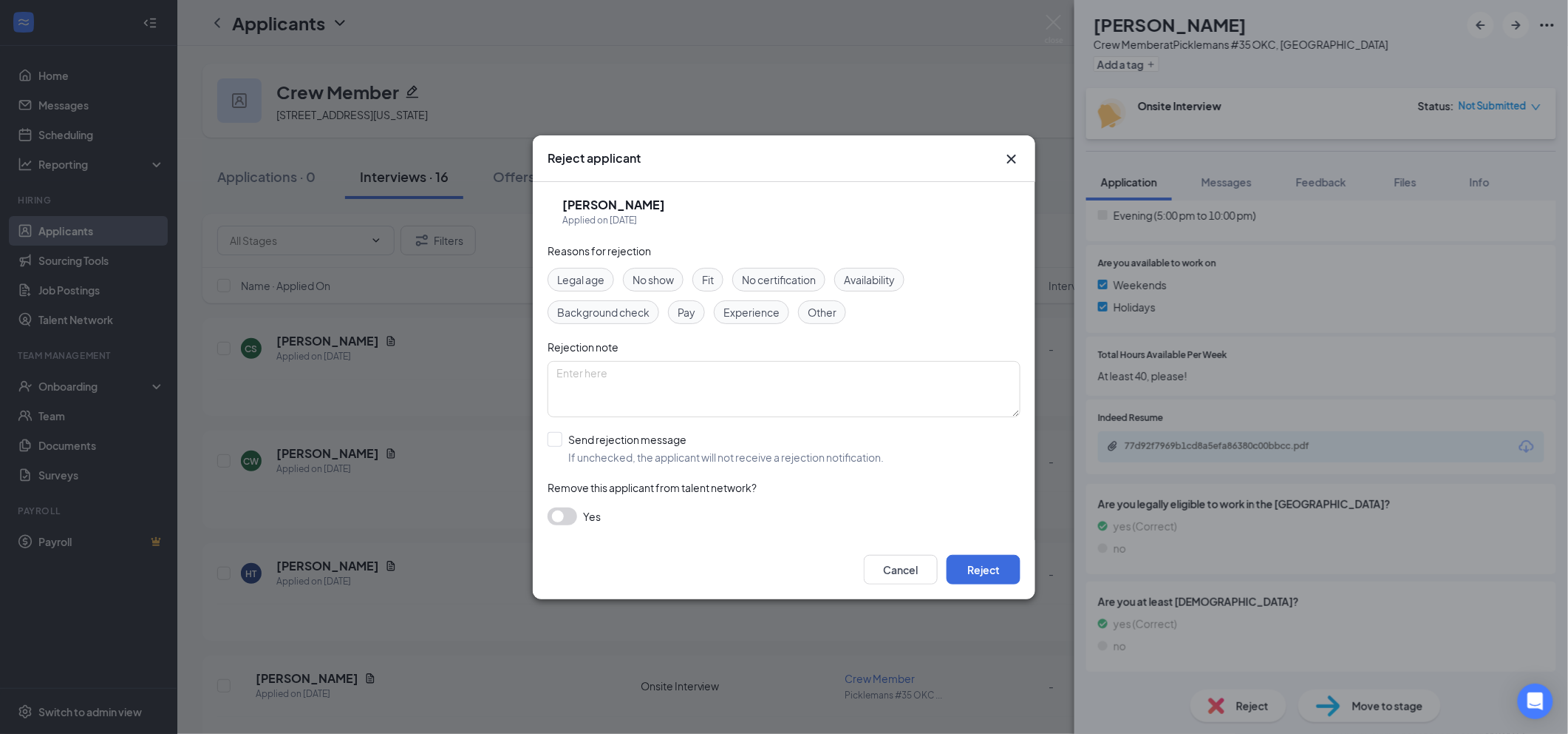
click at [825, 311] on span "Other" at bounding box center [822, 312] width 29 height 16
click at [814, 454] on input "Send rejection message If unchecked, the applicant will not receive a rejection…" at bounding box center [716, 448] width 336 height 32
checkbox input "true"
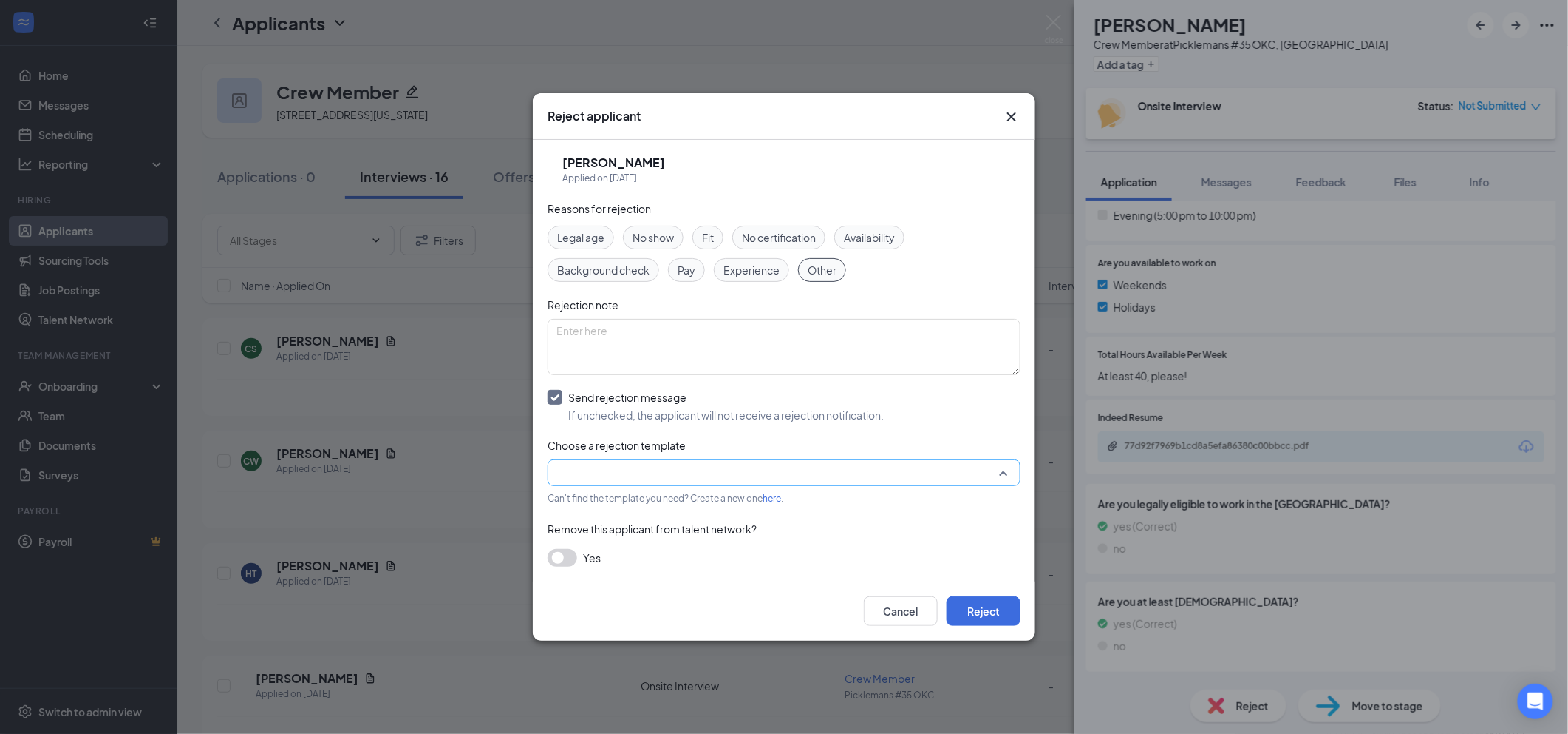
click at [834, 473] on input "search" at bounding box center [779, 473] width 445 height 25
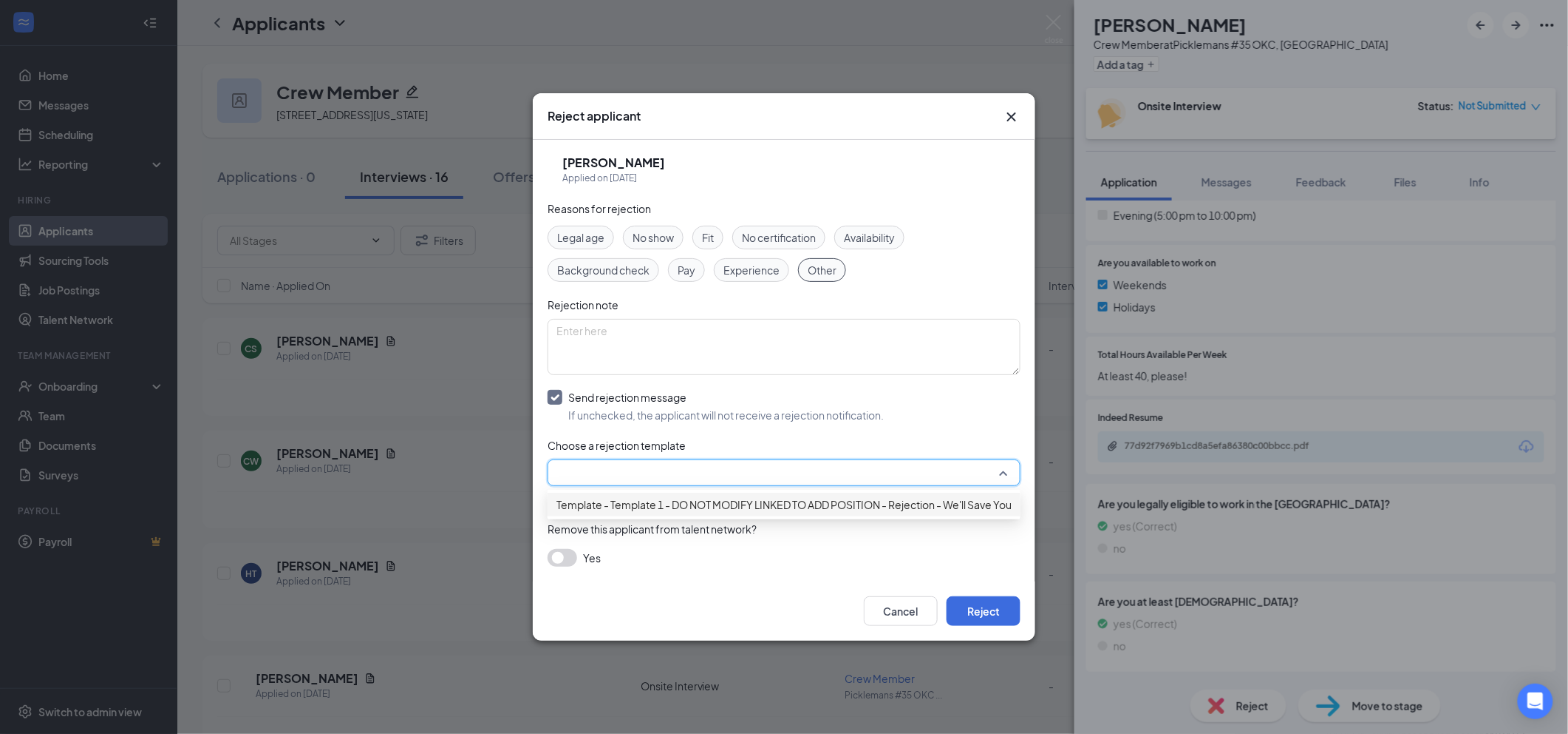
click at [840, 512] on span "Template - Template 1 - DO NOT MODIFY LINKED TO ADD POSITION - Rejection - We'l…" at bounding box center [815, 504] width 515 height 16
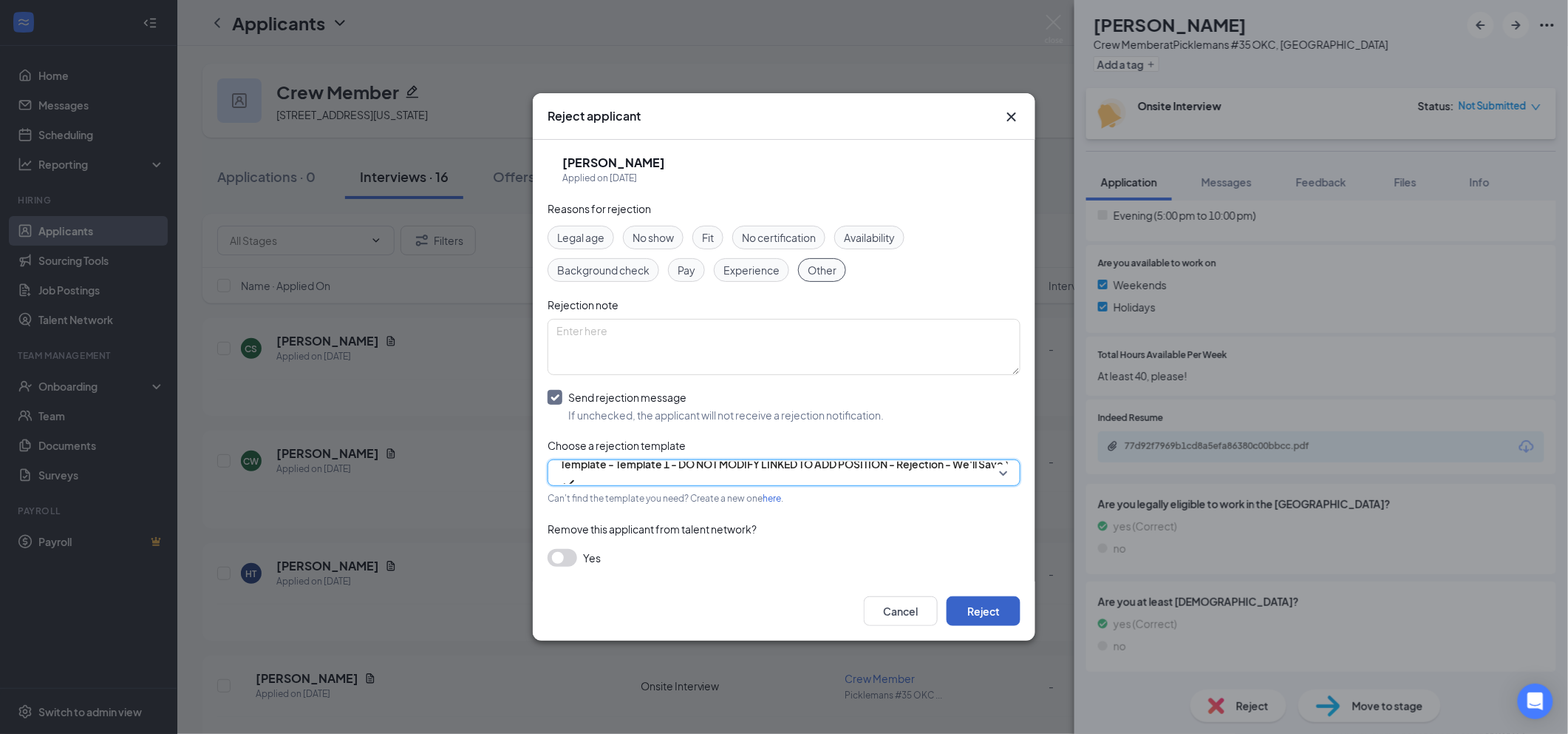
click at [980, 625] on button "Reject" at bounding box center [983, 610] width 74 height 30
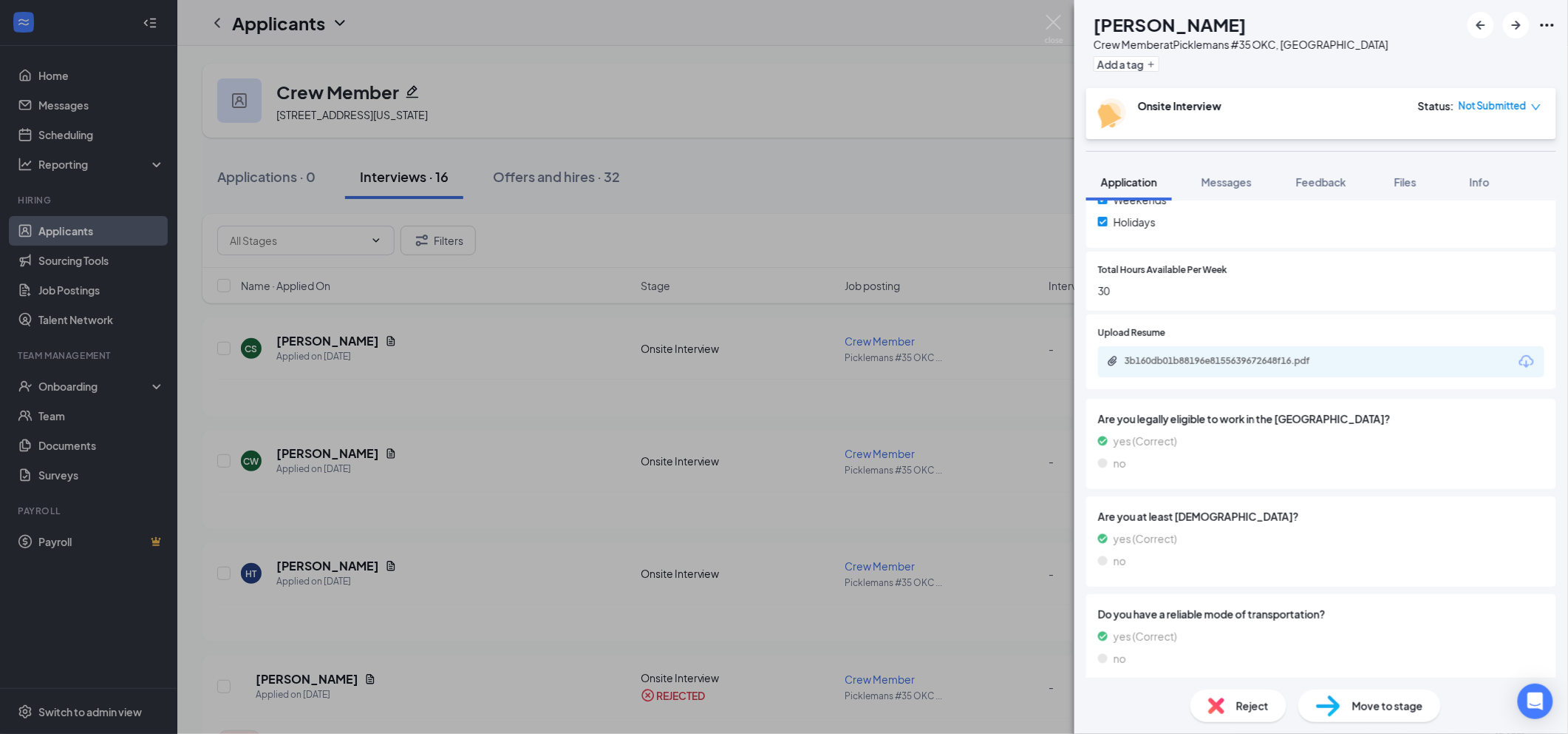
scroll to position [587, 0]
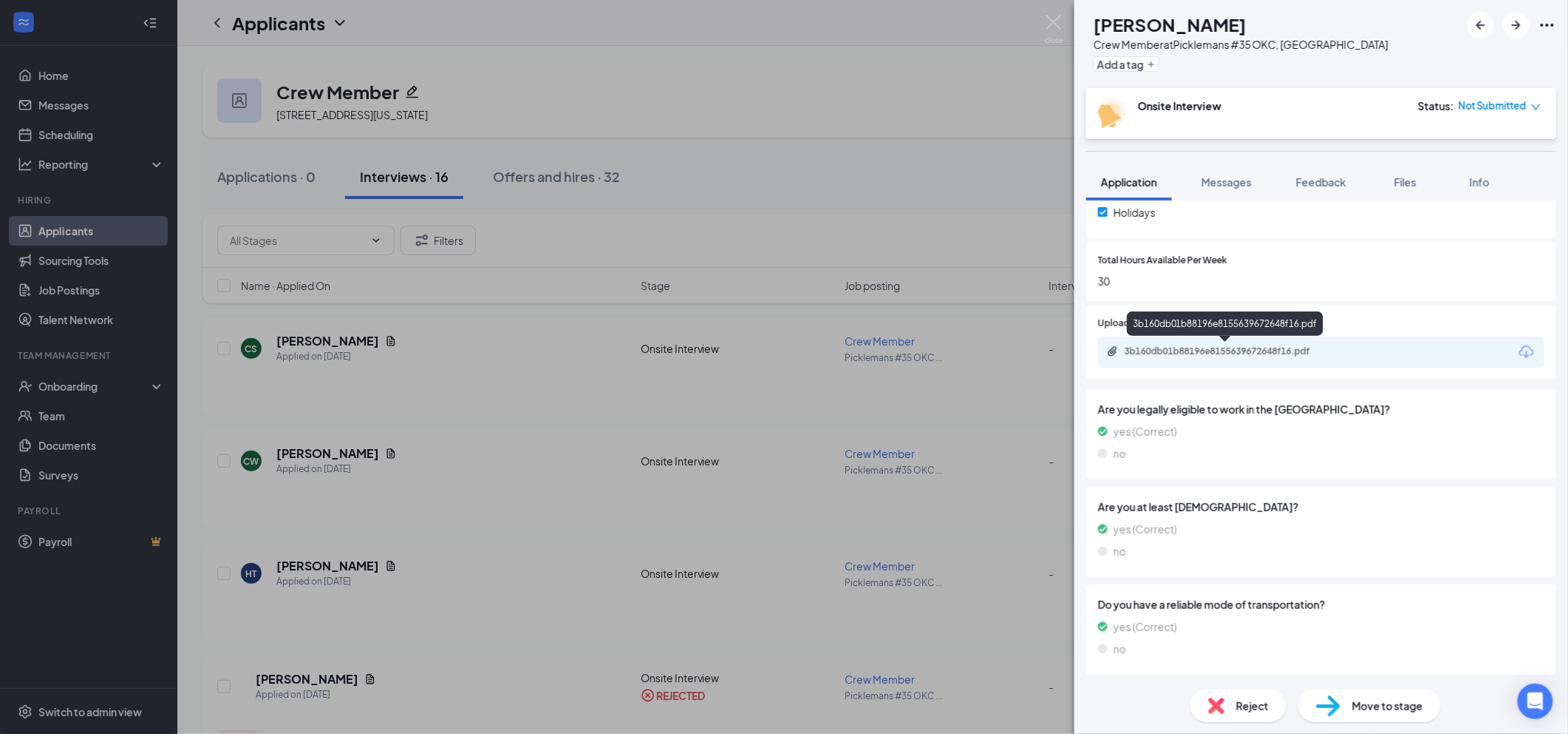
click at [1258, 352] on div "3b160db01b88196e8155639672648f16.pdf" at bounding box center [1228, 351] width 207 height 12
click at [1236, 185] on span "Messages" at bounding box center [1226, 181] width 50 height 14
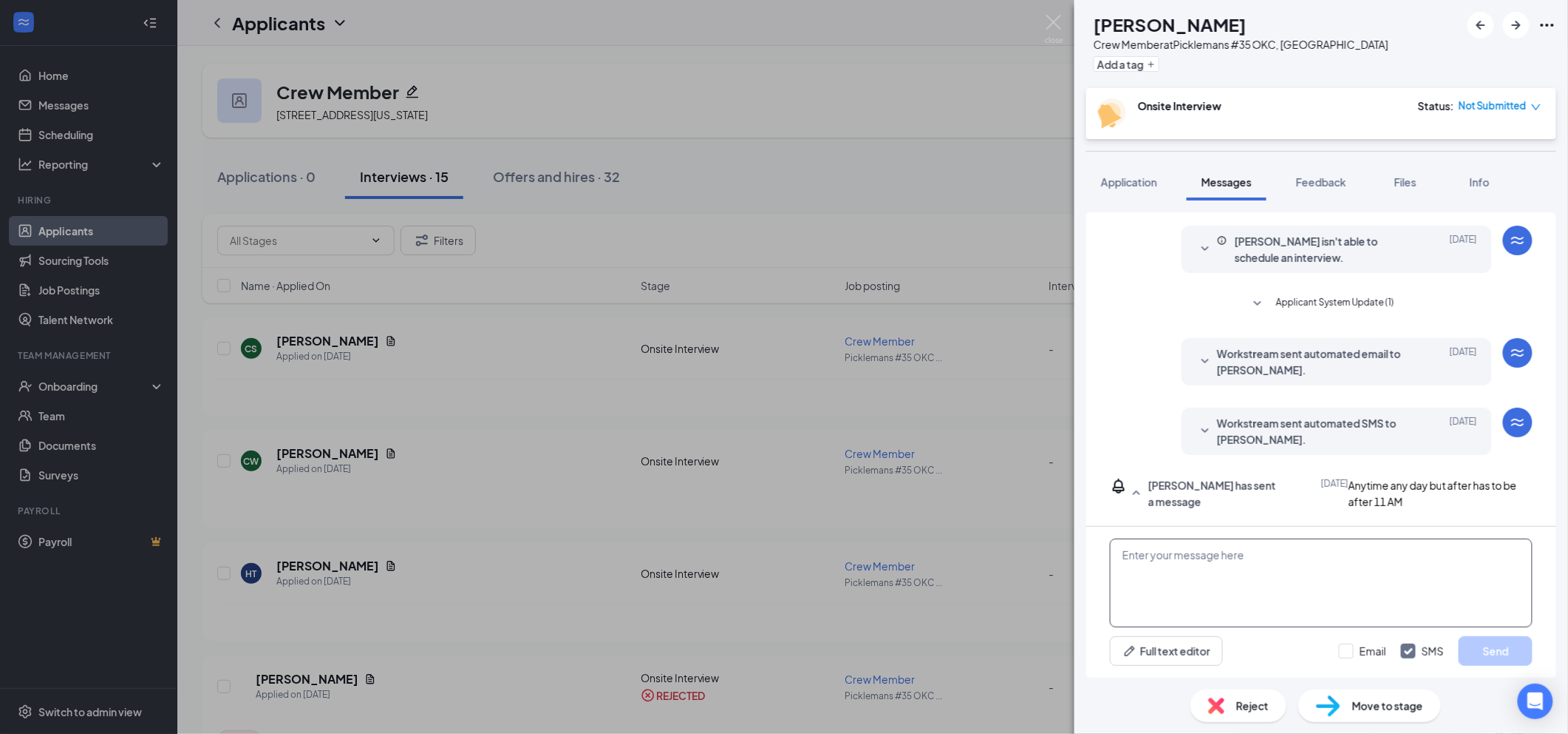
scroll to position [60, 0]
click at [1288, 556] on textarea at bounding box center [1321, 583] width 423 height 88
paste textarea "We hold open interviews daily from 2 PM to 5 PM. Is there a specific day and ti…"
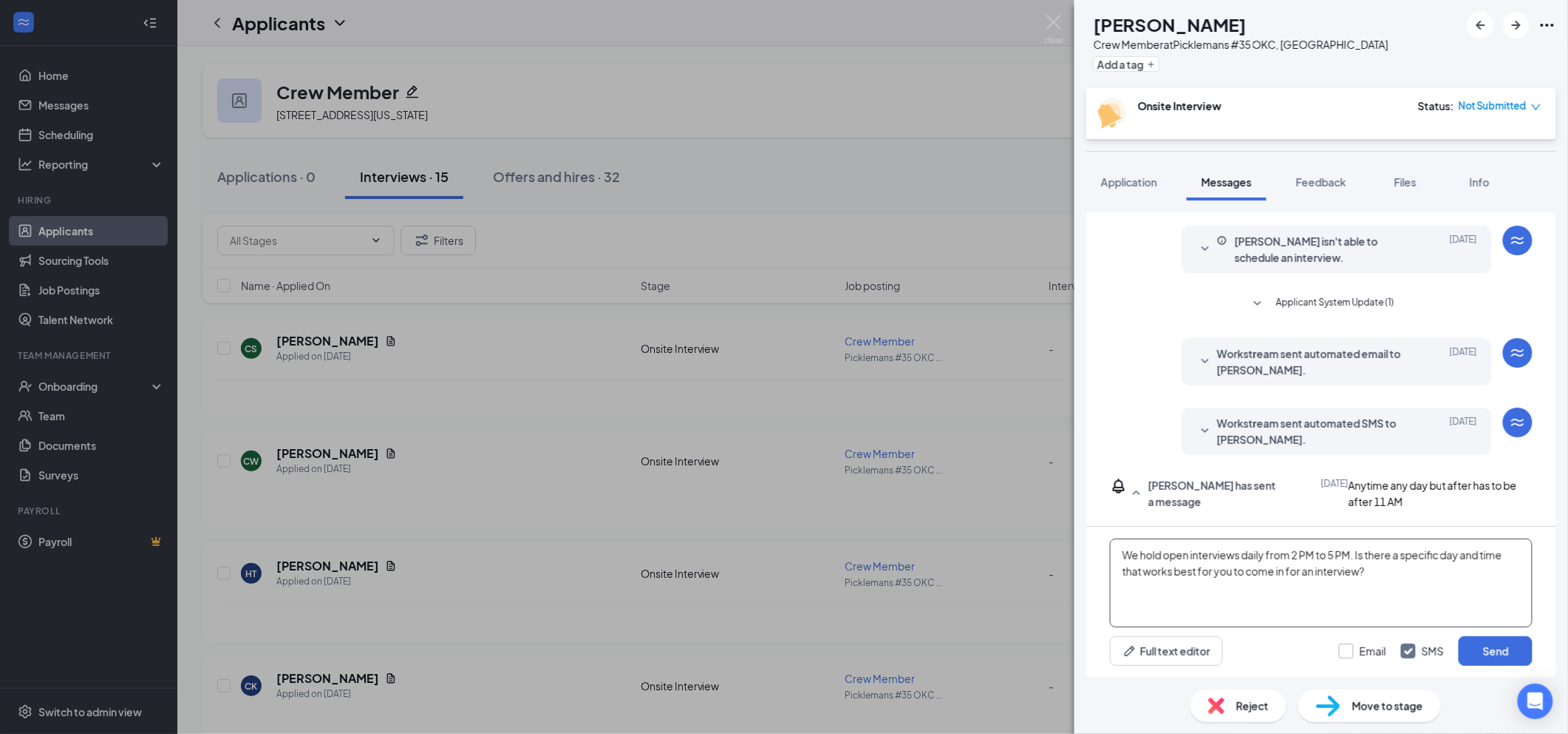
type textarea "We hold open interviews daily from 2 PM to 5 PM. Is there a specific day and ti…"
click at [1381, 652] on input "Email" at bounding box center [1363, 650] width 47 height 14
checkbox input "true"
click at [1473, 647] on button "Send" at bounding box center [1496, 650] width 74 height 30
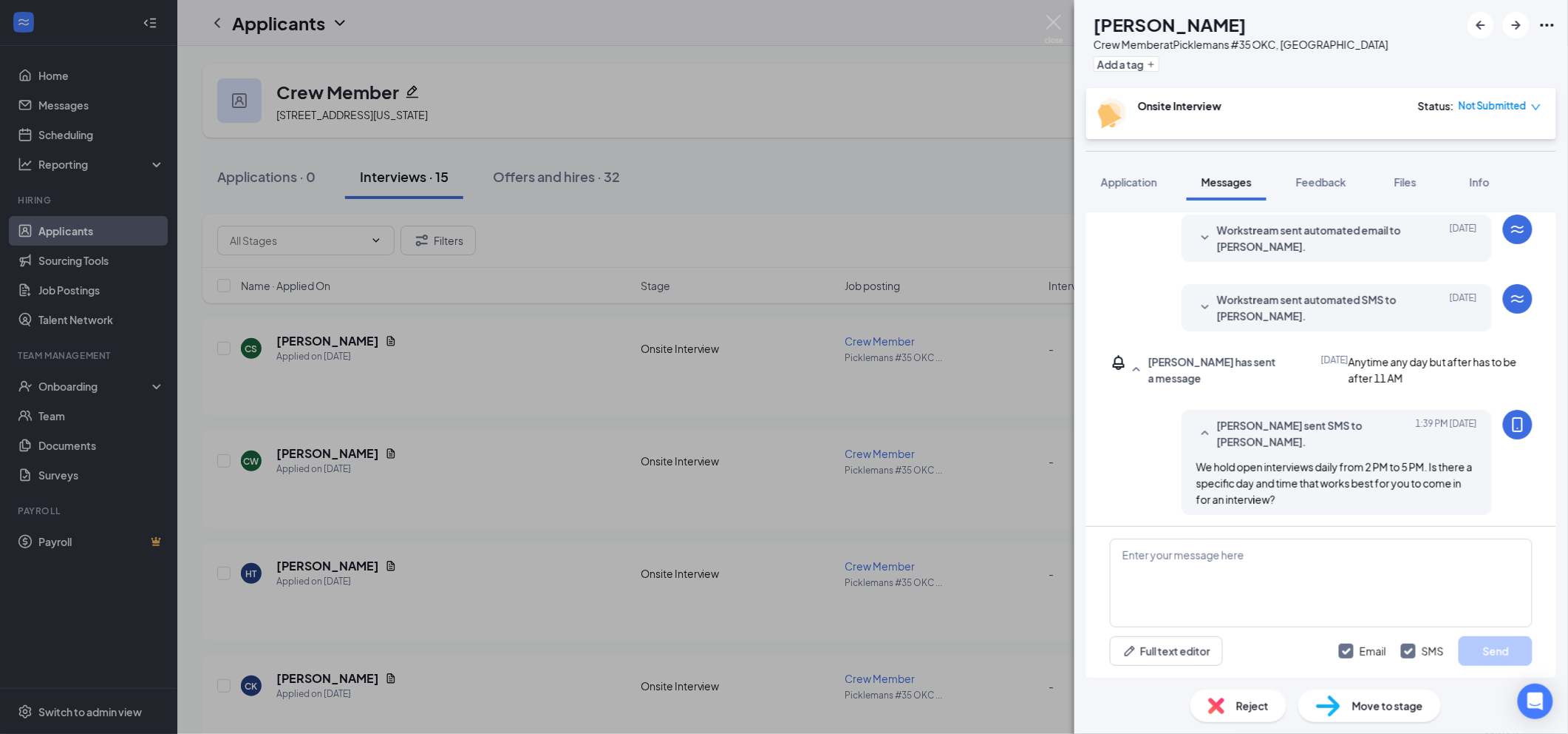
scroll to position [315, 0]
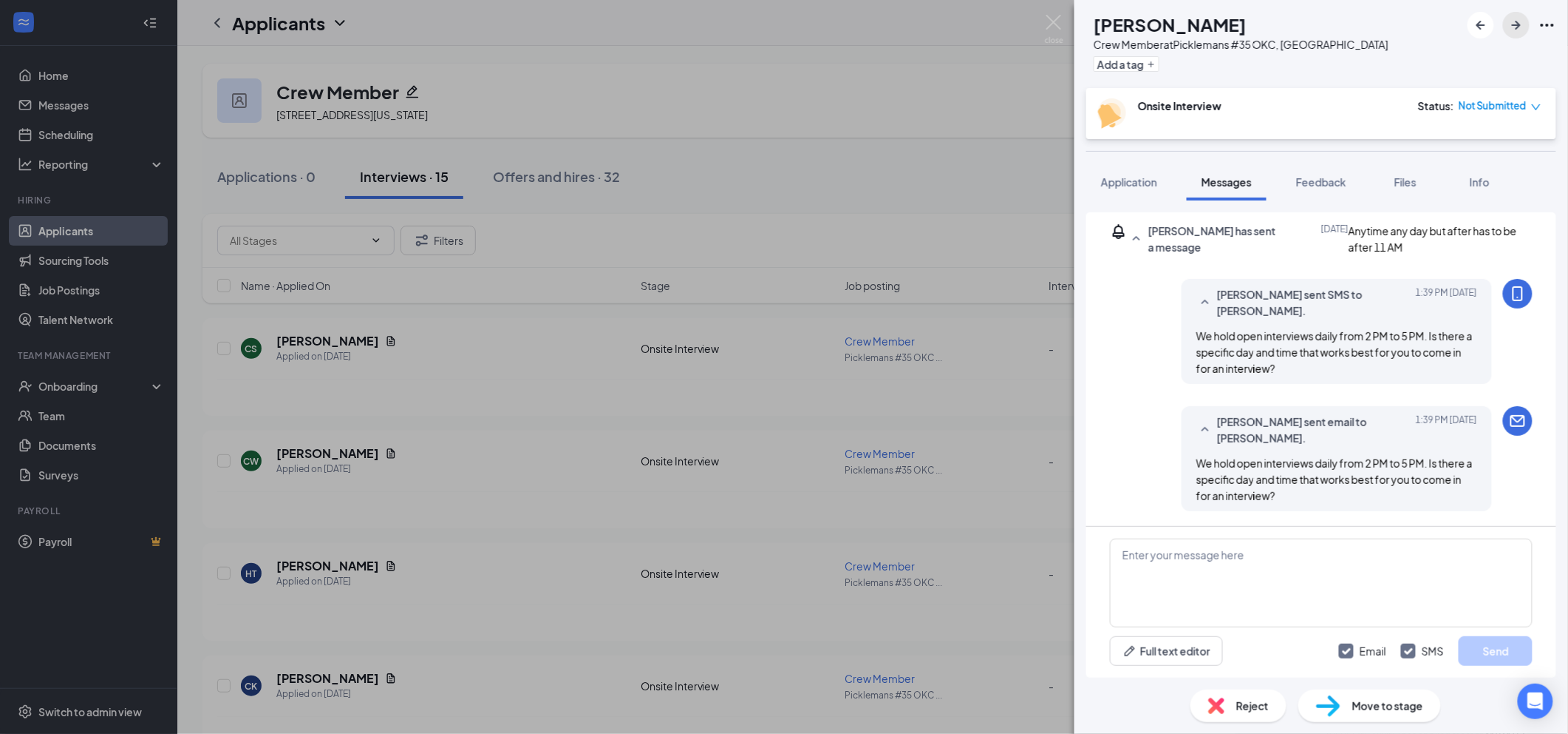
click at [1523, 31] on icon "ArrowRight" at bounding box center [1517, 25] width 18 height 18
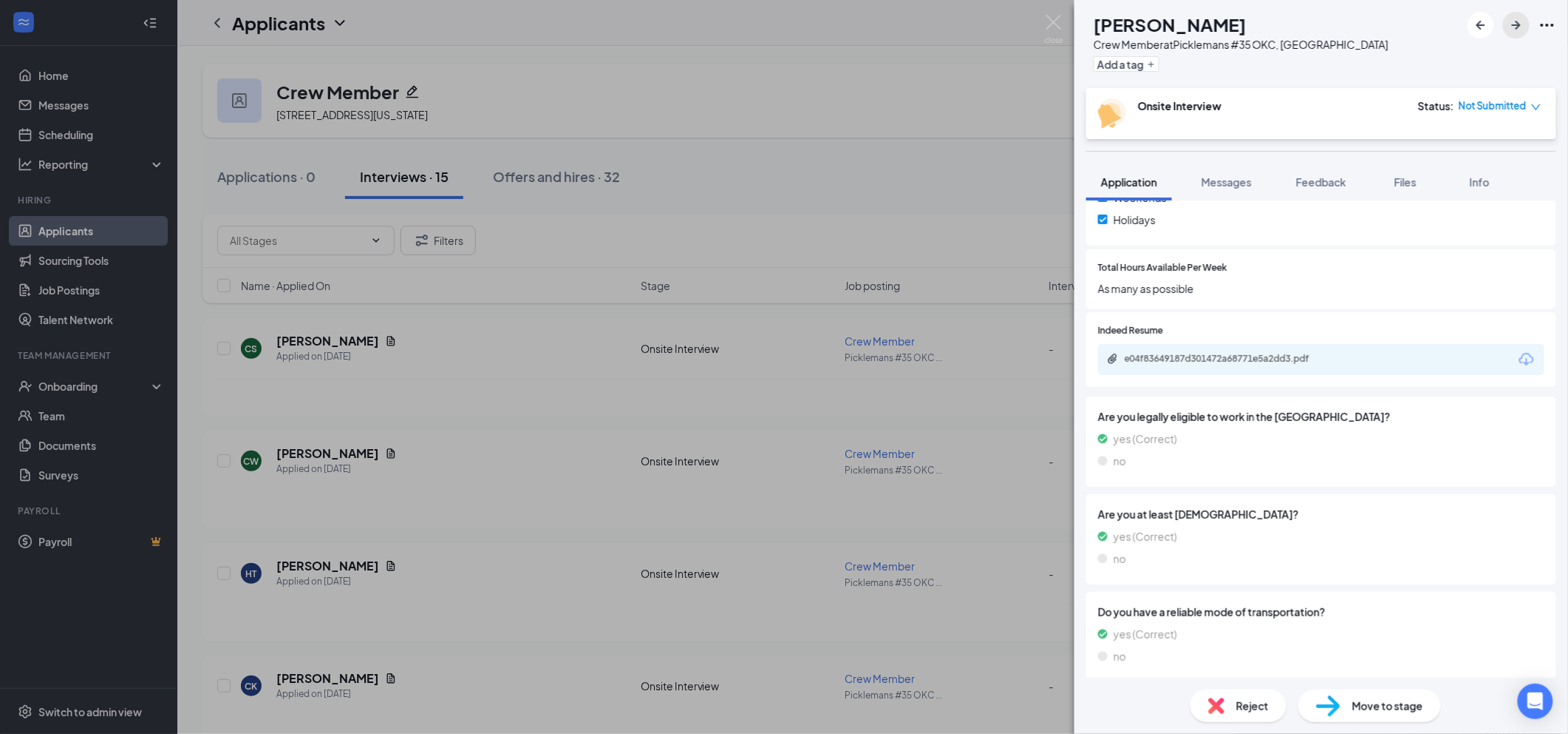
scroll to position [587, 0]
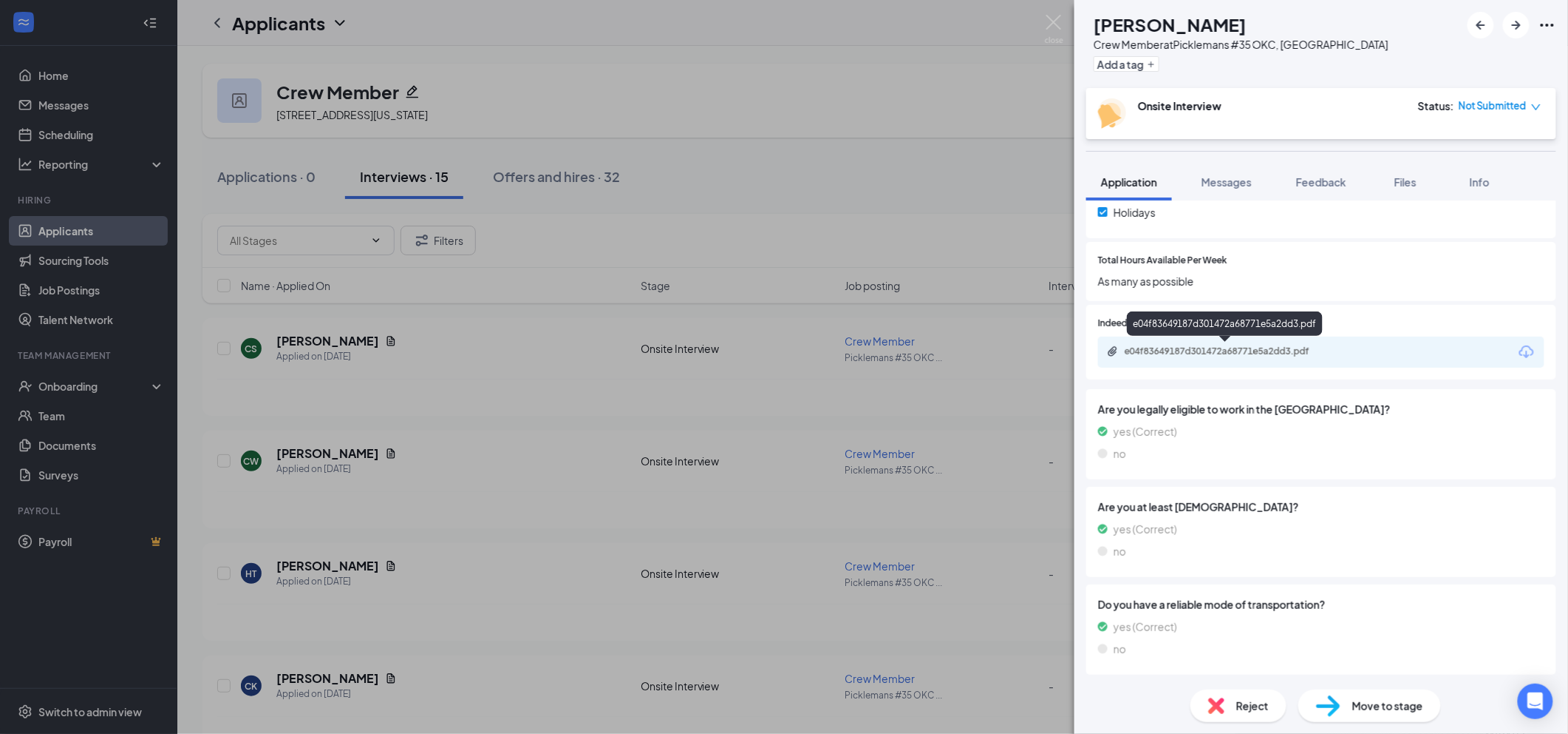
click at [1219, 352] on div "e04f83649187d301472a68771e5a2dd3.pdf" at bounding box center [1228, 351] width 207 height 12
click at [1235, 705] on div "Reject" at bounding box center [1238, 705] width 96 height 32
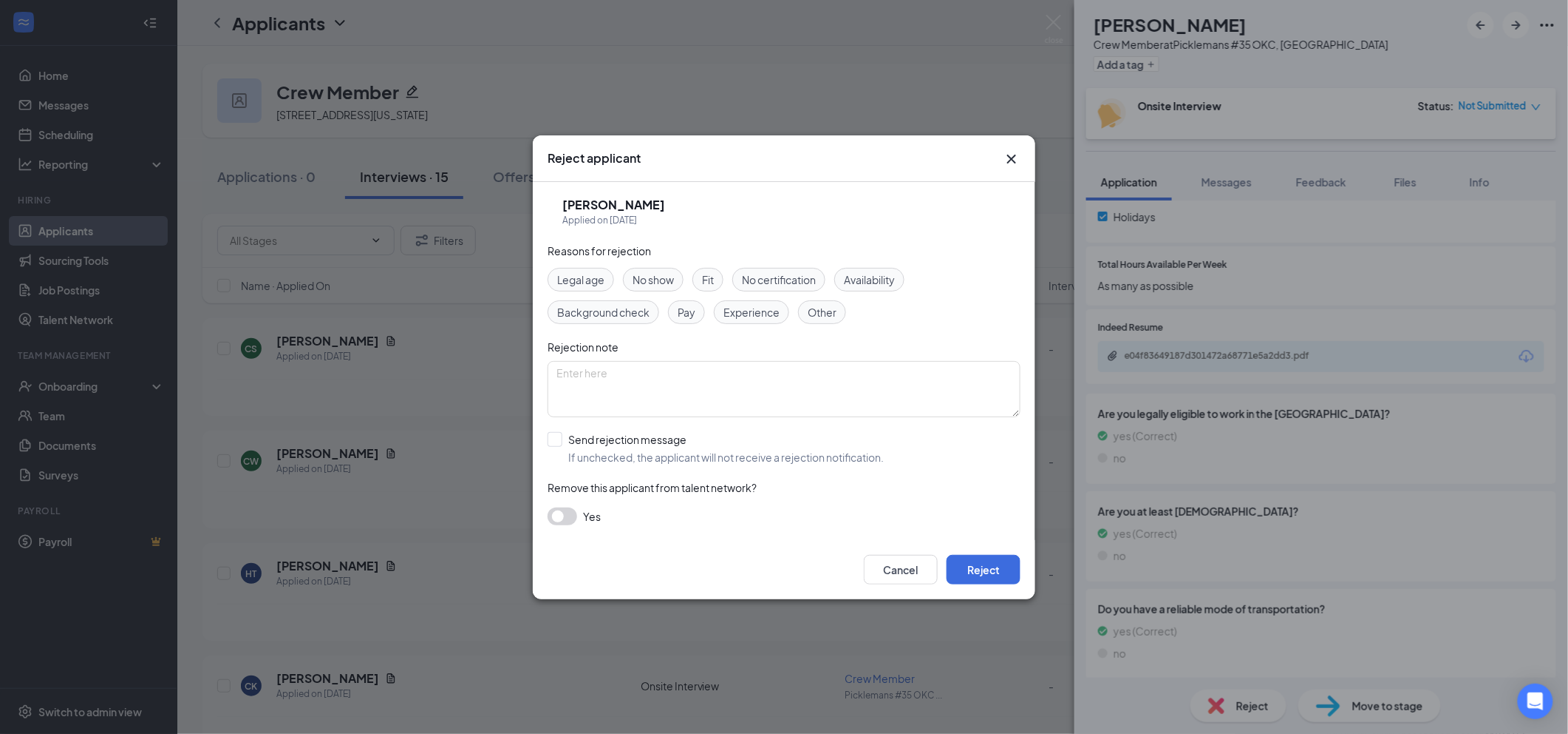
click at [823, 312] on span "Other" at bounding box center [822, 312] width 29 height 16
click at [672, 445] on input "Send rejection message If unchecked, the applicant will not receive a rejection…" at bounding box center [716, 448] width 336 height 32
checkbox input "true"
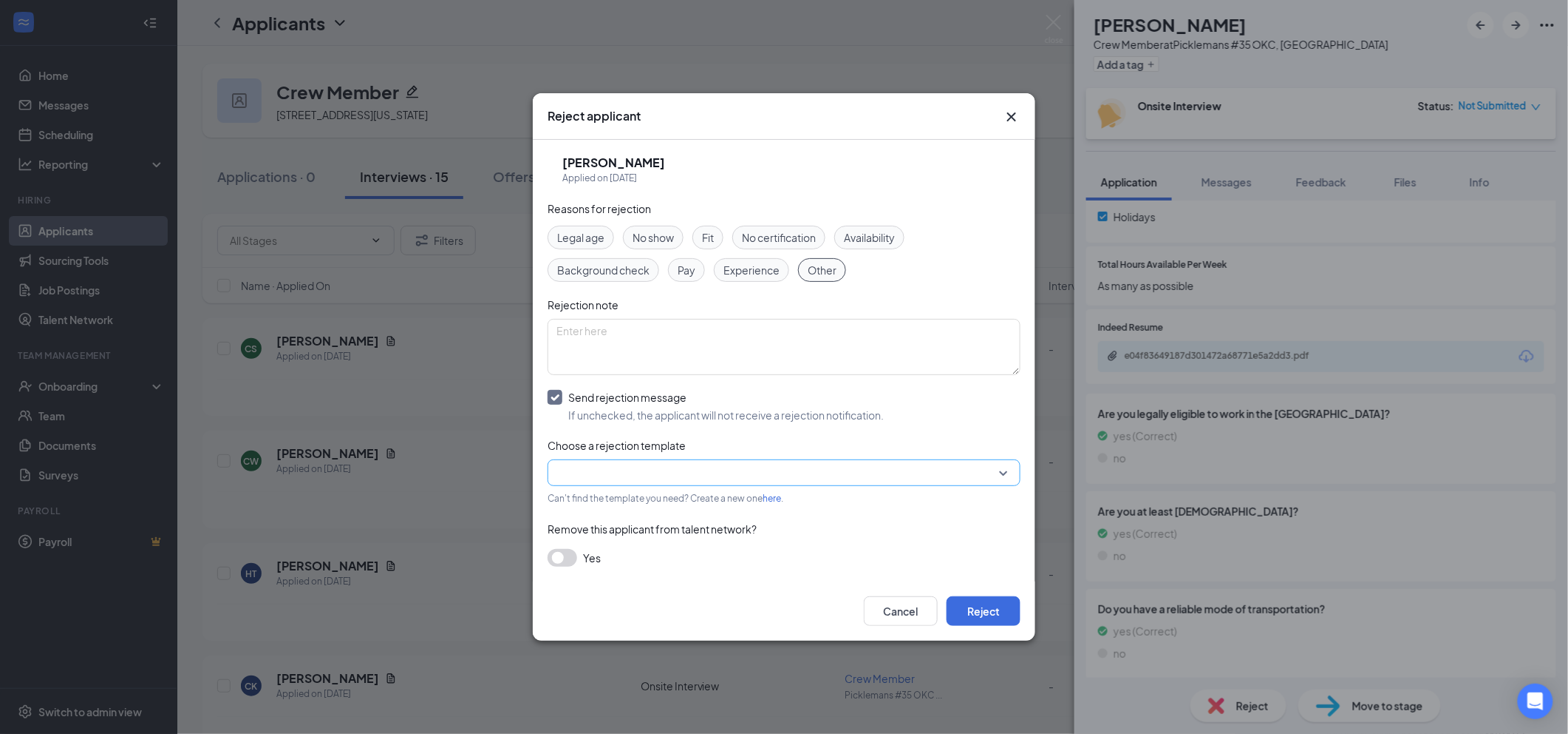
click at [716, 474] on input "search" at bounding box center [779, 473] width 445 height 25
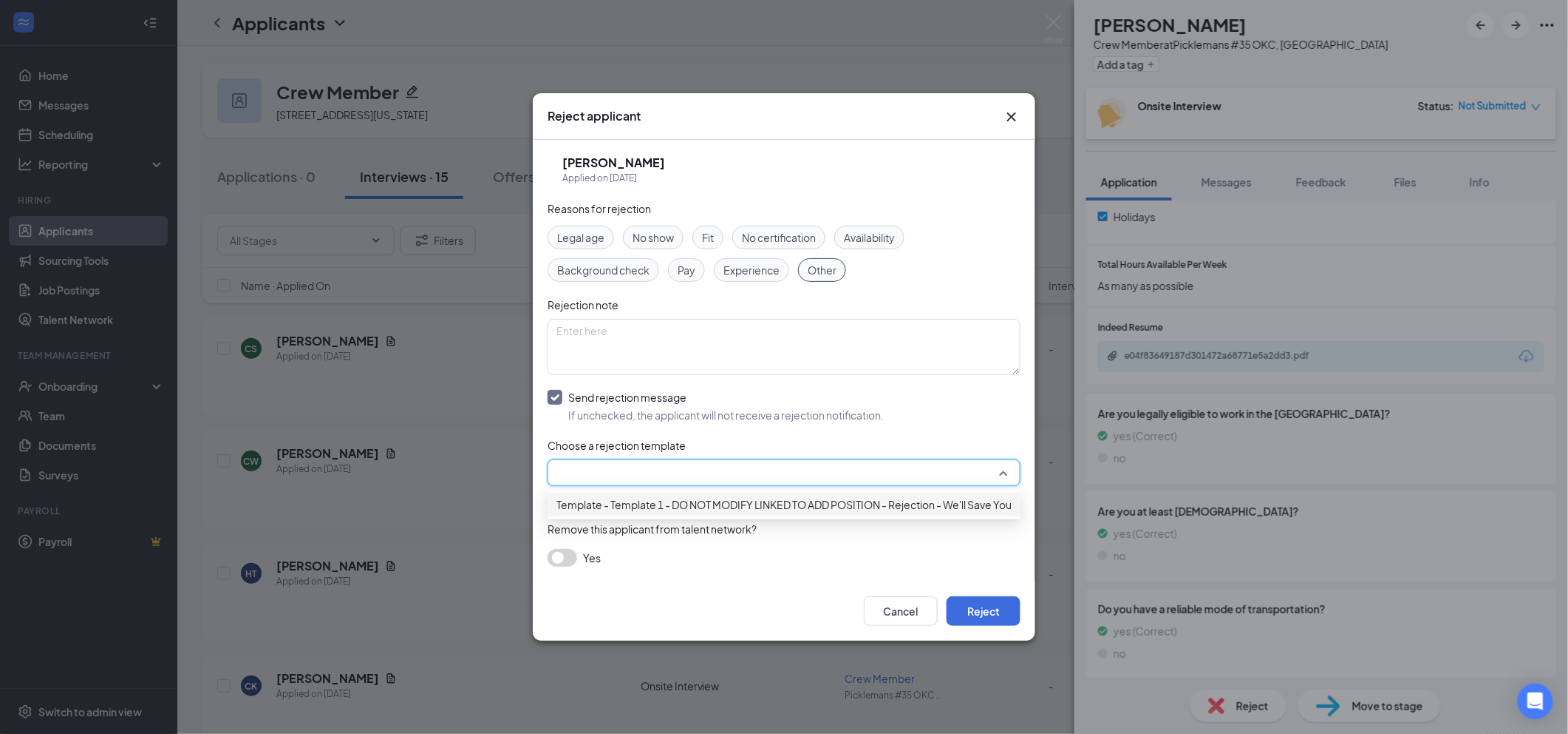
click at [776, 511] on span "Template - Template 1 - DO NOT MODIFY LINKED TO ADD POSITION - Rejection - We'l…" at bounding box center [815, 504] width 515 height 16
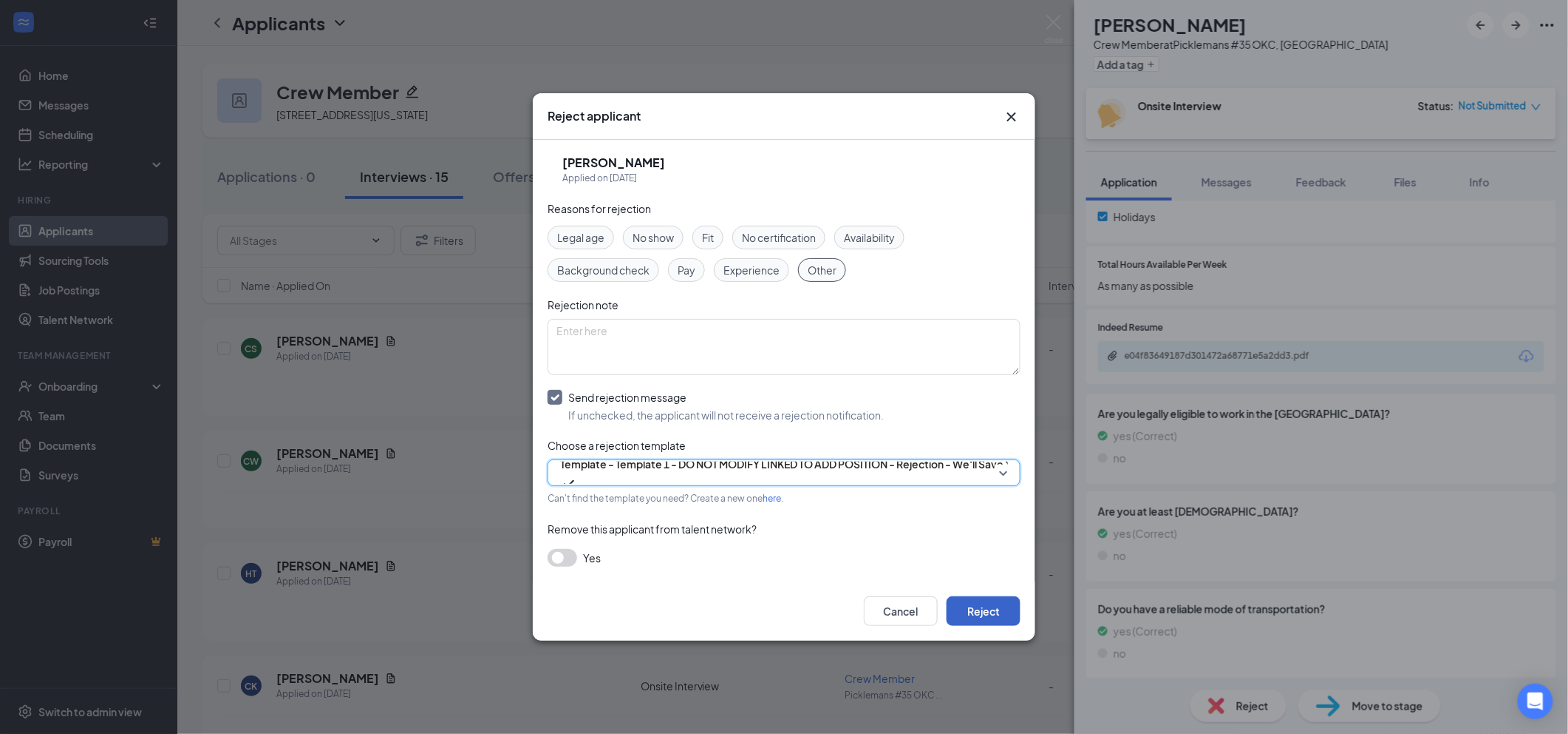
click at [989, 616] on button "Reject" at bounding box center [983, 610] width 74 height 30
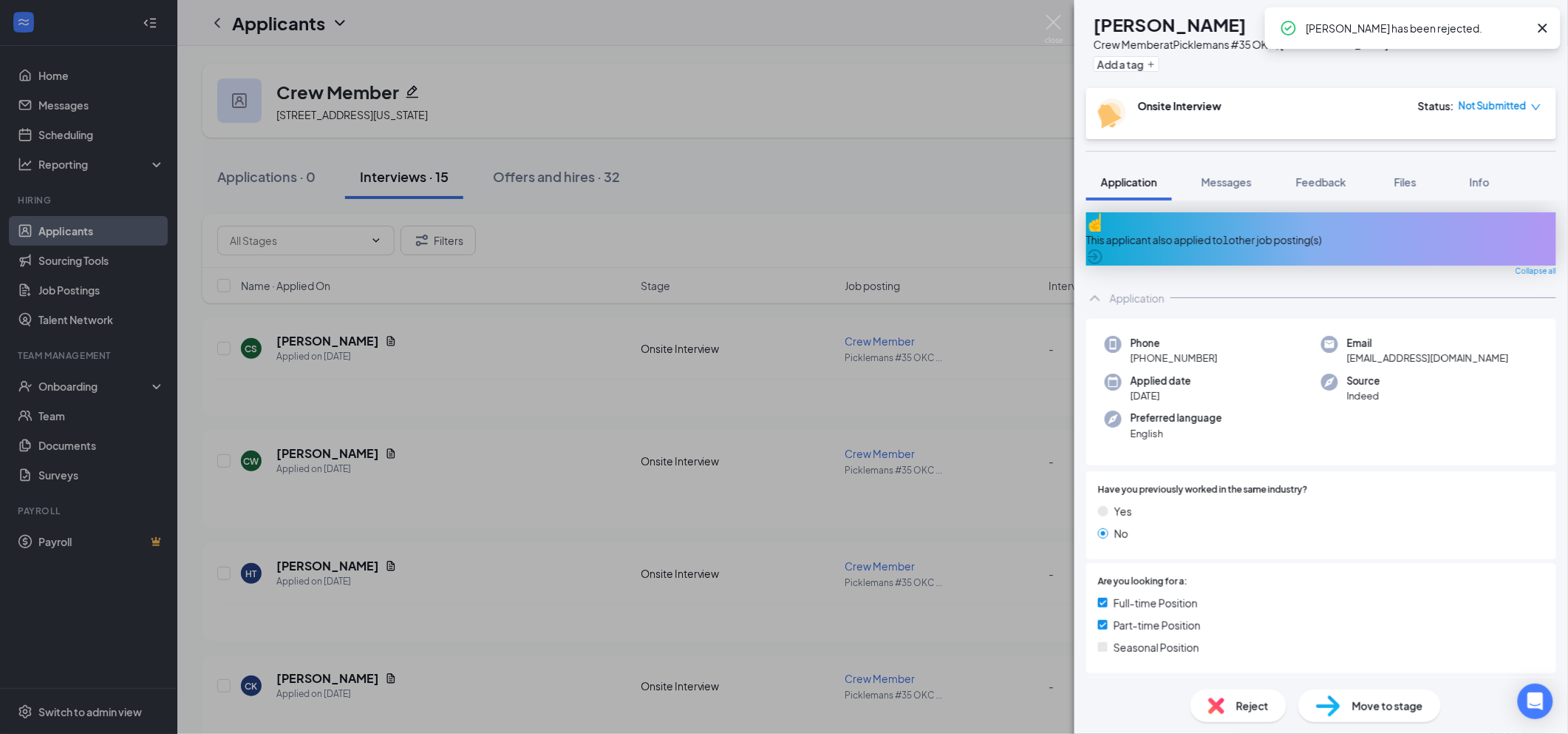
click at [1538, 23] on icon "Cross" at bounding box center [1543, 28] width 18 height 18
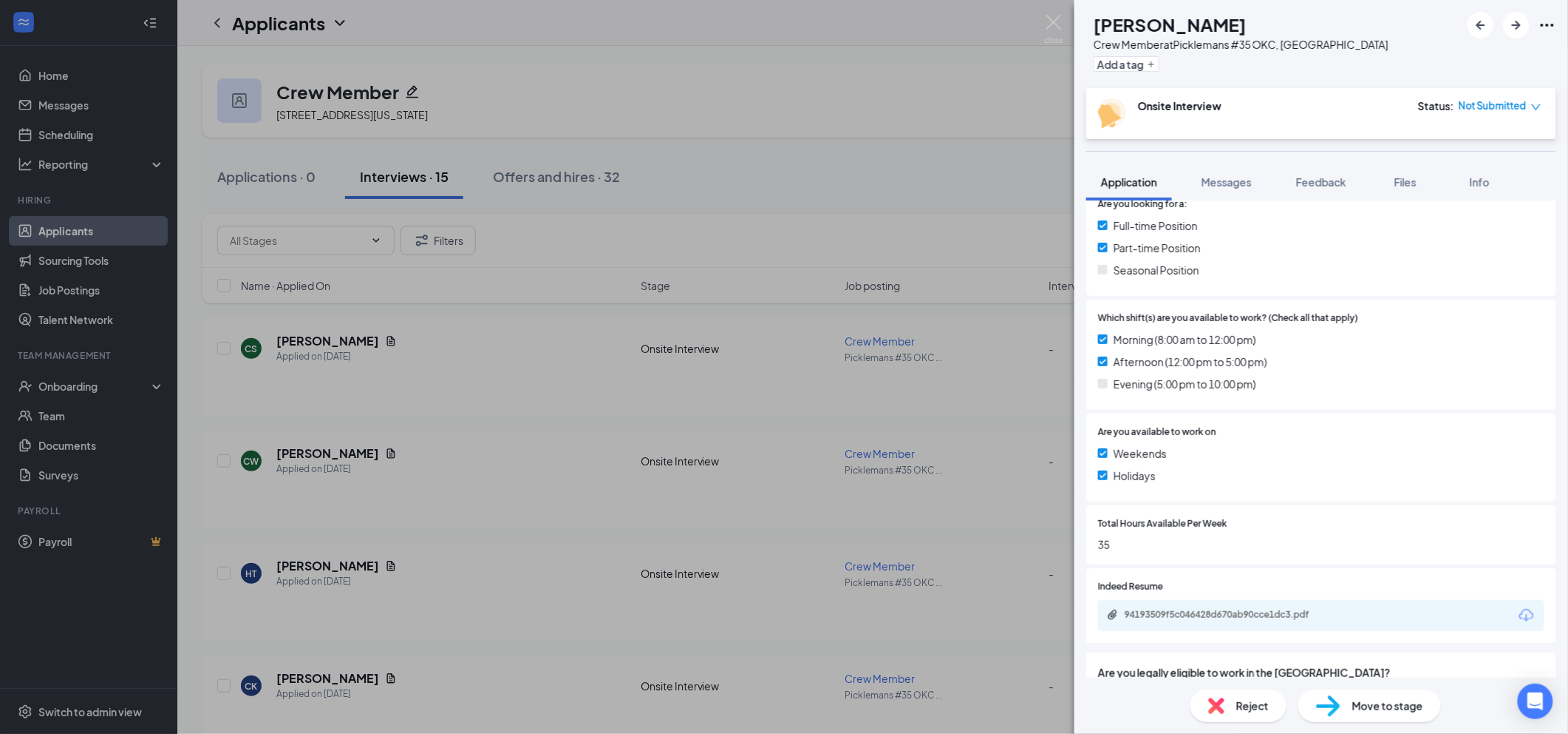
scroll to position [394, 0]
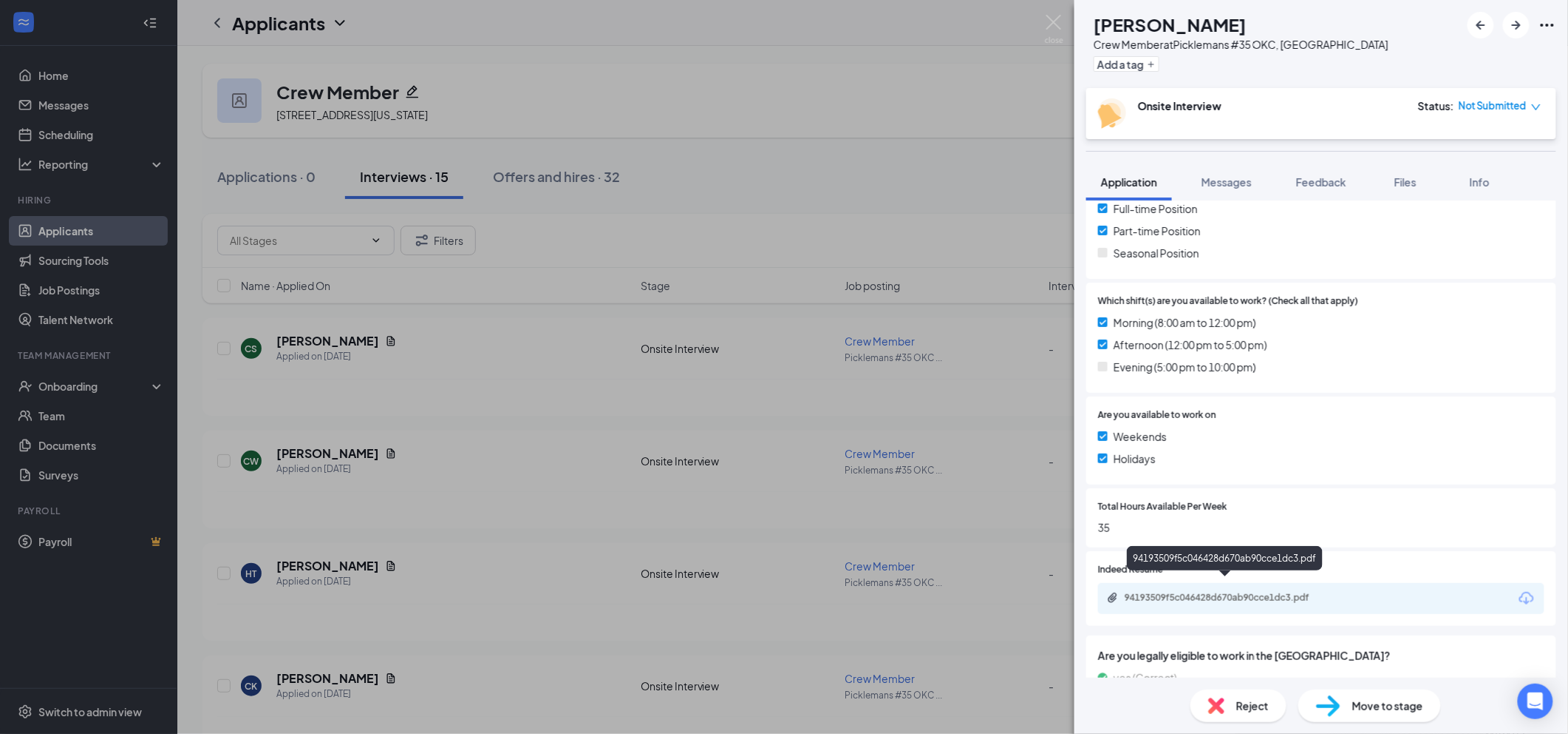
click at [1189, 592] on div "94193509f5c046428d670ab90cce1dc3.pdf" at bounding box center [1228, 597] width 207 height 12
click at [1244, 187] on span "Messages" at bounding box center [1226, 181] width 50 height 14
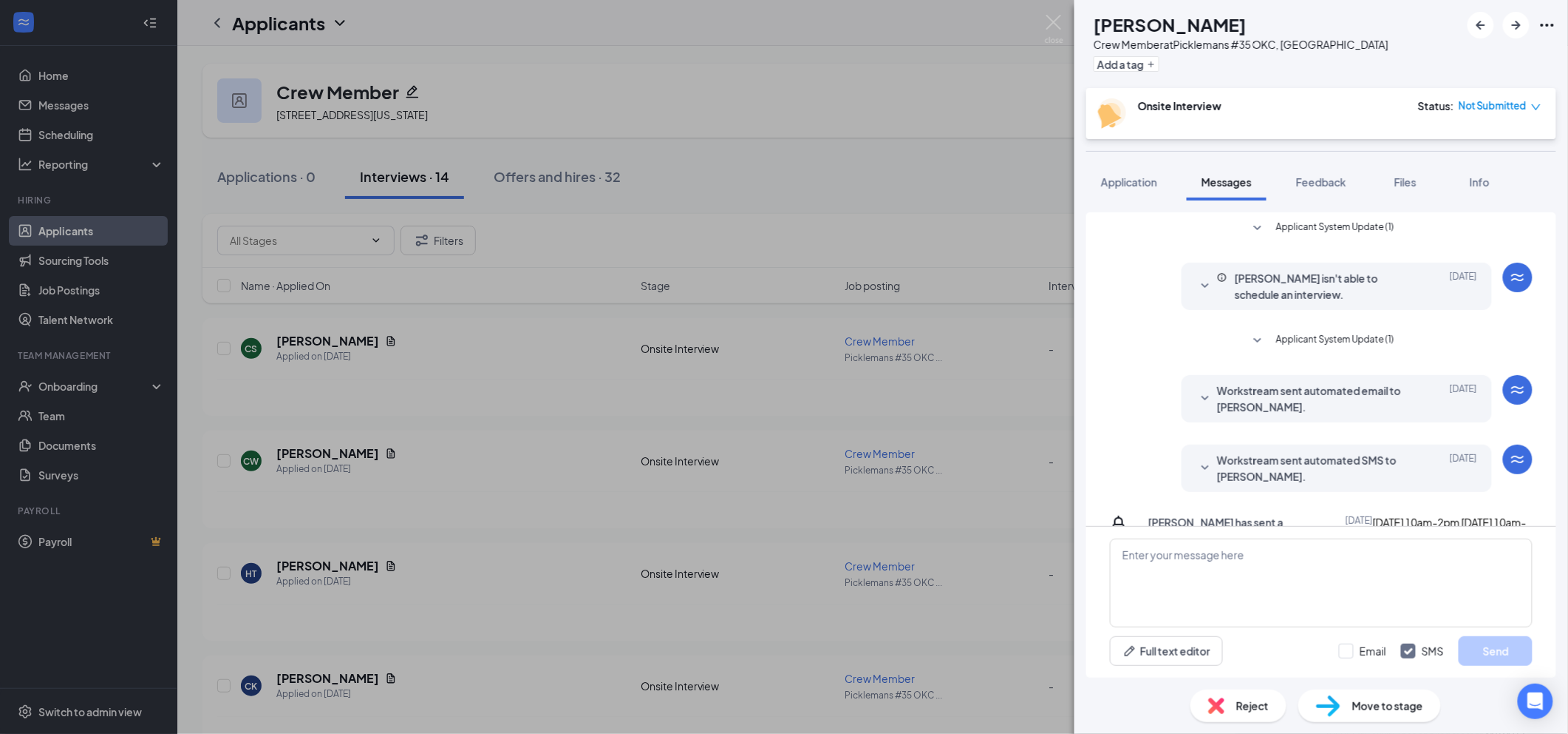
scroll to position [60, 0]
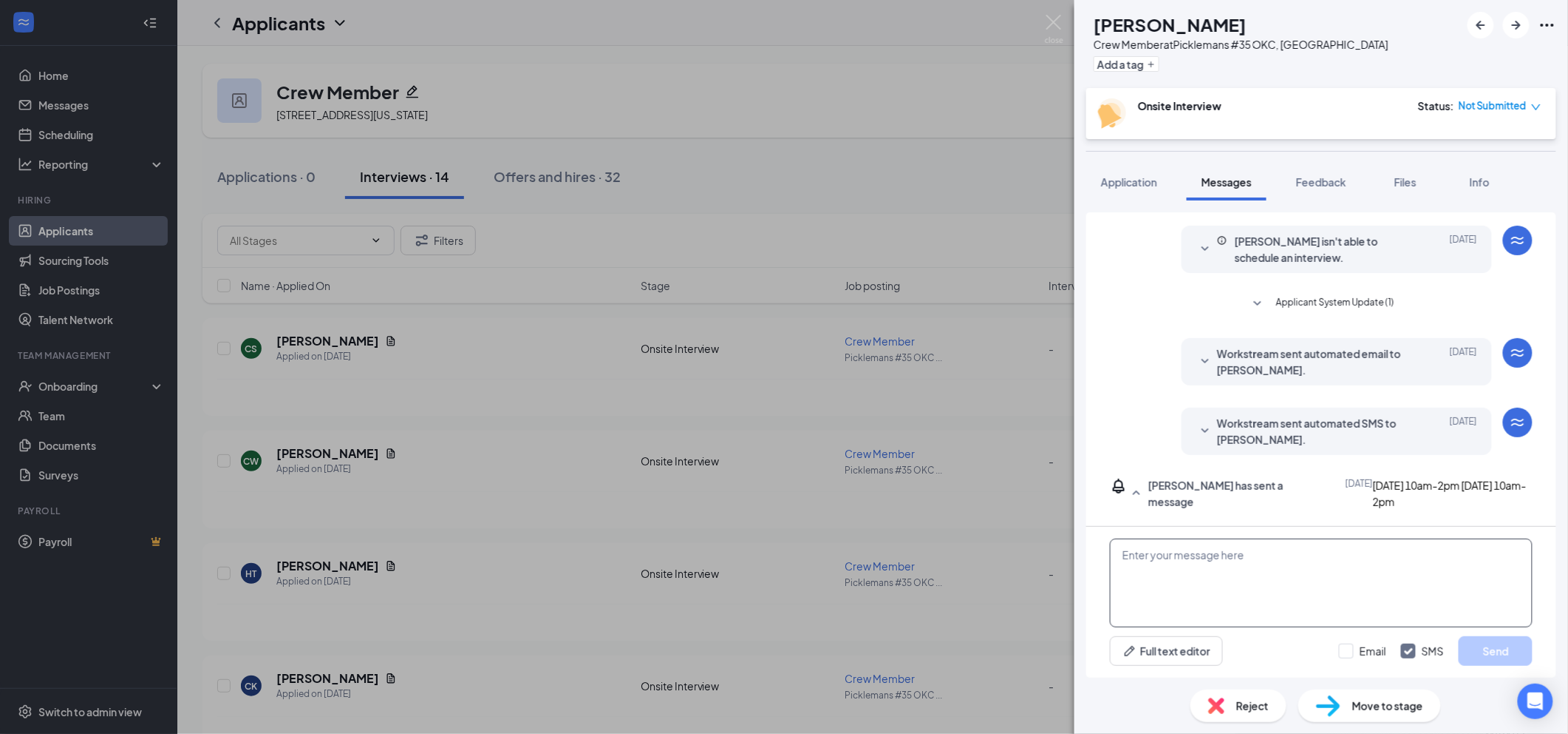
click at [1275, 556] on textarea at bounding box center [1321, 583] width 423 height 88
paste textarea "We hold open interviews daily from 2 PM to 5 PM. Is there a specific day and ti…"
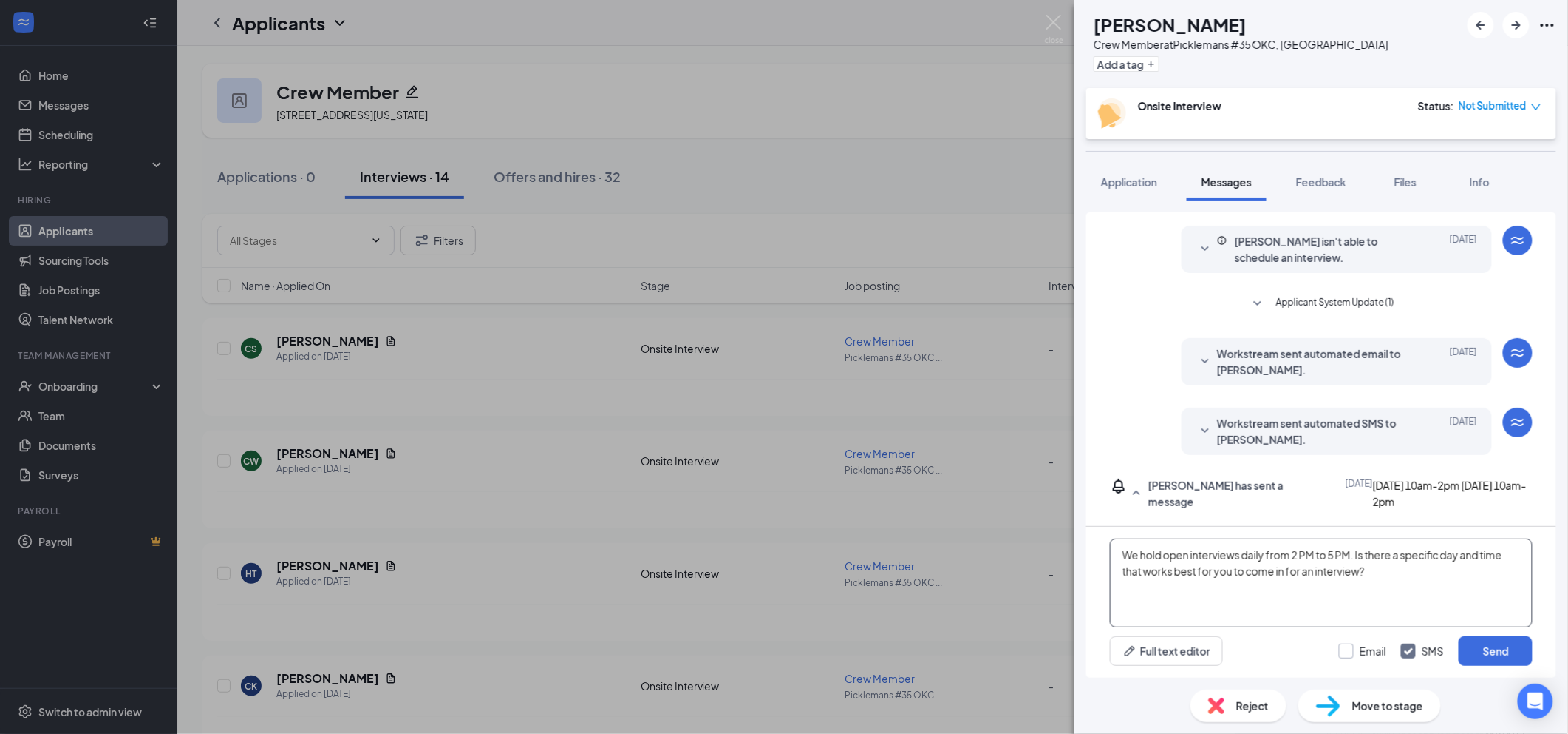
type textarea "We hold open interviews daily from 2 PM to 5 PM. Is there a specific day and ti…"
click at [1383, 648] on input "Email" at bounding box center [1363, 650] width 47 height 14
checkbox input "true"
click at [1482, 648] on button "Send" at bounding box center [1496, 650] width 74 height 30
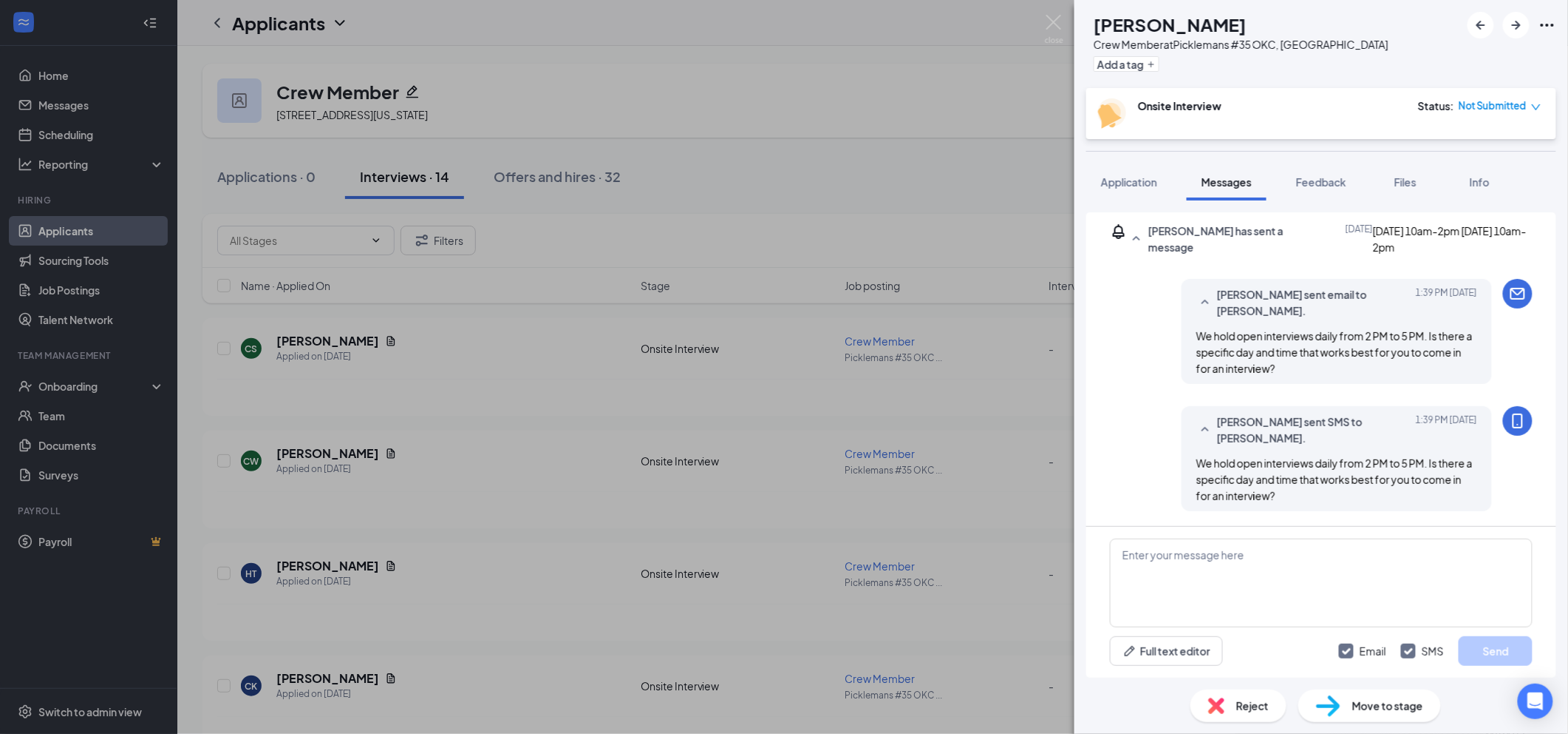
scroll to position [315, 0]
click at [1521, 31] on icon "ArrowRight" at bounding box center [1517, 25] width 18 height 18
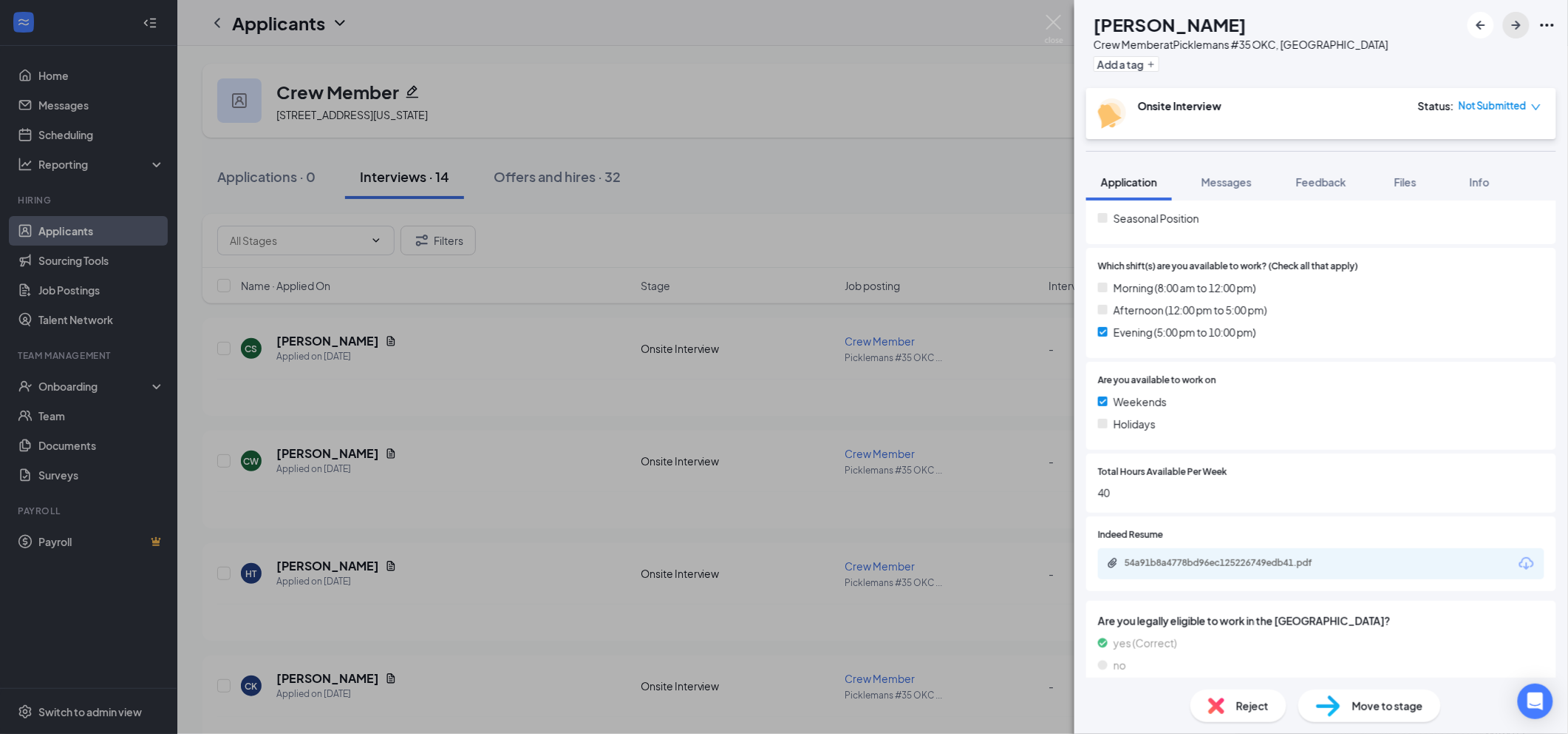
scroll to position [492, 0]
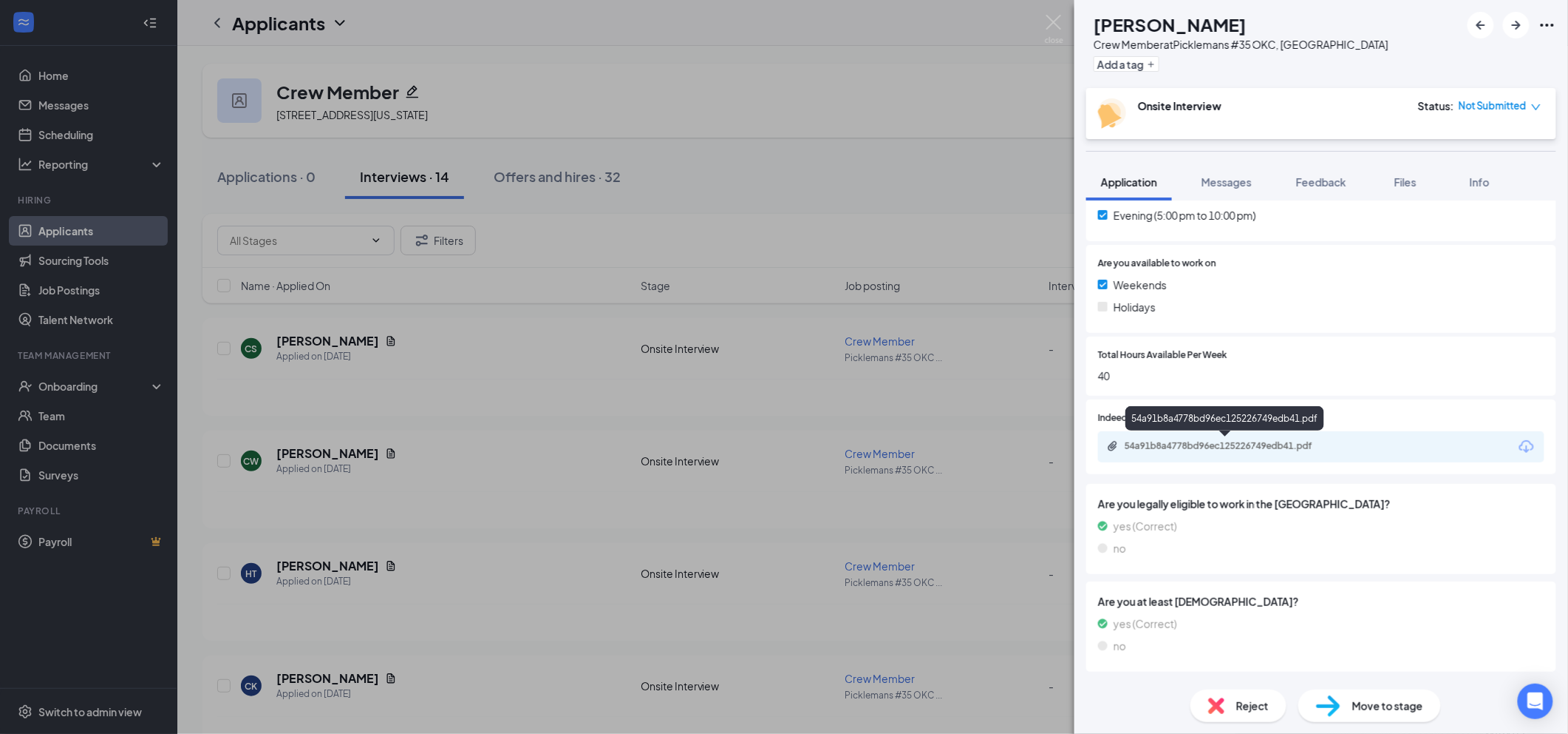
click at [1210, 450] on div "54a91b8a4778bd96ec125226749edb41.pdf" at bounding box center [1228, 445] width 207 height 12
click at [1218, 707] on img at bounding box center [1217, 705] width 16 height 16
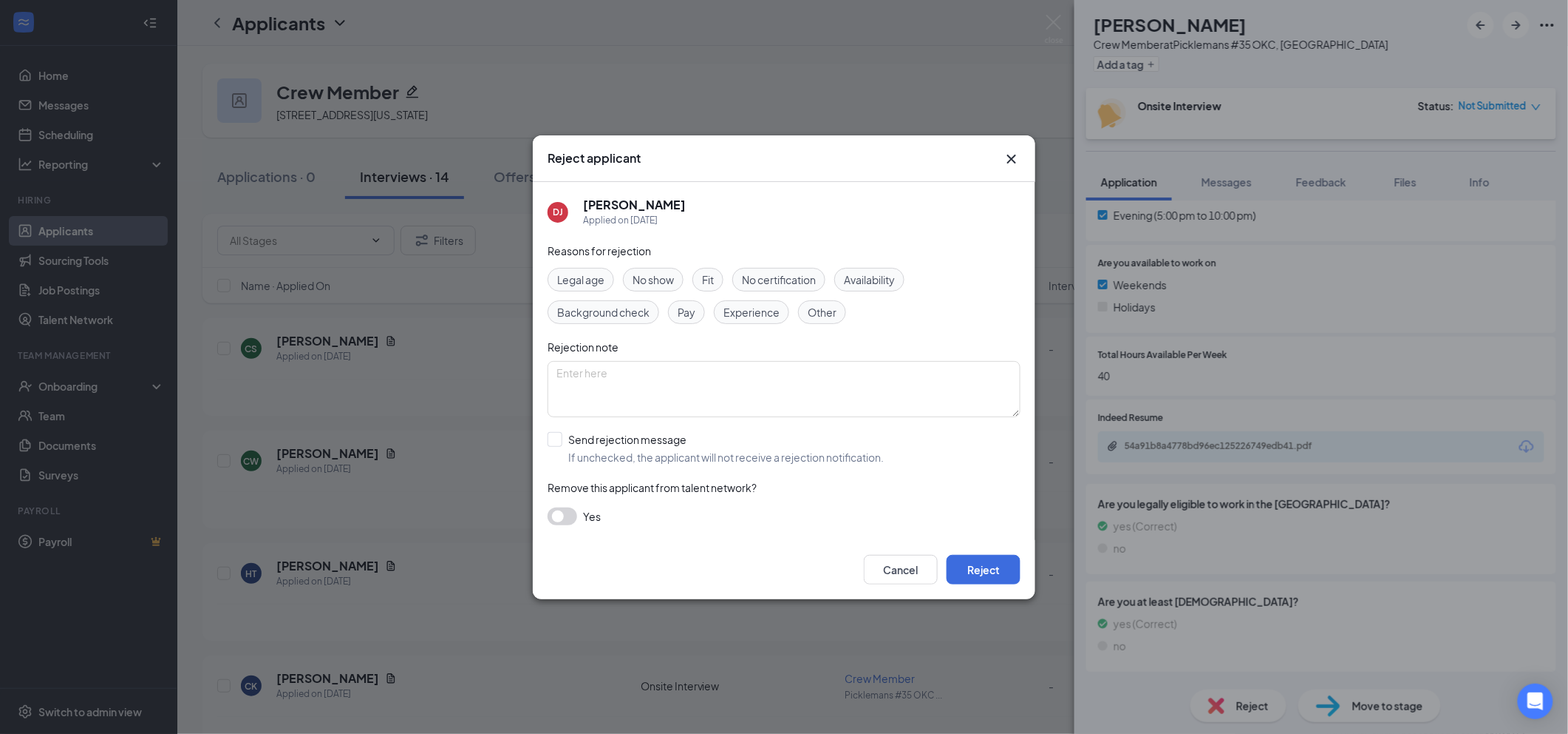
click at [829, 318] on span "Other" at bounding box center [822, 312] width 29 height 16
click at [645, 441] on input "Send rejection message If unchecked, the applicant will not receive a rejection…" at bounding box center [716, 448] width 336 height 32
checkbox input "true"
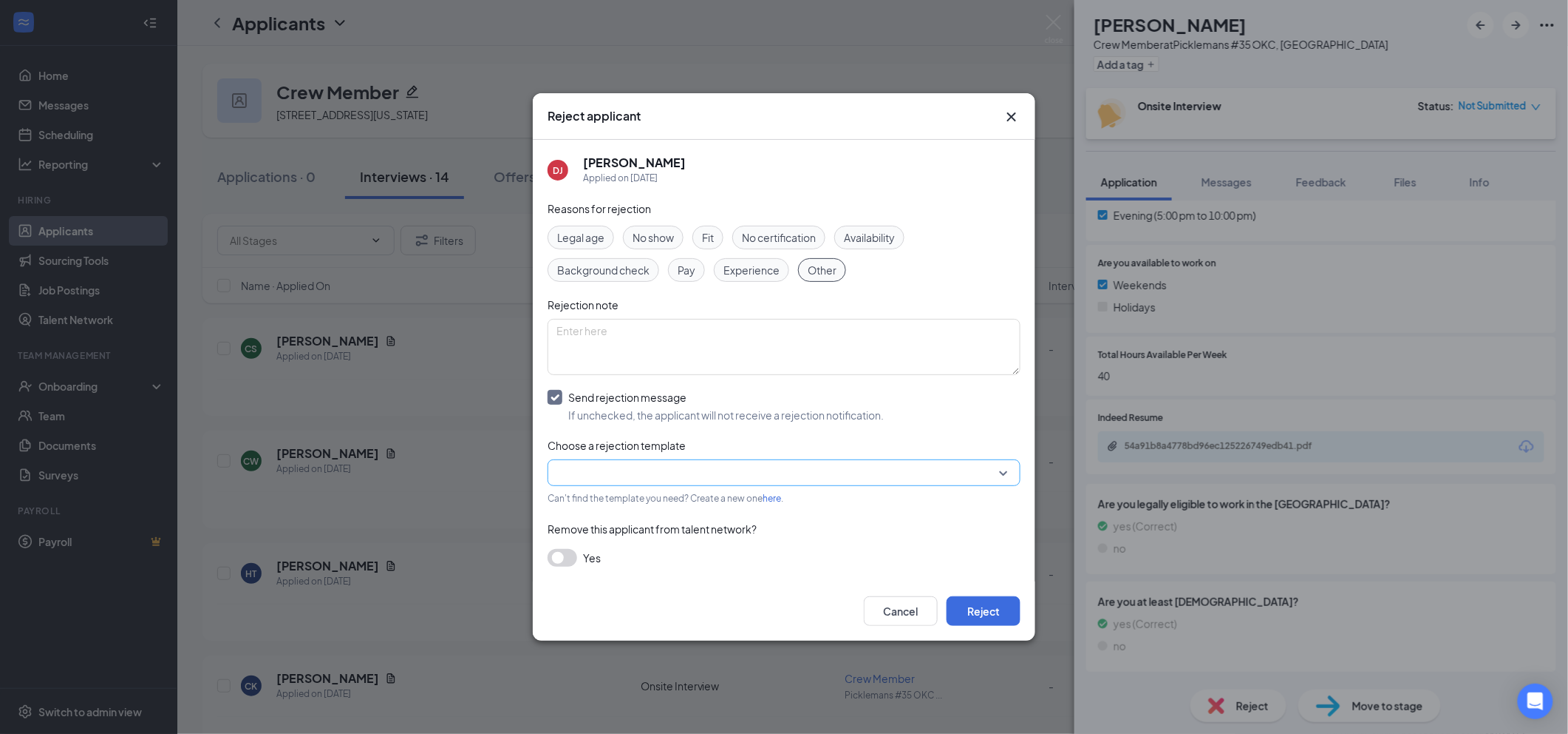
click at [652, 477] on input "search" at bounding box center [779, 473] width 445 height 25
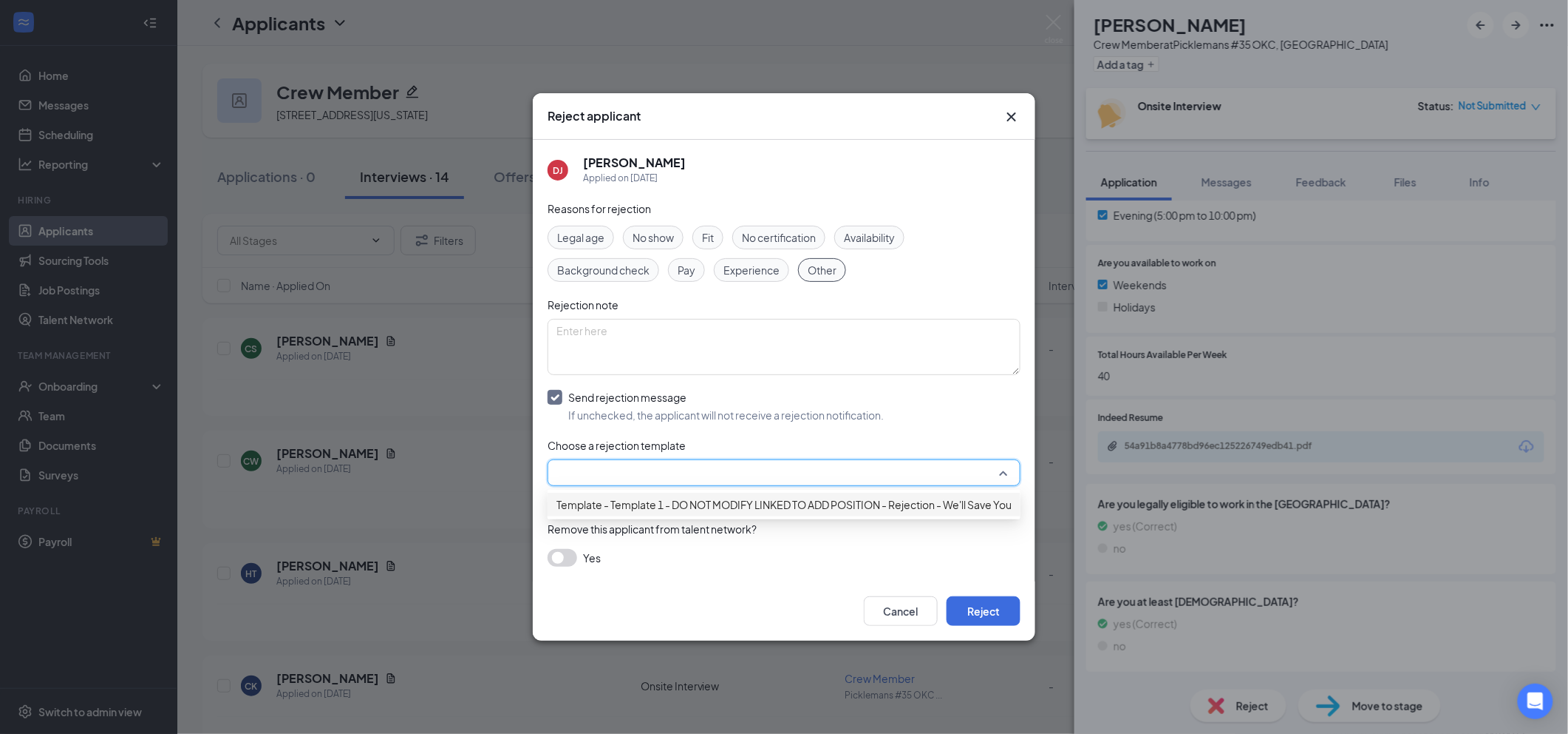
click at [660, 510] on span "Template - Template 1 - DO NOT MODIFY LINKED TO ADD POSITION - Rejection - We'l…" at bounding box center [815, 504] width 515 height 16
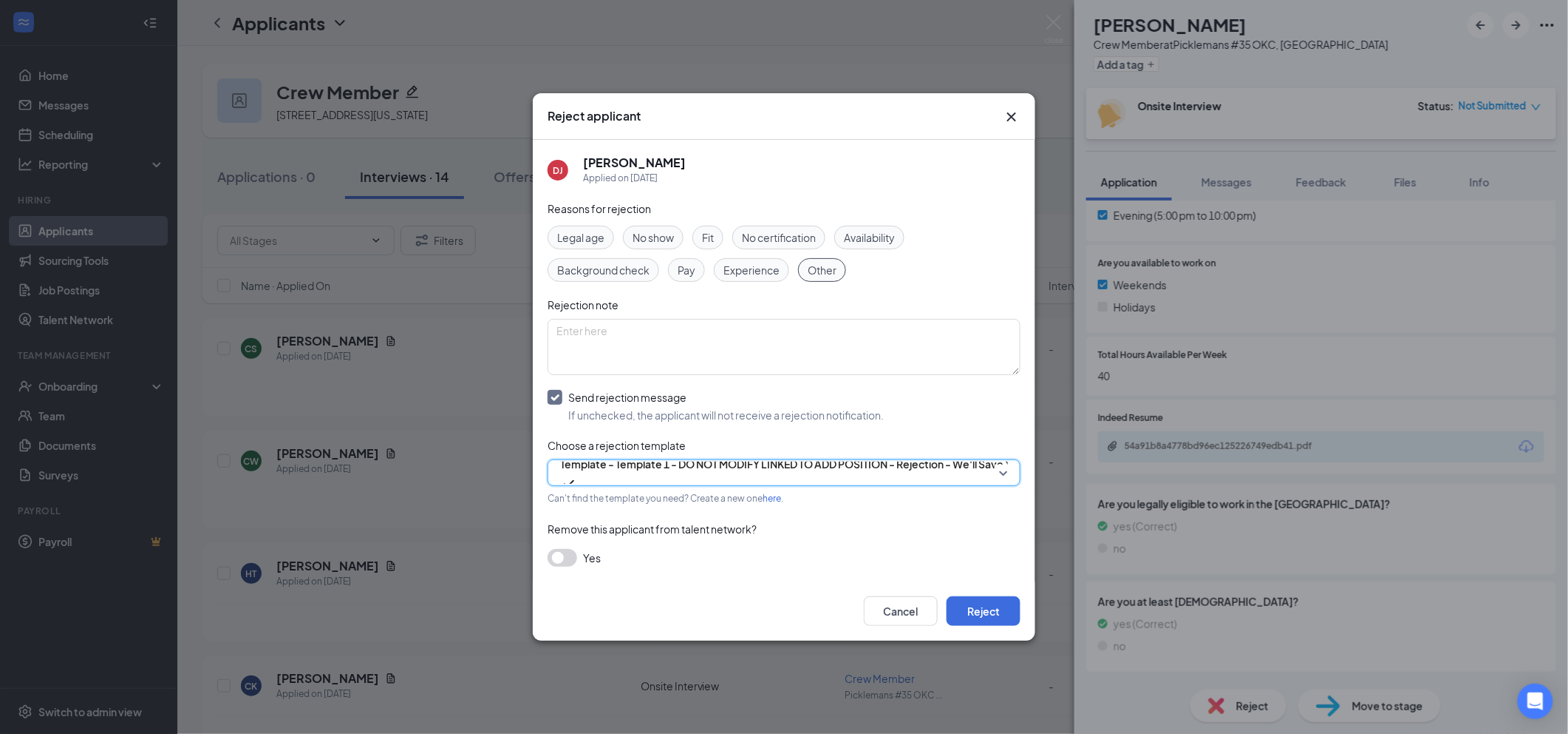
click at [995, 627] on div "Cancel Reject" at bounding box center [784, 611] width 503 height 60
click at [995, 616] on button "Reject" at bounding box center [983, 610] width 74 height 30
